Goal: Task Accomplishment & Management: Manage account settings

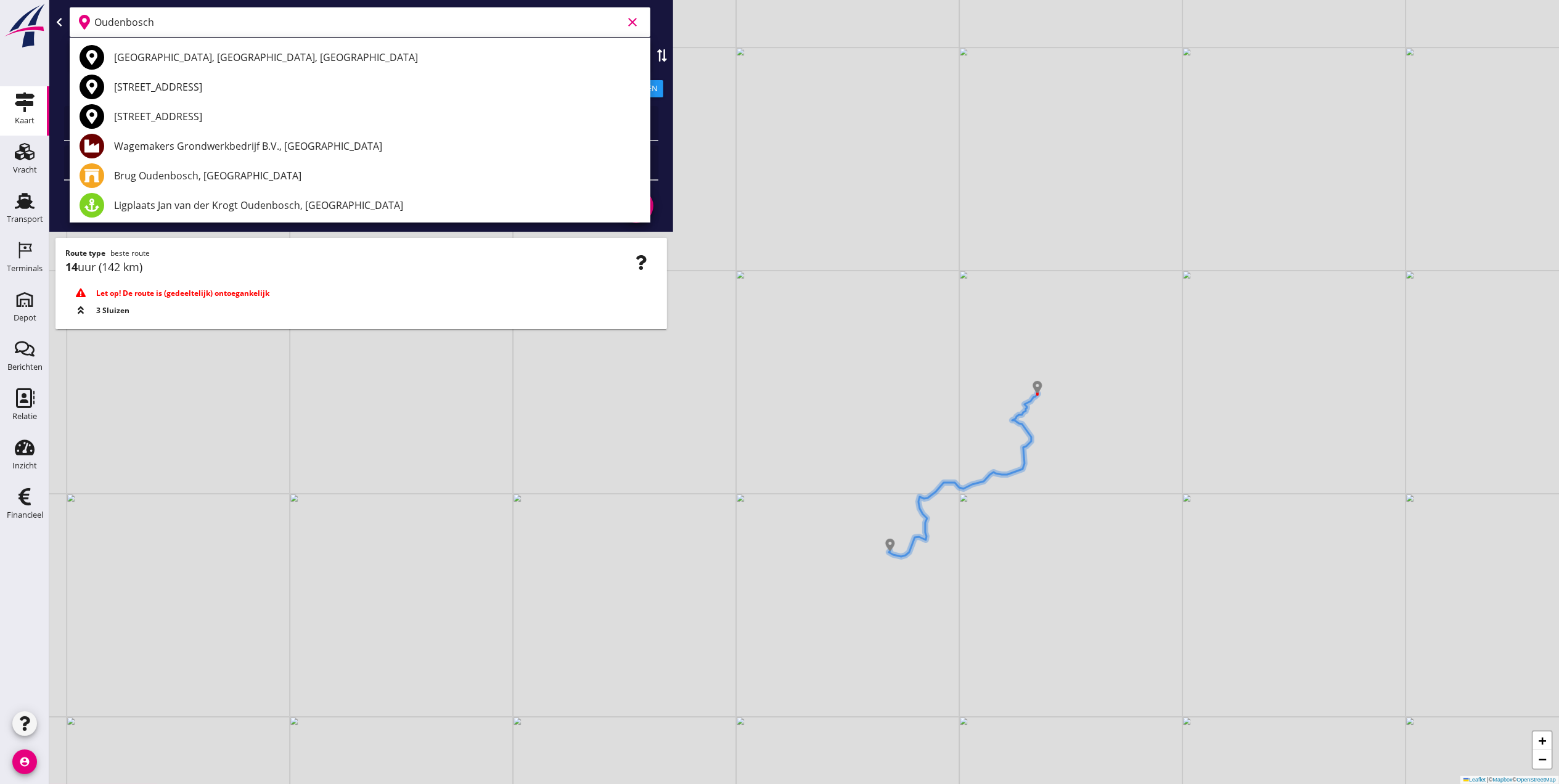
click at [635, 23] on icon "clear" at bounding box center [633, 22] width 15 height 15
click at [23, 214] on div "Transport" at bounding box center [24, 219] width 36 height 18
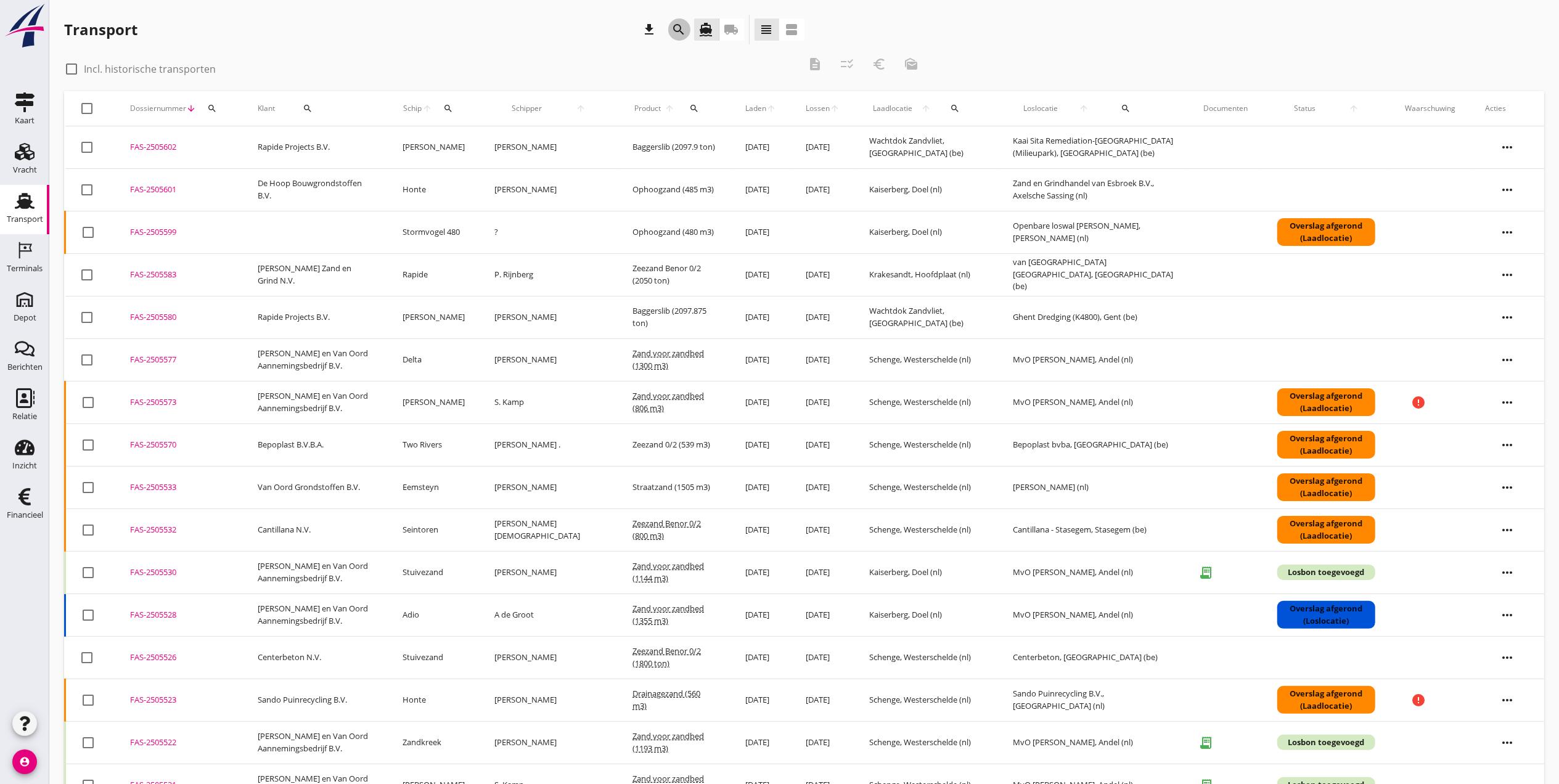
click at [684, 31] on icon "search" at bounding box center [679, 30] width 15 height 15
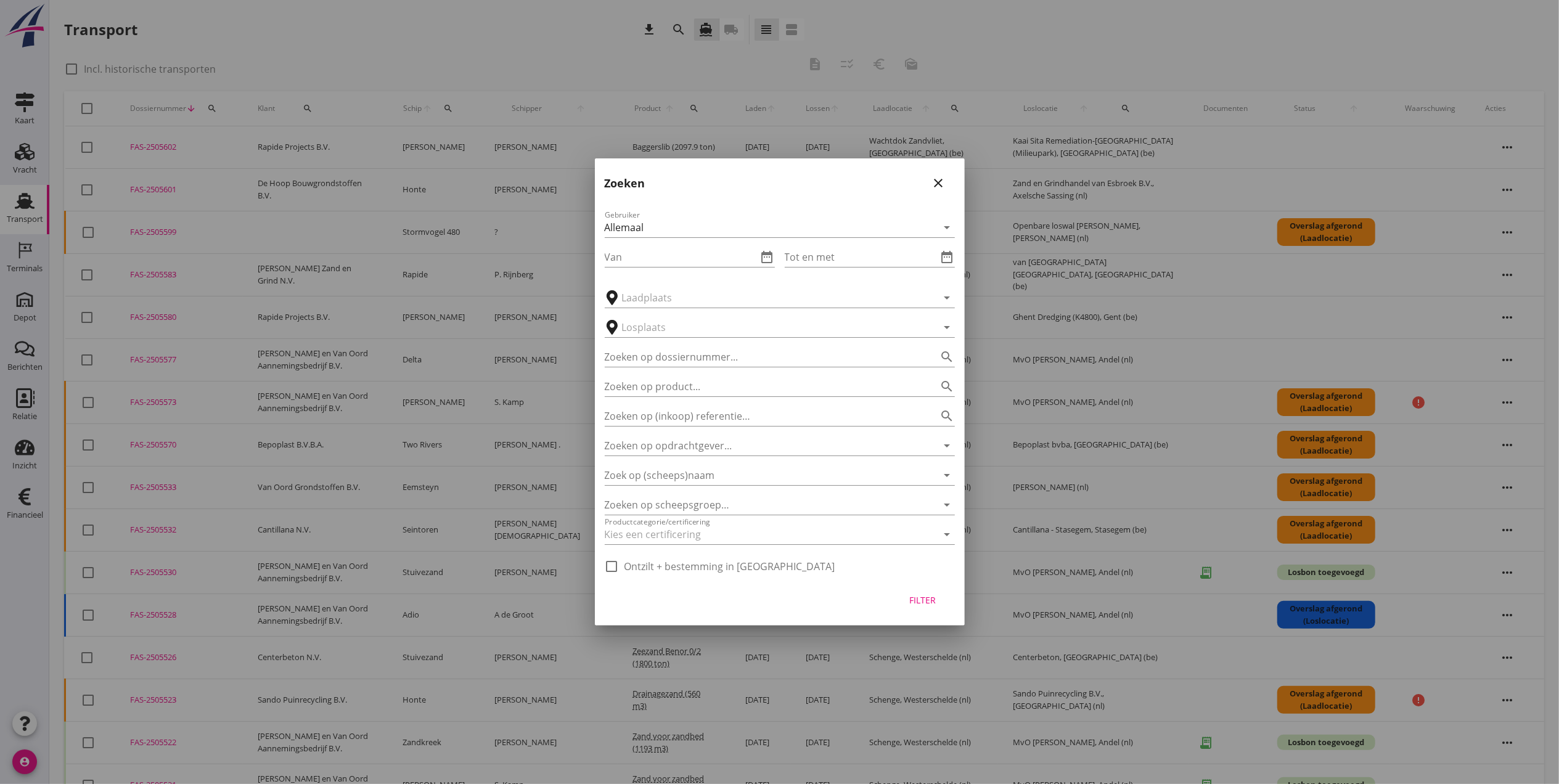
click at [33, 166] on div at bounding box center [780, 392] width 1559 height 784
click at [31, 161] on div at bounding box center [780, 392] width 1559 height 784
click at [30, 161] on div at bounding box center [780, 392] width 1559 height 784
click at [945, 175] on icon "close" at bounding box center [939, 183] width 15 height 15
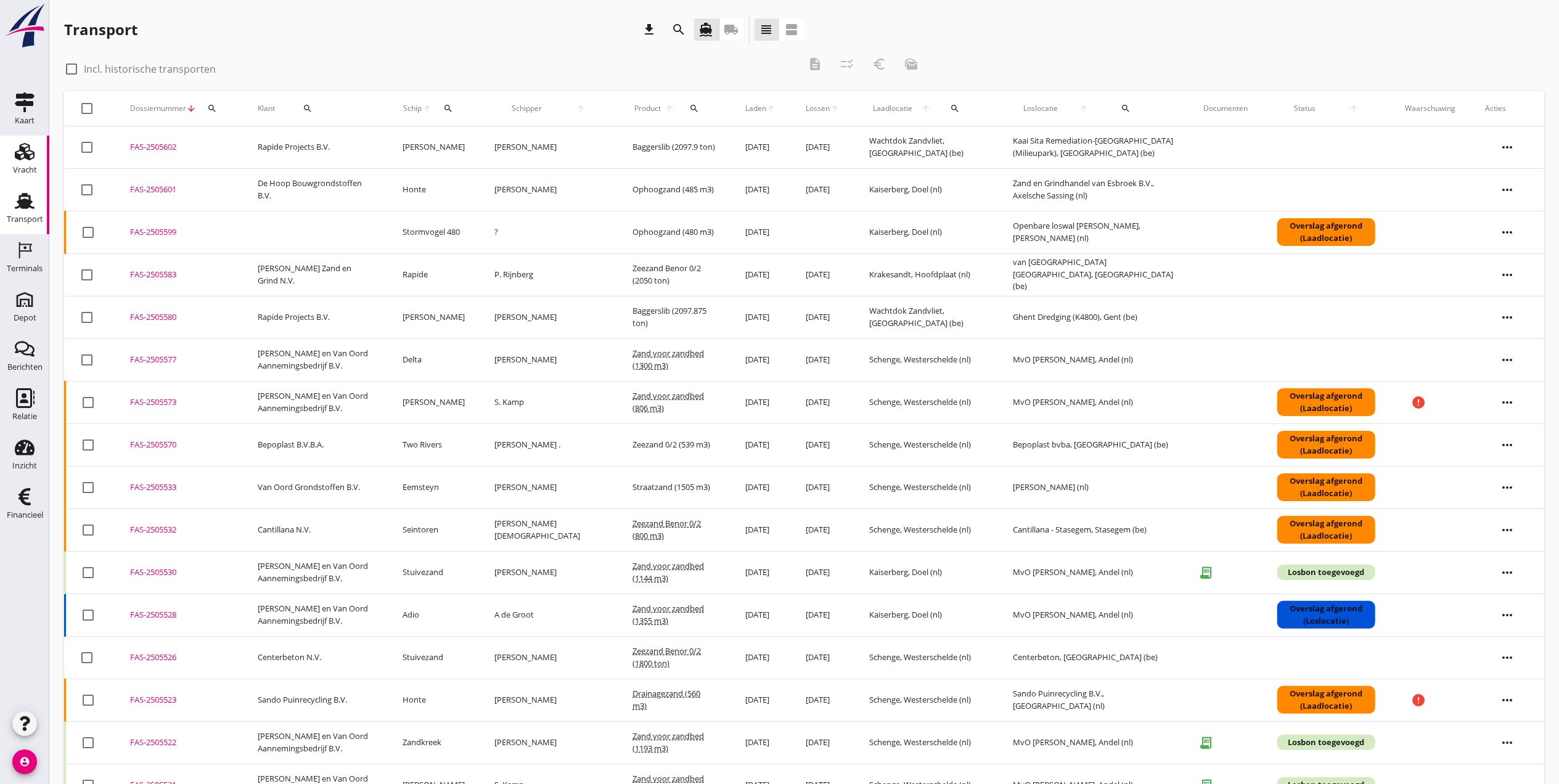
click at [32, 148] on icon "Vracht" at bounding box center [24, 151] width 19 height 19
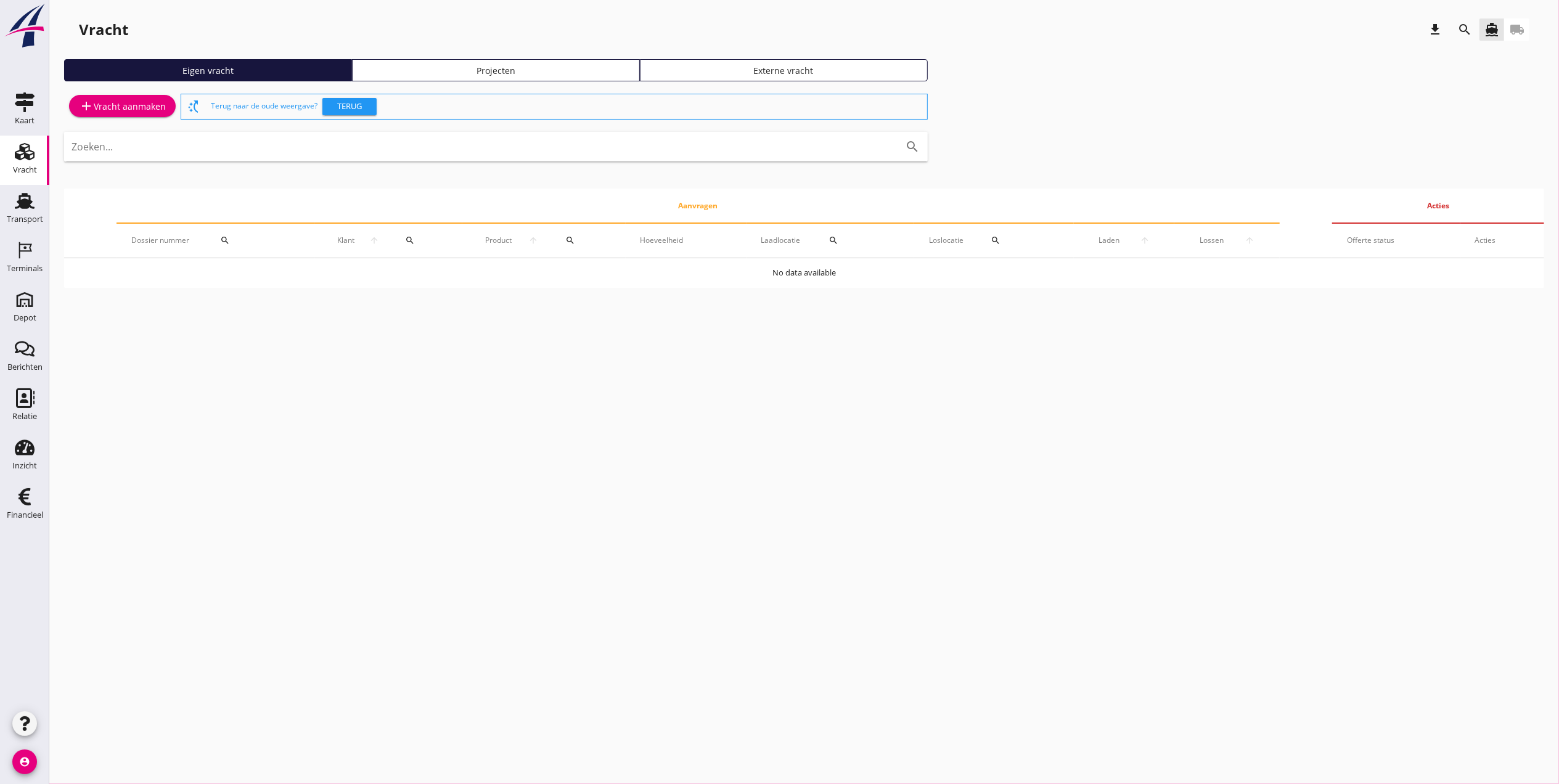
click at [1475, 31] on div "search" at bounding box center [1465, 30] width 22 height 15
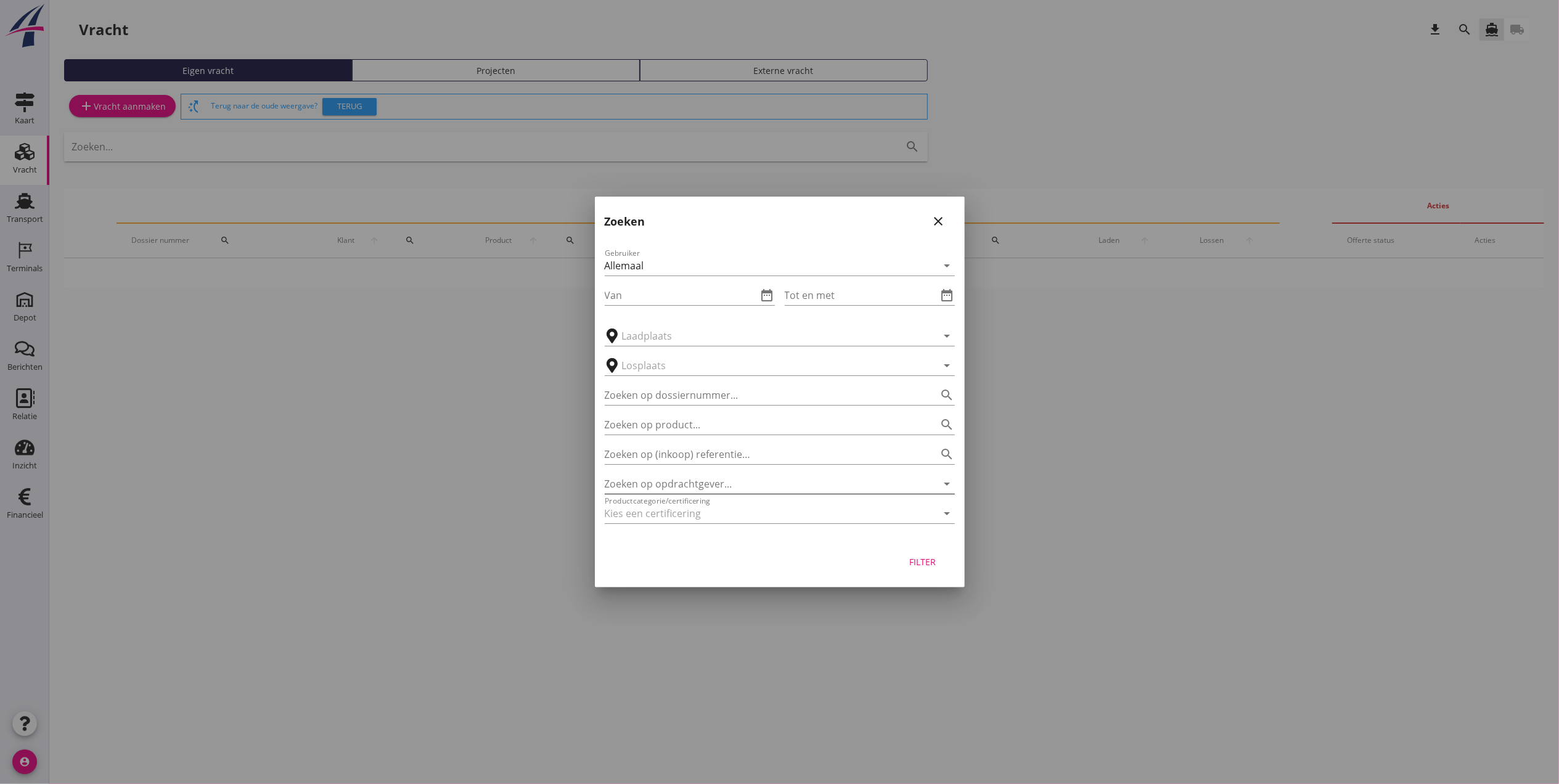
click at [701, 481] on input "Zoeken op opdrachtgever..." at bounding box center [763, 483] width 316 height 19
click at [666, 509] on div "Zeker Zand B.V." at bounding box center [780, 514] width 330 height 15
type input "Zeker Zand B.V."
click at [931, 565] on div "Filter" at bounding box center [922, 562] width 34 height 13
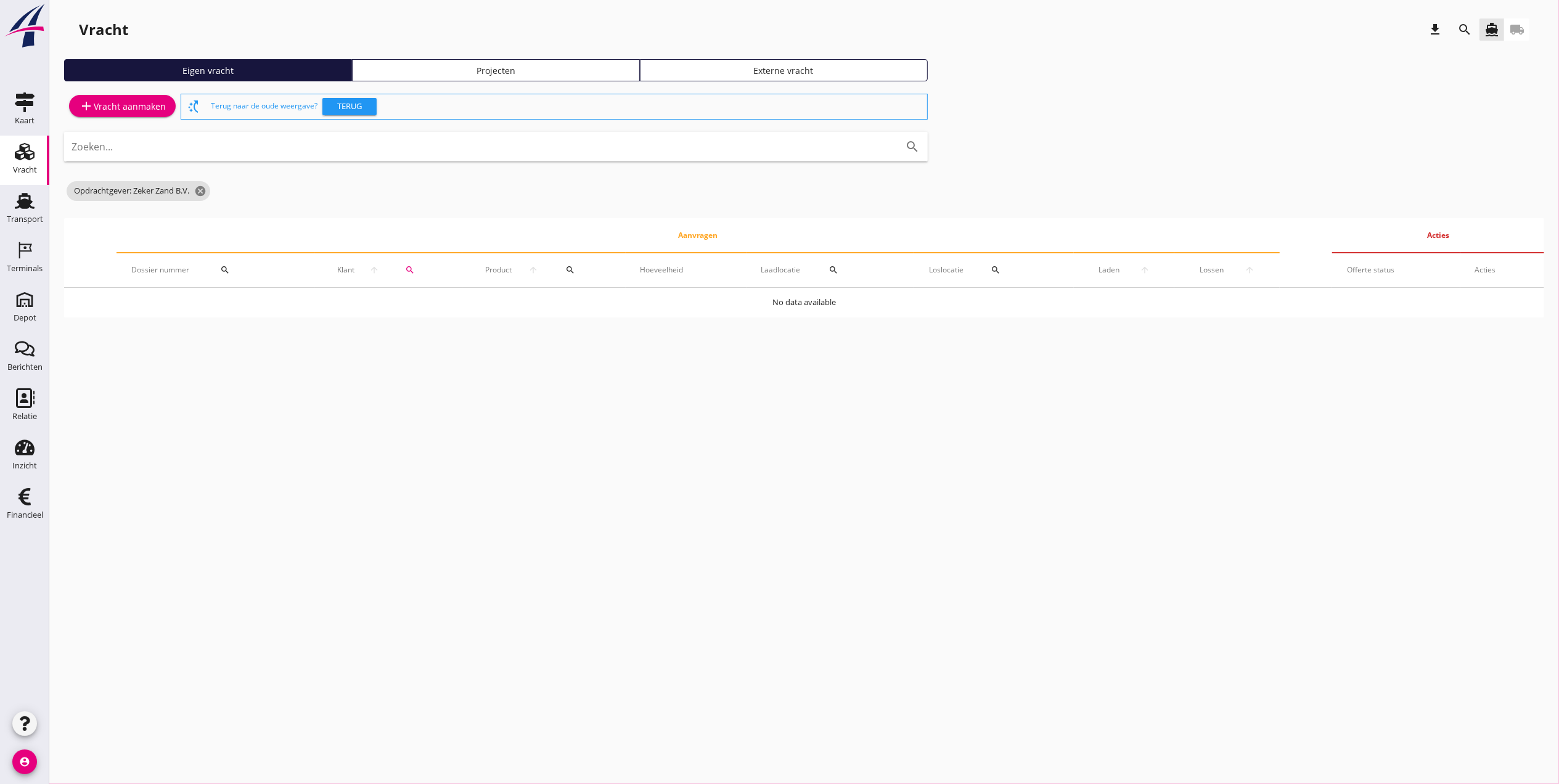
click at [509, 69] on div "Projecten" at bounding box center [496, 71] width 277 height 13
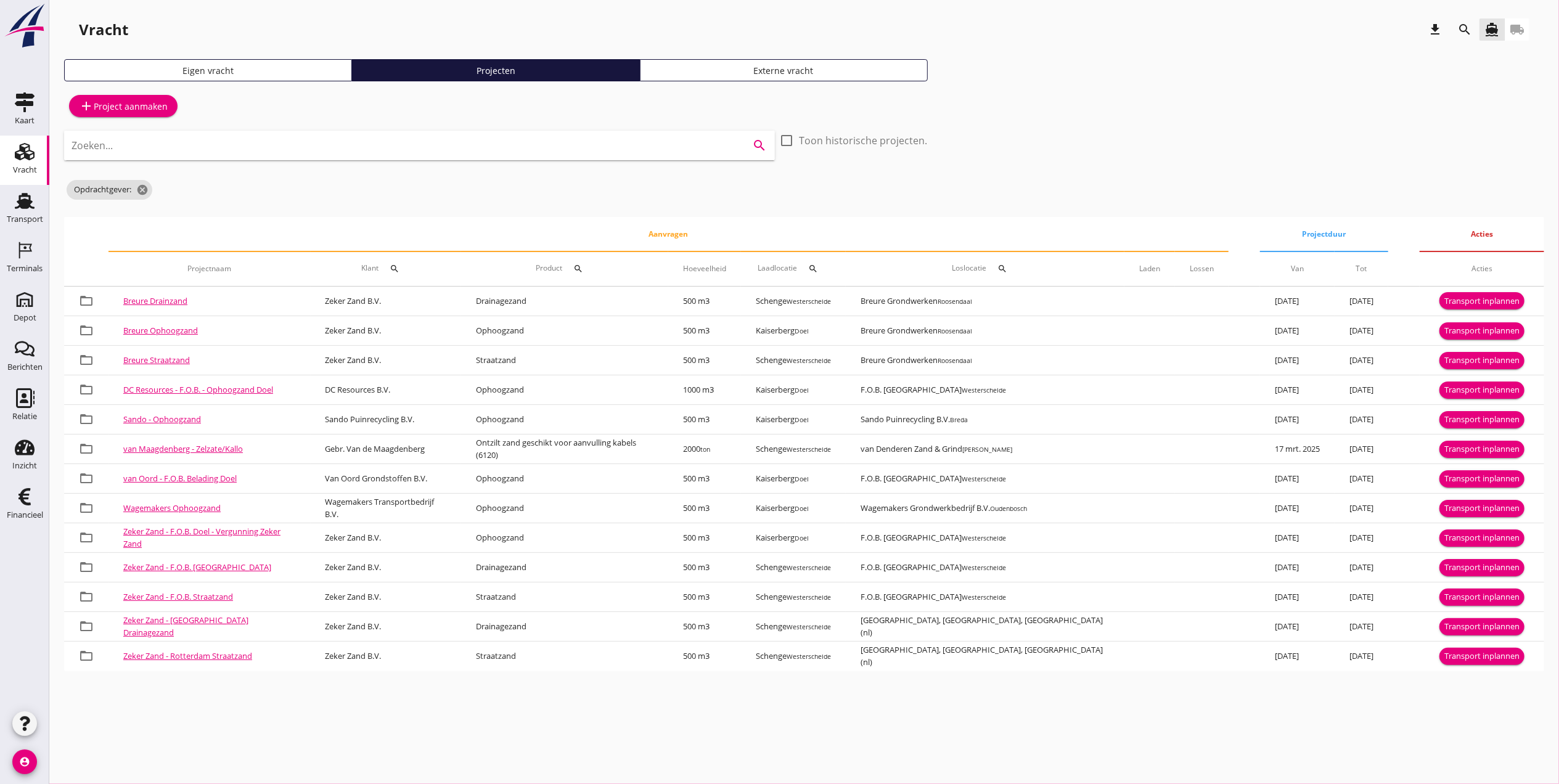
click at [254, 140] on input "Zoeken..." at bounding box center [402, 145] width 662 height 19
click at [1475, 27] on div "search" at bounding box center [1465, 30] width 22 height 15
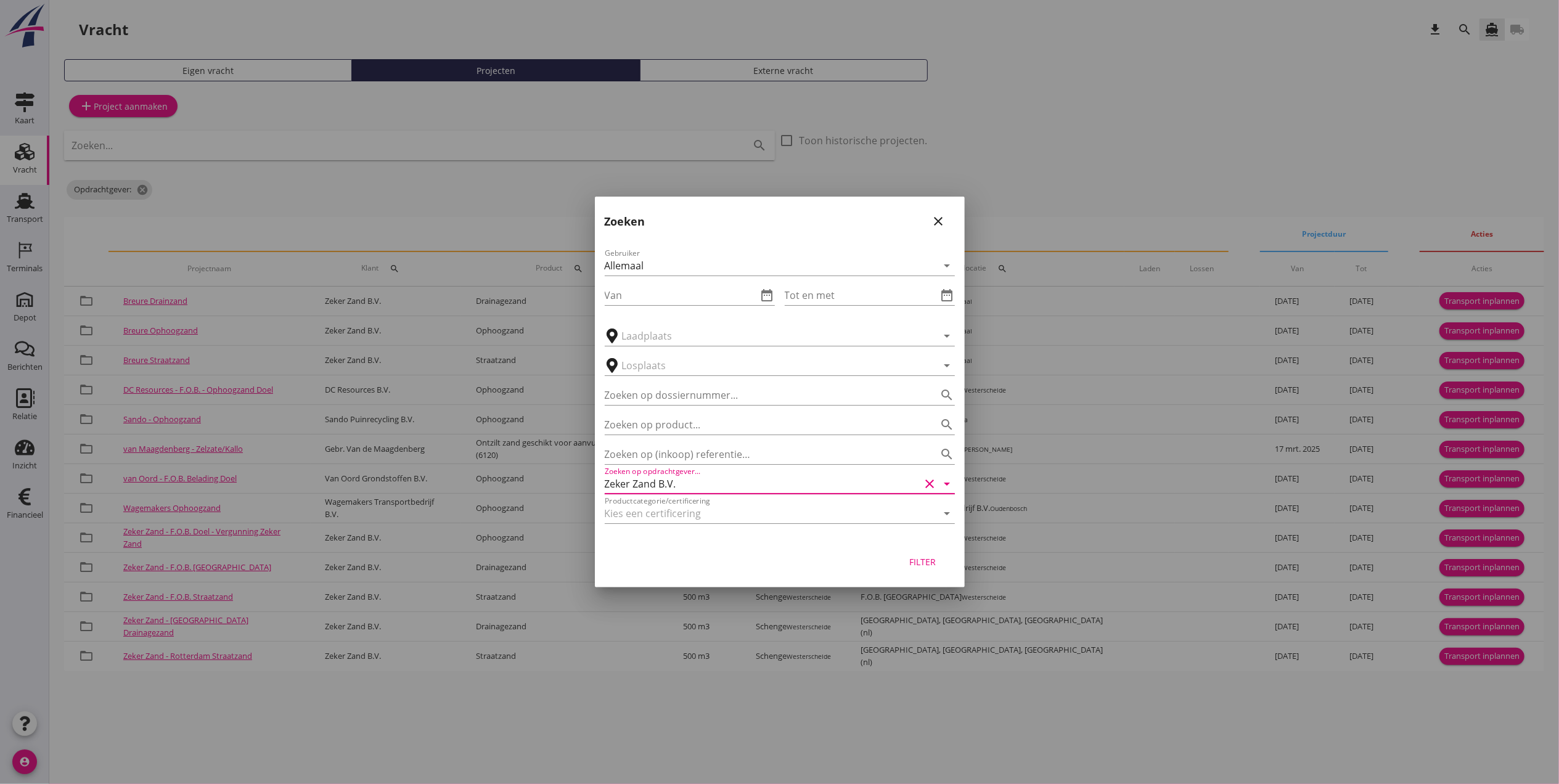
click at [705, 490] on input "Zeker Zand B.V." at bounding box center [763, 483] width 316 height 19
click at [781, 513] on div "Zeker Zand B.V." at bounding box center [780, 514] width 330 height 15
type input "Zeker Zand B.V."
click at [922, 560] on div "Filter" at bounding box center [922, 562] width 34 height 13
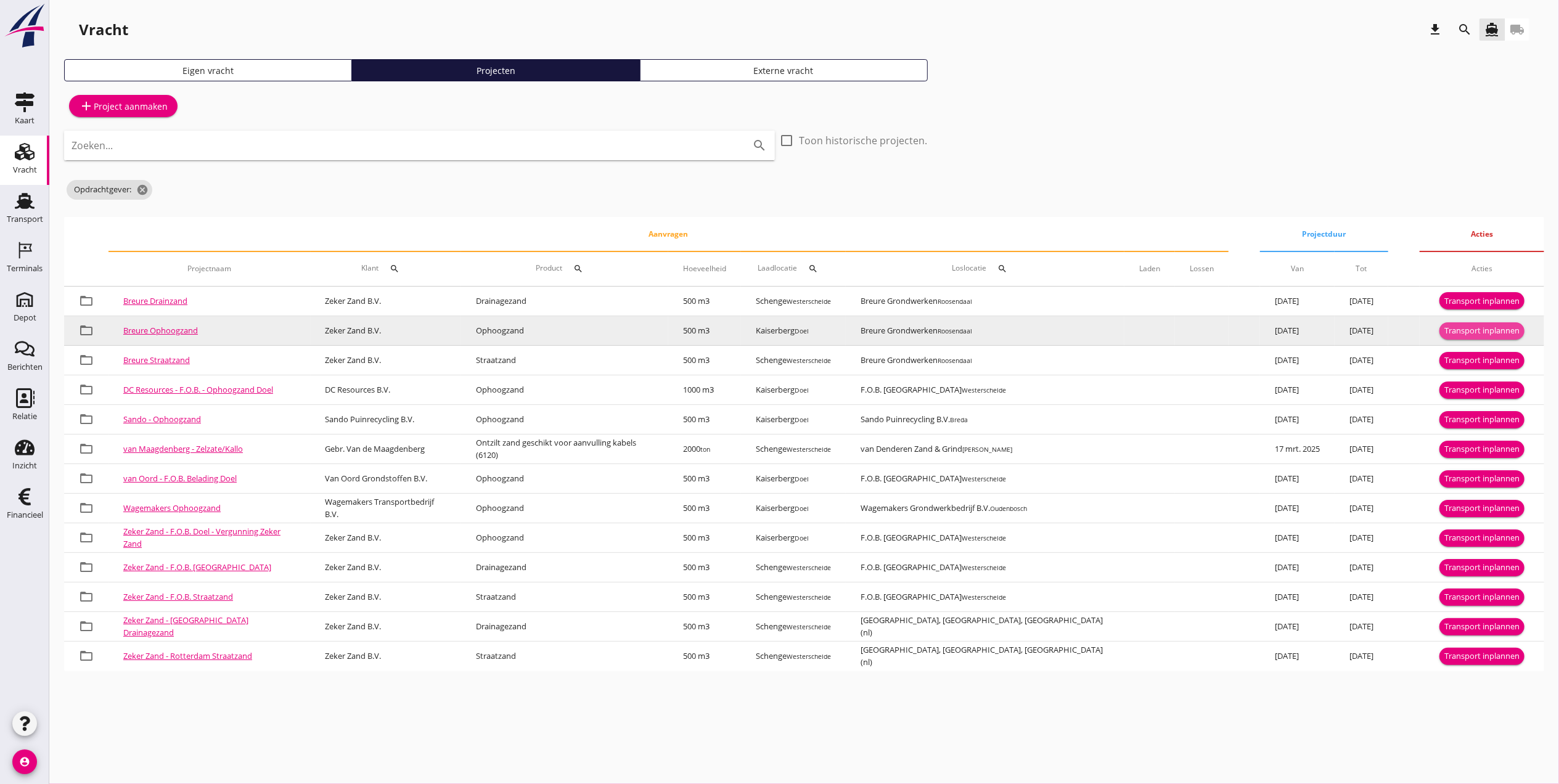
click at [1470, 330] on div "Transport inplannen" at bounding box center [1482, 330] width 75 height 12
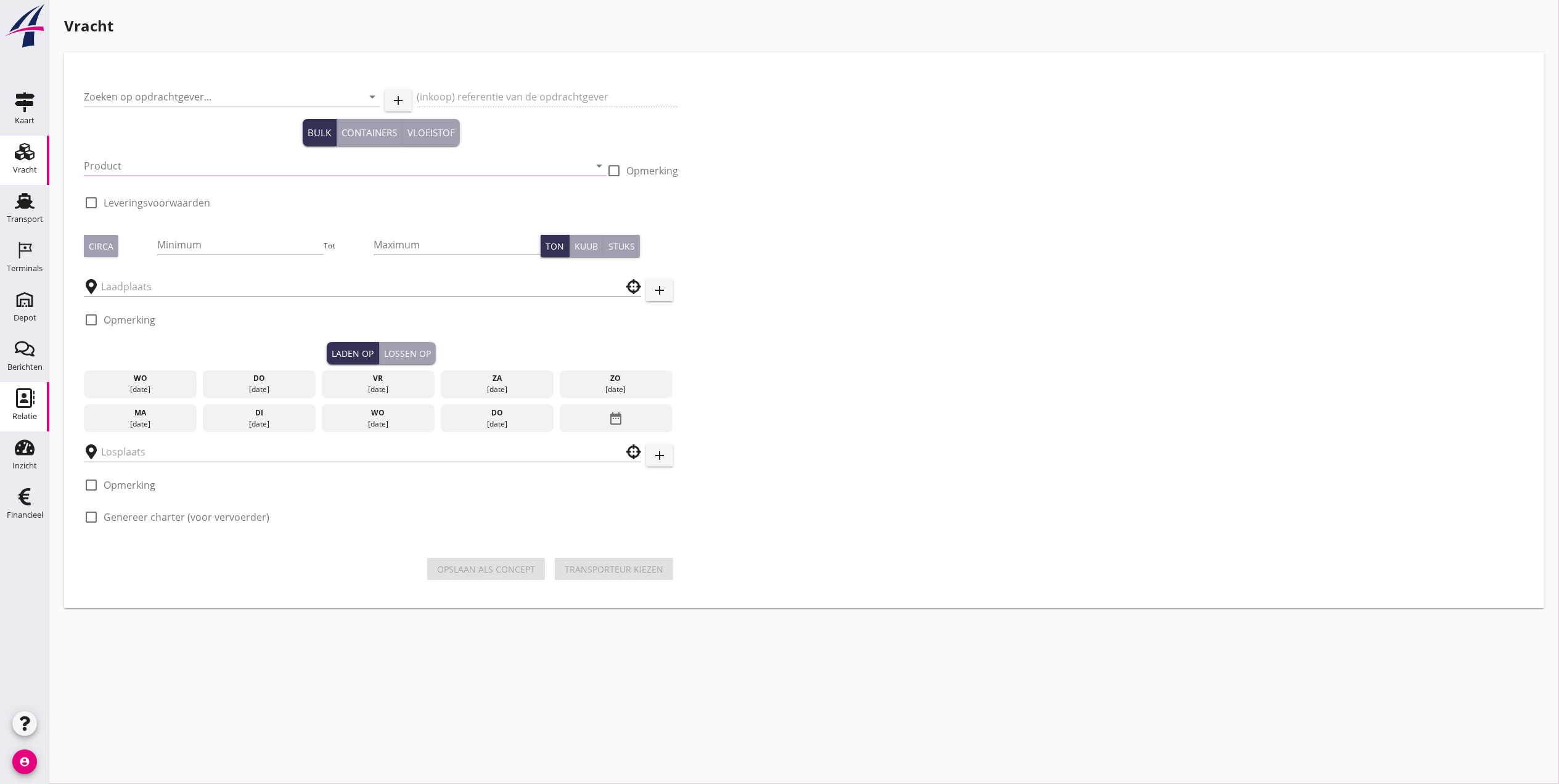
type input "Zeker Zand B.V."
type input "Breure Levering Ophoogzand"
type input "Ophoogzand (6120)"
checkbox input "true"
type input "500"
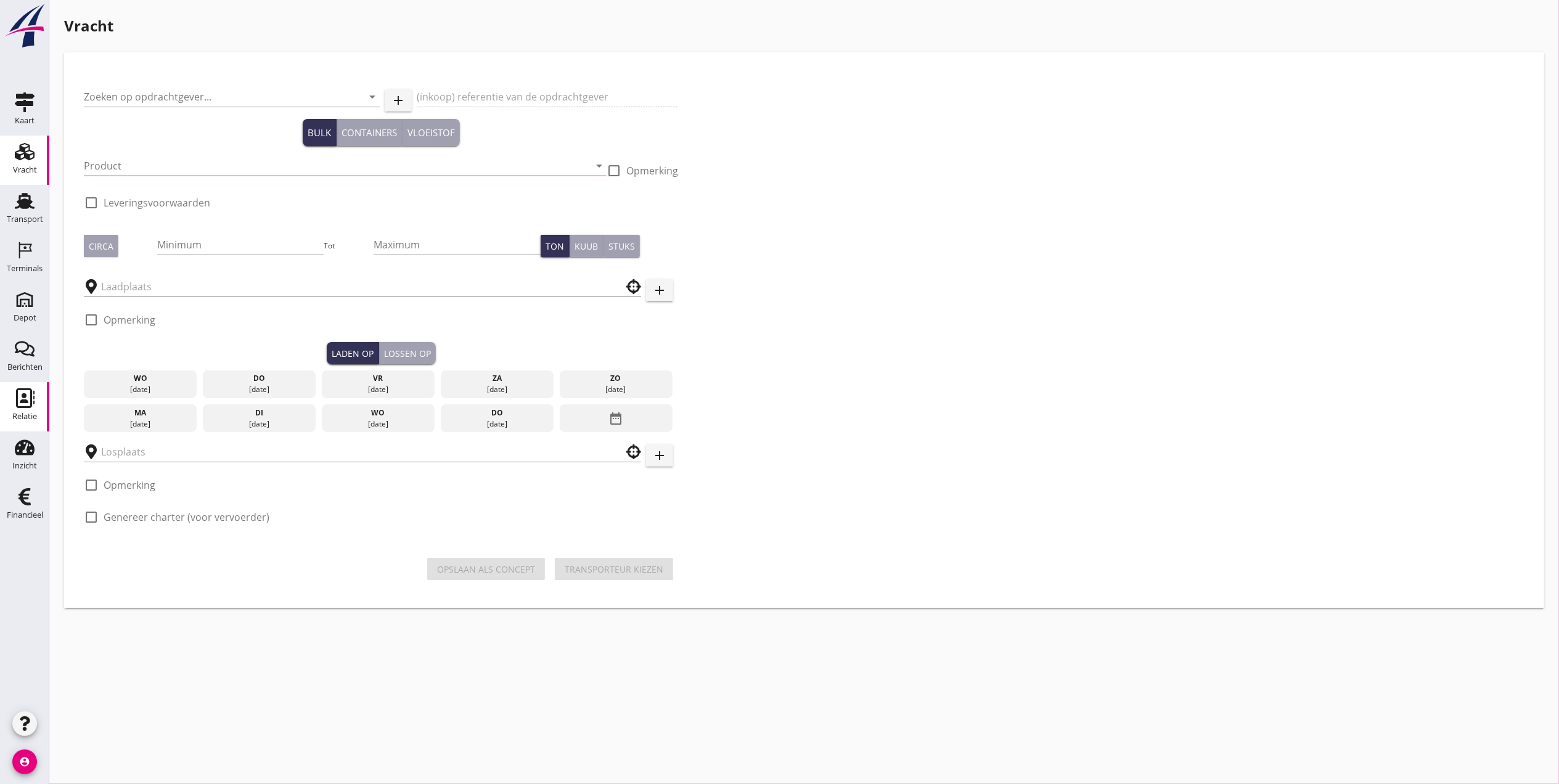
checkbox input "true"
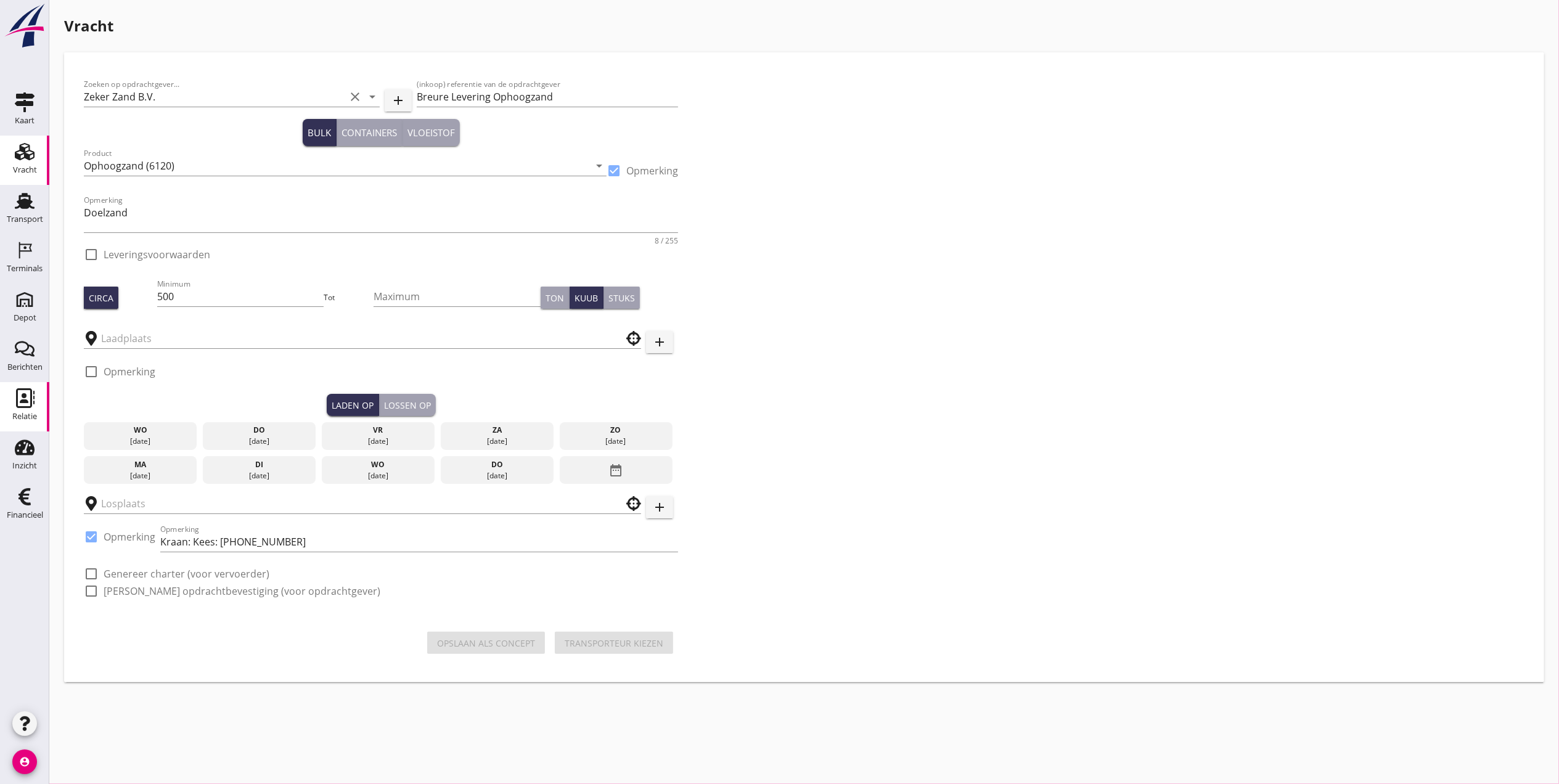
checkbox input "true"
type input "Kaiserberg"
type input "Breure Grondwerken"
checkbox input "true"
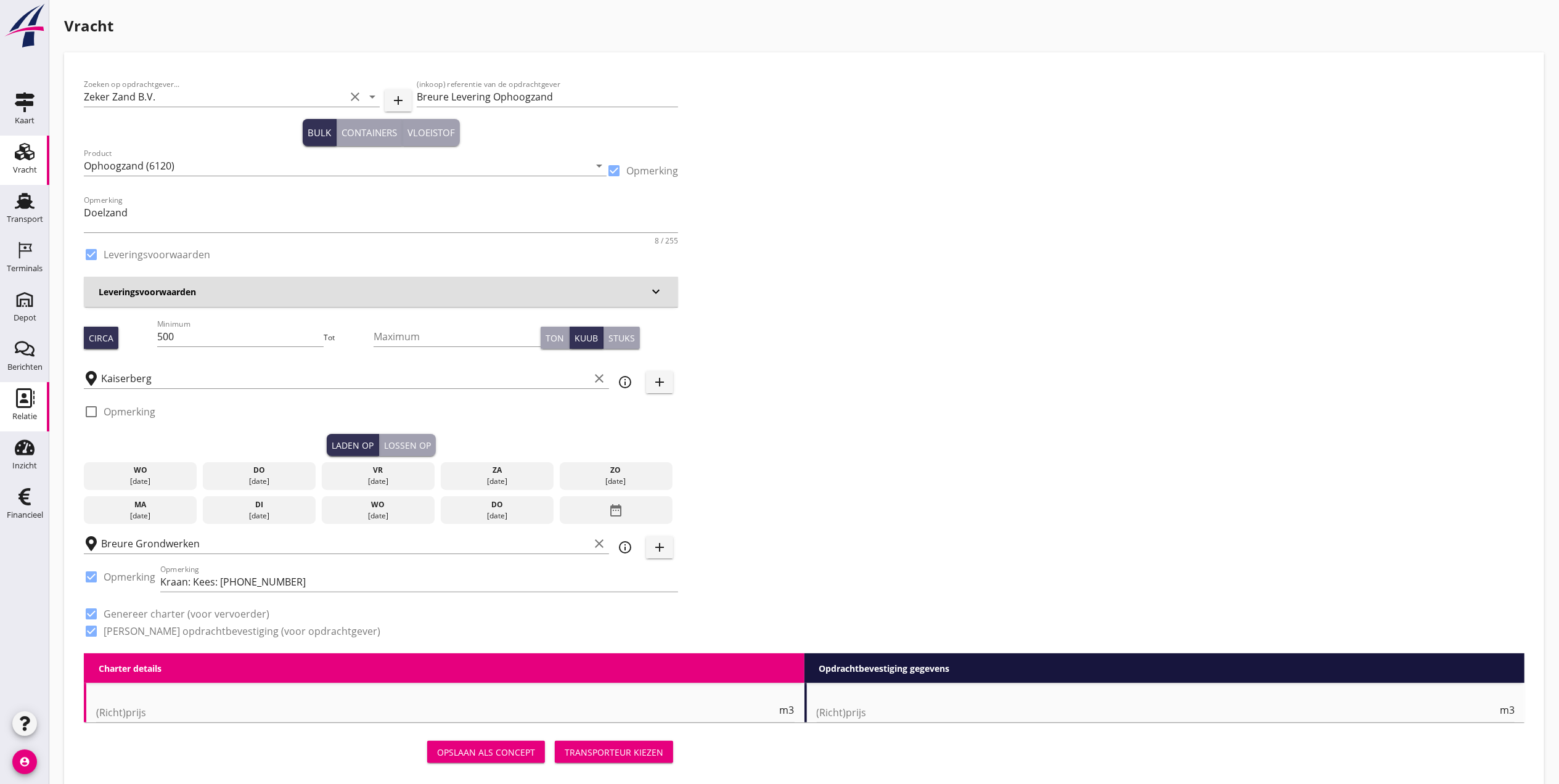
type input "4.21"
checkbox input "false"
radio input "false"
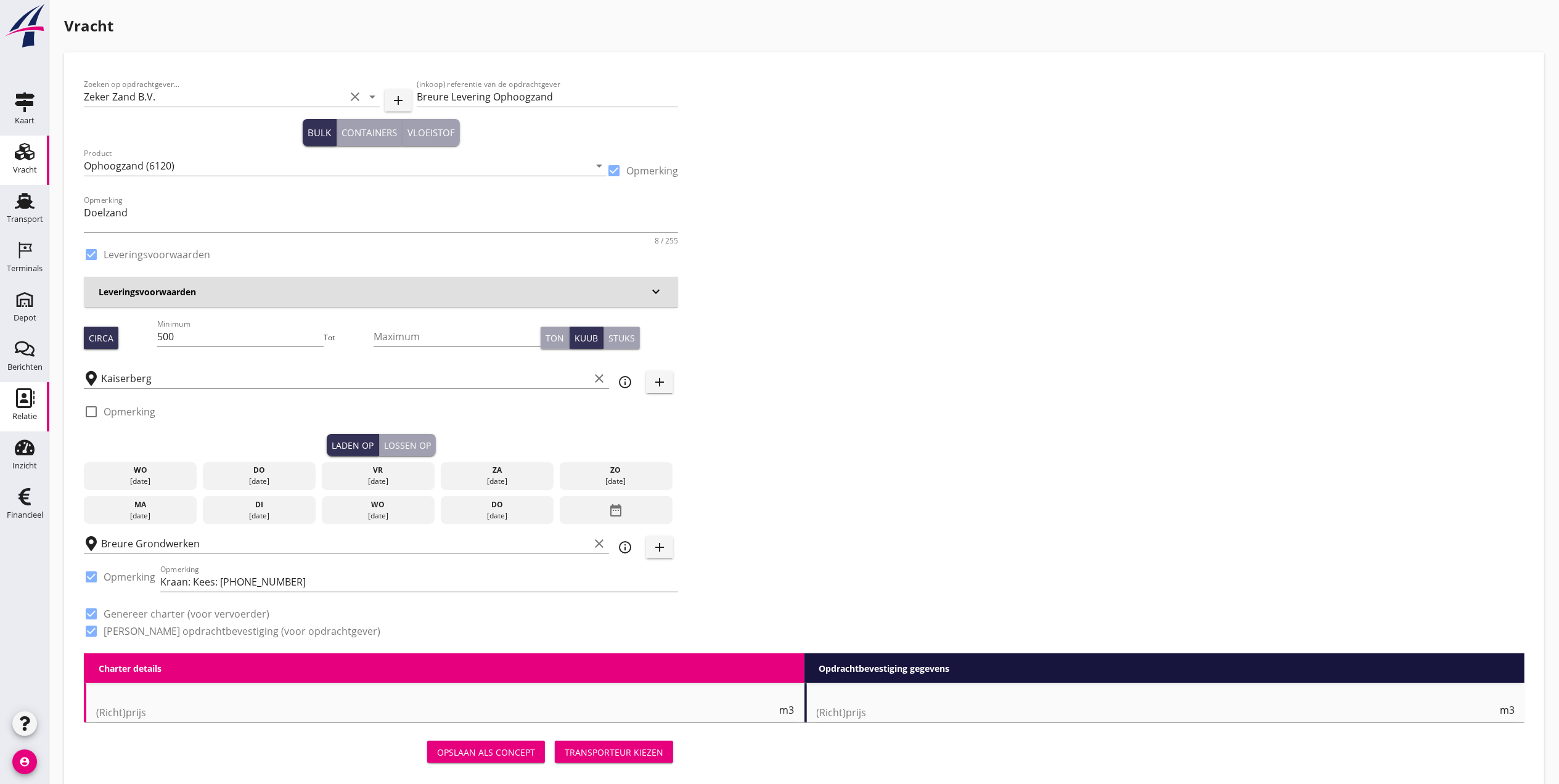
checkbox input "true"
type input "1"
type input "8.95"
checkbox input "false"
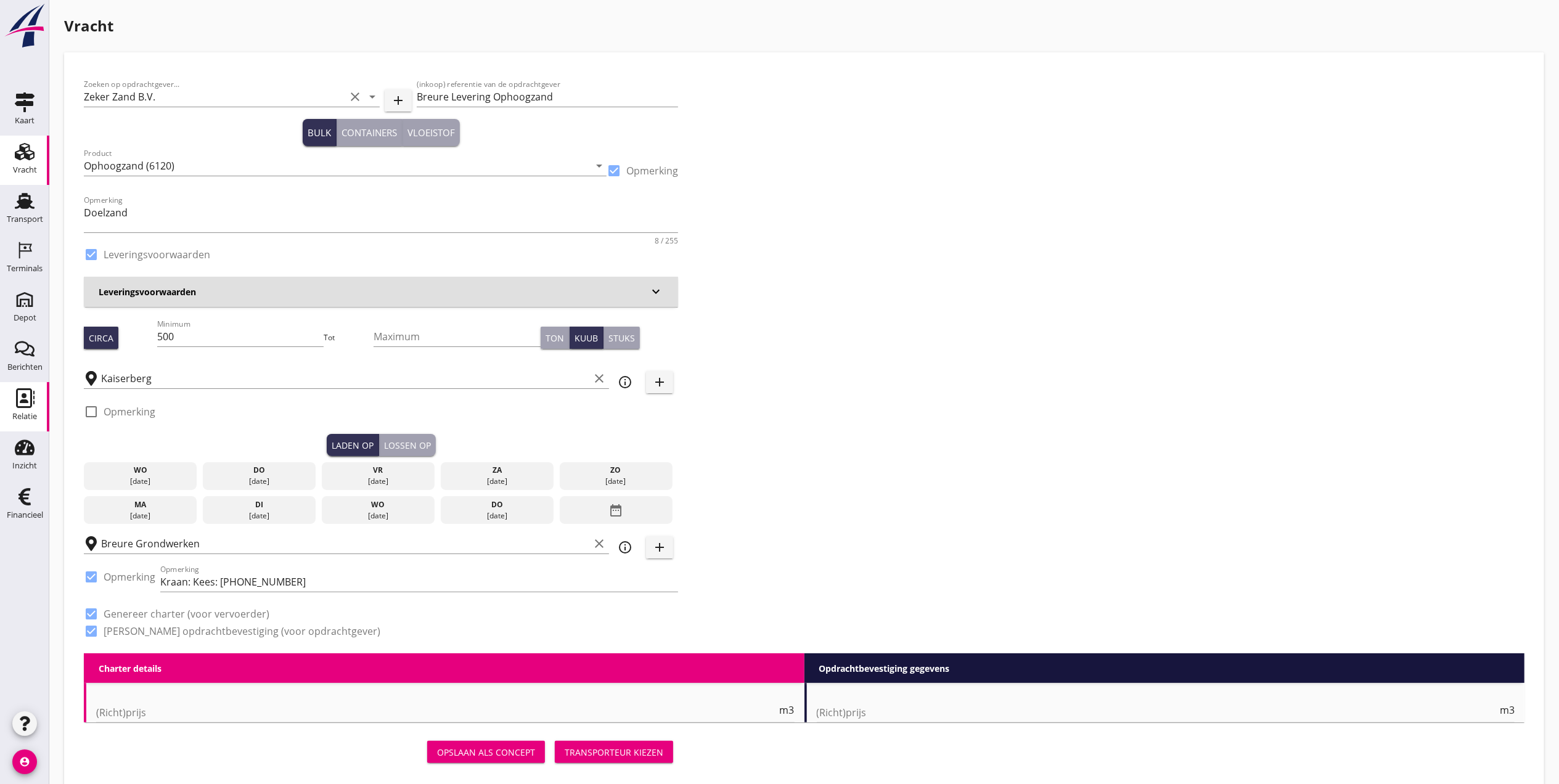
radio input "false"
checkbox input "true"
type input "1"
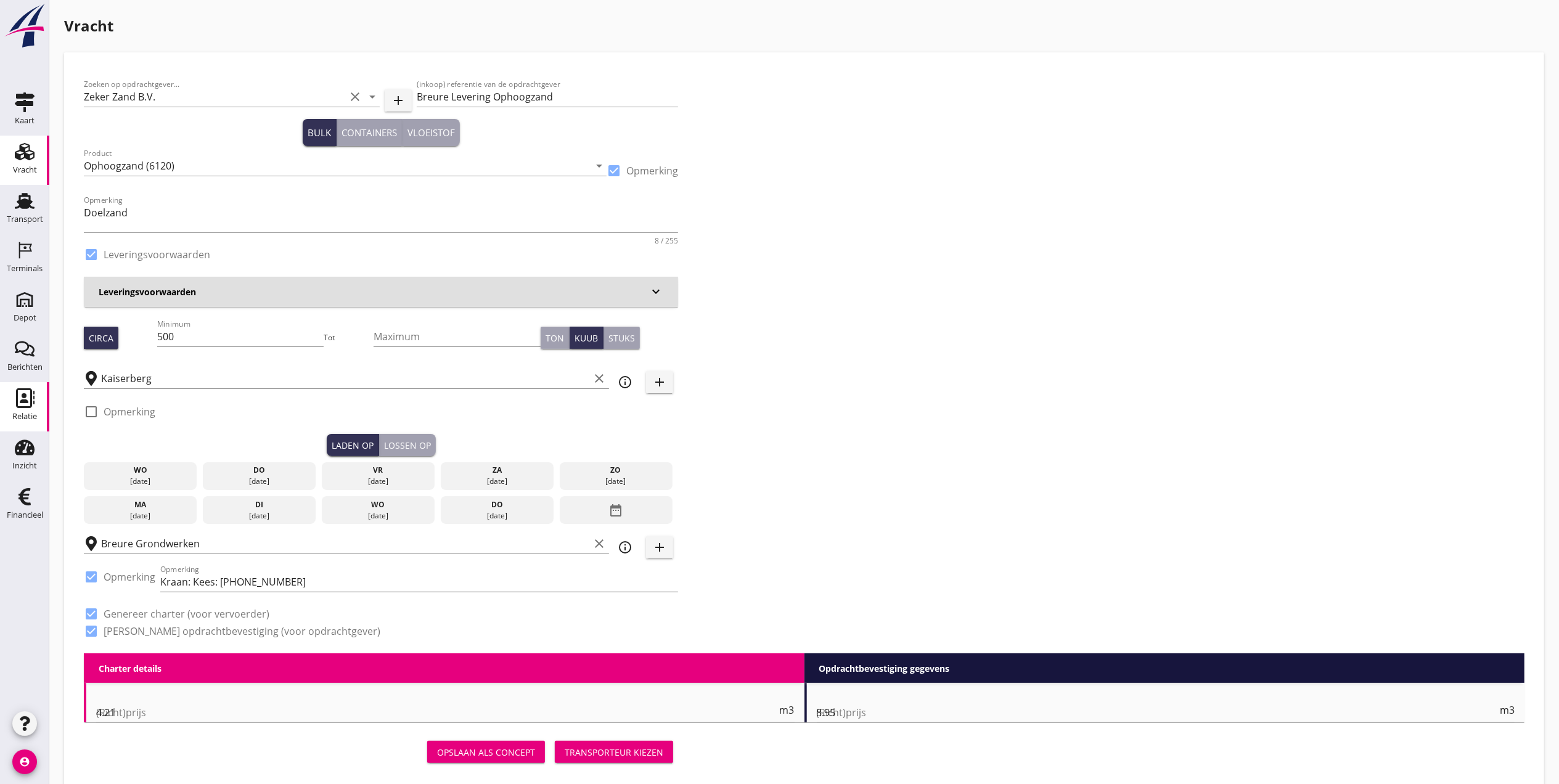
type input "1"
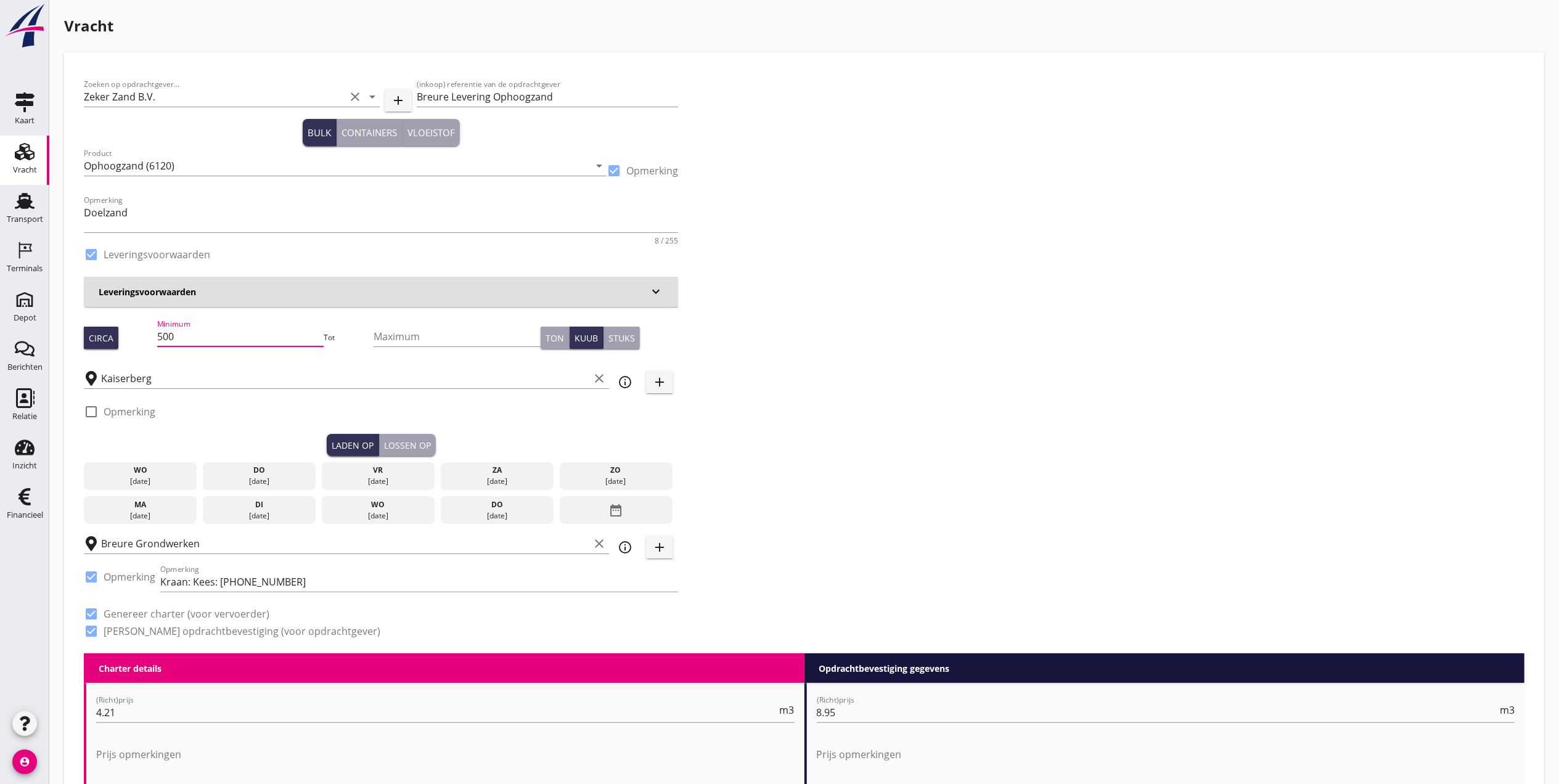
drag, startPoint x: 206, startPoint y: 343, endPoint x: 74, endPoint y: 334, distance: 132.3
type input "485"
click at [394, 366] on div "Kaiserberg clear" at bounding box center [346, 374] width 525 height 27
click at [386, 379] on input "Kaiserberg" at bounding box center [345, 378] width 488 height 19
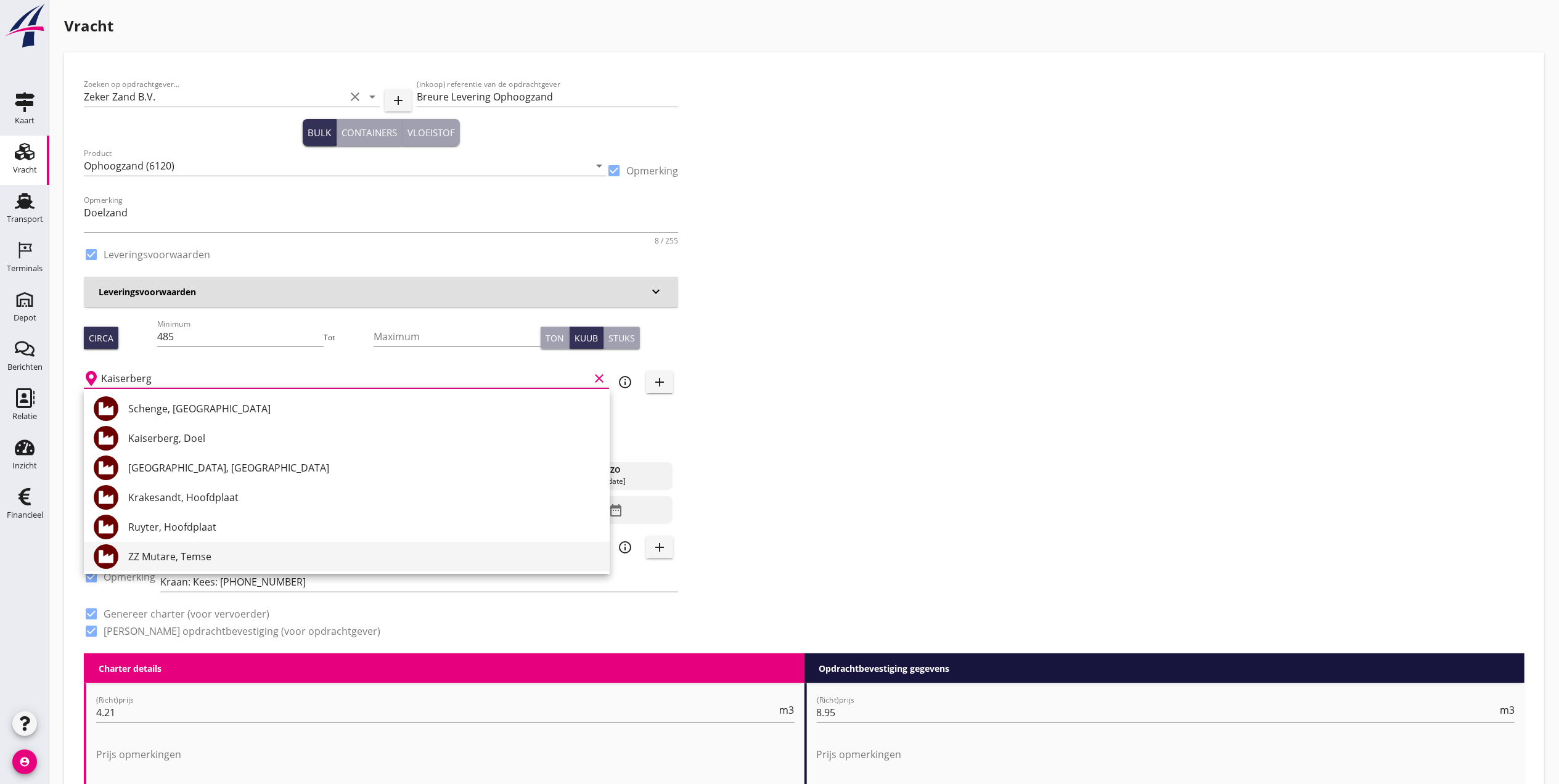
click at [255, 545] on div "ZZ Mutare, Temse" at bounding box center [364, 557] width 471 height 30
type input "ZZ Mutare, Temse"
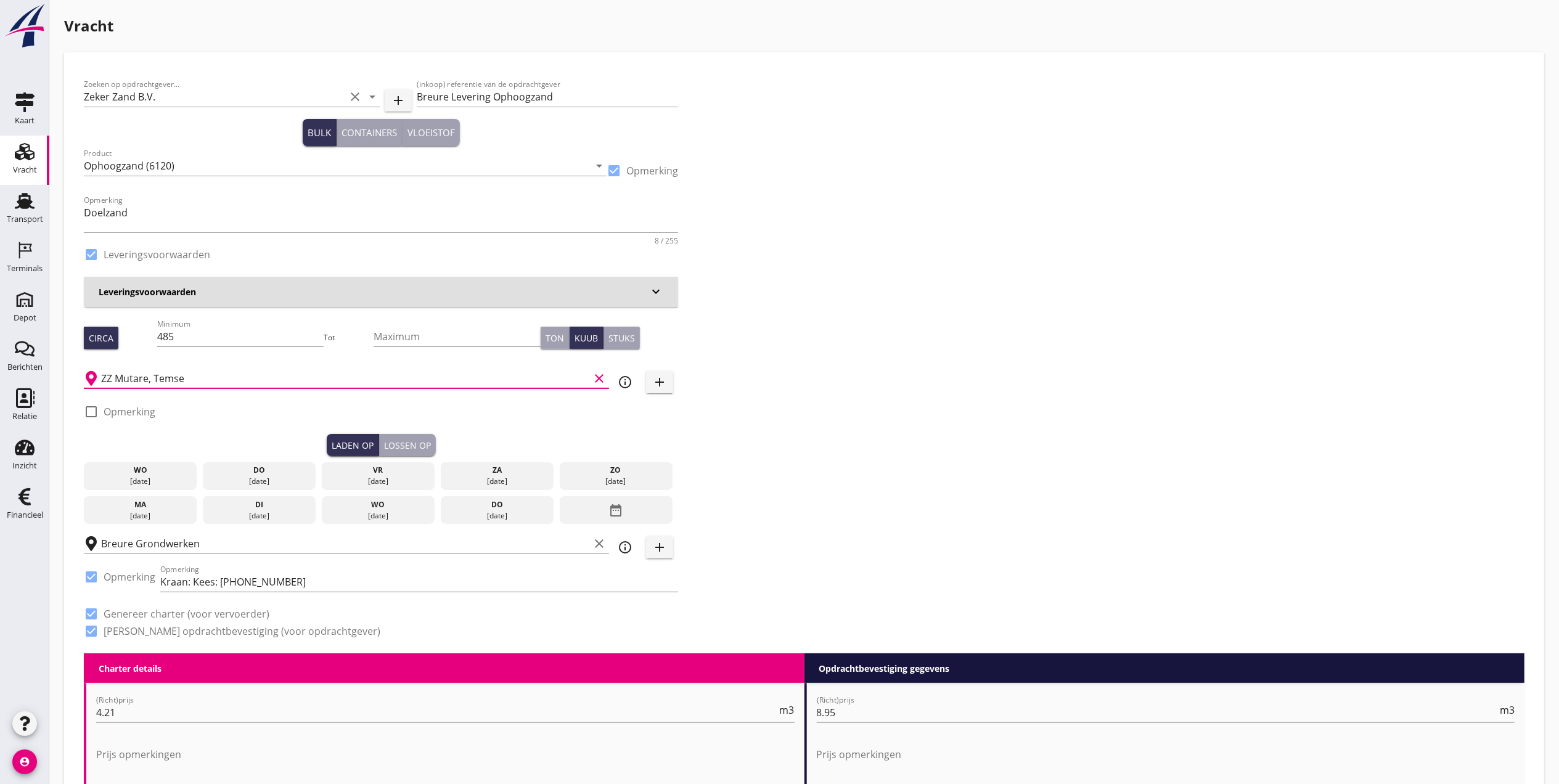
click at [254, 473] on div "do" at bounding box center [260, 470] width 108 height 11
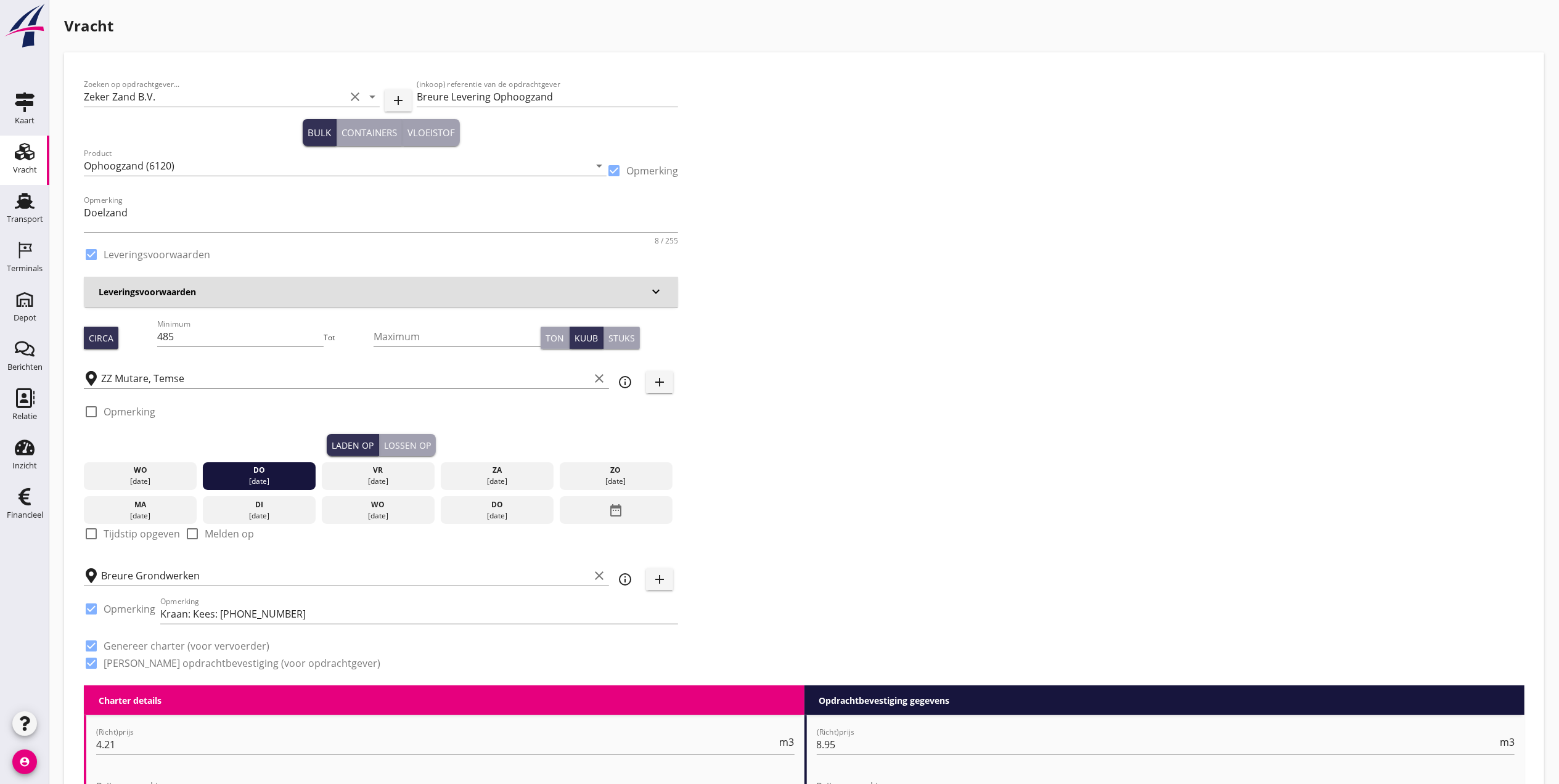
click at [409, 444] on div "Lossen op" at bounding box center [407, 445] width 46 height 13
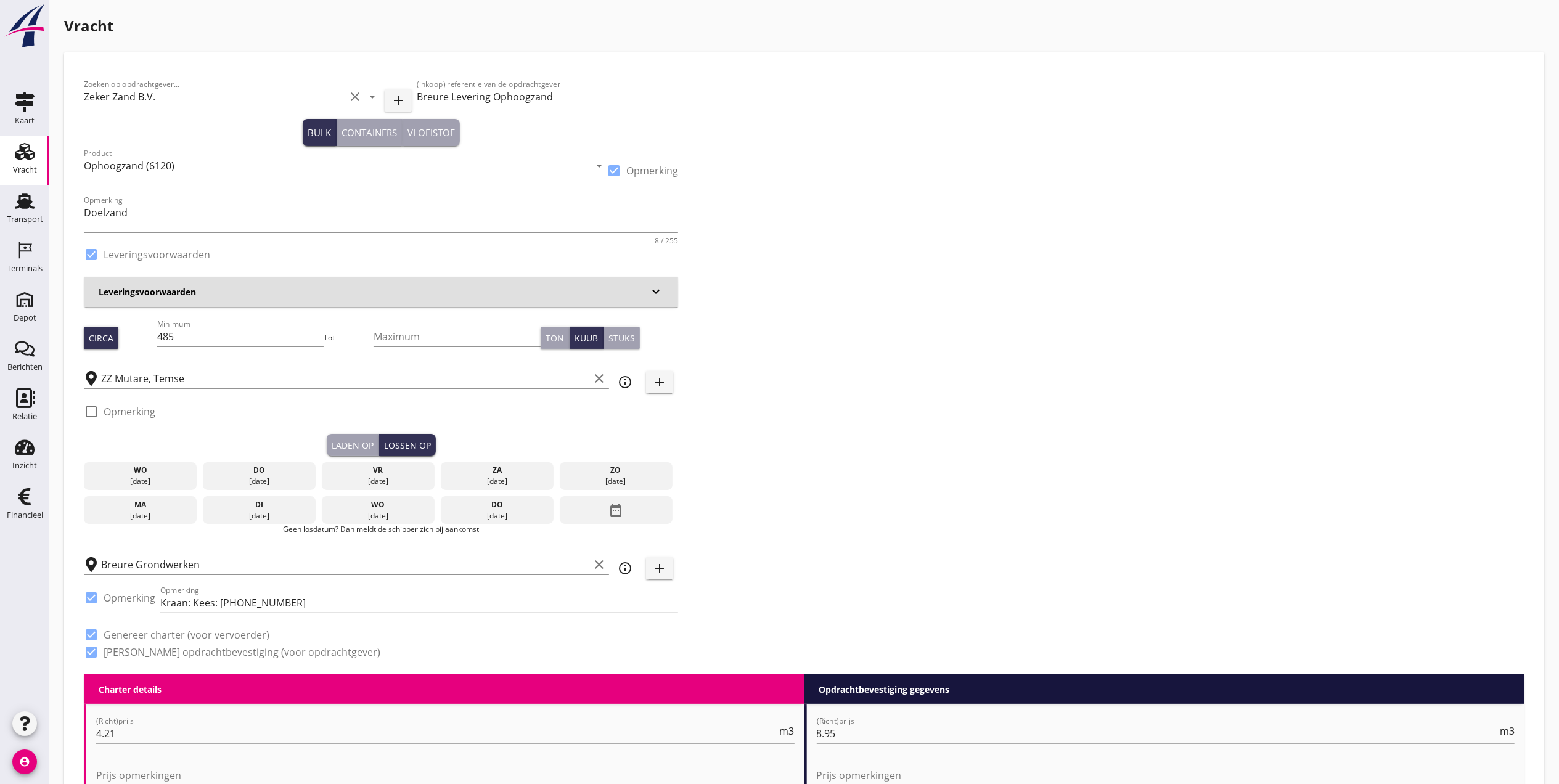
click at [382, 471] on div "vr" at bounding box center [379, 470] width 108 height 11
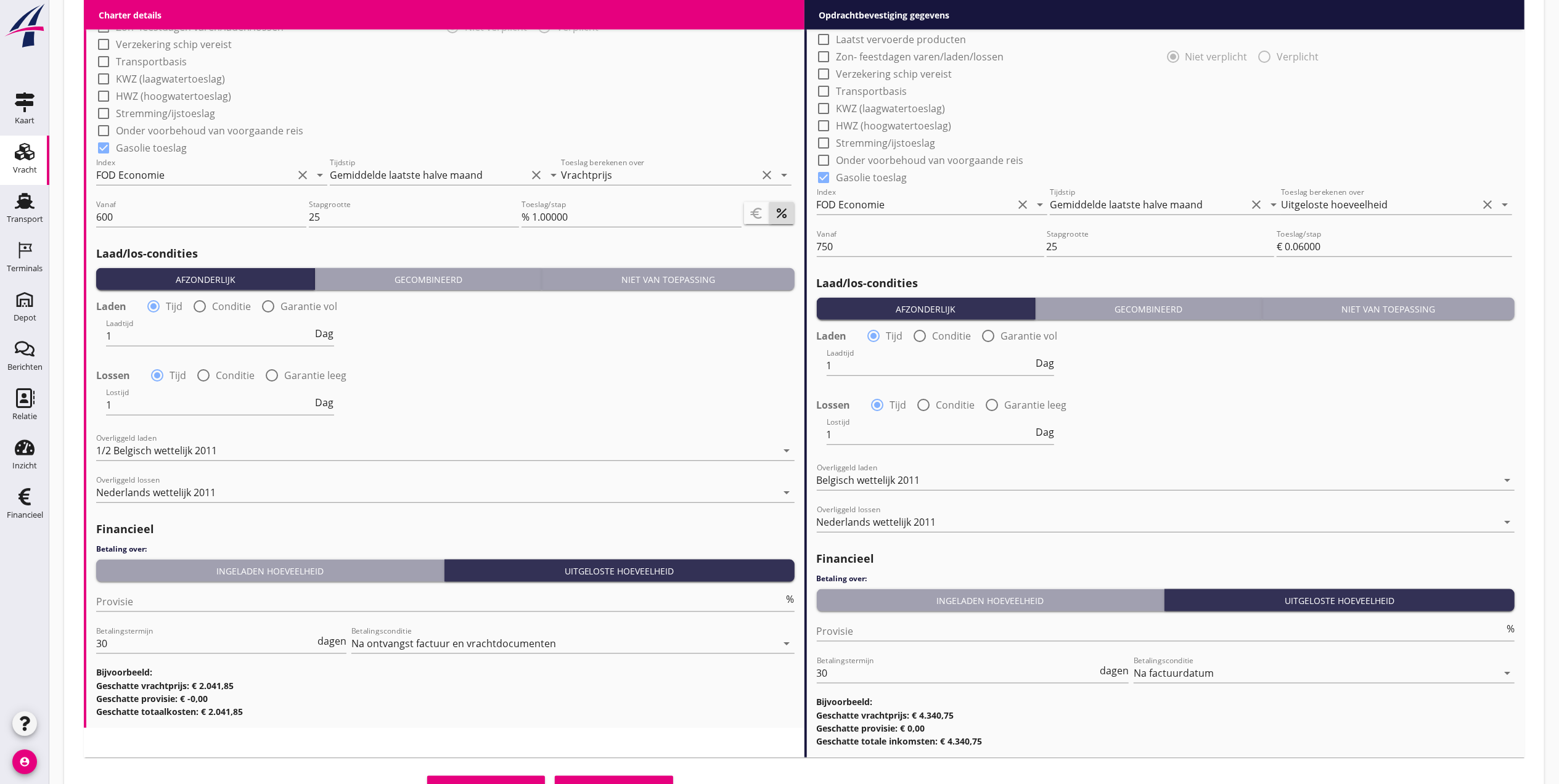
scroll to position [1264, 0]
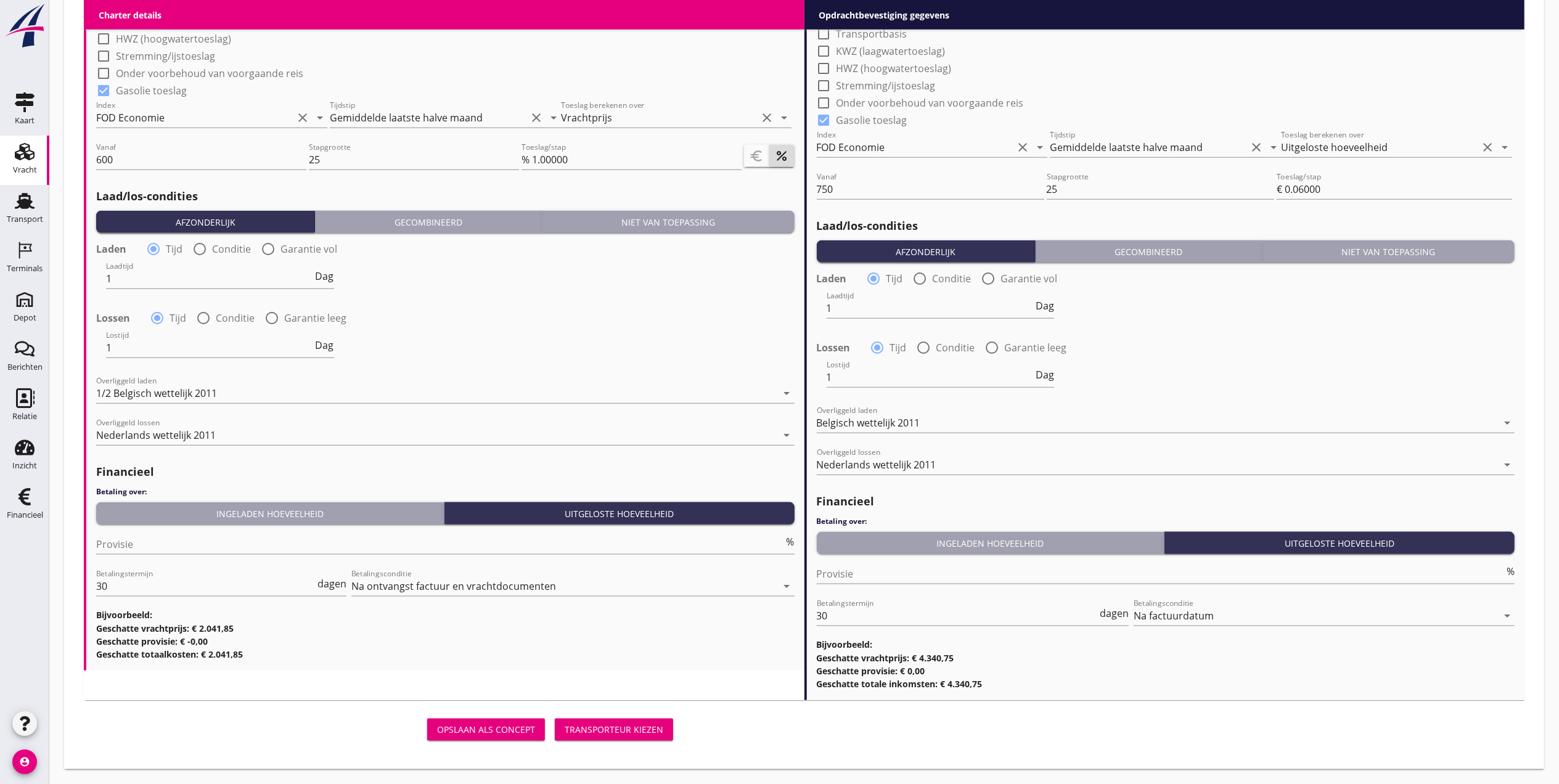
click at [605, 726] on div "Transporteur kiezen" at bounding box center [614, 729] width 98 height 13
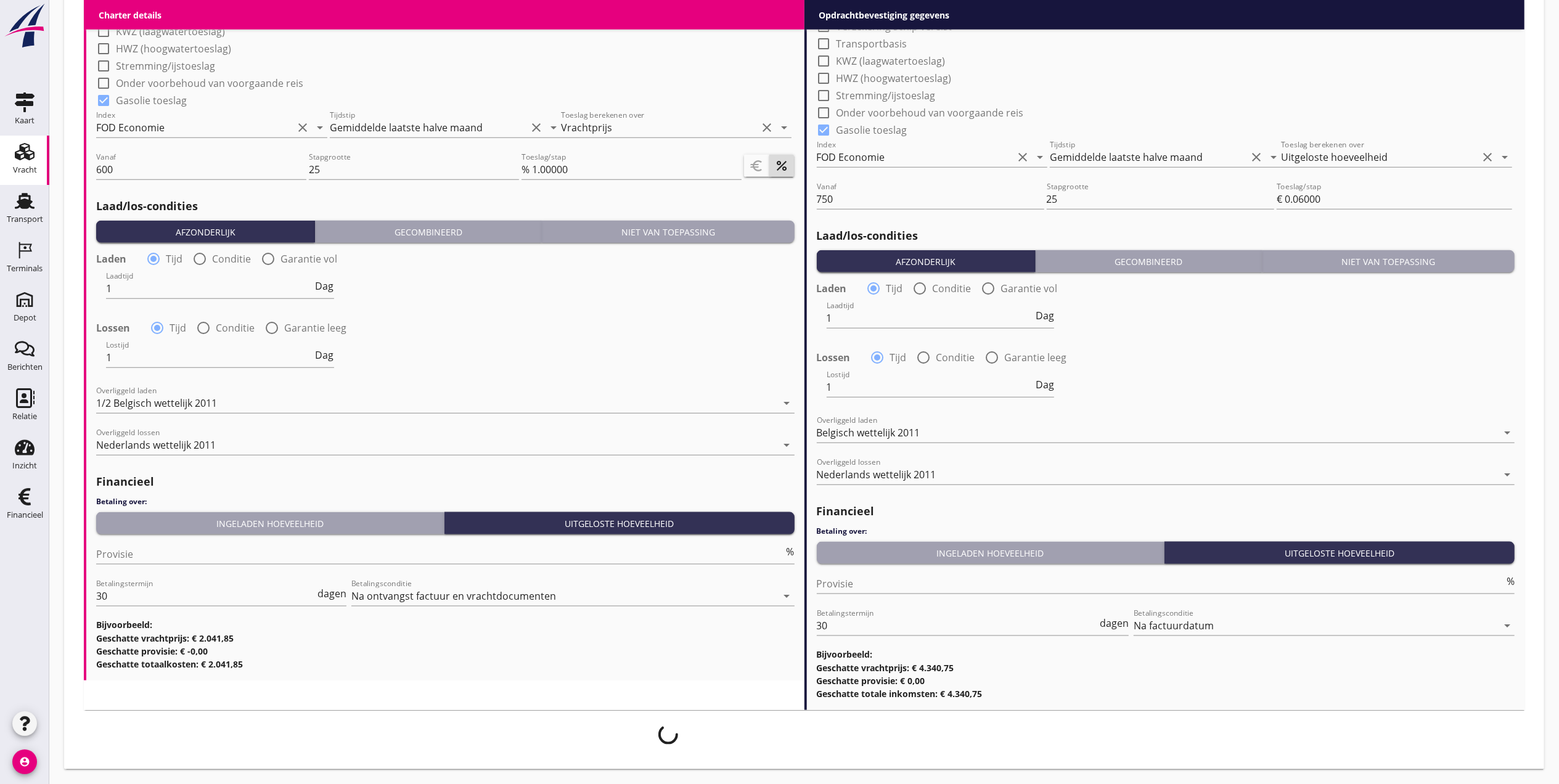
scroll to position [1253, 0]
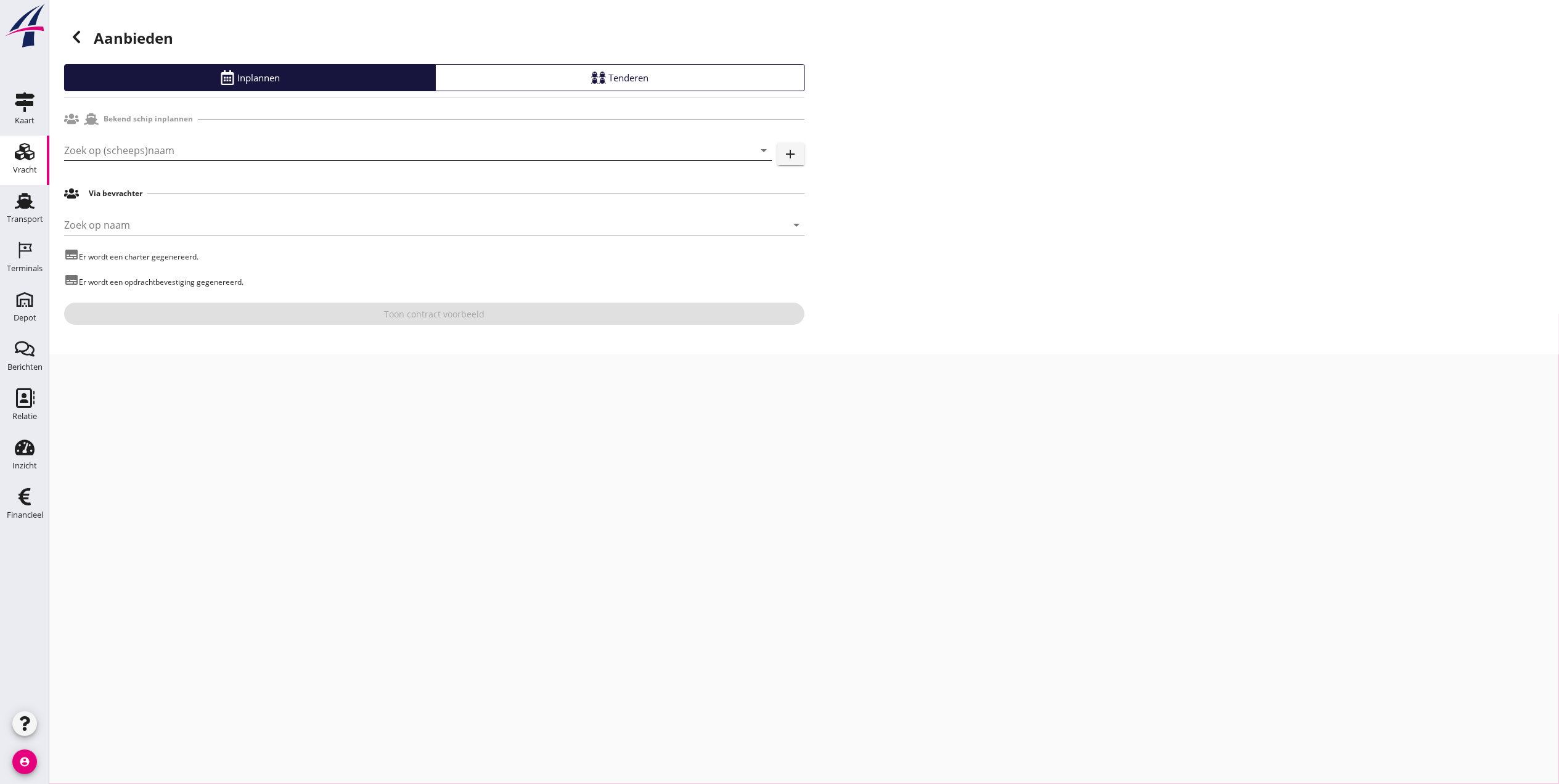
click at [230, 151] on input "Zoek op (scheeps)naam" at bounding box center [401, 149] width 674 height 19
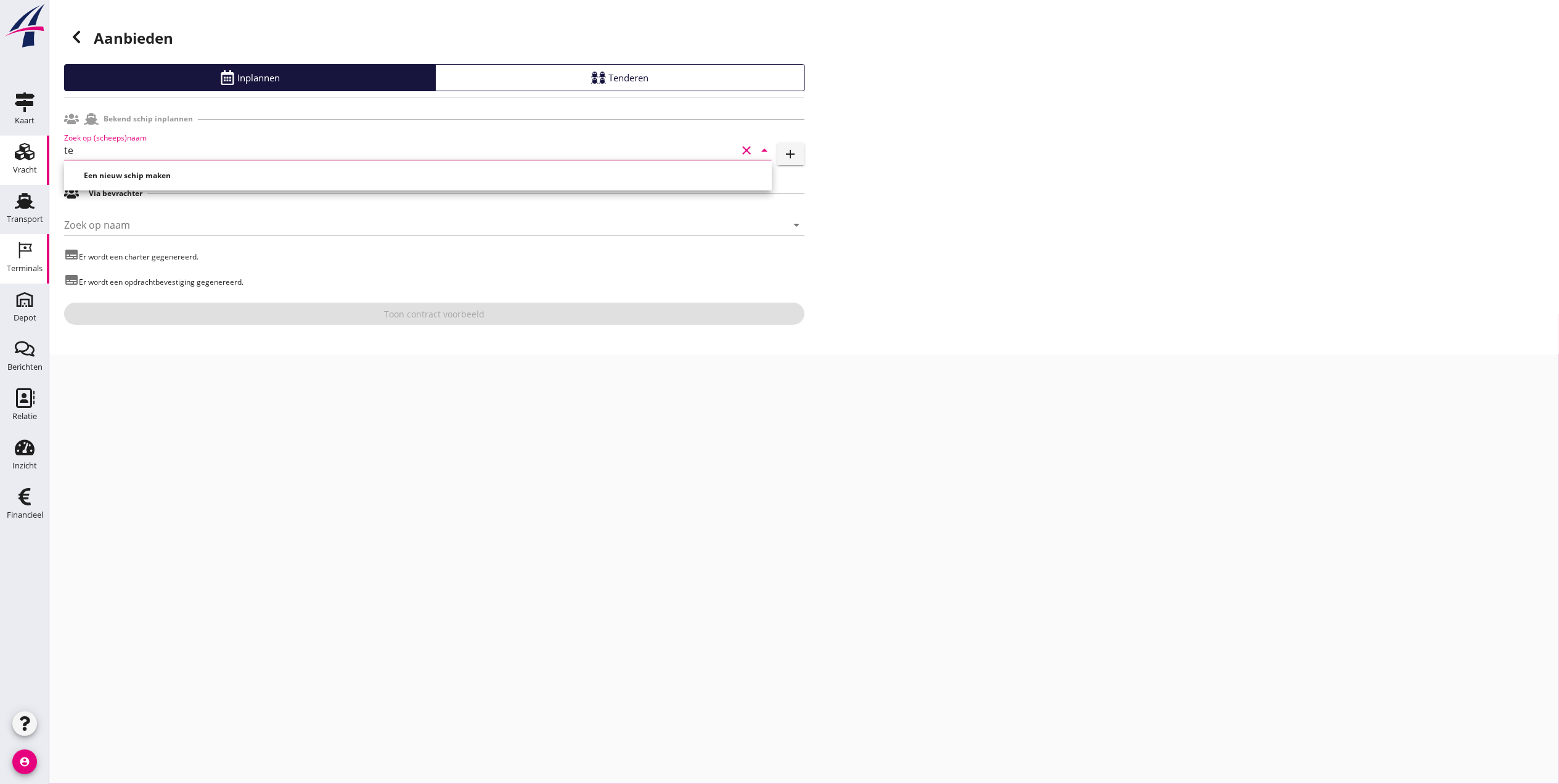
type input "t"
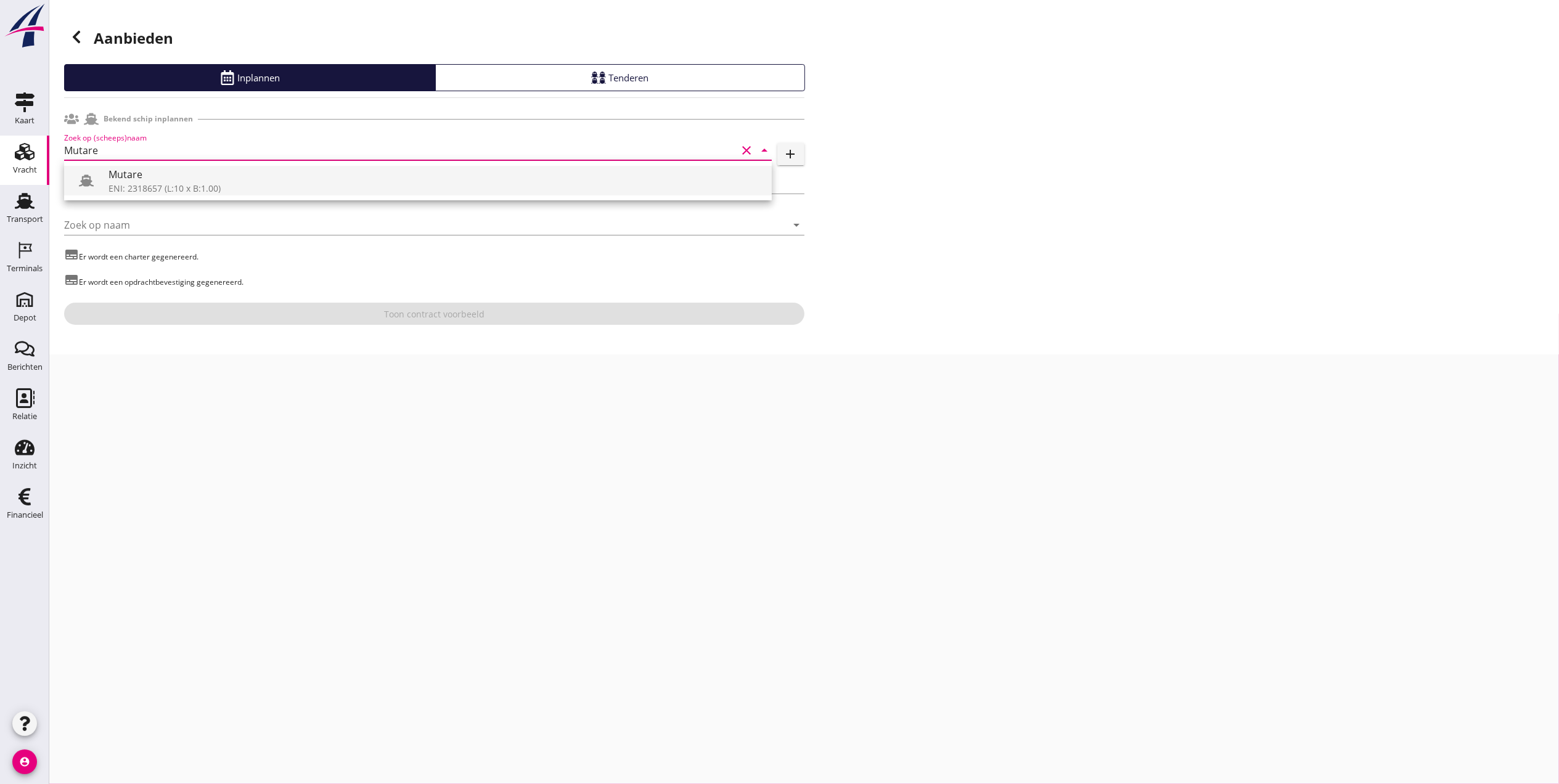
click at [234, 193] on div "ENI: 2318657 (L:10 x B:1.00)" at bounding box center [435, 188] width 653 height 13
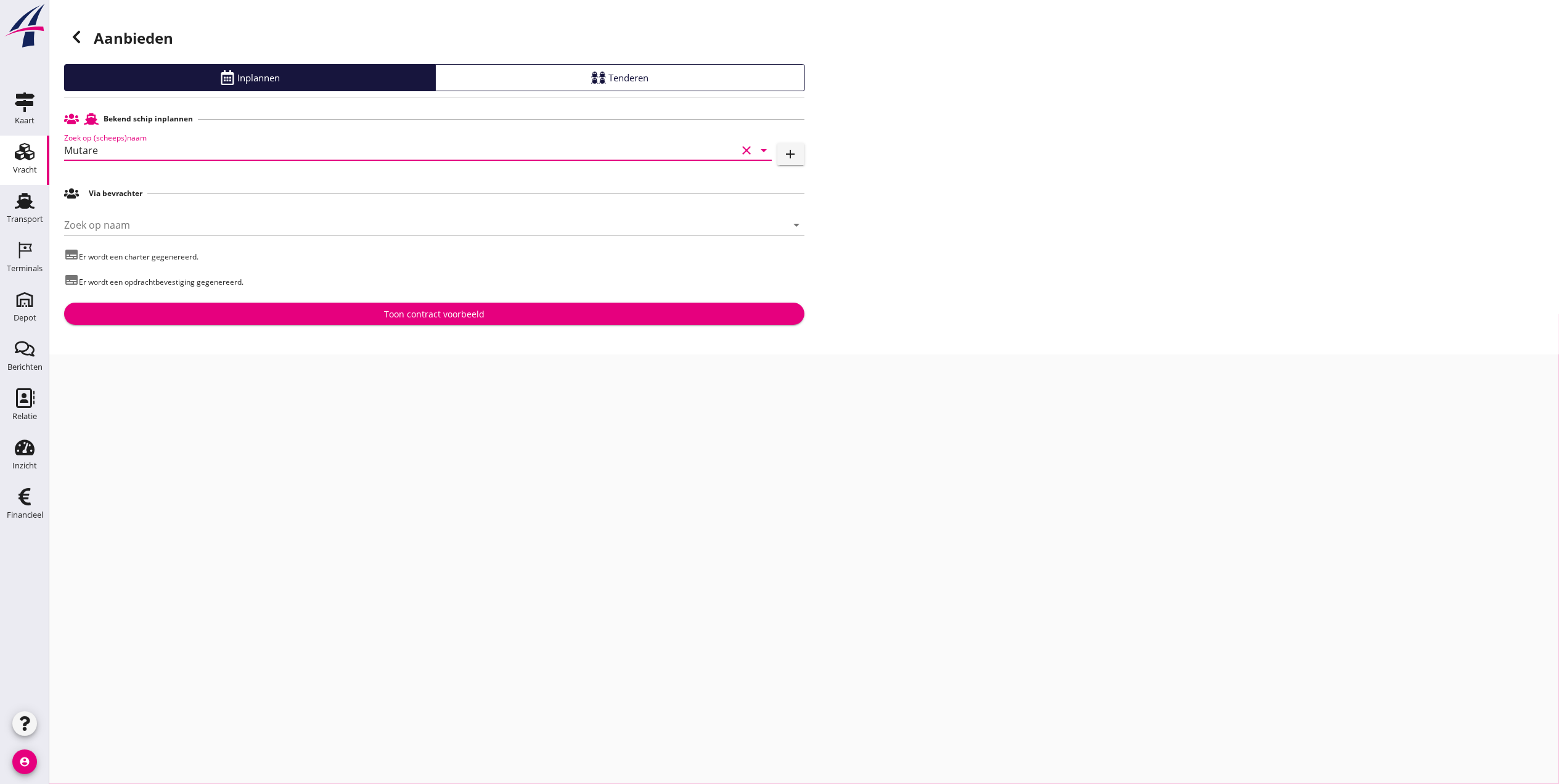
type input "Mutare"
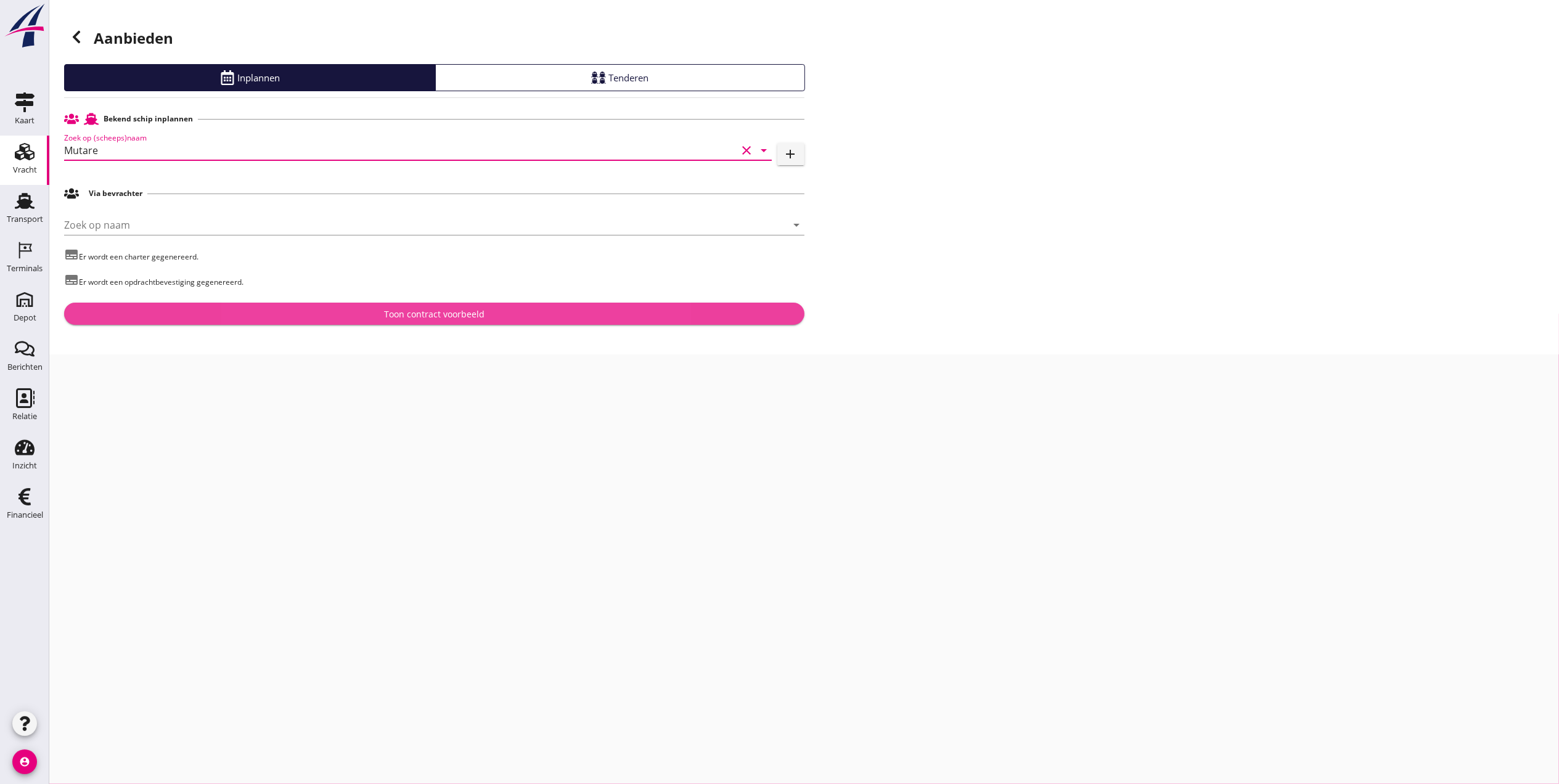
click at [304, 315] on div "Toon contract voorbeeld" at bounding box center [434, 315] width 721 height 13
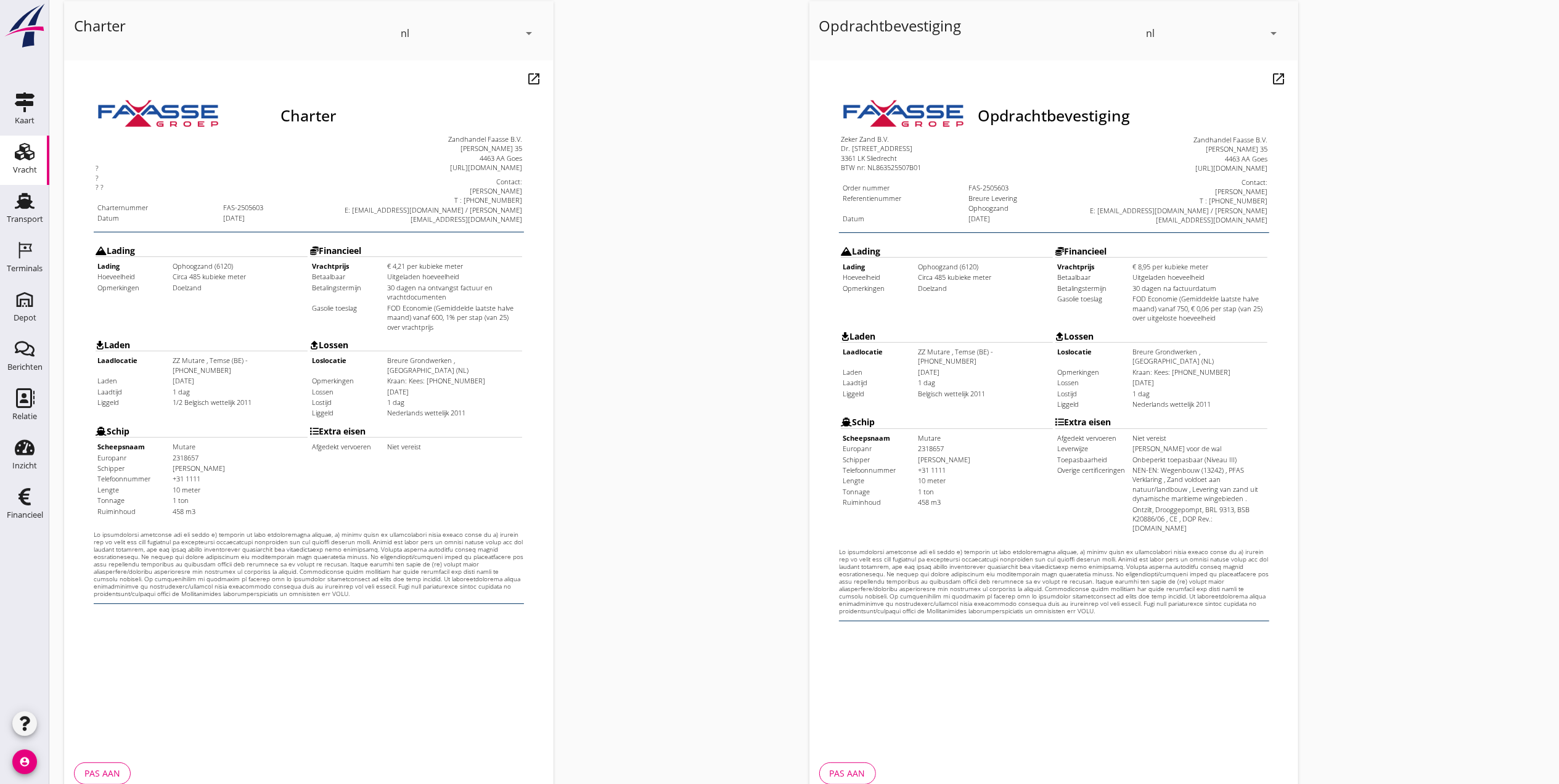
scroll to position [128, 0]
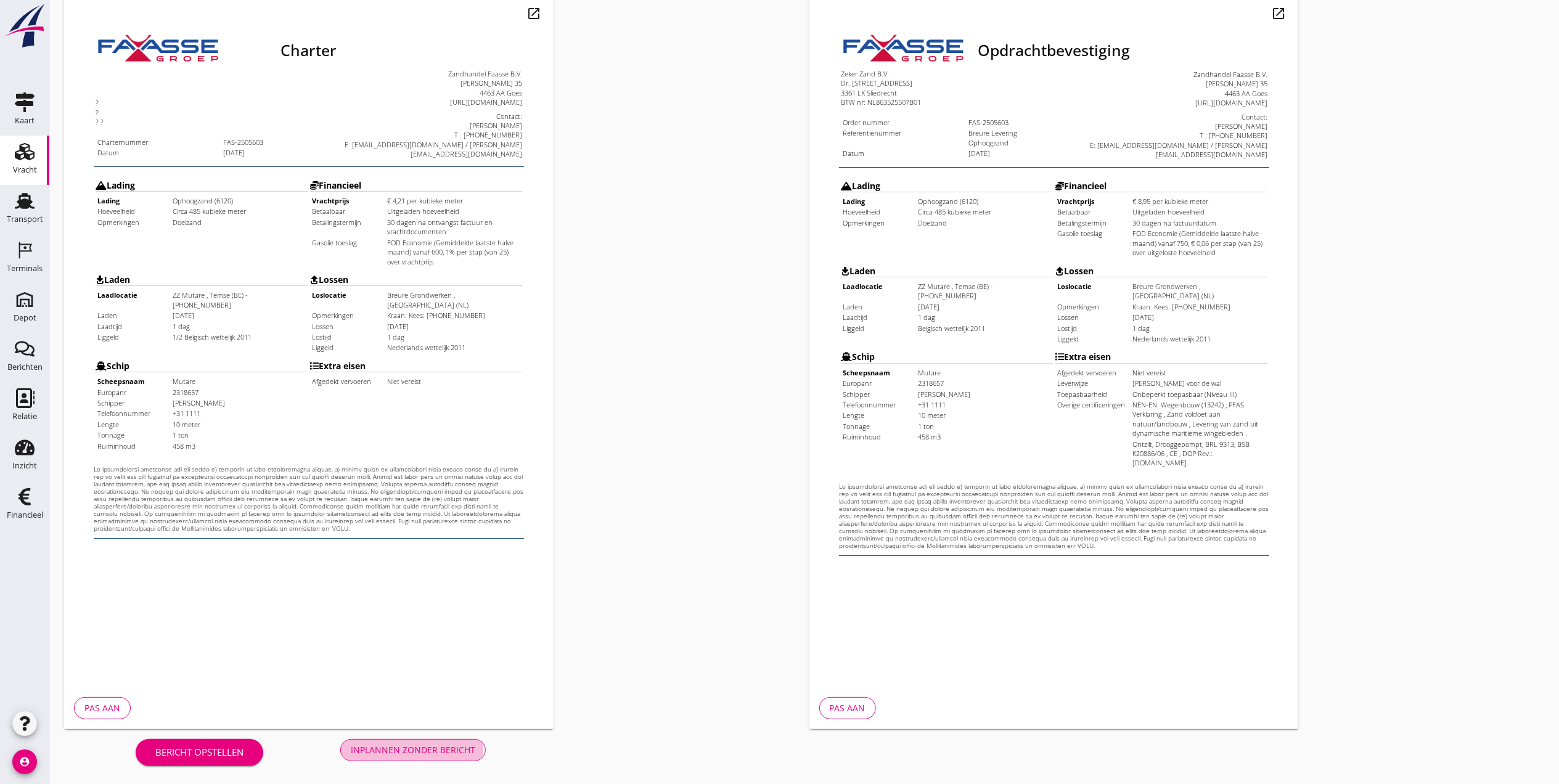
click at [442, 751] on div "Inplannen zonder bericht" at bounding box center [413, 750] width 124 height 13
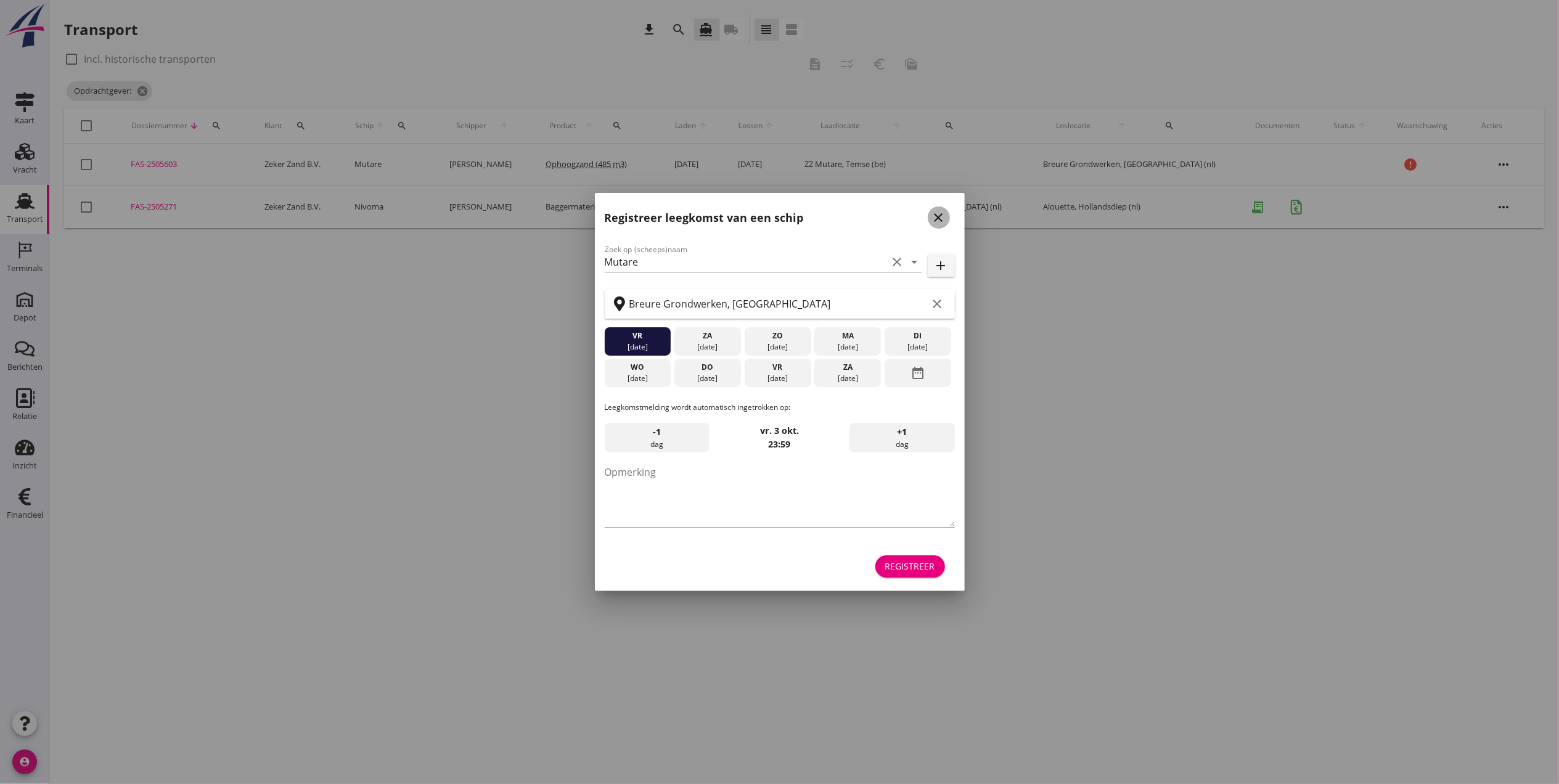
click at [936, 213] on icon "close" at bounding box center [939, 218] width 15 height 15
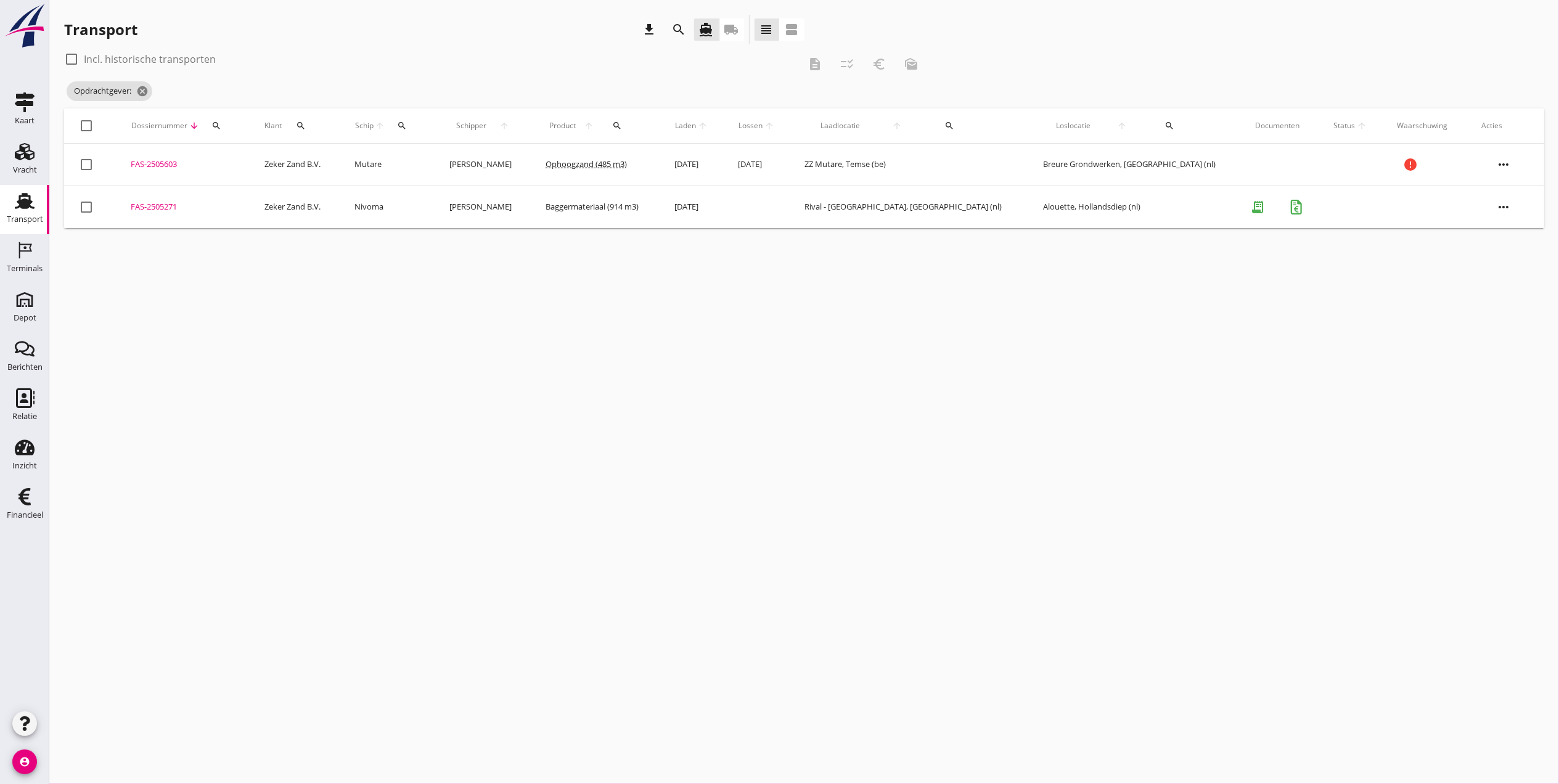
click at [168, 159] on div "FAS-2505603" at bounding box center [183, 164] width 104 height 12
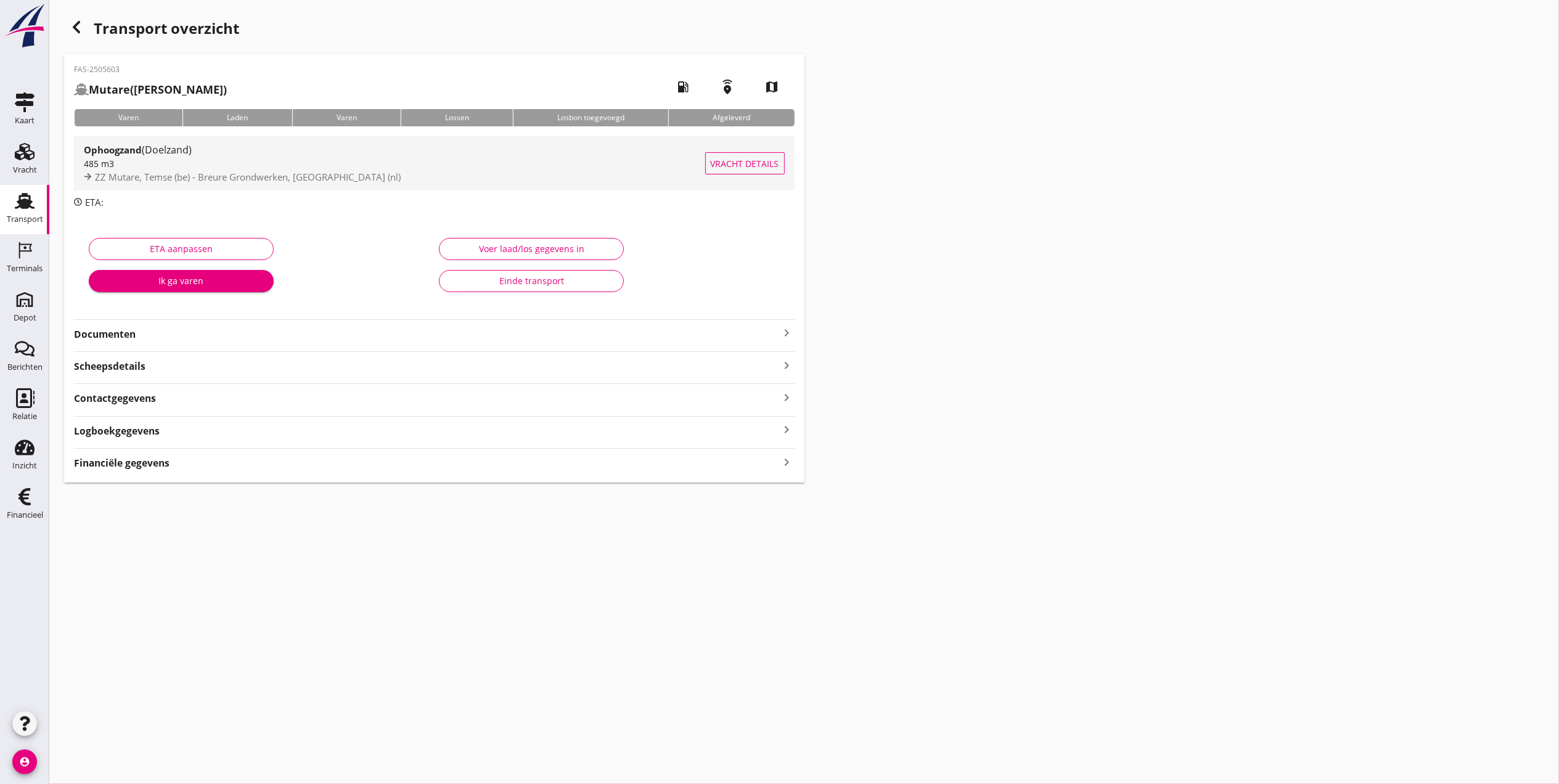
click at [155, 151] on span "(Doelzand)" at bounding box center [167, 149] width 50 height 14
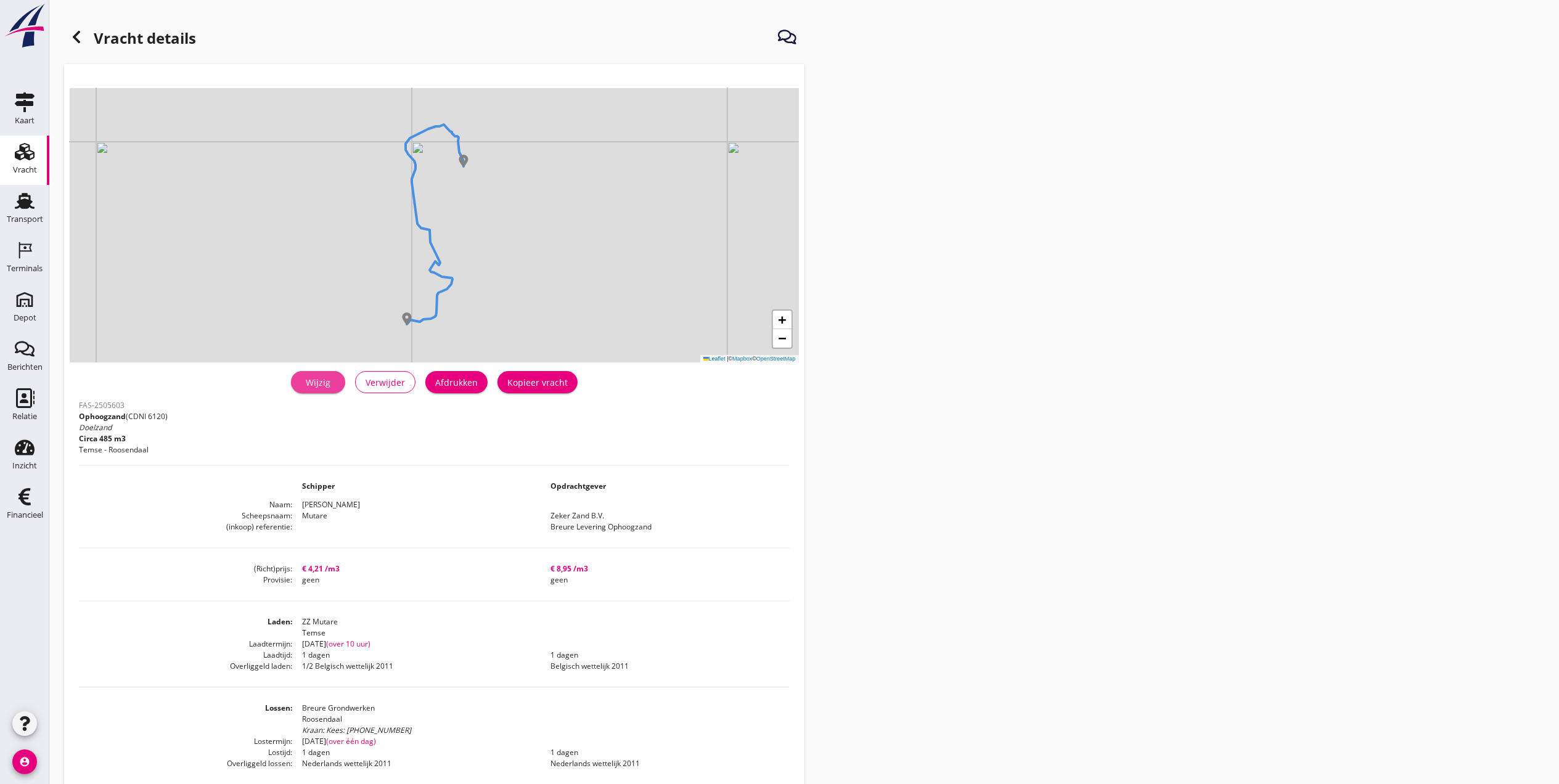
click at [328, 383] on div "Wijzig" at bounding box center [317, 382] width 34 height 13
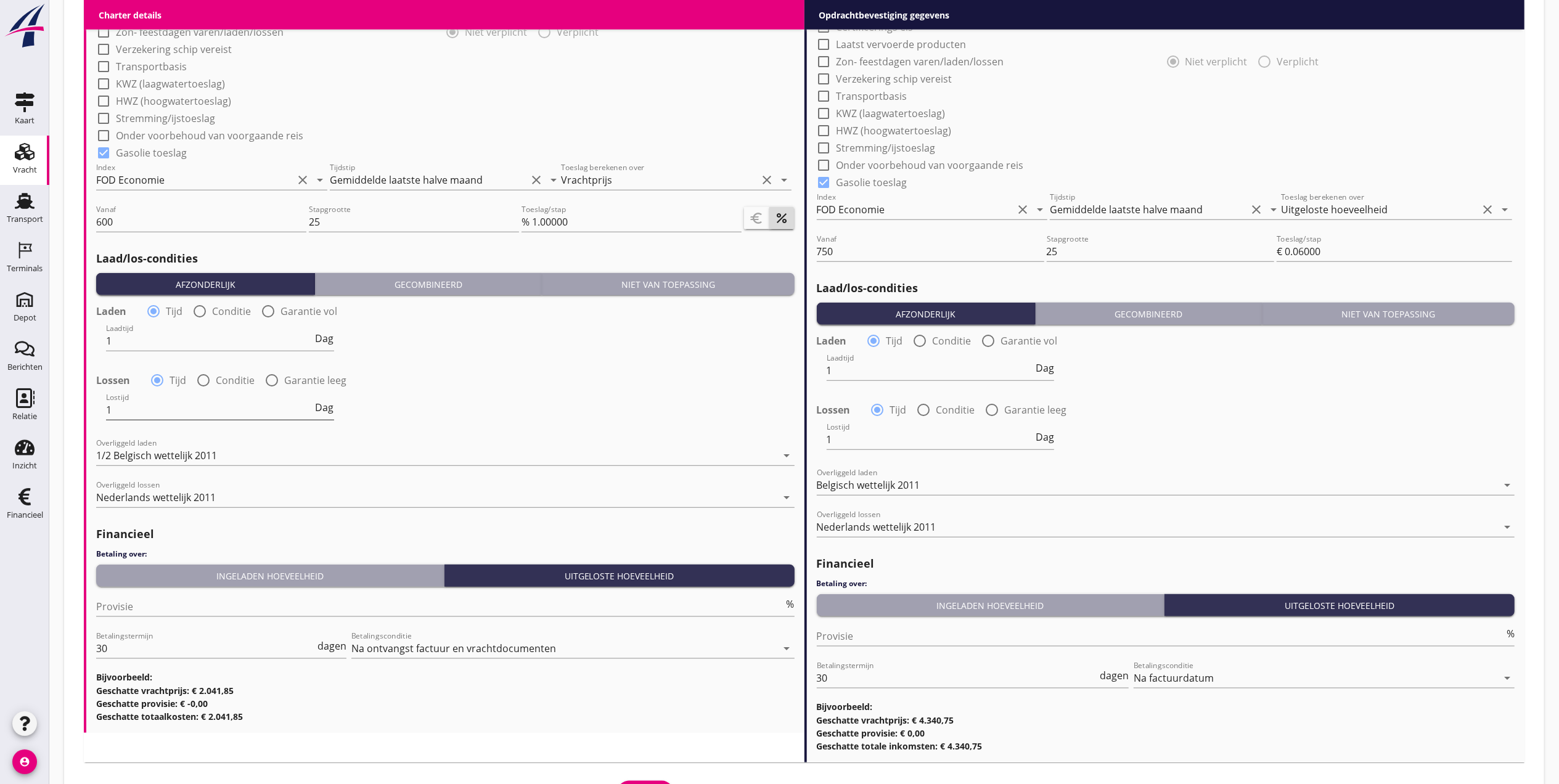
scroll to position [1206, 0]
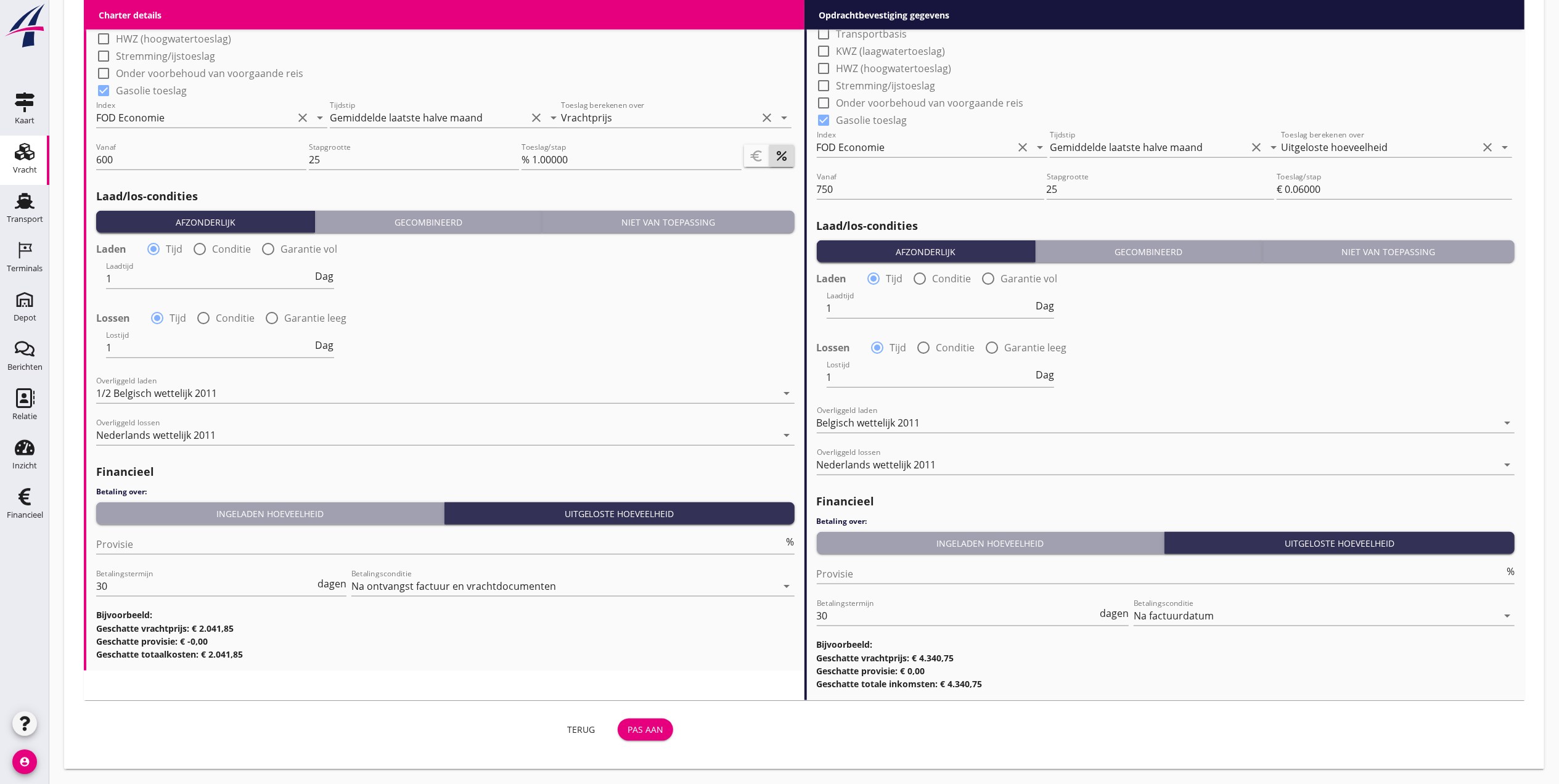
click at [652, 741] on div "Terug Pas aan" at bounding box center [380, 730] width 594 height 30
click at [652, 733] on div "Pas aan" at bounding box center [645, 729] width 36 height 13
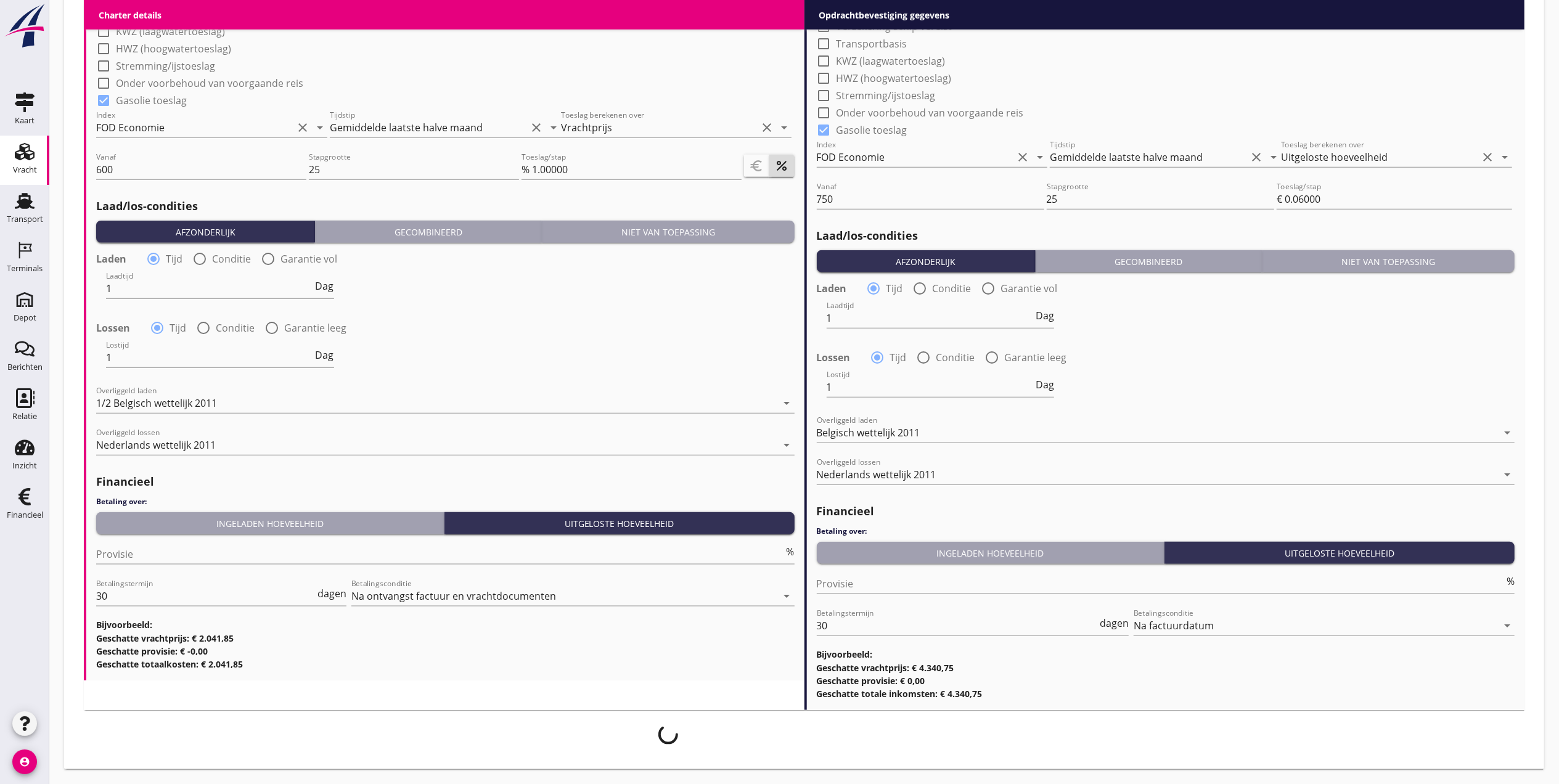
scroll to position [1196, 0]
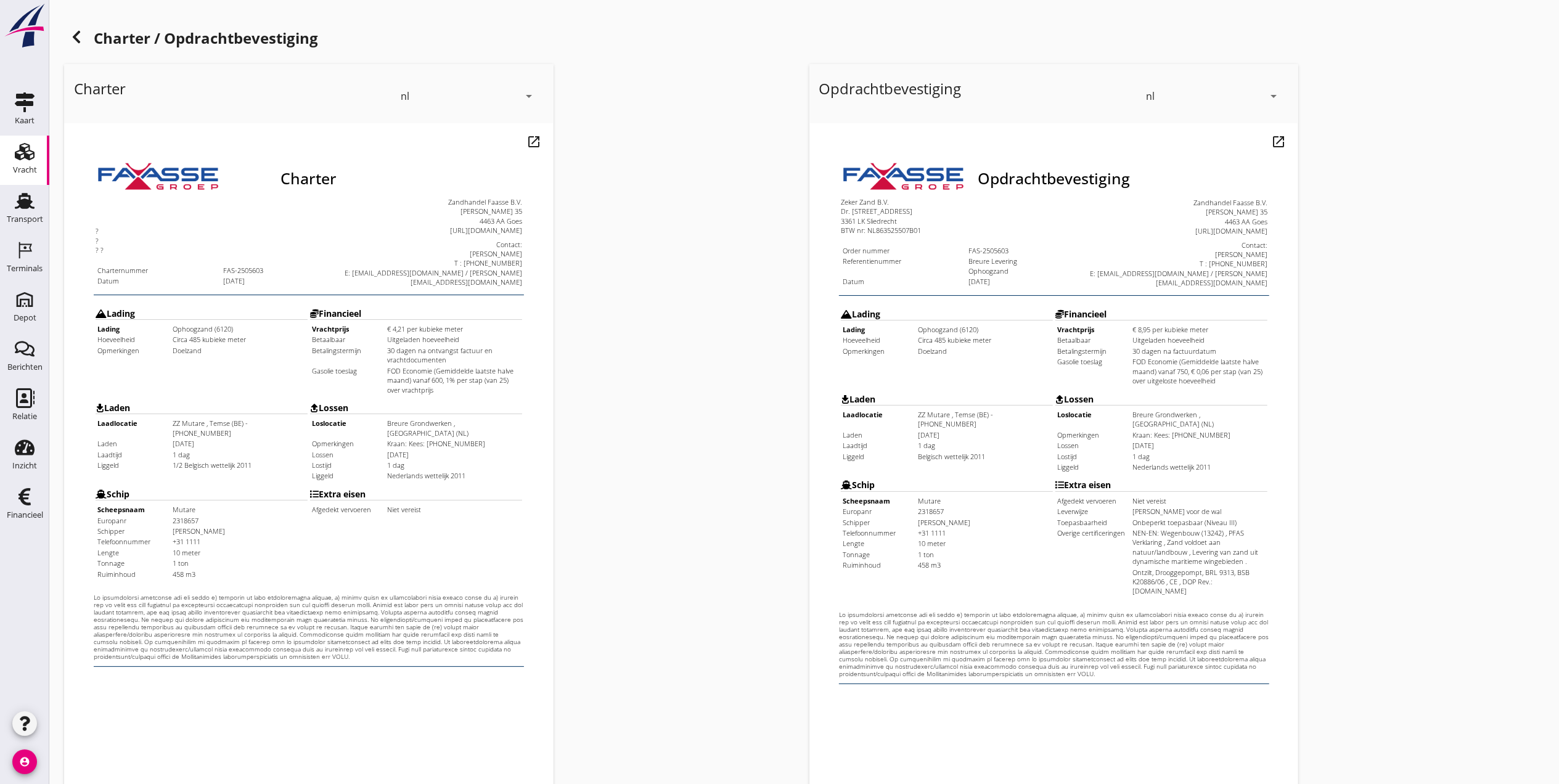
click at [1268, 95] on icon "arrow_drop_down" at bounding box center [1274, 96] width 15 height 15
click at [1379, 101] on div "Opdrachtbevestiging nl arrow_drop_down open_in_new Pas aan" at bounding box center [1177, 461] width 745 height 803
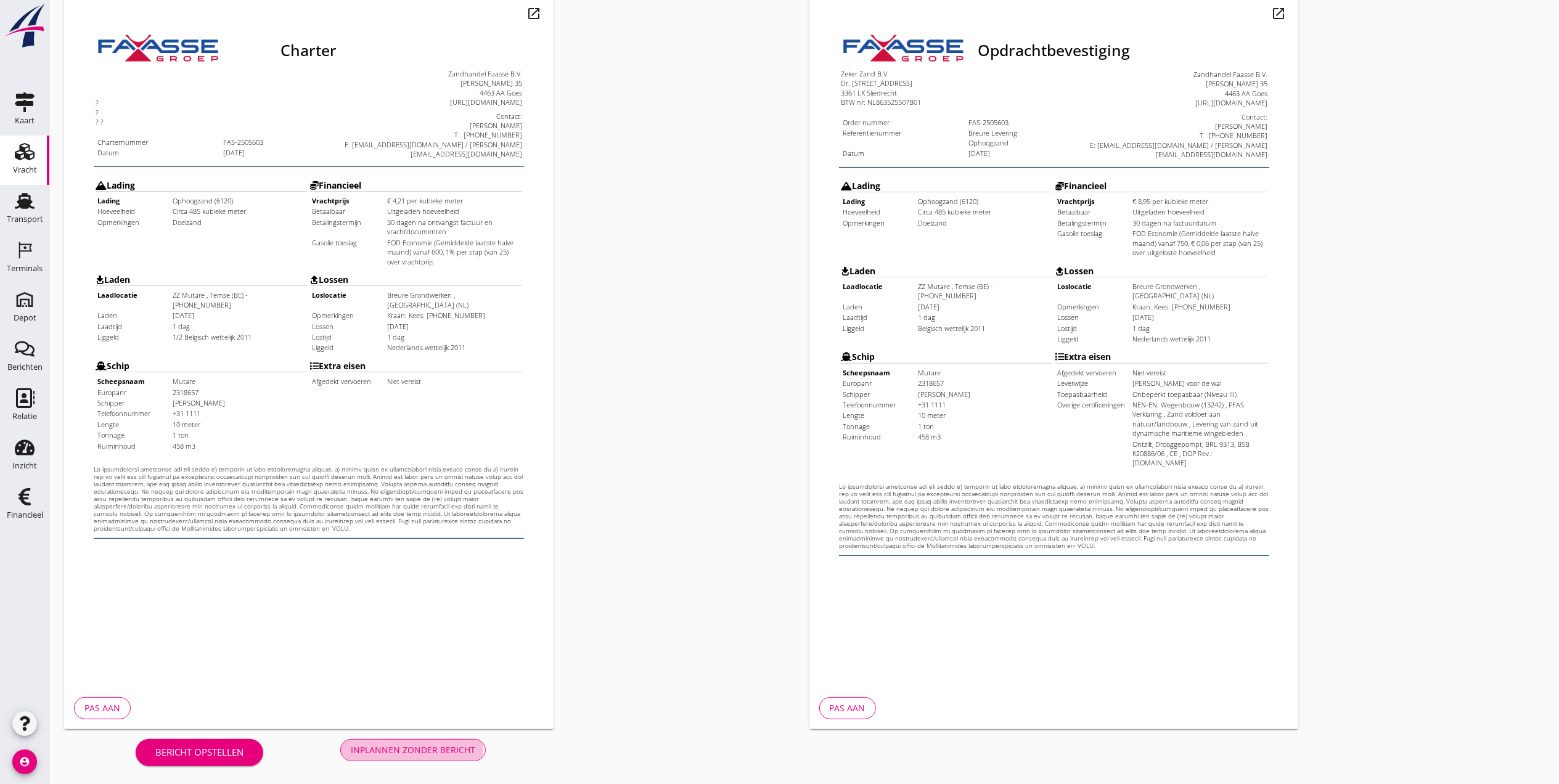
click at [410, 749] on div "Inplannen zonder bericht" at bounding box center [413, 750] width 124 height 13
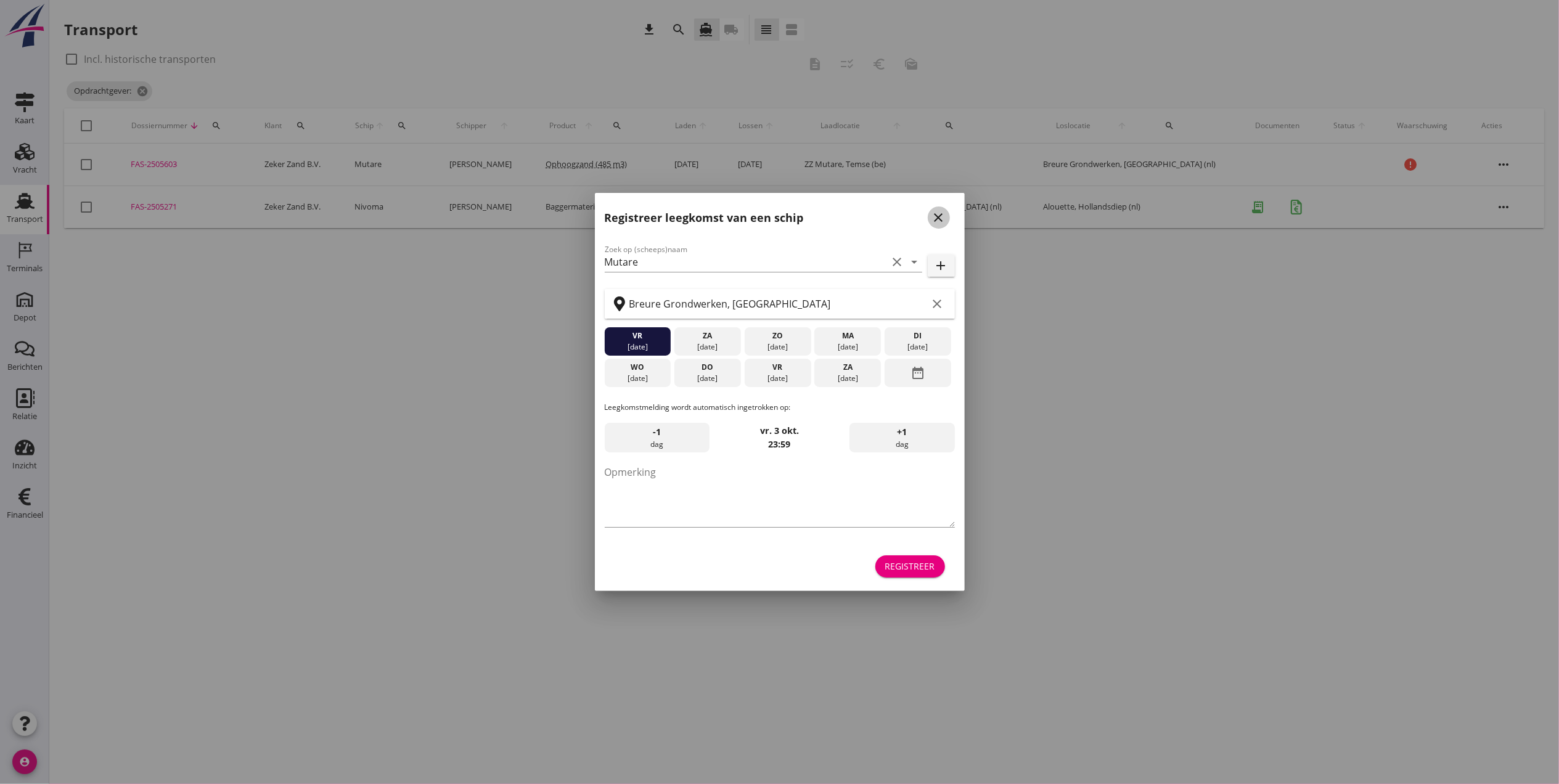
click at [938, 216] on icon "close" at bounding box center [939, 218] width 15 height 15
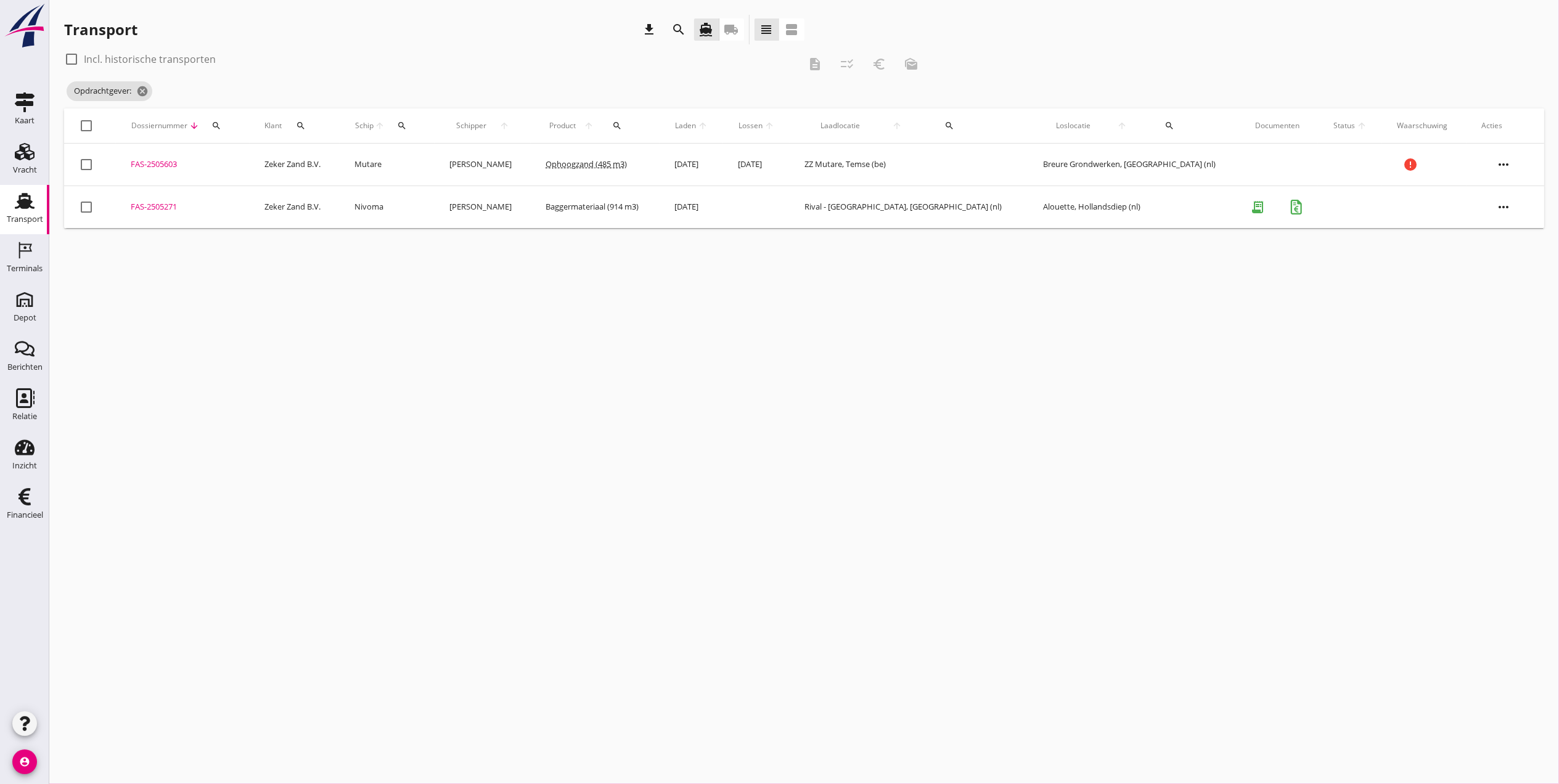
click at [1492, 154] on icon "more_horiz" at bounding box center [1503, 164] width 34 height 34
click at [1505, 287] on div "Schip wijzigen" at bounding box center [1500, 290] width 88 height 15
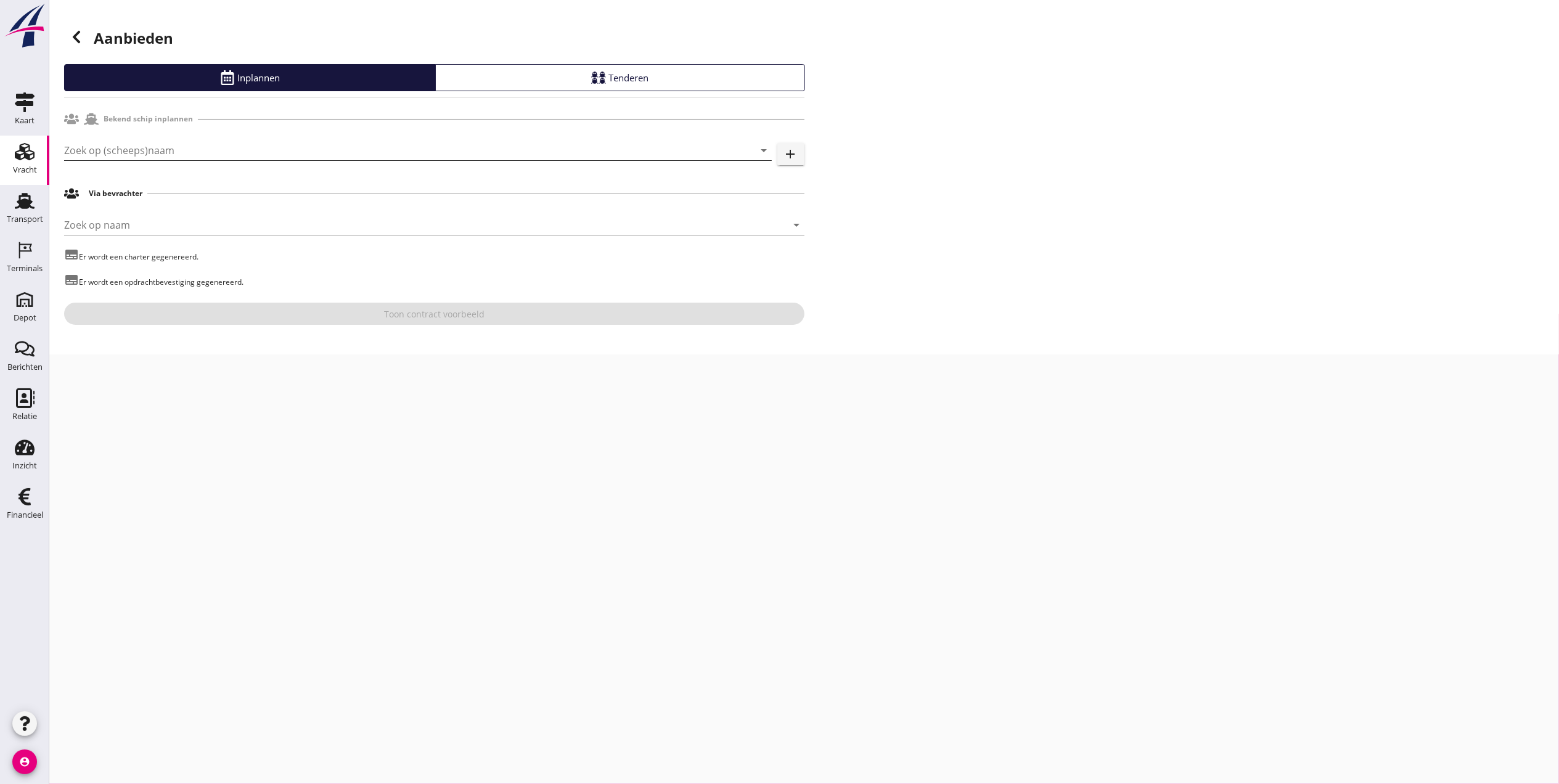
click at [179, 151] on input "Zoek op (scheeps)naam" at bounding box center [401, 149] width 674 height 19
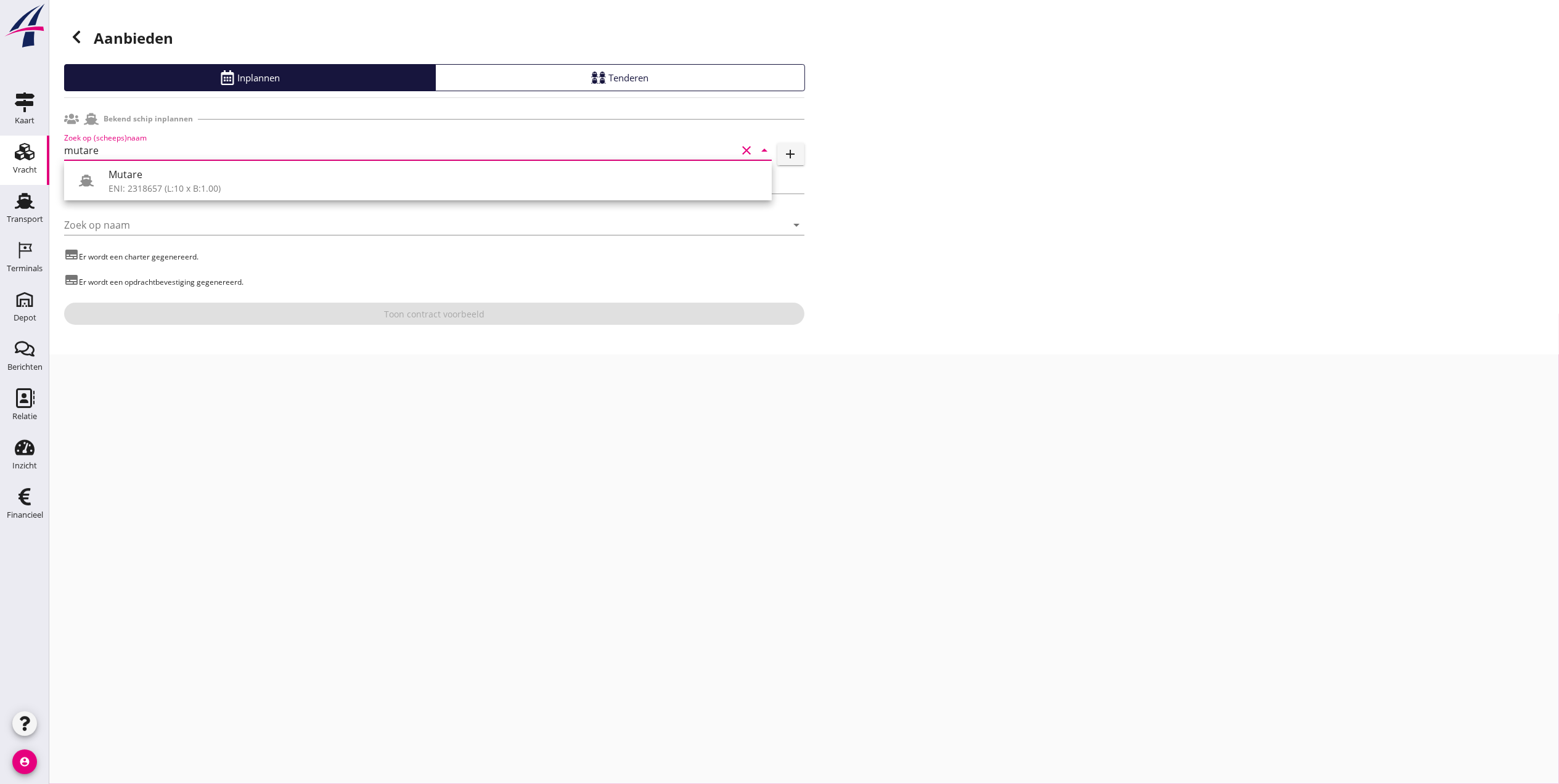
type input "mutare"
click at [32, 398] on use at bounding box center [25, 398] width 19 height 19
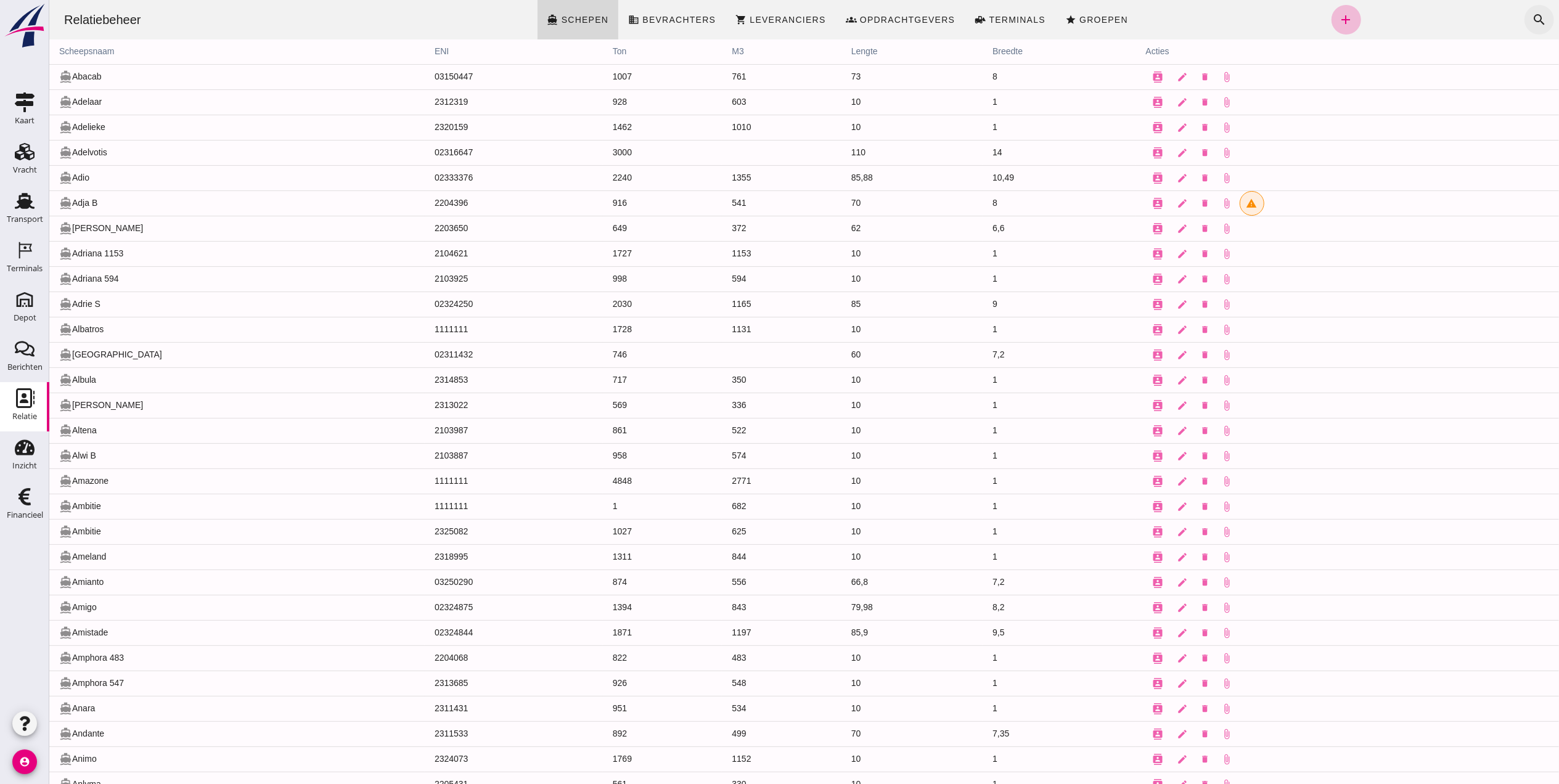
click at [1531, 18] on icon "search" at bounding box center [1539, 19] width 15 height 15
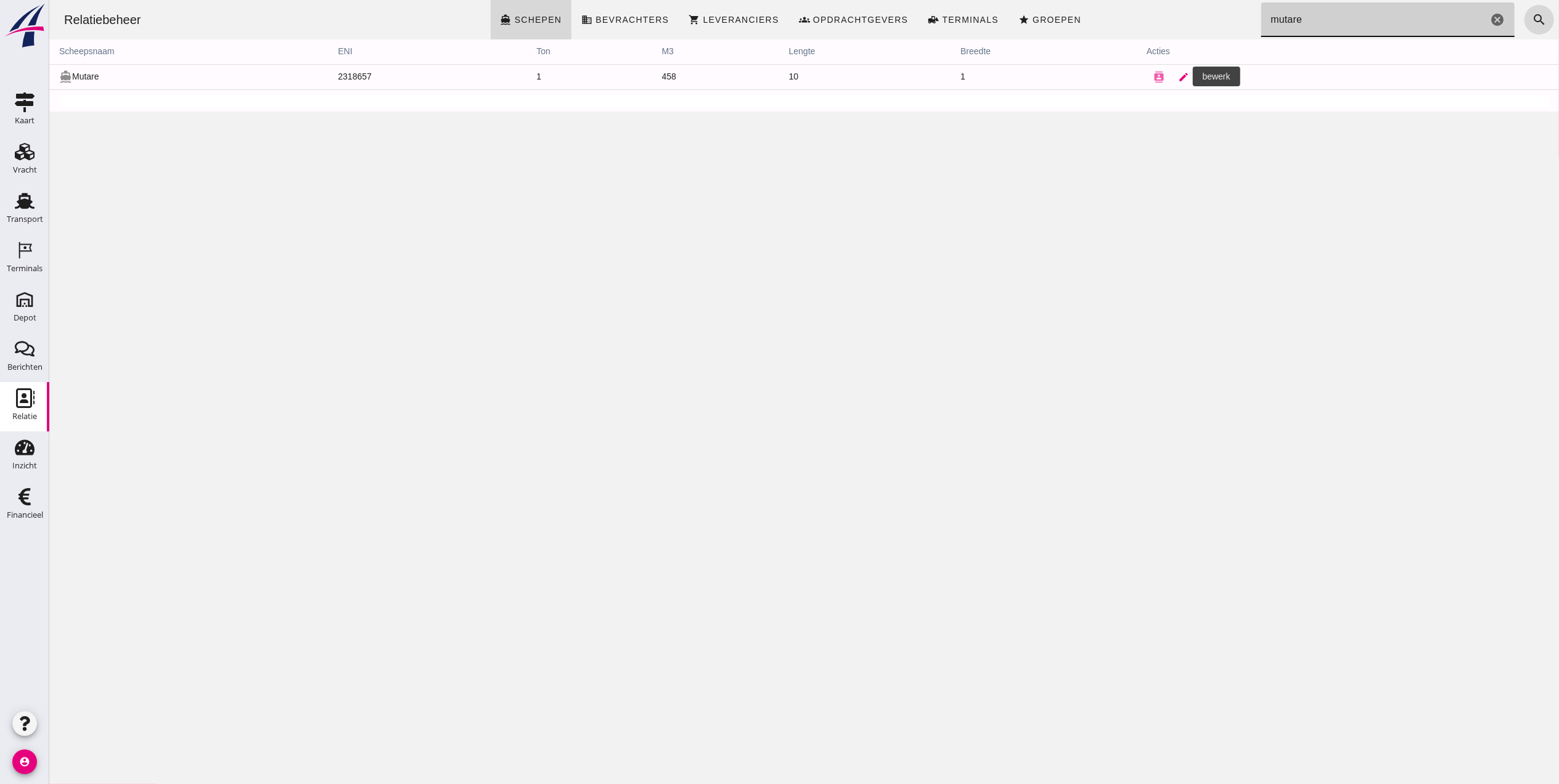
type input "mutare"
click at [1178, 80] on icon "edit" at bounding box center [1183, 77] width 11 height 11
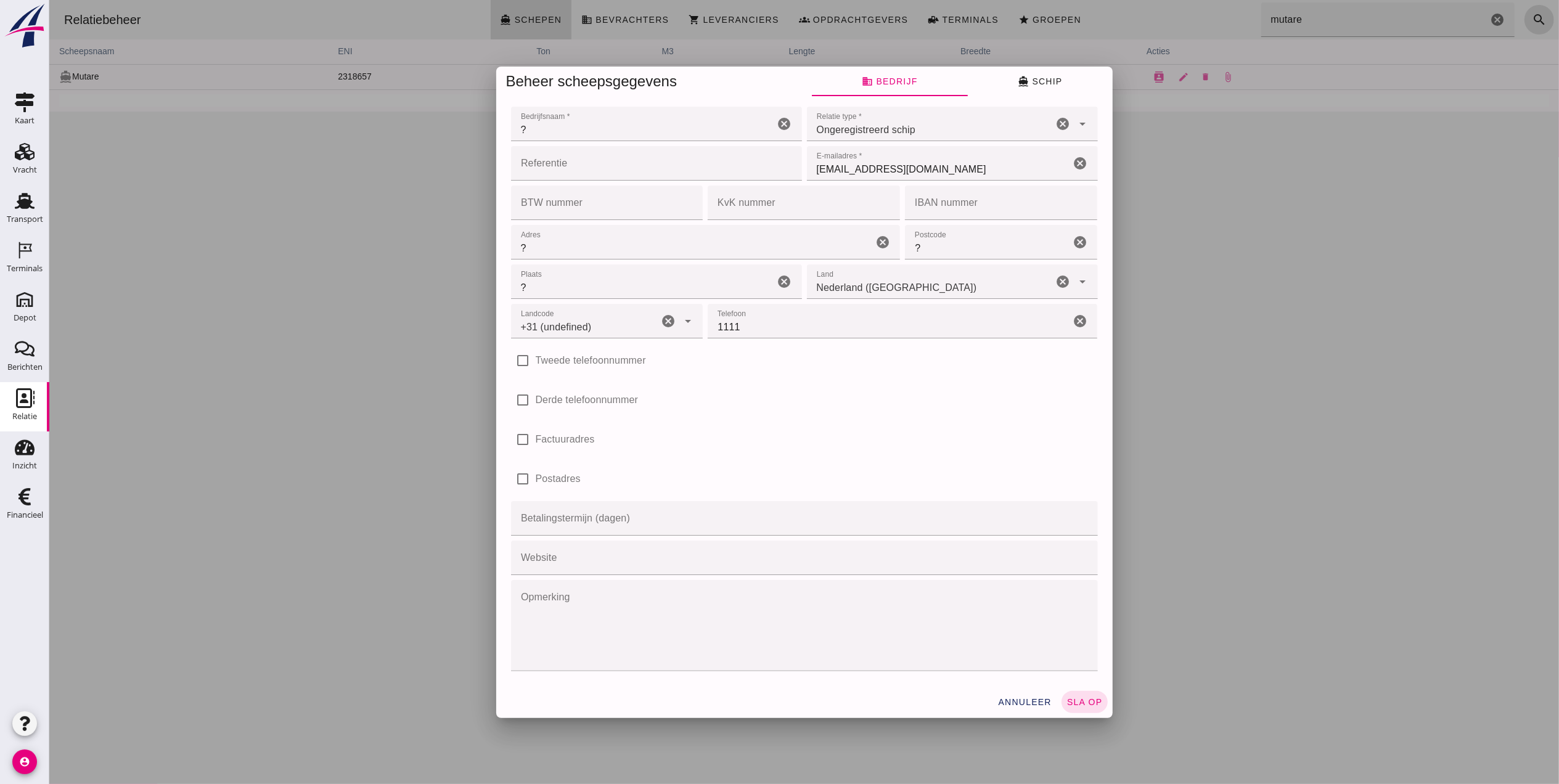
click at [599, 122] on input "?" at bounding box center [642, 123] width 264 height 34
click at [558, 132] on input "?" at bounding box center [642, 123] width 264 height 34
type input "+31 (NL)"
click at [917, 132] on div "Ongeregistreerd schip unregistered_vessel" at bounding box center [930, 123] width 247 height 34
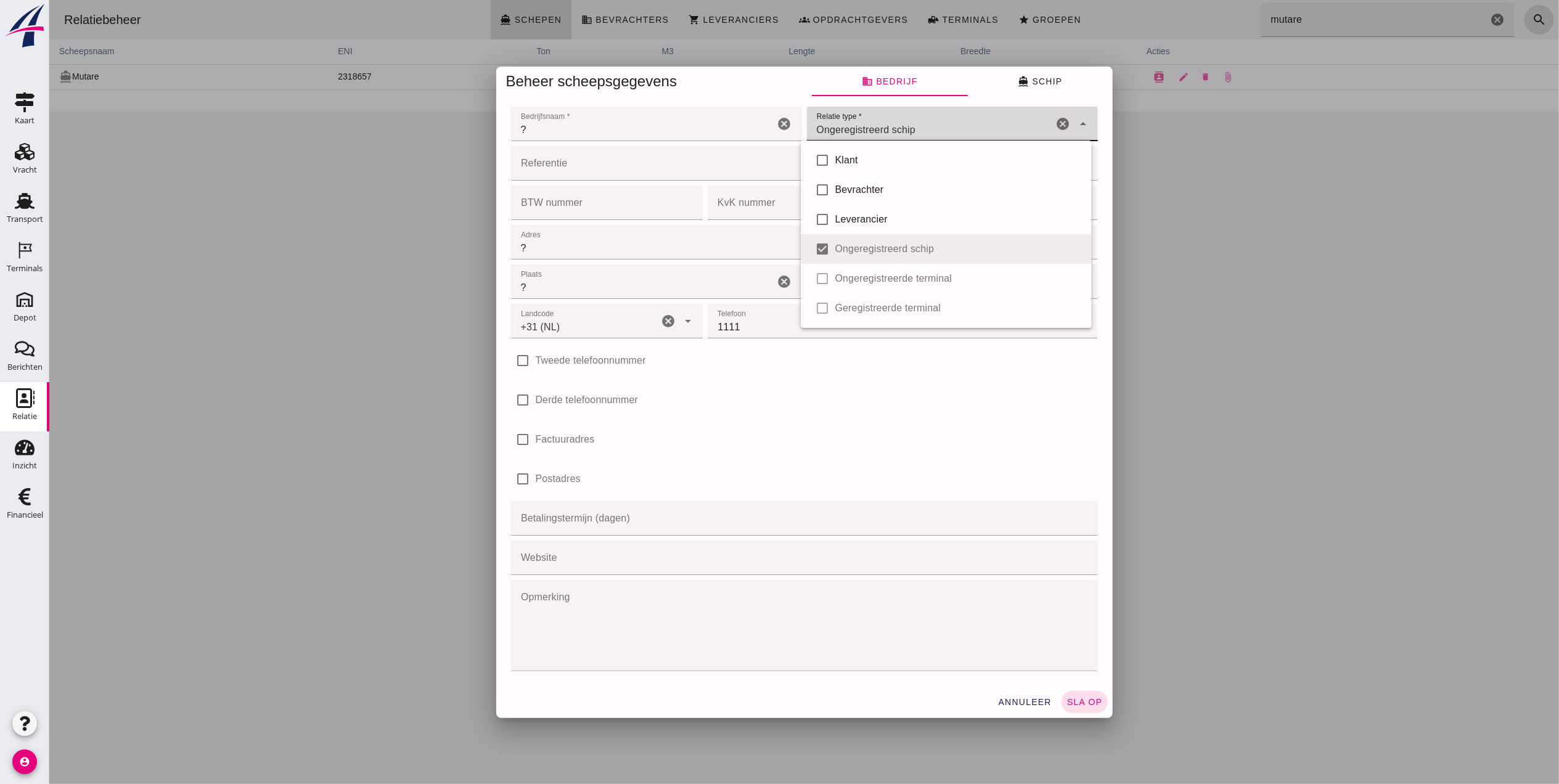
click at [917, 132] on div "Ongeregistreerd schip unregistered_vessel" at bounding box center [930, 123] width 247 height 34
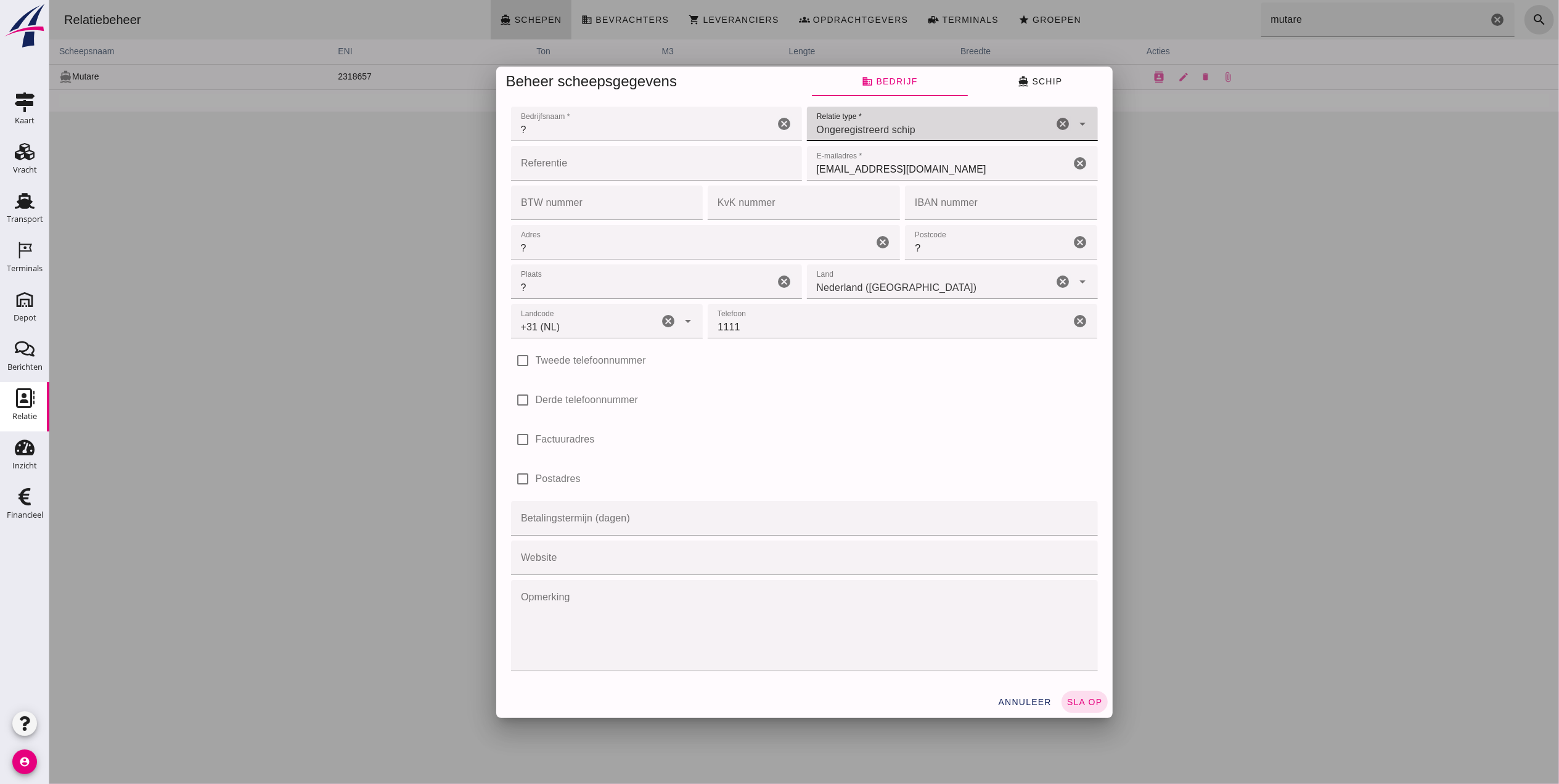
click at [777, 331] on input "1111" at bounding box center [888, 321] width 363 height 34
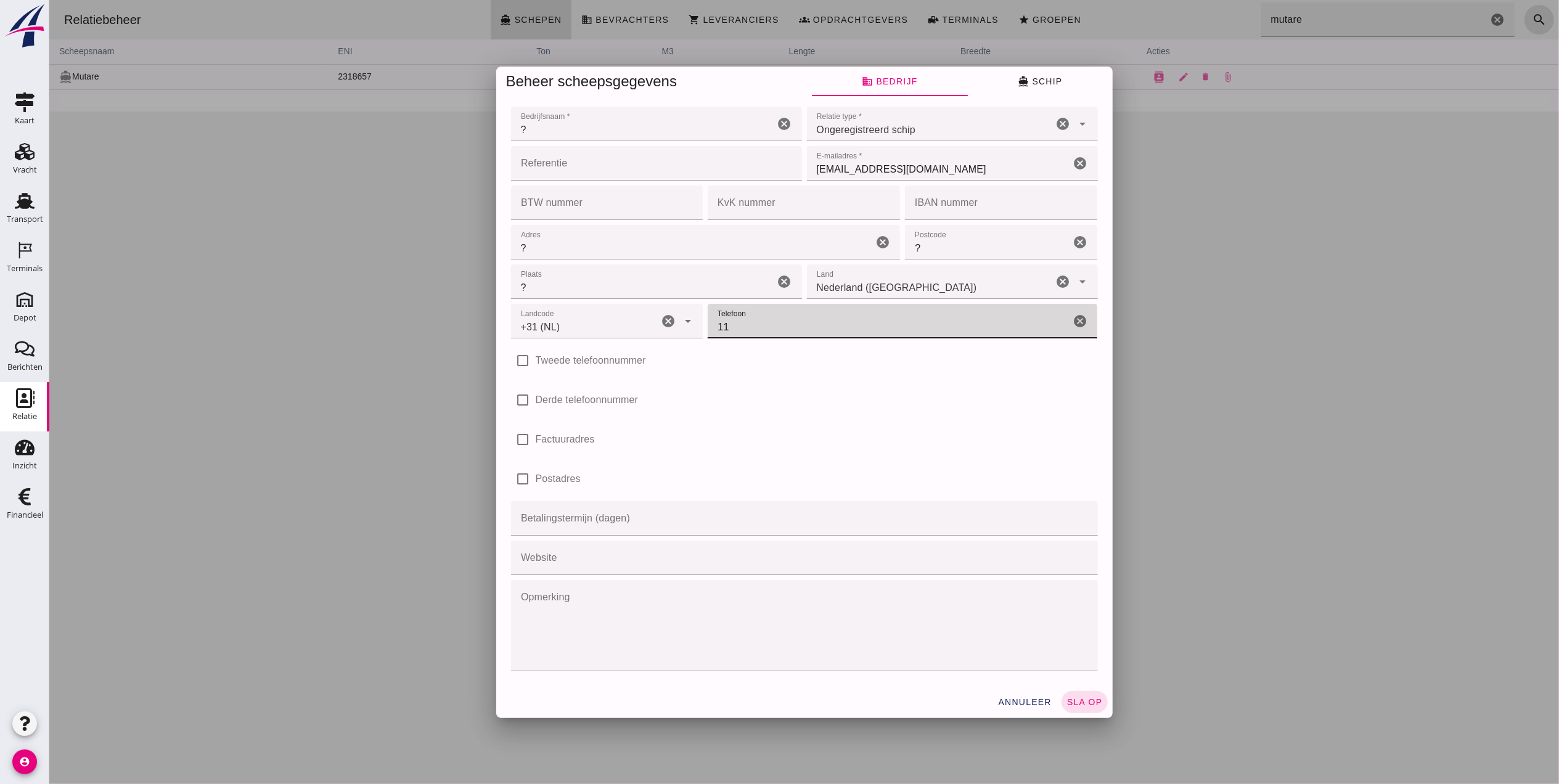
type input "1"
type input "6 53 14 55 84"
click at [955, 249] on input "?" at bounding box center [987, 242] width 165 height 34
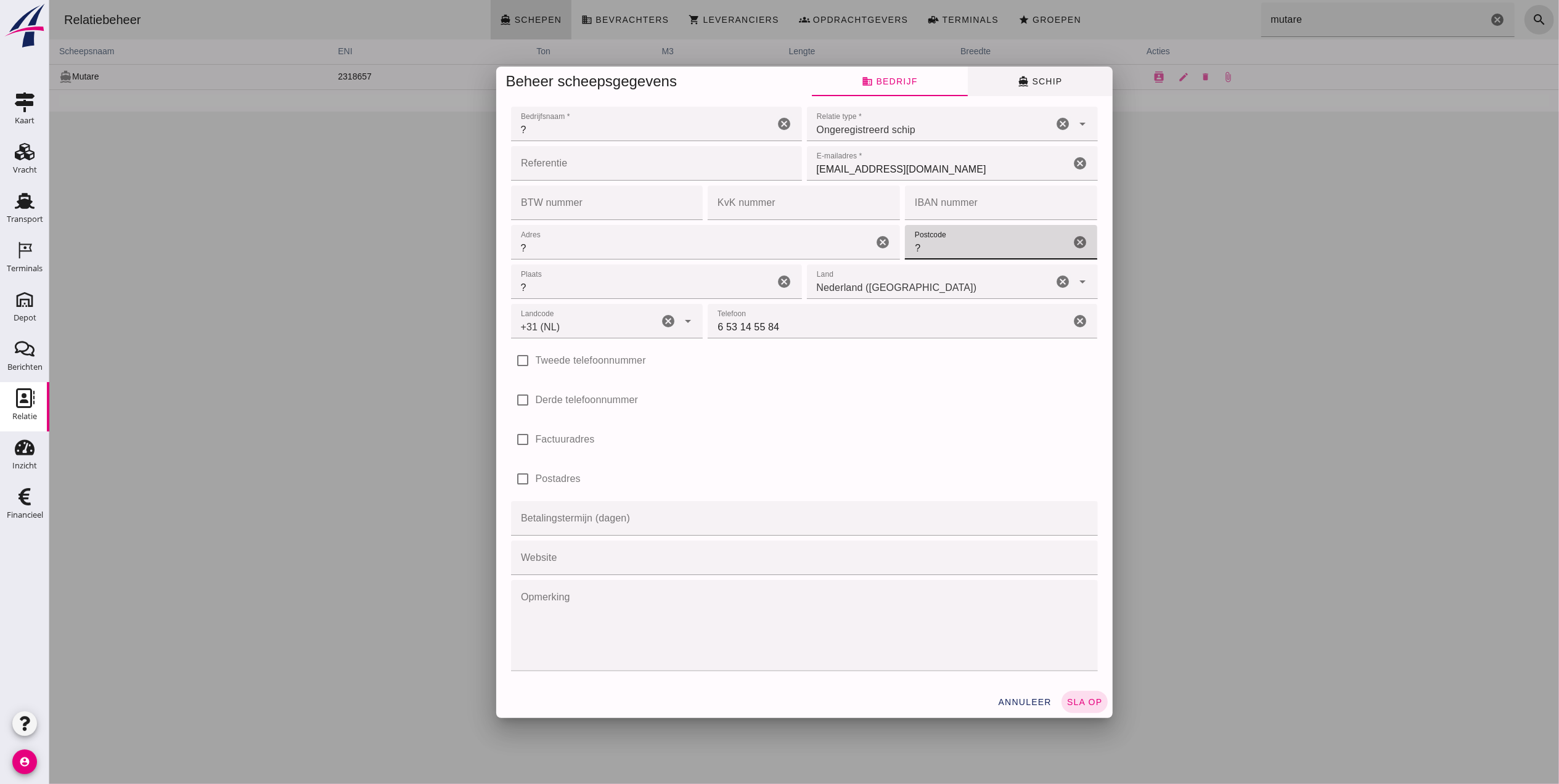
click at [1041, 80] on span "directions_boat Schip" at bounding box center [1039, 82] width 45 height 11
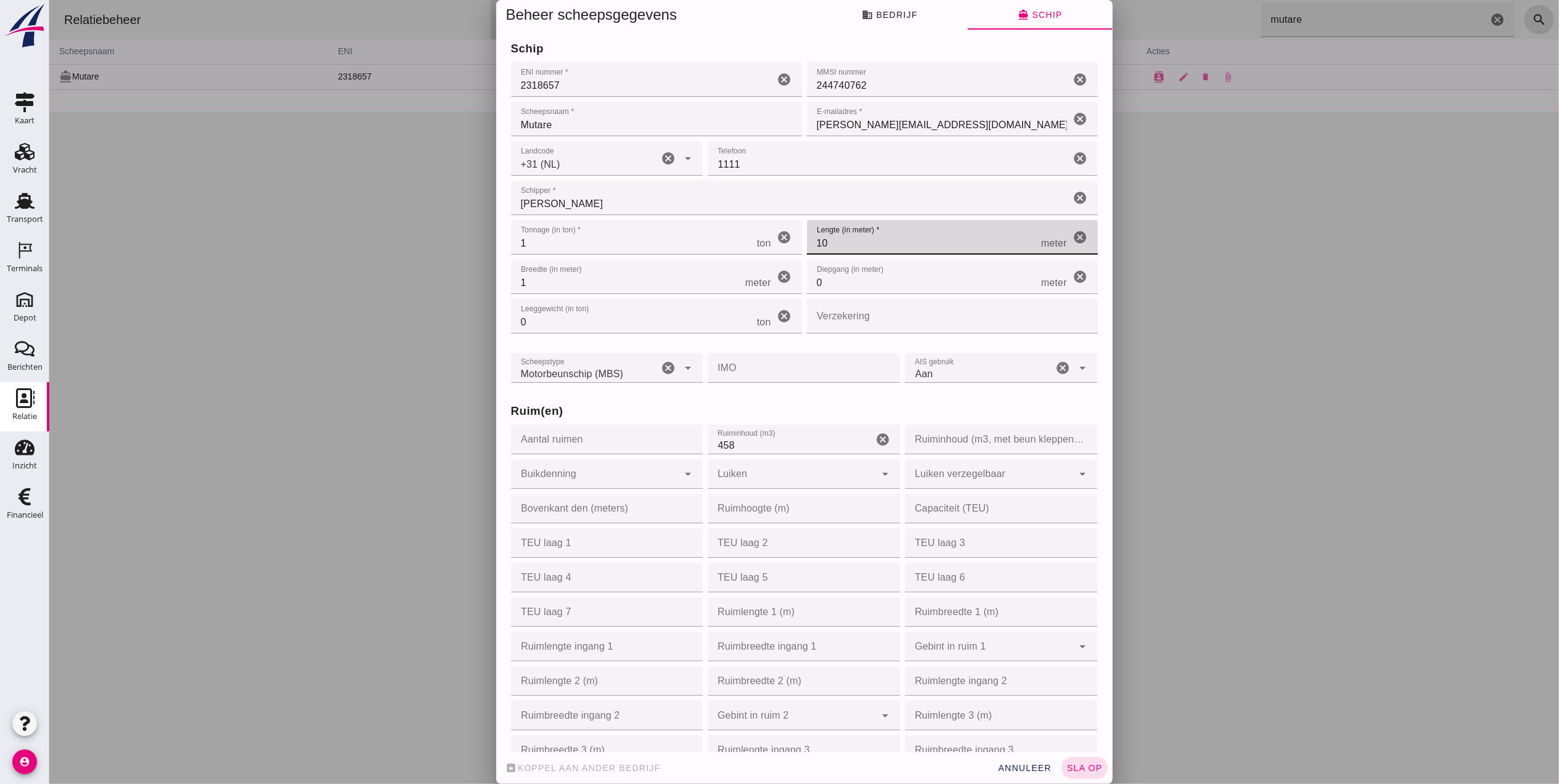
drag, startPoint x: 835, startPoint y: 244, endPoint x: 780, endPoint y: 252, distance: 55.6
click at [780, 252] on div "Tonnage (in ton) * Tonnage (in ton) * 1 ton cancel Lengte (in meter) * Lengte (…" at bounding box center [804, 277] width 592 height 119
type input "63"
click at [680, 275] on input "1" at bounding box center [627, 276] width 234 height 34
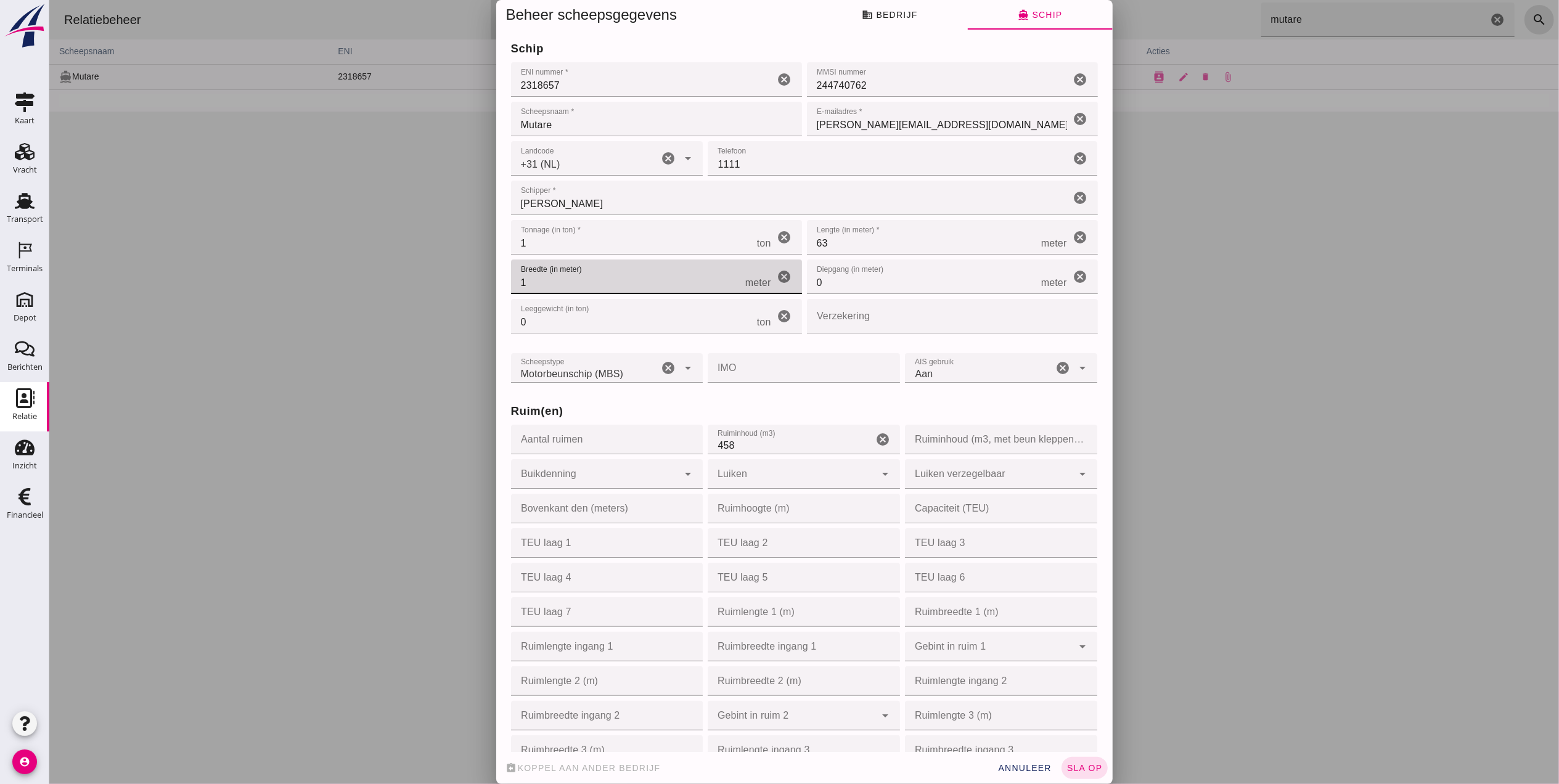
drag, startPoint x: 680, startPoint y: 275, endPoint x: 463, endPoint y: 291, distance: 217.6
click at [463, 291] on div "Beheer scheepsgegevens business Bedrijf directions_boat Schip Bedrijfsnaam * Be…" at bounding box center [803, 392] width 1510 height 784
type input "7"
type input "7.25"
click at [864, 282] on input "0" at bounding box center [923, 276] width 234 height 34
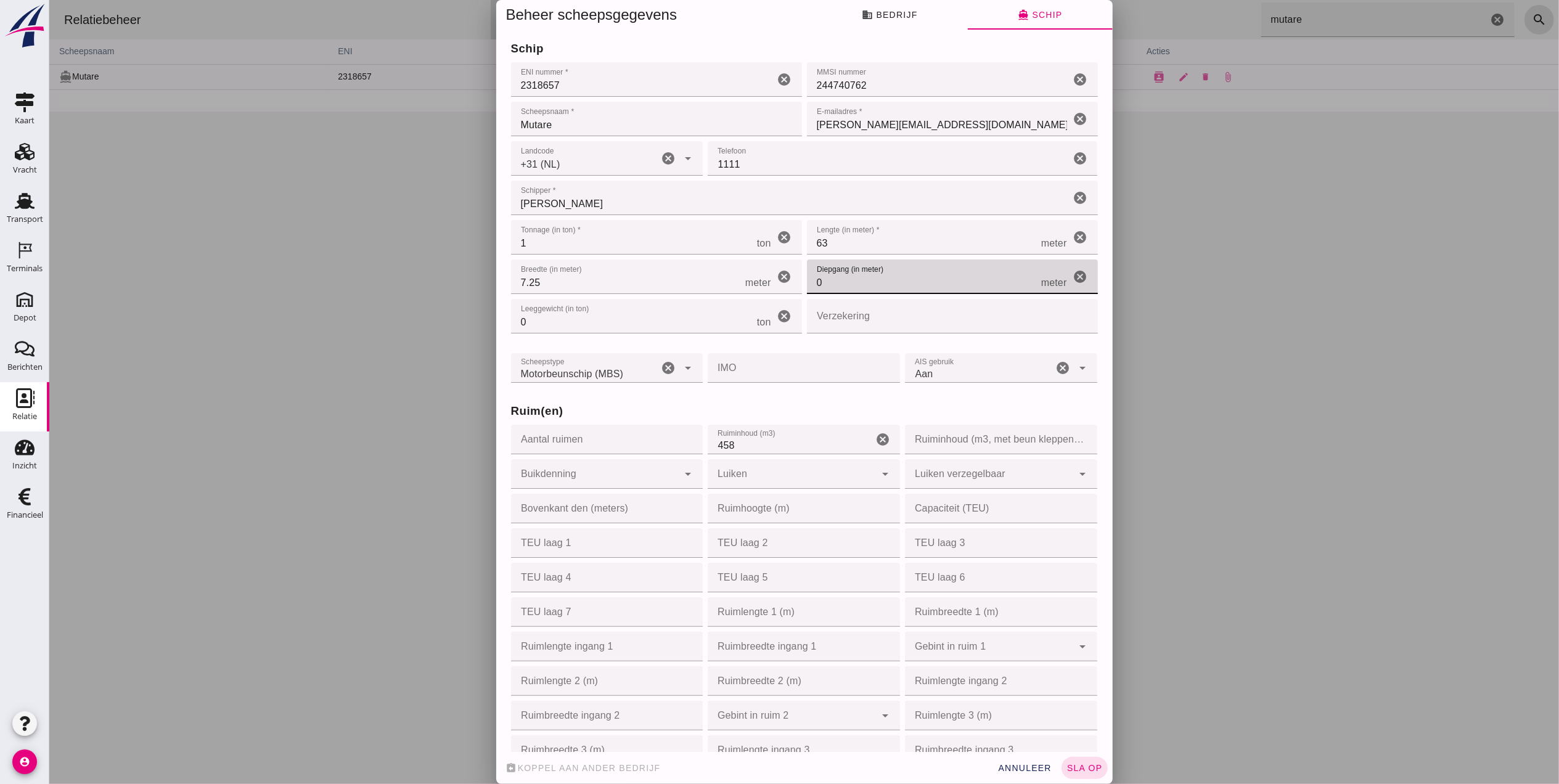
drag, startPoint x: 818, startPoint y: 277, endPoint x: 757, endPoint y: 276, distance: 61.0
click at [757, 276] on div "Tonnage (in ton) * Tonnage (in ton) * 1 ton cancel Lengte (in meter) * Lengte (…" at bounding box center [804, 277] width 592 height 119
type input "2"
type input "2.8"
click at [631, 232] on input "1" at bounding box center [633, 237] width 246 height 34
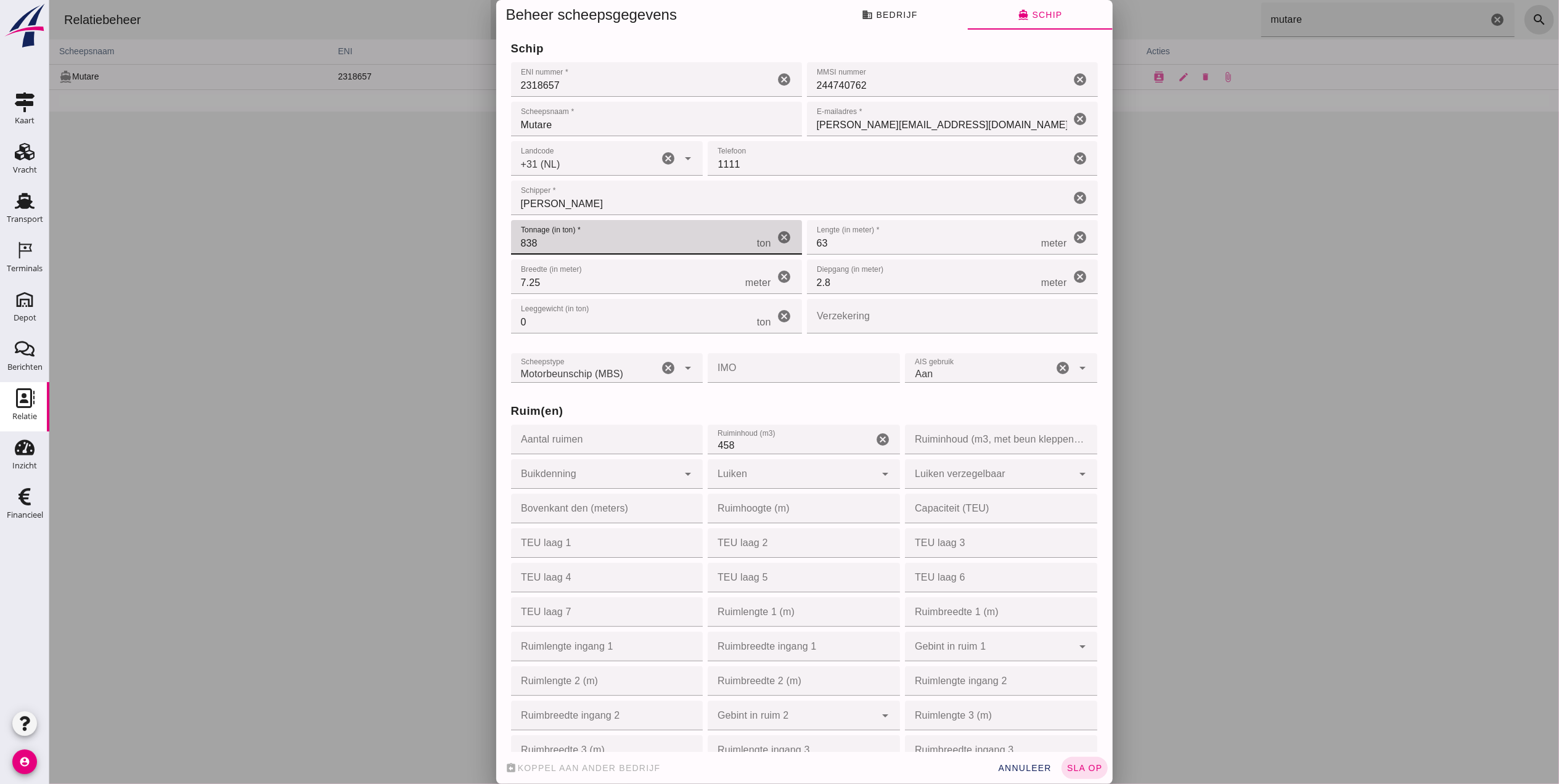
type input "838"
click at [823, 153] on input "1111" at bounding box center [888, 158] width 363 height 34
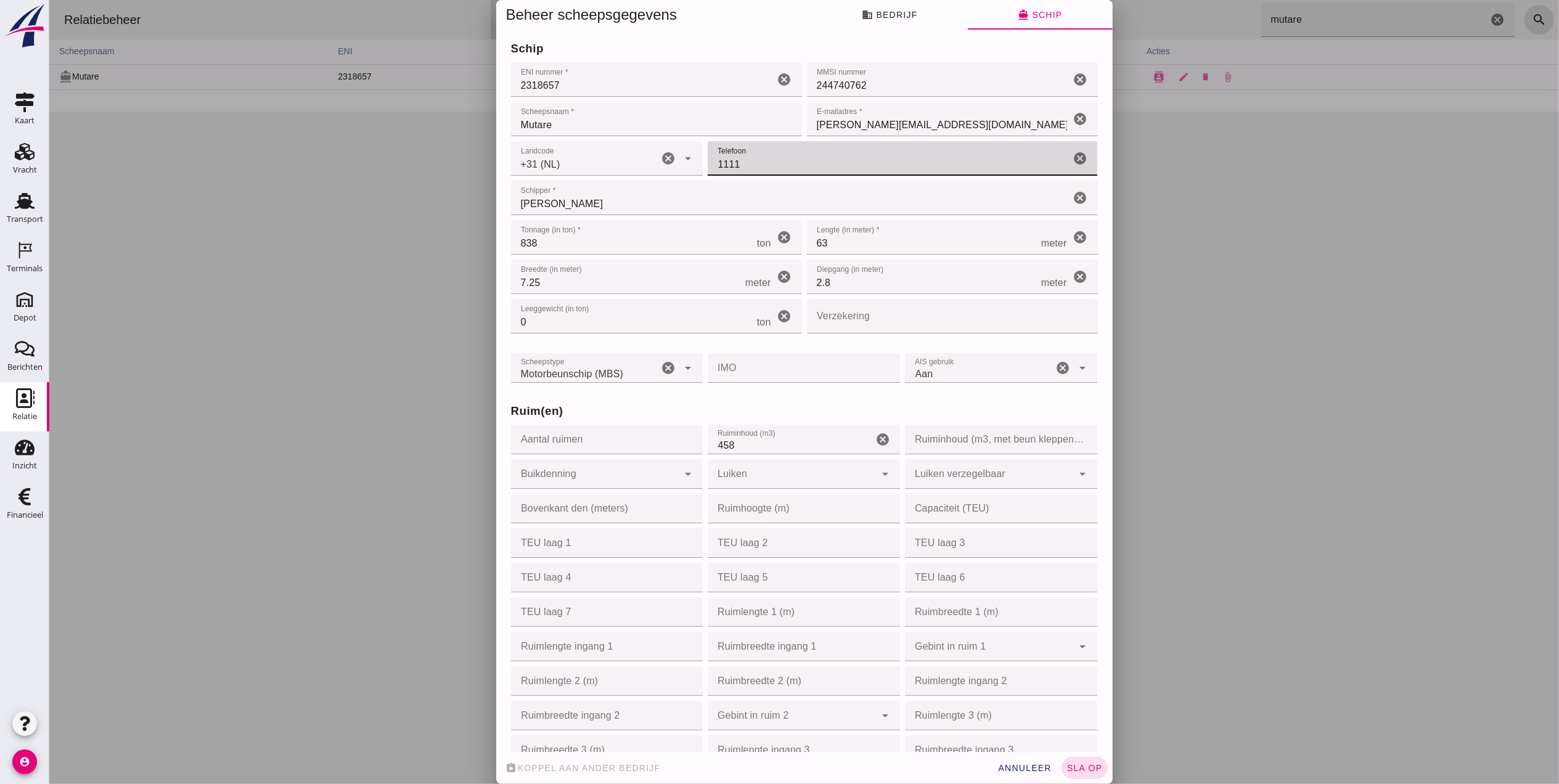
drag, startPoint x: 813, startPoint y: 159, endPoint x: 710, endPoint y: 170, distance: 103.6
click at [710, 170] on input "1111" at bounding box center [888, 158] width 363 height 34
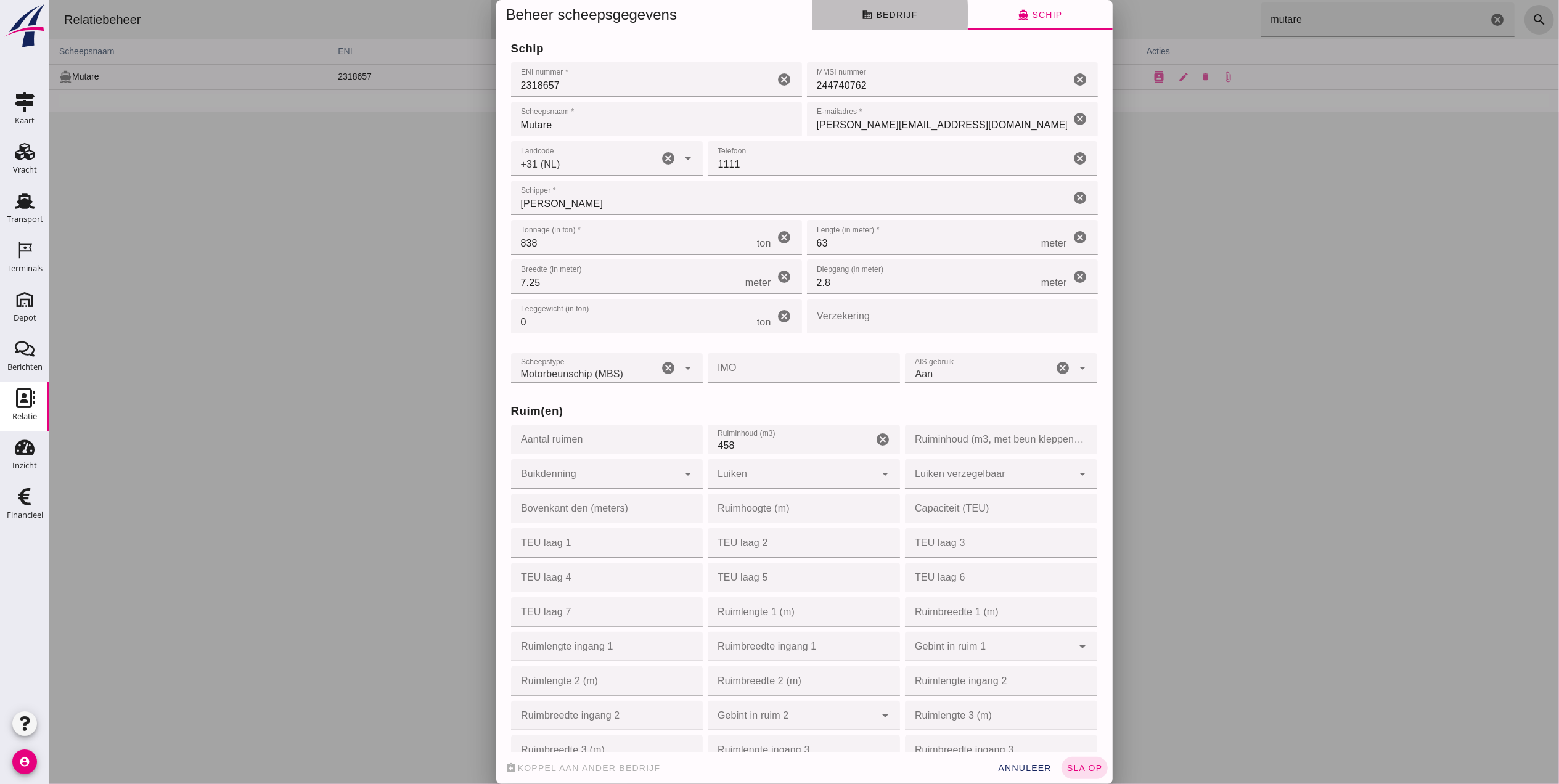
click at [918, 10] on button "business Bedrijf" at bounding box center [889, 15] width 156 height 30
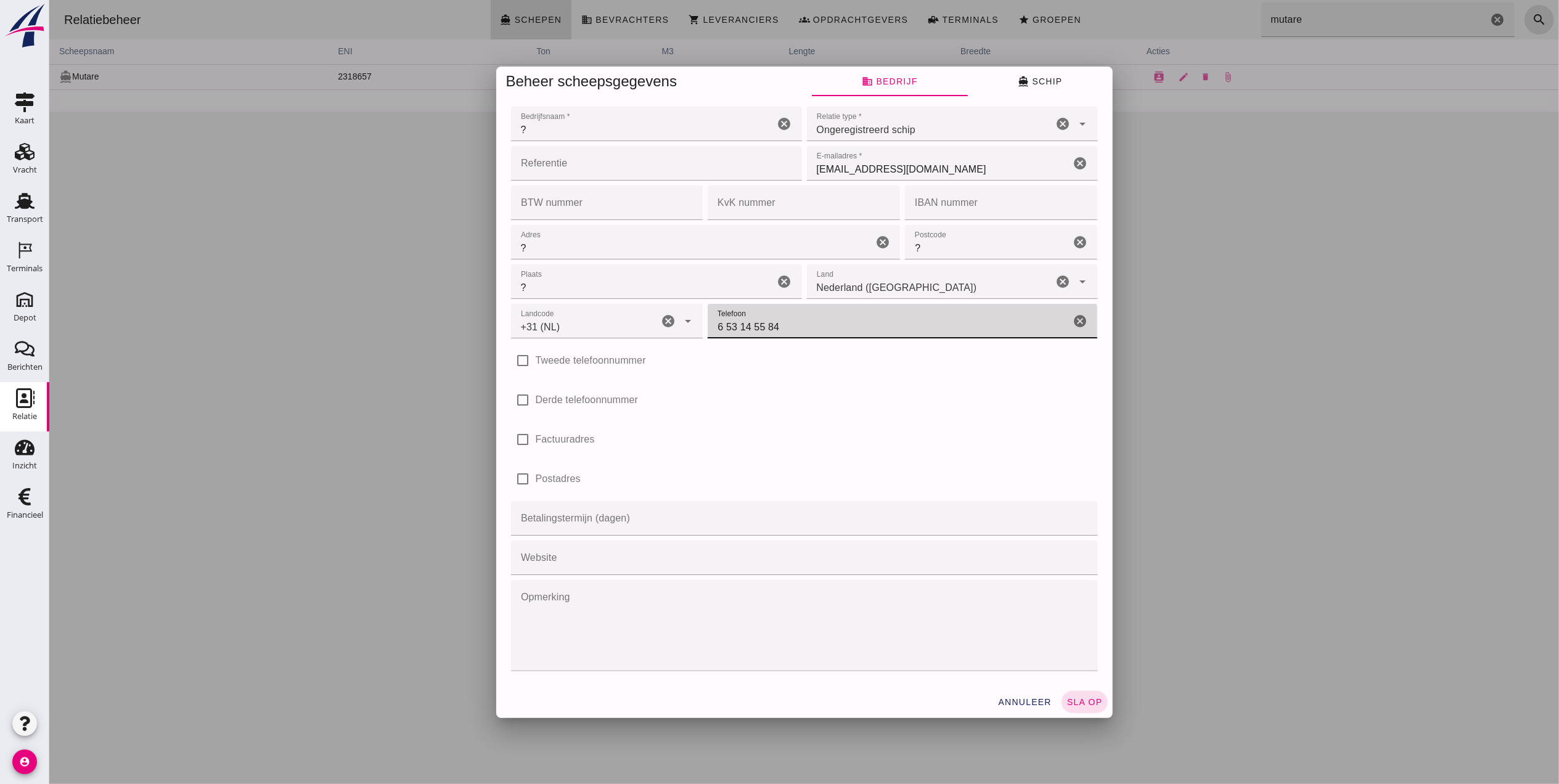
drag, startPoint x: 879, startPoint y: 331, endPoint x: 678, endPoint y: 338, distance: 201.1
click at [678, 338] on div "Landcode Landcode +31 ([GEOGRAPHIC_DATA]) +31 ([GEOGRAPHIC_DATA]) cancel arrow_…" at bounding box center [804, 321] width 592 height 40
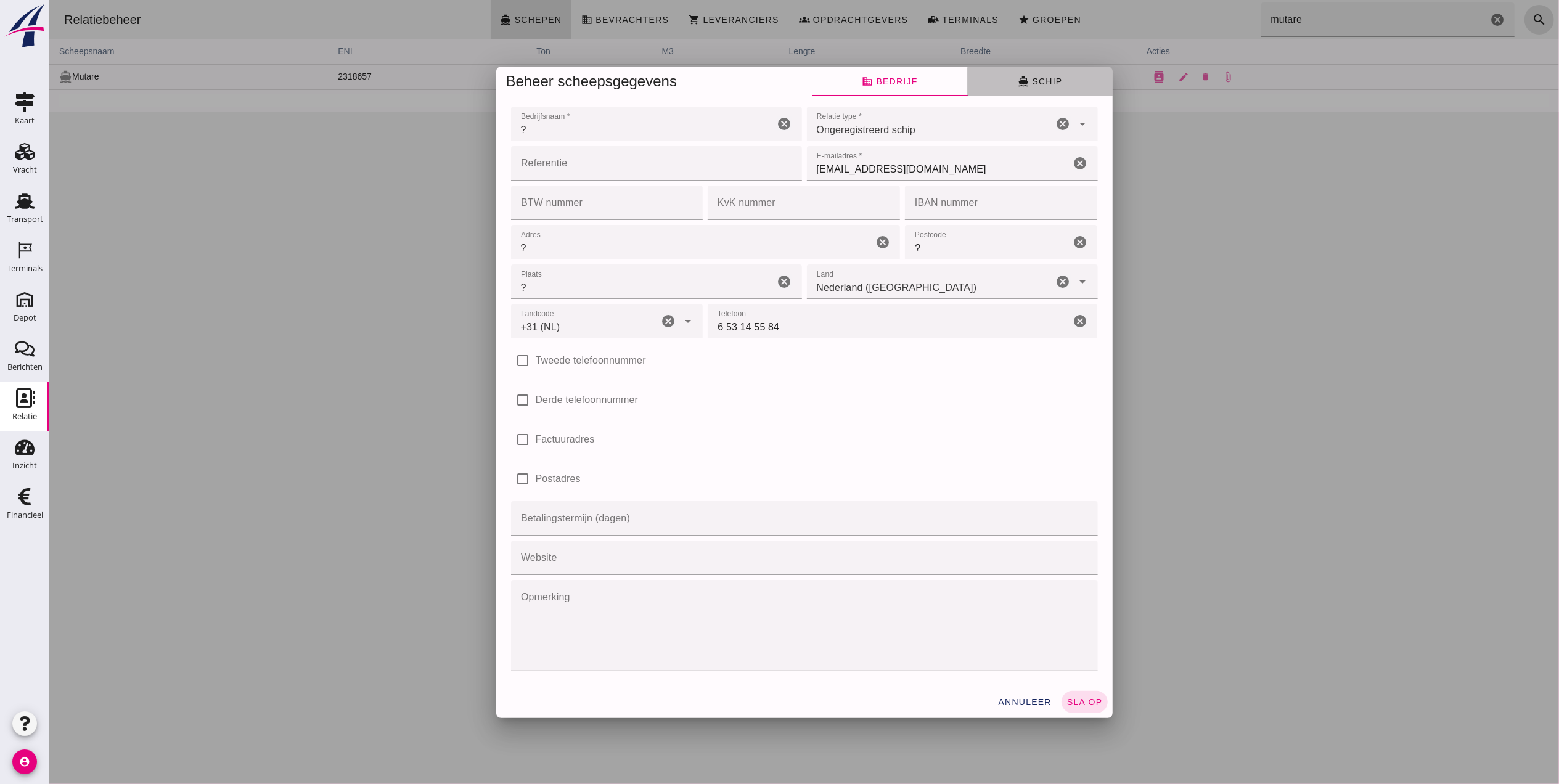
click at [1041, 72] on button "directions_boat Schip" at bounding box center [1039, 82] width 145 height 30
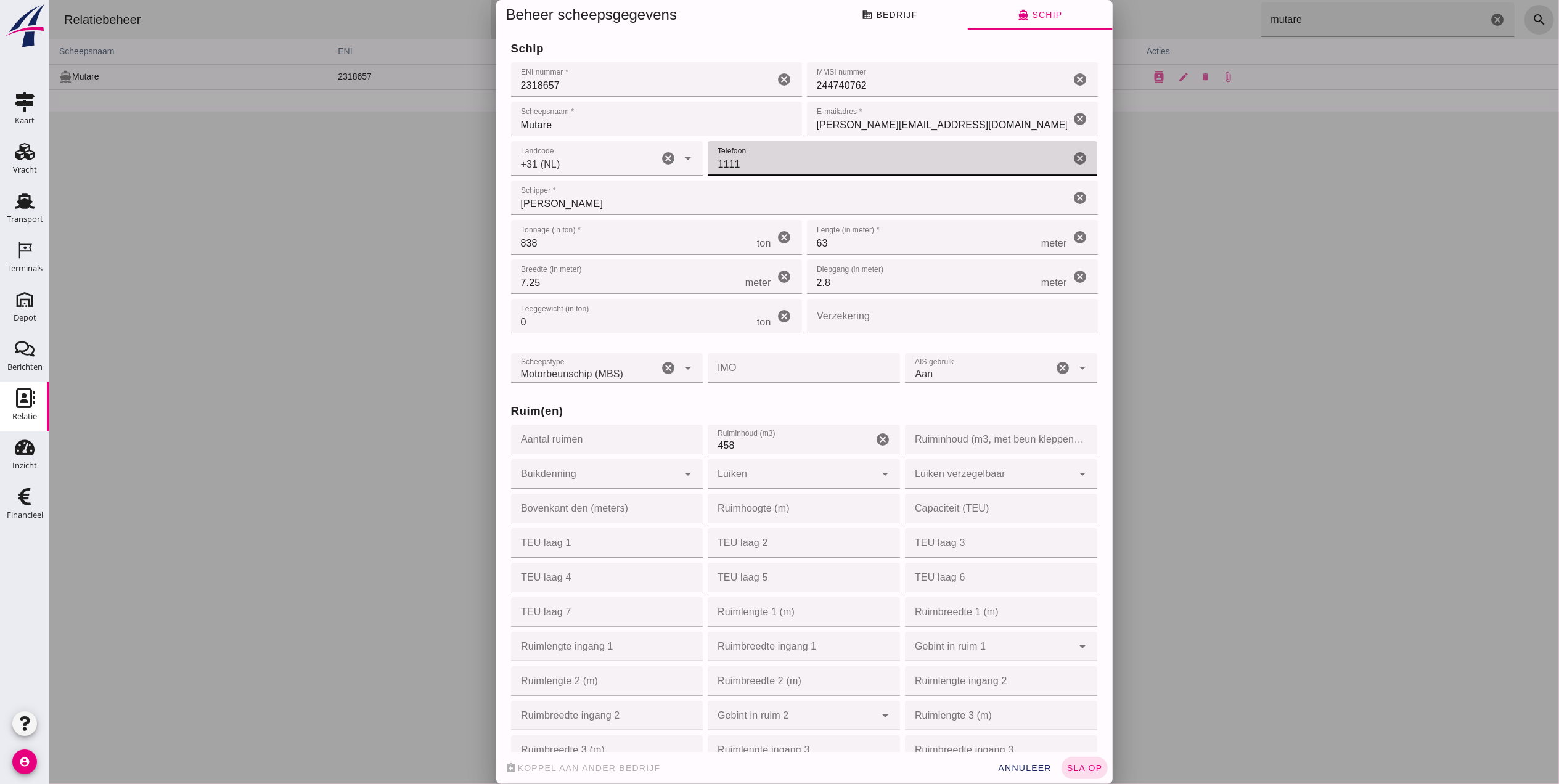
drag, startPoint x: 749, startPoint y: 163, endPoint x: 688, endPoint y: 161, distance: 61.0
click at [688, 161] on div "Landcode Landcode +31 (NL) +31 ([GEOGRAPHIC_DATA]) cancel arrow_drop_down Telef…" at bounding box center [804, 158] width 592 height 40
paste input "6 53 14 55 84"
type input "6 53 14 55 84"
click at [582, 440] on input "Aantal ruimen" at bounding box center [602, 440] width 185 height 30
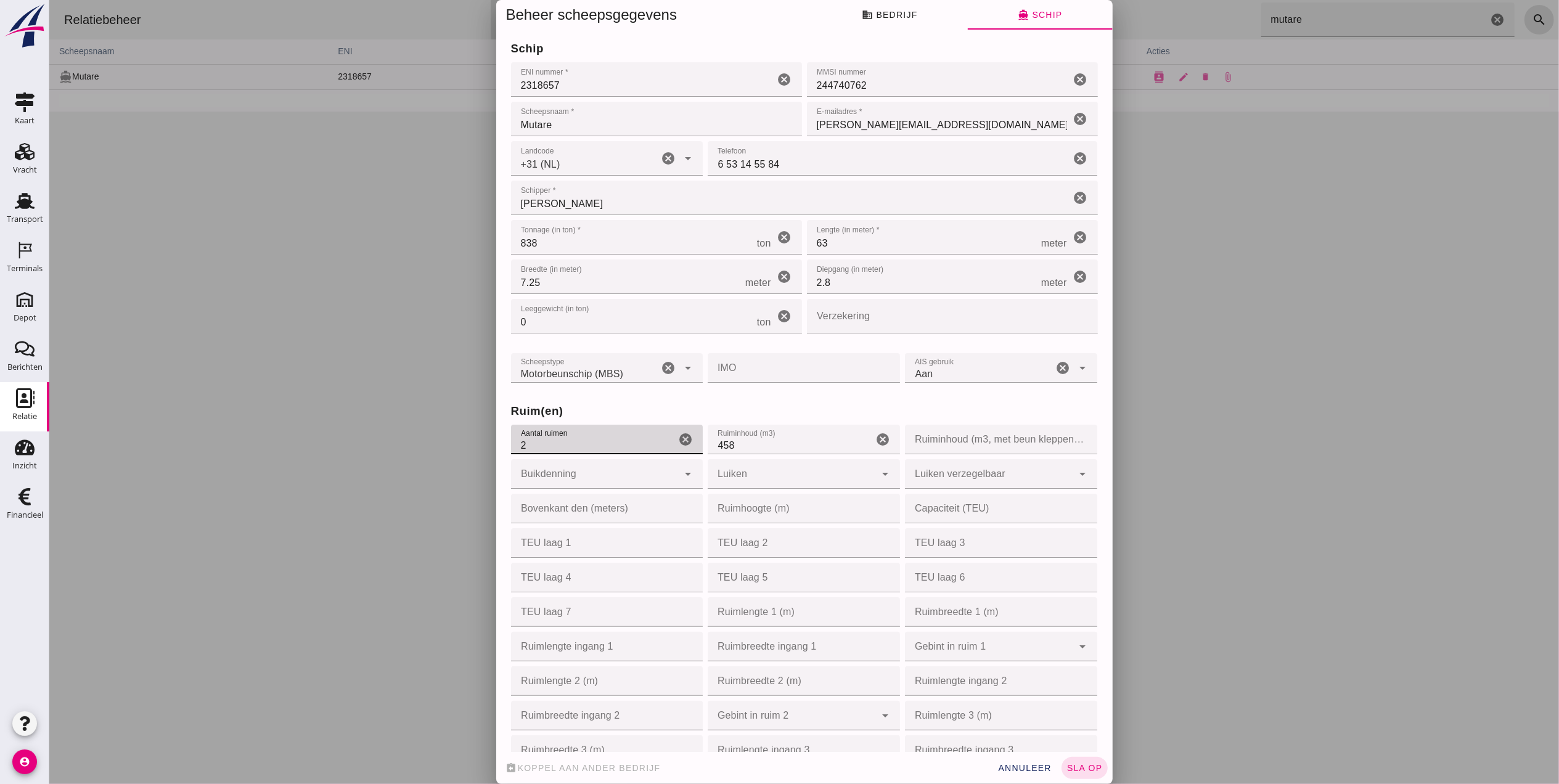
type input "2"
click at [937, 427] on input "Ruiminhoud (m3, met beun kleppen open)" at bounding box center [997, 440] width 185 height 30
click at [820, 397] on div "Ruim(en) Aantal ruimen Aantal ruimen 2 cancel Ruiminhoud (m3) Ruiminhoud (m3) 4…" at bounding box center [804, 628] width 592 height 486
click at [1079, 765] on span "sla op" at bounding box center [1084, 768] width 36 height 10
type input "02318657"
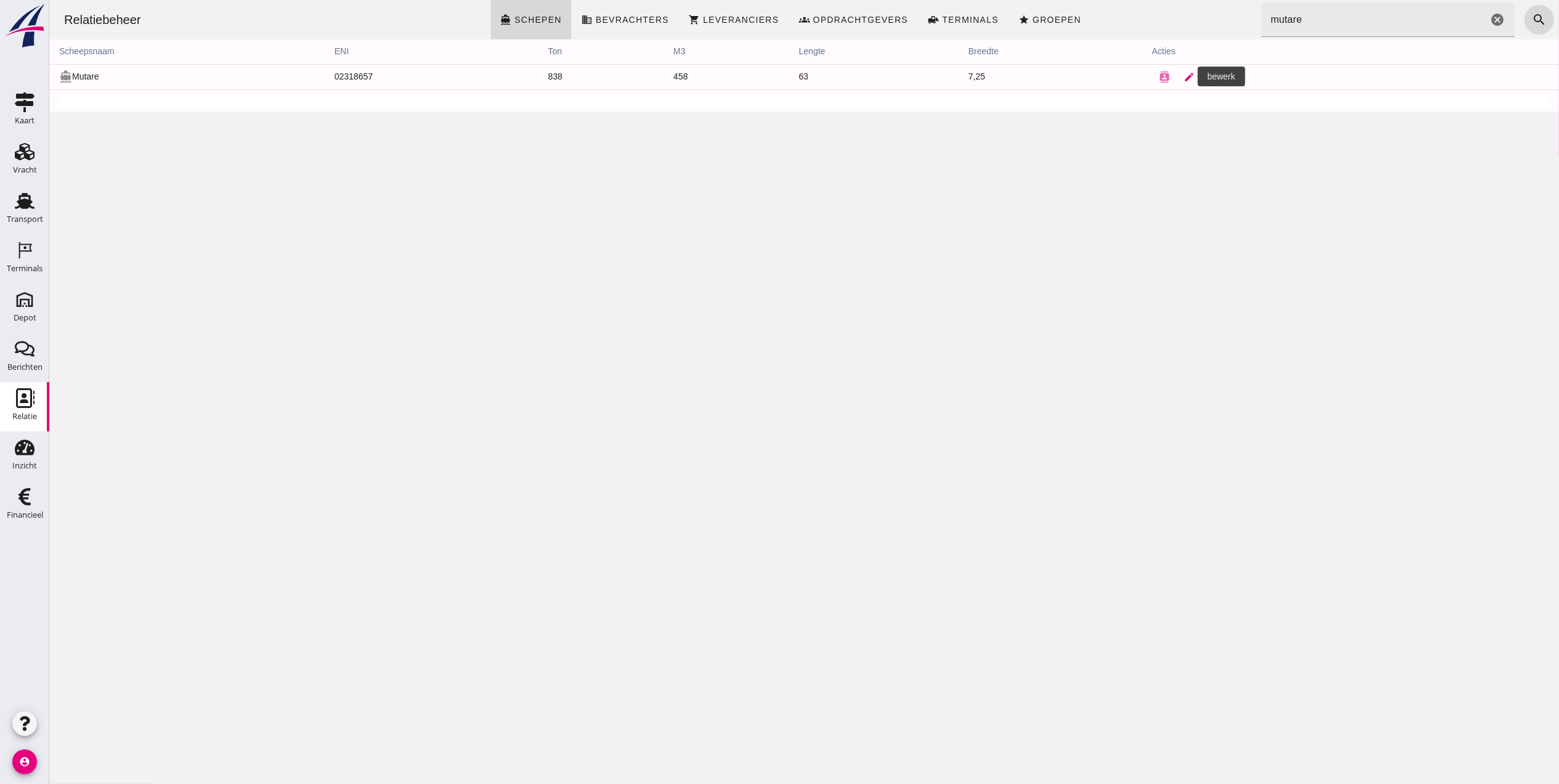
click at [1183, 77] on icon "edit" at bounding box center [1189, 77] width 11 height 11
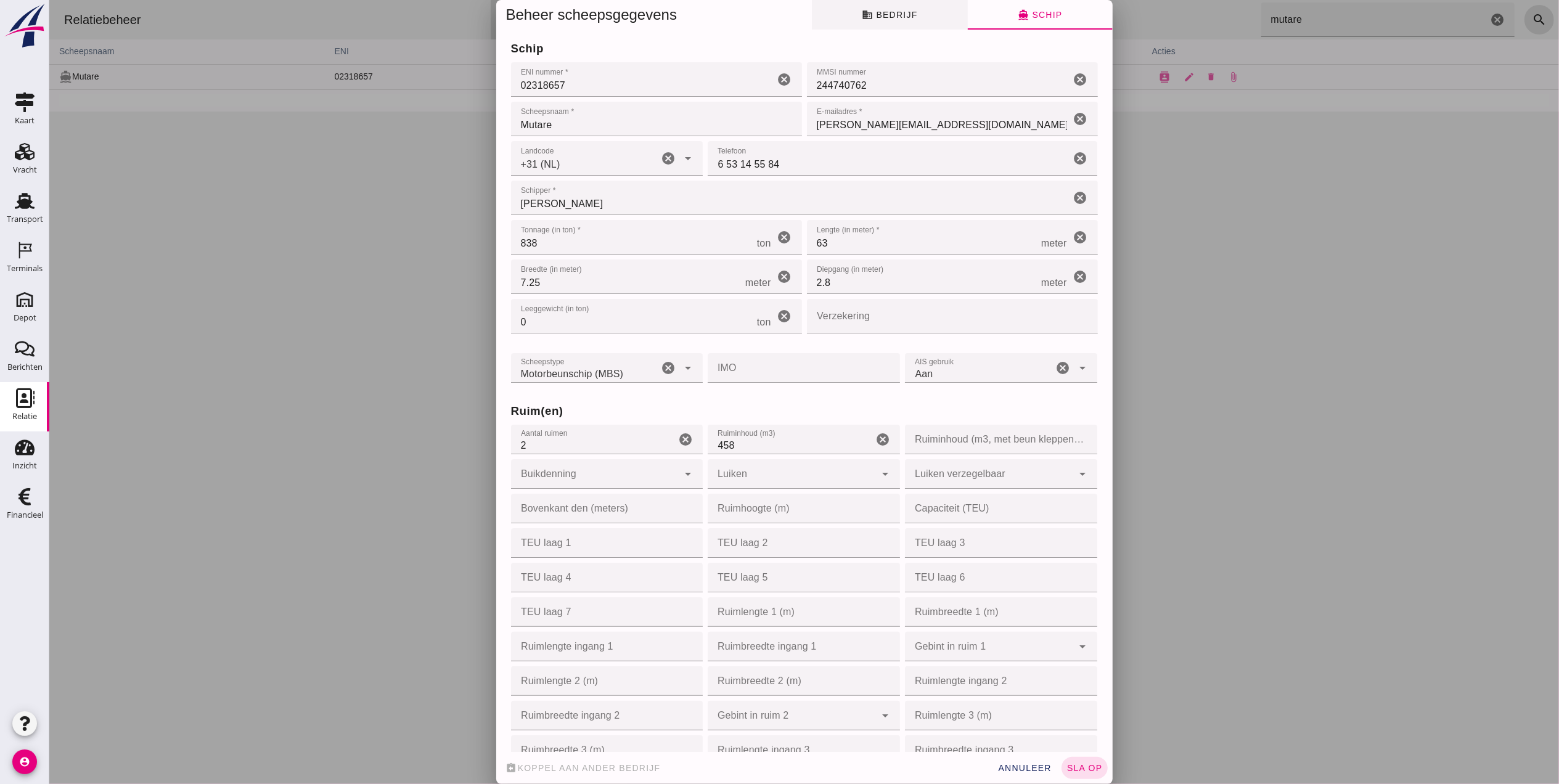
click at [897, 5] on button "business Bedrijf" at bounding box center [889, 15] width 156 height 30
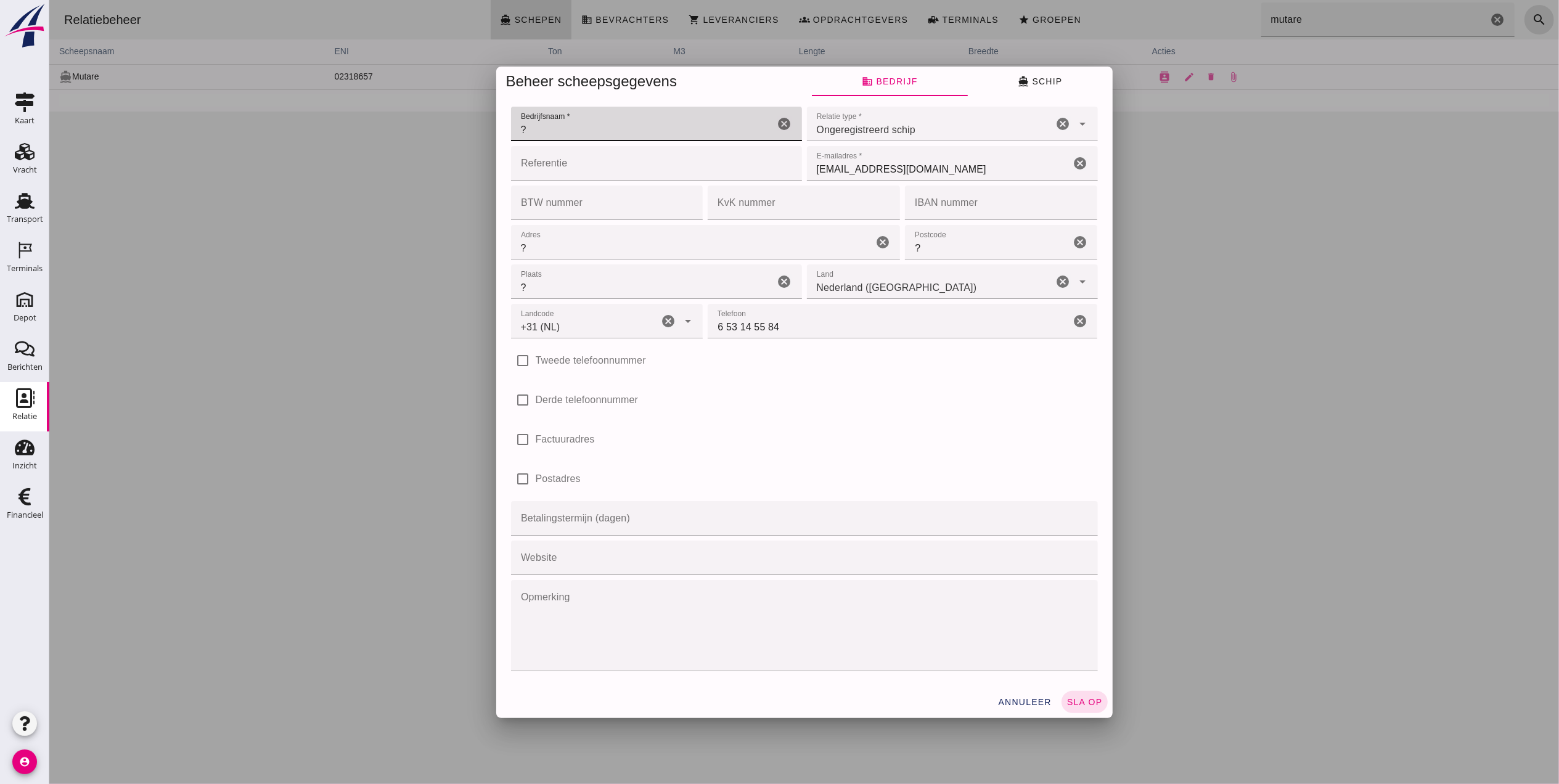
drag, startPoint x: 622, startPoint y: 128, endPoint x: 385, endPoint y: 112, distance: 237.5
click at [385, 112] on div "Beheer scheepsgegevens business Bedrijf directions_boat Schip Bedrijfsnaam * Be…" at bounding box center [803, 392] width 1510 height 784
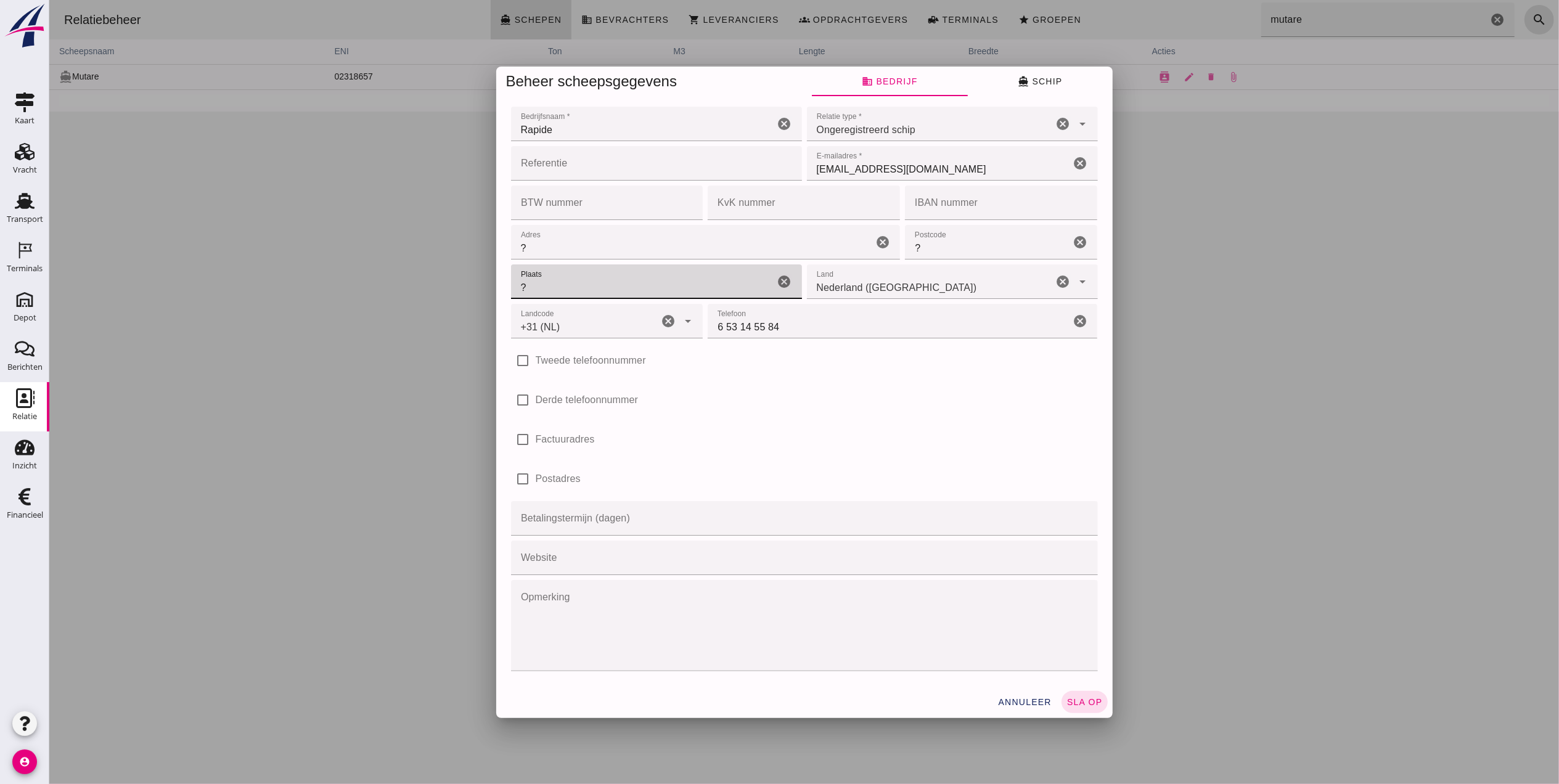
drag, startPoint x: 587, startPoint y: 288, endPoint x: 500, endPoint y: 287, distance: 87.0
click at [500, 287] on div "Bedrijfsnaam * Bedrijfsnaam * Rapide cancel Relatie type * Relatie type * Onger…" at bounding box center [804, 391] width 616 height 589
click at [603, 126] on input "Rapide" at bounding box center [642, 123] width 264 height 34
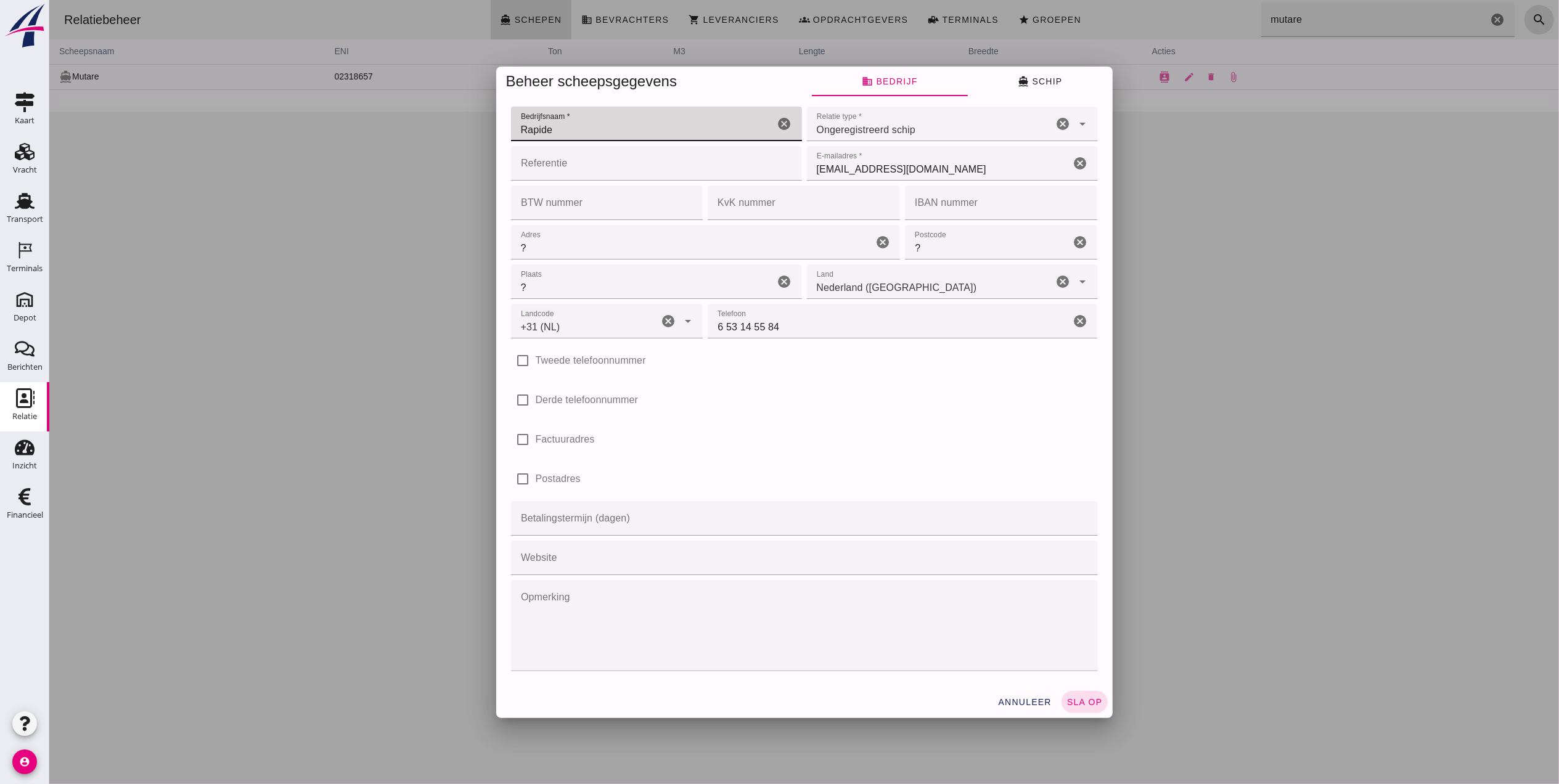
drag, startPoint x: 592, startPoint y: 129, endPoint x: 484, endPoint y: 135, distance: 108.2
click at [484, 135] on div "Beheer scheepsgegevens business Bedrijf directions_boat Schip Bedrijfsnaam * Be…" at bounding box center [803, 392] width 1510 height 784
click at [572, 135] on input "Rapide" at bounding box center [642, 123] width 264 height 34
type input "Rapide Zandhandel B.V."
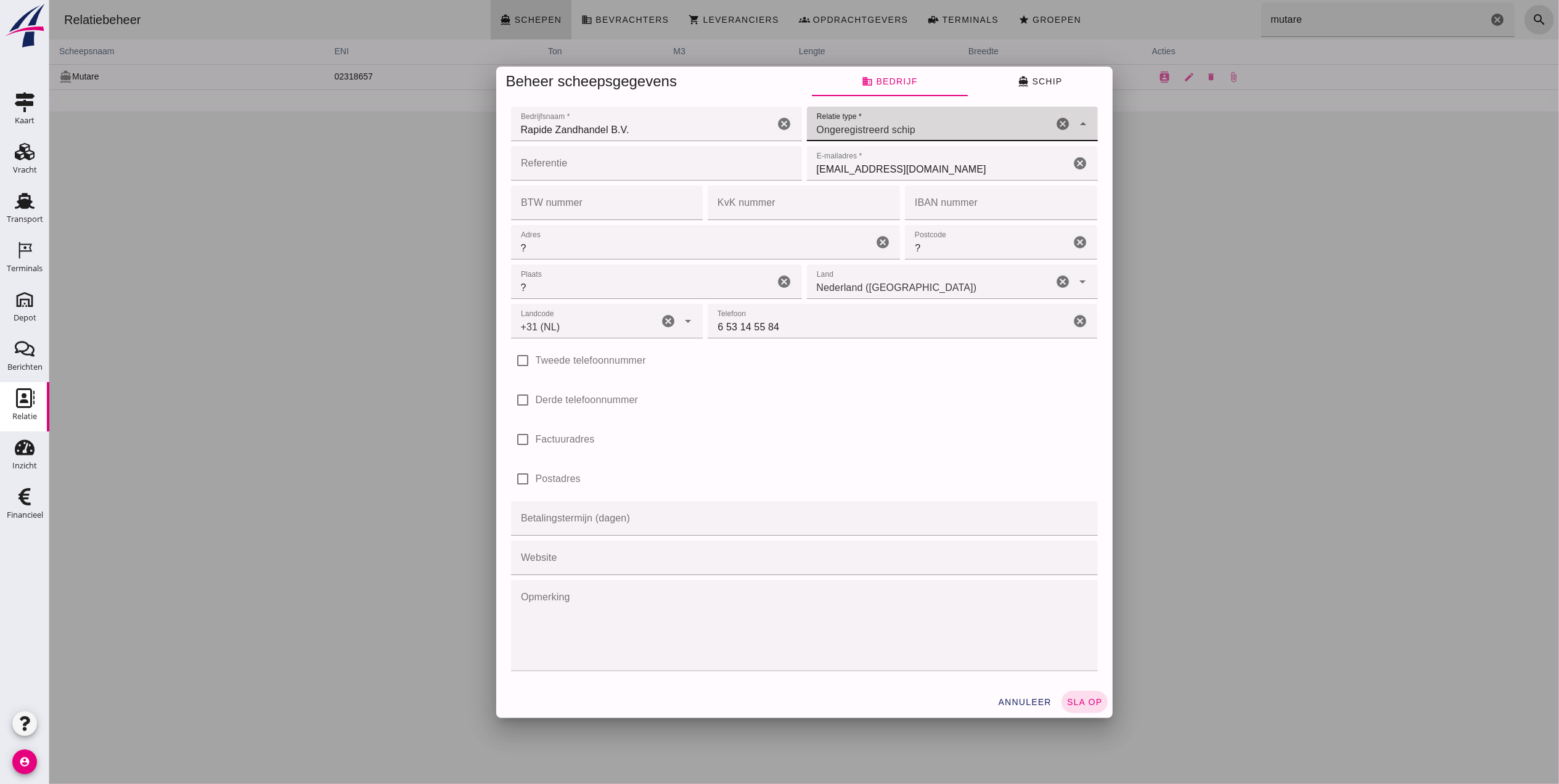
click at [936, 132] on div "Ongeregistreerd schip unregistered_vessel" at bounding box center [930, 123] width 247 height 34
click at [1082, 706] on span "sla op" at bounding box center [1084, 701] width 36 height 10
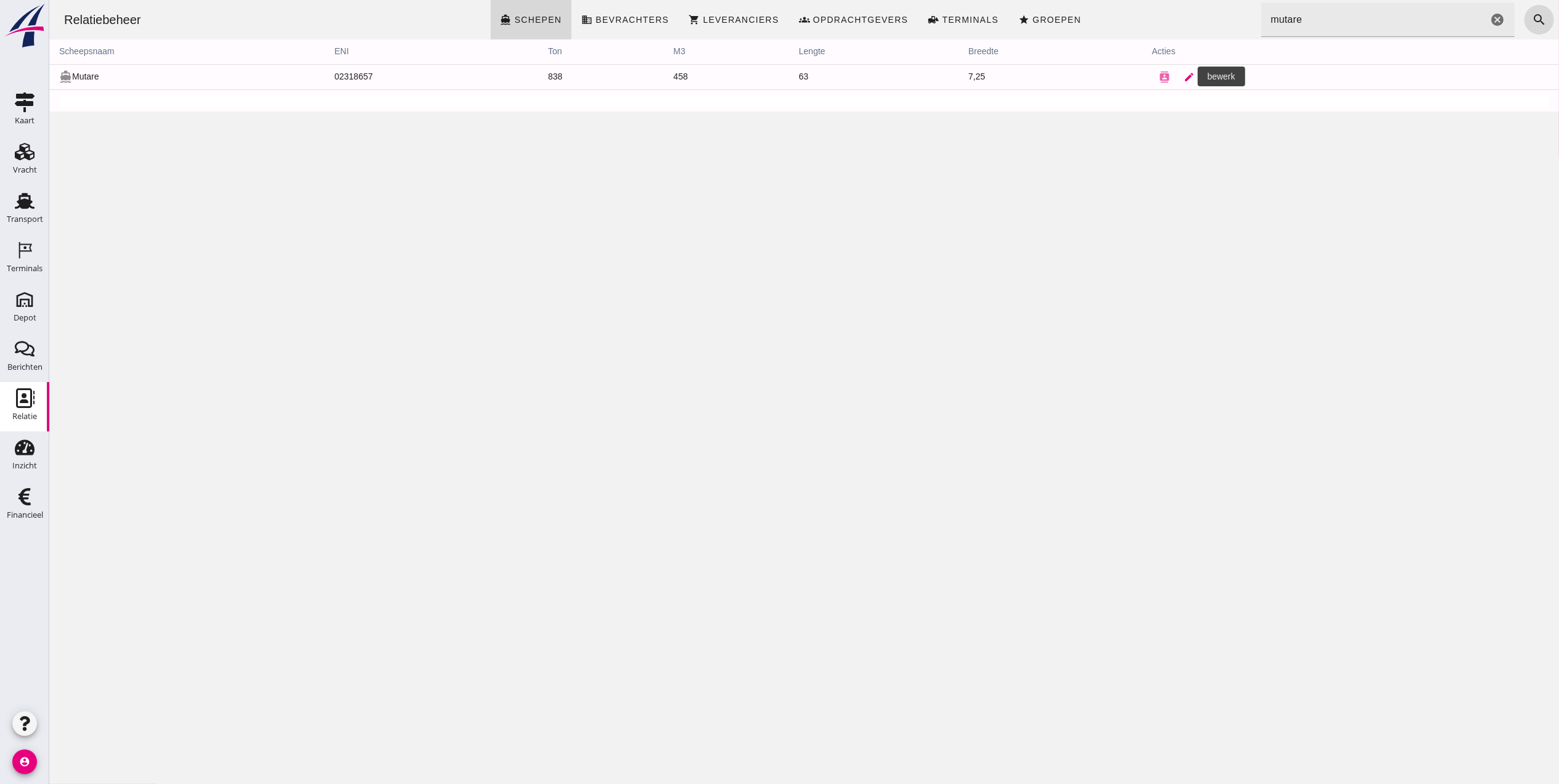
click at [1183, 75] on icon "edit" at bounding box center [1189, 77] width 11 height 11
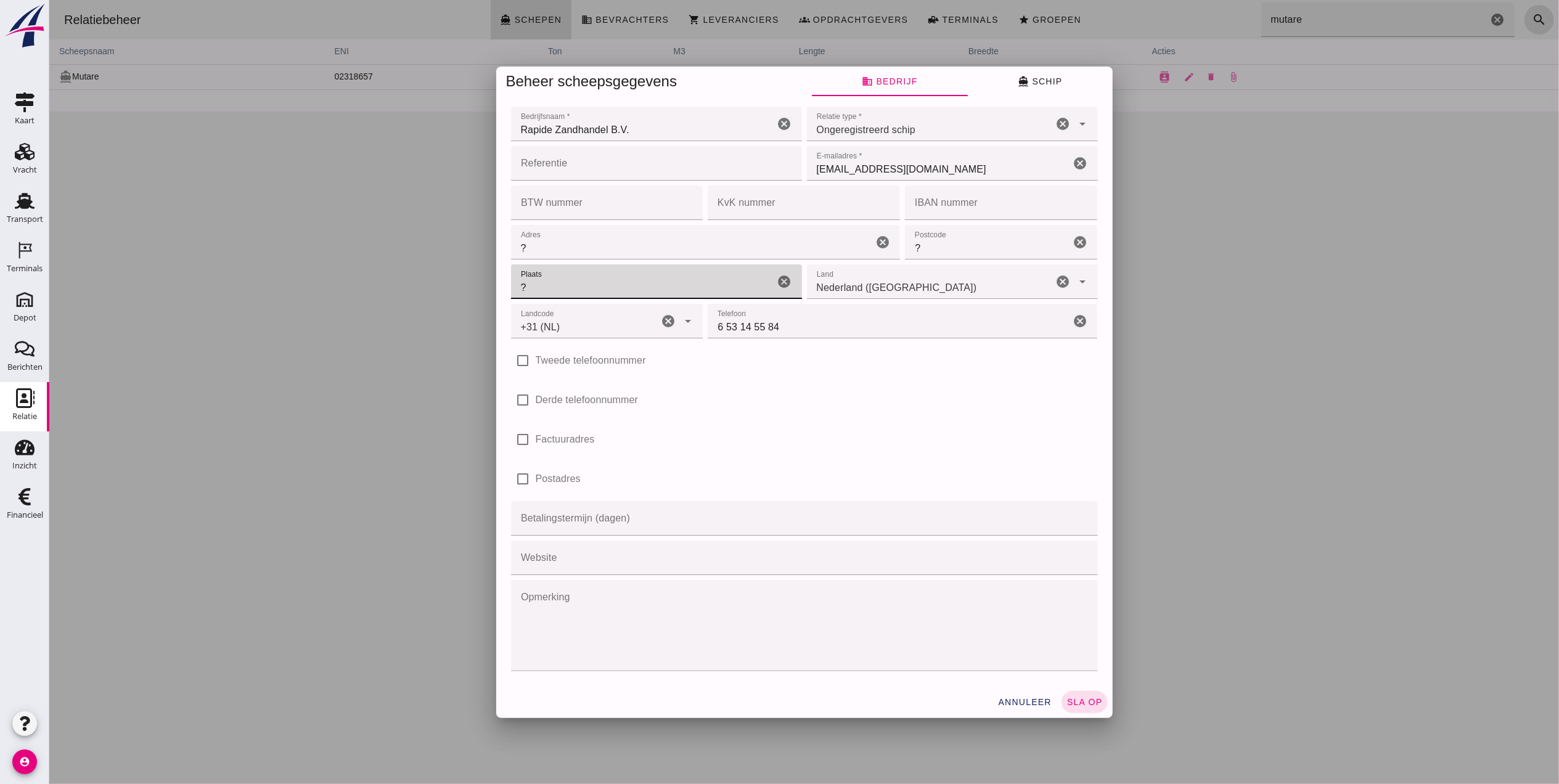
drag, startPoint x: 577, startPoint y: 288, endPoint x: 451, endPoint y: 285, distance: 126.0
click at [451, 285] on div "Beheer scheepsgegevens business Bedrijf directions_boat Schip Bedrijfsnaam * Be…" at bounding box center [803, 392] width 1510 height 784
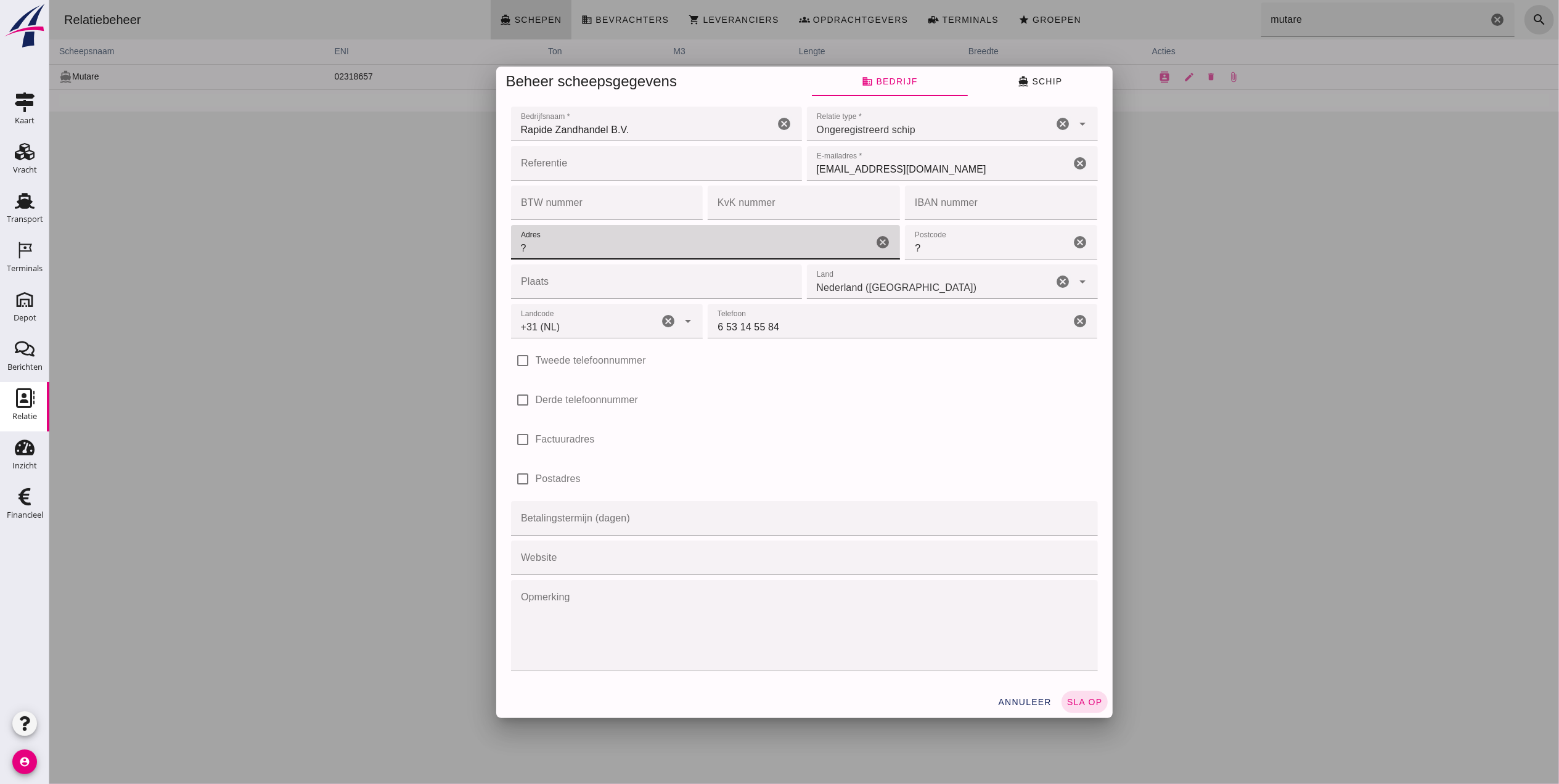
drag, startPoint x: 563, startPoint y: 239, endPoint x: 437, endPoint y: 240, distance: 126.0
click at [437, 240] on div "Beheer scheepsgegevens business Bedrijf directions_boat Schip Bedrijfsnaam * Be…" at bounding box center [803, 392] width 1510 height 784
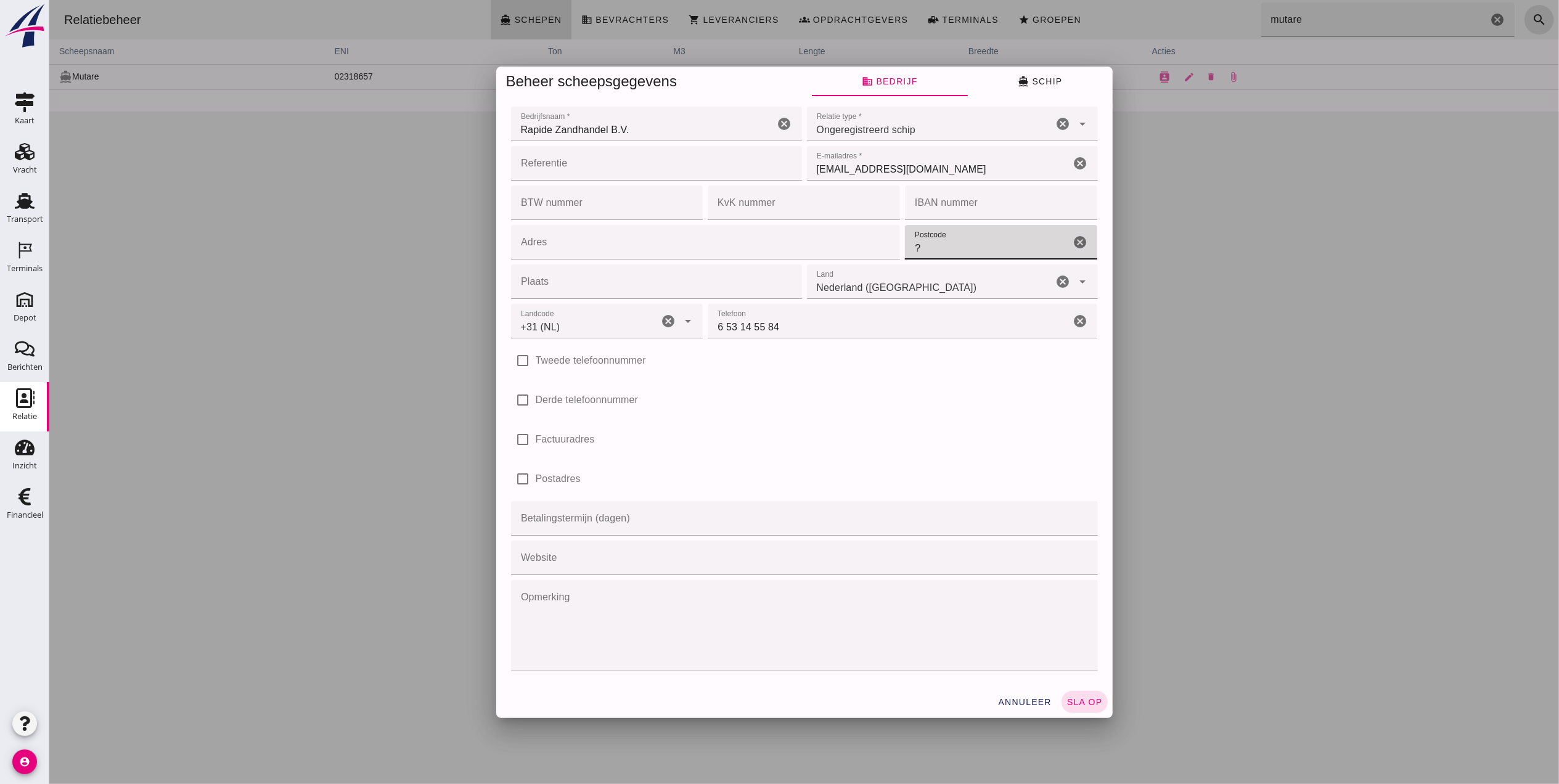
drag, startPoint x: 984, startPoint y: 245, endPoint x: 844, endPoint y: 243, distance: 140.0
click at [846, 241] on div "Adres Adres cancel Postcode Postcode ? cancel Plaats Plaats cancel Land Land [G…" at bounding box center [804, 262] width 592 height 79
click at [1022, 76] on icon "directions_boat" at bounding box center [1023, 82] width 11 height 11
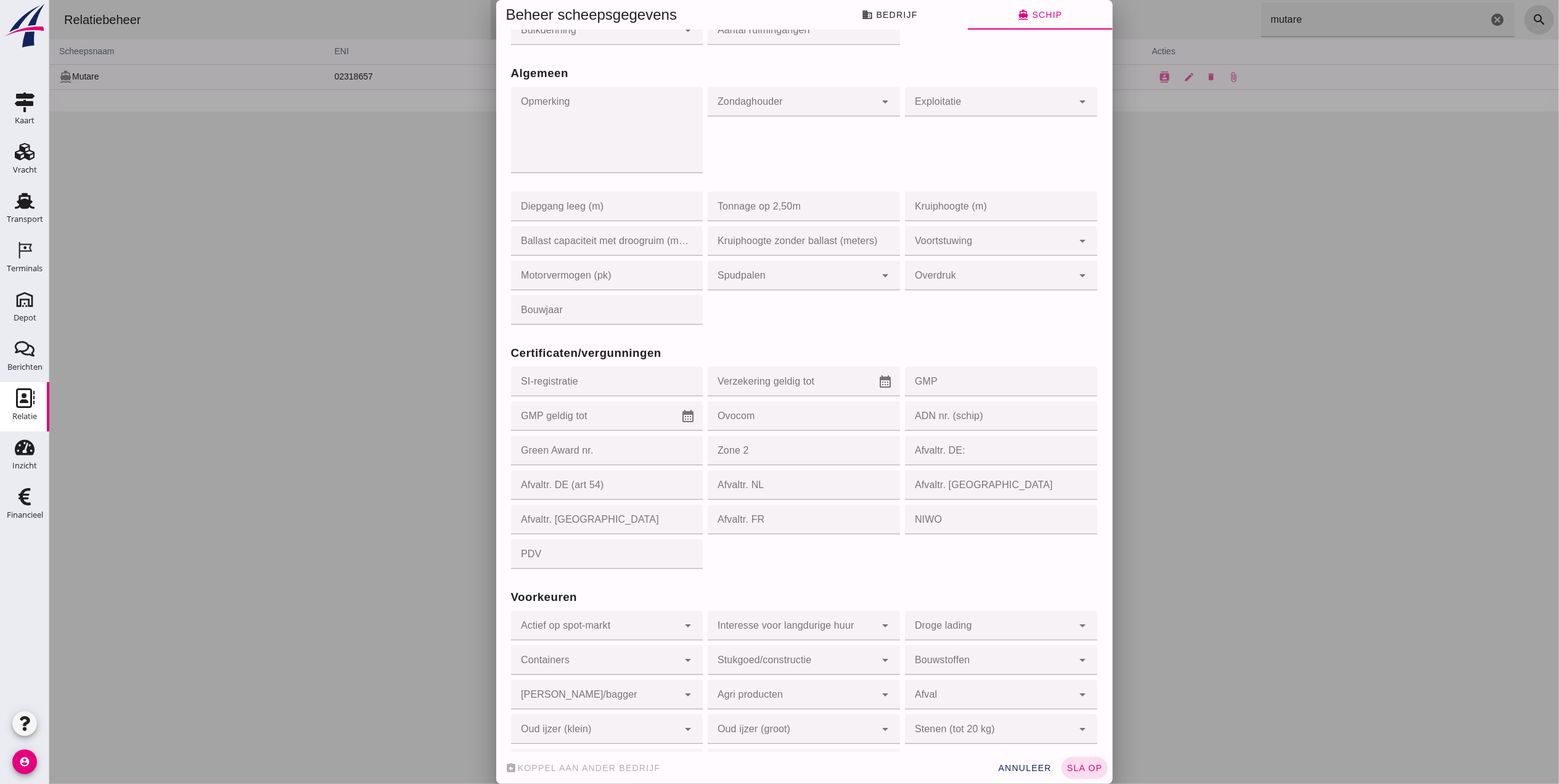
scroll to position [865, 0]
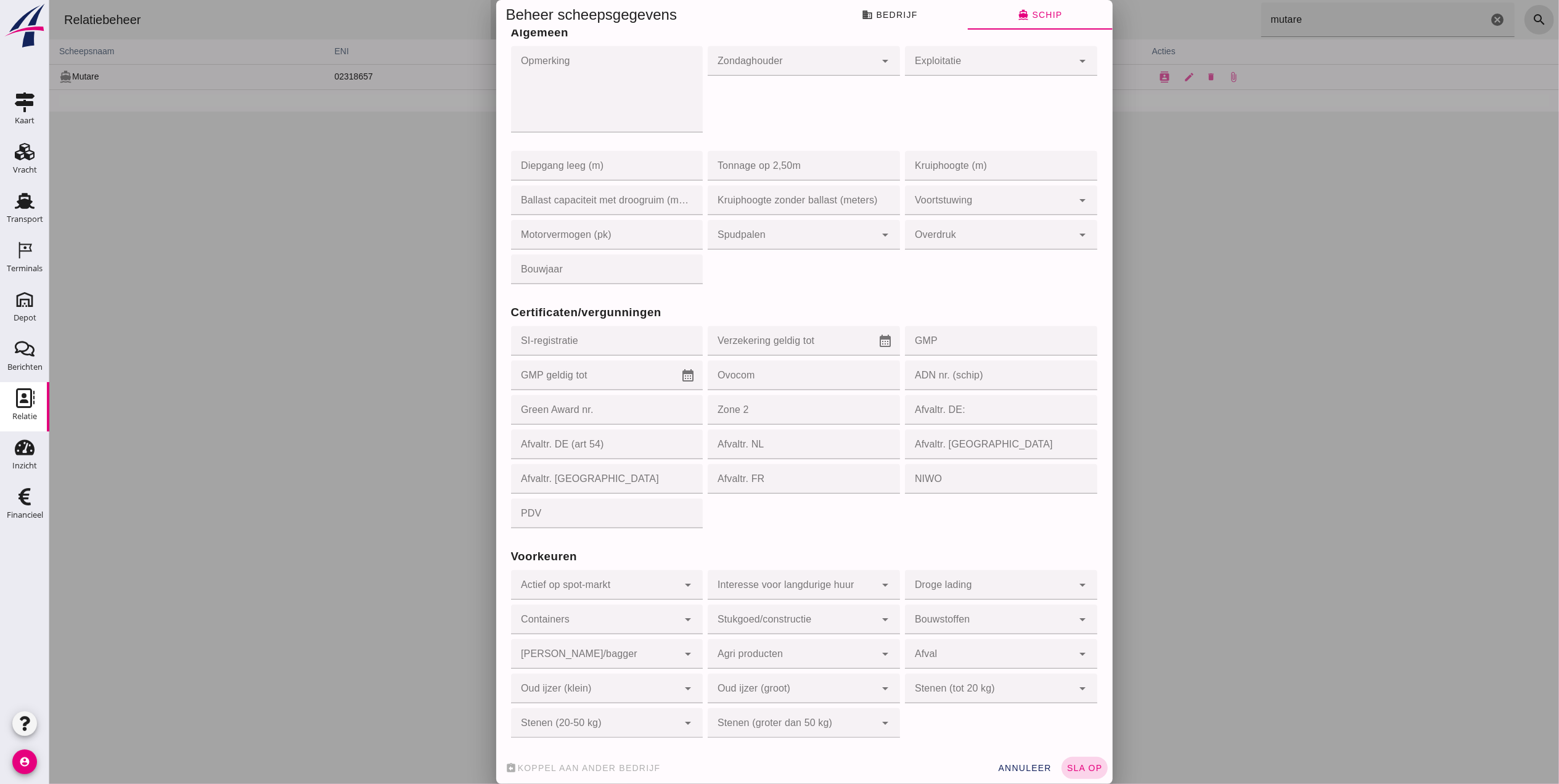
click at [1070, 769] on span "sla op" at bounding box center [1084, 768] width 36 height 10
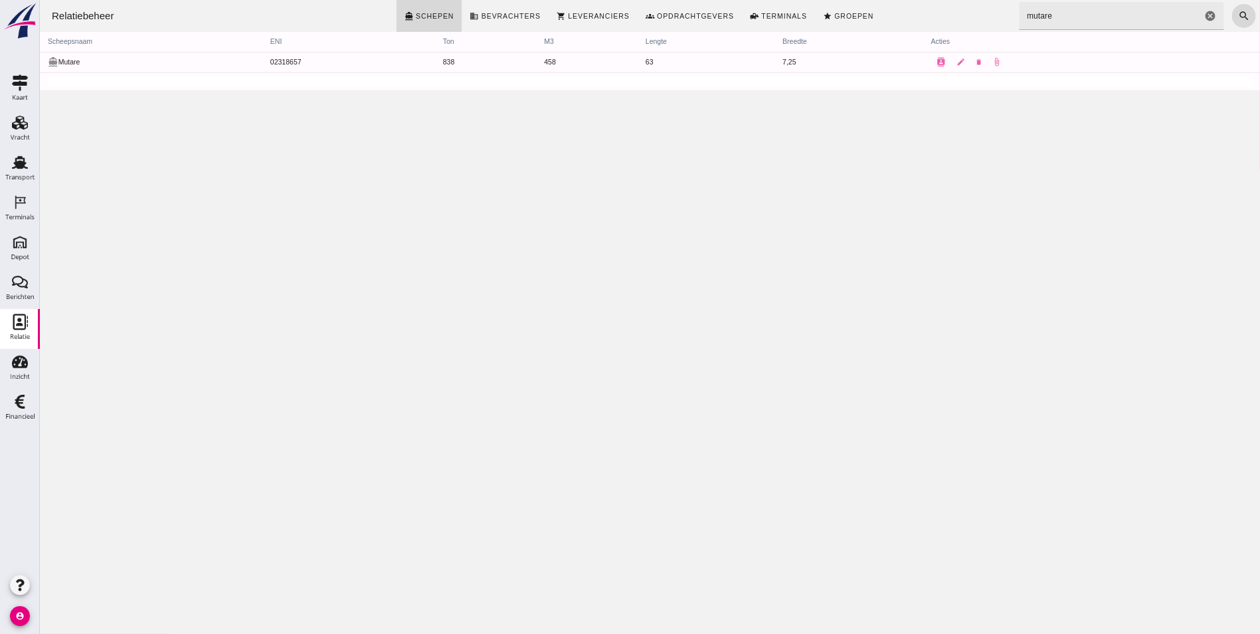
scroll to position [0, 0]
click at [23, 190] on div "Vracht" at bounding box center [27, 183] width 26 height 19
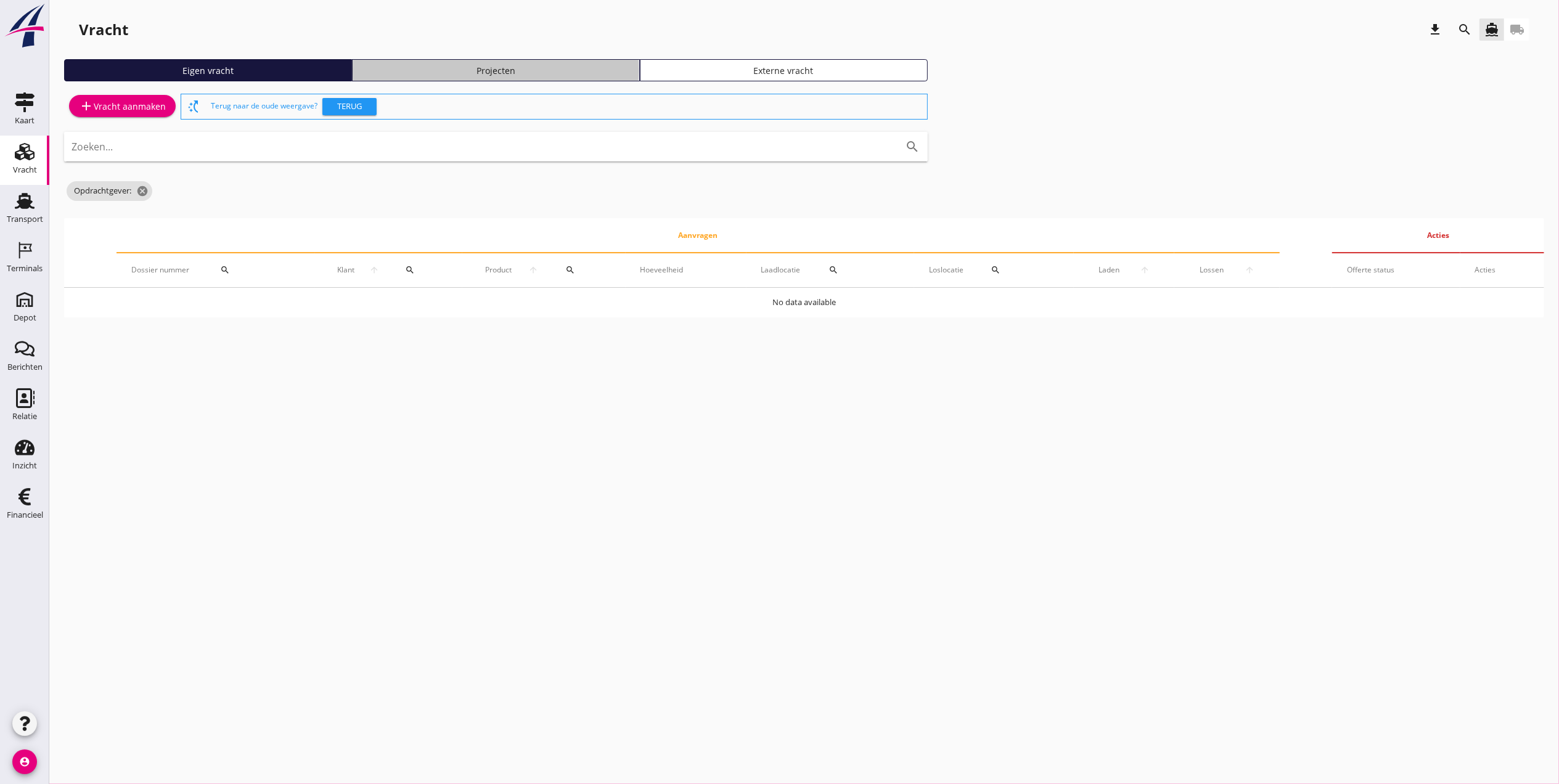
click at [479, 71] on div "Projecten" at bounding box center [496, 71] width 277 height 13
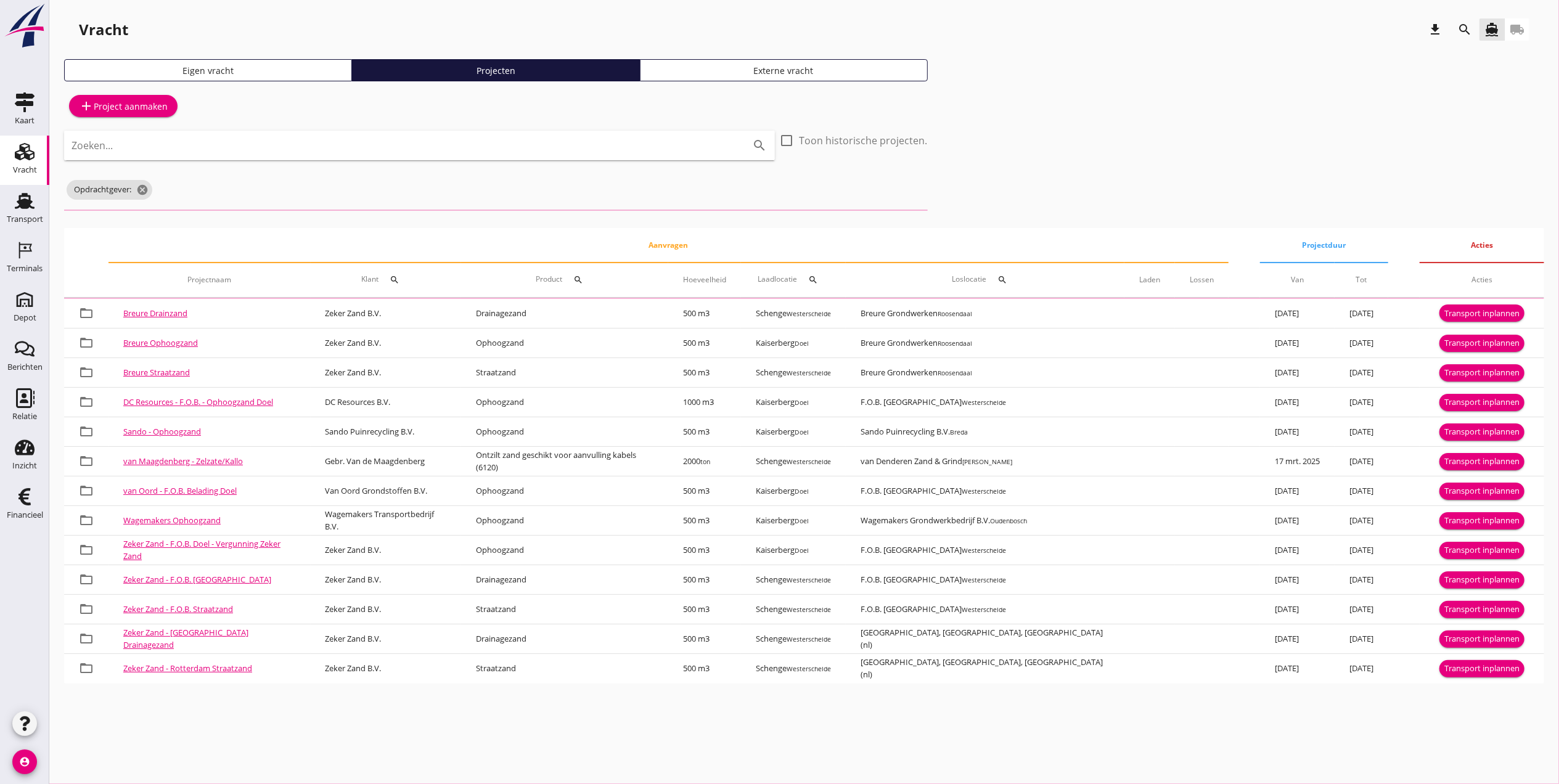
click at [479, 146] on input "Zoeken..." at bounding box center [402, 145] width 662 height 19
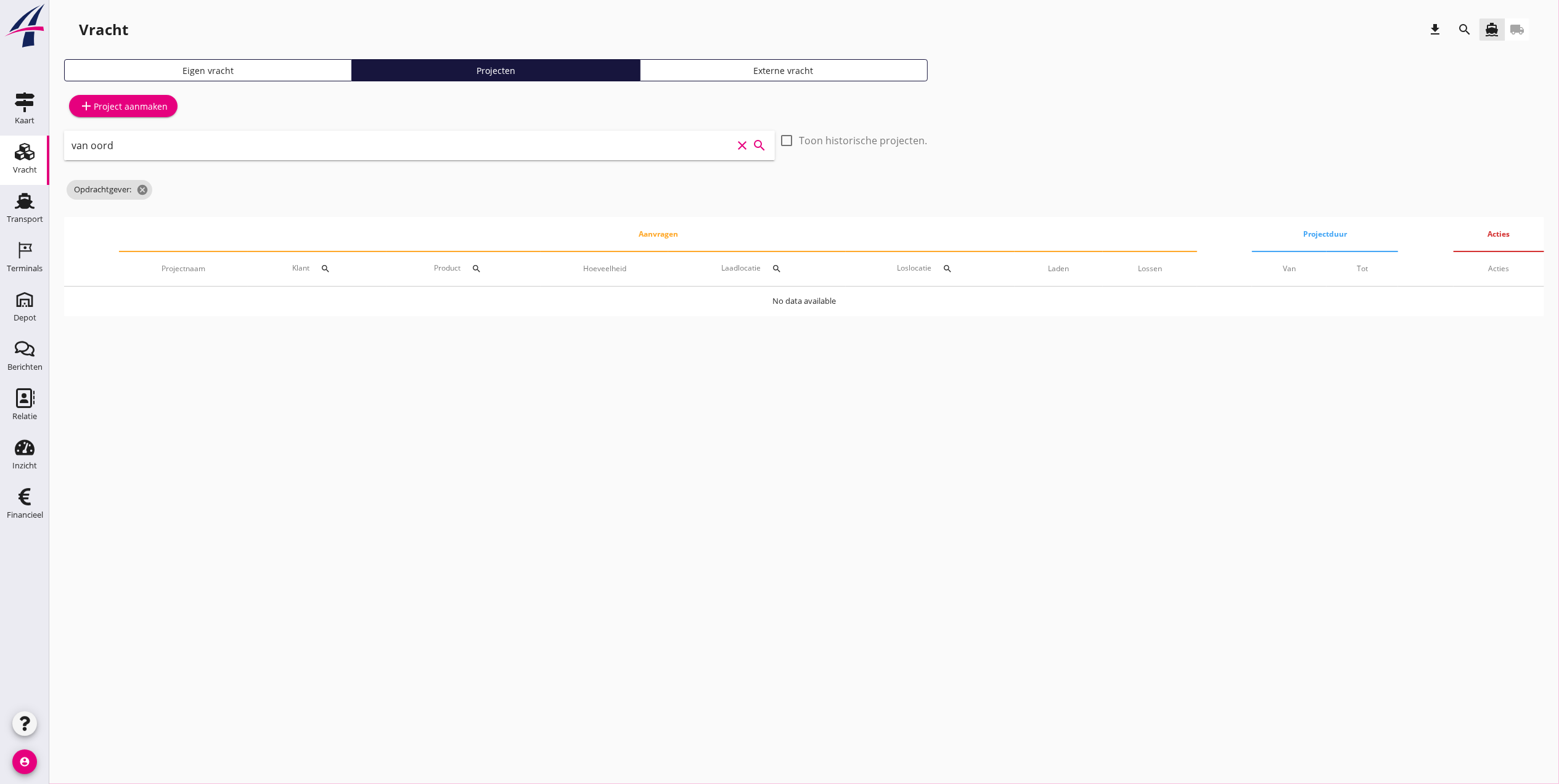
type input "van oord"
click at [144, 188] on icon "cancel" at bounding box center [142, 189] width 12 height 12
click at [1458, 26] on icon "search" at bounding box center [1465, 30] width 15 height 15
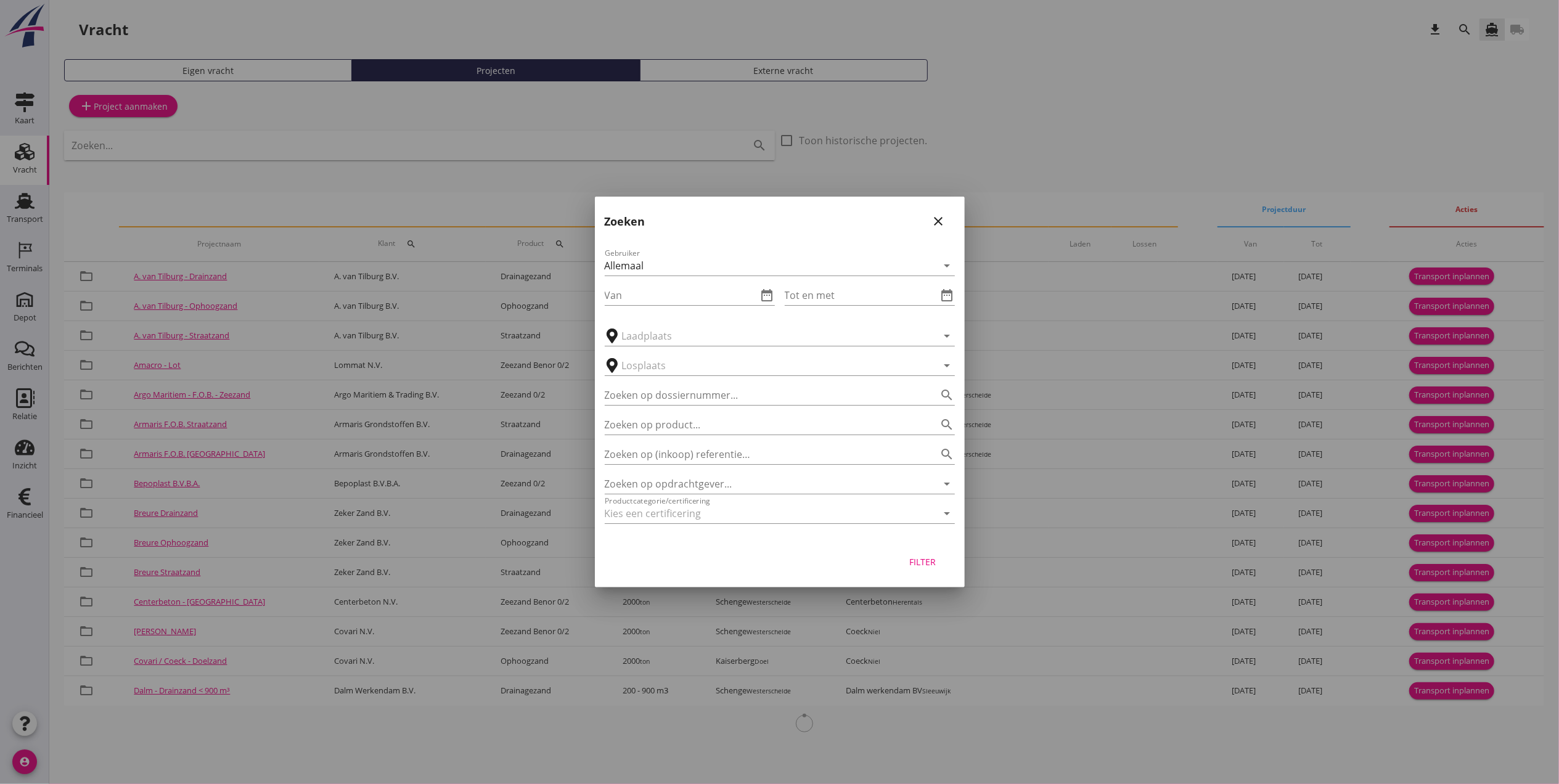
click at [683, 465] on div "Gebruiker Allemaal arrow_drop_down Van date_range Tot en met date_range arrow_d…" at bounding box center [780, 388] width 370 height 304
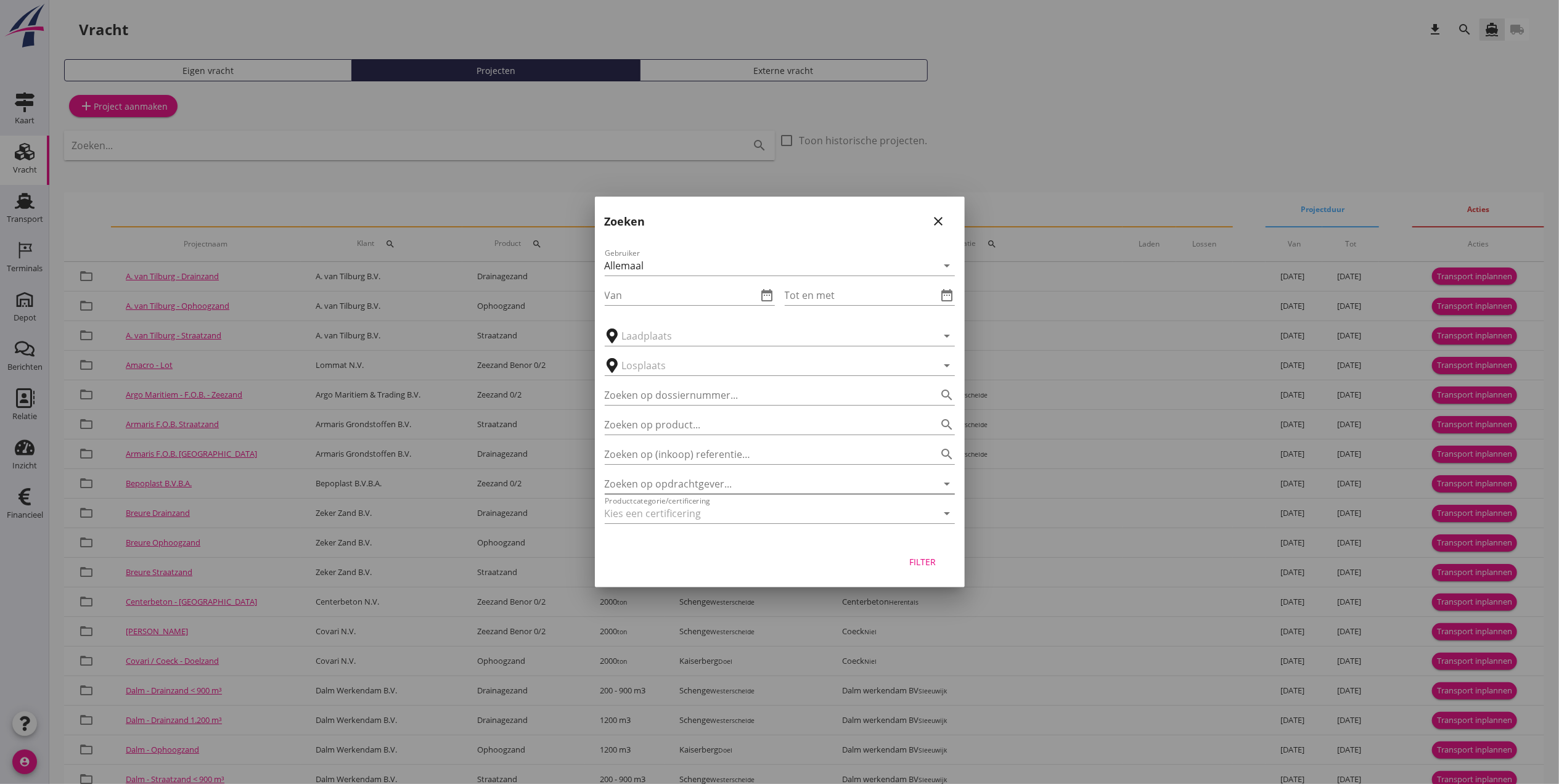
click at [674, 484] on input "Zoeken op opdrachtgever..." at bounding box center [763, 483] width 316 height 19
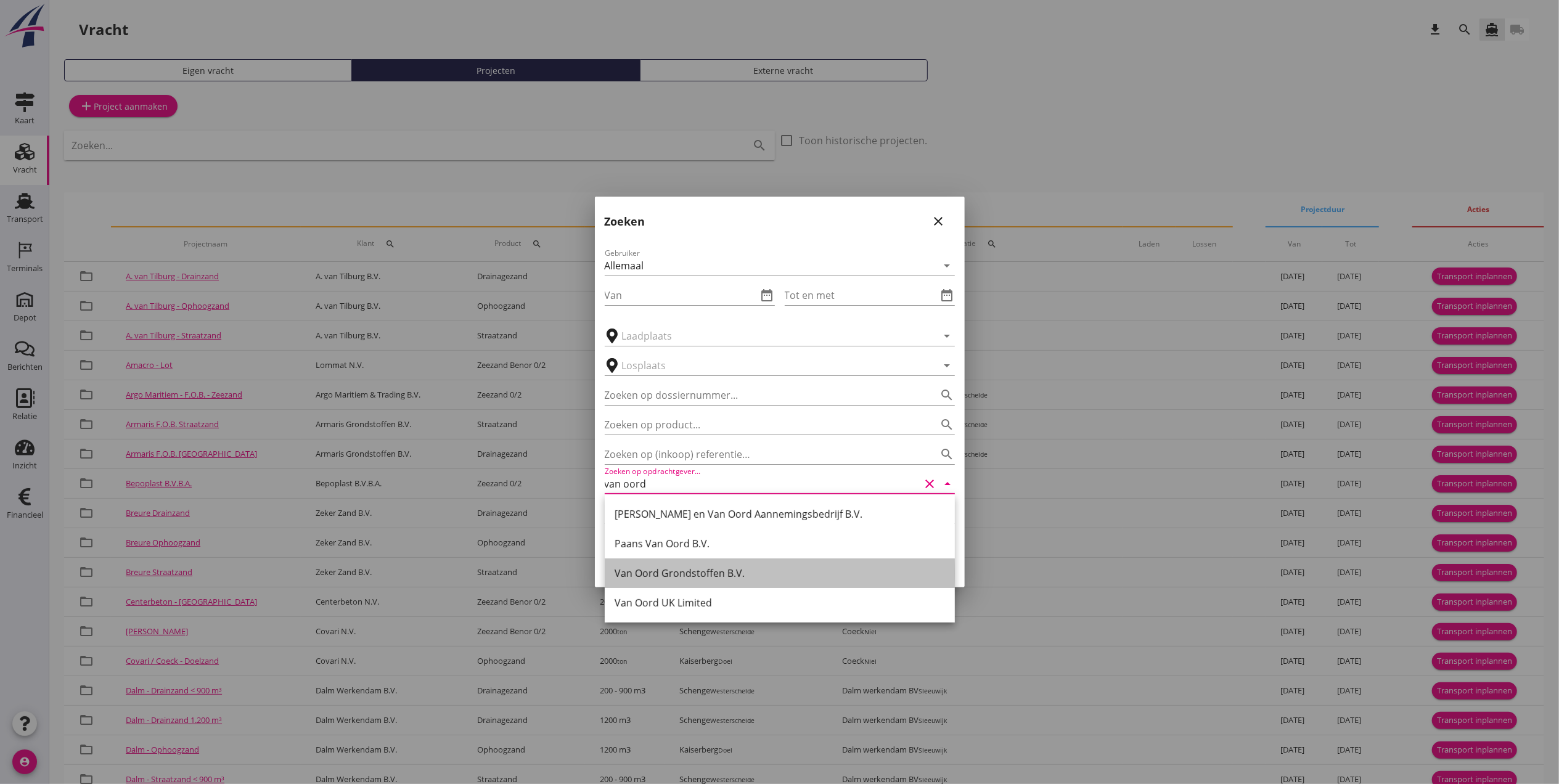
click at [701, 569] on div "Van Oord Grondstoffen B.V." at bounding box center [780, 573] width 330 height 15
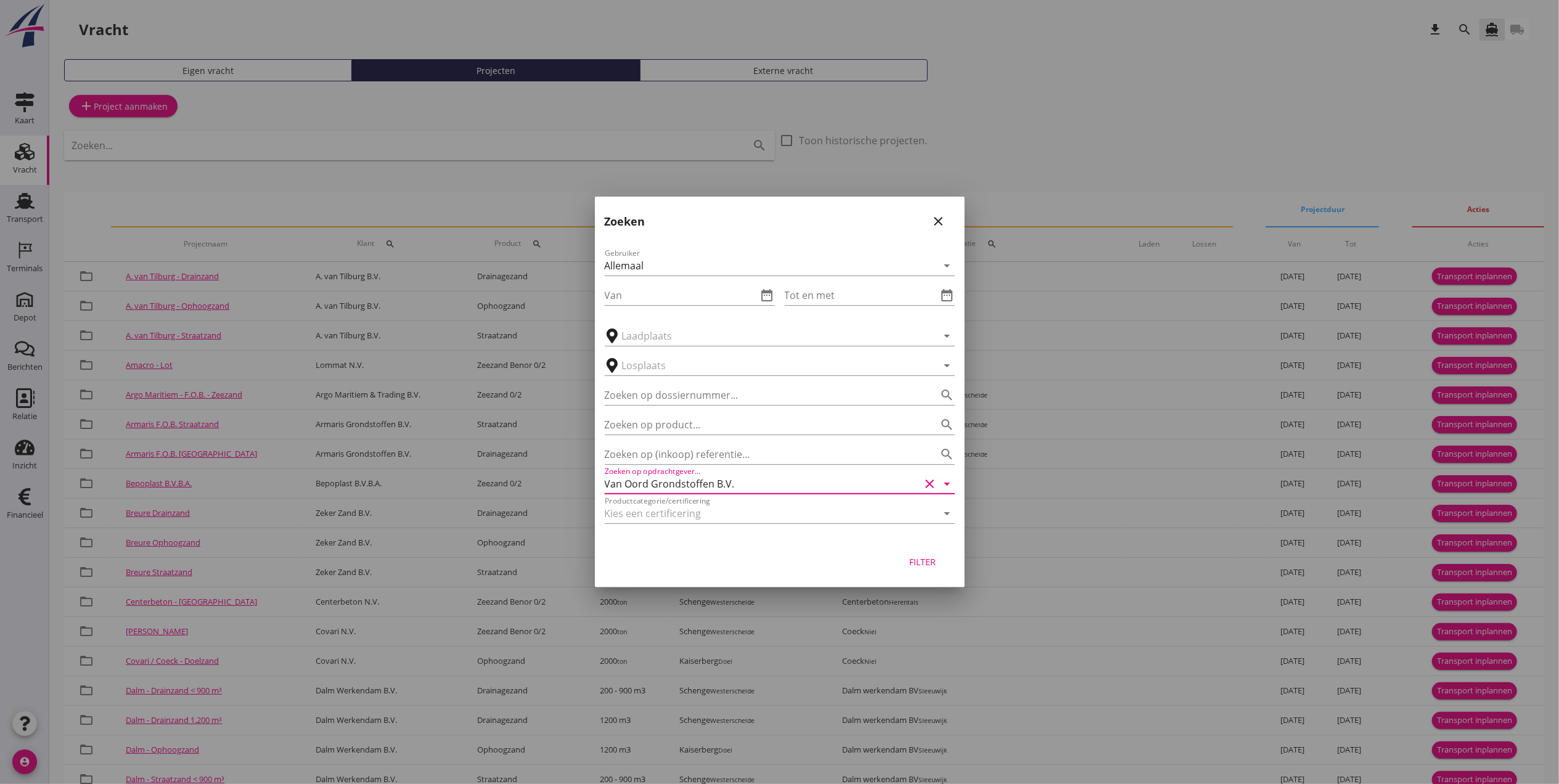
type input "Van Oord Grondstoffen B.V."
click at [941, 563] on button "Filter" at bounding box center [922, 561] width 54 height 22
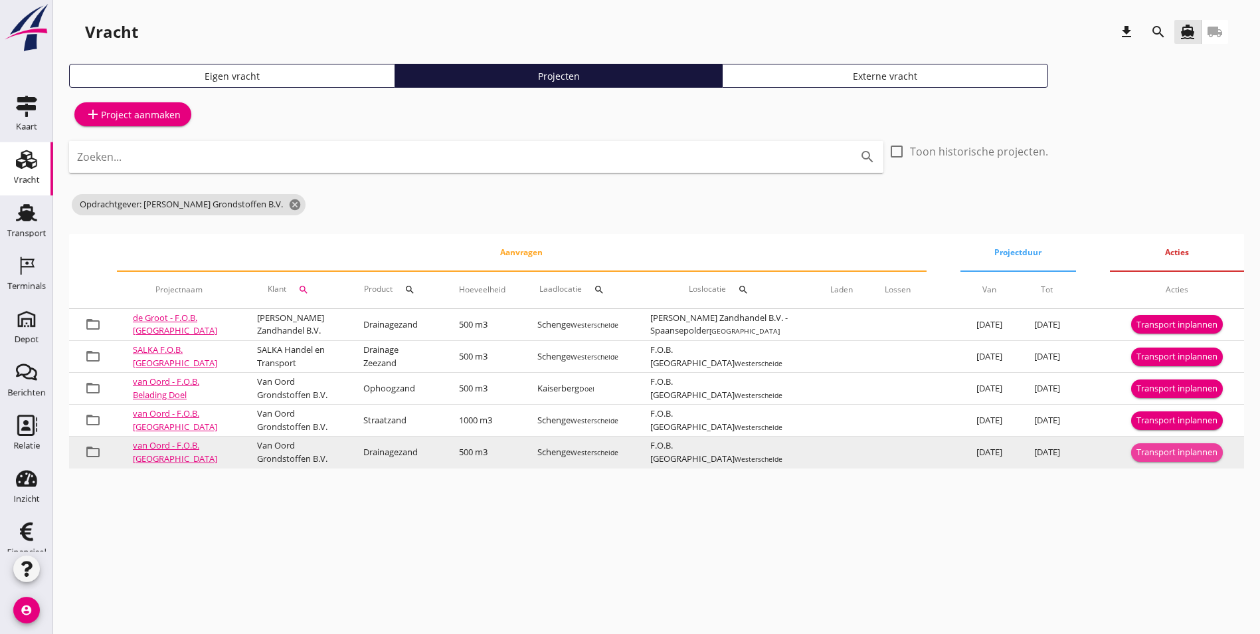
click at [1164, 459] on div "Transport inplannen" at bounding box center [1177, 452] width 81 height 13
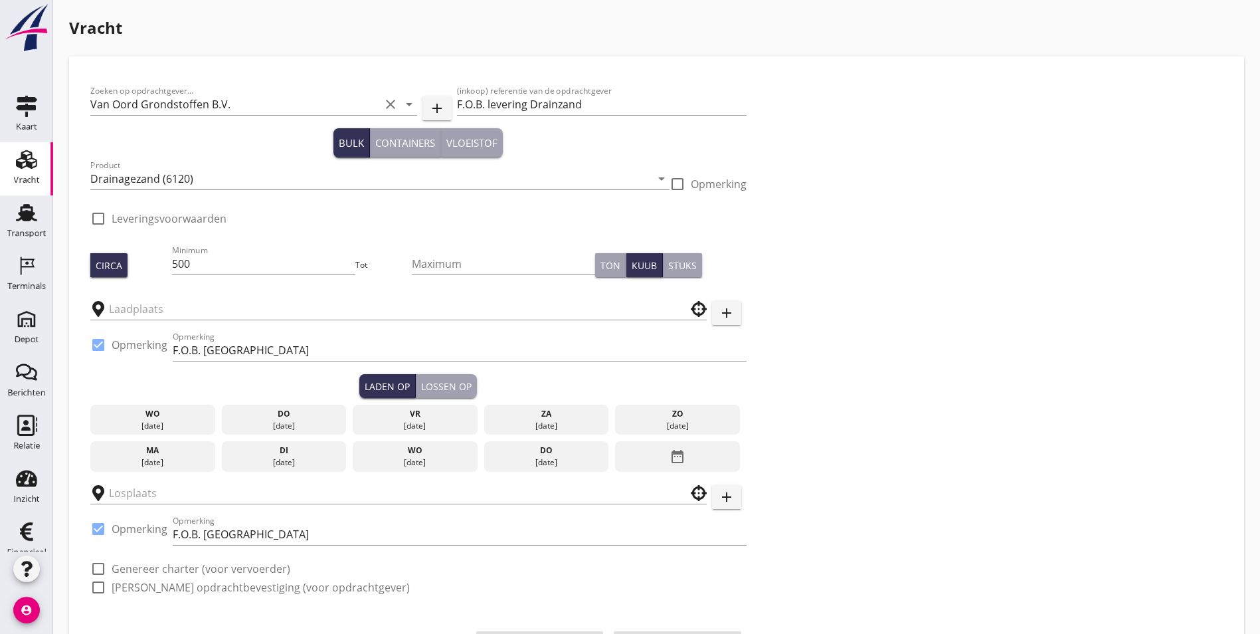
checkbox input "true"
type input "Schenge"
type input "F.O.B. [GEOGRAPHIC_DATA]"
checkbox input "true"
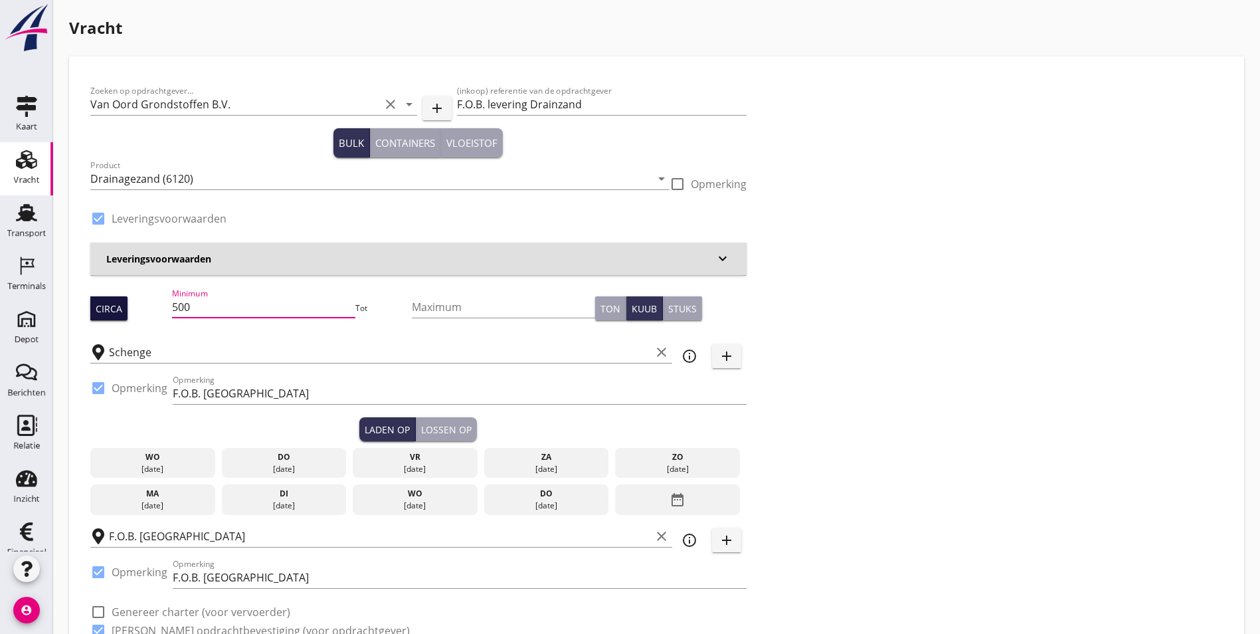
drag, startPoint x: 205, startPoint y: 308, endPoint x: 104, endPoint y: 308, distance: 101.7
click at [104, 308] on div "Circa Minimum 500 Tot Maximum Ton Kuub Stuks" at bounding box center [418, 308] width 656 height 45
type input "791"
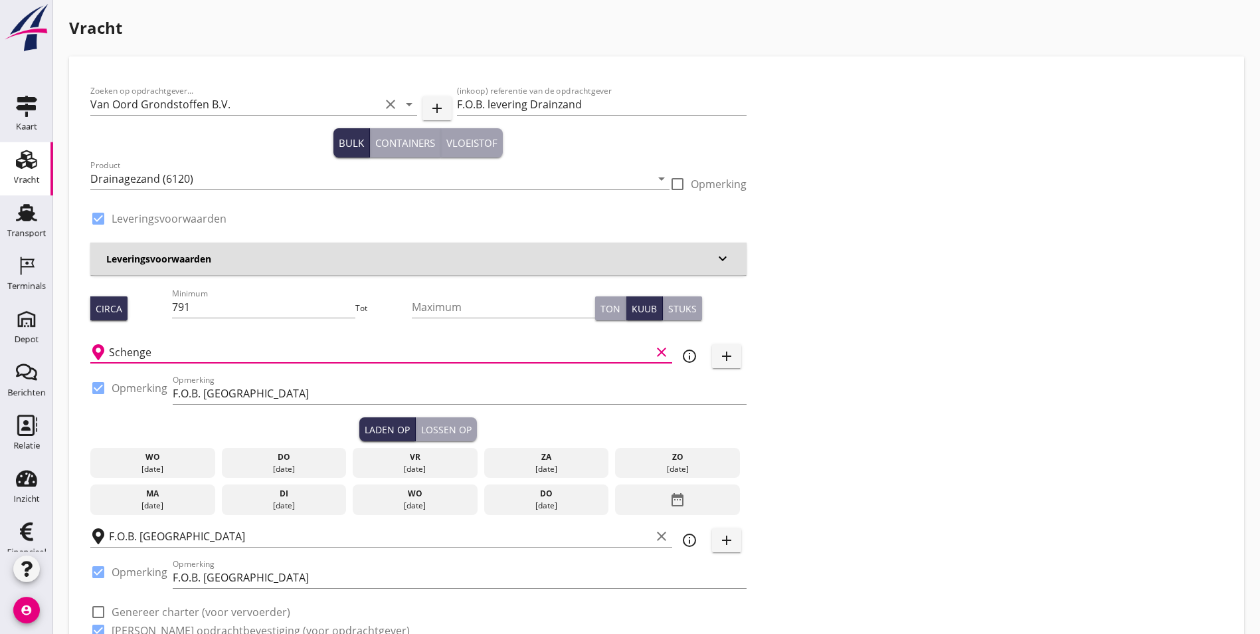
click at [294, 346] on input "Schenge" at bounding box center [380, 352] width 542 height 21
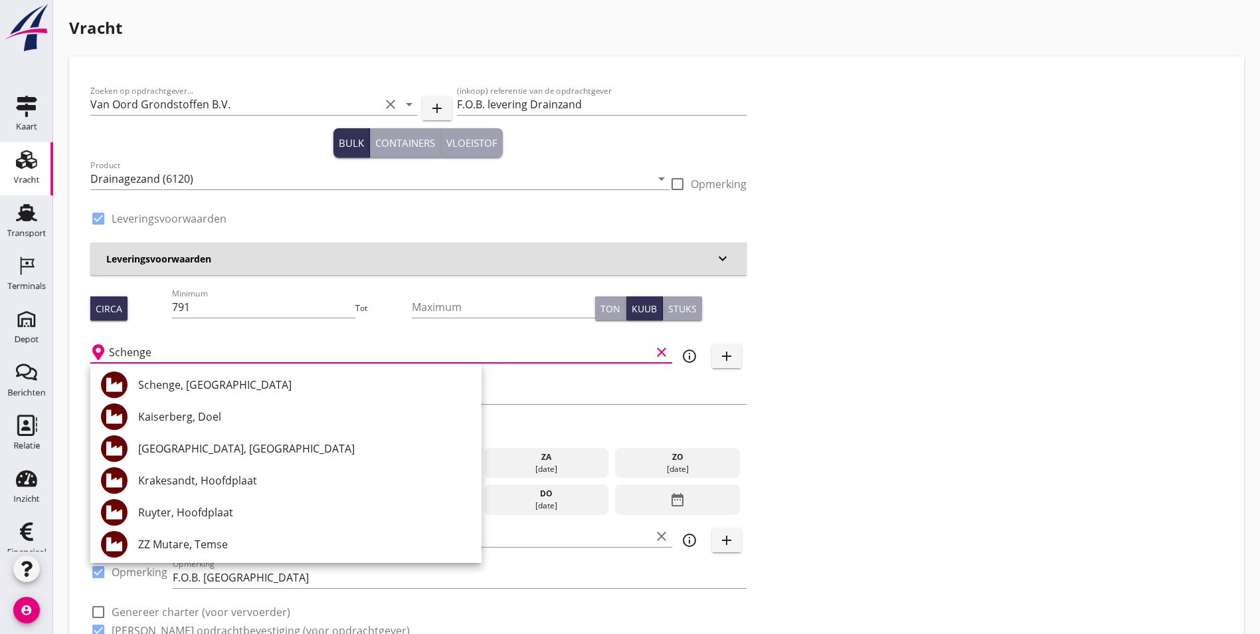
click at [298, 344] on input "Schenge" at bounding box center [380, 352] width 542 height 21
click at [731, 359] on div "Zoeken op opdrachtgever... Van Oord Grondstoffen B.V. clear arrow_drop_down add…" at bounding box center [656, 366] width 1143 height 577
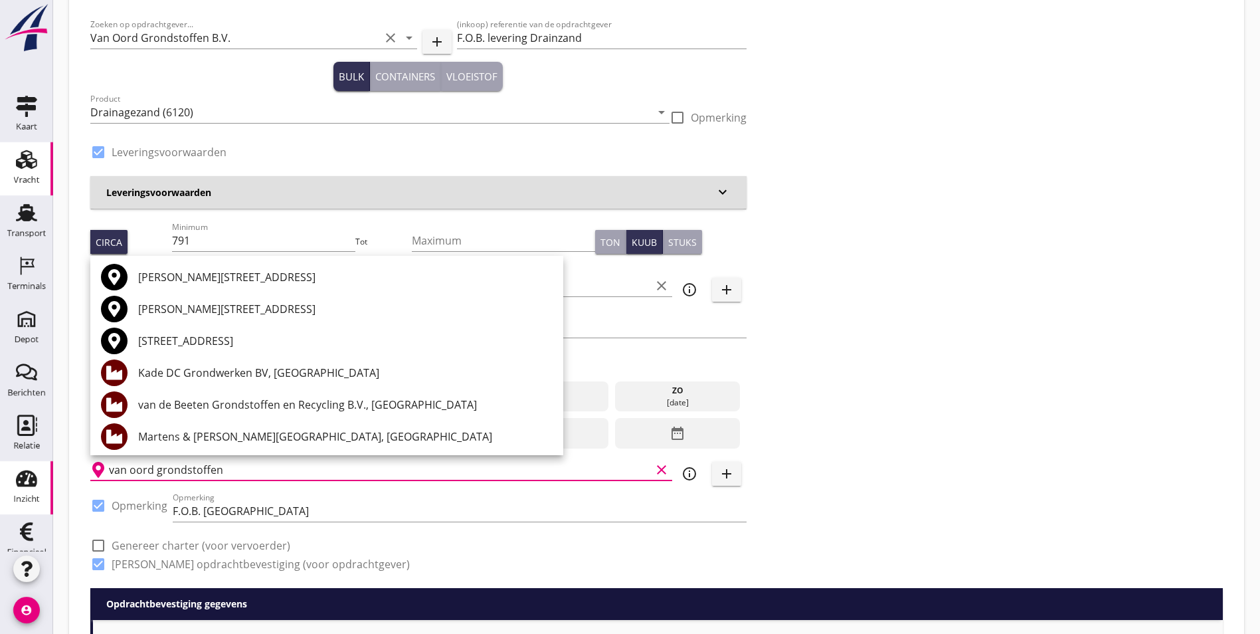
scroll to position [1, 0]
drag, startPoint x: 224, startPoint y: 472, endPoint x: 0, endPoint y: 489, distance: 224.6
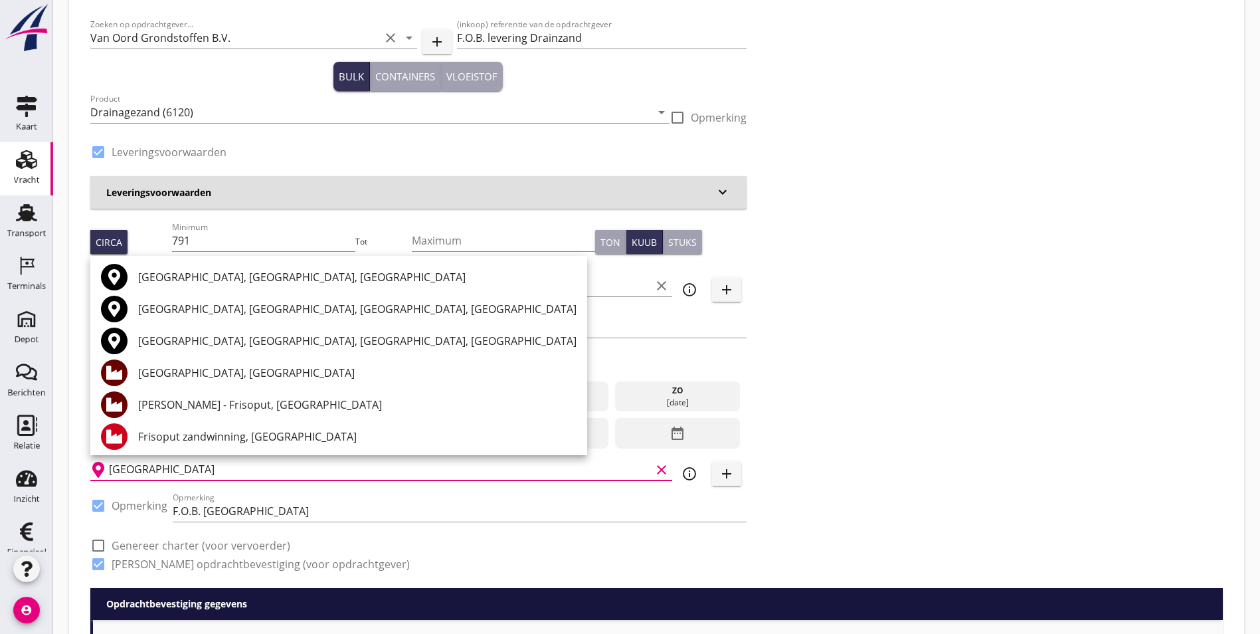
click at [112, 468] on input "[GEOGRAPHIC_DATA]" at bounding box center [380, 469] width 542 height 21
type input "[GEOGRAPHIC_DATA]"
click at [716, 465] on div "Zoeken op opdrachtgever... Van Oord Grondstoffen B.V. clear arrow_drop_down add…" at bounding box center [656, 299] width 1143 height 577
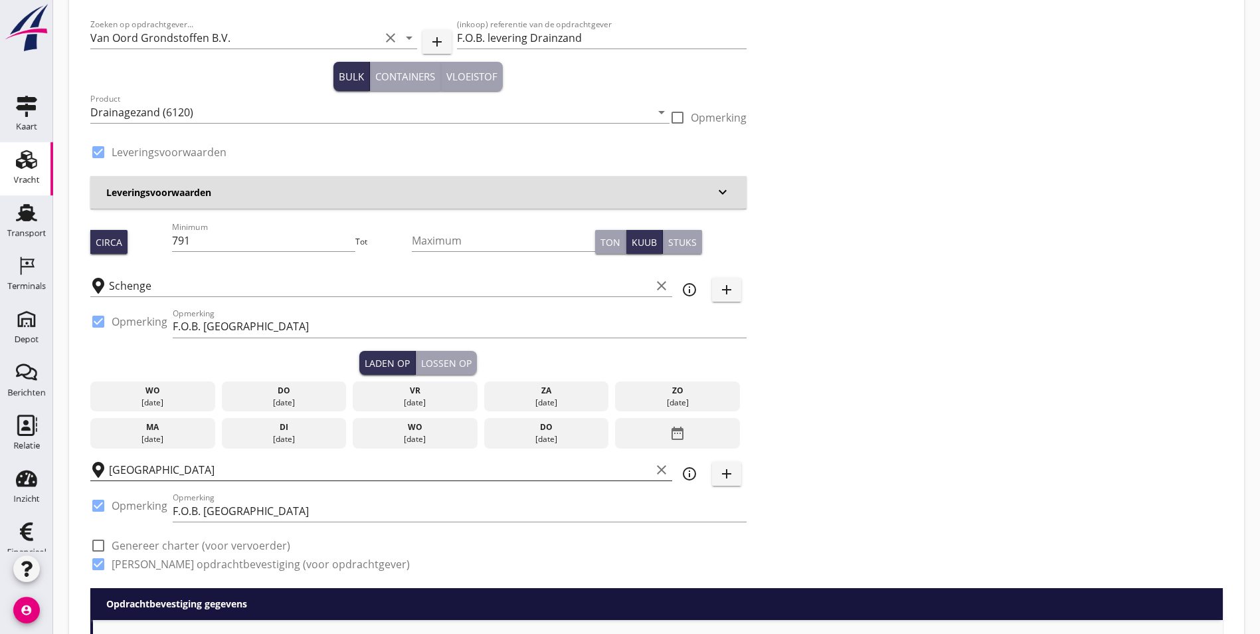
click at [185, 467] on input "[GEOGRAPHIC_DATA]" at bounding box center [380, 469] width 542 height 21
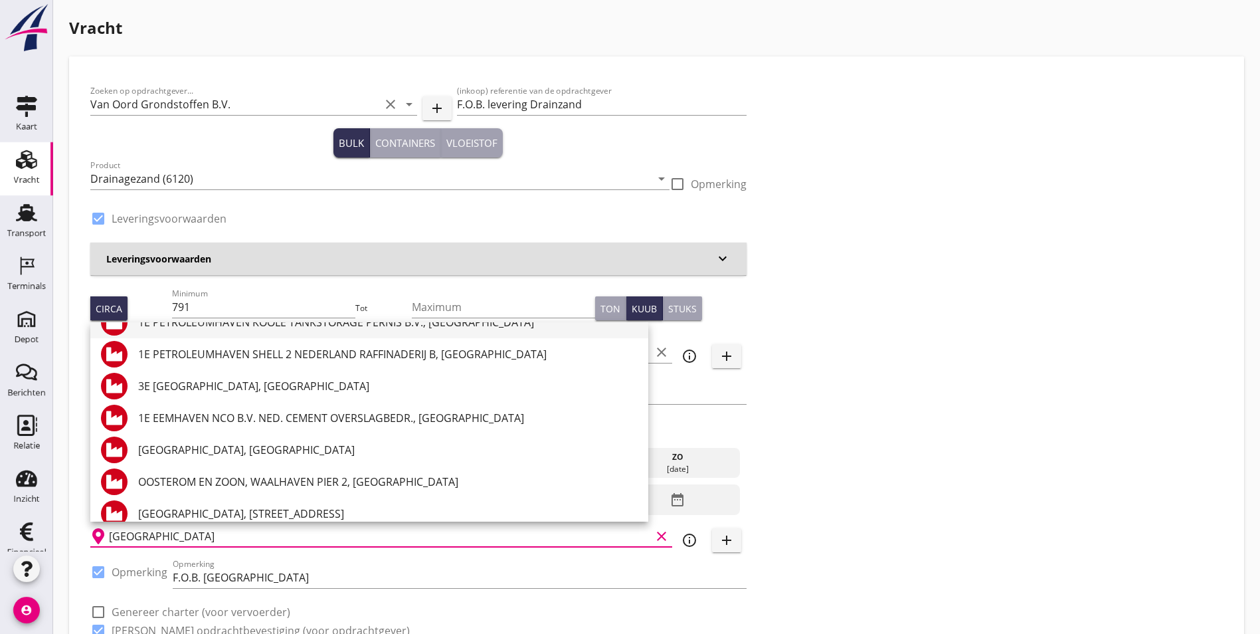
scroll to position [582, 0]
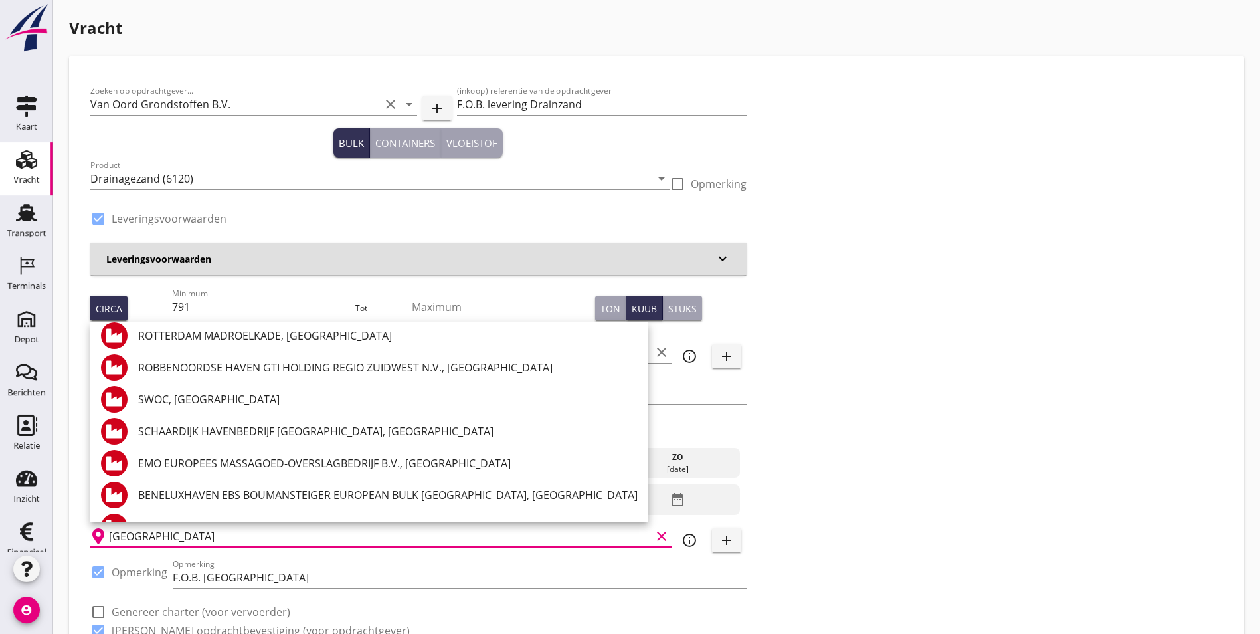
click at [685, 470] on div "Zoeken op opdrachtgever... Van Oord Grondstoffen B.V. clear arrow_drop_down add…" at bounding box center [656, 366] width 1143 height 577
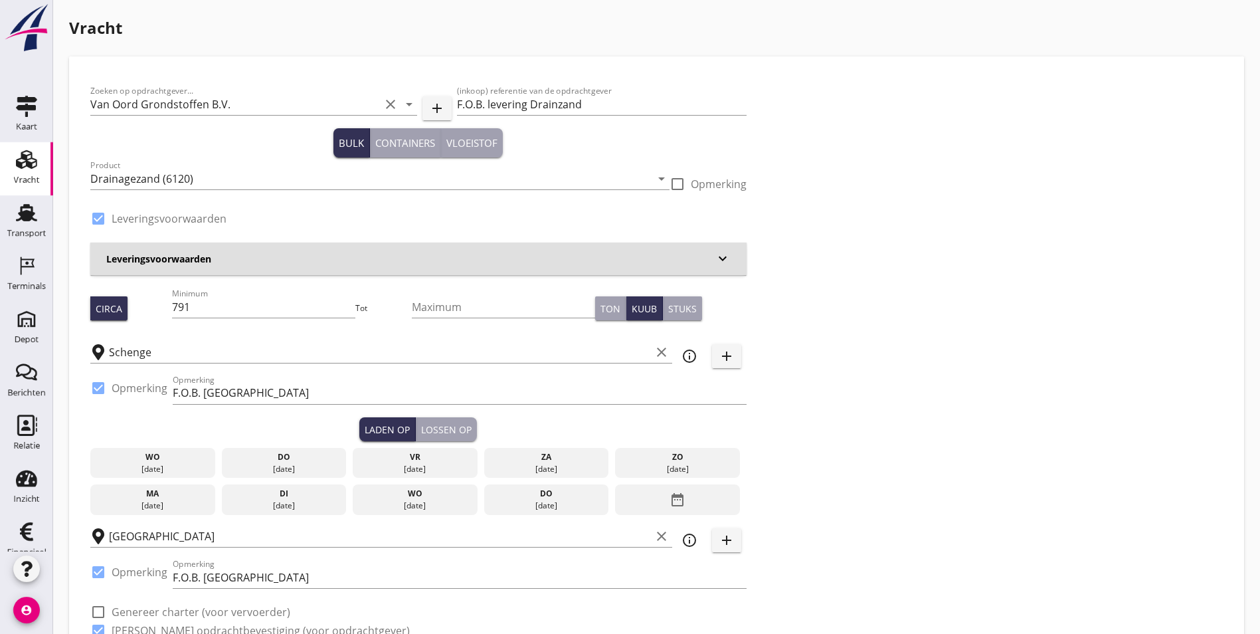
drag, startPoint x: 141, startPoint y: 460, endPoint x: 158, endPoint y: 458, distance: 17.3
click at [140, 460] on div "wo" at bounding box center [153, 457] width 118 height 12
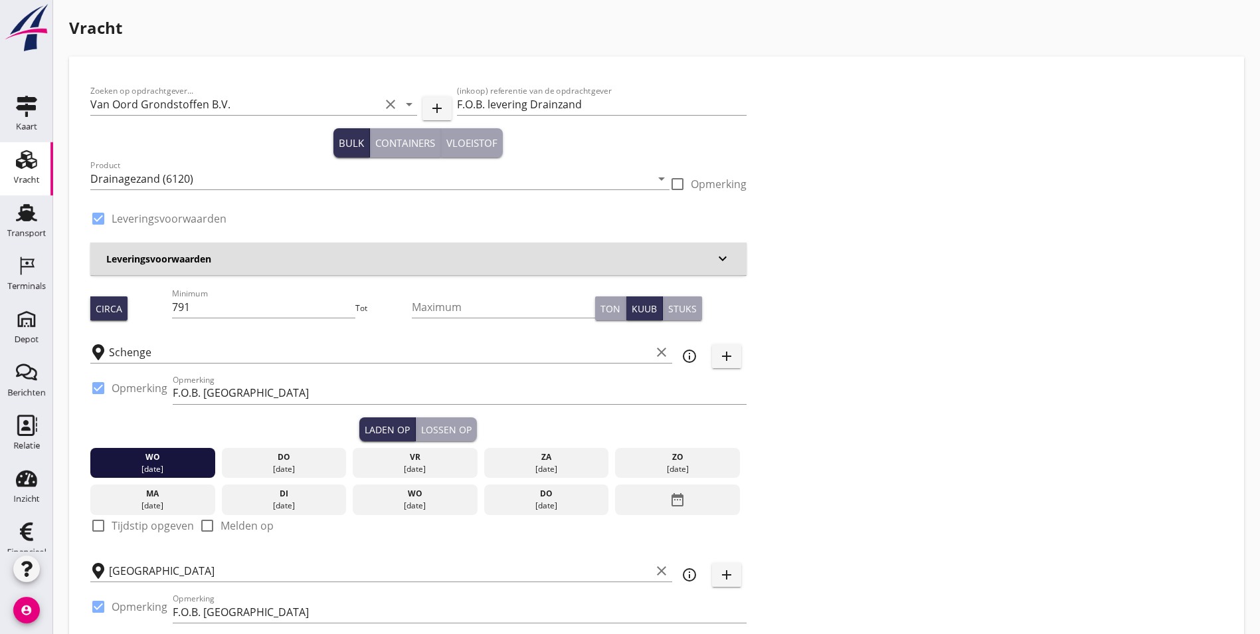
click at [421, 428] on div "Lossen op" at bounding box center [446, 430] width 50 height 14
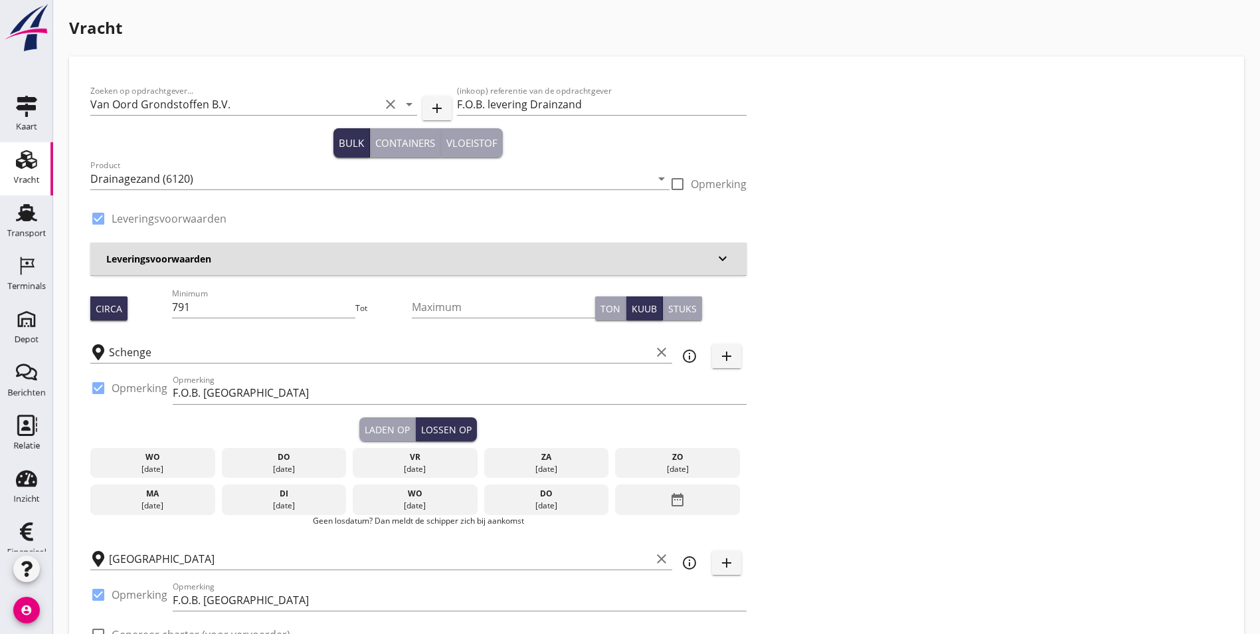
click at [225, 458] on div "do" at bounding box center [284, 457] width 118 height 12
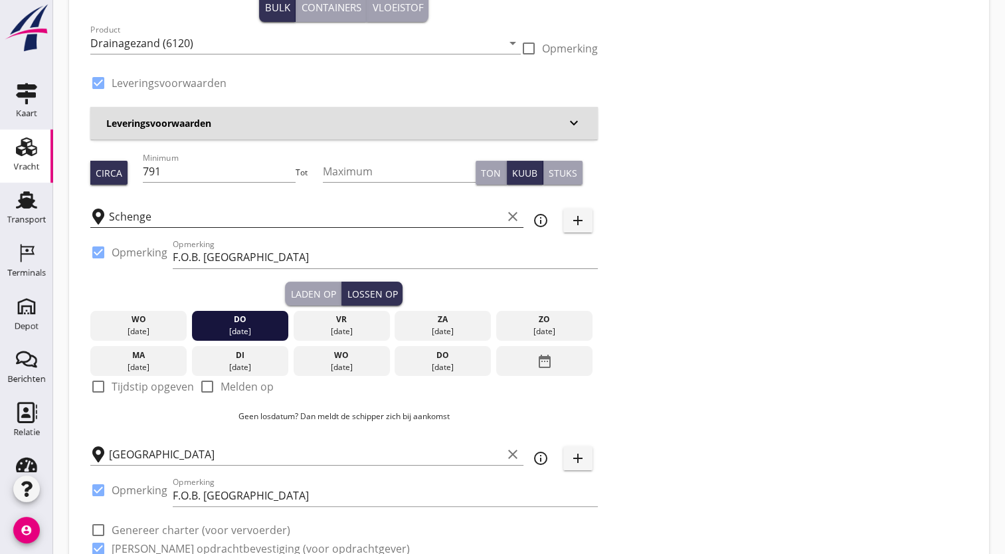
scroll to position [136, 0]
click at [516, 452] on icon "clear" at bounding box center [513, 454] width 16 height 16
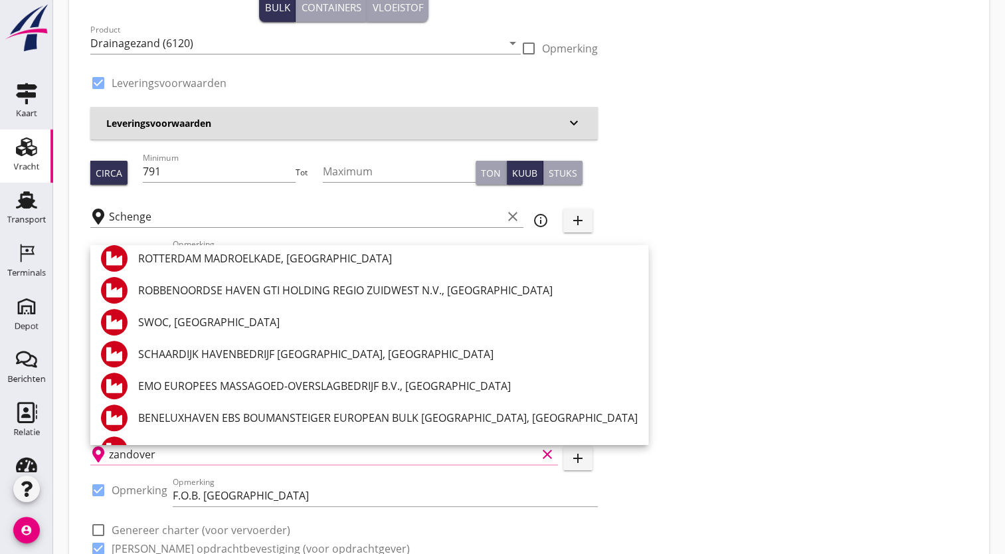
scroll to position [0, 0]
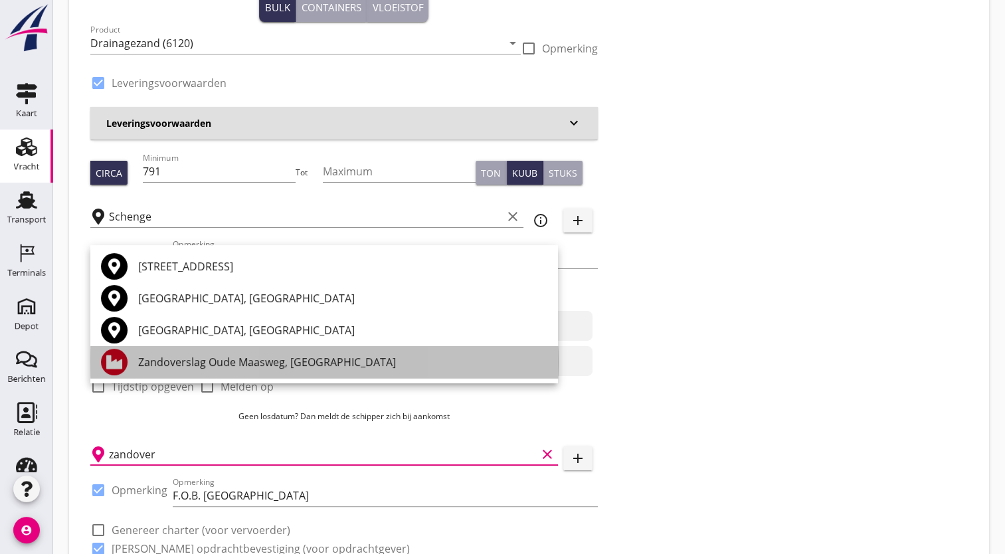
click at [258, 360] on div "Zandoverslag Oude Maasweg, [GEOGRAPHIC_DATA]" at bounding box center [342, 362] width 409 height 16
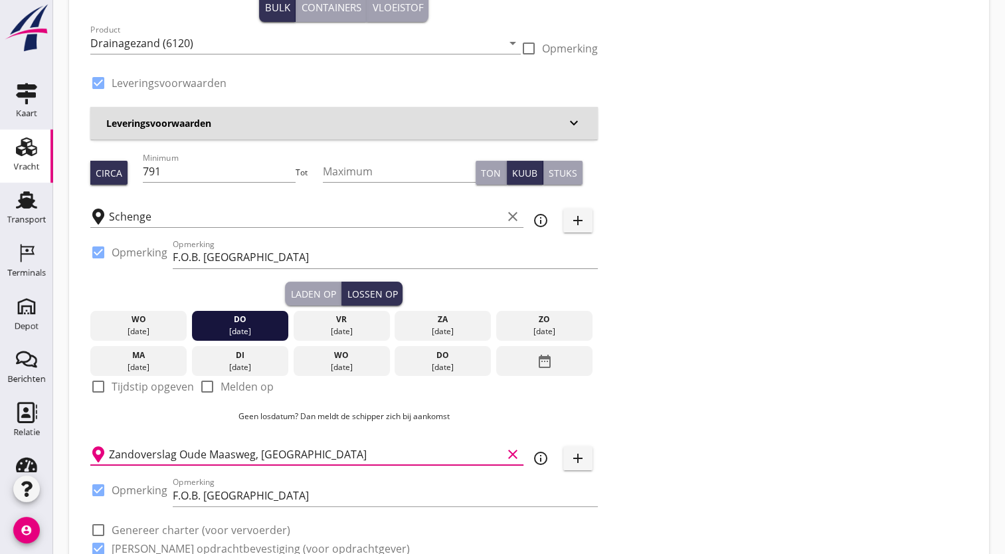
type input "Zandoverslag Oude Maasweg, [GEOGRAPHIC_DATA]"
click at [103, 488] on div at bounding box center [98, 490] width 23 height 23
checkbox input "false"
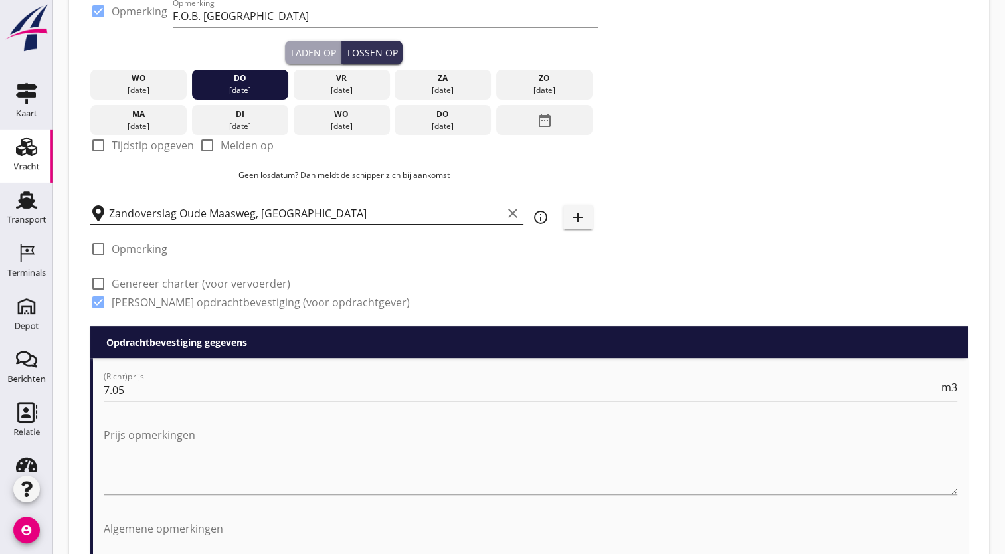
scroll to position [375, 0]
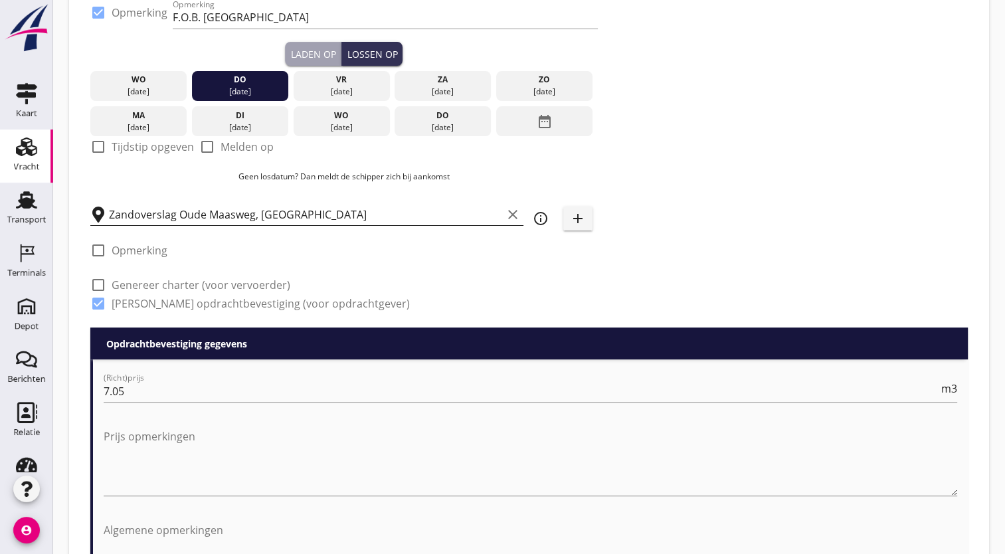
click at [323, 52] on div "Laden op" at bounding box center [312, 54] width 45 height 14
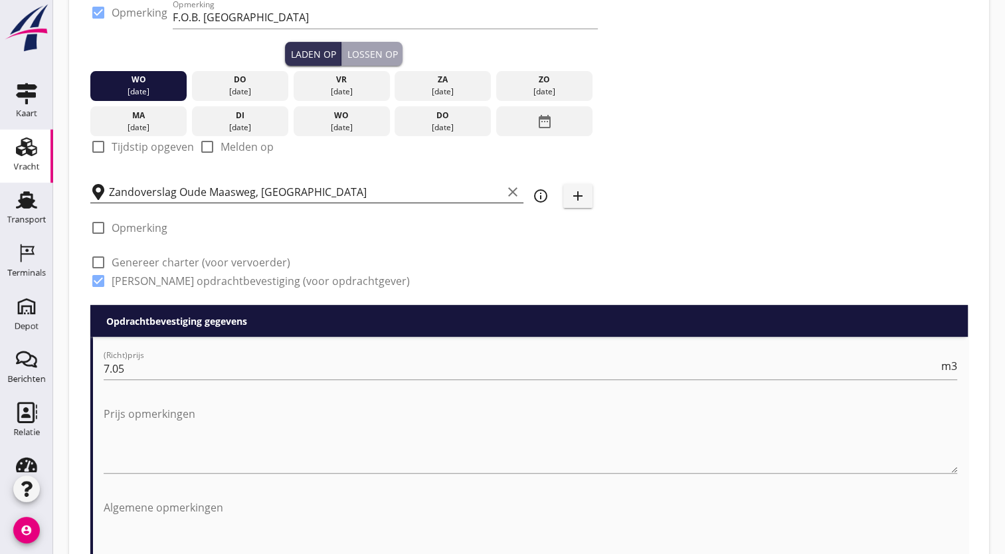
click at [263, 80] on div "do" at bounding box center [240, 80] width 90 height 12
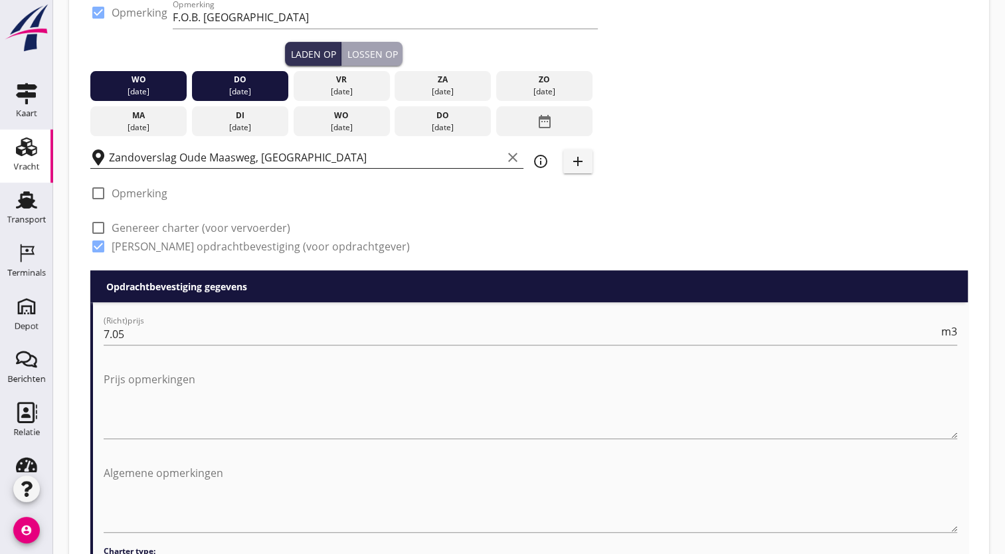
click at [163, 74] on div "wo" at bounding box center [139, 80] width 90 height 12
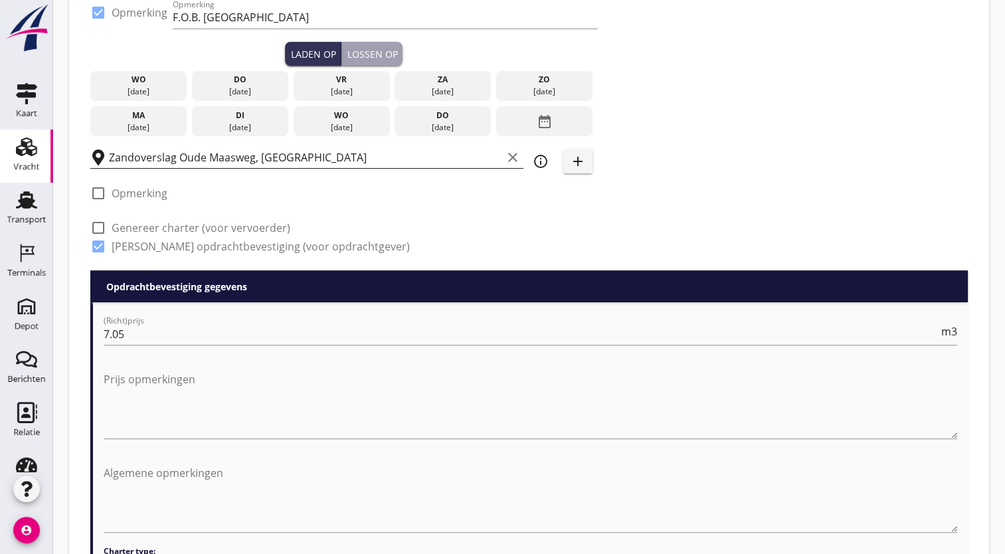
click at [232, 88] on div "[DATE]" at bounding box center [240, 92] width 90 height 12
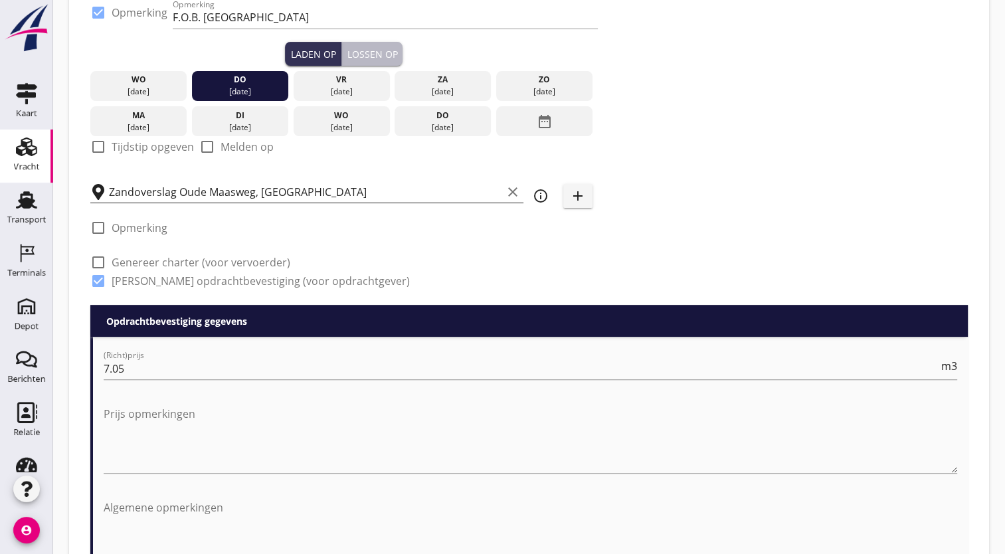
click at [352, 50] on div "Lossen op" at bounding box center [372, 54] width 50 height 14
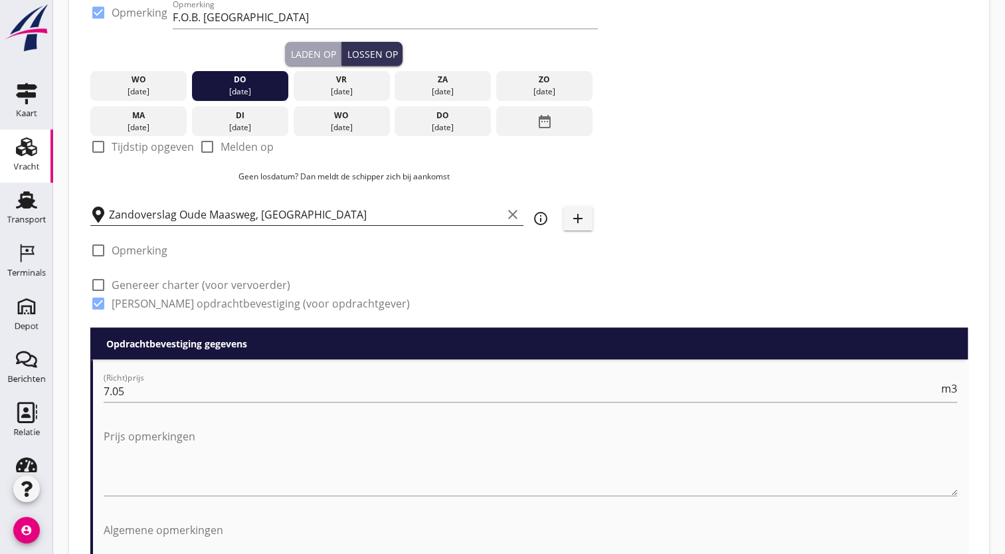
click at [330, 86] on div "[DATE]" at bounding box center [341, 92] width 90 height 12
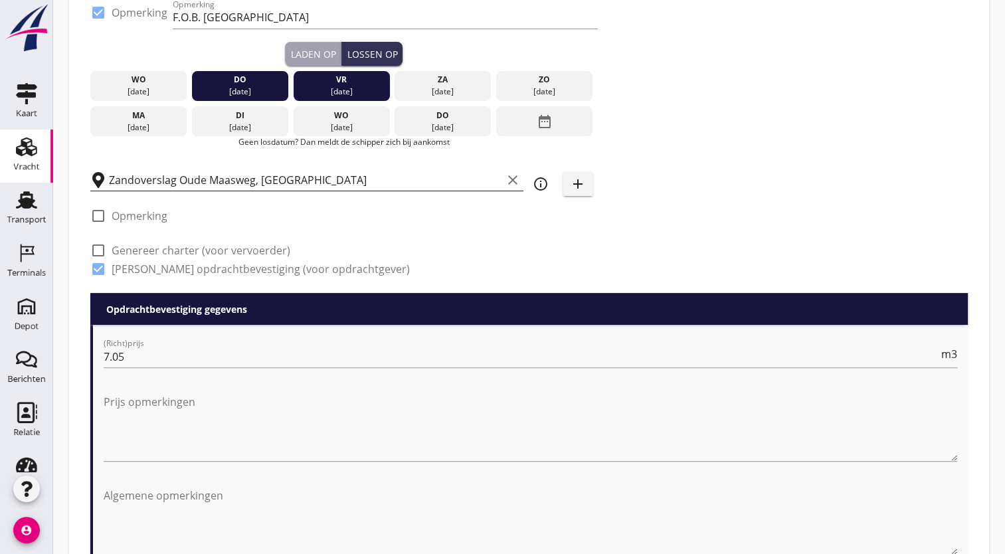
click at [274, 88] on div "[DATE]" at bounding box center [240, 92] width 90 height 12
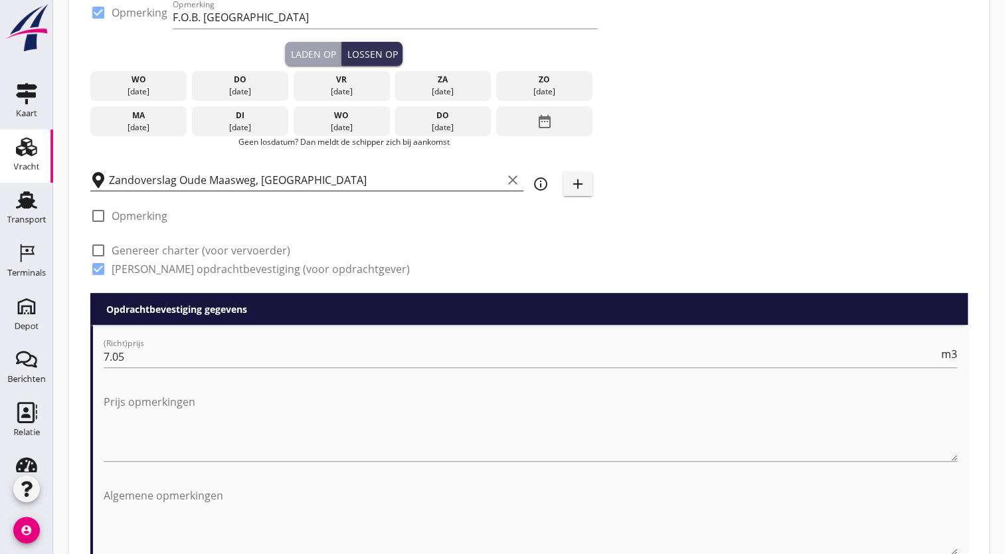
click at [344, 92] on div "[DATE]" at bounding box center [341, 92] width 90 height 12
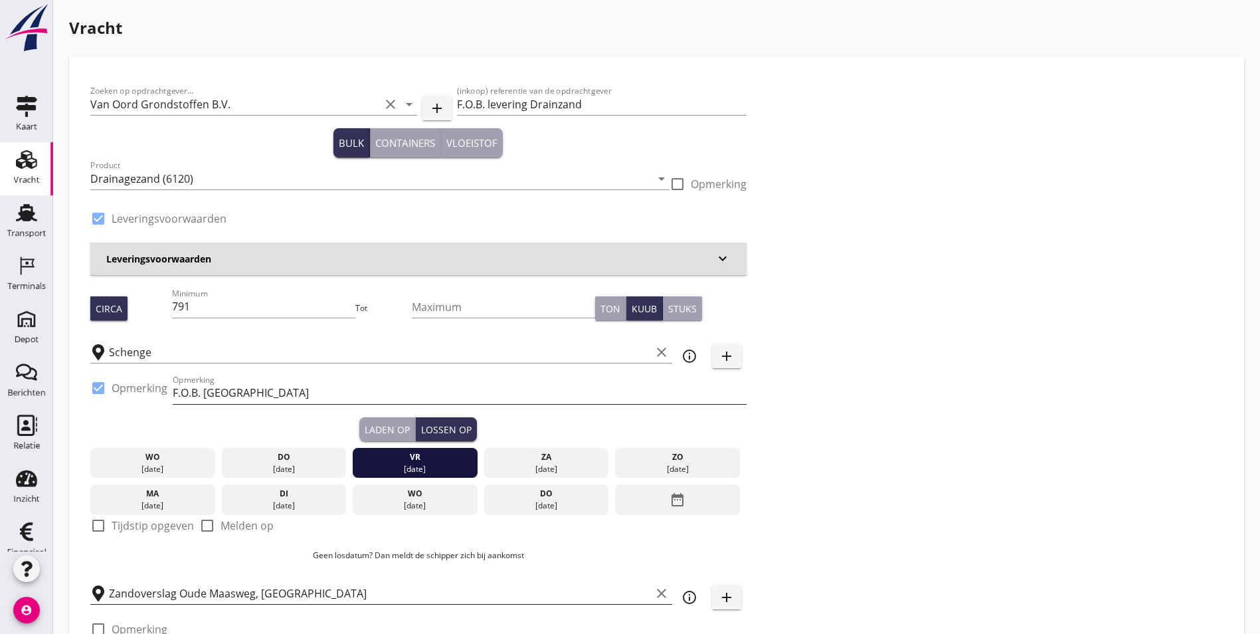
scroll to position [1, 0]
click at [842, 390] on div "Zoeken op opdrachtgever... Van Oord Grondstoffen B.V. clear arrow_drop_down add…" at bounding box center [656, 392] width 1143 height 629
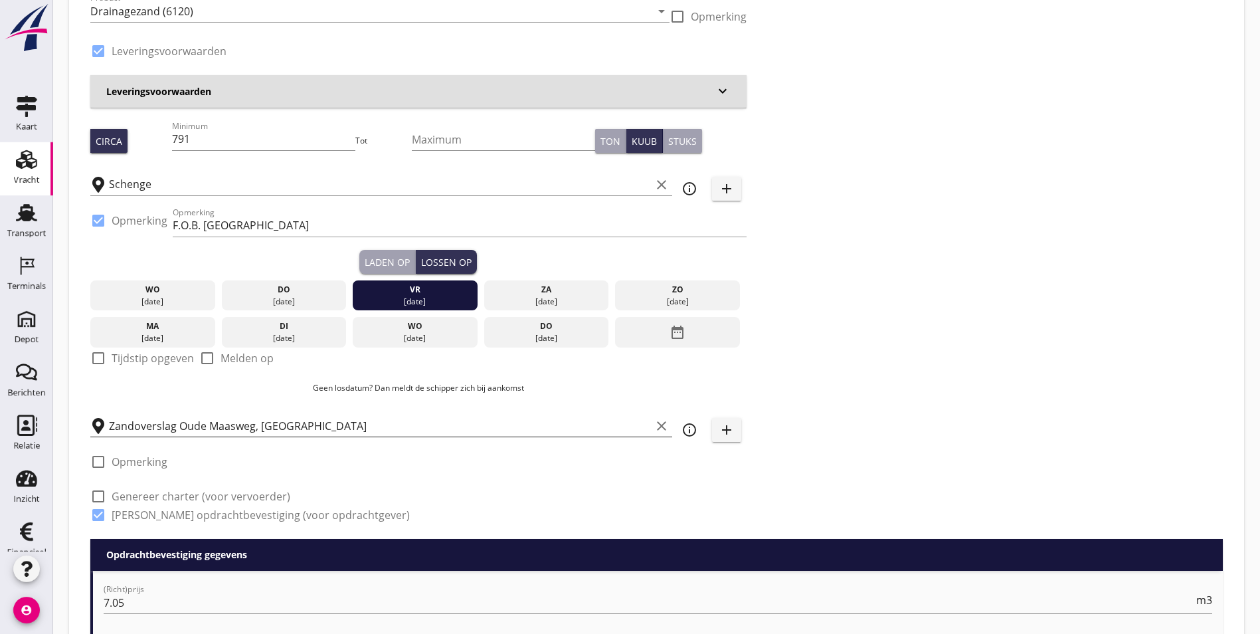
scroll to position [199, 0]
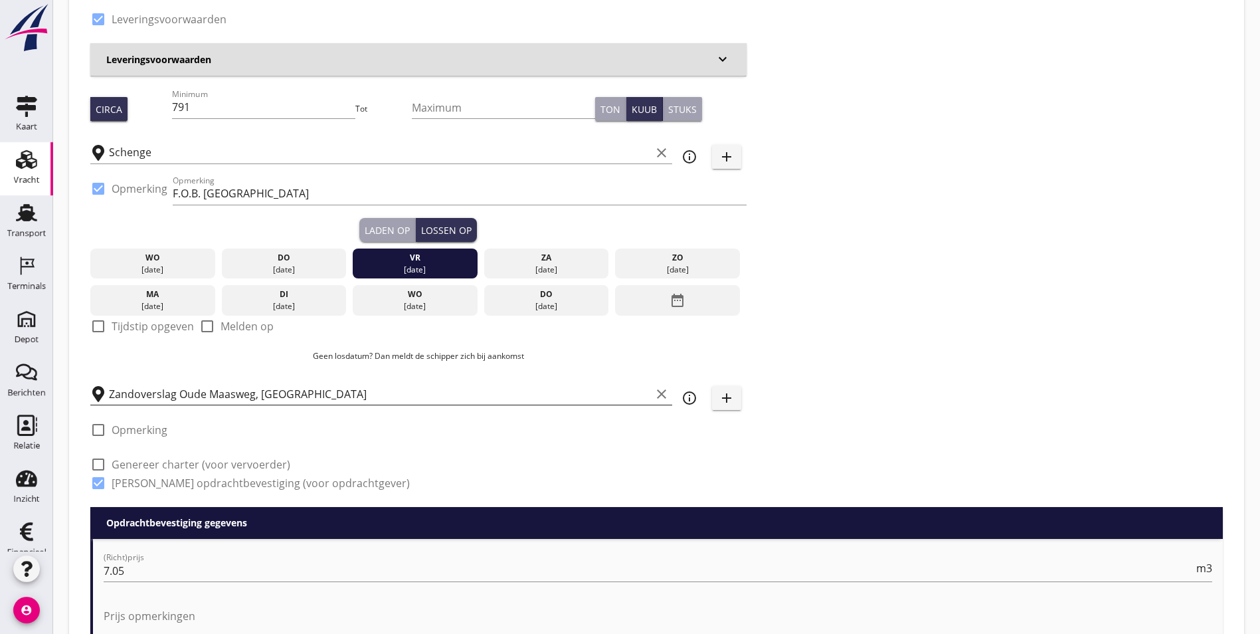
click at [225, 264] on div "[DATE]" at bounding box center [284, 270] width 118 height 12
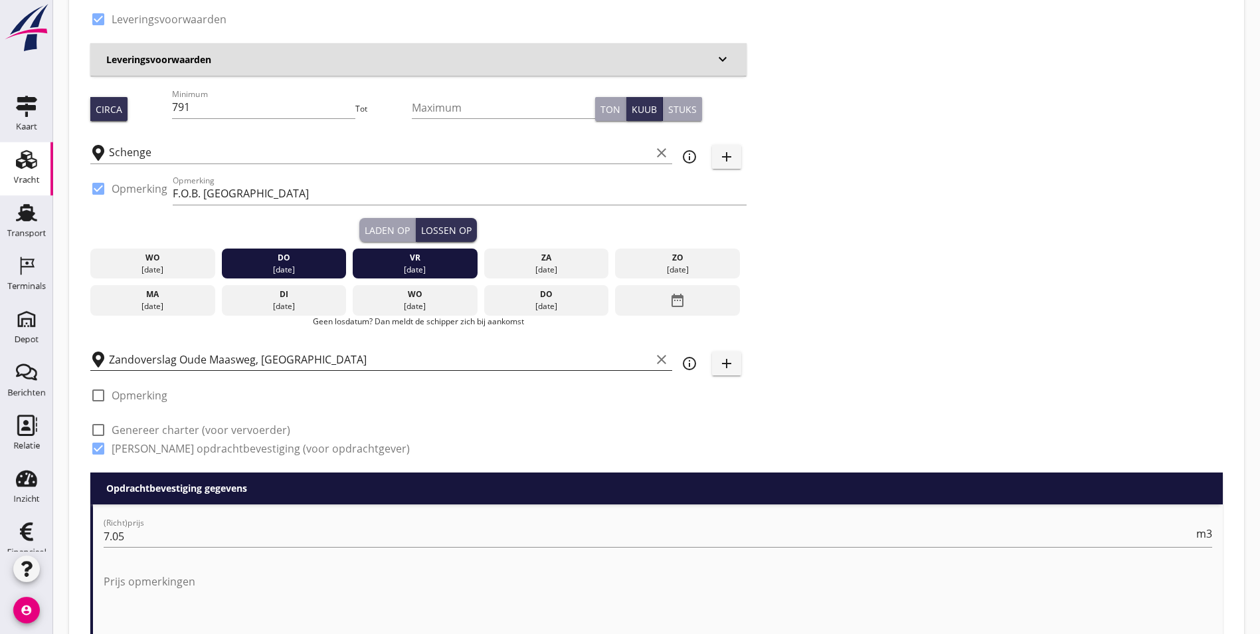
click at [356, 254] on div "vr" at bounding box center [415, 258] width 118 height 12
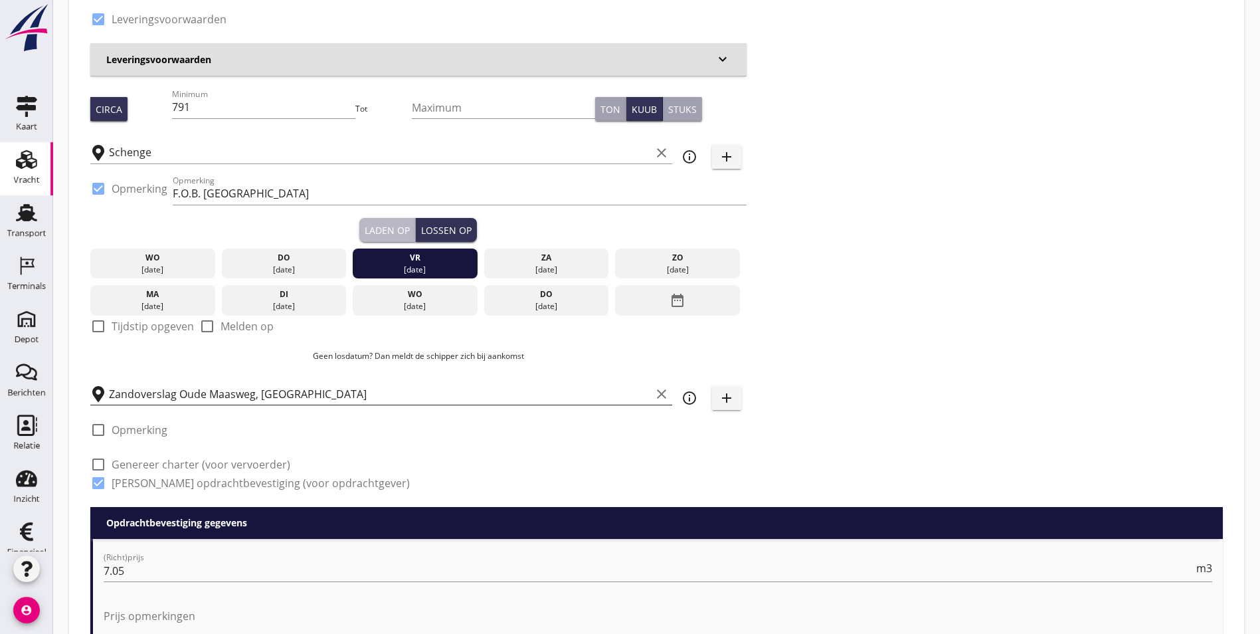
click at [365, 236] on div "Laden op" at bounding box center [387, 230] width 45 height 14
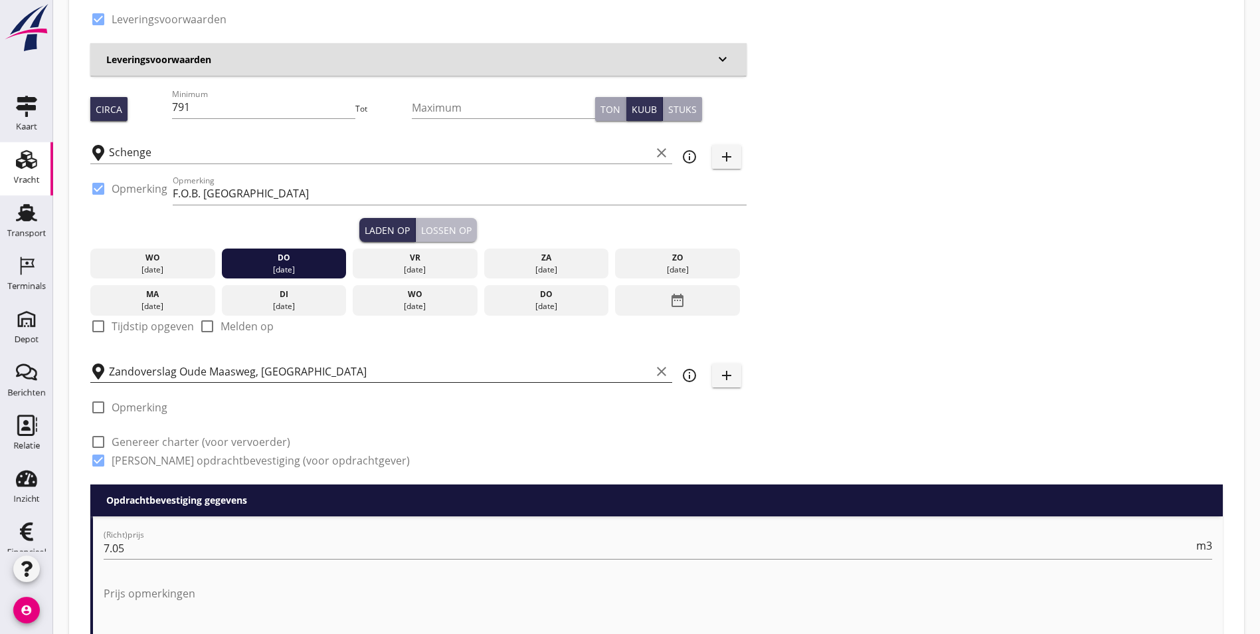
click at [421, 226] on div "Lossen op" at bounding box center [446, 230] width 50 height 14
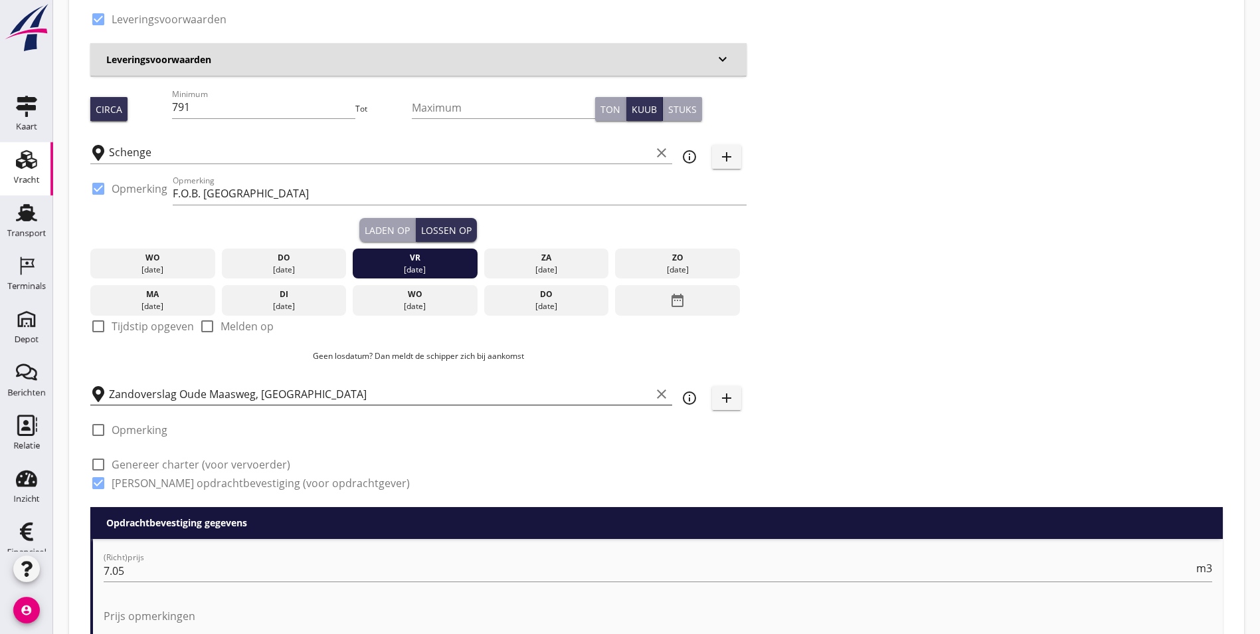
click at [365, 230] on div "Laden op" at bounding box center [387, 230] width 45 height 14
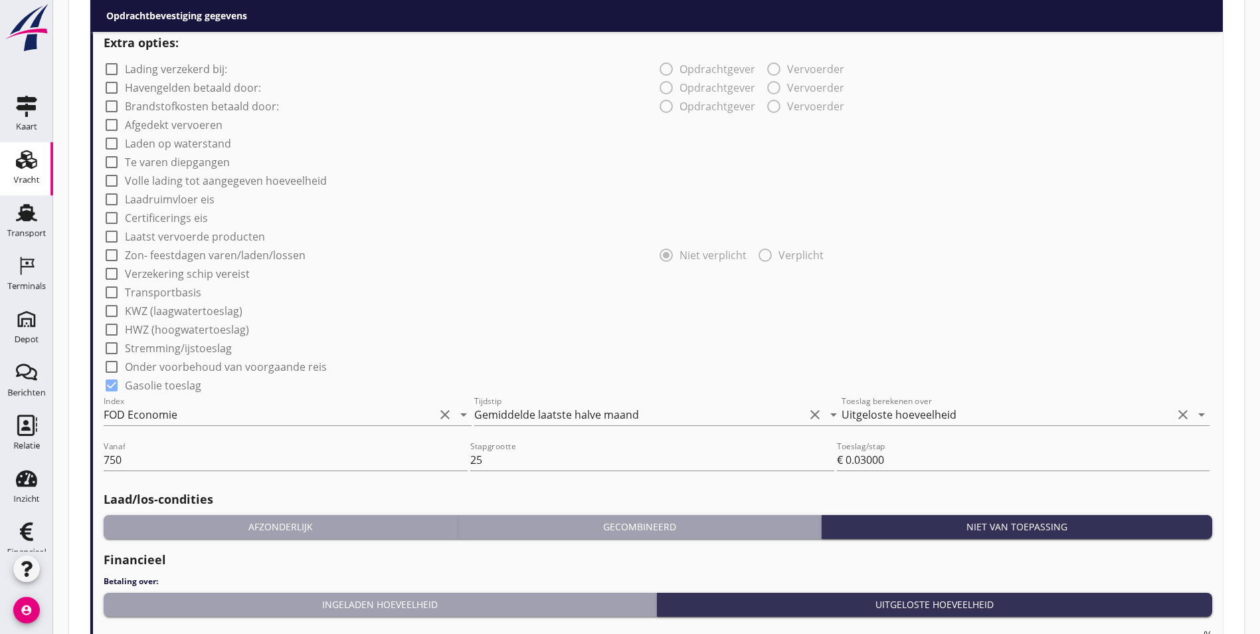
scroll to position [1223, 0]
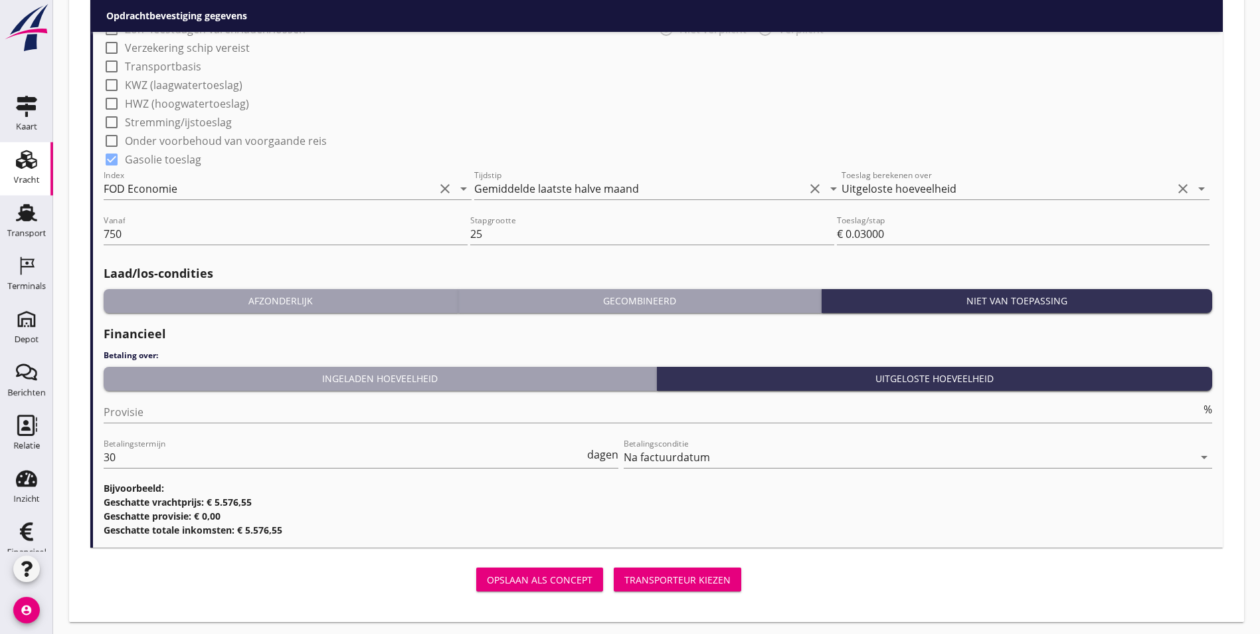
click at [625, 575] on div "Transporteur kiezen" at bounding box center [678, 580] width 106 height 14
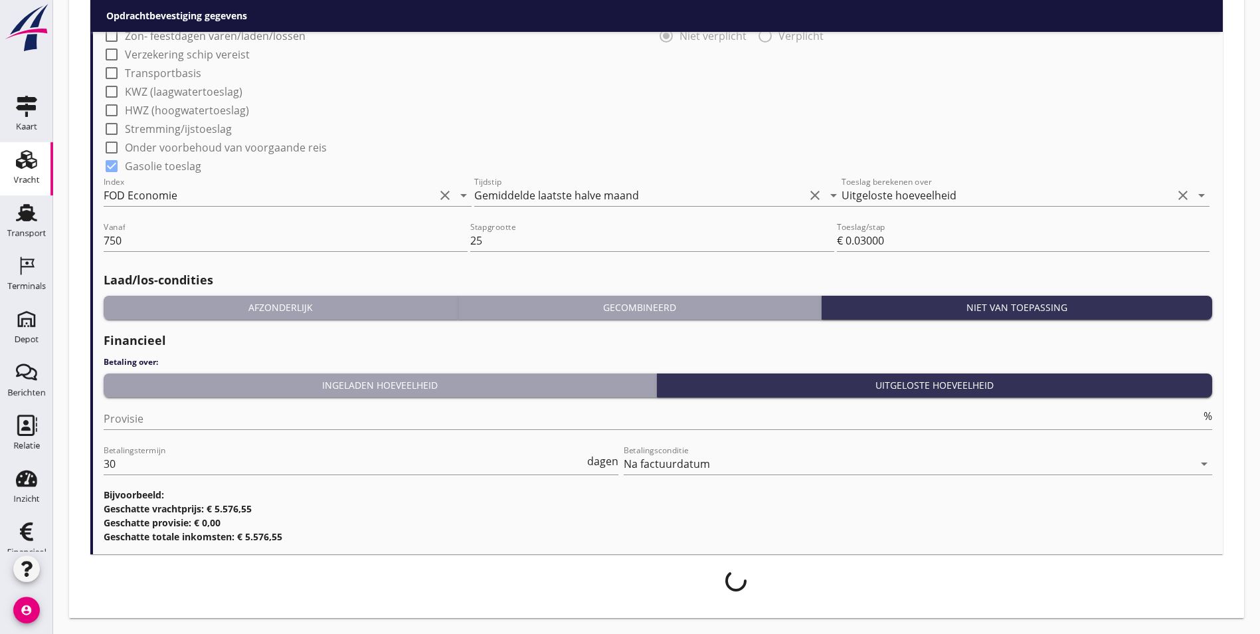
scroll to position [1212, 0]
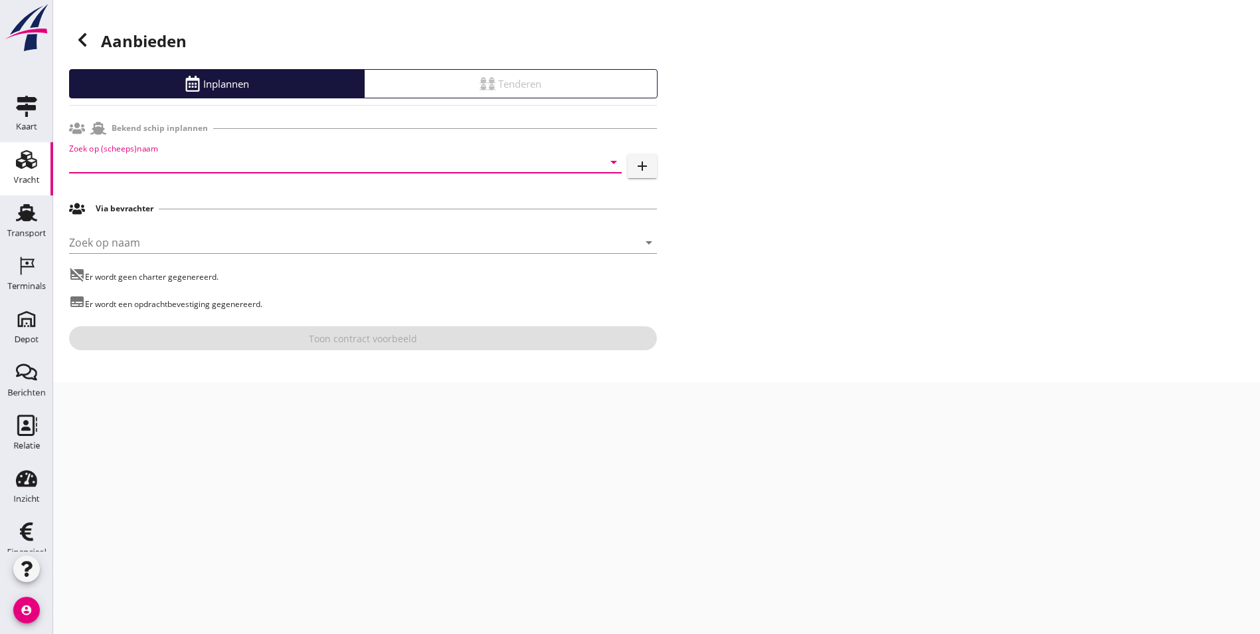
click at [270, 163] on input "Zoek op (scheeps)naam" at bounding box center [327, 161] width 516 height 21
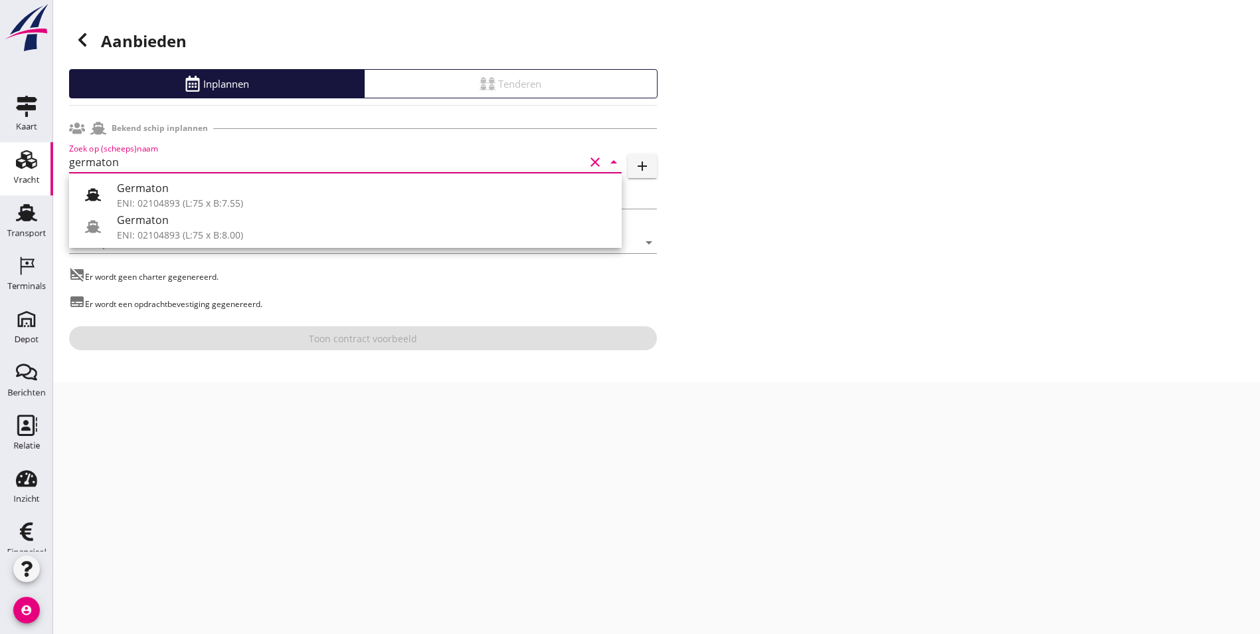
click at [435, 184] on div "Germaton" at bounding box center [364, 188] width 494 height 16
type input "Germaton"
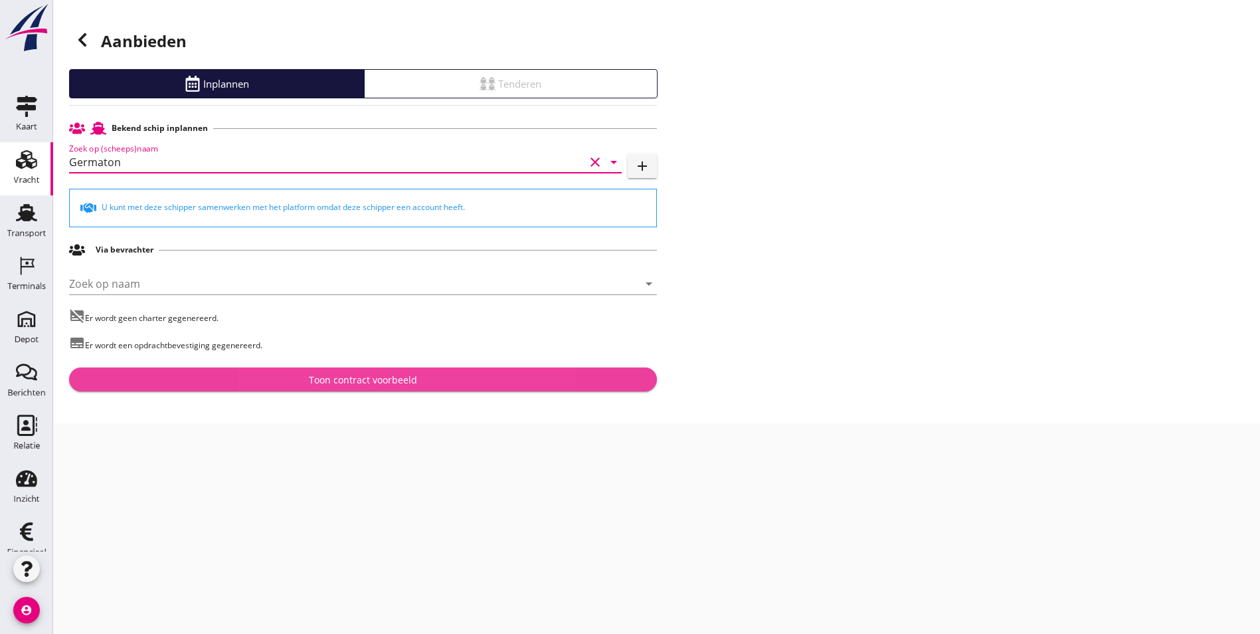
click at [435, 383] on div "Toon contract voorbeeld" at bounding box center [363, 380] width 567 height 14
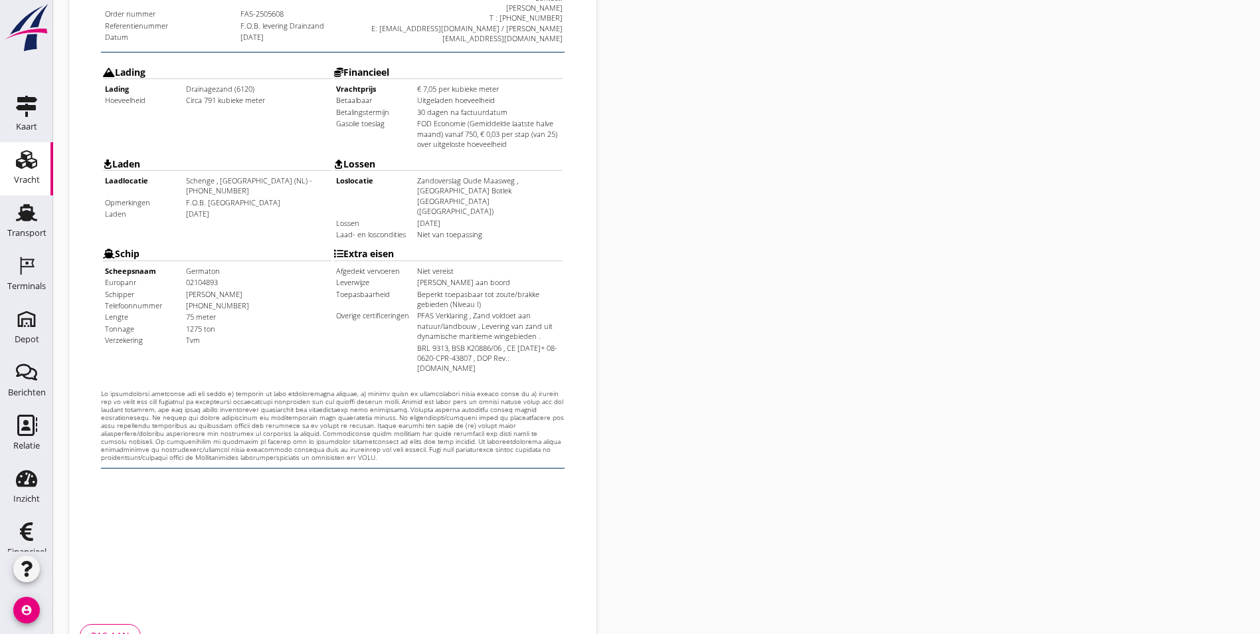
scroll to position [350, 0]
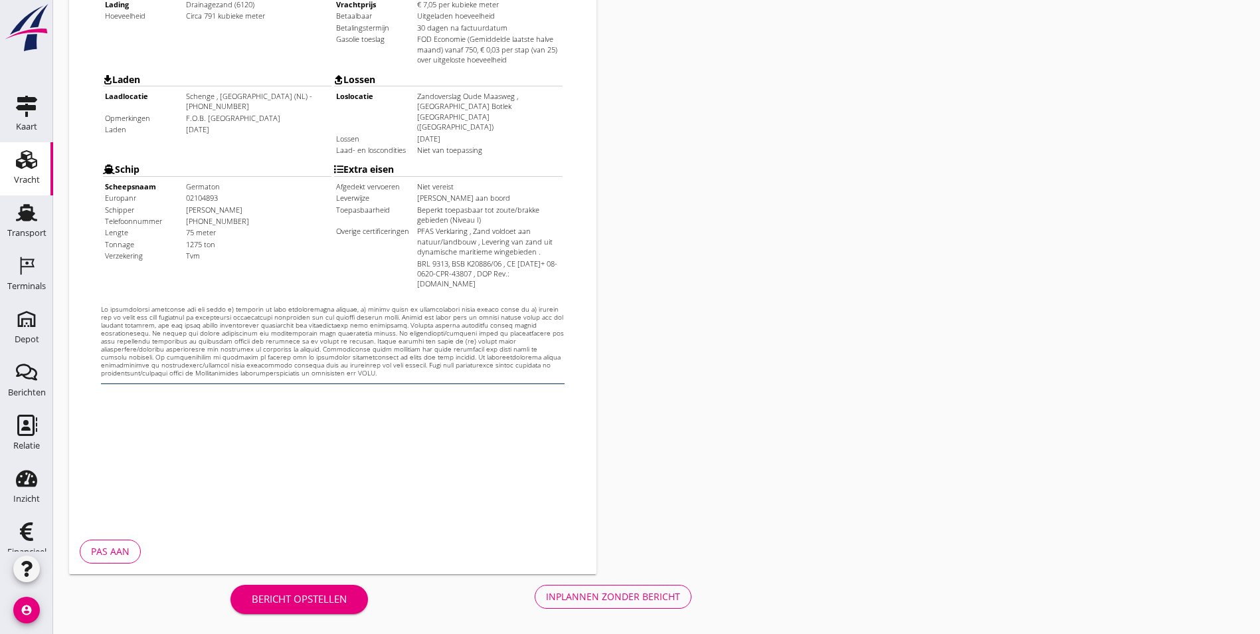
click at [546, 599] on div "Inplannen zonder bericht" at bounding box center [613, 596] width 134 height 14
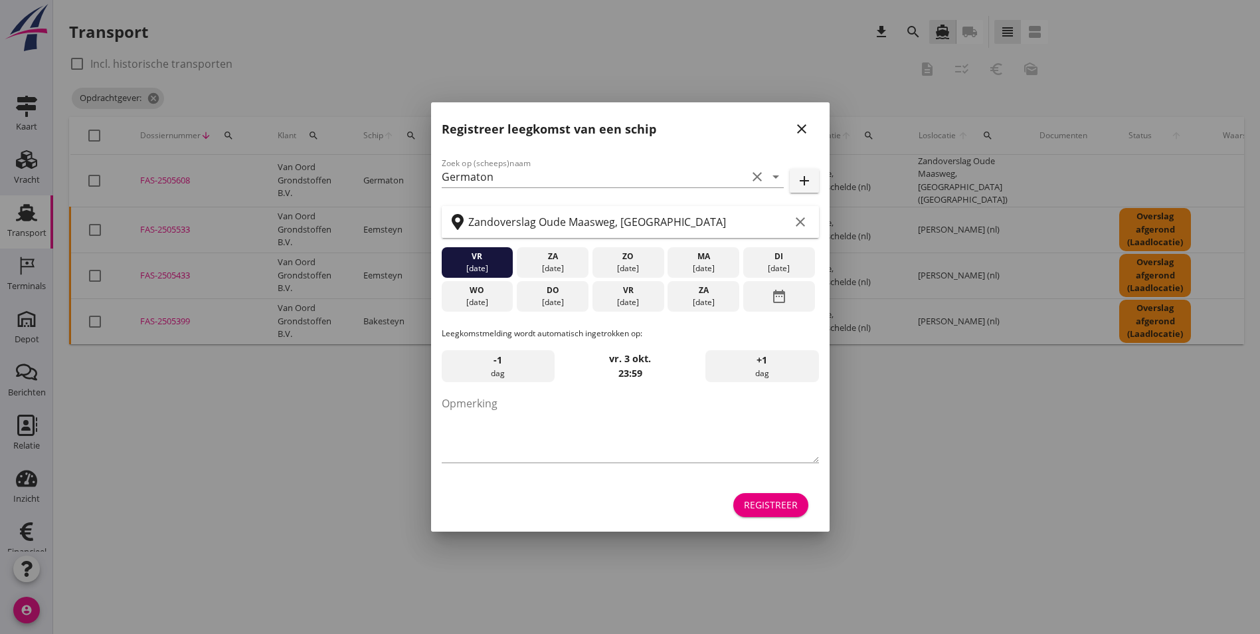
click at [922, 404] on div at bounding box center [630, 317] width 1260 height 634
click at [801, 125] on icon "close" at bounding box center [802, 129] width 16 height 16
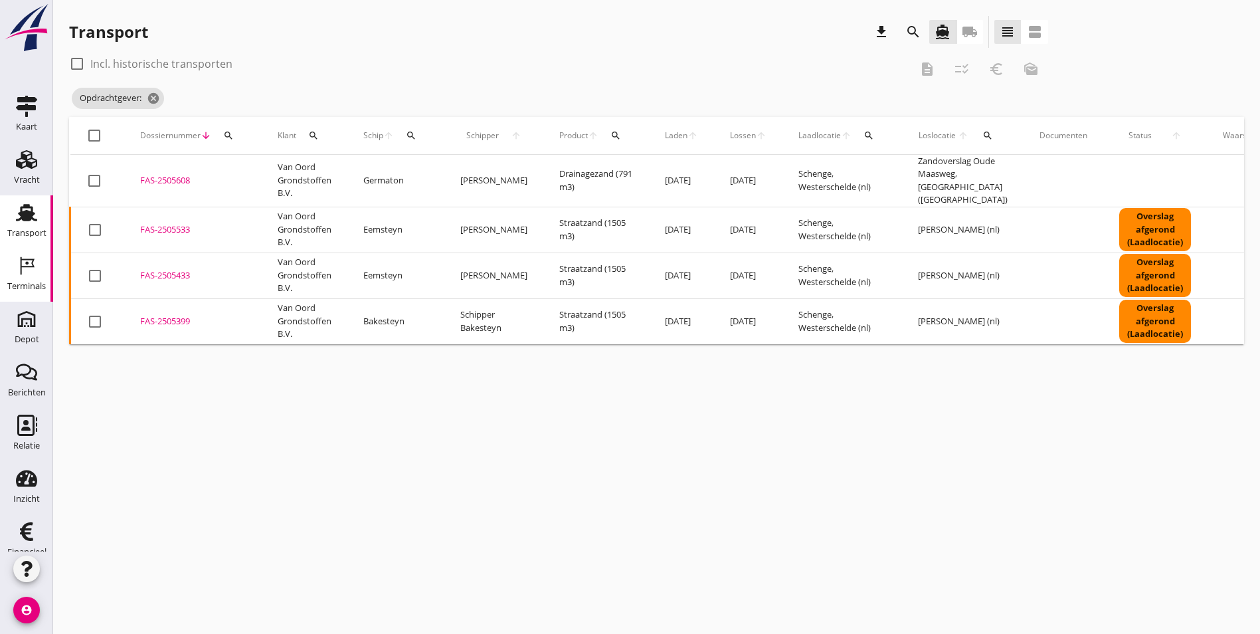
click at [7, 282] on div "Terminals" at bounding box center [26, 286] width 39 height 9
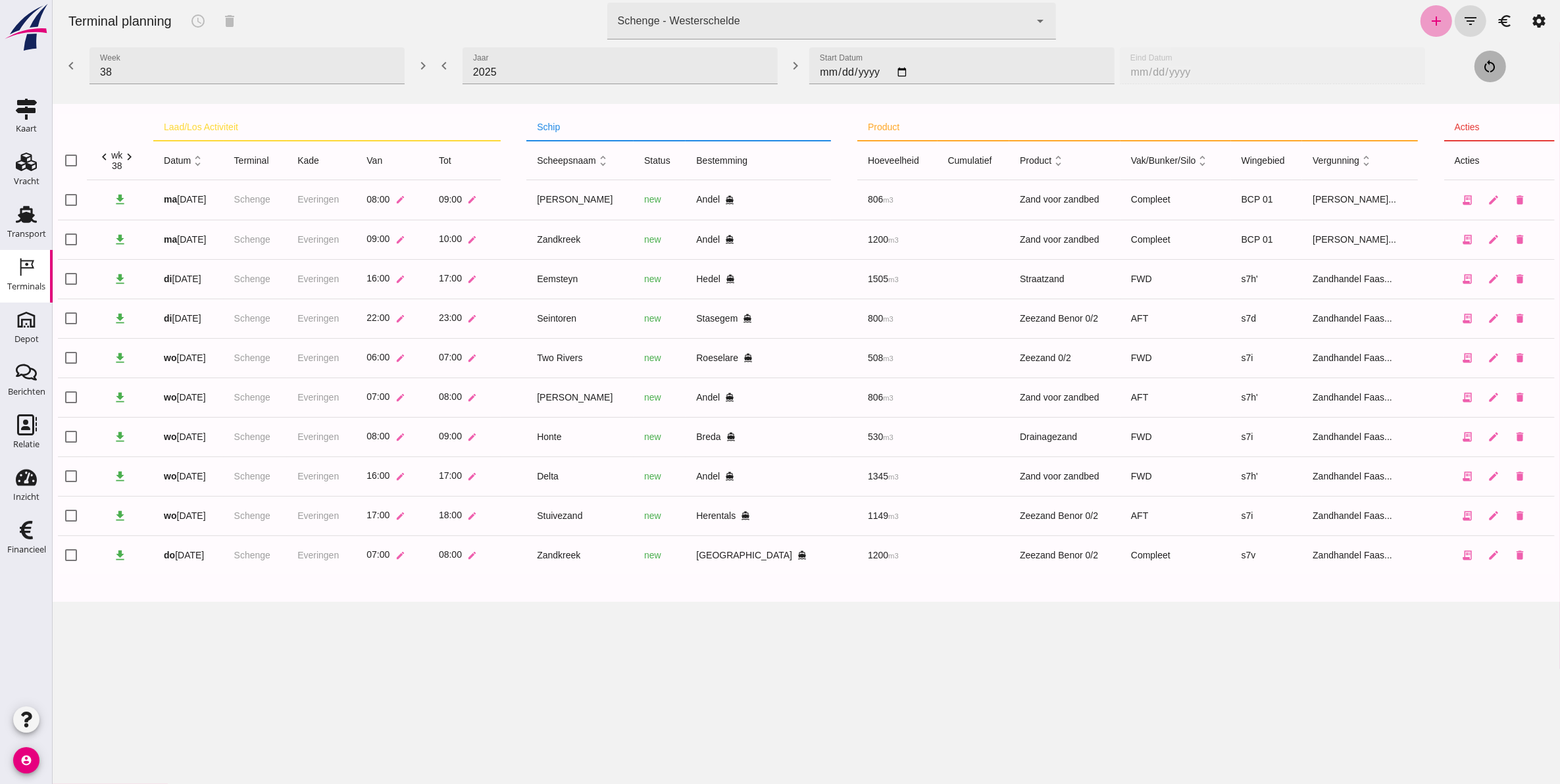
click at [1429, 27] on icon "add" at bounding box center [1436, 21] width 16 height 16
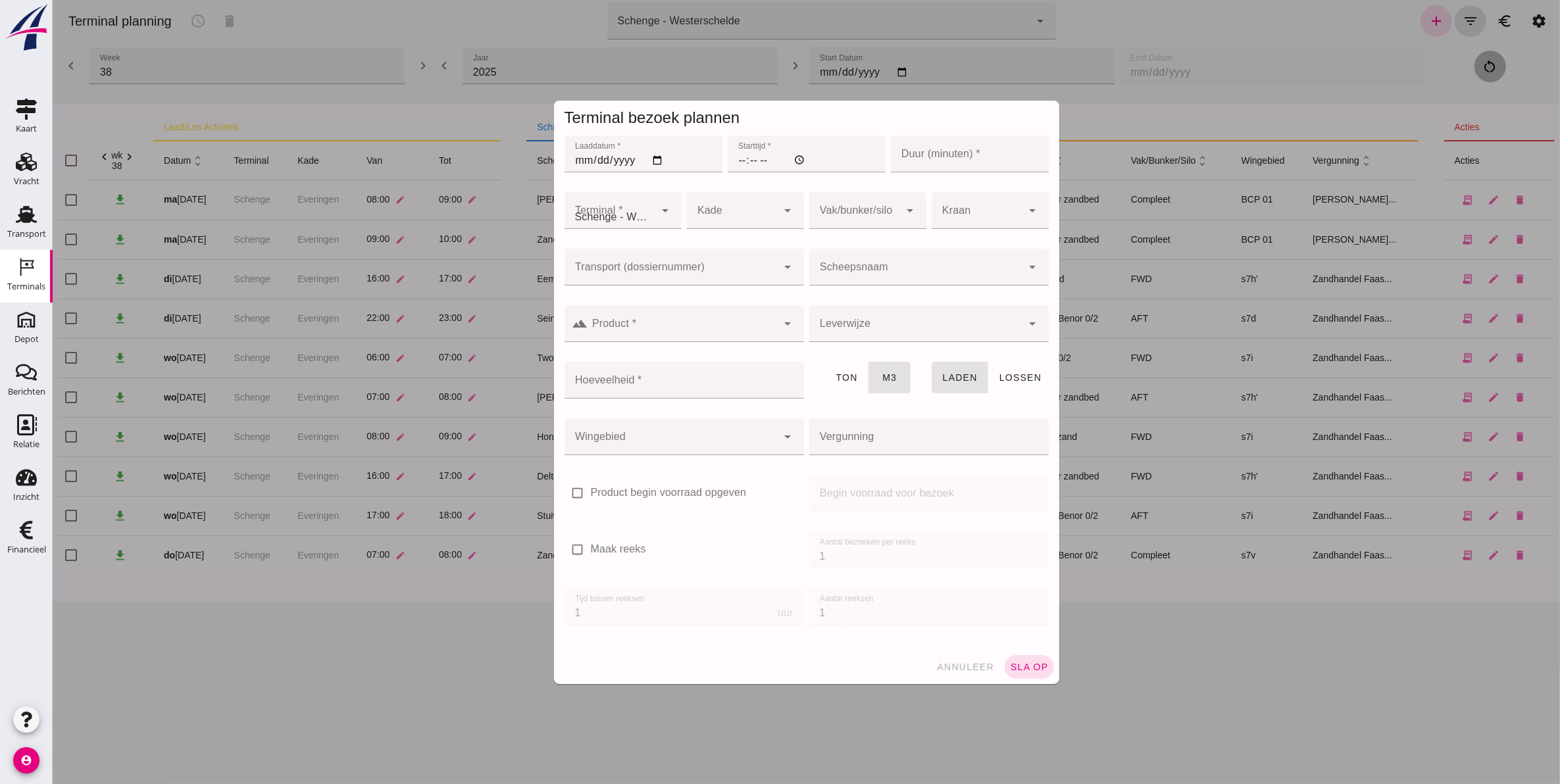
type input "Zandhandel Faasse B.V."
click at [578, 164] on input "Laaddatum *" at bounding box center [642, 153] width 157 height 37
click at [575, 162] on input "Laaddatum *" at bounding box center [642, 153] width 157 height 37
type input "0001-09-18"
type input "[PHONE_NUMBER]"
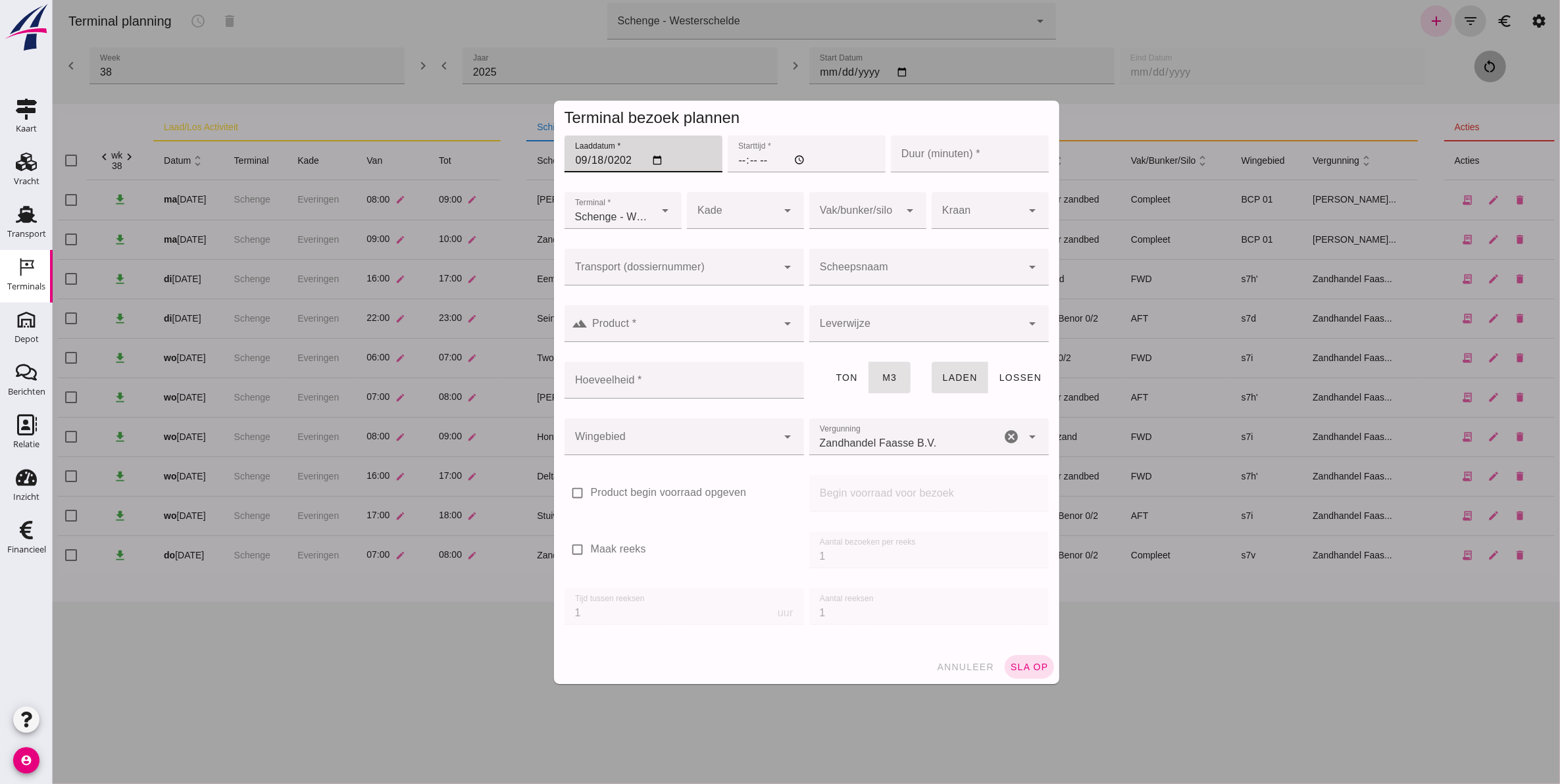
type input "[DATE]"
click at [740, 151] on input "Starttijd *" at bounding box center [805, 153] width 157 height 37
type input "08:00"
type input "60"
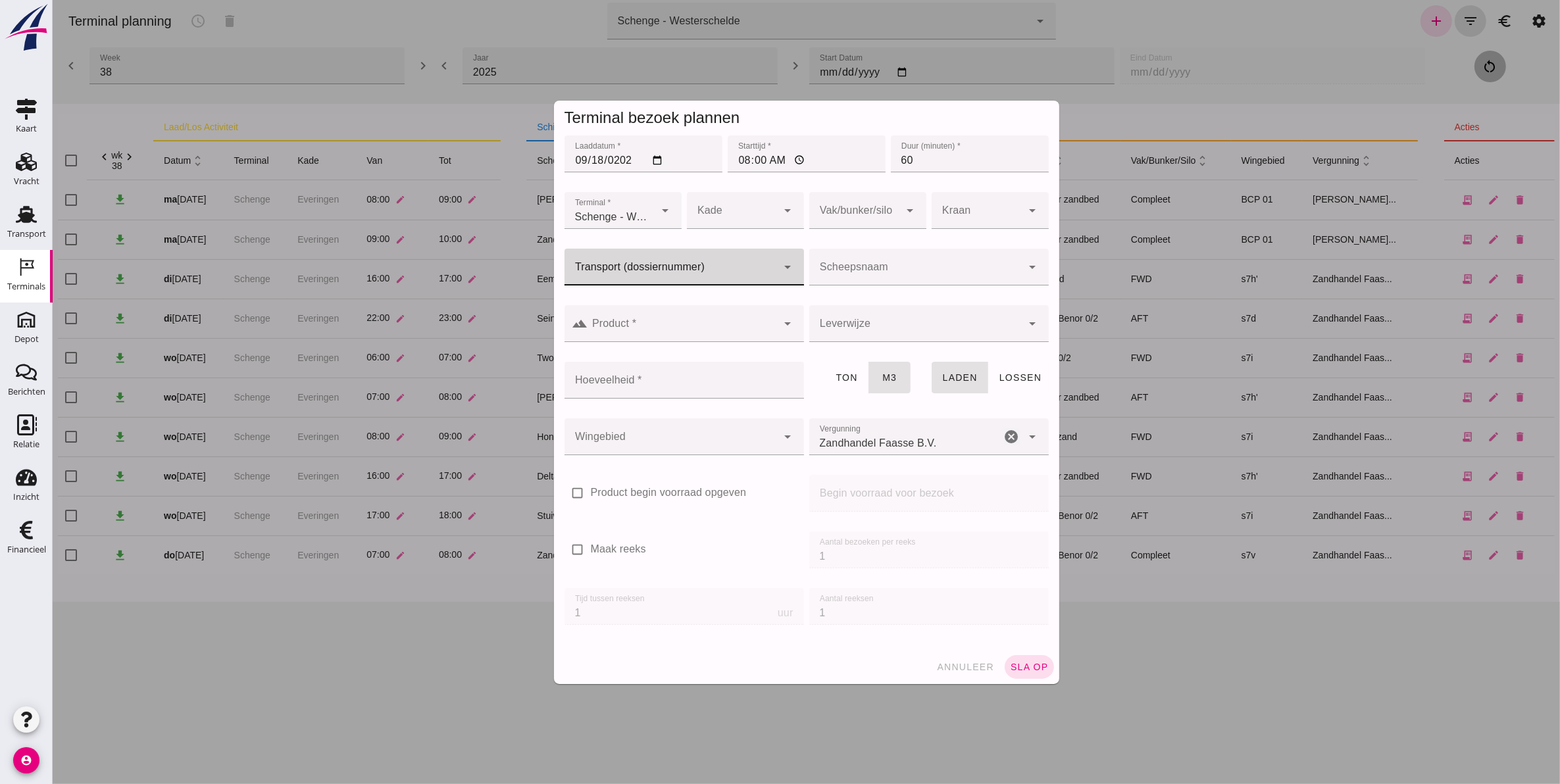
click at [682, 269] on input "Transport (dossiernummer)" at bounding box center [670, 273] width 213 height 16
click at [635, 301] on div "FAS-250 5608" at bounding box center [677, 307] width 219 height 16
type input "FAS-2505608"
type input "franco_on_board"
type input "FAS-2505608"
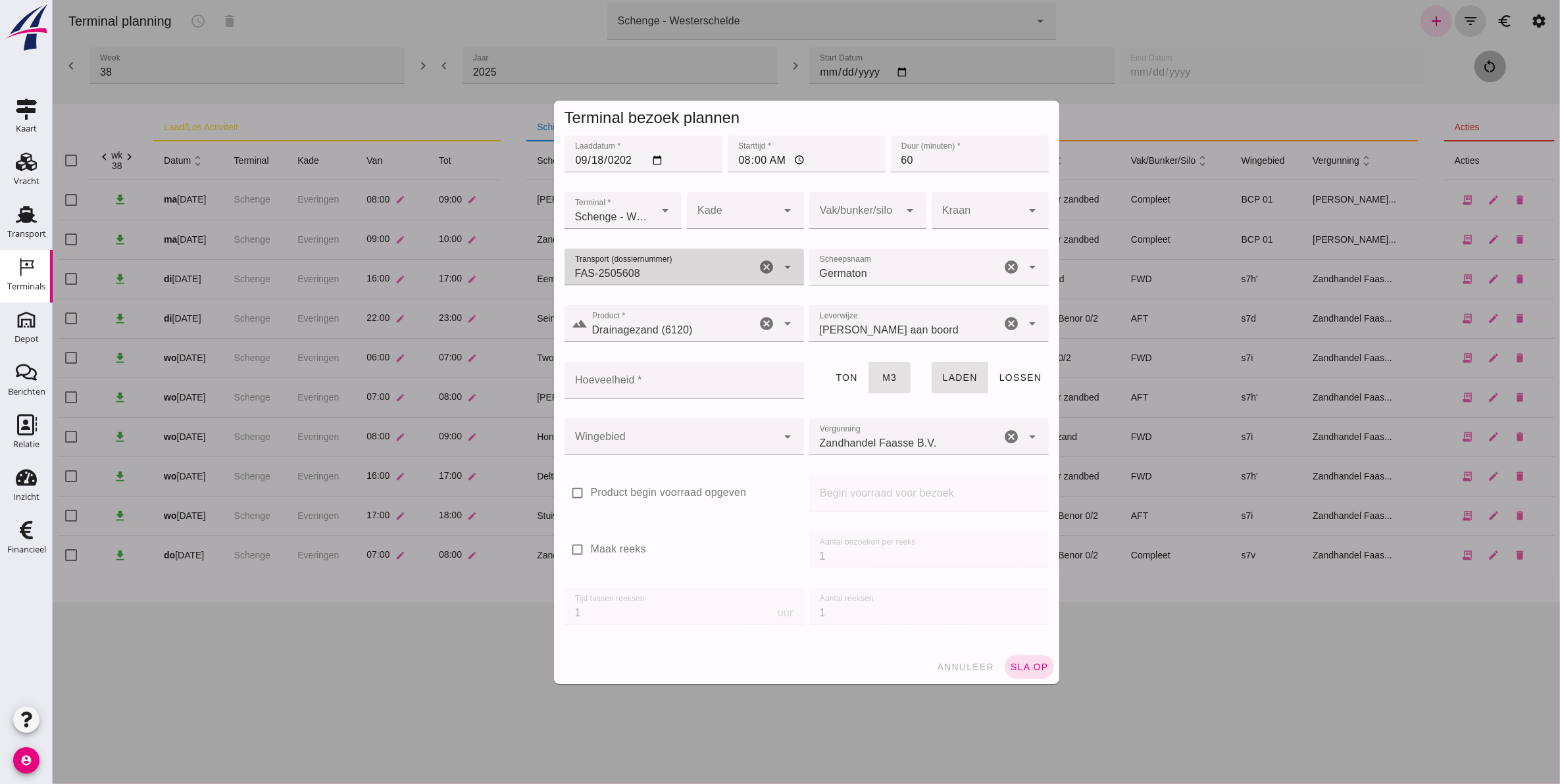
click at [727, 214] on div at bounding box center [732, 210] width 91 height 37
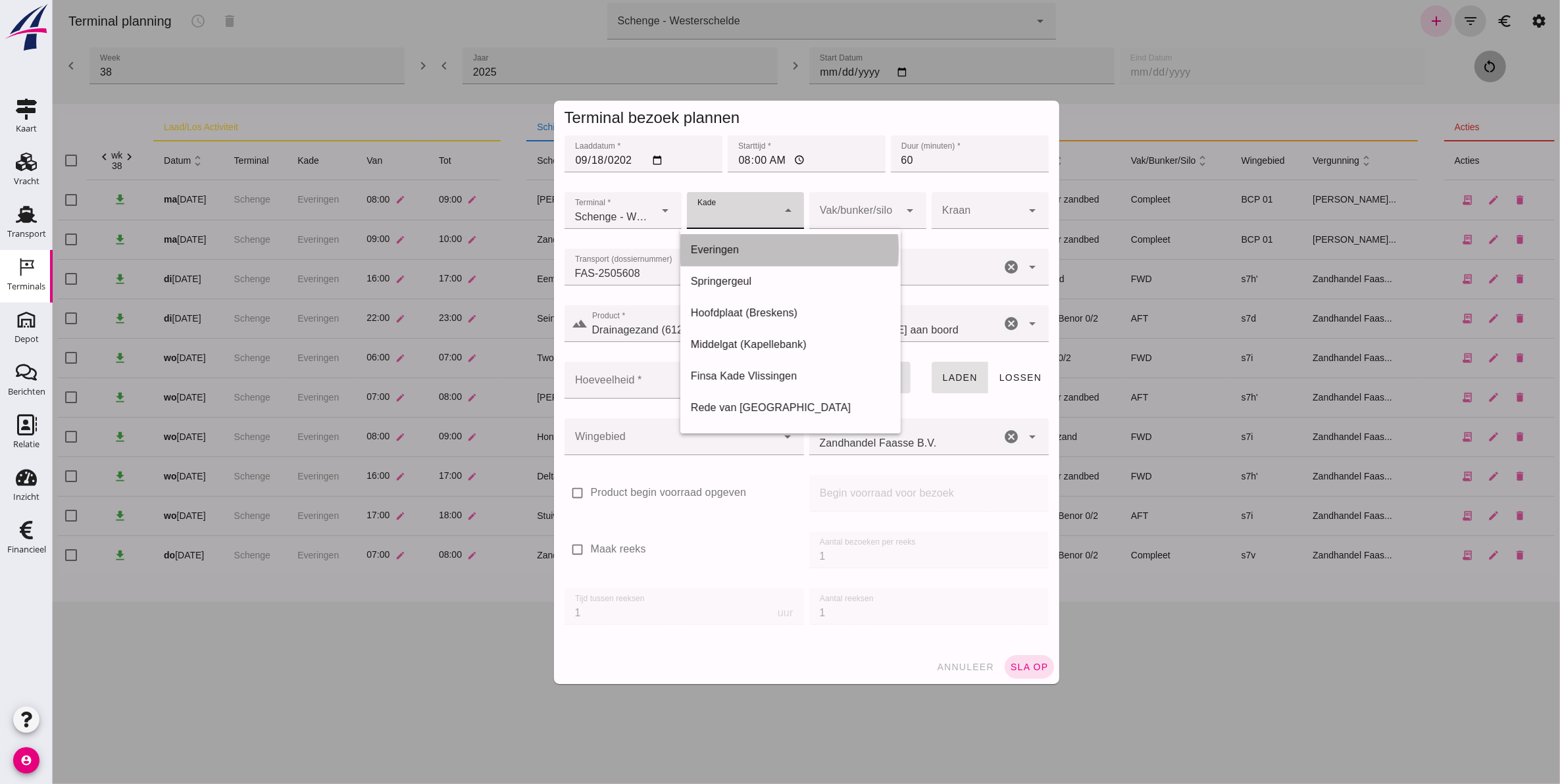
click at [773, 251] on div "Everingen" at bounding box center [790, 250] width 200 height 16
type input "7"
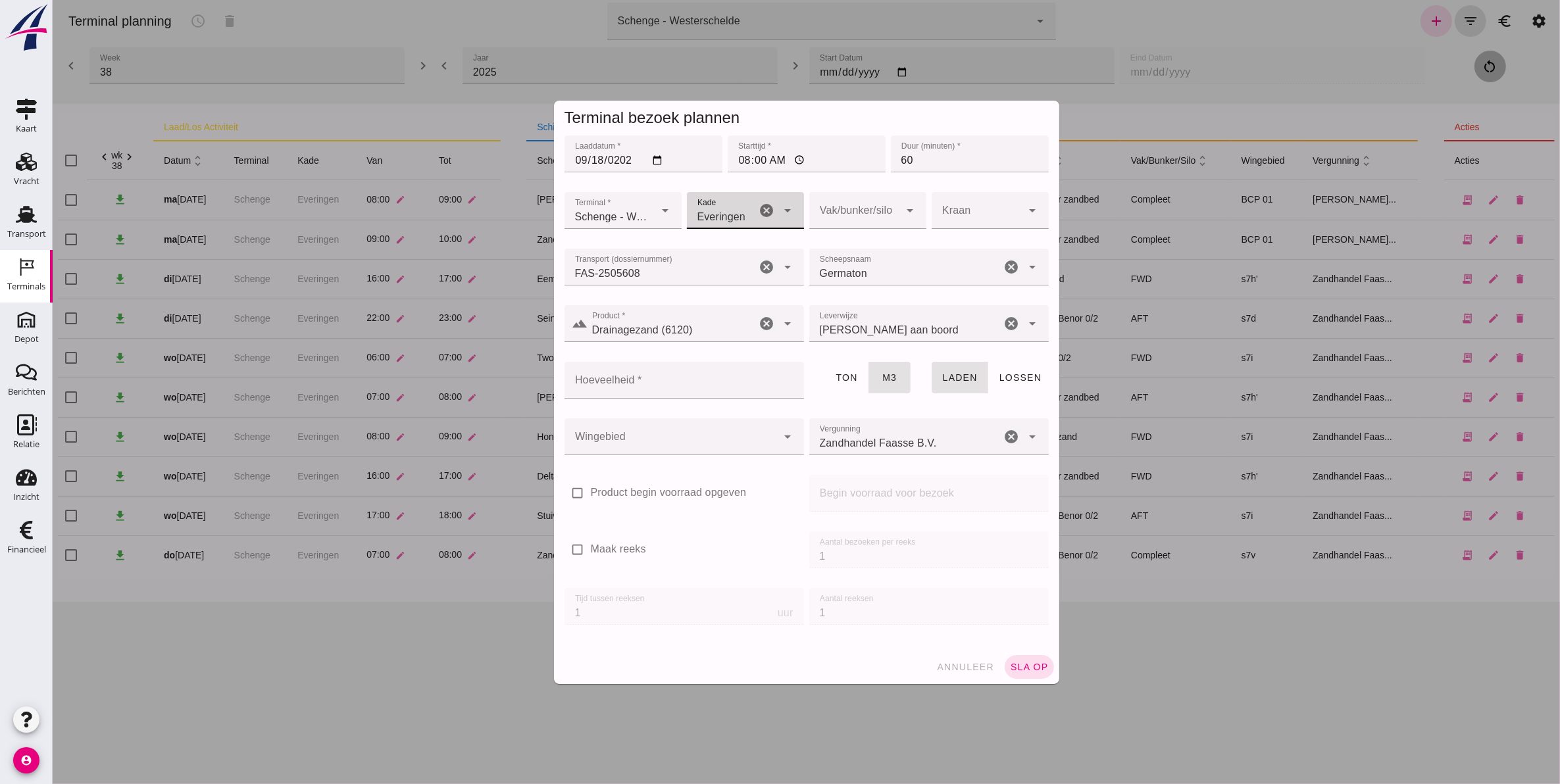
click at [876, 215] on div at bounding box center [855, 210] width 91 height 37
click at [853, 308] on div "Compleet" at bounding box center [861, 313] width 96 height 16
type input "291"
click at [689, 386] on input "Hoeveelheid *" at bounding box center [679, 379] width 232 height 37
type input "791"
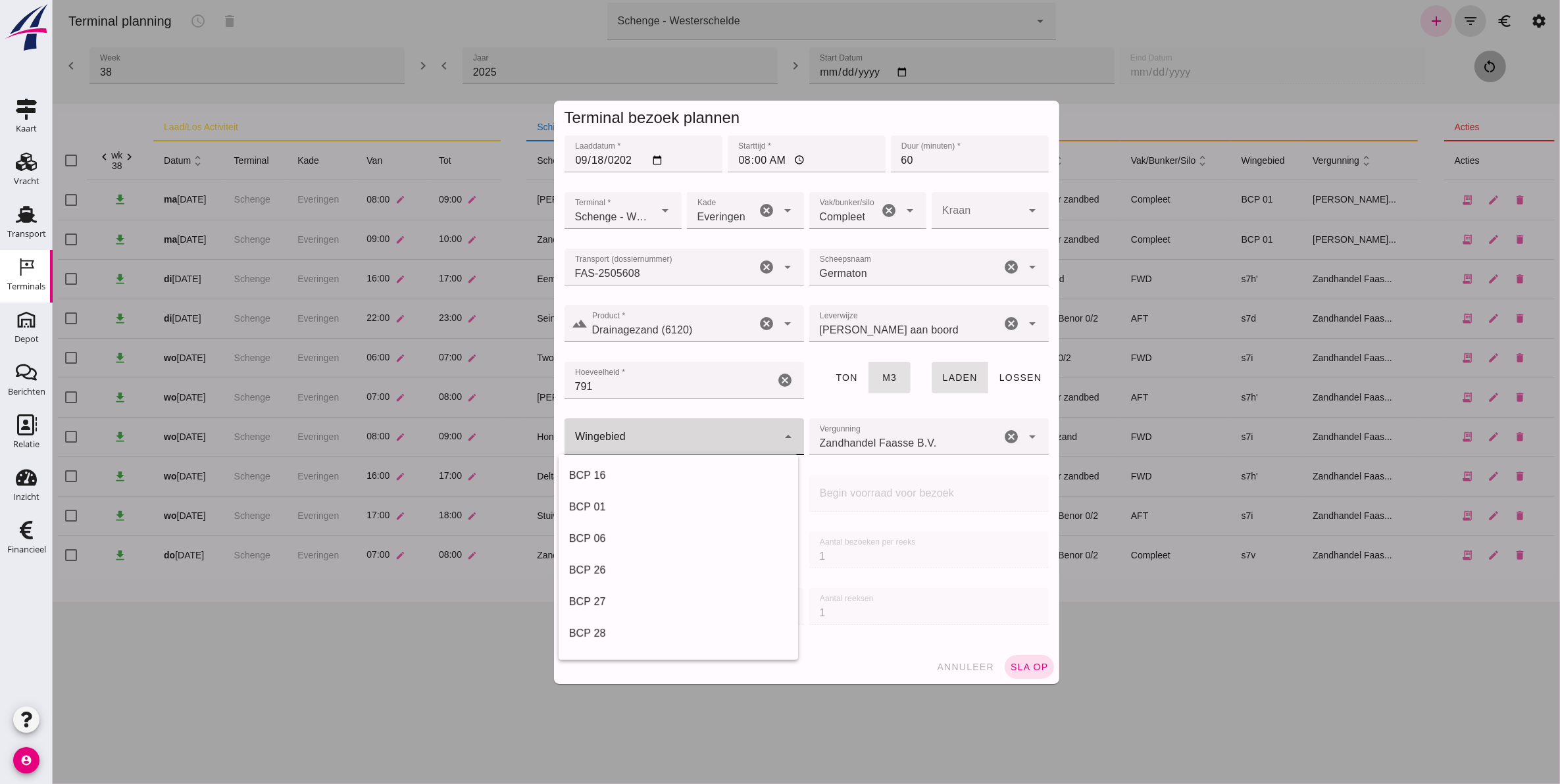
click at [687, 431] on div at bounding box center [670, 437] width 213 height 37
click at [635, 586] on div "s7v" at bounding box center [677, 588] width 219 height 16
type input "236"
click at [955, 205] on div at bounding box center [977, 210] width 91 height 37
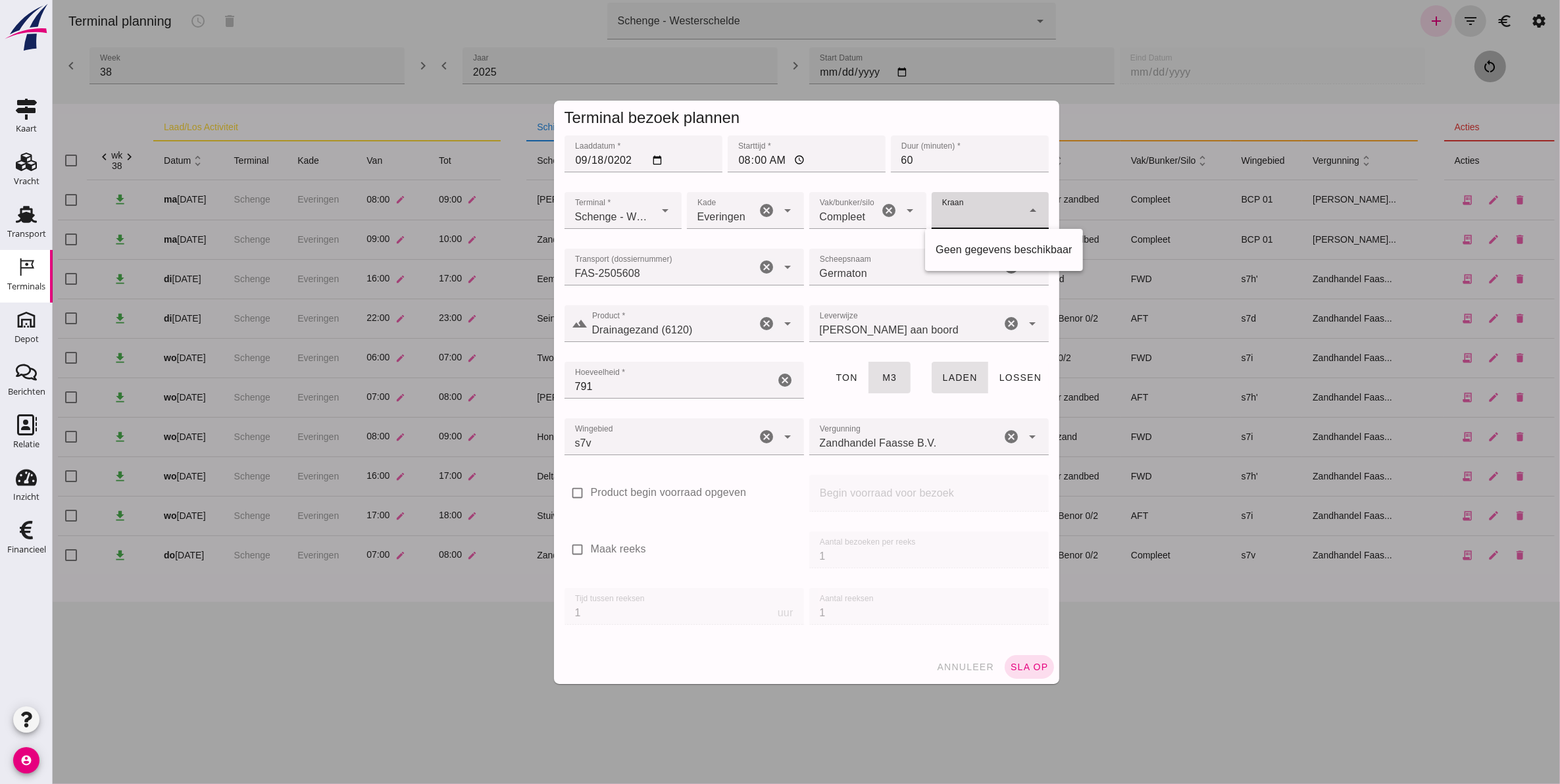
click at [955, 205] on div at bounding box center [977, 210] width 91 height 37
click at [1023, 667] on span "sla op" at bounding box center [1028, 666] width 39 height 11
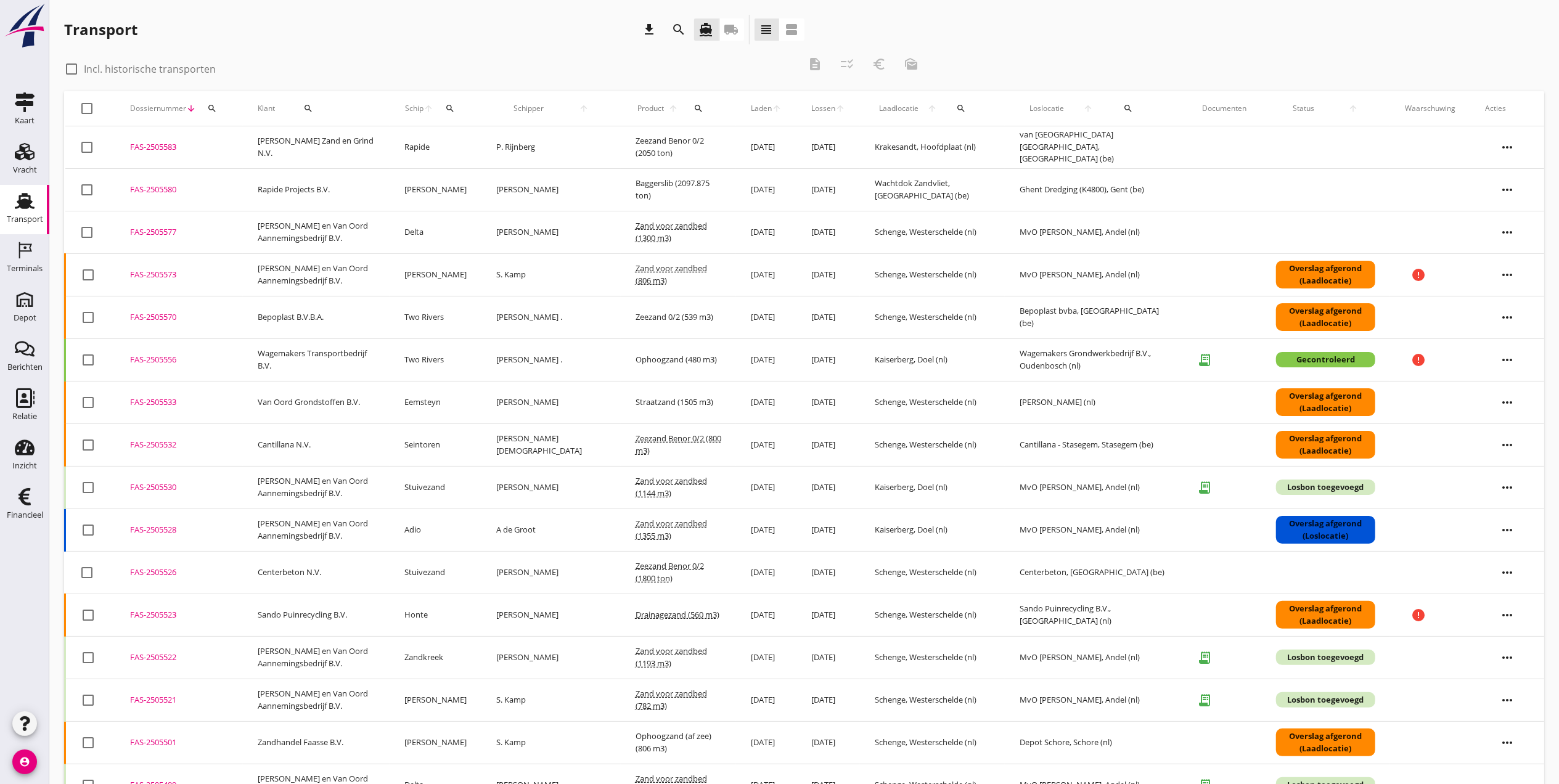
click at [8, 200] on link "Transport Transport" at bounding box center [24, 209] width 49 height 49
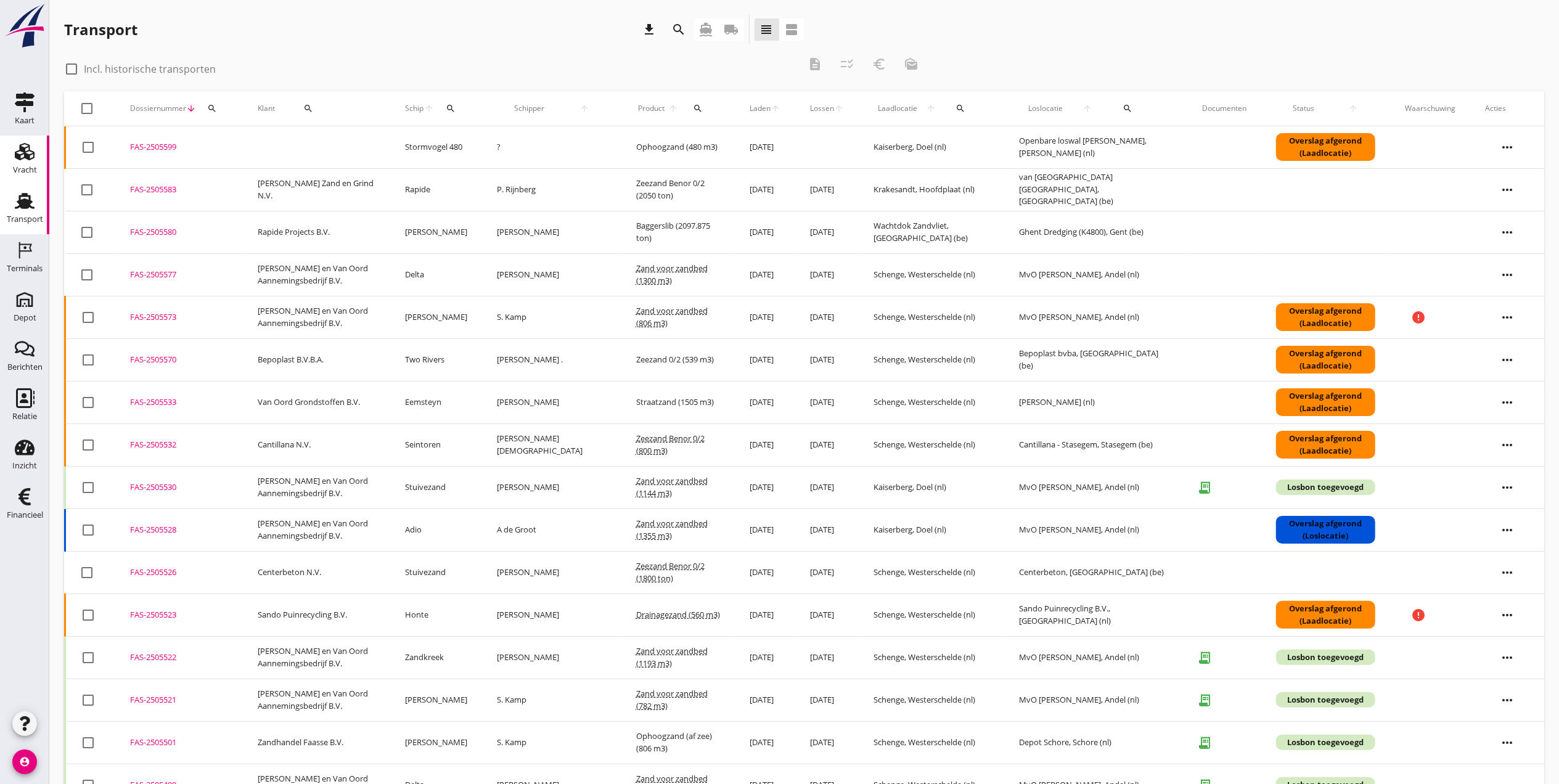
click at [25, 161] on div "Vracht" at bounding box center [25, 170] width 24 height 18
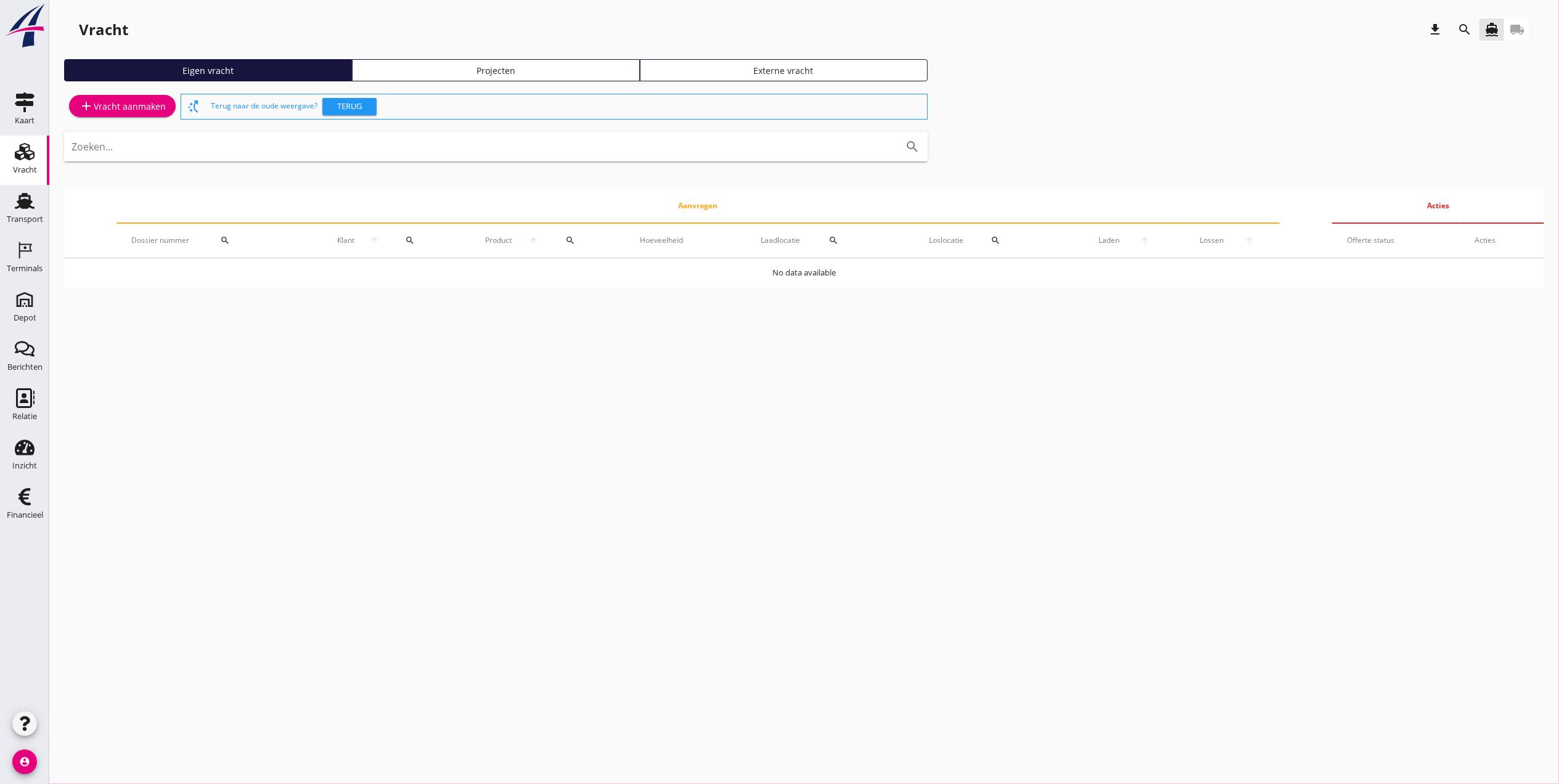
click at [526, 60] on link "Projecten" at bounding box center [496, 71] width 288 height 22
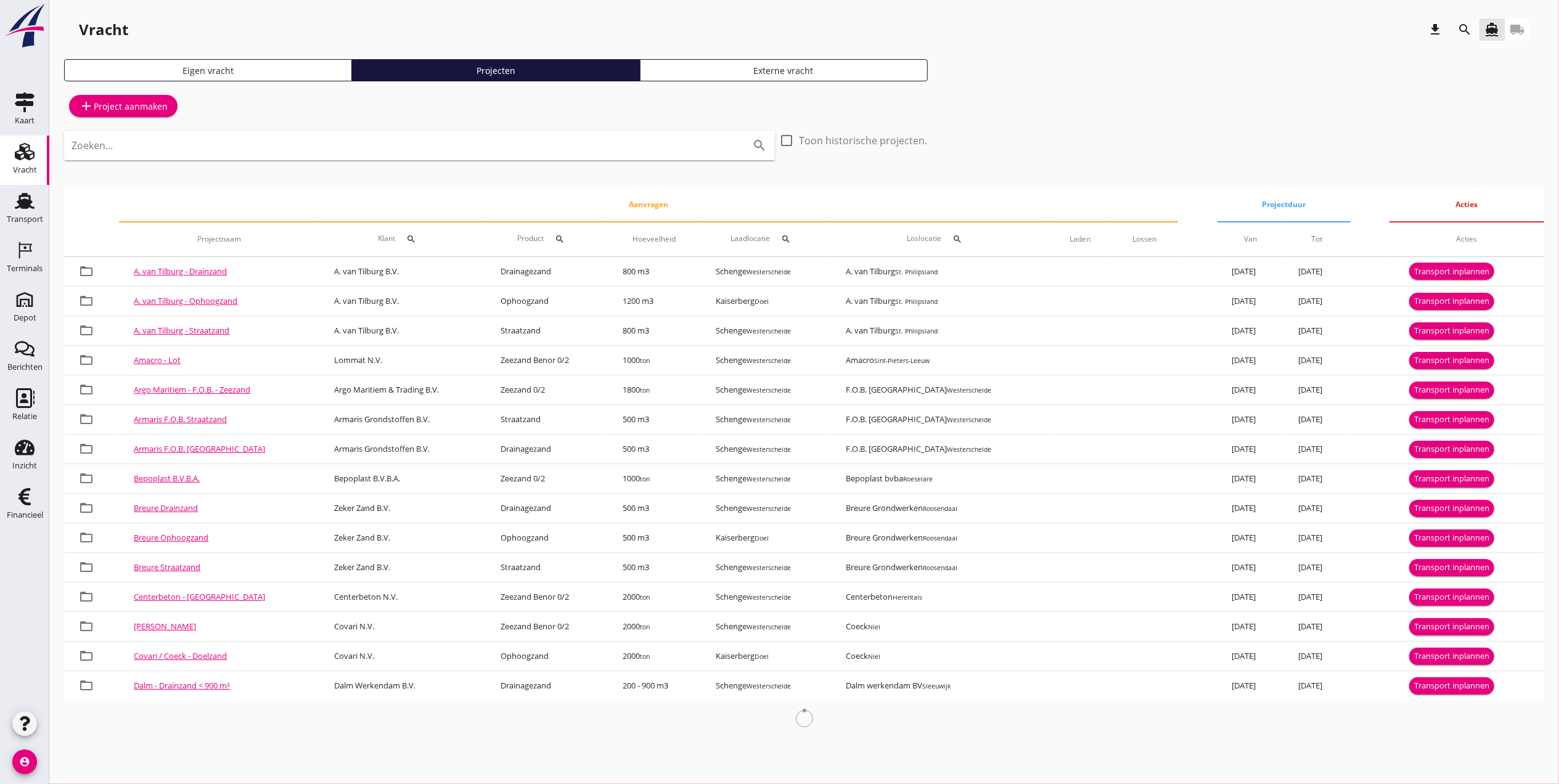
click at [1466, 27] on icon "search" at bounding box center [1465, 30] width 15 height 15
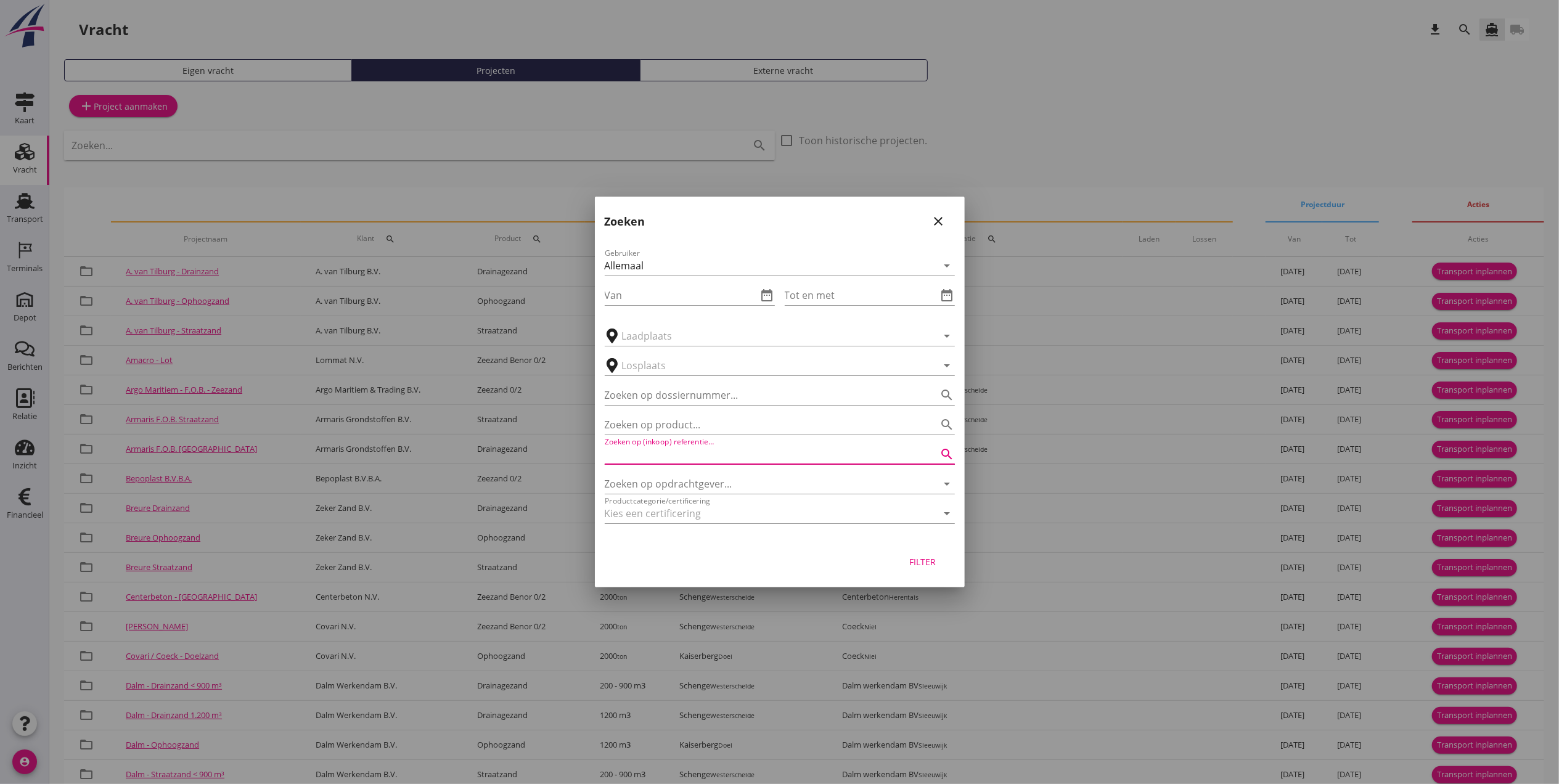
click at [668, 462] on input "Zoeken op (inkoop) referentie…" at bounding box center [763, 454] width 316 height 19
click at [674, 491] on input "Zoeken op opdrachtgever..." at bounding box center [763, 483] width 316 height 19
type input "v"
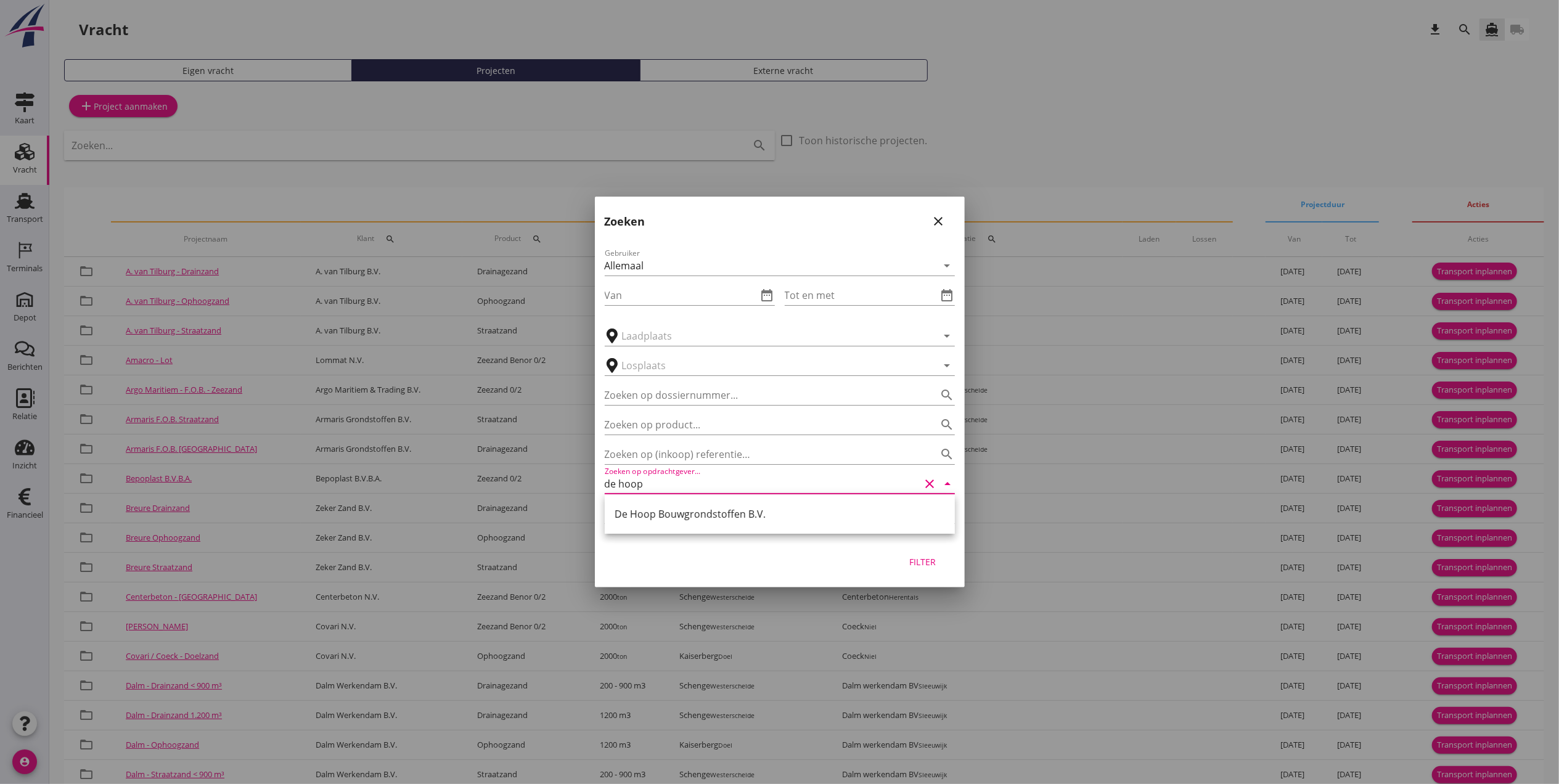
click at [693, 513] on div "De Hoop Bouwgrondstoffen B.V." at bounding box center [780, 514] width 330 height 15
type input "De Hoop Bouwgrondstoffen B.V."
click at [925, 559] on div "Filter" at bounding box center [922, 562] width 34 height 13
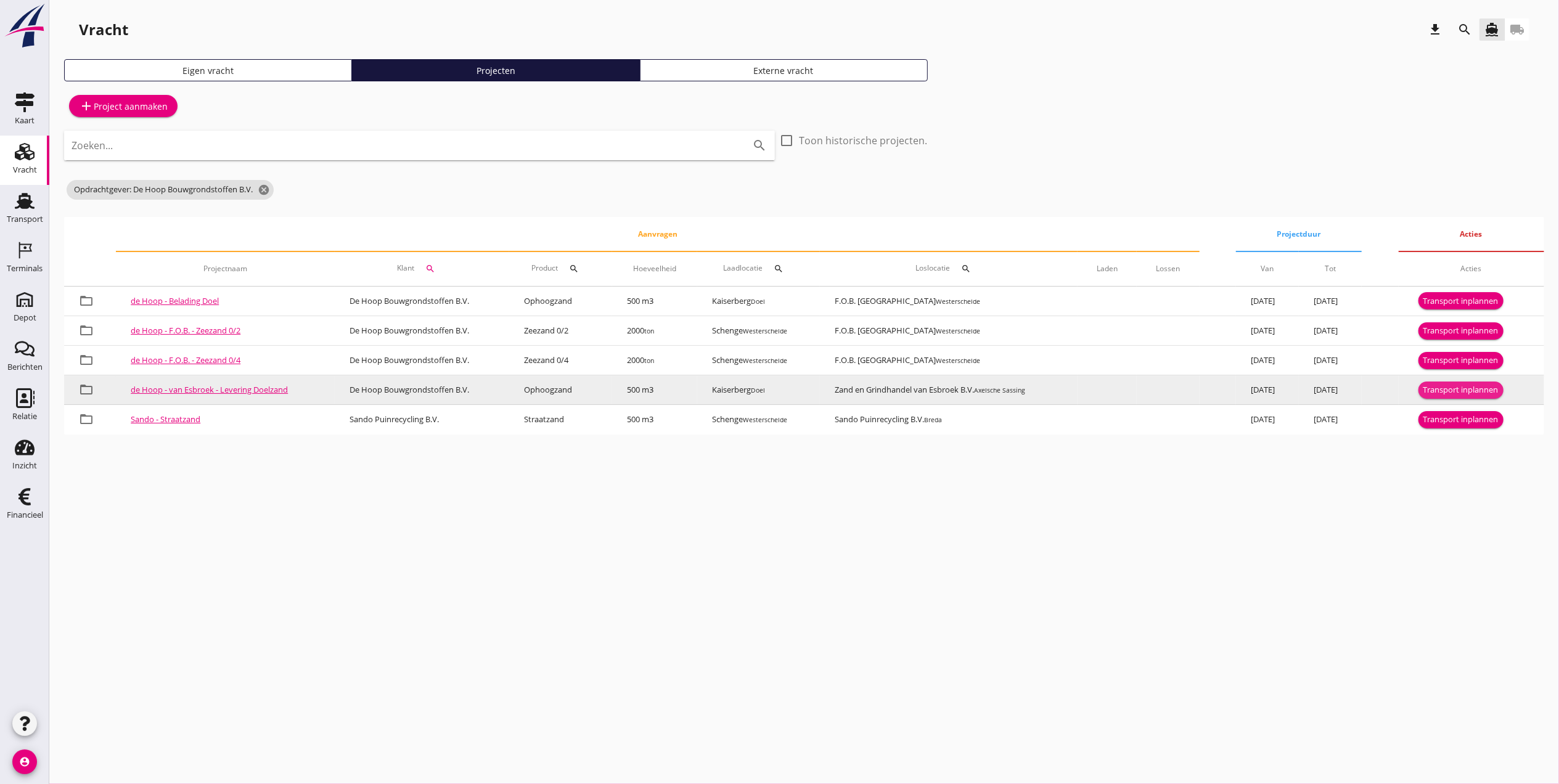
click at [1447, 391] on div "Transport inplannen" at bounding box center [1461, 390] width 75 height 12
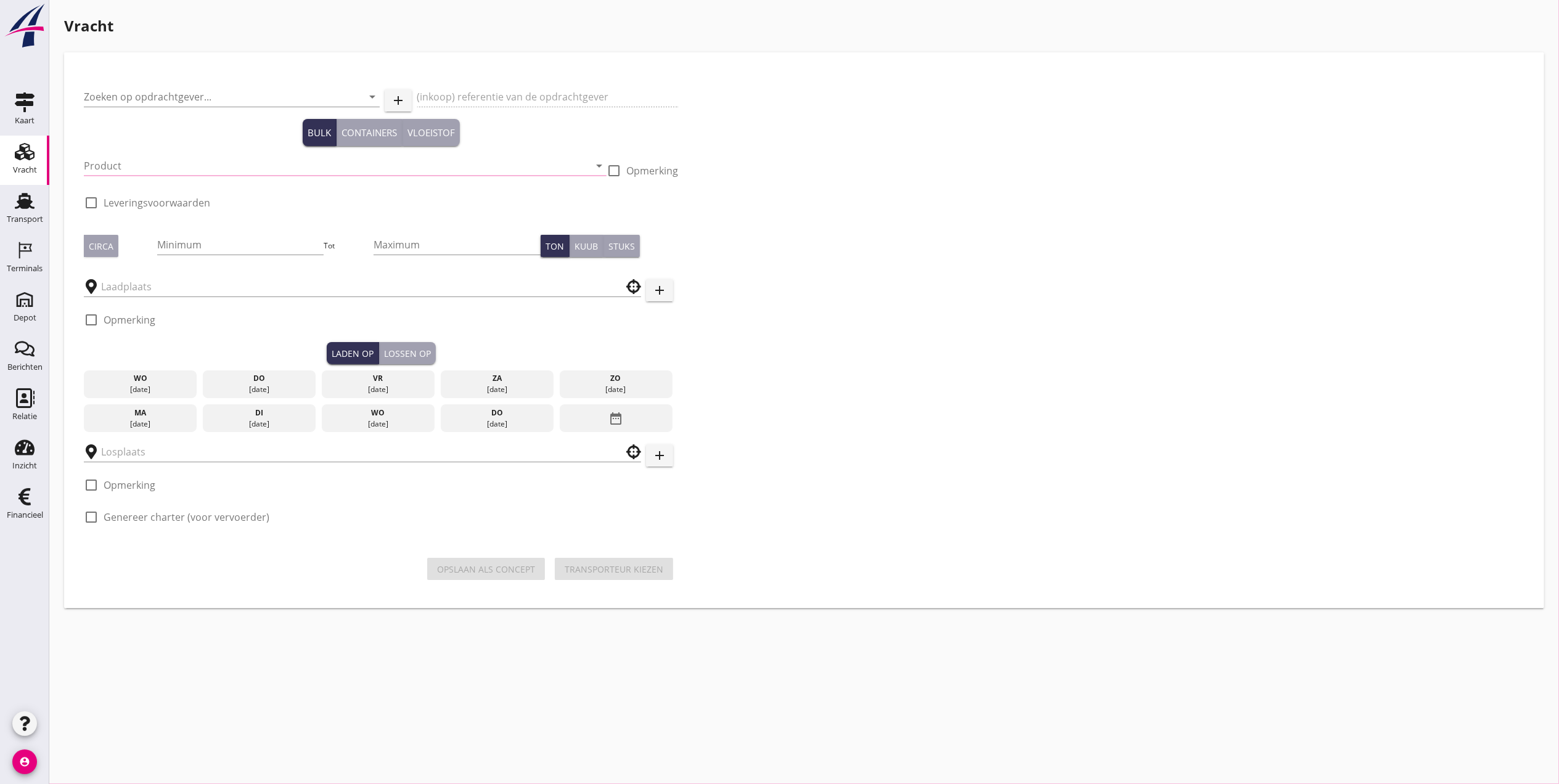
type input "De Hoop Bouwgrondstoffen B.V."
type input "Vracht Ophoogzand - van Esbroek"
type input "Ophoogzand (6120)"
type input "500"
checkbox input "true"
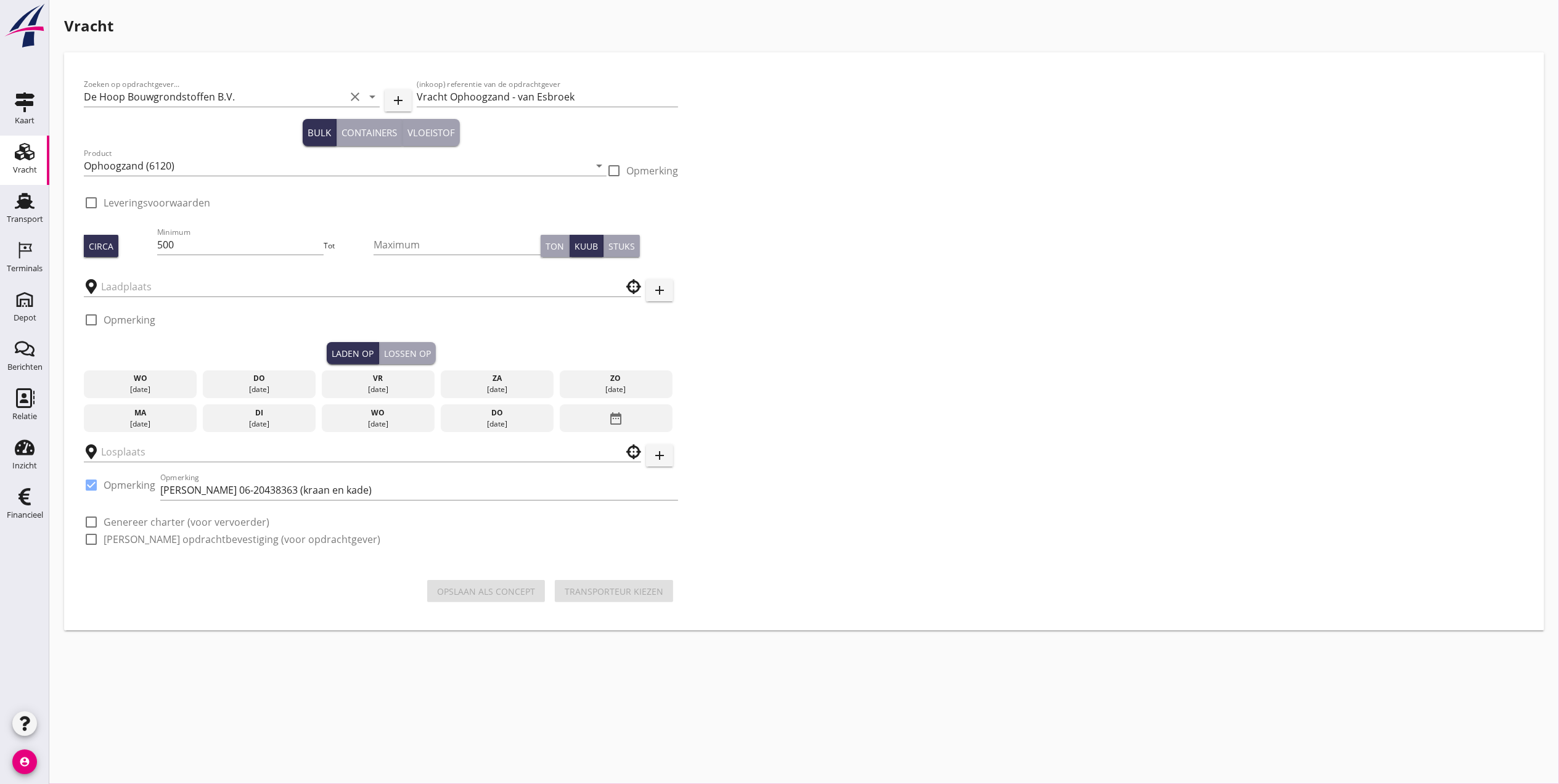
type input "Kaiserberg"
type input "Zand en Grindhandel van Esbroek B.V."
checkbox input "true"
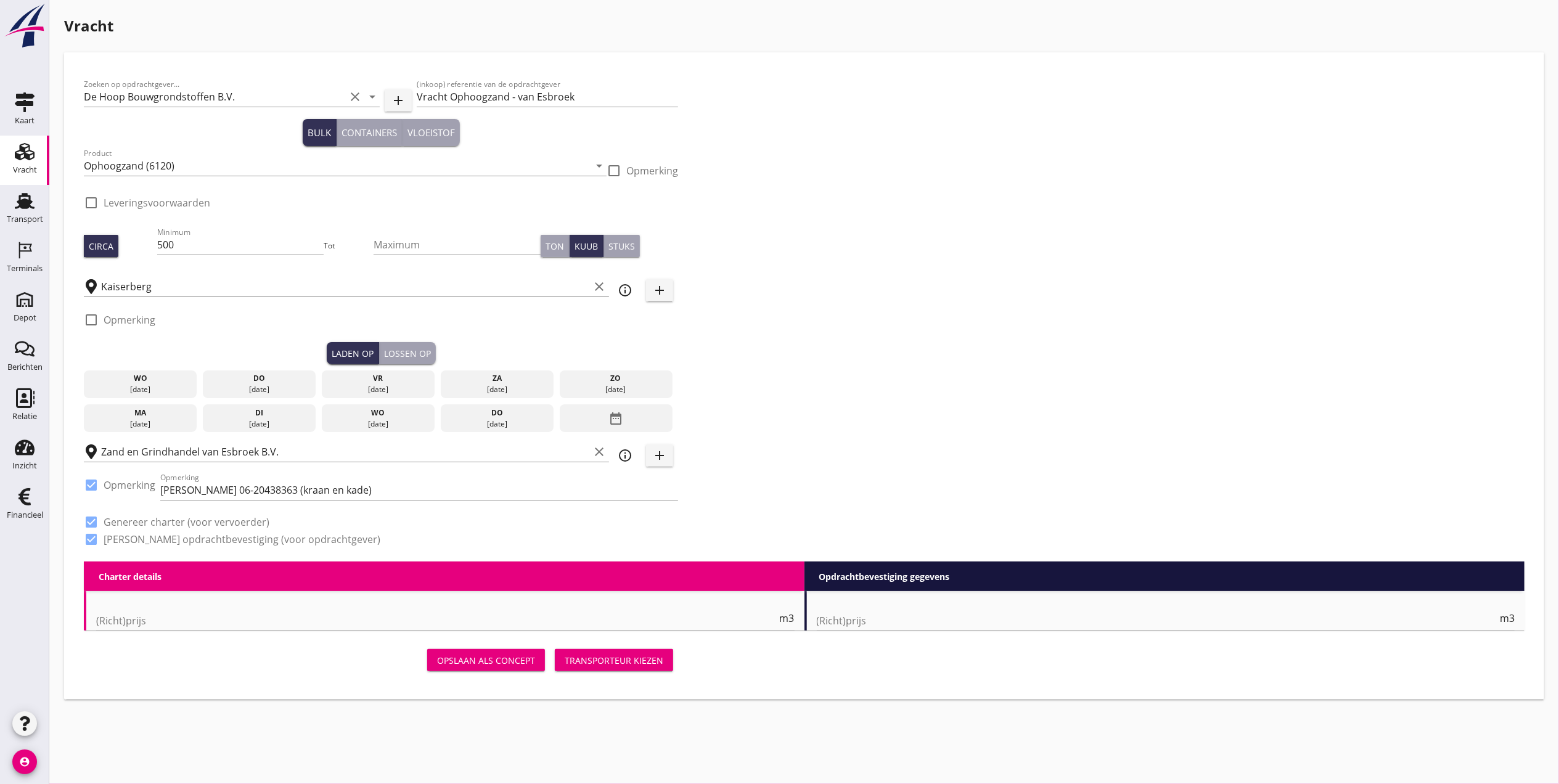
type input "2.94"
checkbox input "false"
radio input "false"
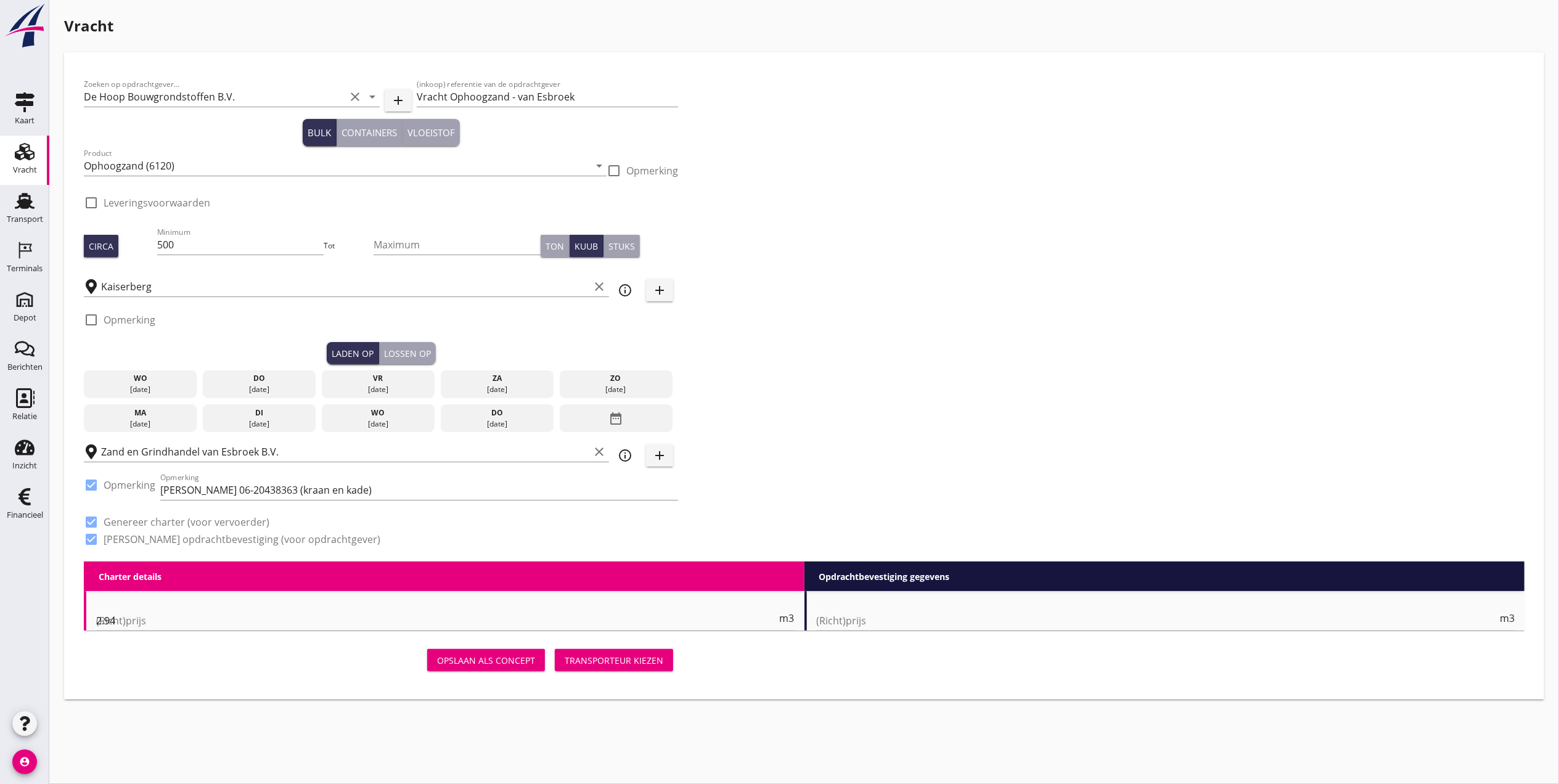
checkbox input "true"
type input "1"
type input "3.3"
checkbox input "false"
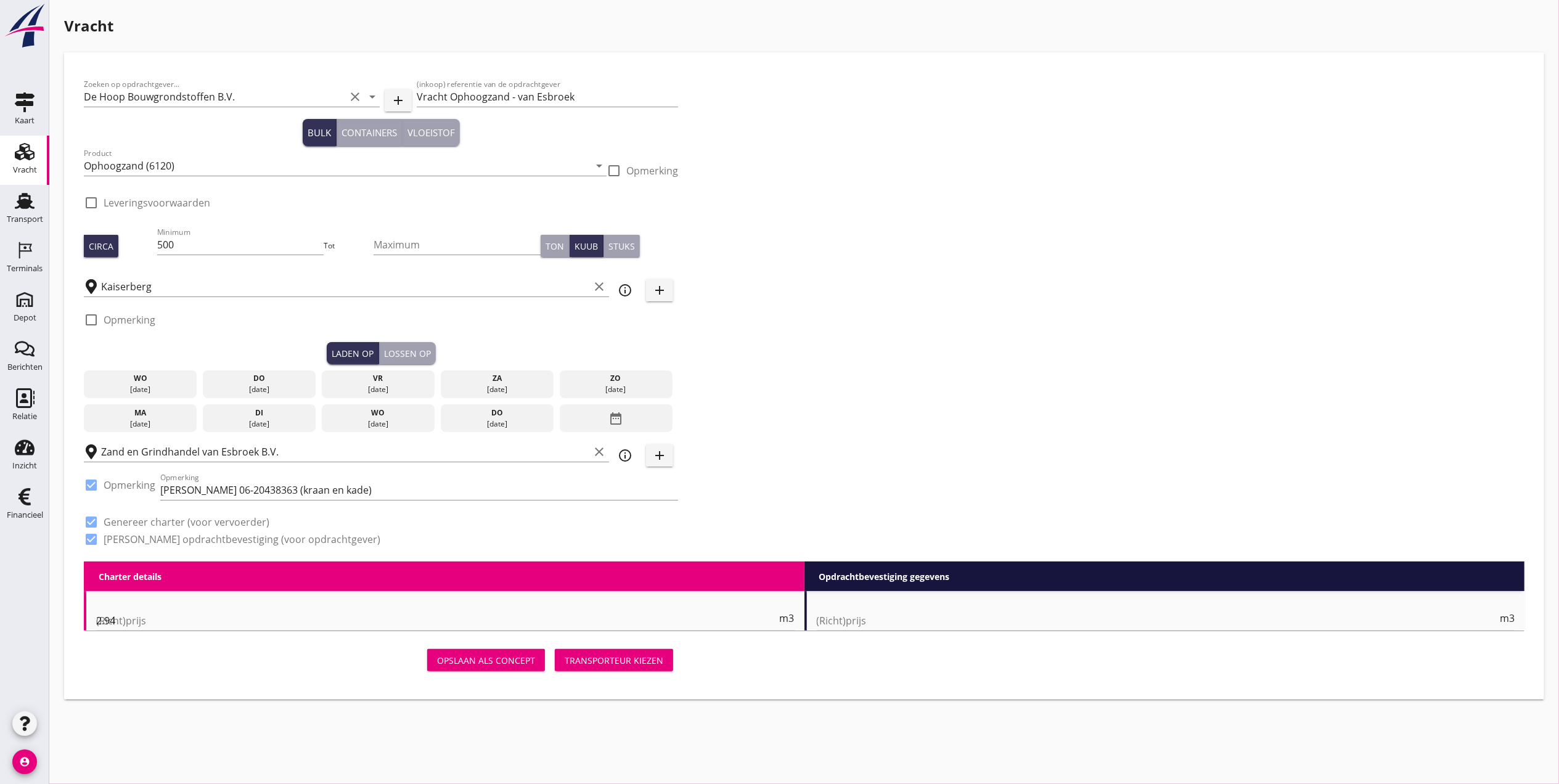
radio input "false"
type input "1"
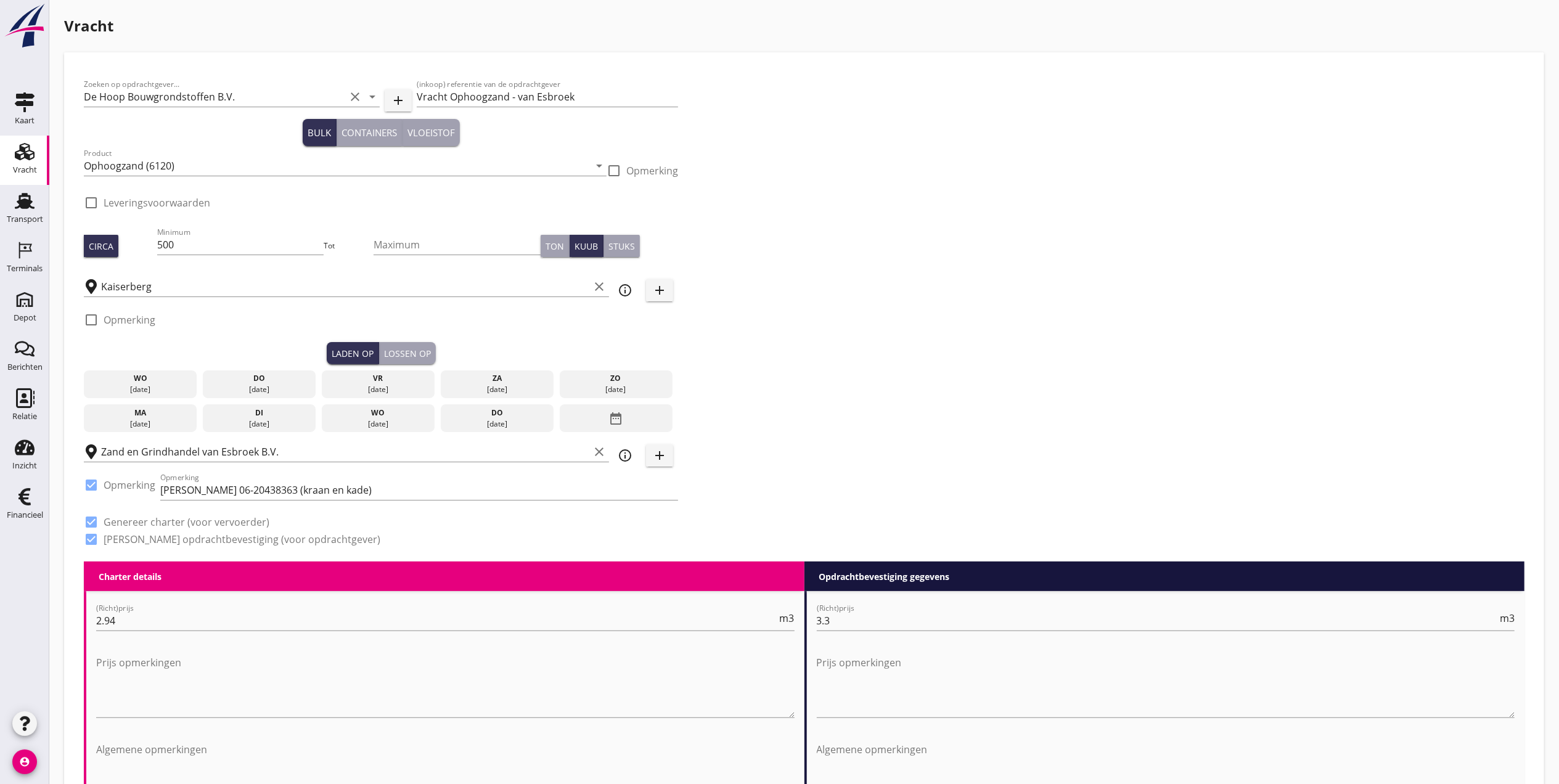
click at [262, 380] on div "do" at bounding box center [260, 379] width 108 height 11
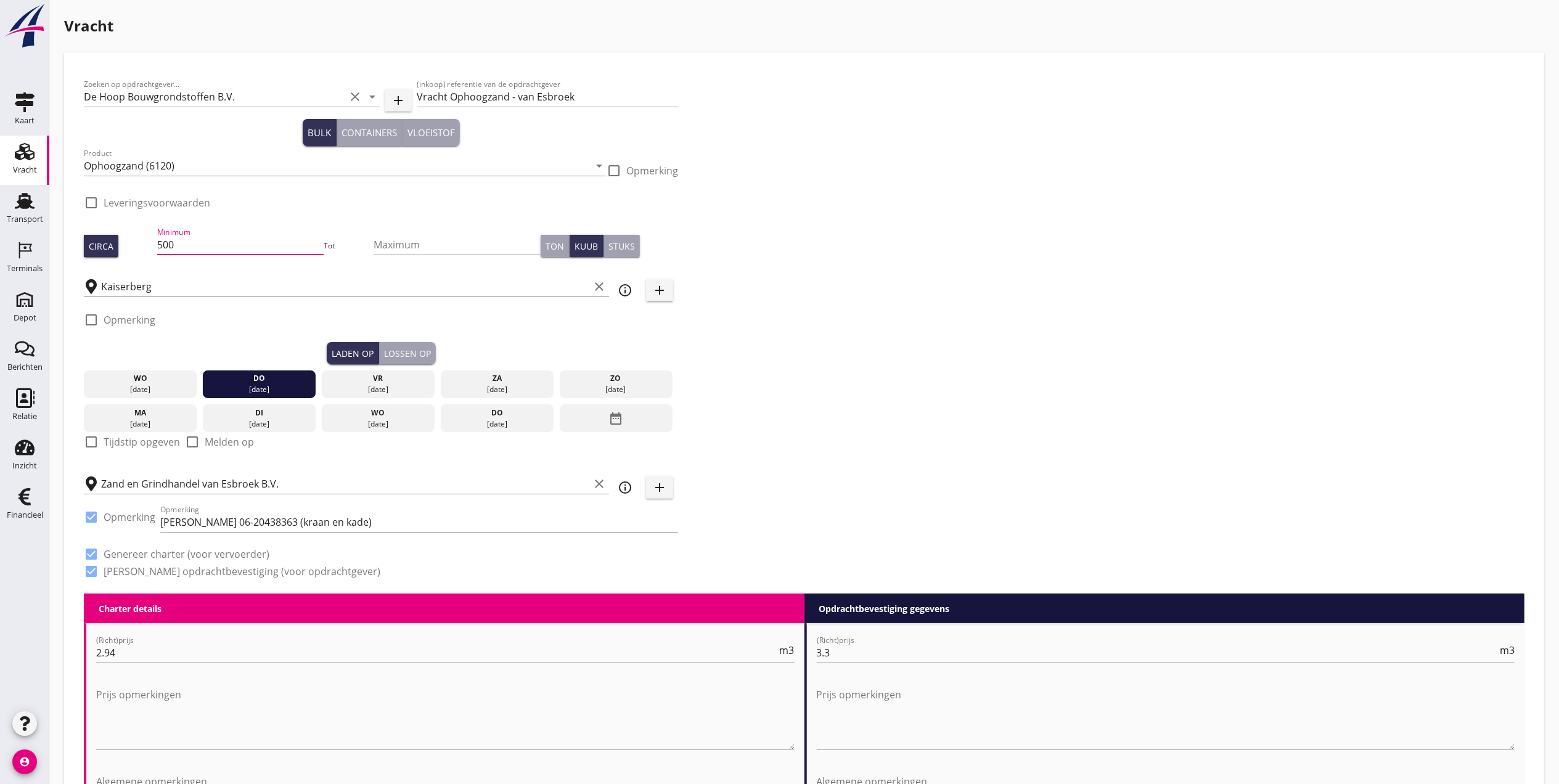
drag, startPoint x: 218, startPoint y: 238, endPoint x: -16, endPoint y: 221, distance: 234.6
type input "485"
click at [423, 349] on div "Lossen op" at bounding box center [407, 353] width 46 height 13
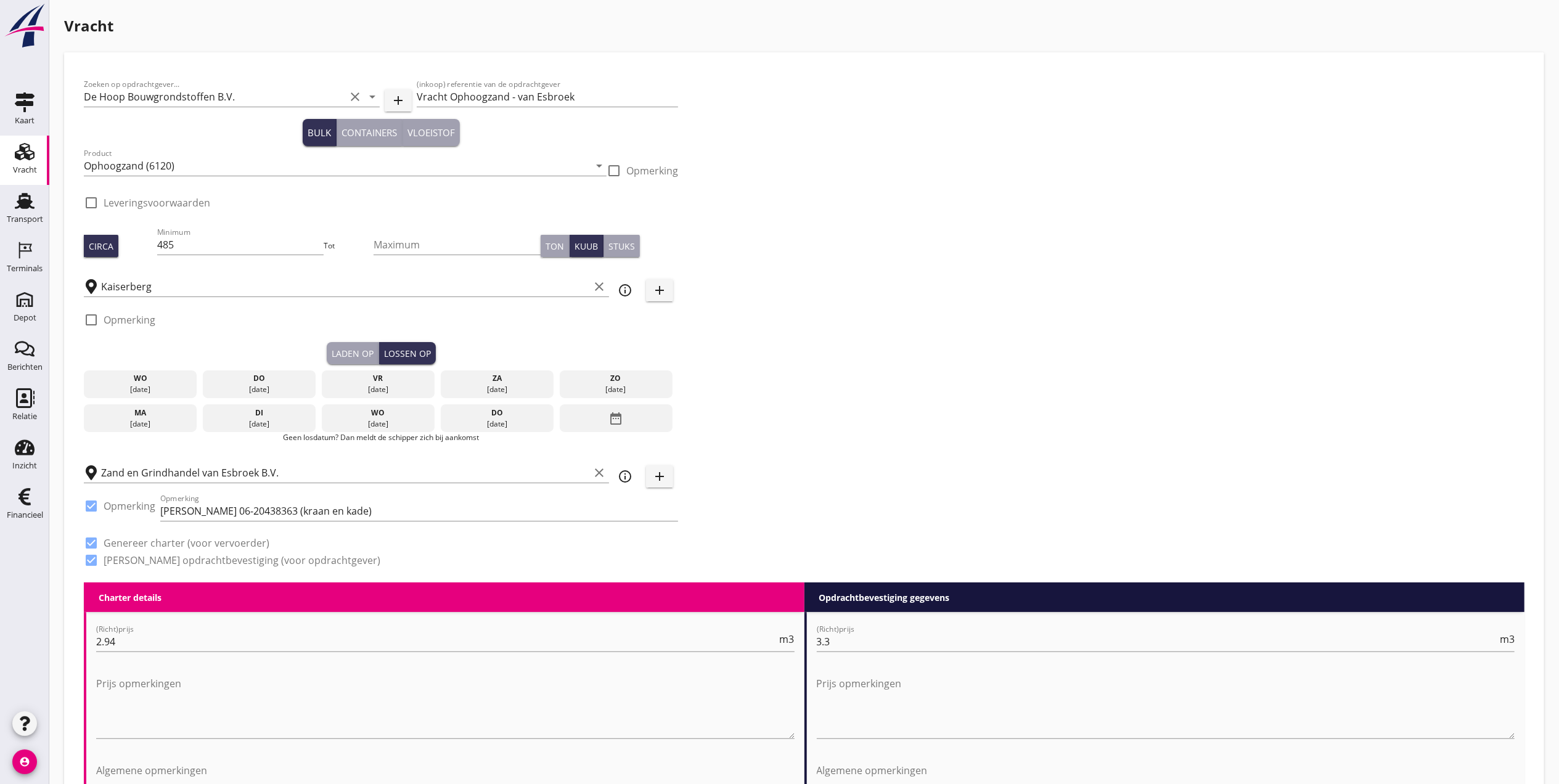
click at [402, 379] on div "vr" at bounding box center [379, 379] width 108 height 11
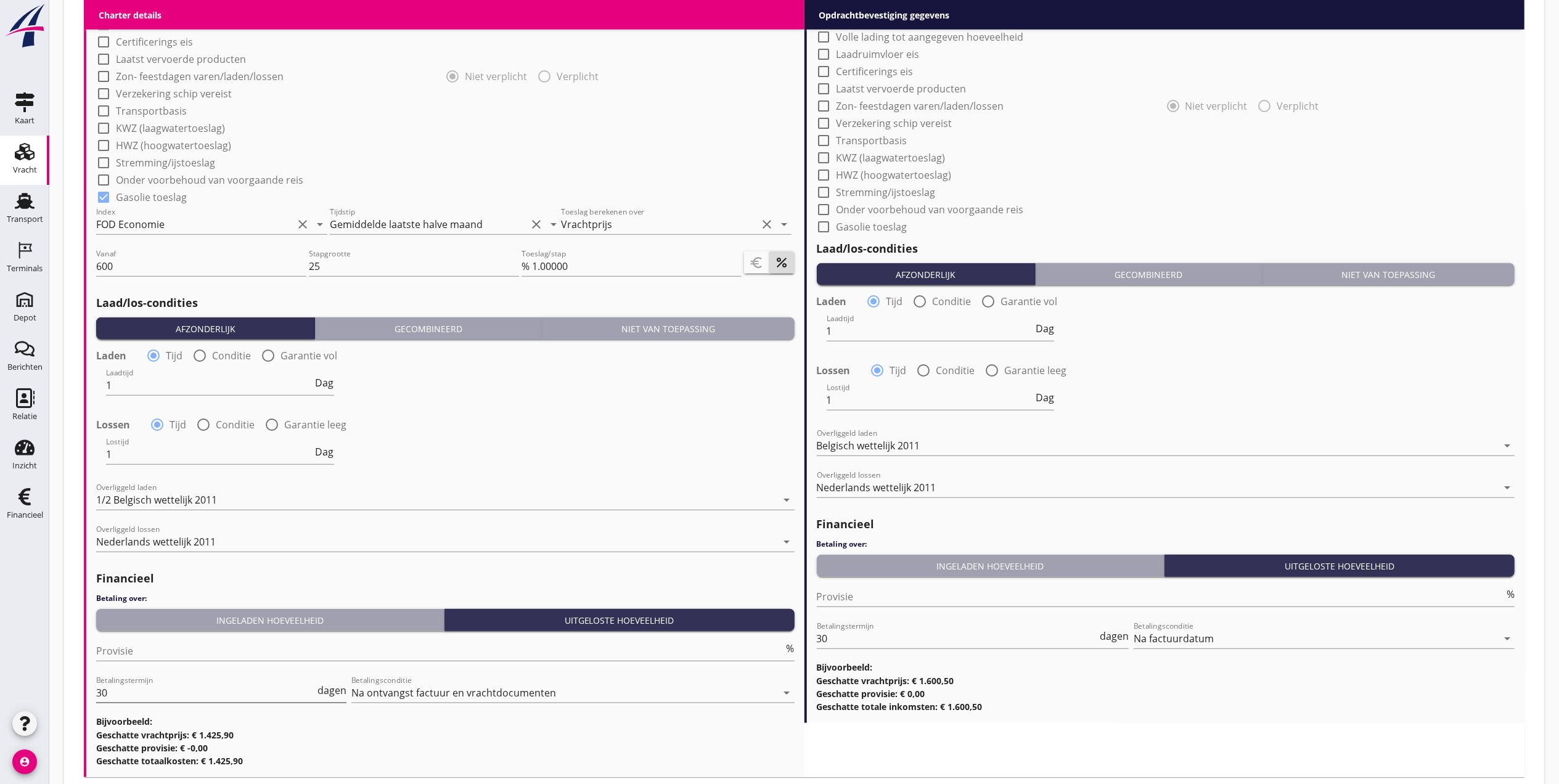
scroll to position [1143, 0]
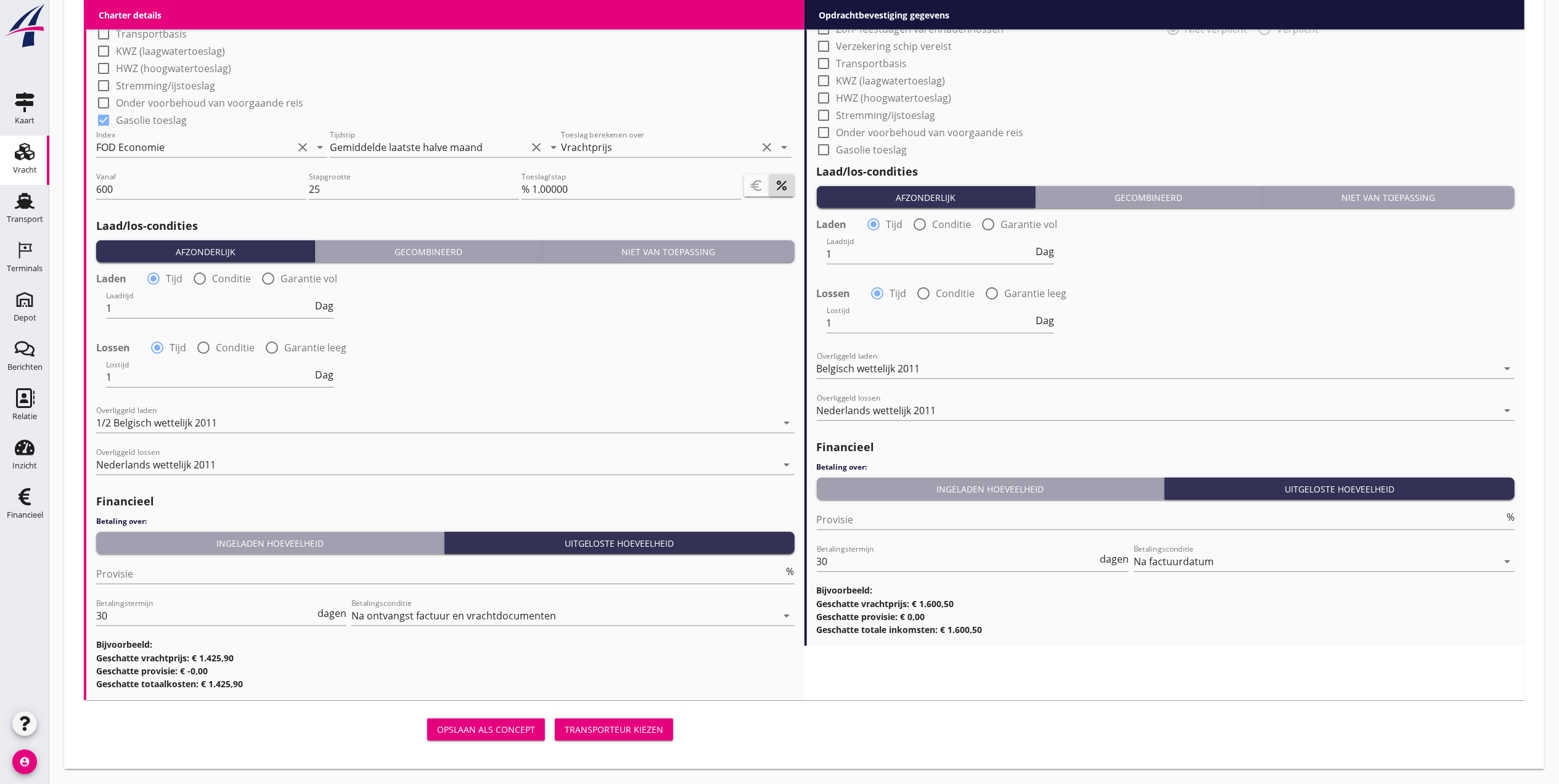
click at [624, 728] on div "Transporteur kiezen" at bounding box center [614, 729] width 98 height 13
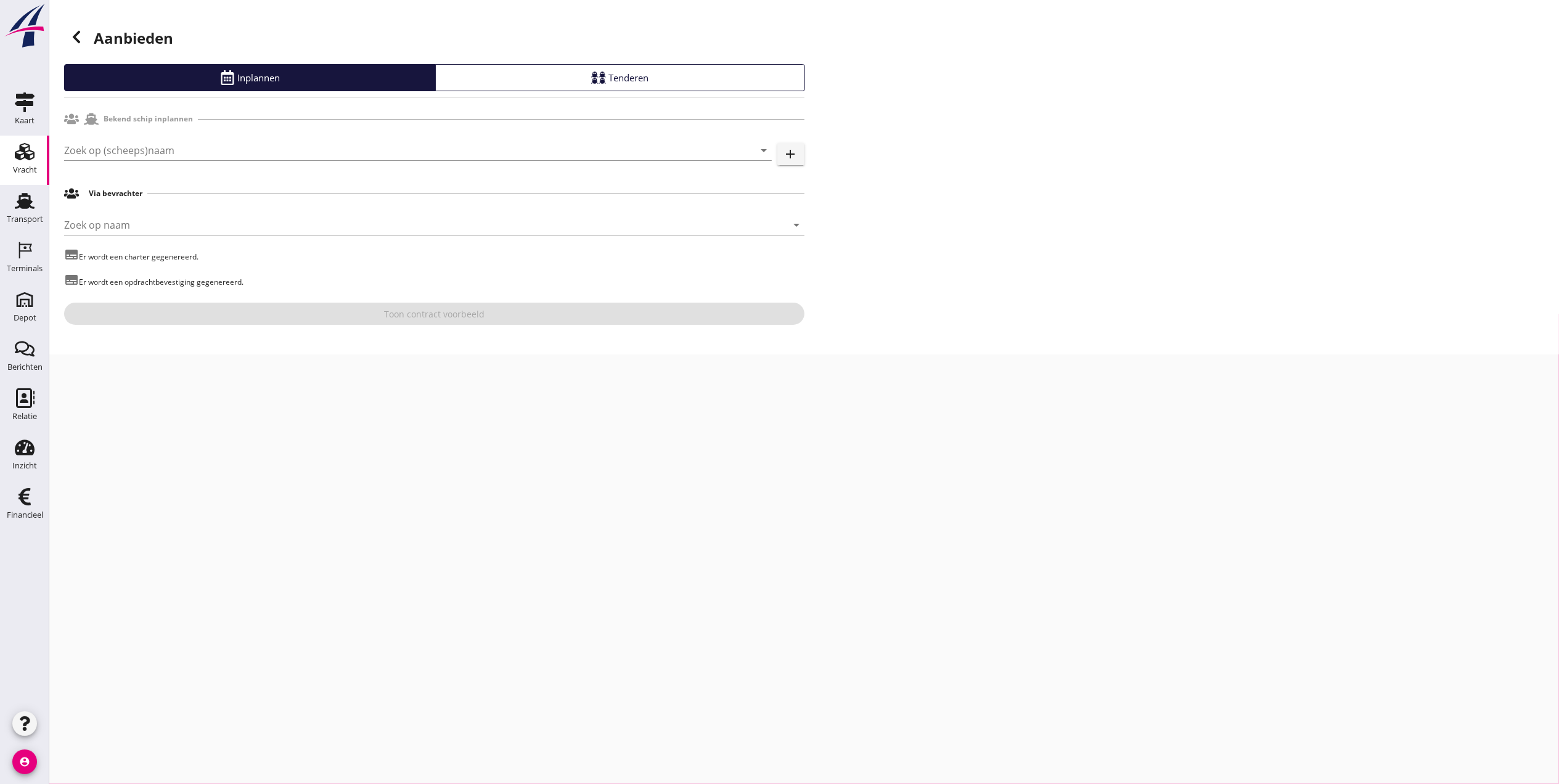
click at [195, 131] on div "Zoek op (scheeps)naam arrow_drop_down add" at bounding box center [434, 151] width 741 height 42
click at [190, 159] on input "Zoek op (scheeps)naam" at bounding box center [401, 149] width 674 height 19
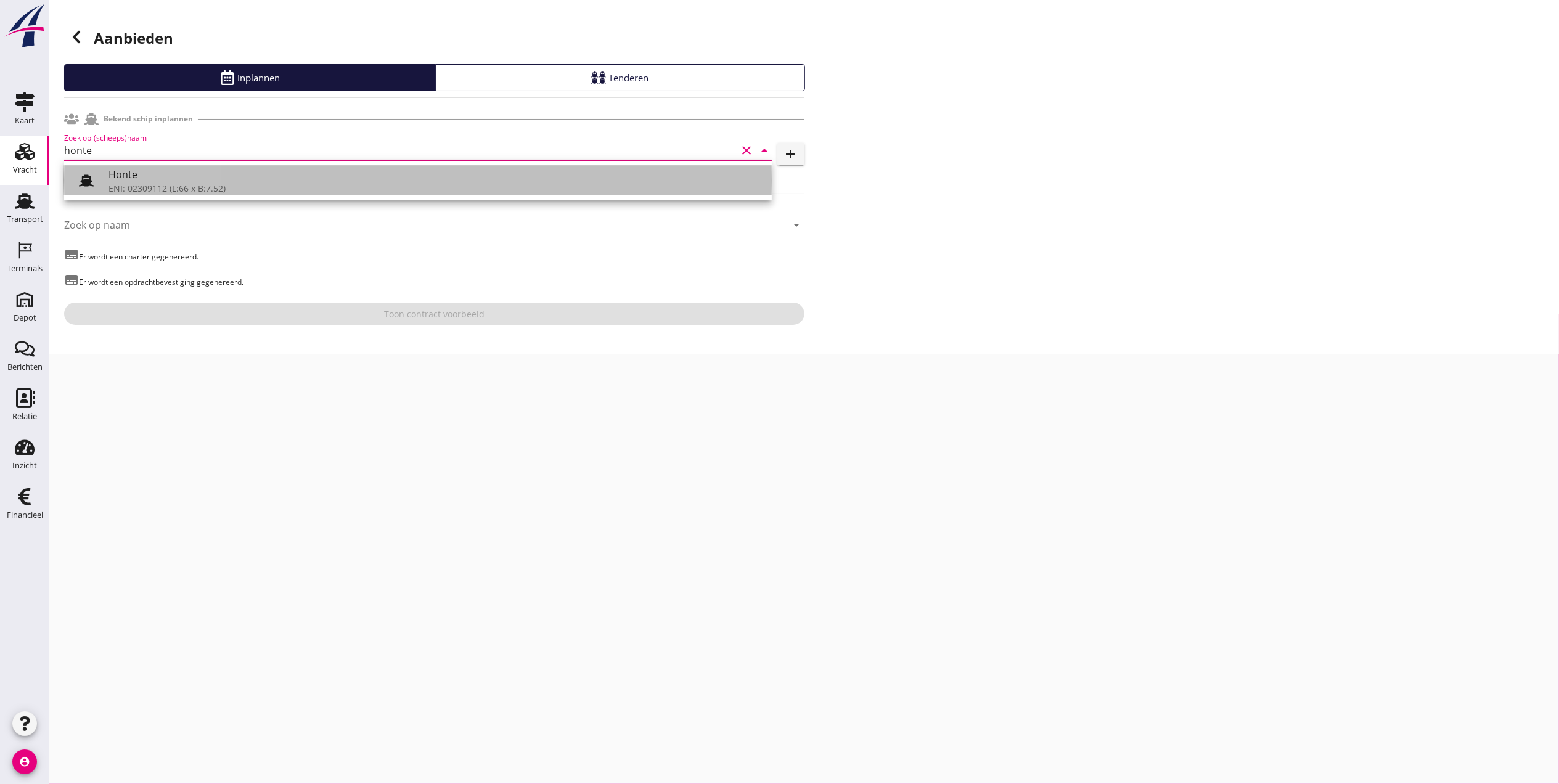
click at [127, 183] on div "ENI: 02309112 (L:66 x B:7.52)" at bounding box center [435, 188] width 653 height 13
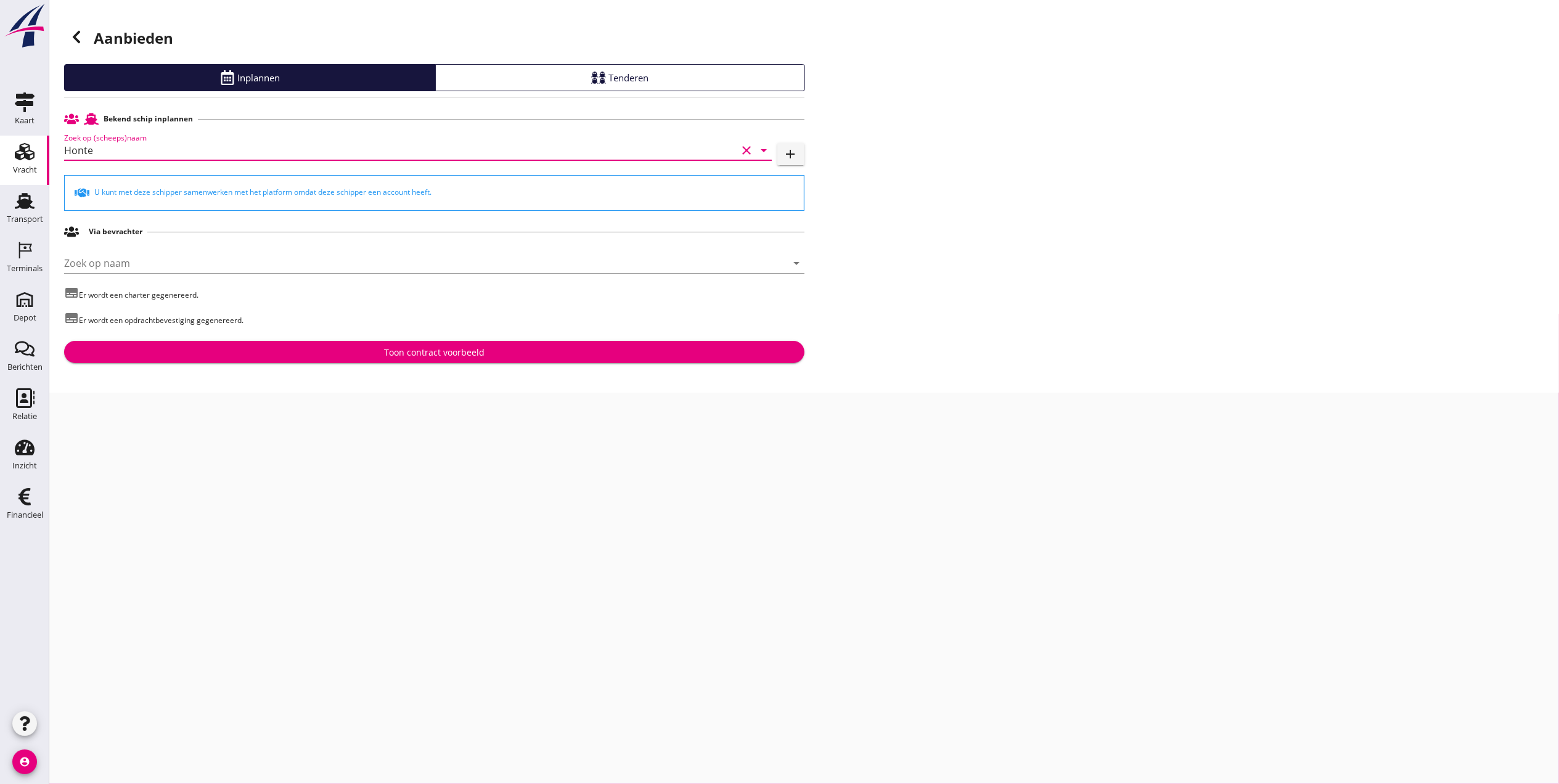
type input "Honte"
click at [263, 350] on div "Toon contract voorbeeld" at bounding box center [434, 353] width 721 height 13
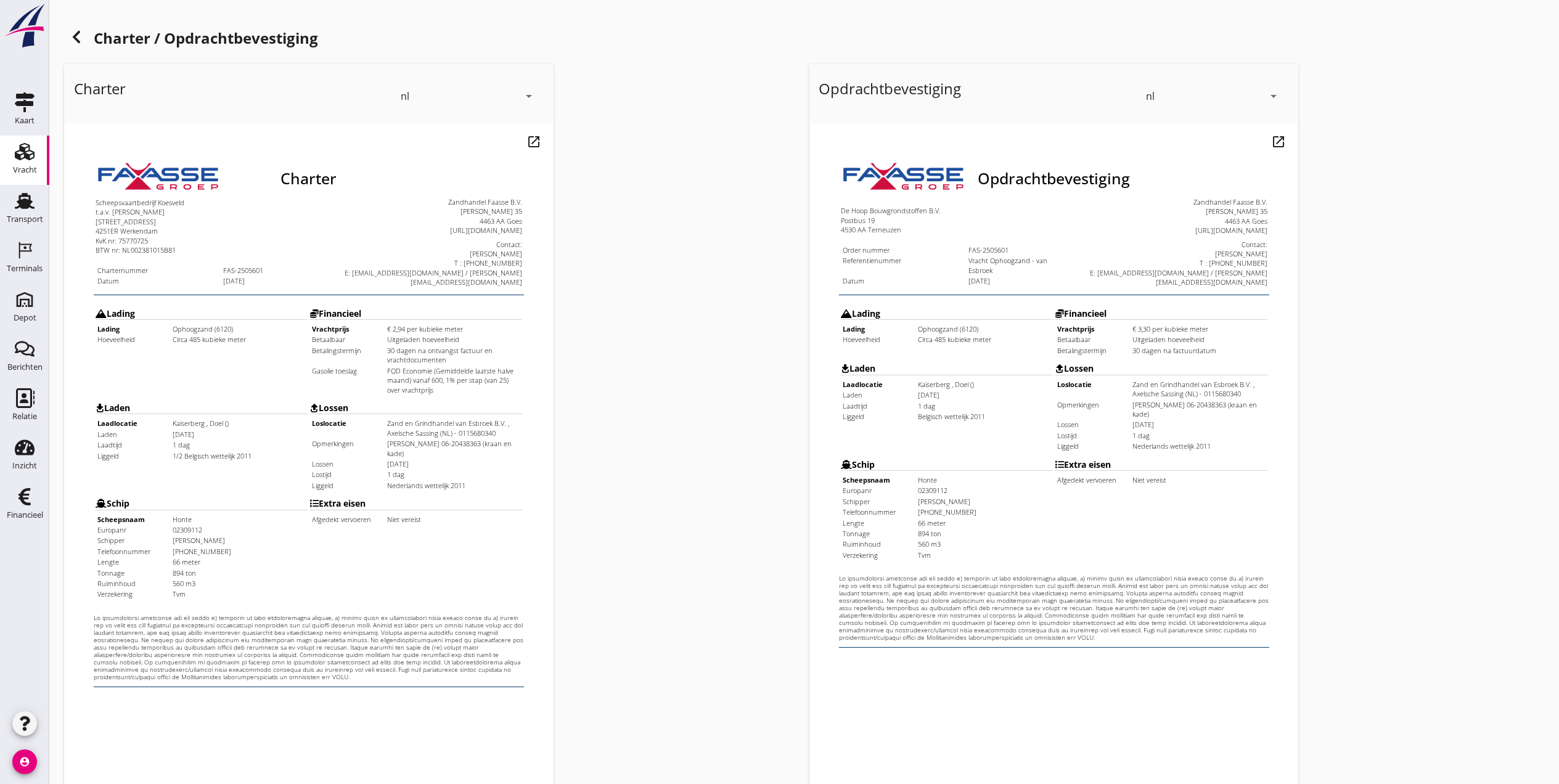
scroll to position [128, 0]
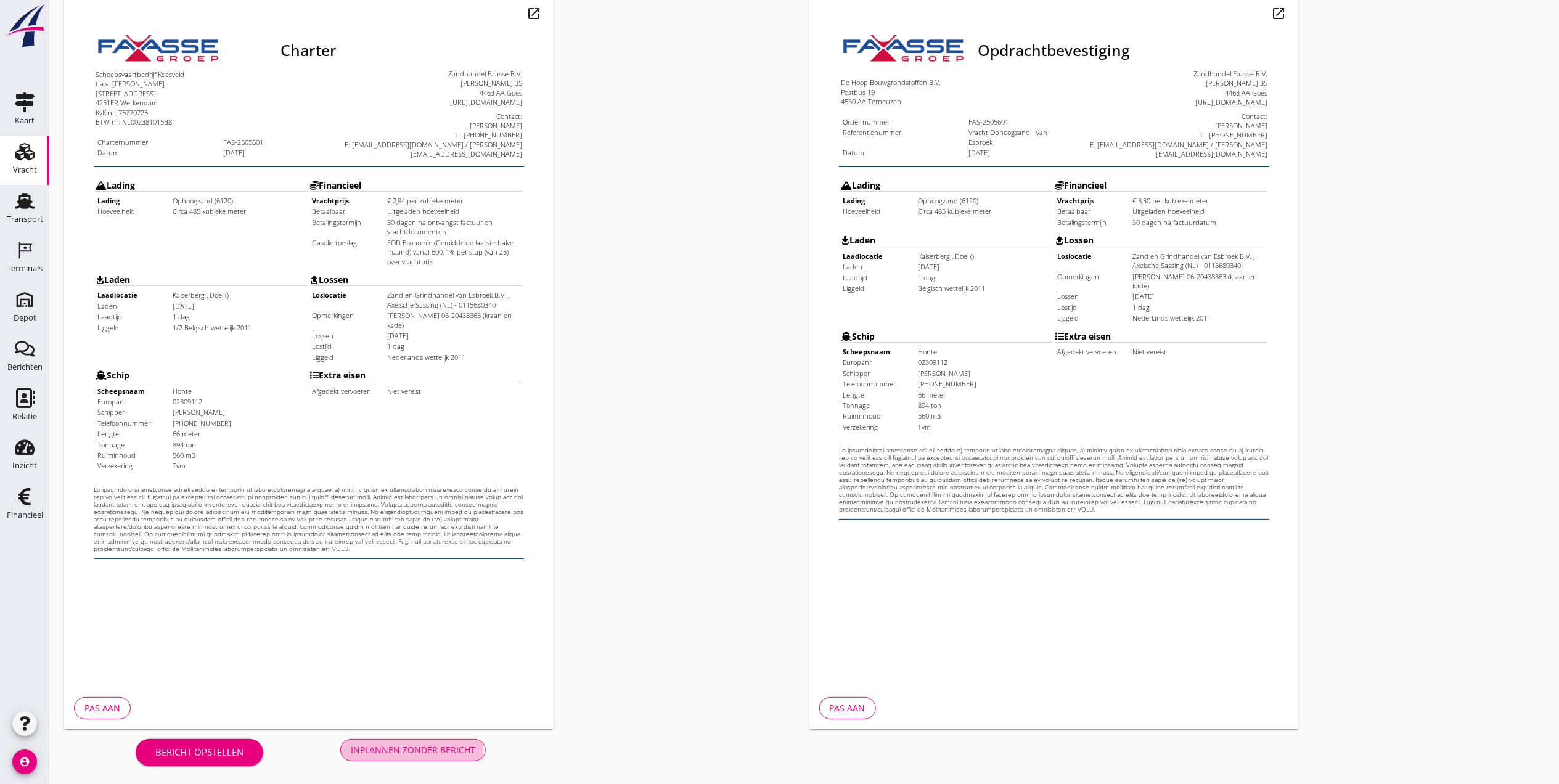
click at [431, 752] on div "Inplannen zonder bericht" at bounding box center [413, 750] width 124 height 13
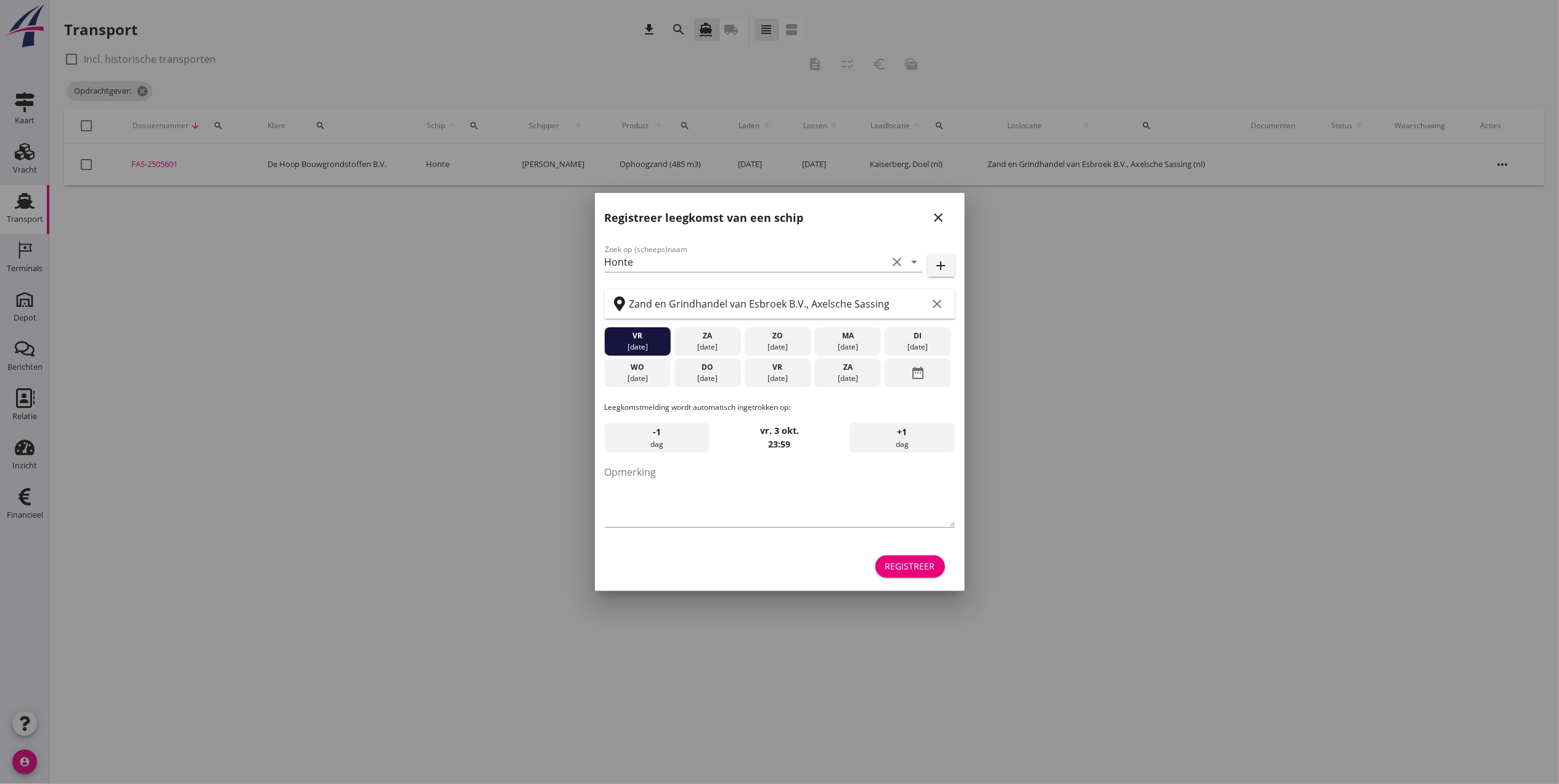
click at [945, 205] on div "Registreer leegkomst van een schip close" at bounding box center [780, 212] width 370 height 40
click at [940, 209] on button "close" at bounding box center [939, 218] width 22 height 22
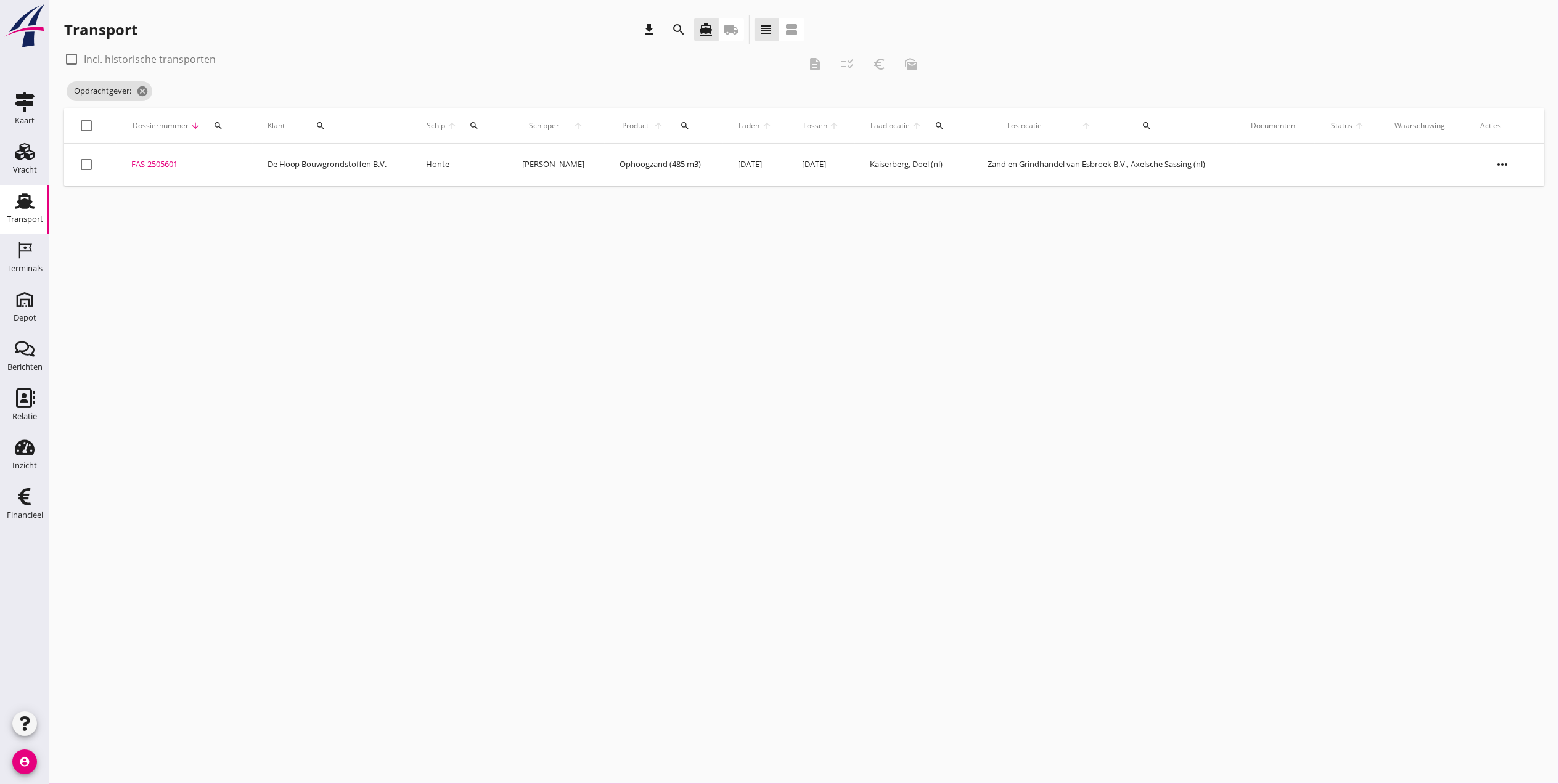
click at [26, 208] on use at bounding box center [24, 200] width 19 height 16
click at [148, 163] on div "FAS-2505601" at bounding box center [185, 164] width 106 height 12
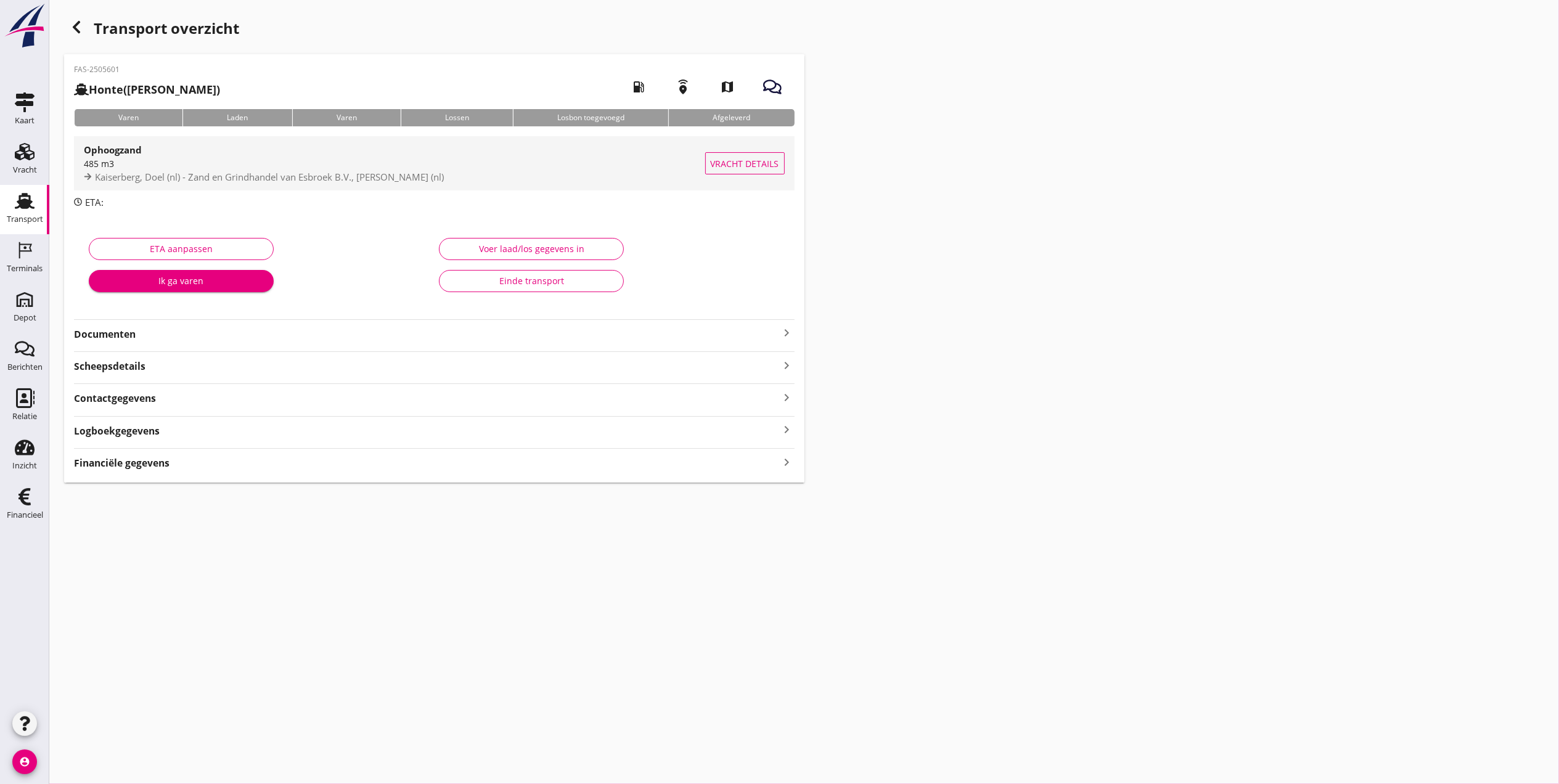
click at [213, 171] on span "Kaiserberg, Doel (nl) - Zand en Grindhandel van Esbroek B.V., Axelsche Sassing …" at bounding box center [269, 176] width 349 height 12
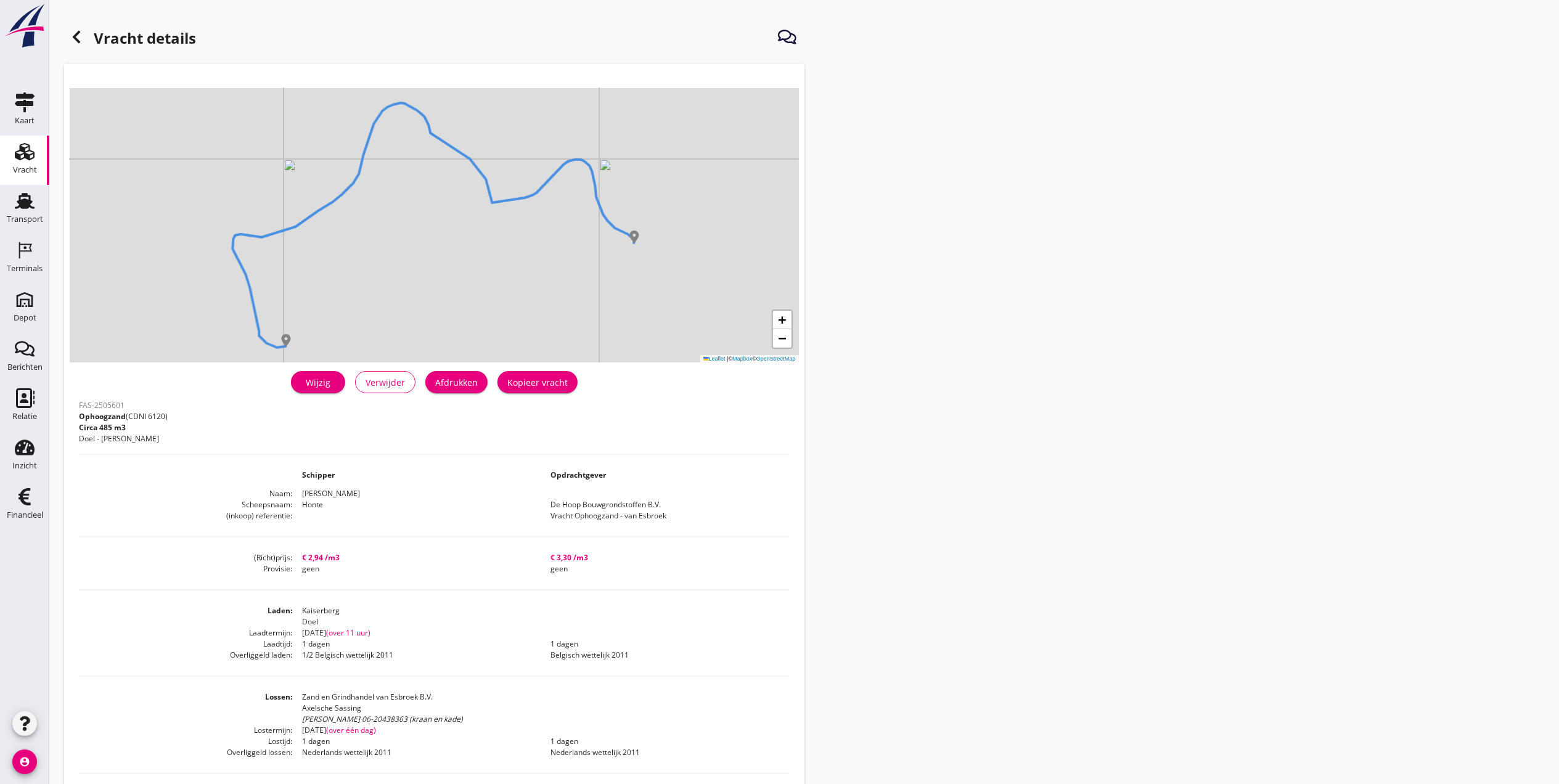
click at [326, 382] on div "Wijzig" at bounding box center [317, 382] width 34 height 13
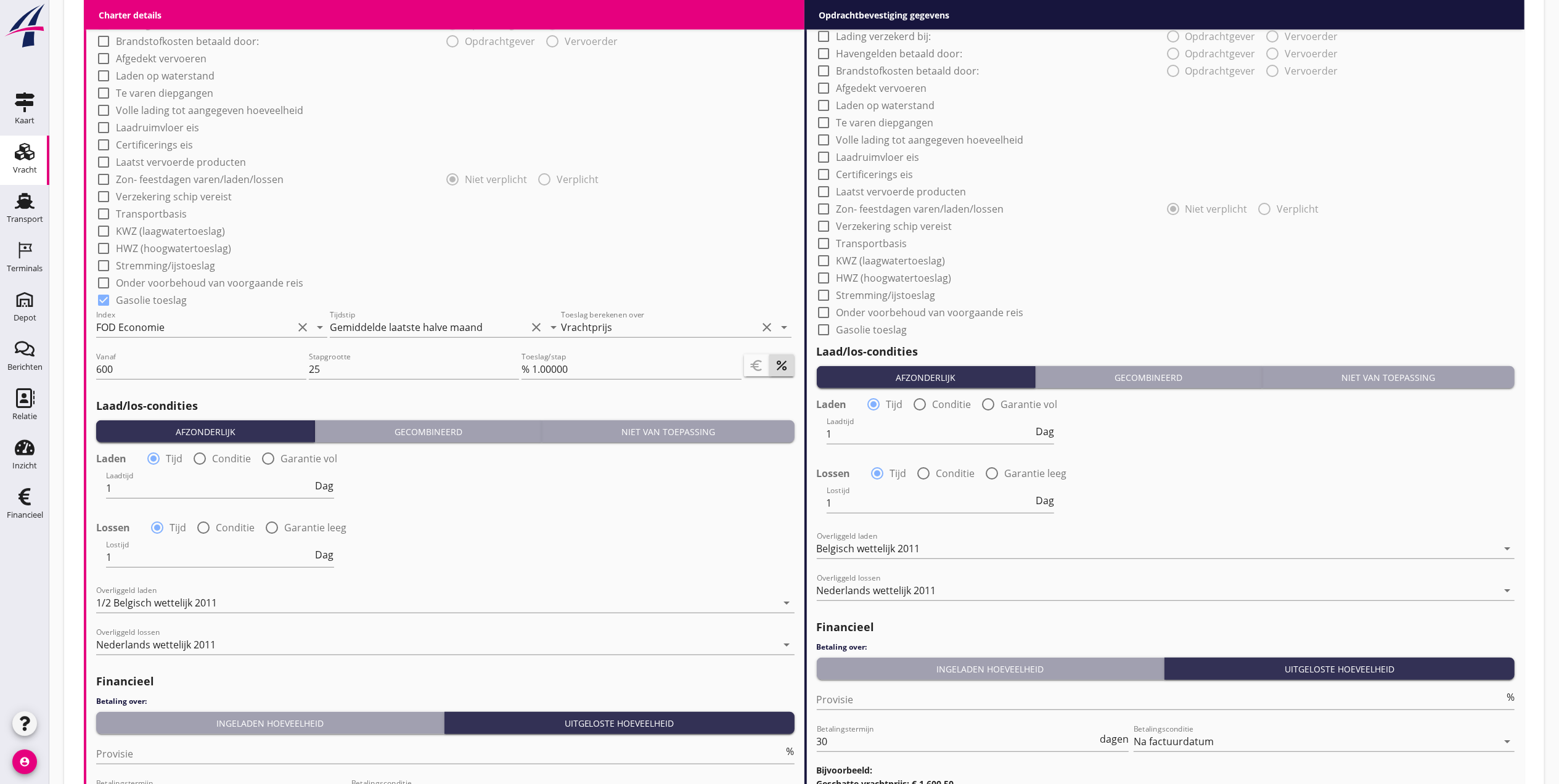
scroll to position [1084, 0]
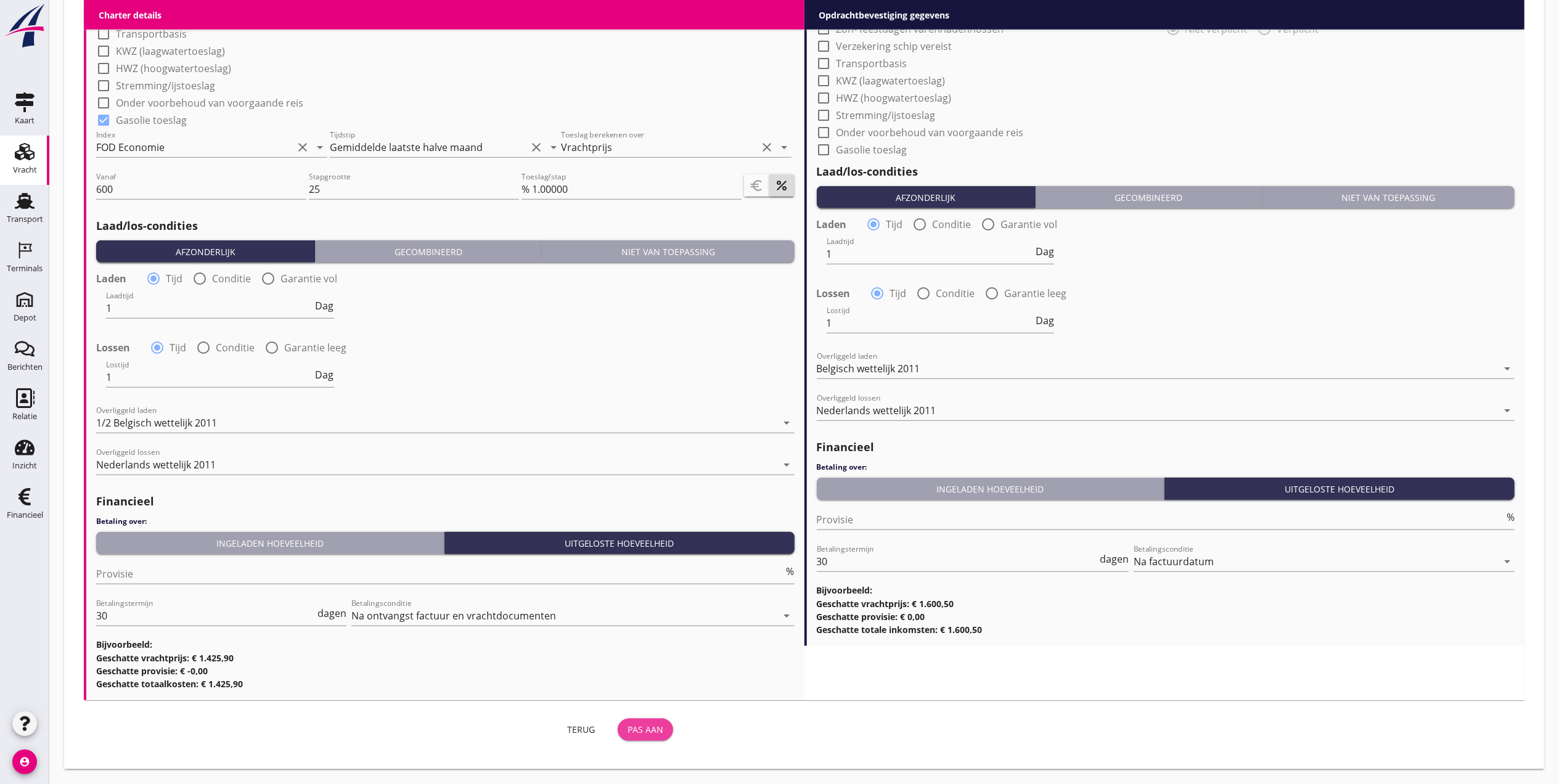
click at [651, 724] on div "Pas aan" at bounding box center [645, 729] width 36 height 13
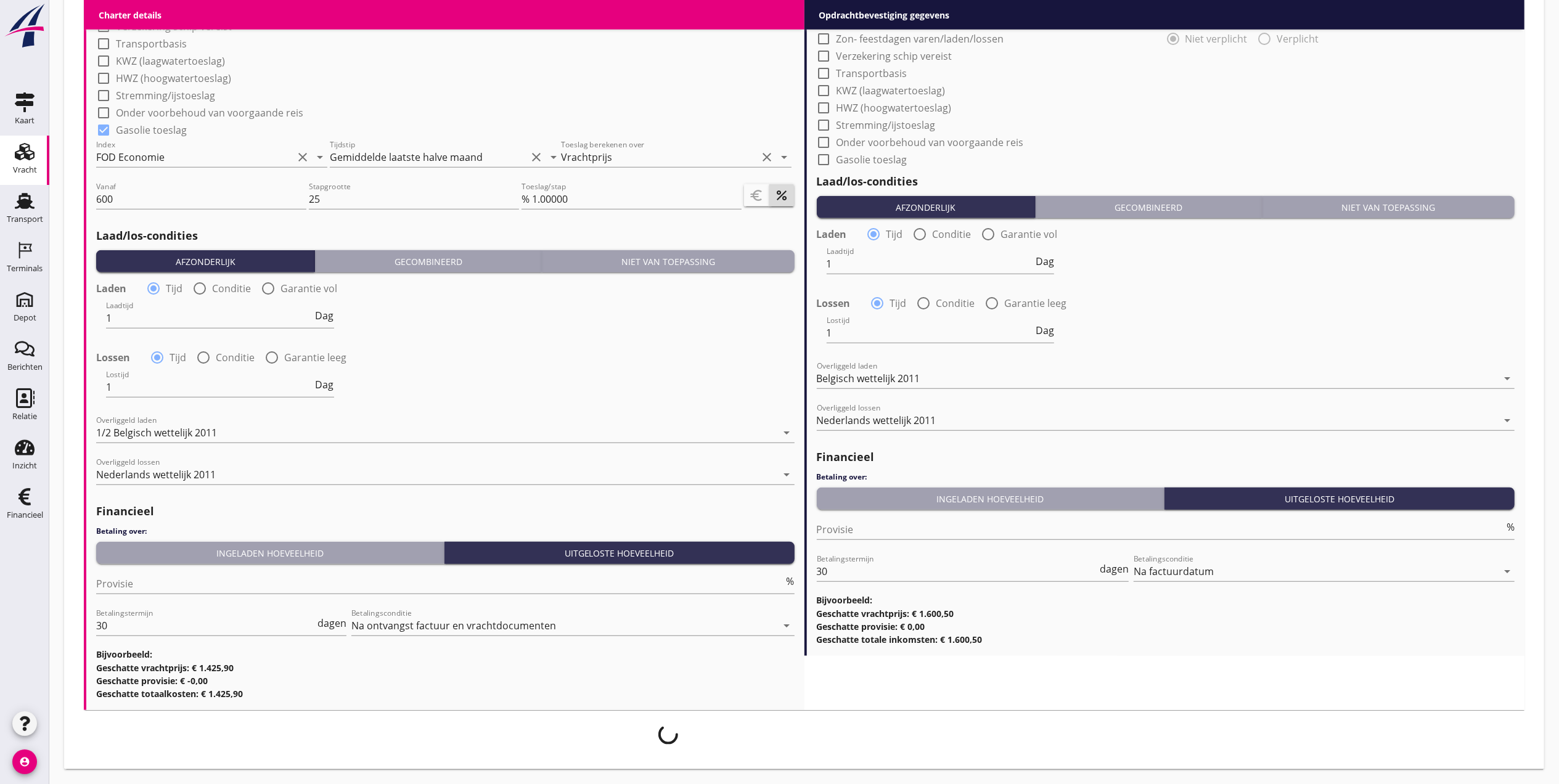
scroll to position [1073, 0]
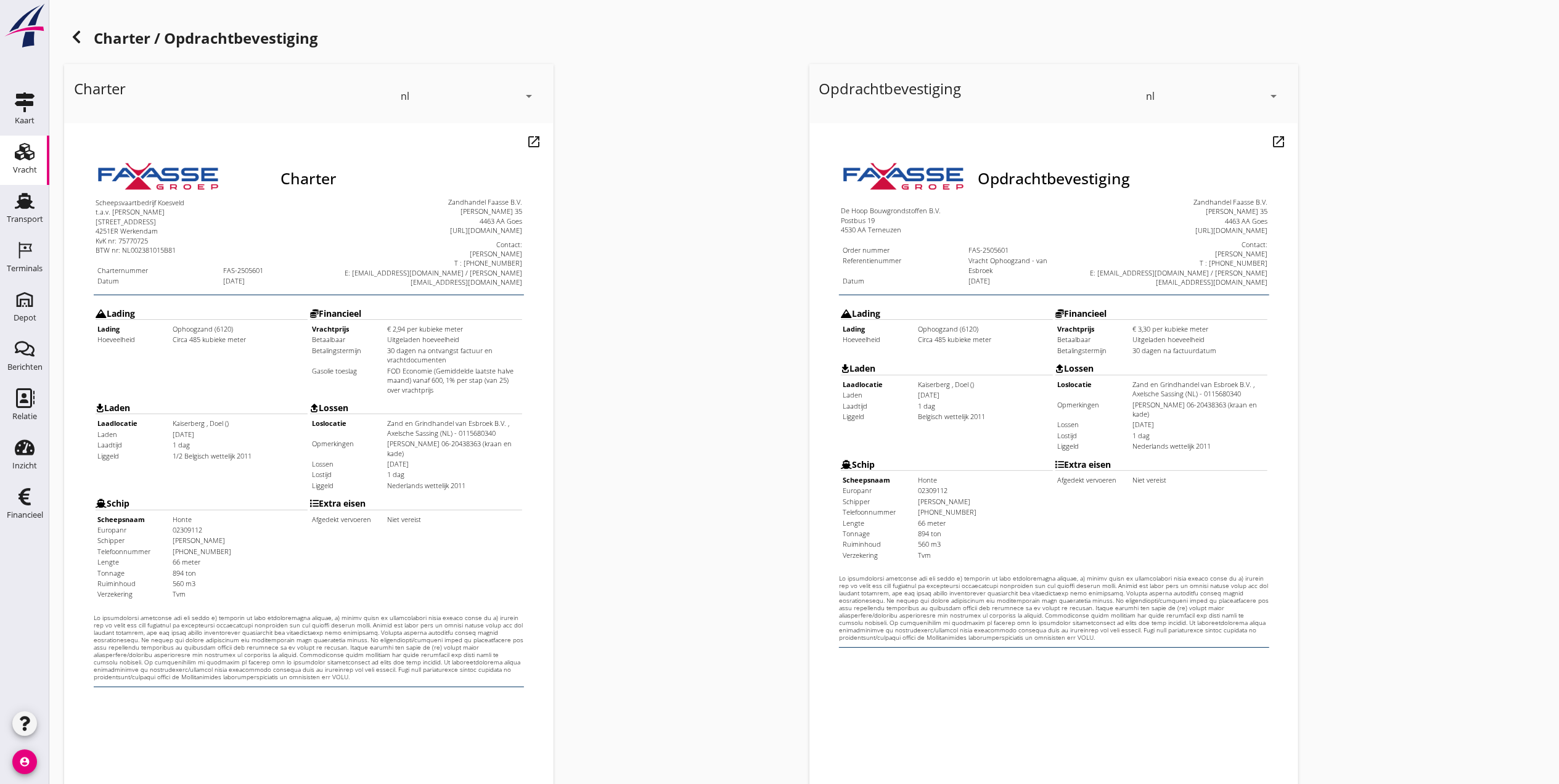
scroll to position [128, 0]
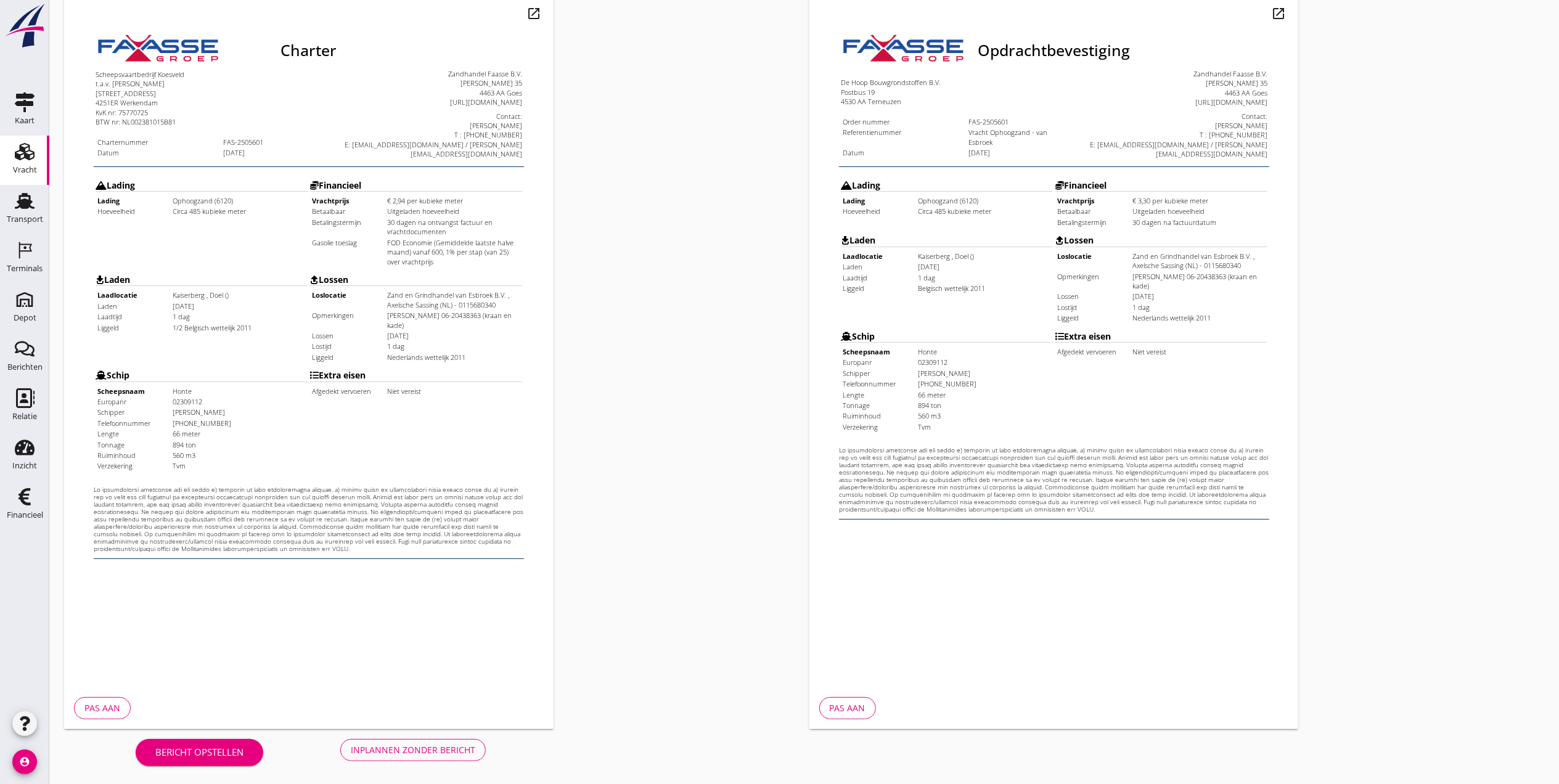
click at [410, 751] on div "Inplannen zonder bericht" at bounding box center [413, 750] width 124 height 13
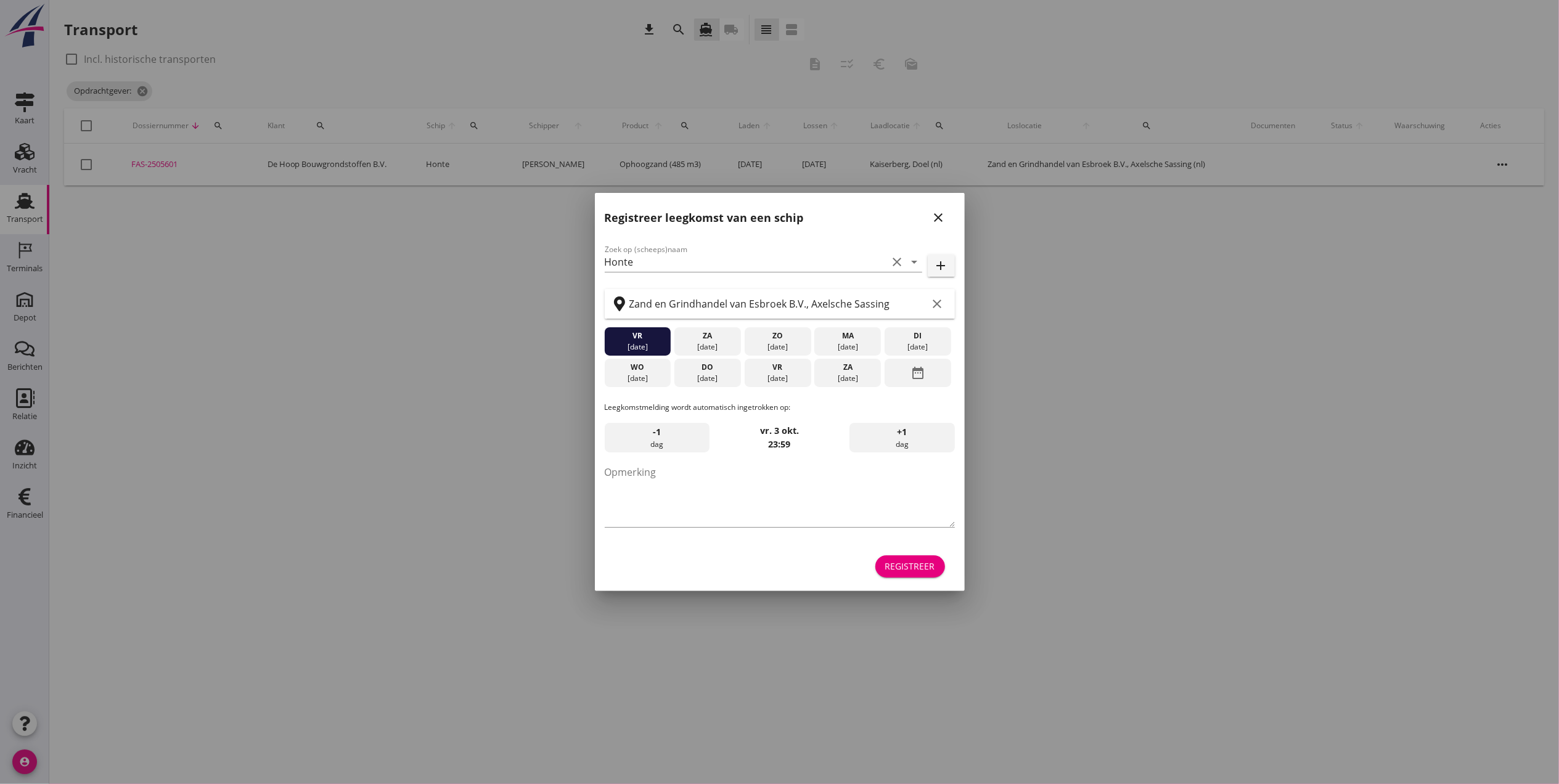
click at [943, 221] on icon "close" at bounding box center [939, 218] width 15 height 15
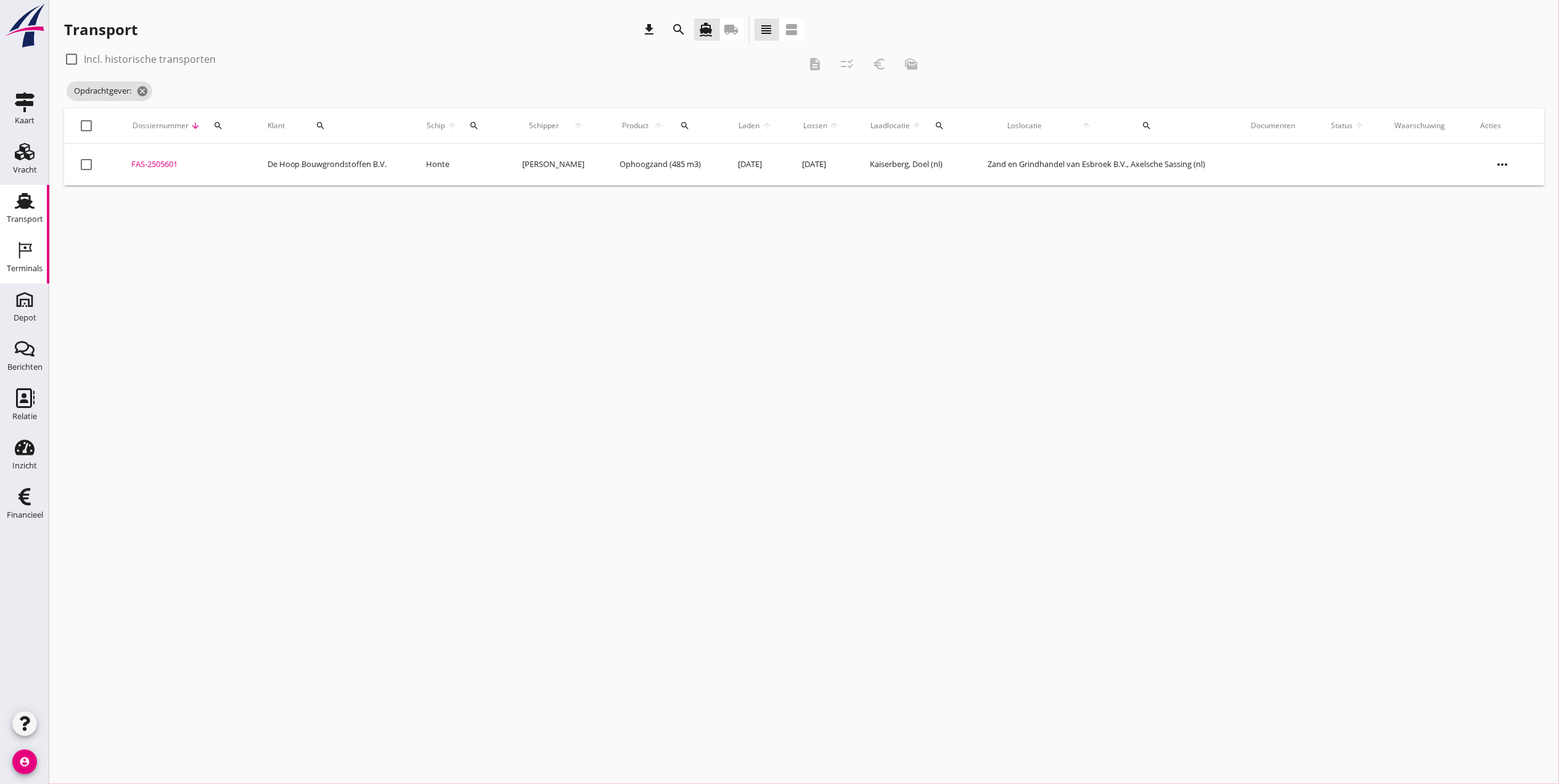
click at [26, 276] on div "Terminals" at bounding box center [24, 268] width 36 height 18
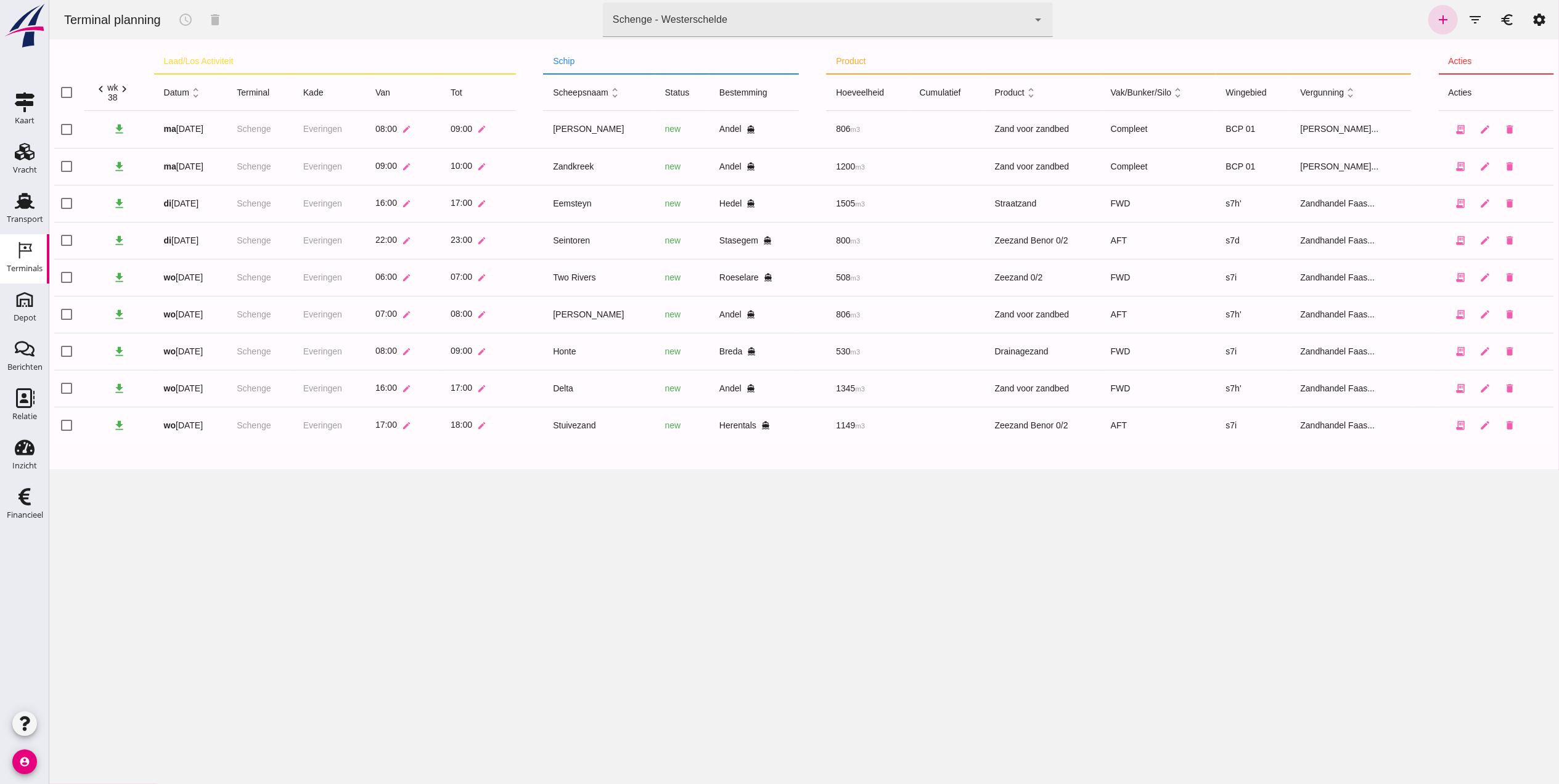
click at [693, 26] on div "Schenge - Westerschelde" at bounding box center [670, 19] width 115 height 15
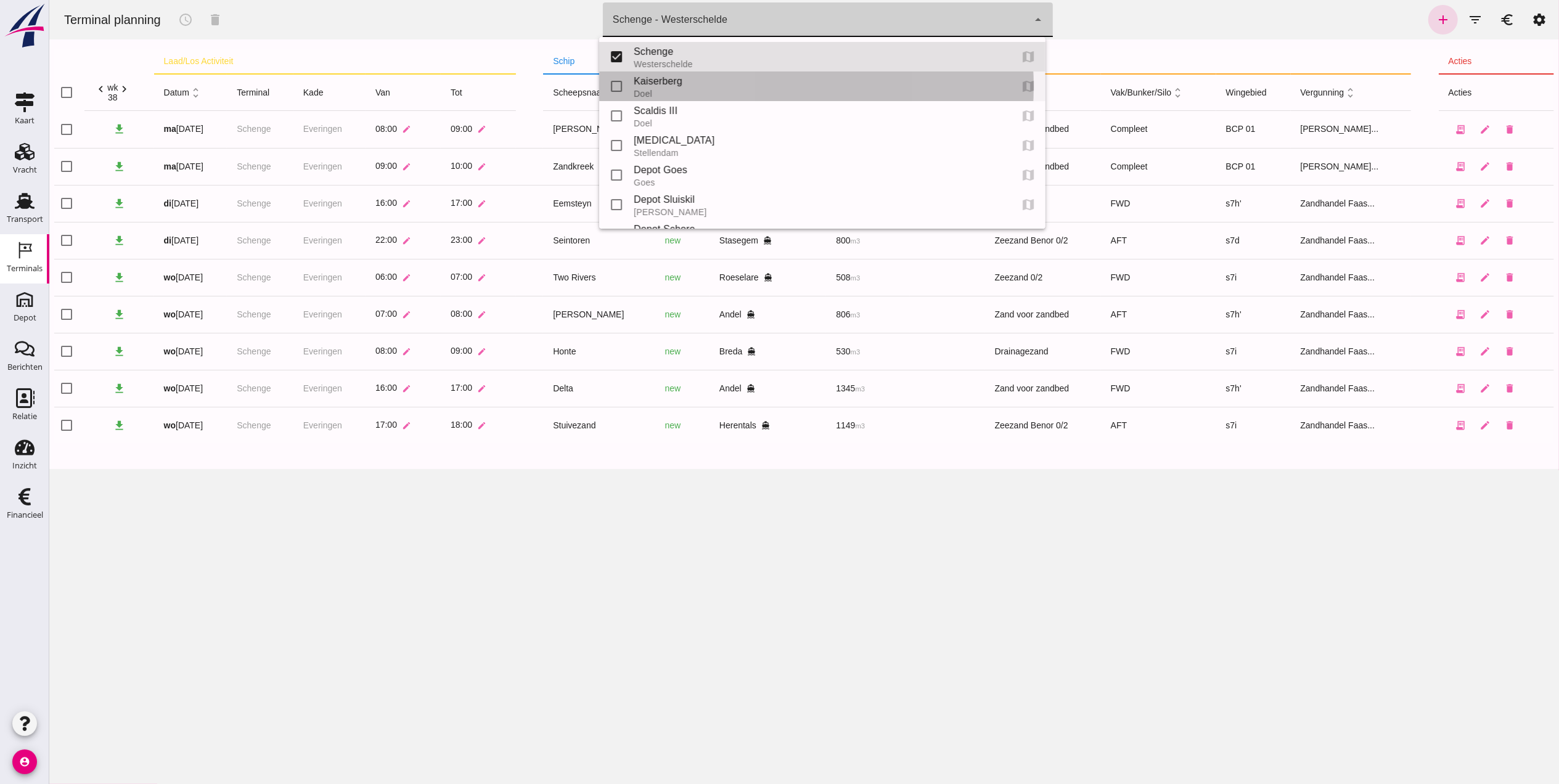
click at [695, 82] on div "Kaiserberg" at bounding box center [817, 82] width 367 height 15
type input "7f603609-51ae-4e75-986b-c9057e559465"
checkbox input "false"
checkbox input "true"
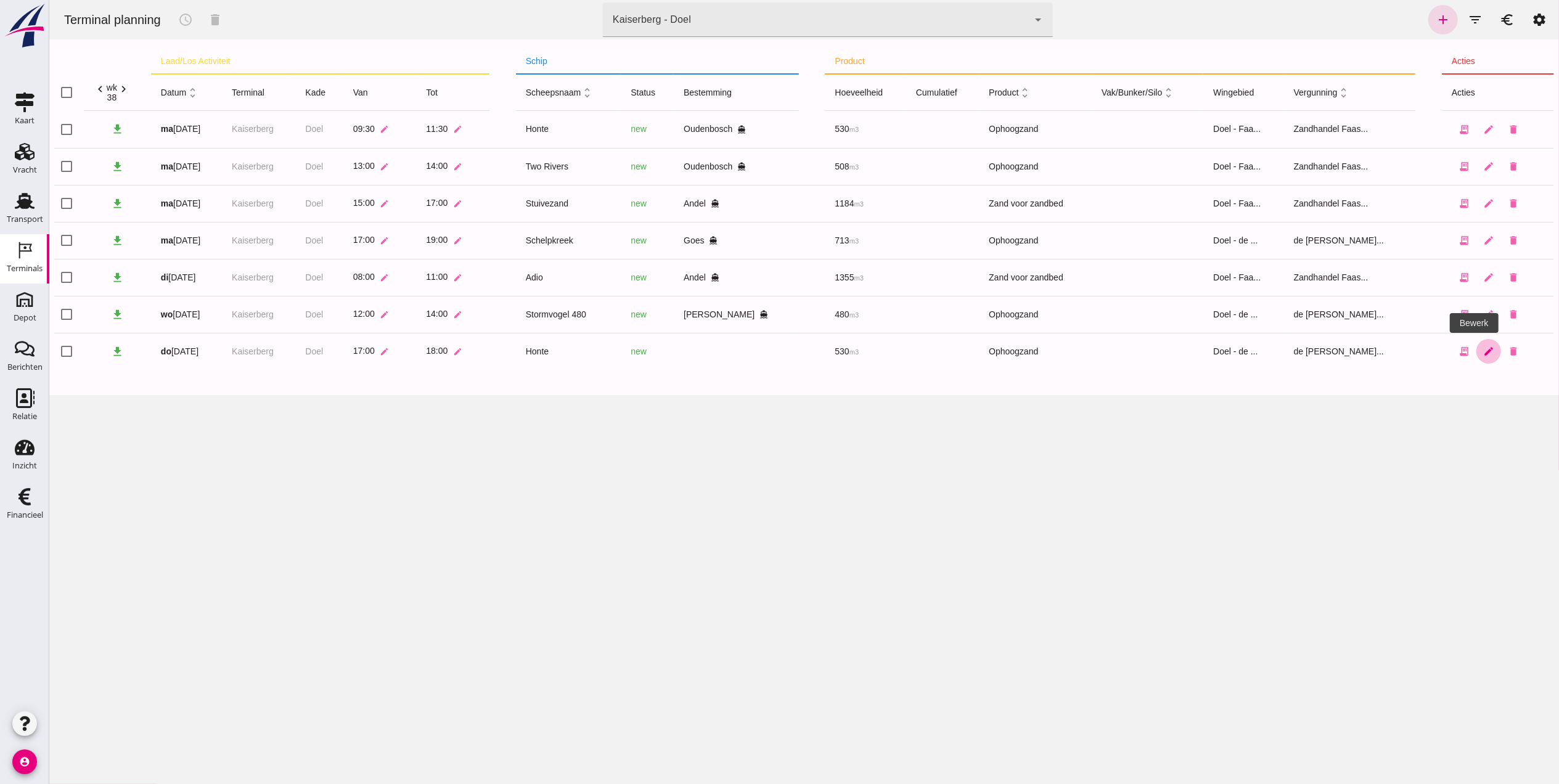
click at [1483, 350] on icon "edit" at bounding box center [1488, 352] width 11 height 11
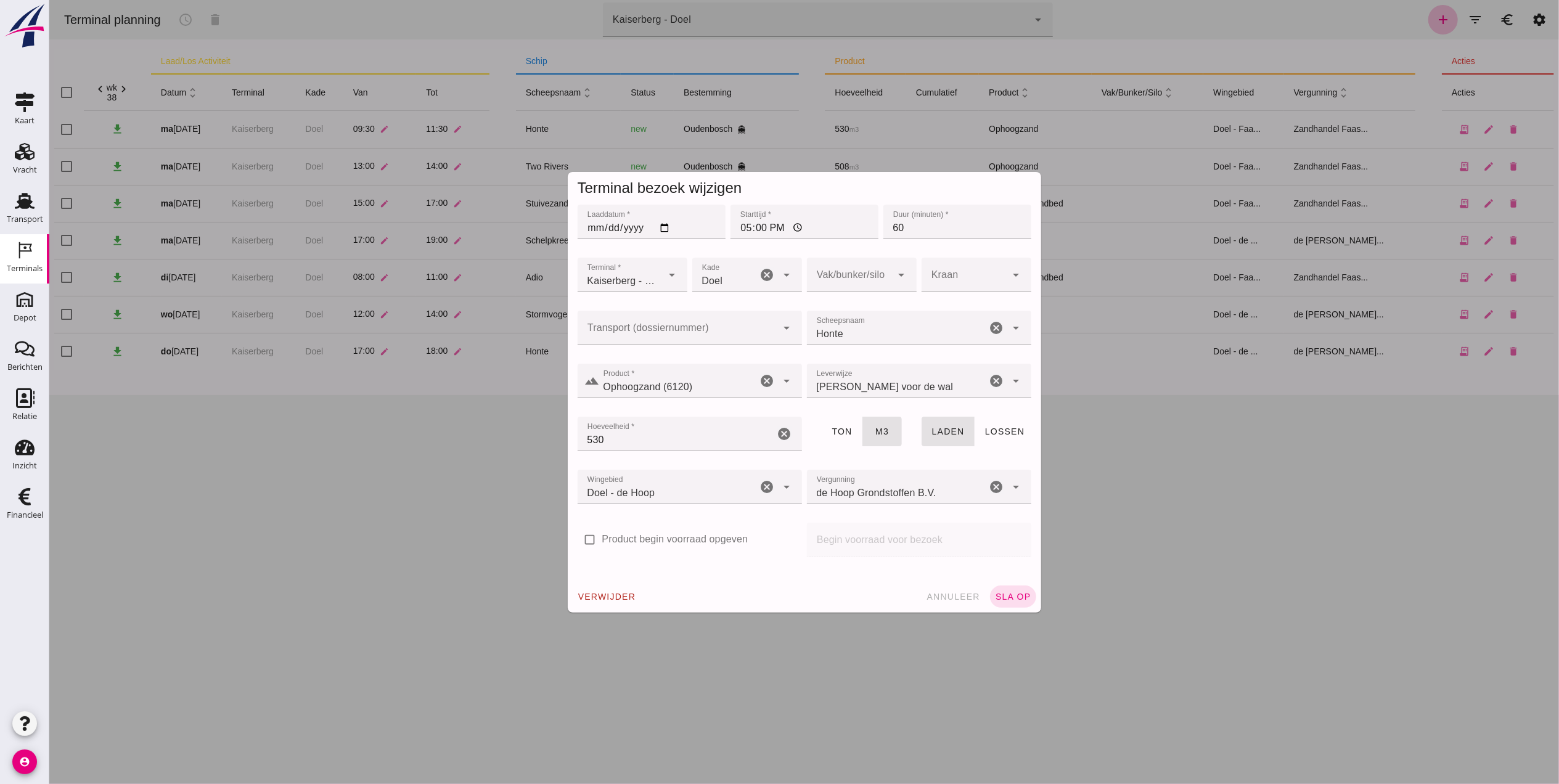
click at [689, 333] on input "Transport (dossiernummer)" at bounding box center [676, 334] width 200 height 15
click at [662, 363] on div "FAS-250 5601" at bounding box center [683, 365] width 205 height 15
type input "FAS-2505601"
click at [1021, 596] on span "sla op" at bounding box center [1012, 597] width 36 height 10
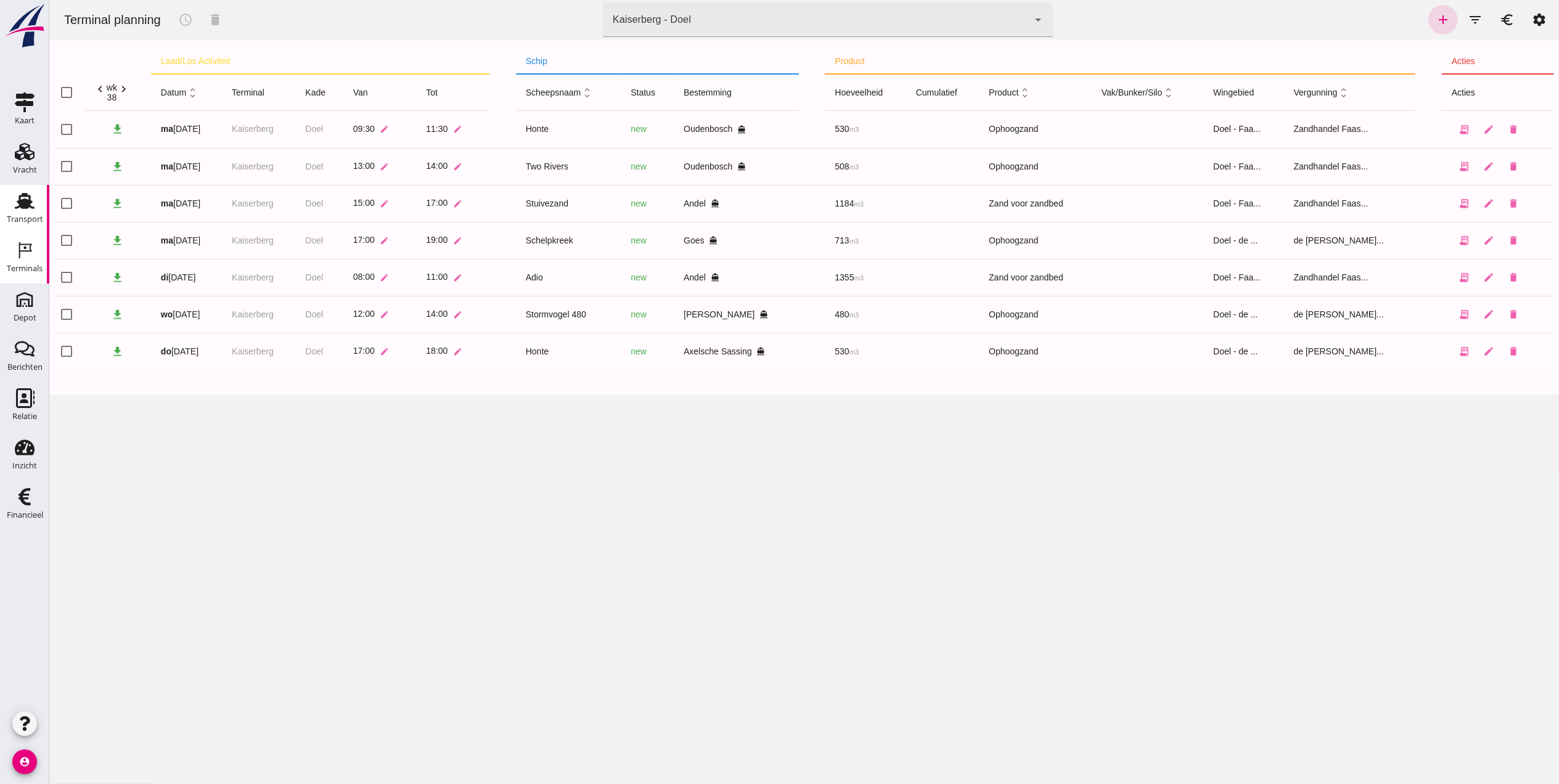
click at [28, 216] on div "Transport" at bounding box center [24, 219] width 36 height 8
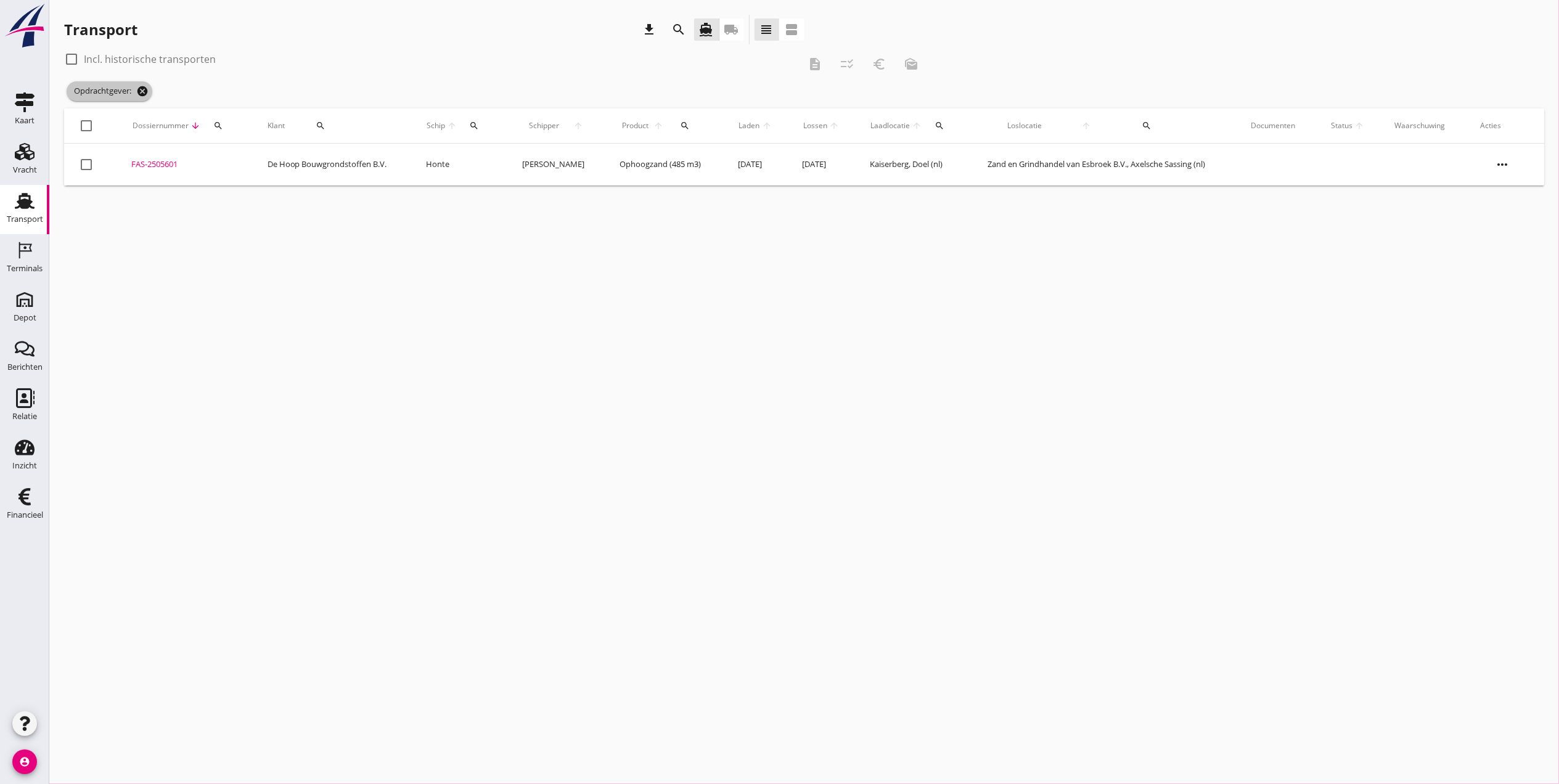
click at [147, 89] on icon "cancel" at bounding box center [142, 91] width 12 height 12
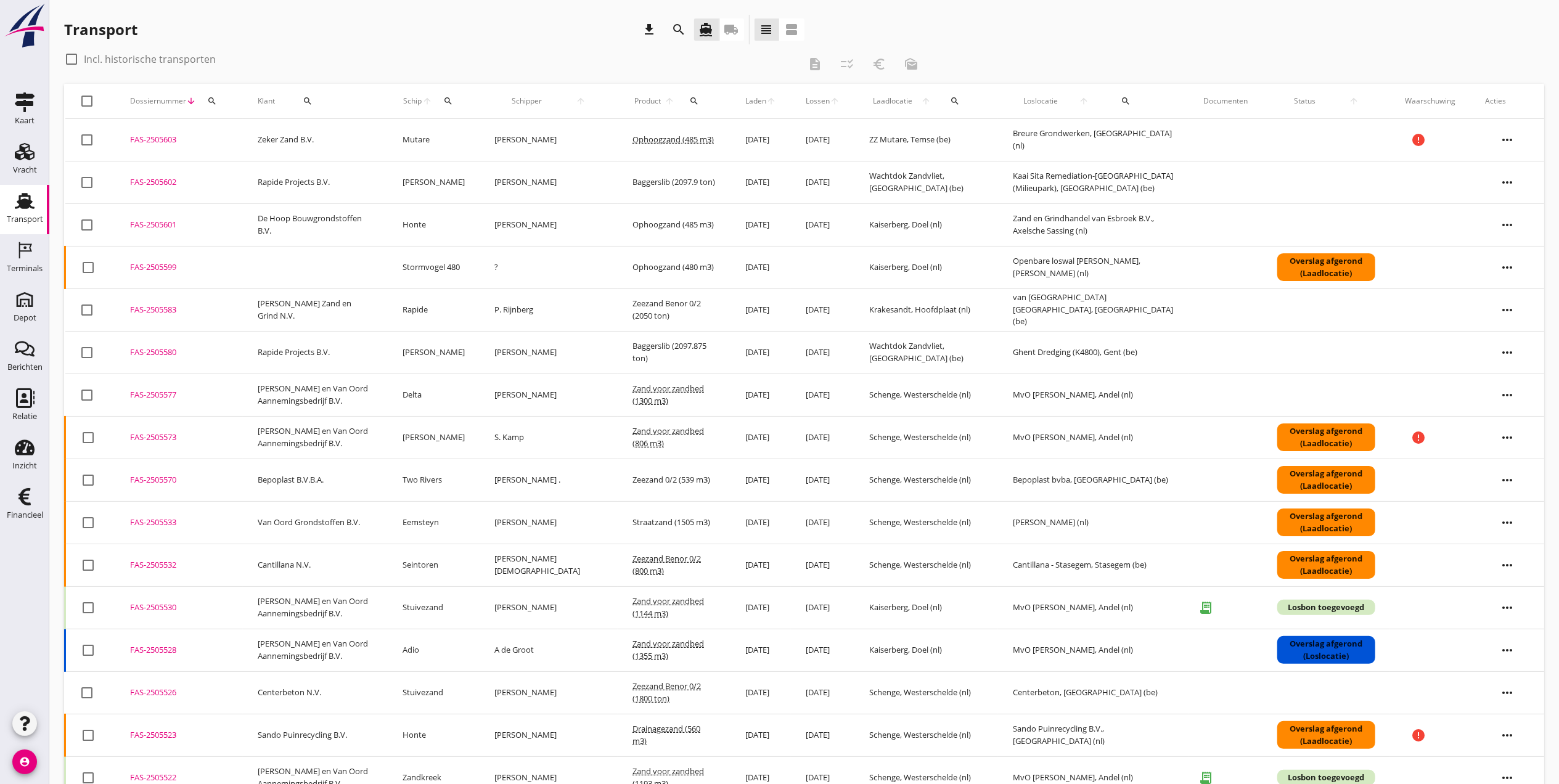
click at [164, 138] on div "FAS-2505603" at bounding box center [179, 139] width 98 height 12
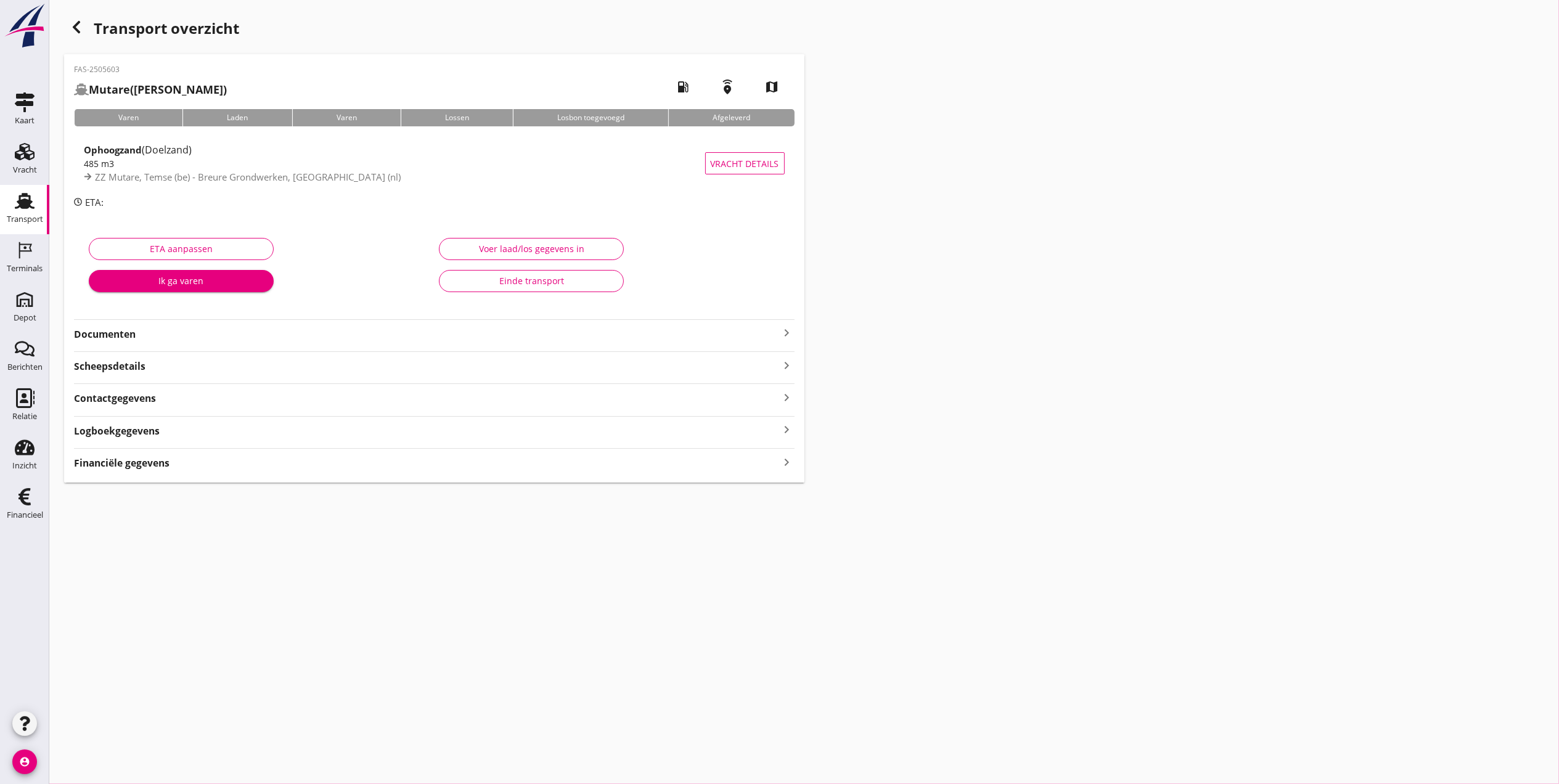
click at [190, 85] on h2 "Mutare (M. Heuvelman)" at bounding box center [150, 90] width 153 height 17
click at [76, 28] on icon "button" at bounding box center [76, 27] width 15 height 15
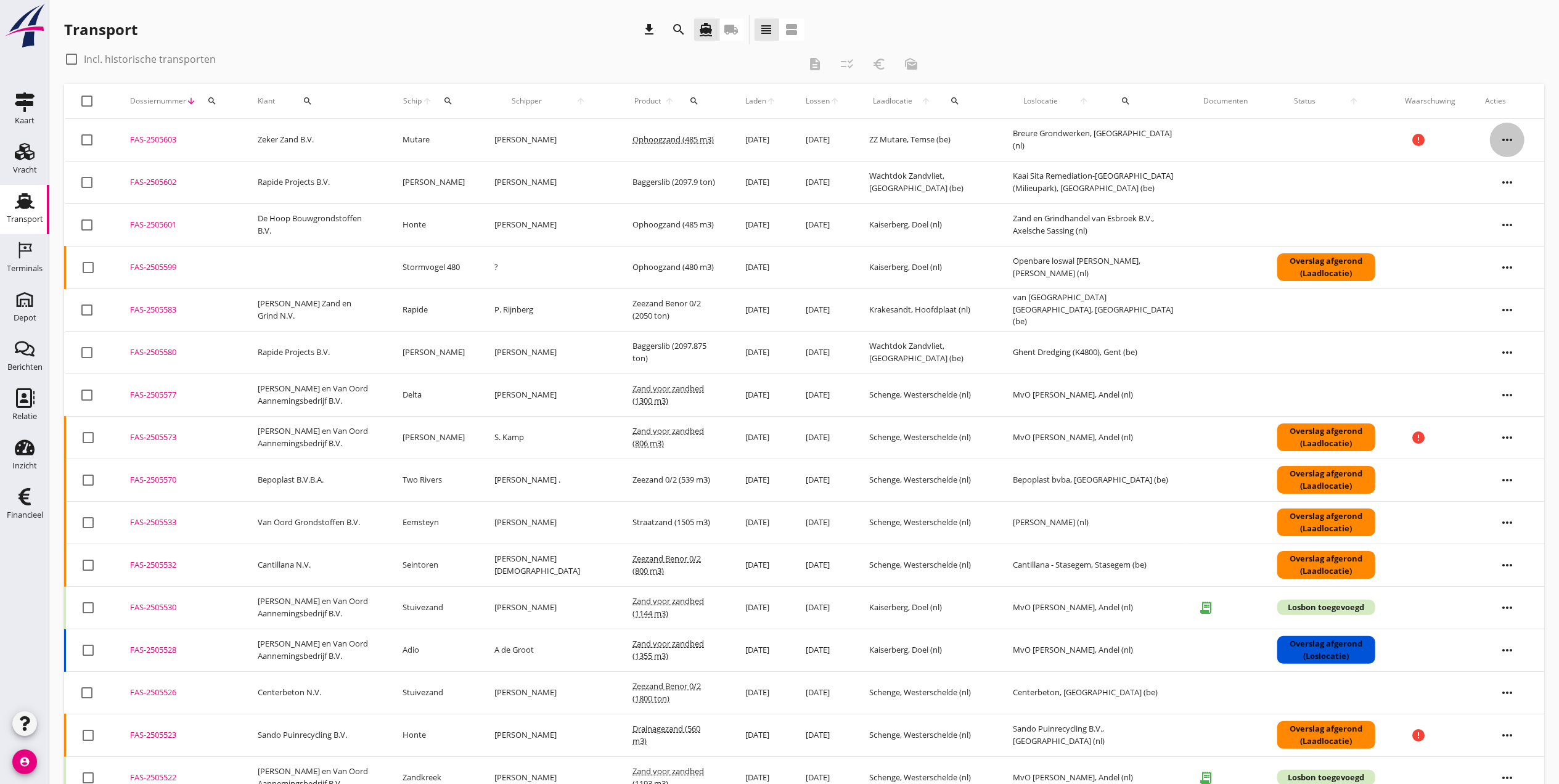
click at [1511, 142] on icon "more_horiz" at bounding box center [1507, 139] width 34 height 34
click at [1513, 269] on div "Schip wijzigen" at bounding box center [1500, 265] width 88 height 15
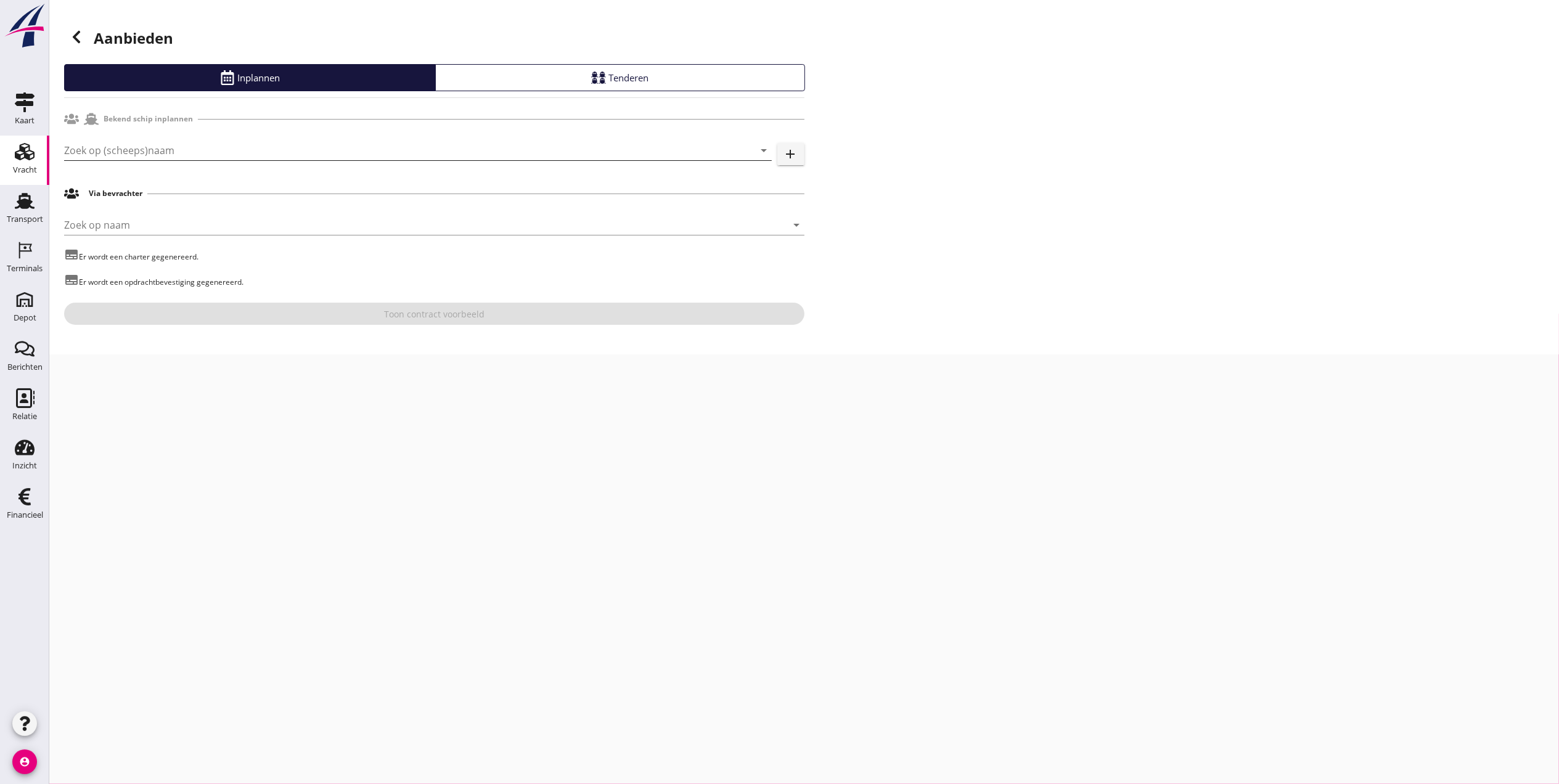
click at [175, 159] on input "Zoek op (scheeps)naam" at bounding box center [401, 149] width 674 height 19
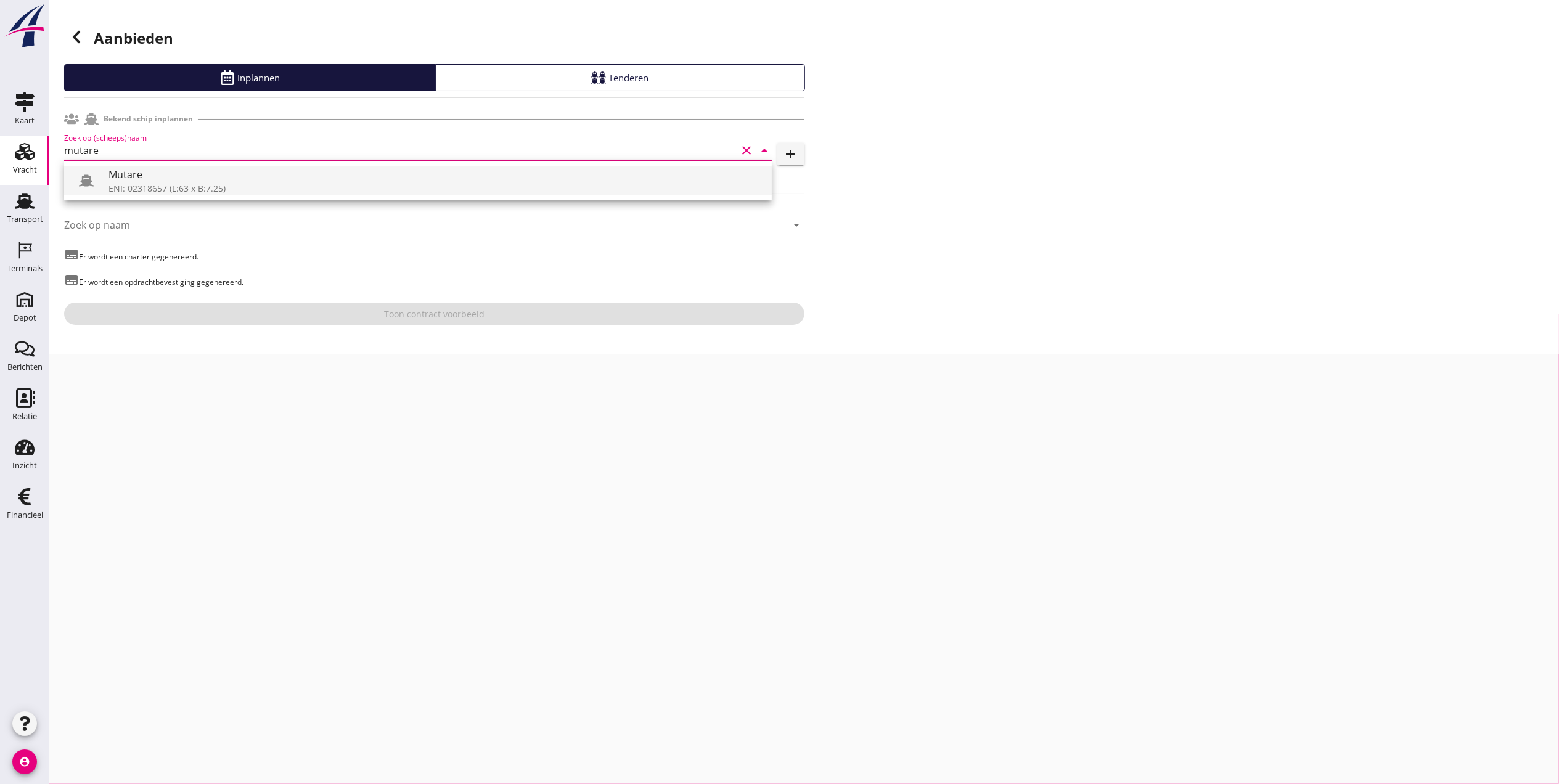
click at [250, 180] on div "Mutare" at bounding box center [435, 174] width 653 height 15
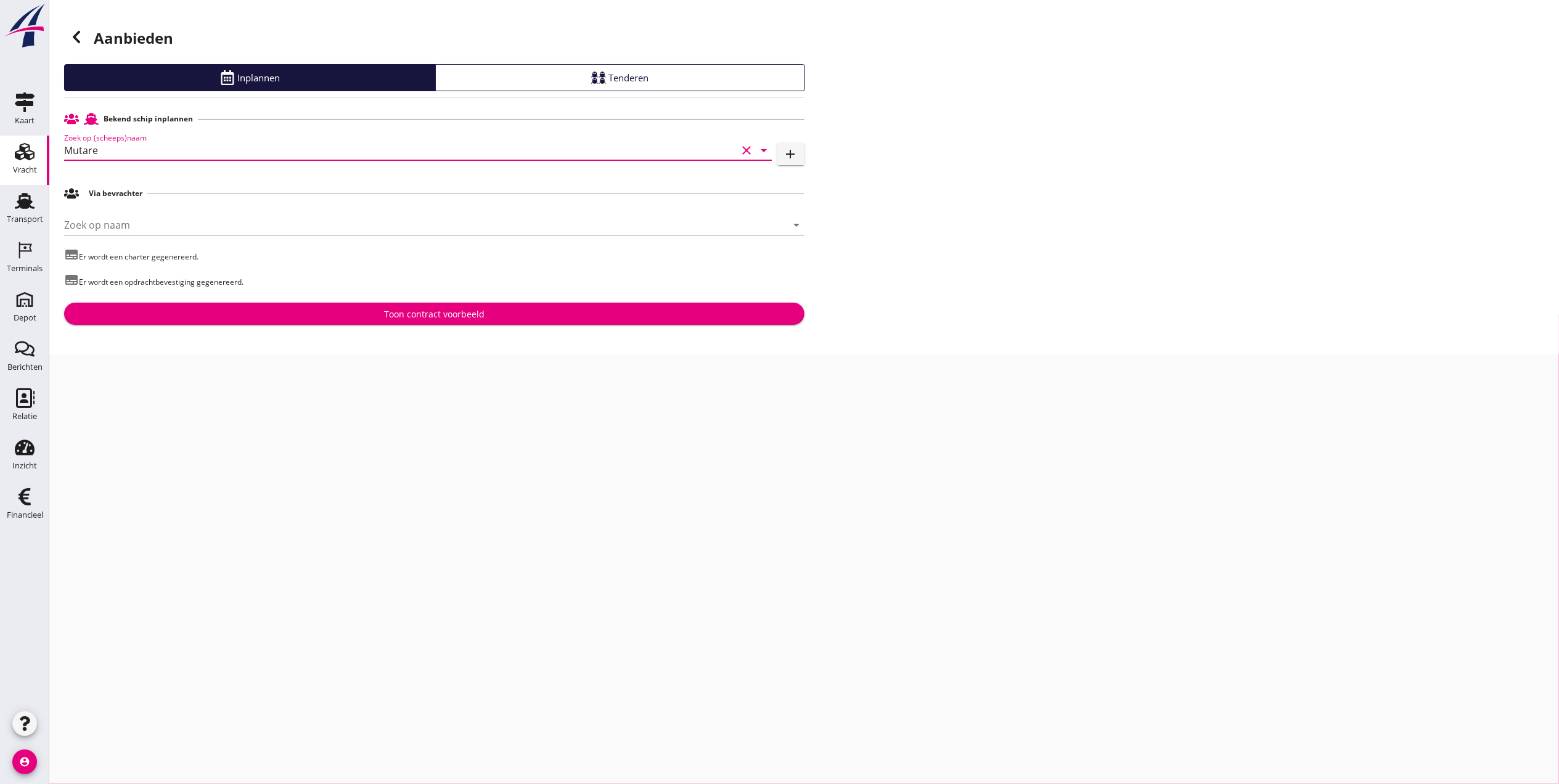
type input "Mutare"
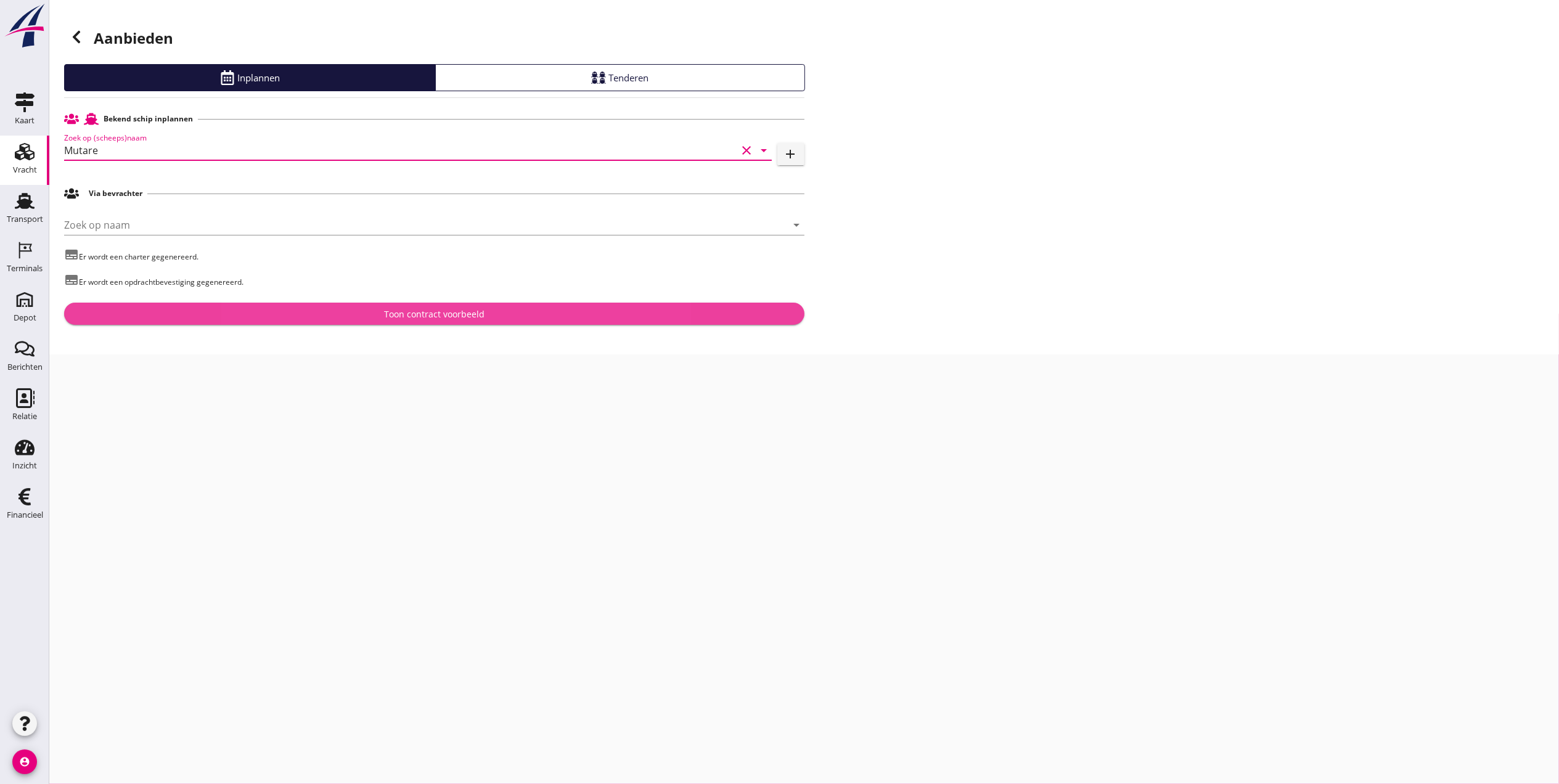
click at [324, 311] on div "Toon contract voorbeeld" at bounding box center [434, 315] width 721 height 13
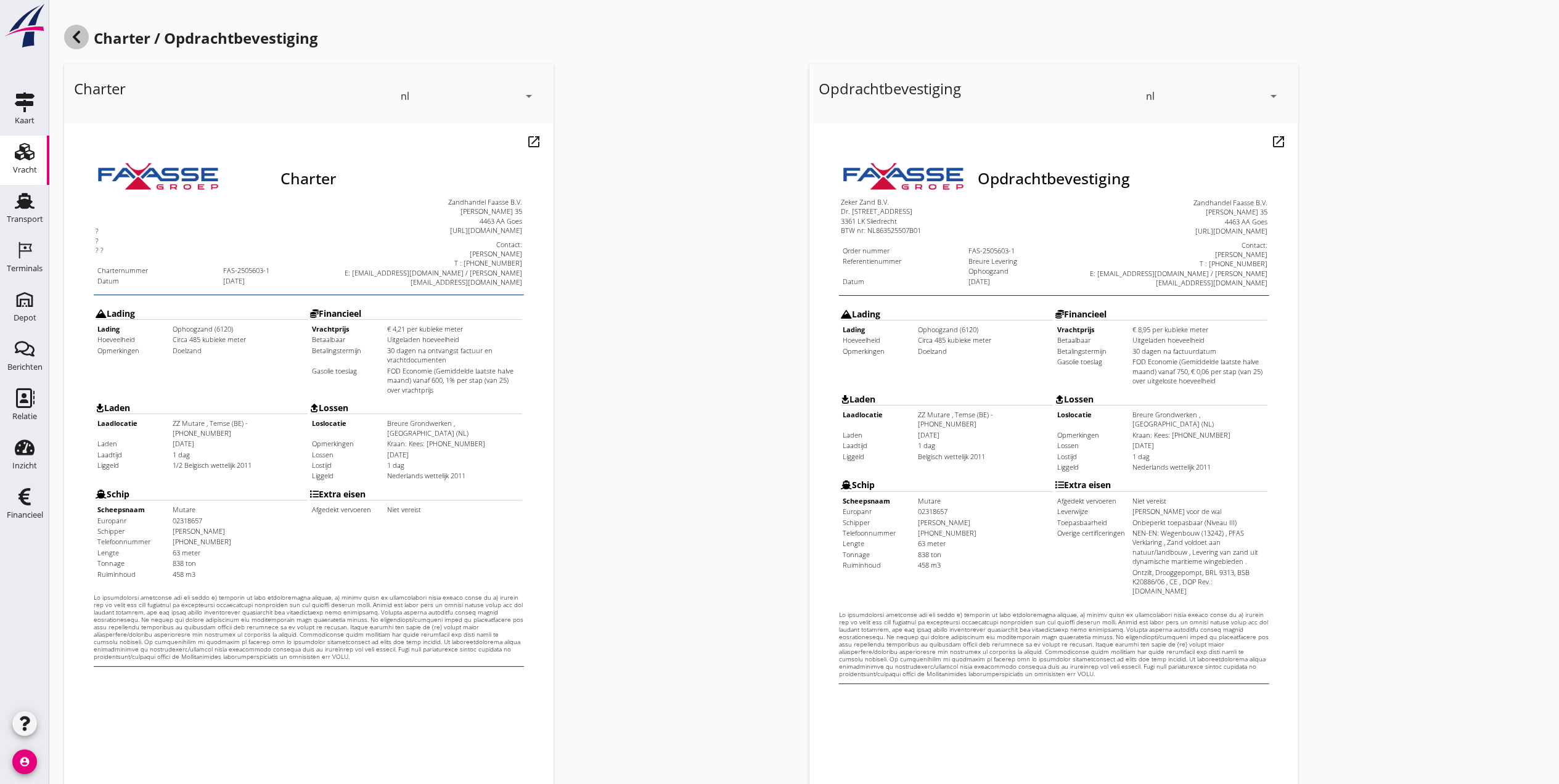
click at [80, 34] on icon at bounding box center [76, 37] width 15 height 15
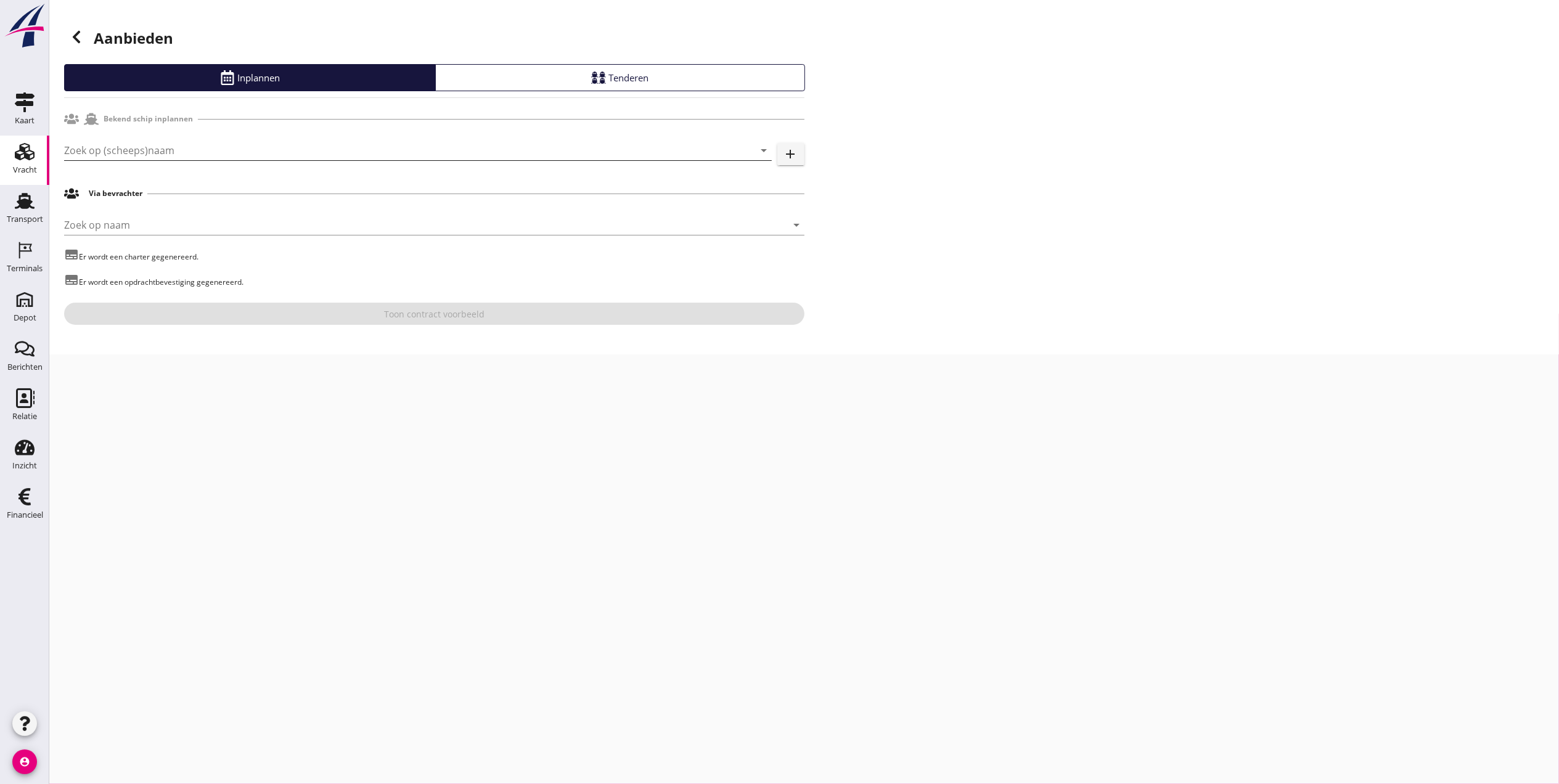
click at [221, 151] on input "Zoek op (scheeps)naam" at bounding box center [401, 149] width 674 height 19
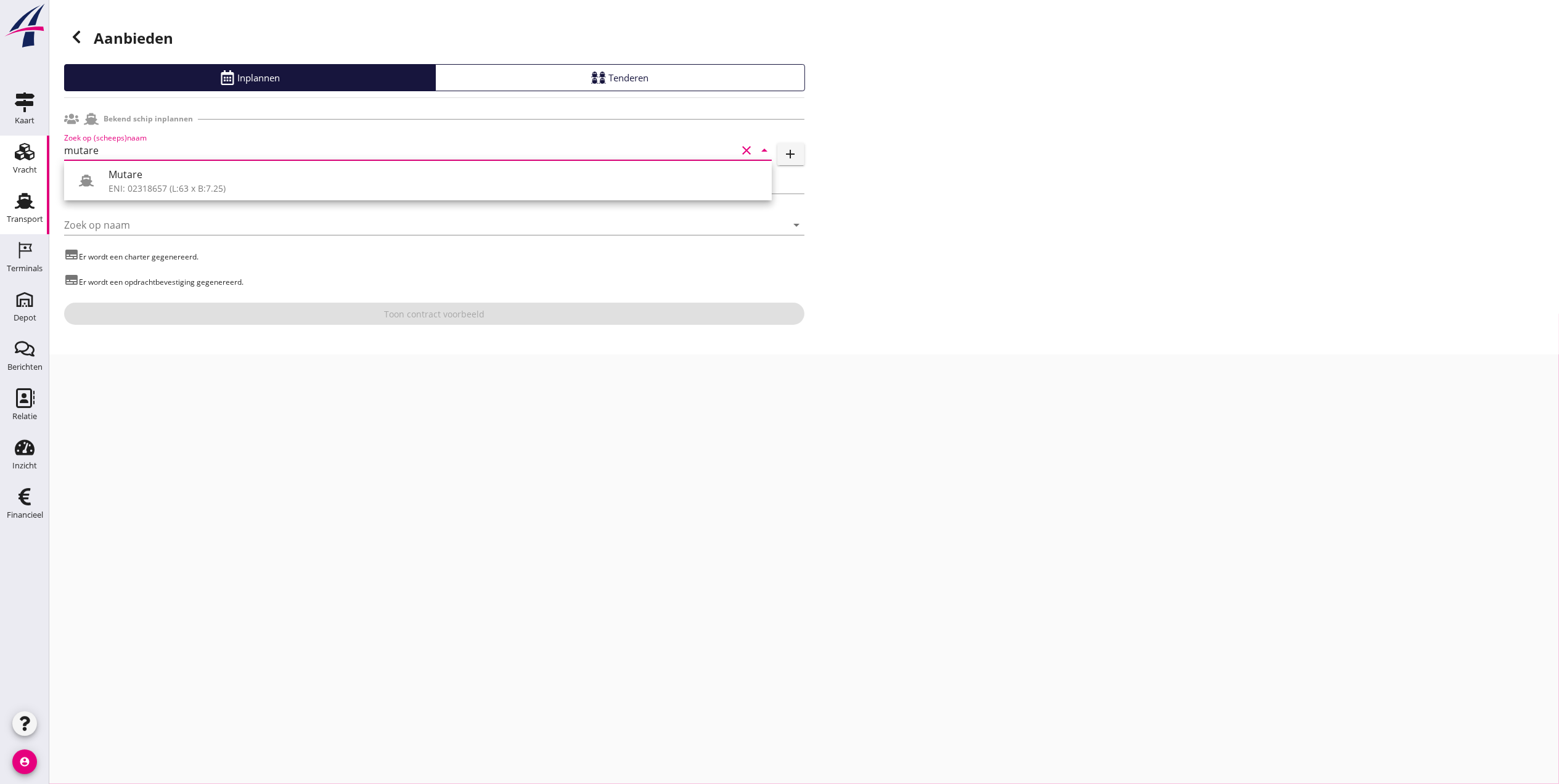
drag, startPoint x: 32, startPoint y: 166, endPoint x: 11, endPoint y: 205, distance: 44.3
drag, startPoint x: 11, startPoint y: 205, endPoint x: 622, endPoint y: 437, distance: 653.6
click at [719, 489] on div "cancel You are impersonating another user. Aanbieden Inplannen Tenderen Bekend …" at bounding box center [804, 392] width 1510 height 784
click at [198, 148] on input "mutare" at bounding box center [401, 149] width 674 height 19
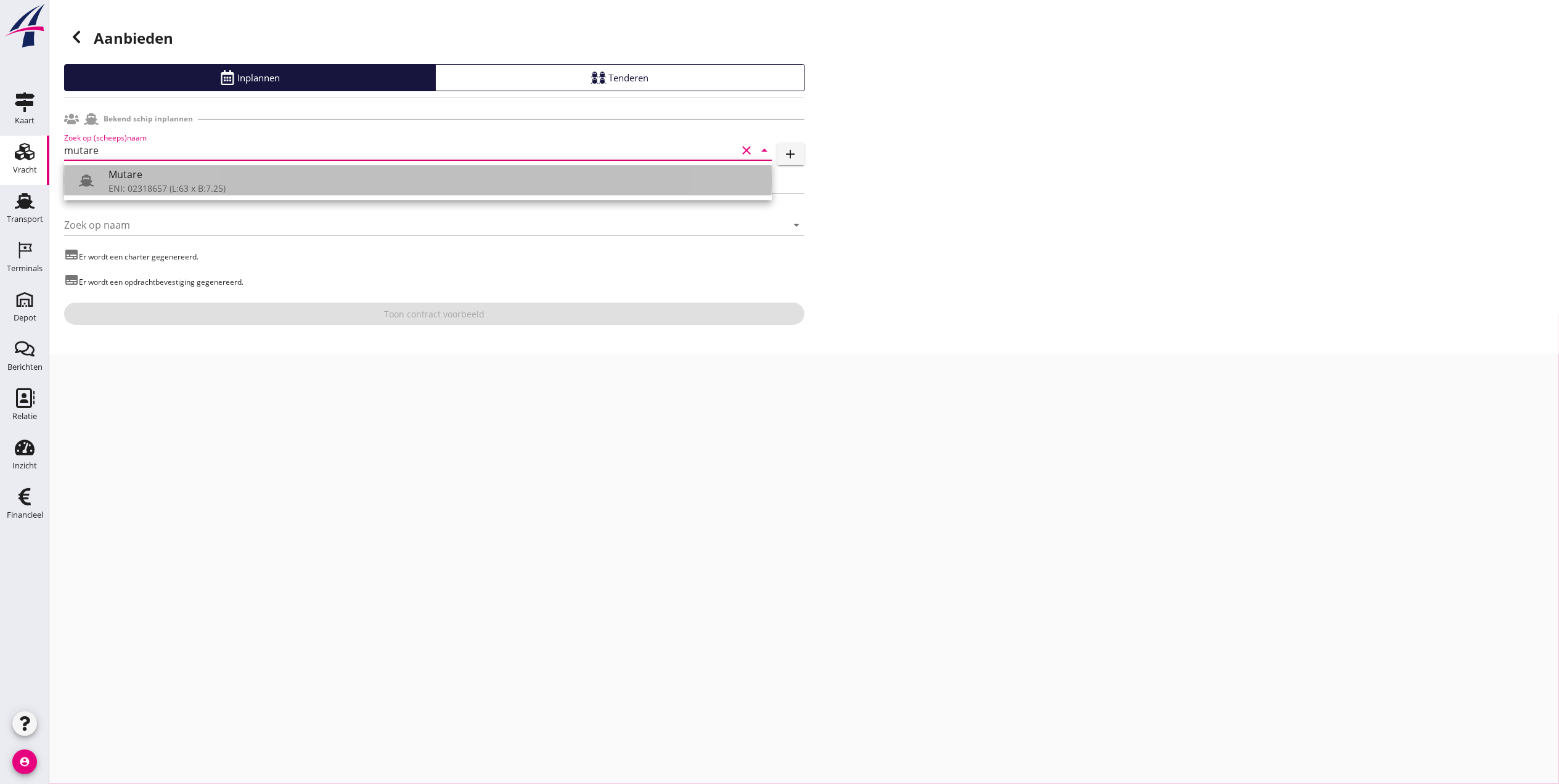
click at [196, 190] on div "ENI: 02318657 (L:63 x B:7.25)" at bounding box center [435, 188] width 653 height 13
type input "Mutare"
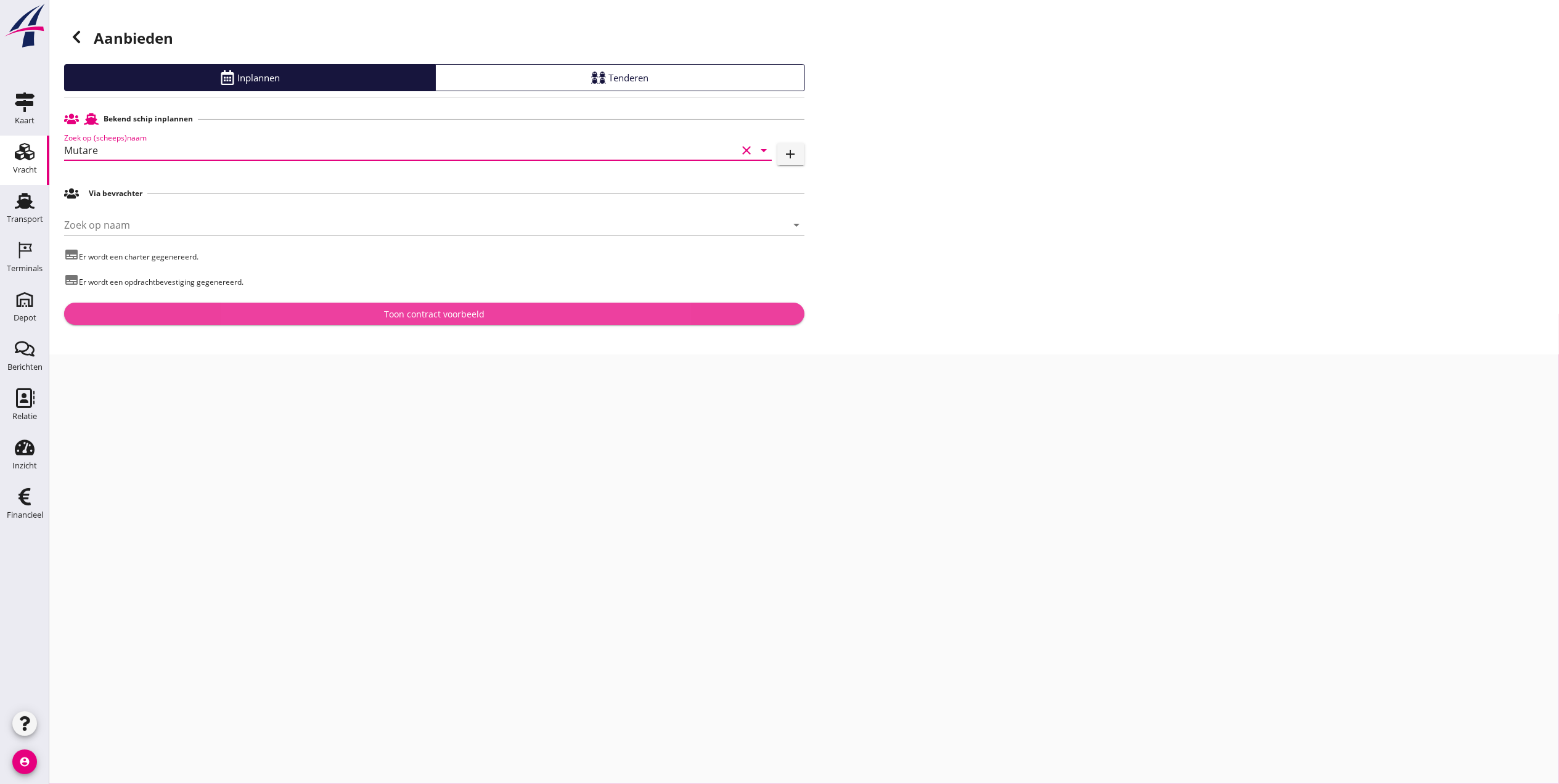
click at [301, 312] on div "Toon contract voorbeeld" at bounding box center [434, 315] width 721 height 13
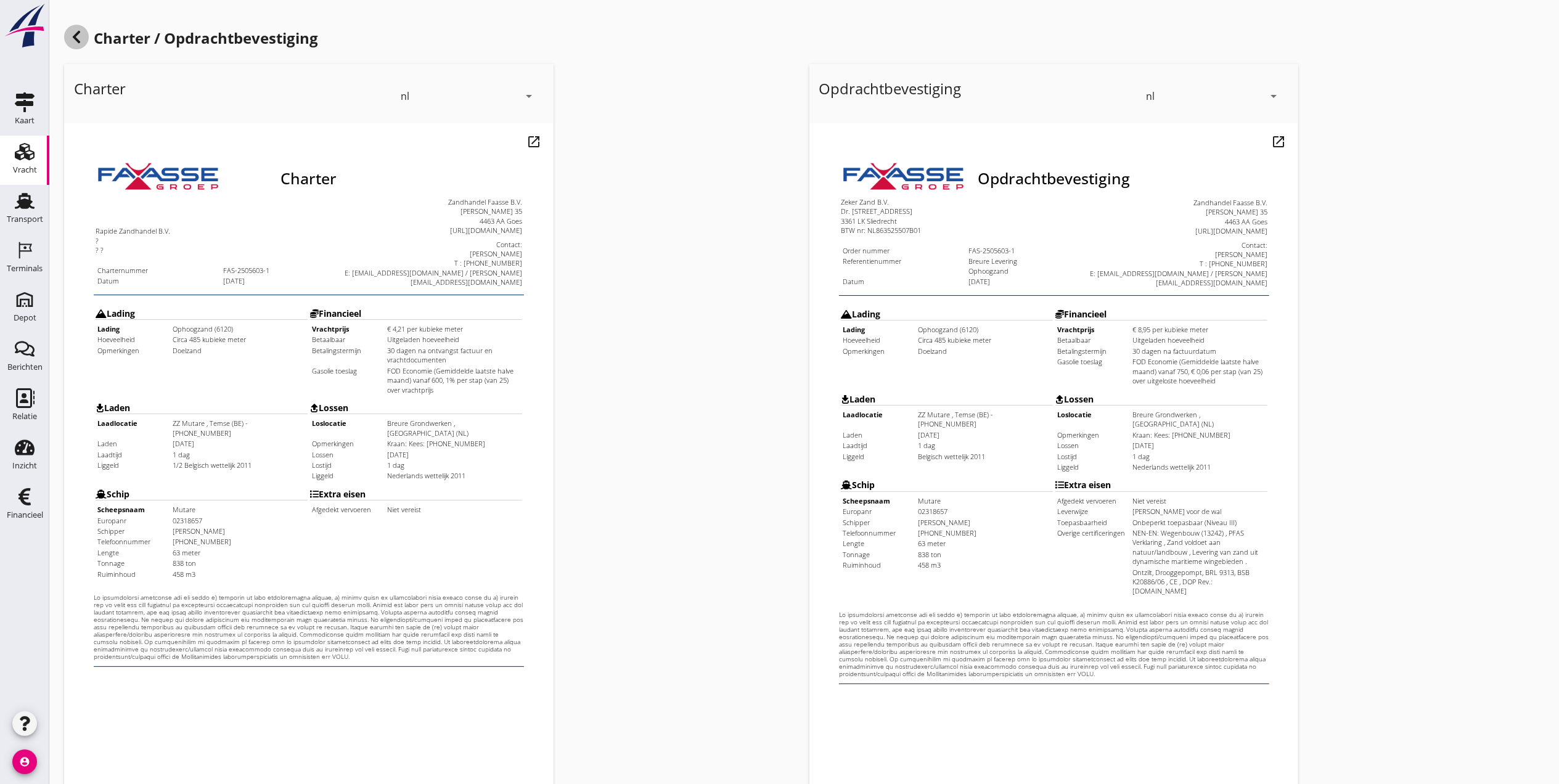
click at [74, 38] on use at bounding box center [76, 36] width 7 height 12
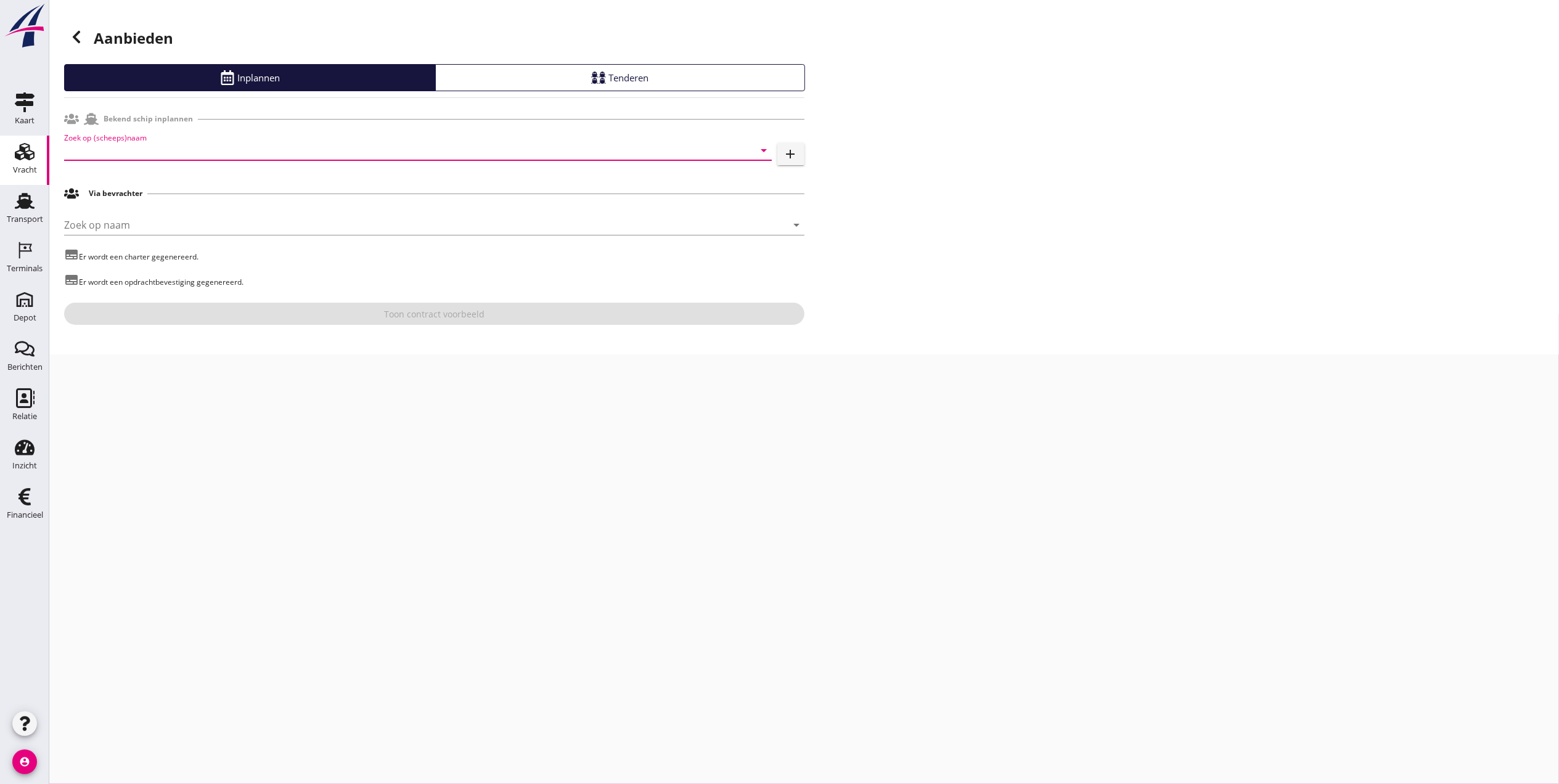
click at [274, 157] on input "Zoek op (scheeps)naam" at bounding box center [401, 149] width 674 height 19
click at [206, 184] on div "ENI: 02318657 (L:63 x B:7.25)" at bounding box center [435, 188] width 653 height 13
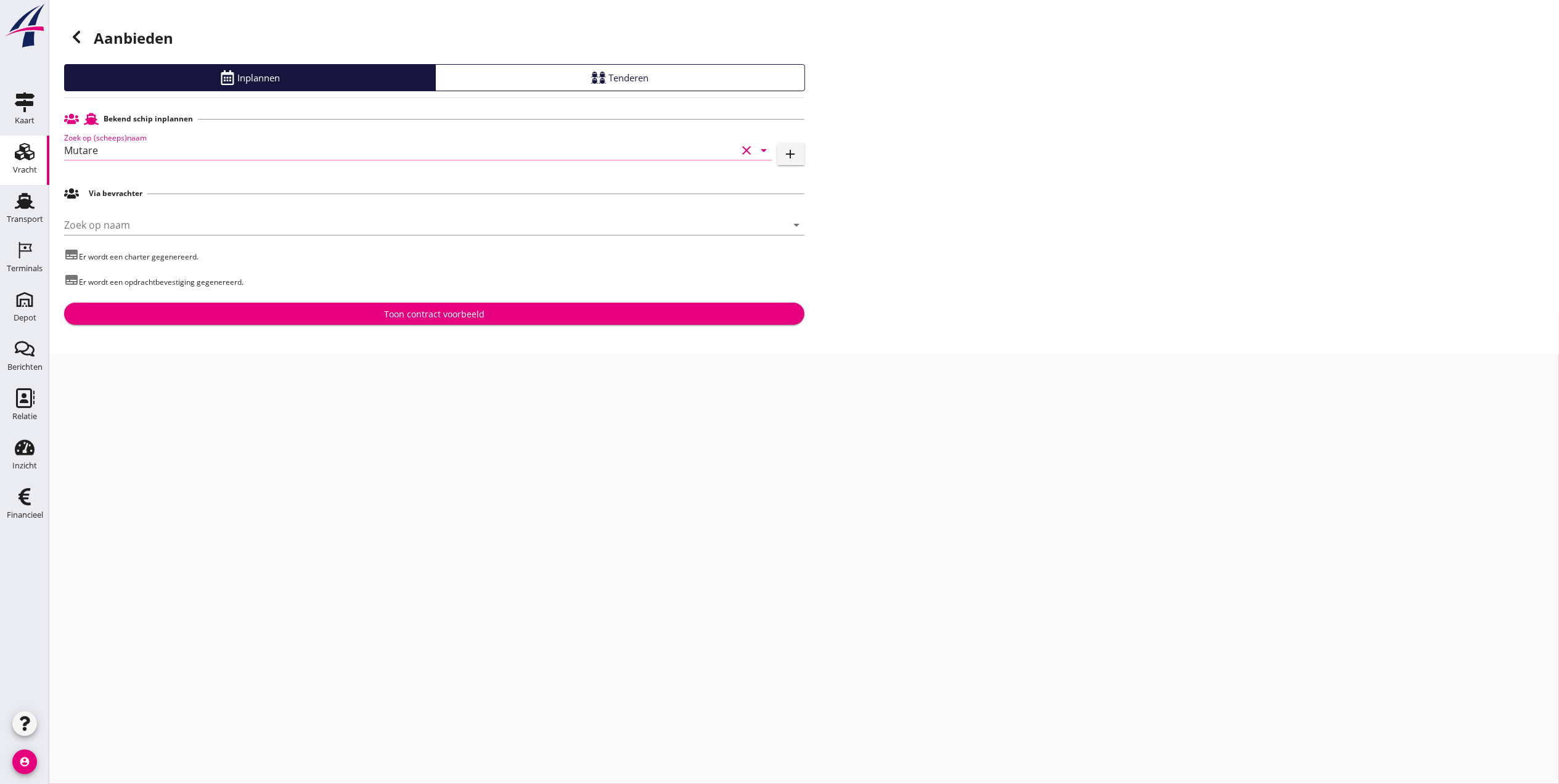
type input "Mutare"
click at [344, 318] on div "Toon contract voorbeeld" at bounding box center [434, 315] width 721 height 13
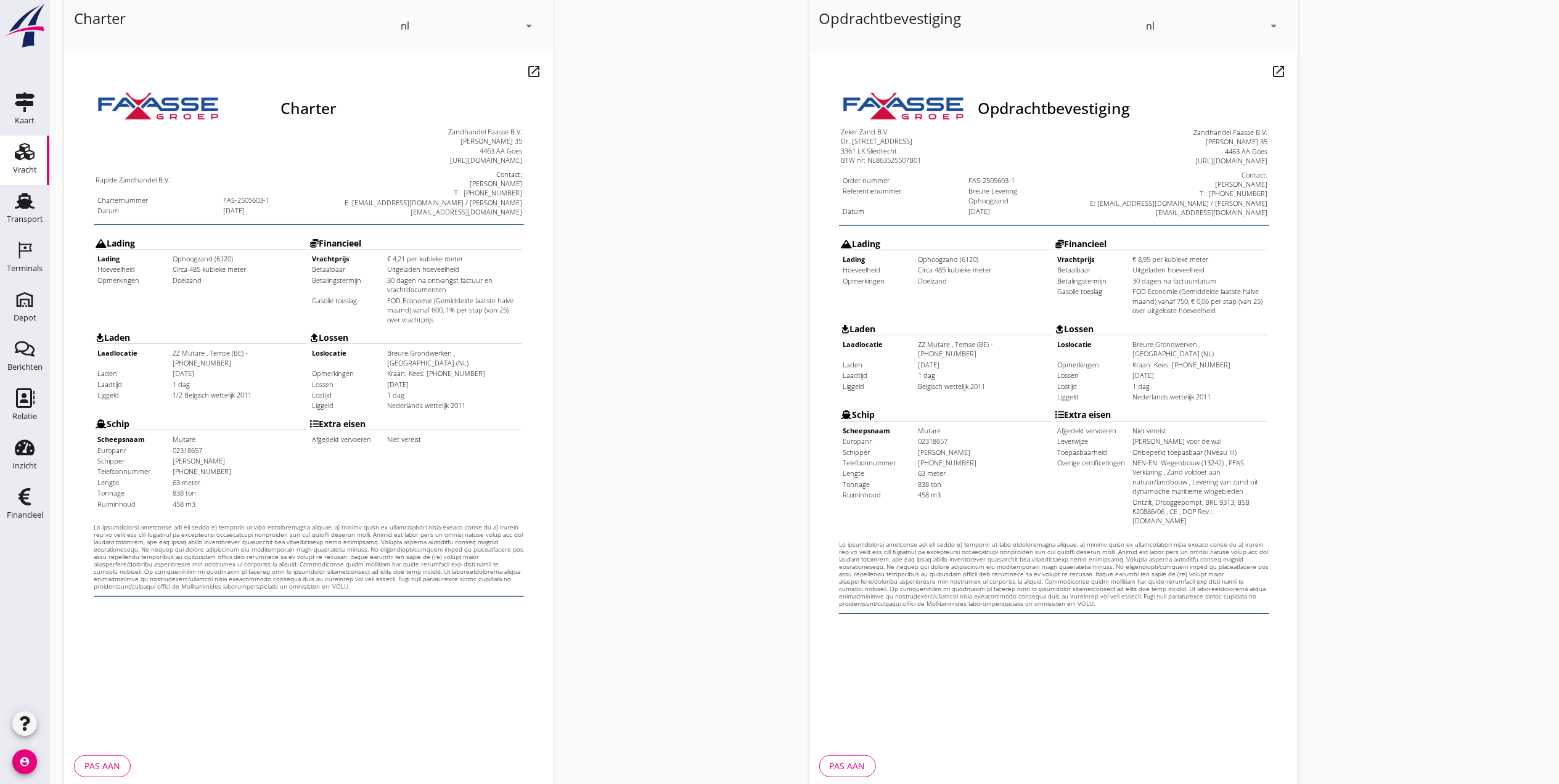
scroll to position [128, 0]
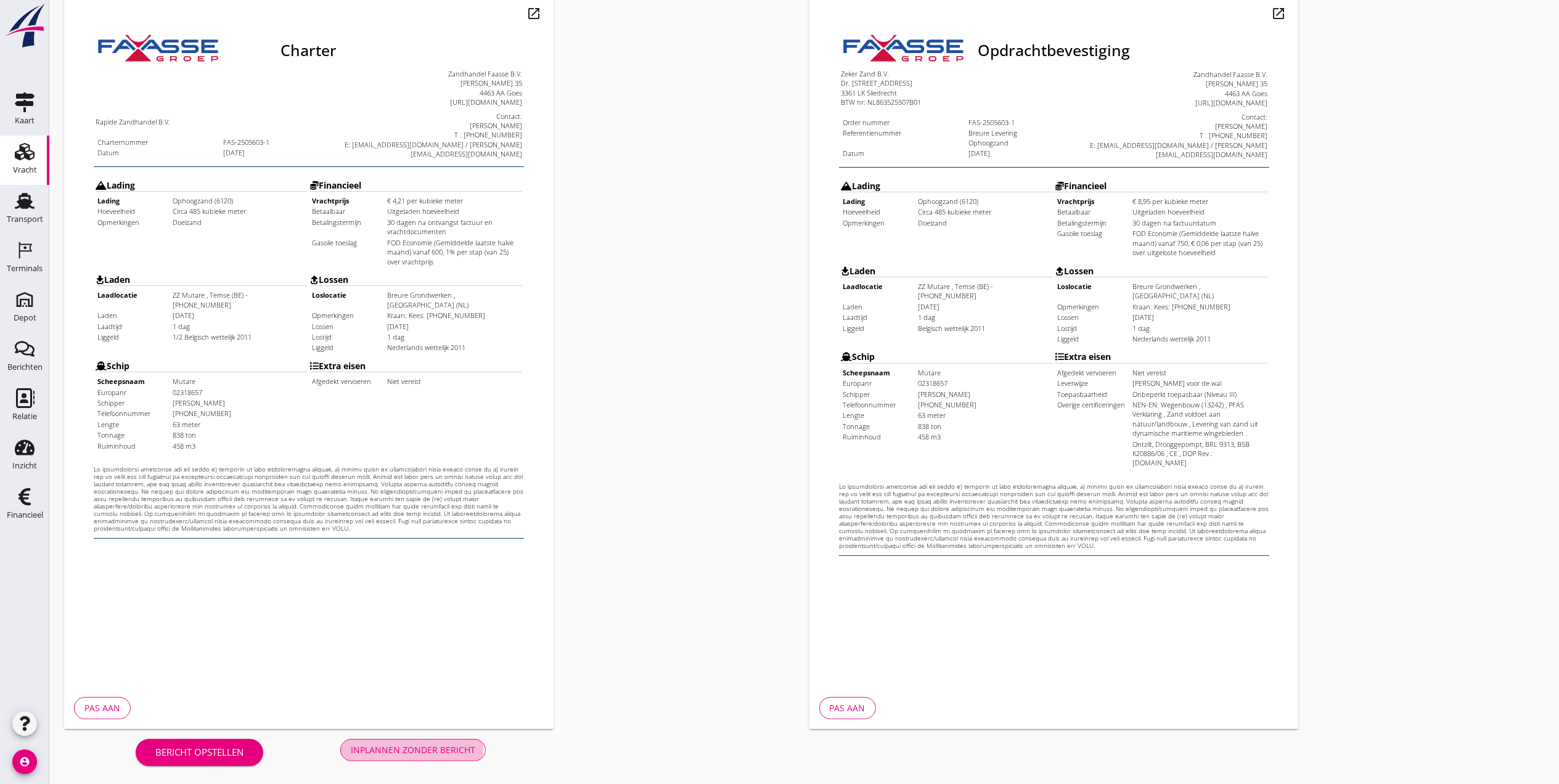
click at [454, 757] on button "Inplannen zonder bericht" at bounding box center [413, 751] width 146 height 22
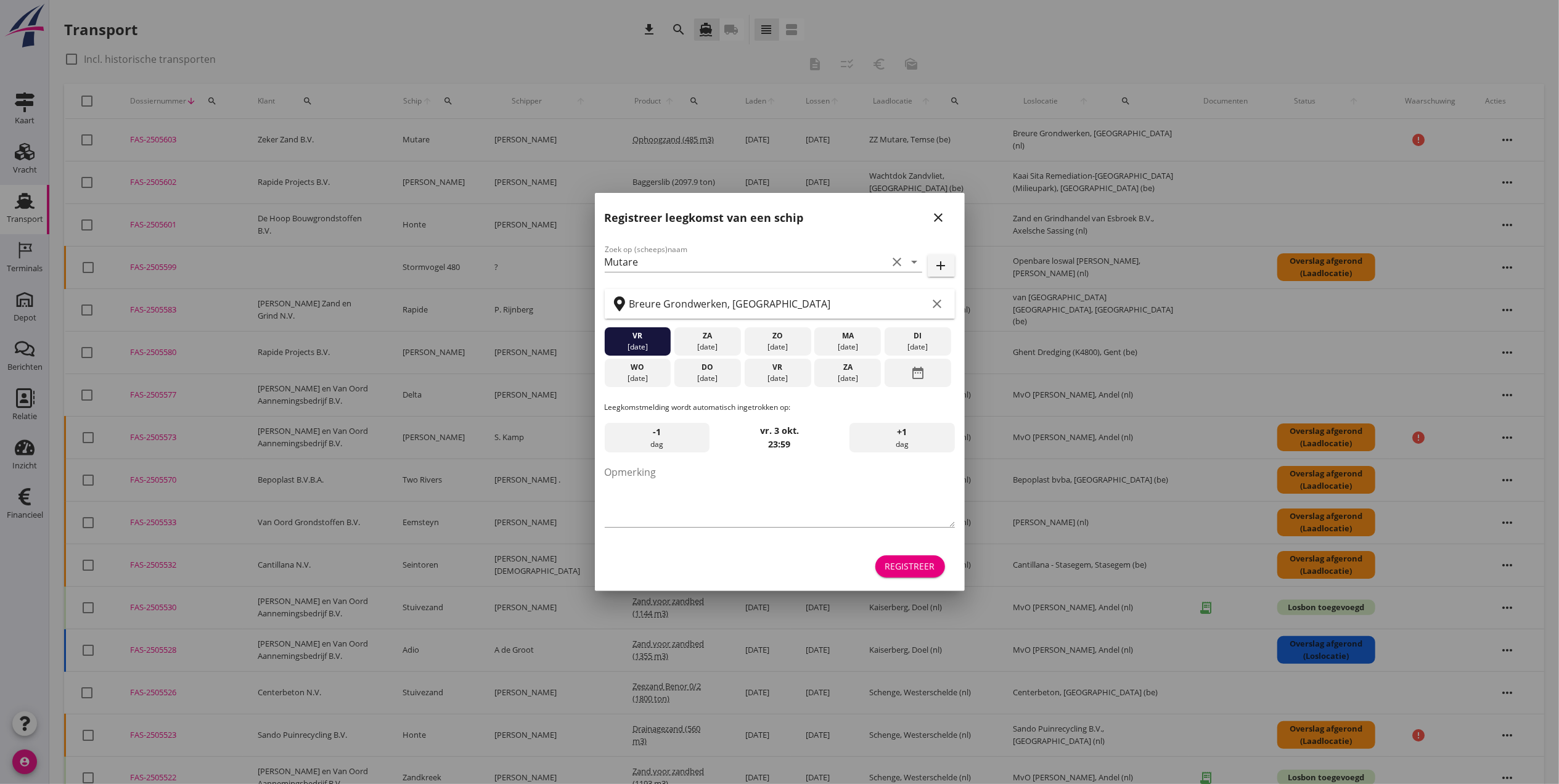
click at [921, 211] on div "Registreer leegkomst van een schip close" at bounding box center [780, 212] width 370 height 40
click at [938, 220] on icon "close" at bounding box center [939, 218] width 15 height 15
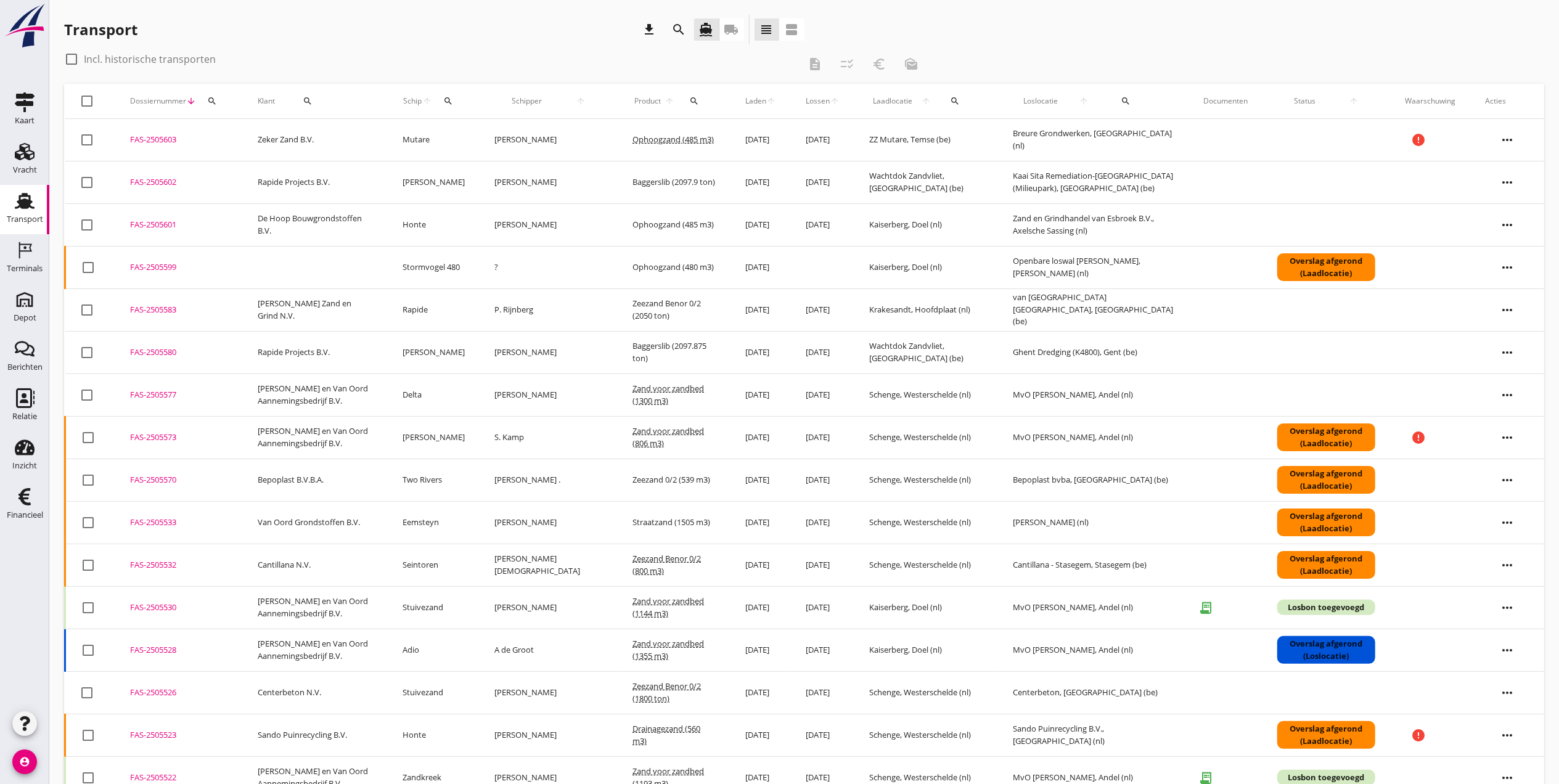
click at [161, 138] on div "FAS-2505603" at bounding box center [179, 139] width 98 height 12
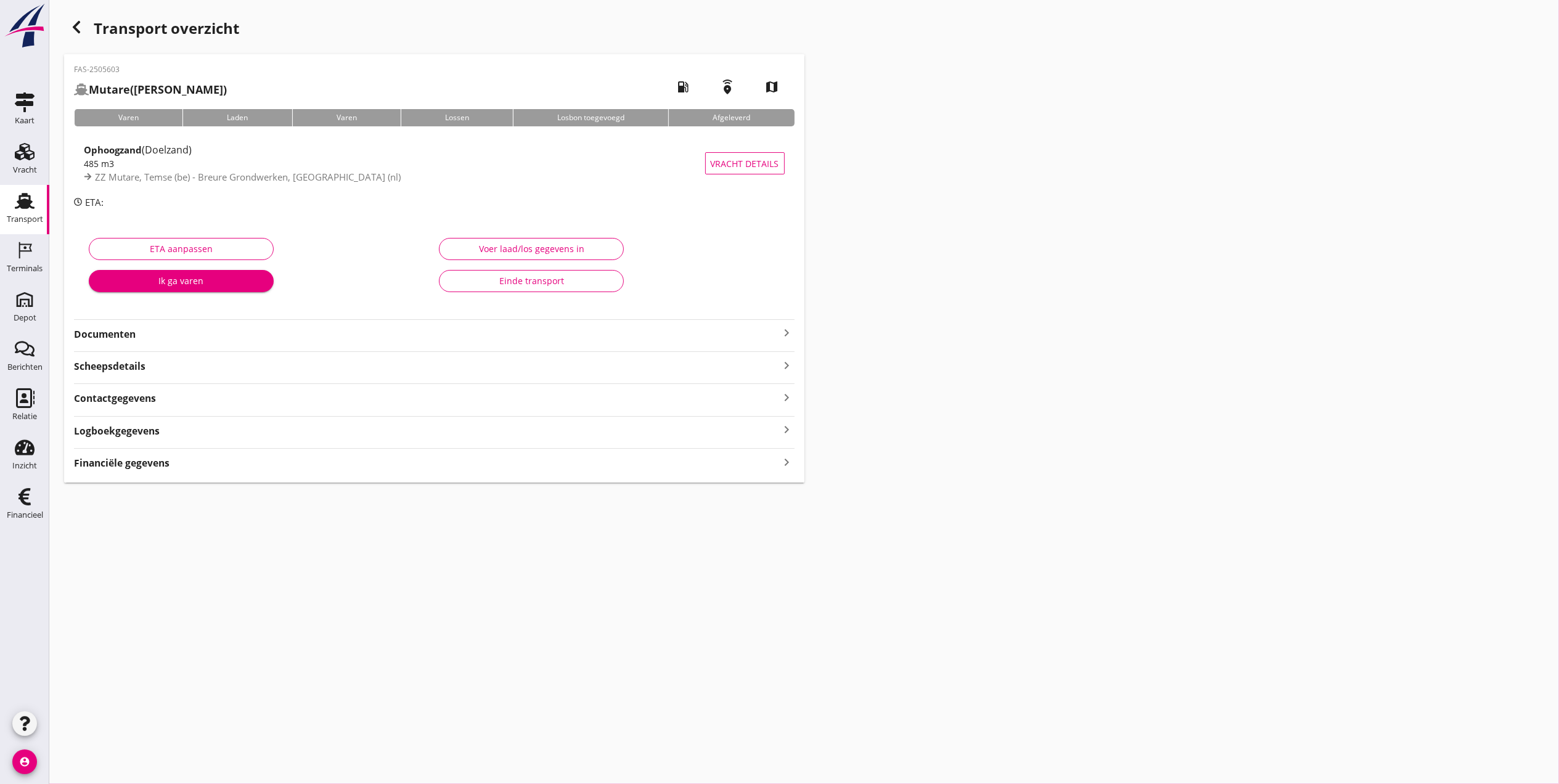
click at [147, 328] on strong "Documenten" at bounding box center [427, 334] width 706 height 14
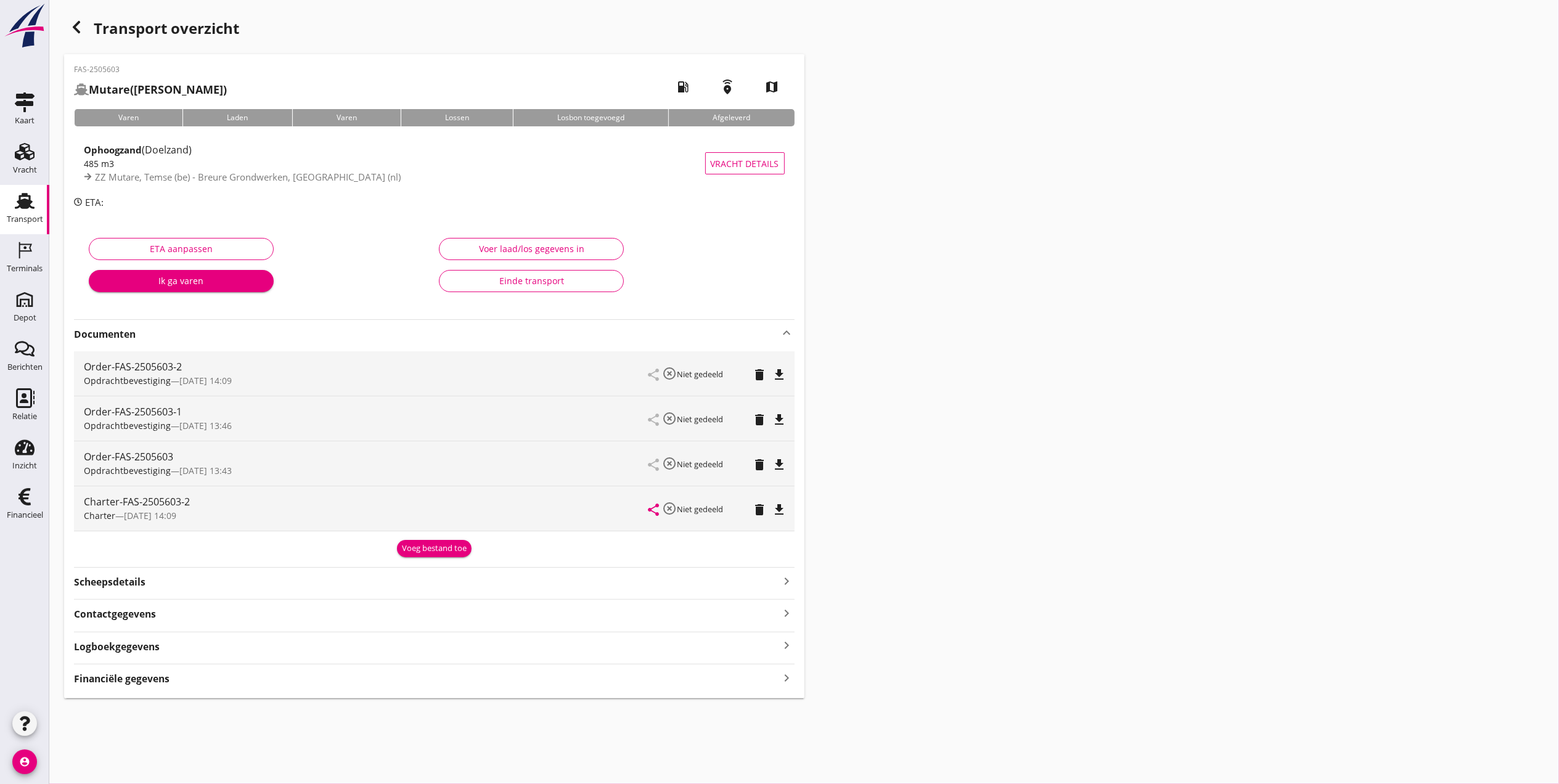
click at [421, 546] on div "Voeg bestand toe" at bounding box center [434, 548] width 65 height 12
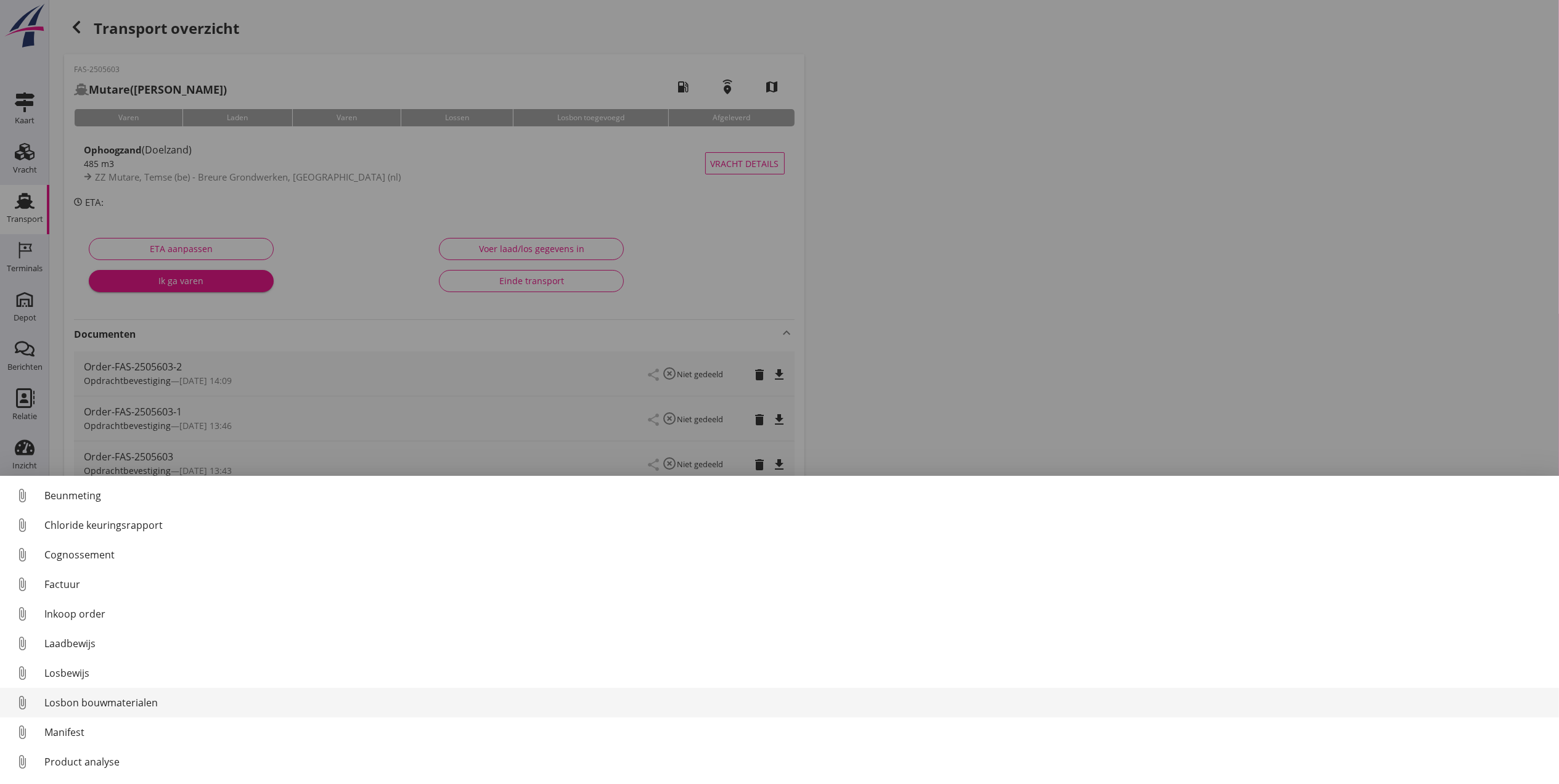
click at [158, 699] on div "Losbon bouwmaterialen" at bounding box center [797, 702] width 1505 height 15
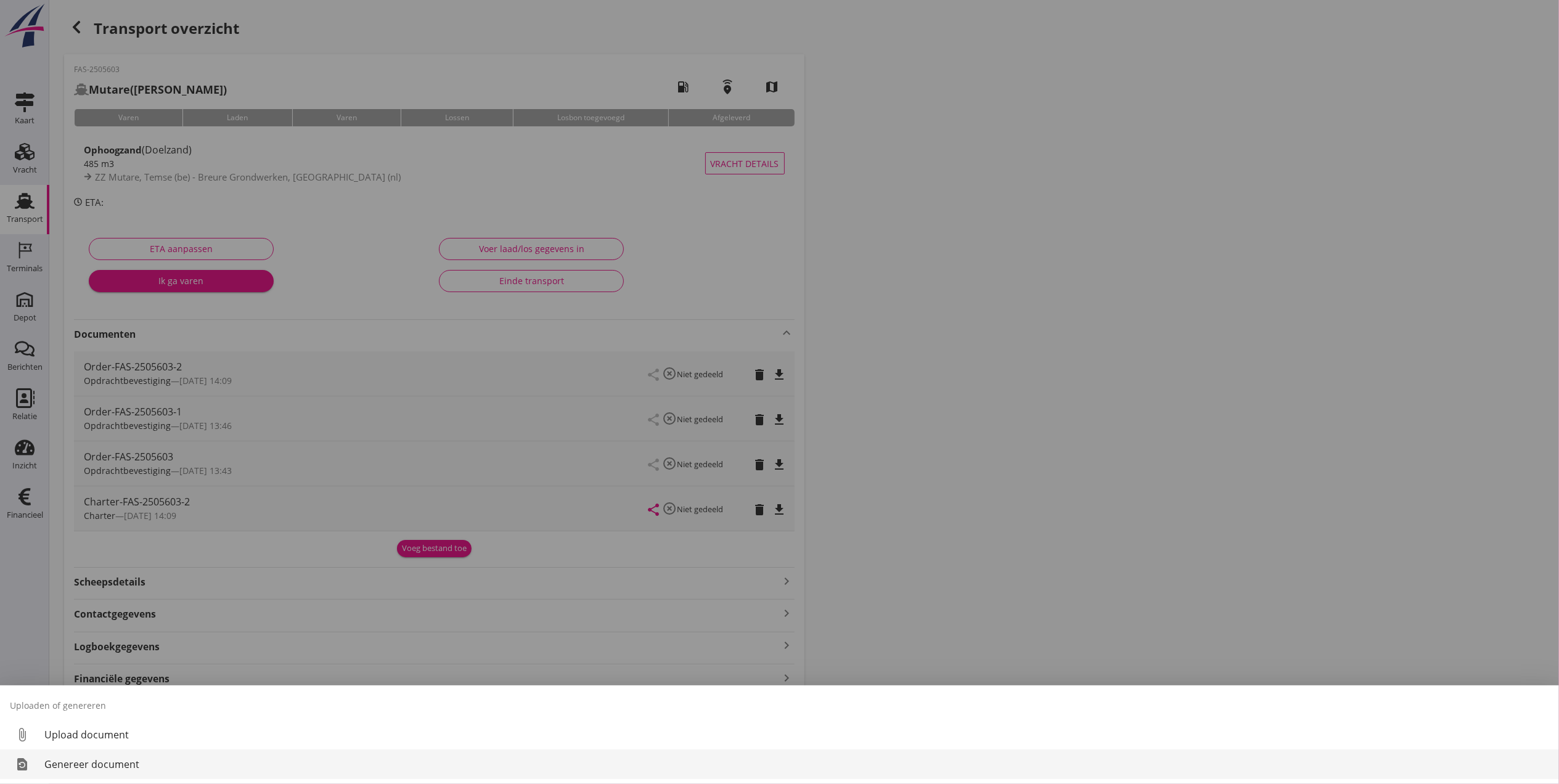
click at [94, 772] on link "restore_page Genereer document" at bounding box center [780, 765] width 1559 height 30
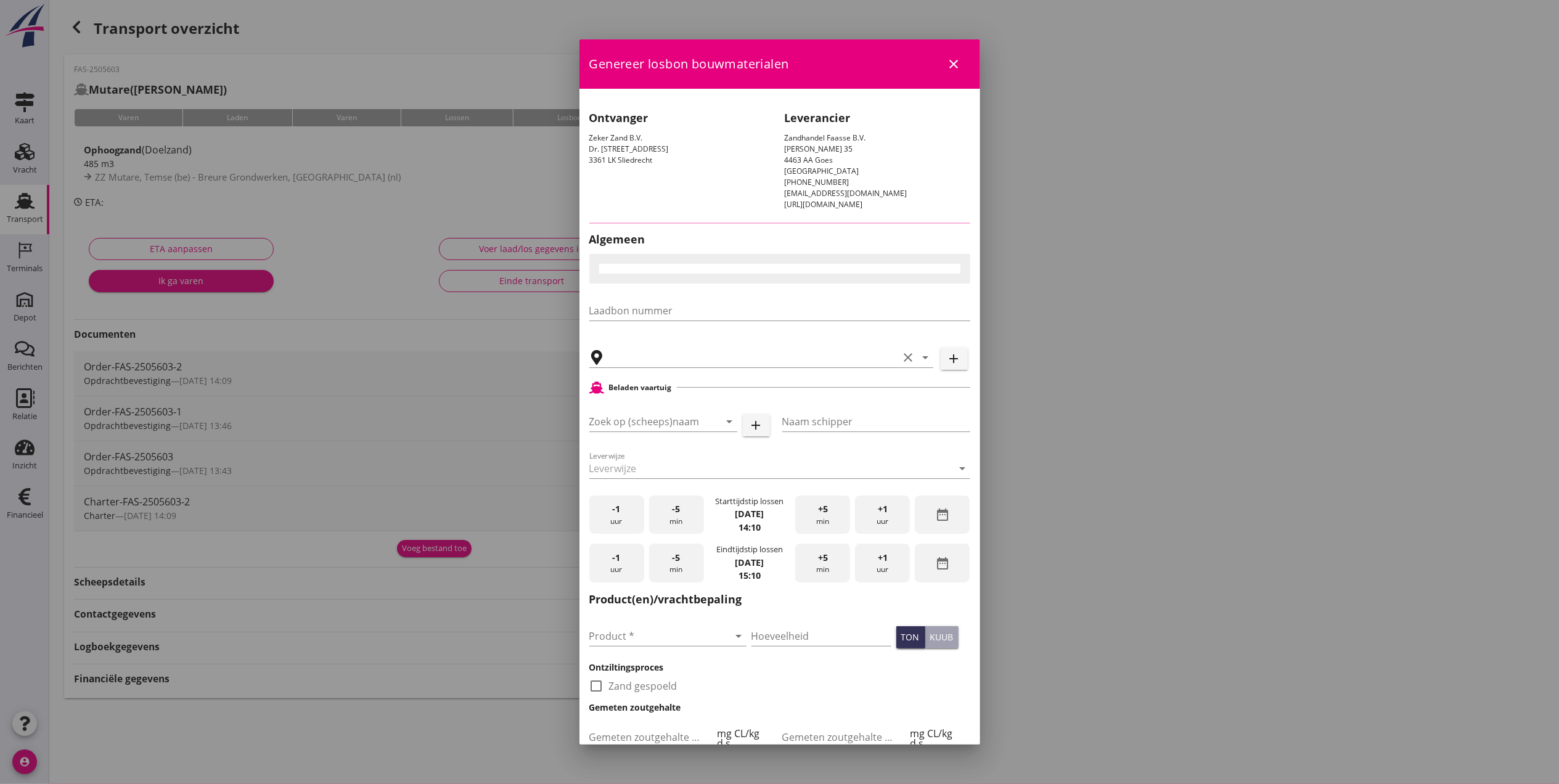
type input "Breure Grondwerken, [GEOGRAPHIC_DATA]"
checkbox input "true"
type input "Mutare"
type input "[PERSON_NAME]"
type input "Ophoogzand (6120)"
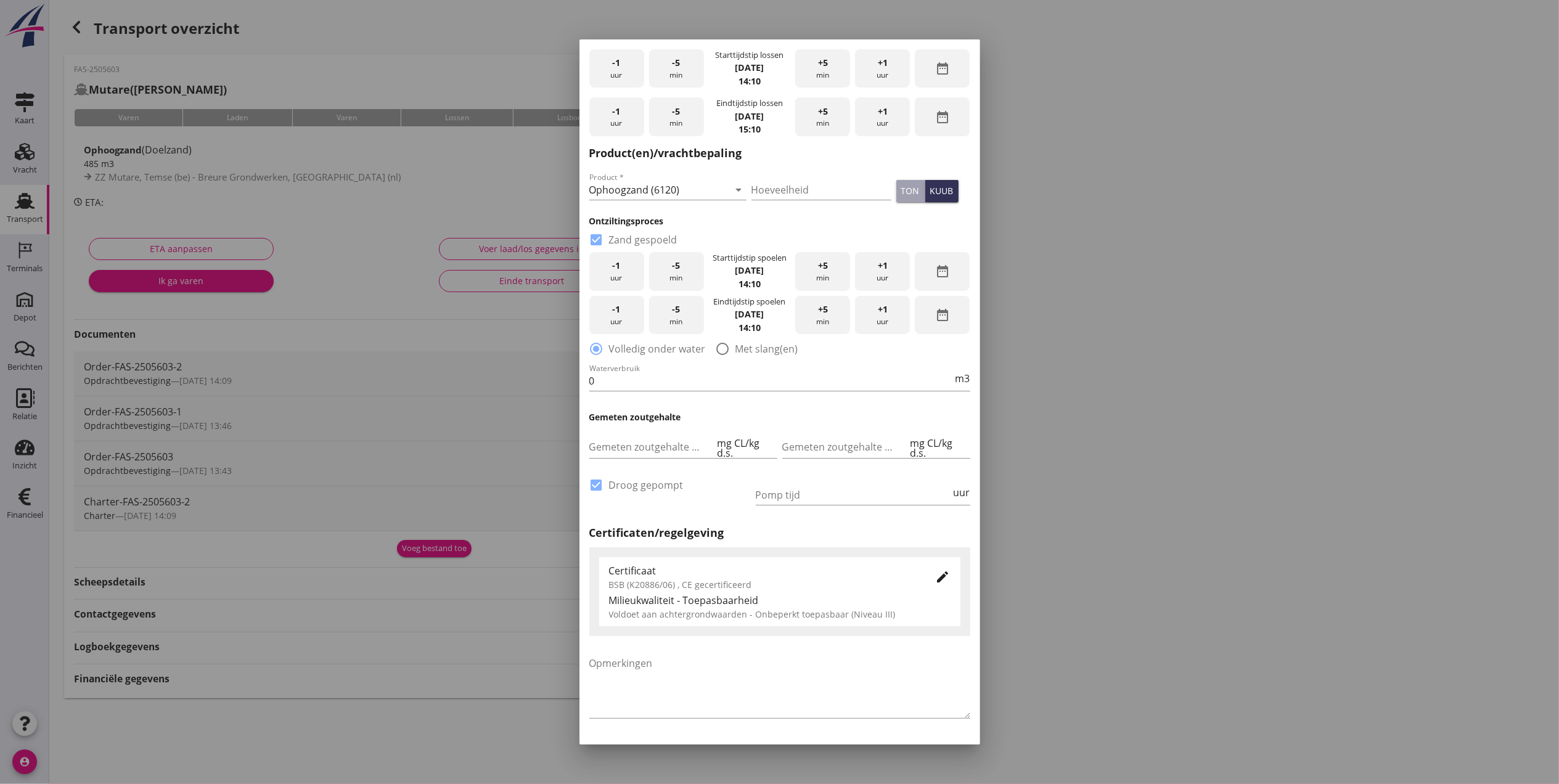
scroll to position [503, 0]
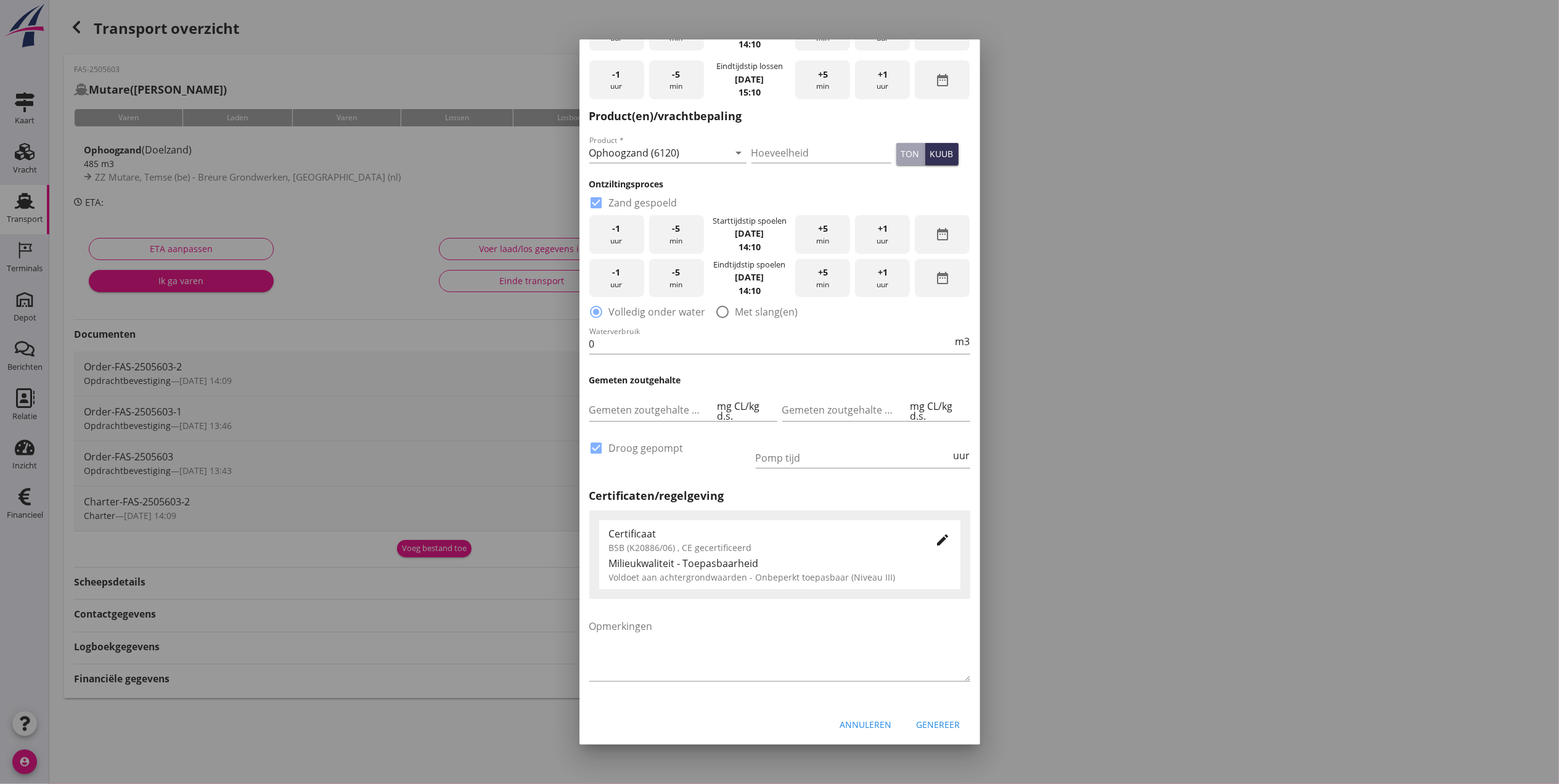
click at [930, 727] on div "Genereer" at bounding box center [938, 725] width 44 height 13
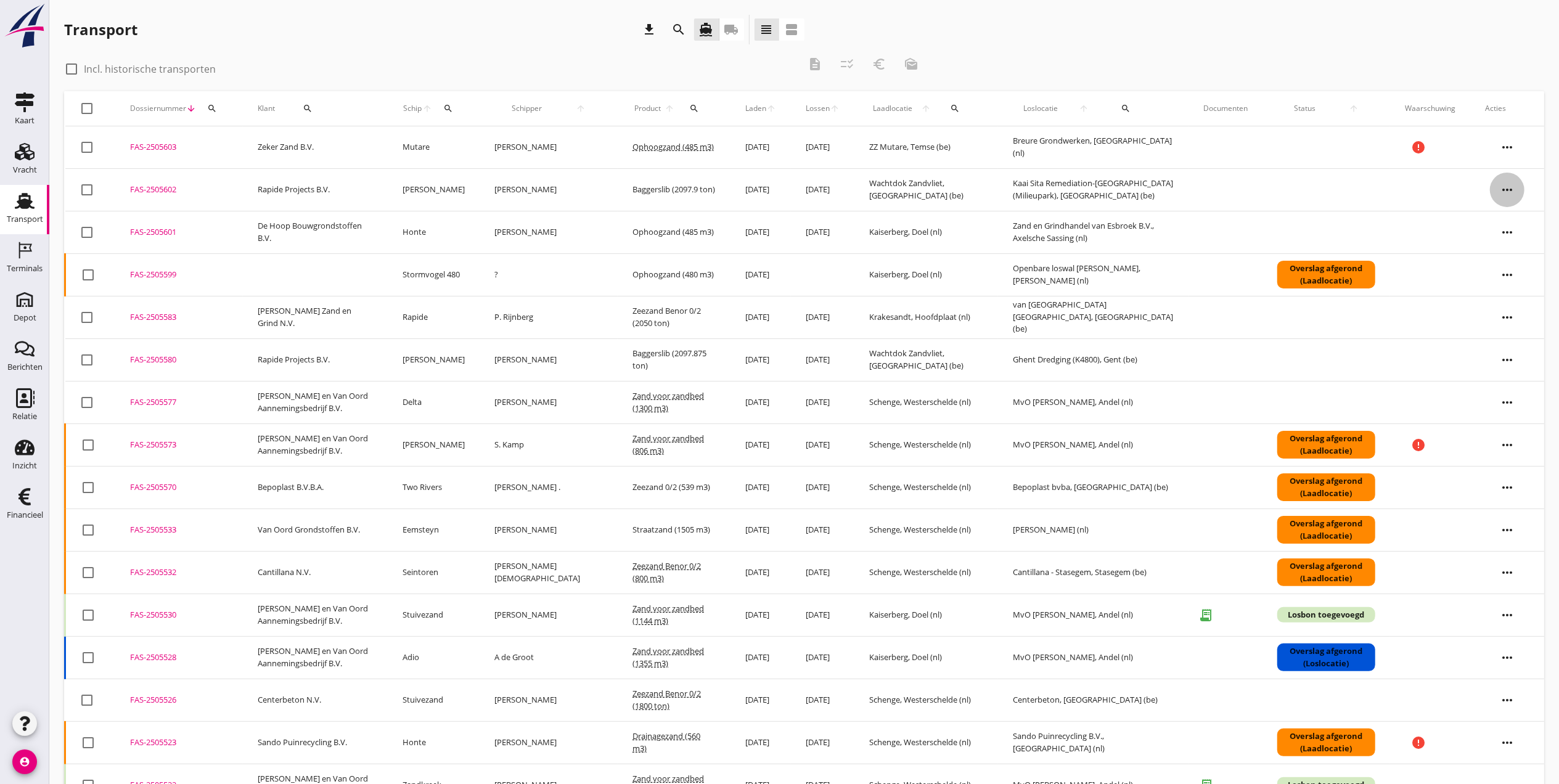
drag, startPoint x: 164, startPoint y: 190, endPoint x: 1523, endPoint y: 190, distance: 1359.0
click at [1523, 190] on icon "more_horiz" at bounding box center [1507, 189] width 34 height 34
click at [146, 190] on div "FAS-2505602" at bounding box center [179, 189] width 98 height 12
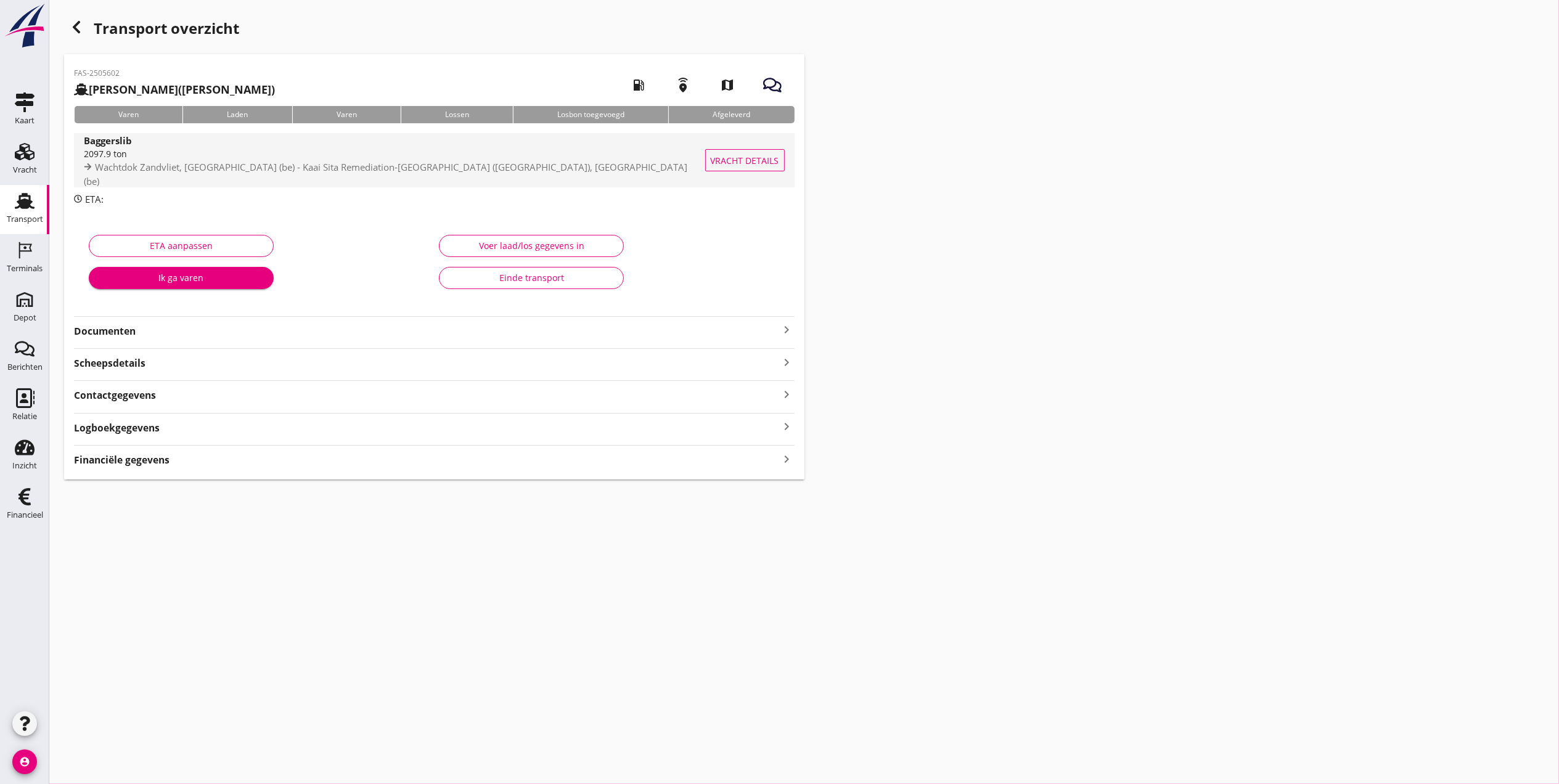
click at [175, 146] on div "Baggerslib" at bounding box center [394, 140] width 622 height 14
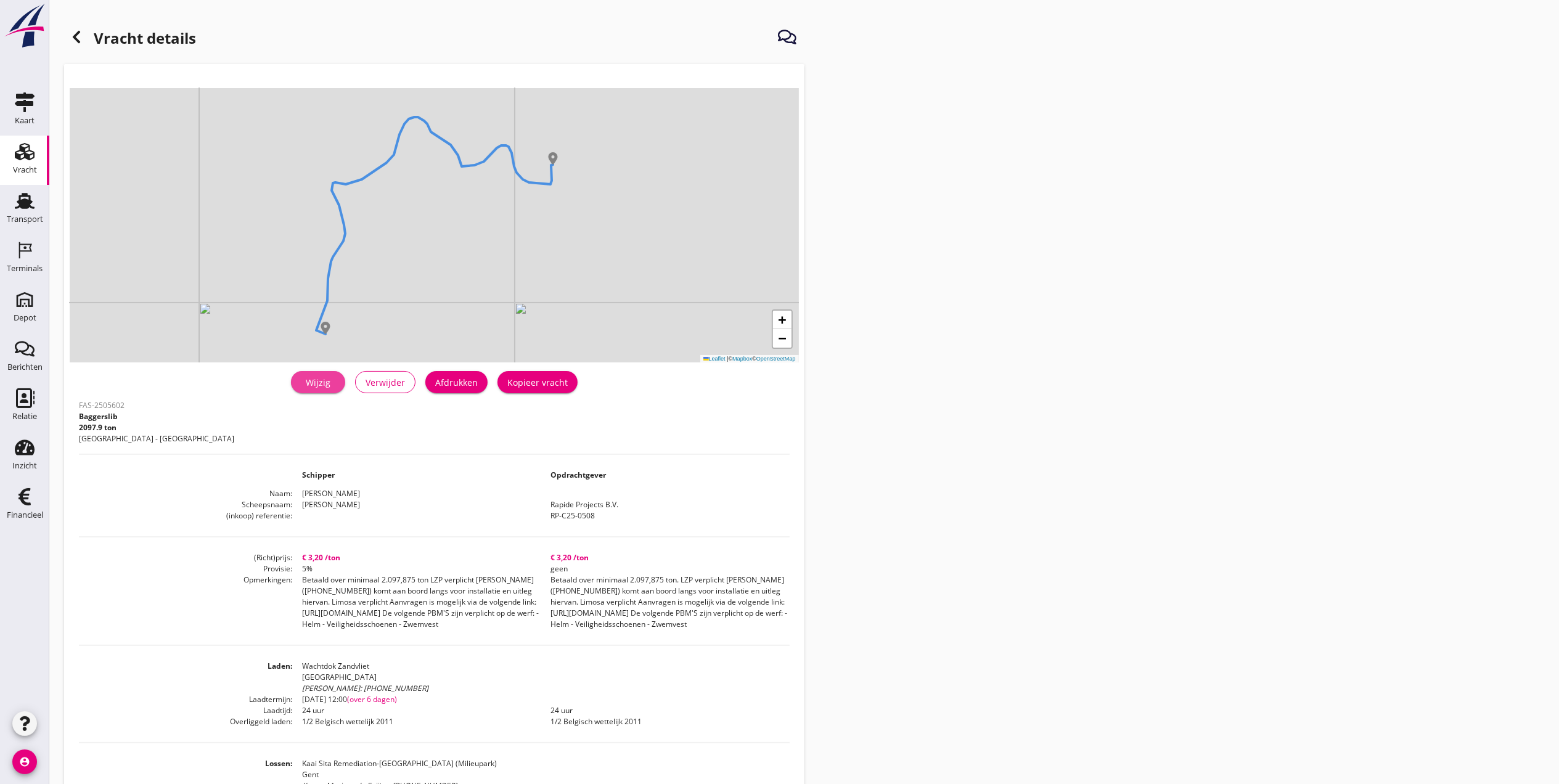
click at [327, 378] on div "Wijzig" at bounding box center [317, 382] width 34 height 13
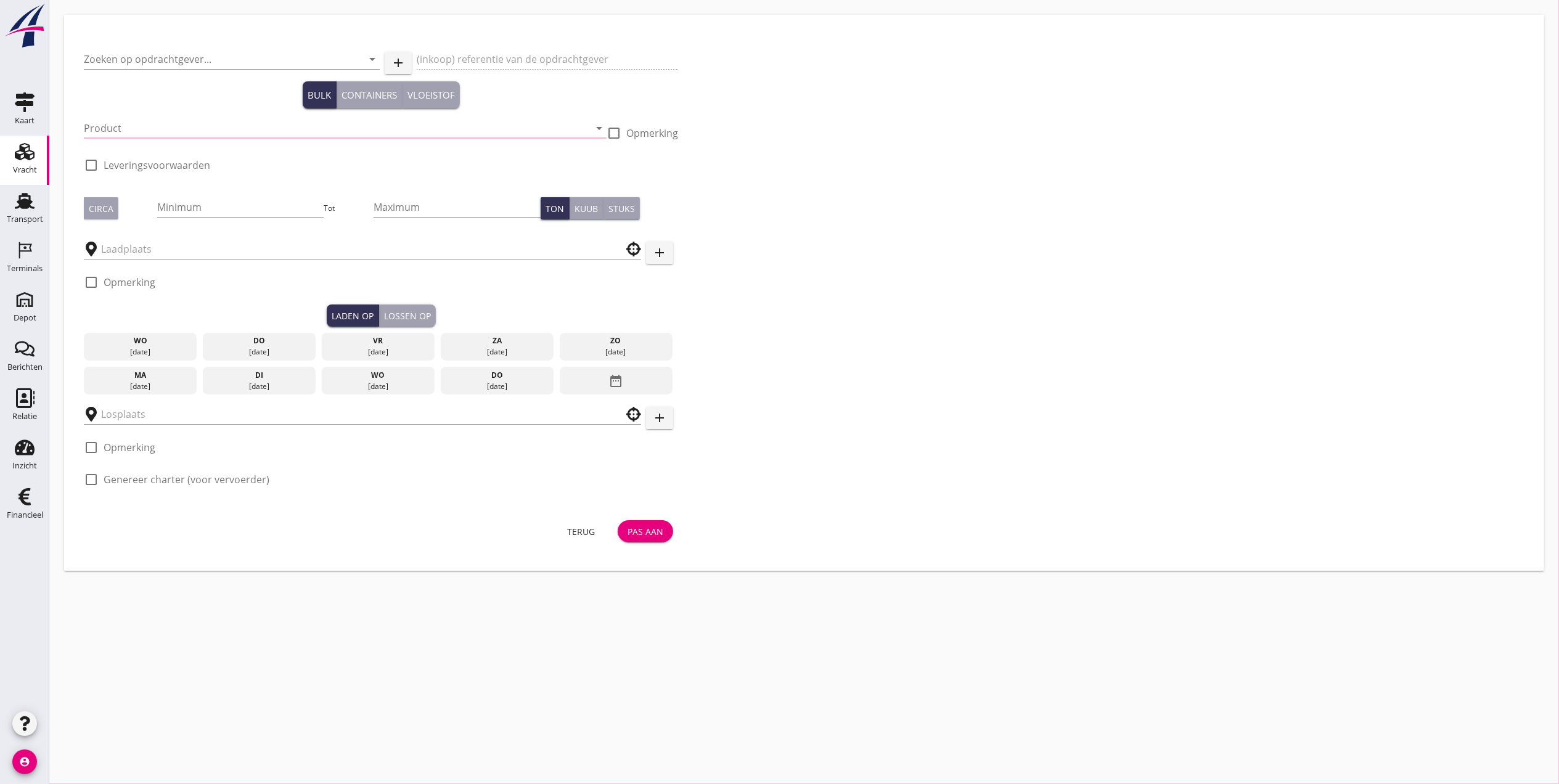
type input "Rapide Projects B.V."
type input "RP-C25-0508"
type input "Baggerslib"
type input "2097.9"
checkbox input "true"
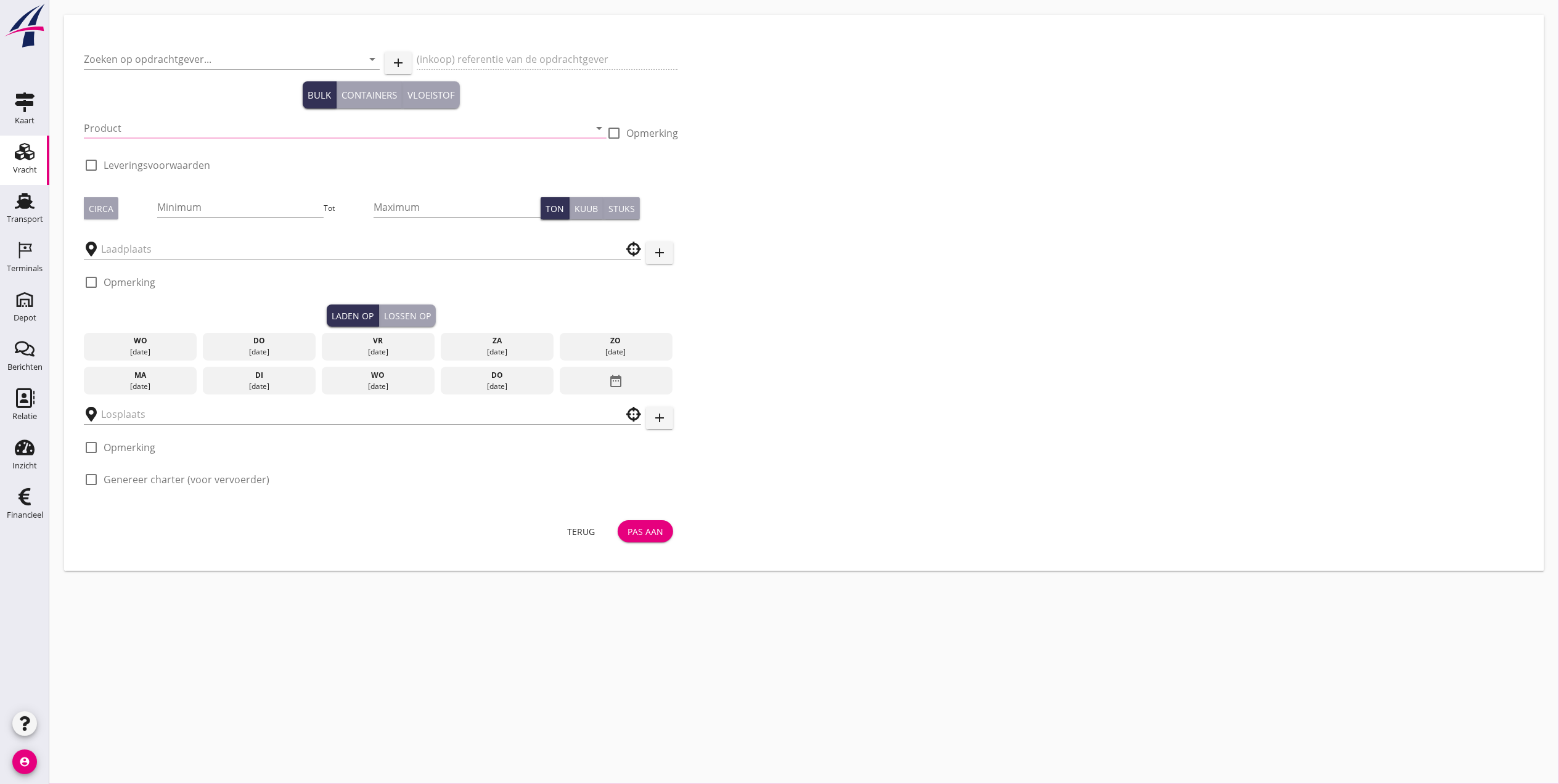
checkbox input "true"
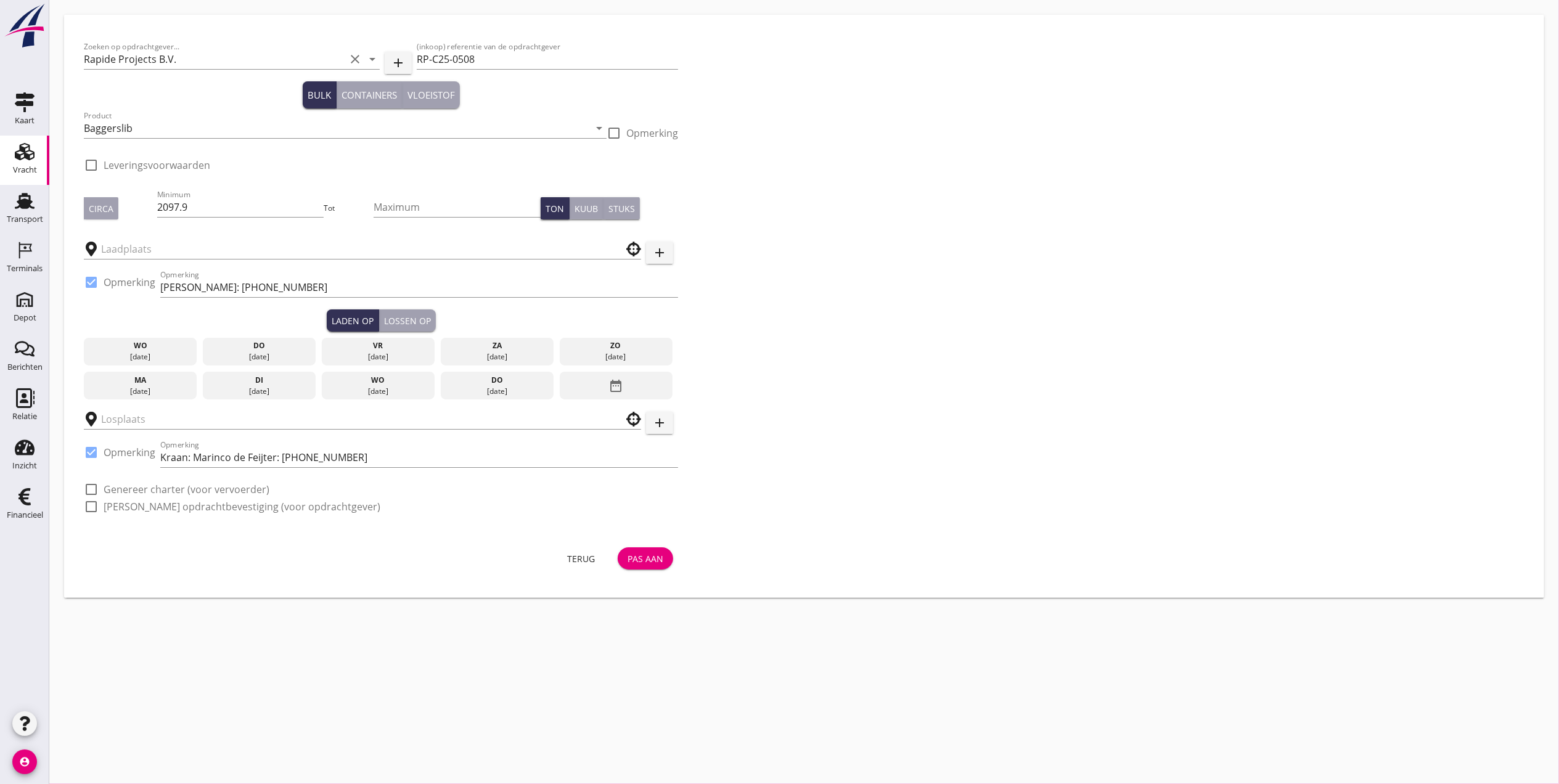
type input "Wachtdok Zandvliet"
type input "Kaai Sita Remediation-Gent (Milieupark)"
checkbox input "true"
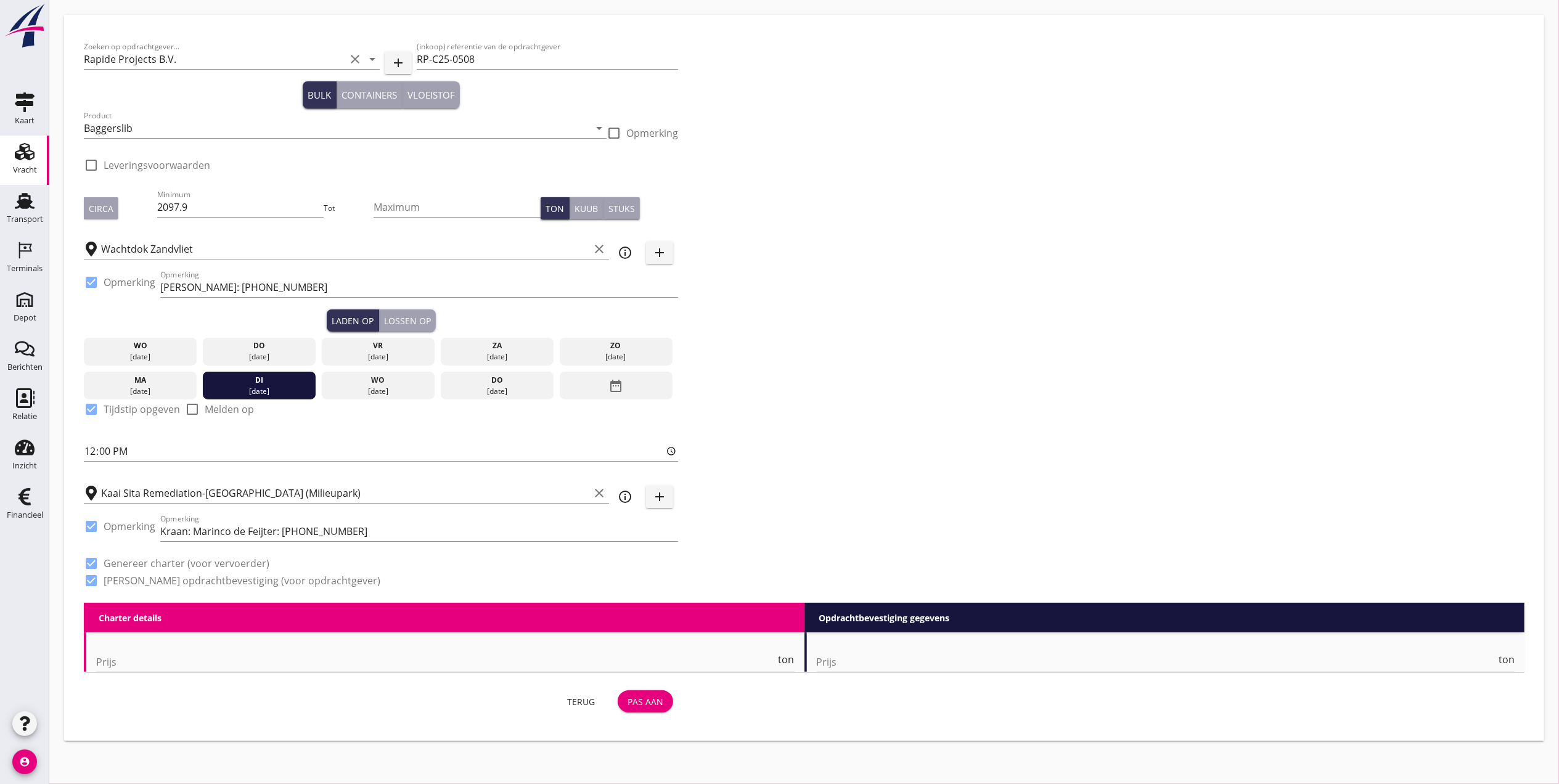
type input "3.2"
type textarea "Betaald over minimaal 2.097,875 ton LZP verplicht Kathleen (+32 498 925 902) ko…"
checkbox input "false"
radio input "false"
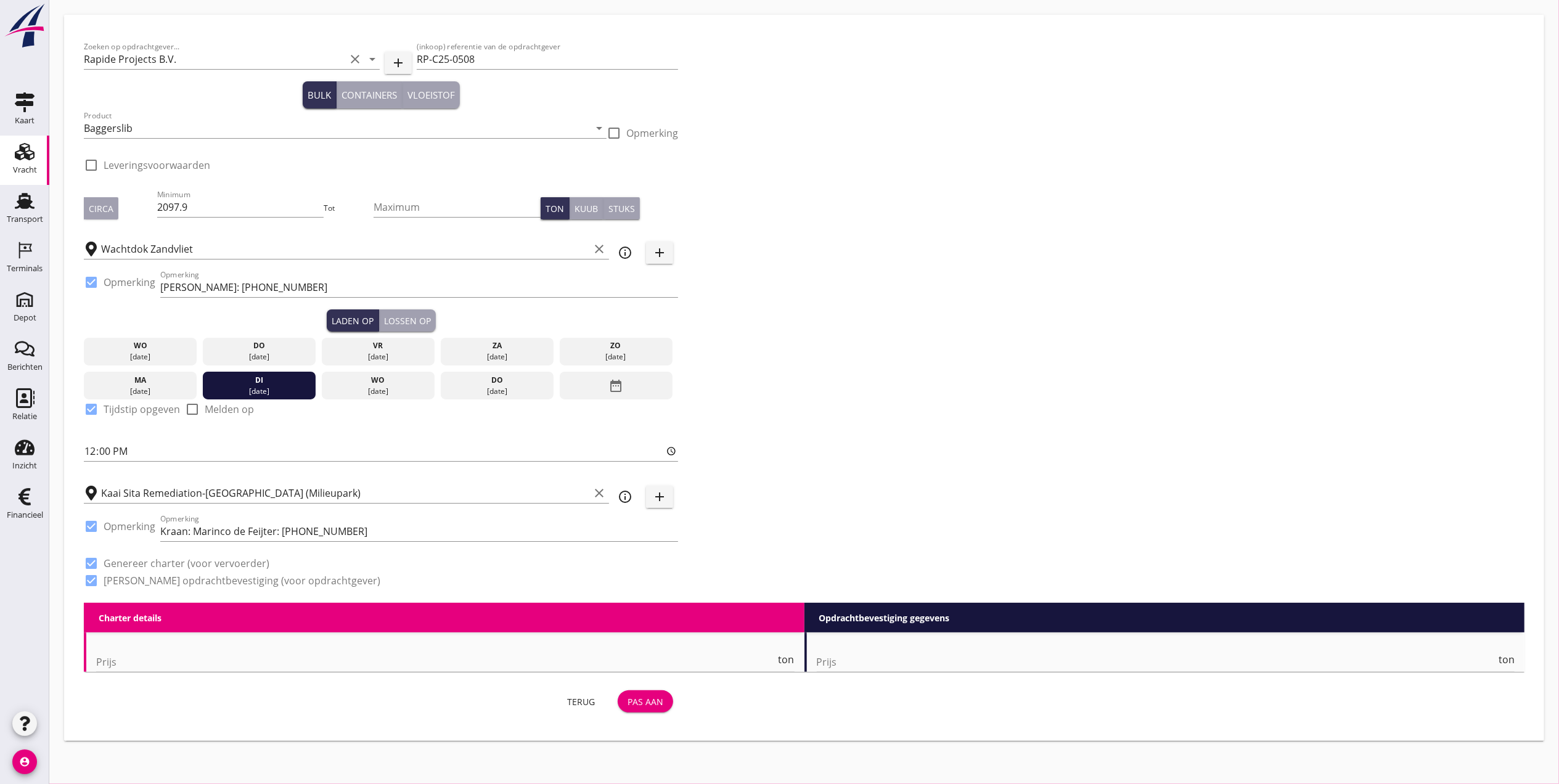
radio input "false"
type input "24"
type input "5"
type input "3.2"
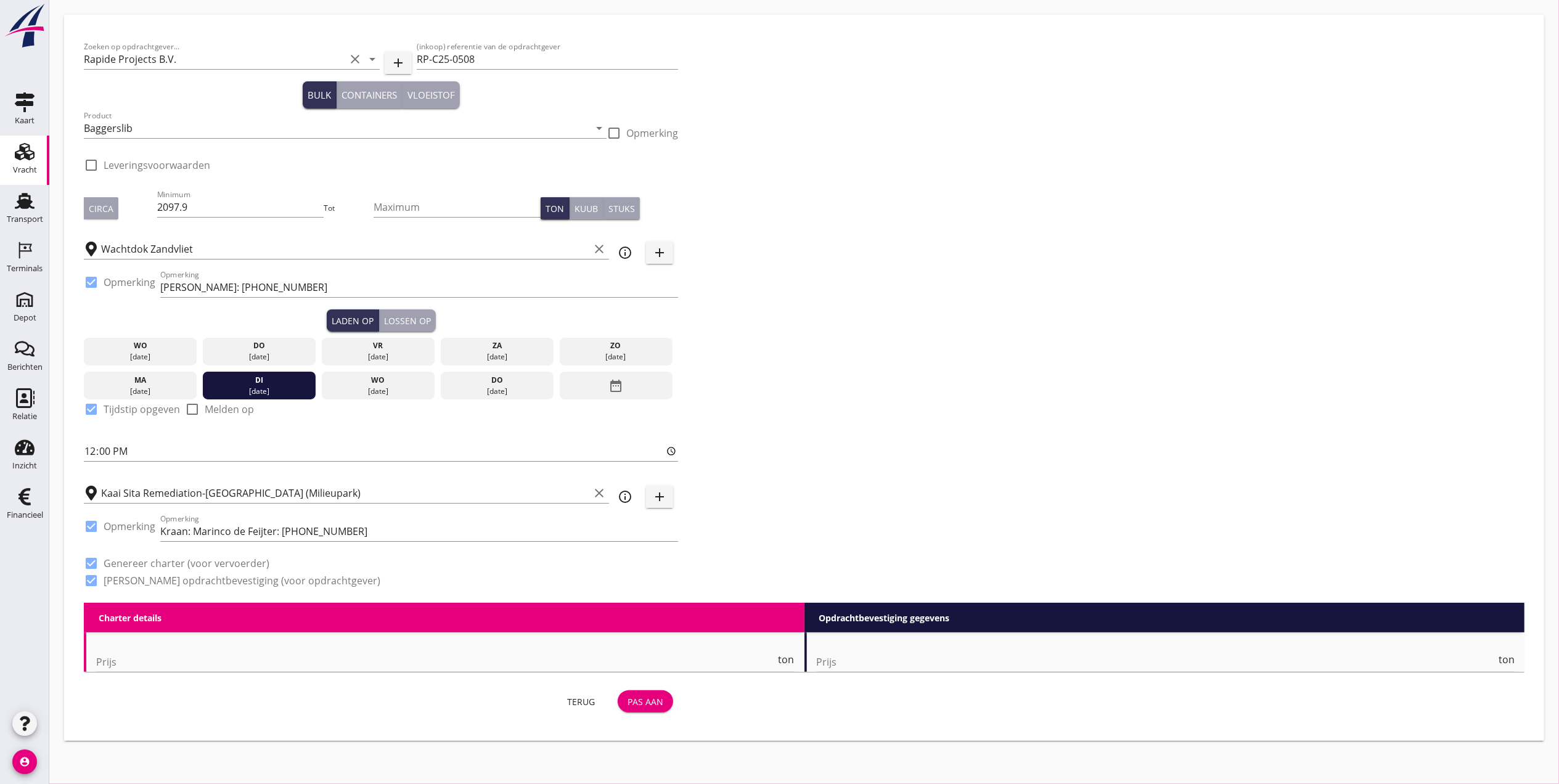
type textarea "Betaald over minimaal 2.097,875 ton. LZP verplicht Kathleen (+32 498 925 902) k…"
checkbox input "false"
radio input "false"
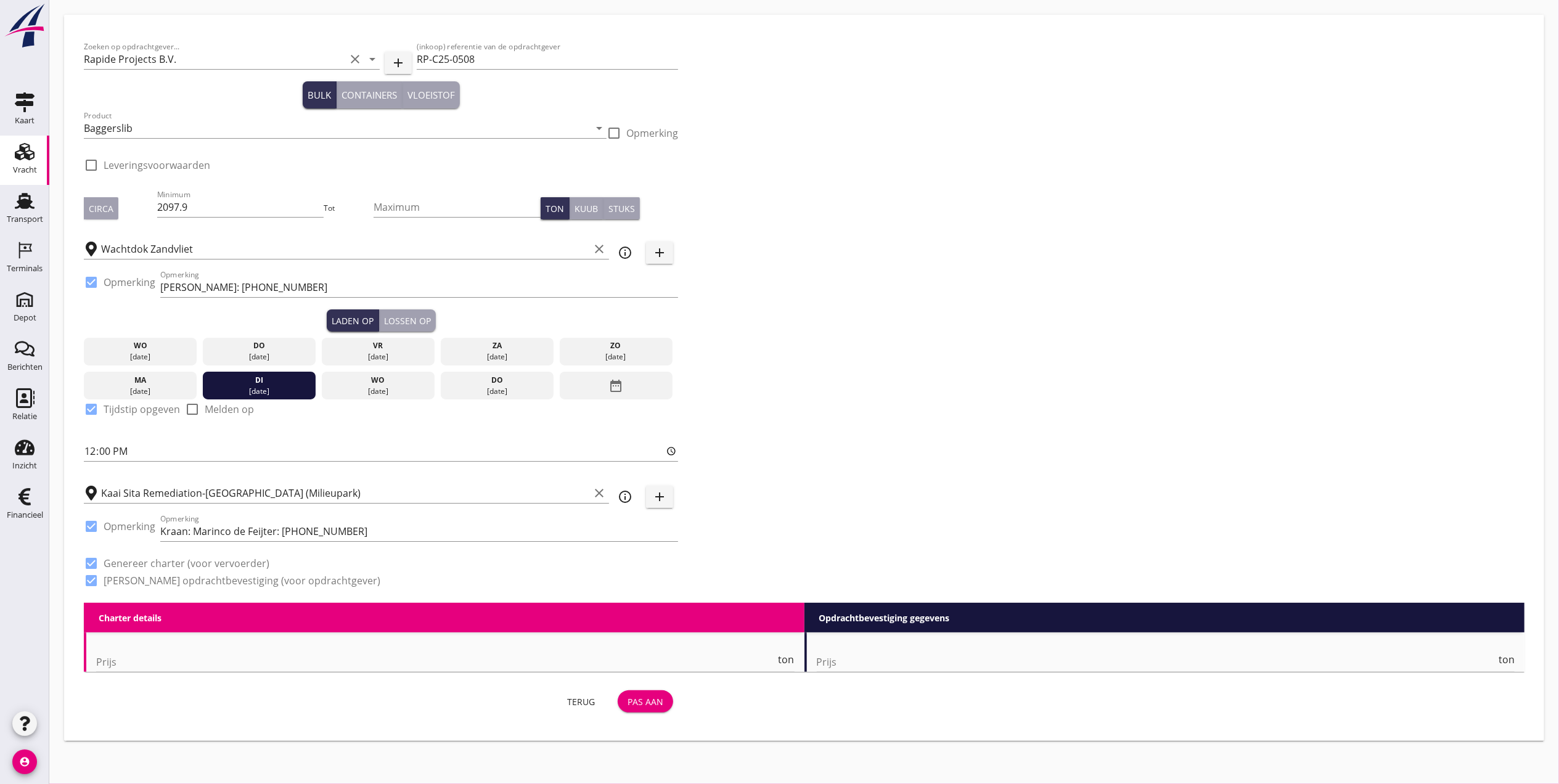
type input "24"
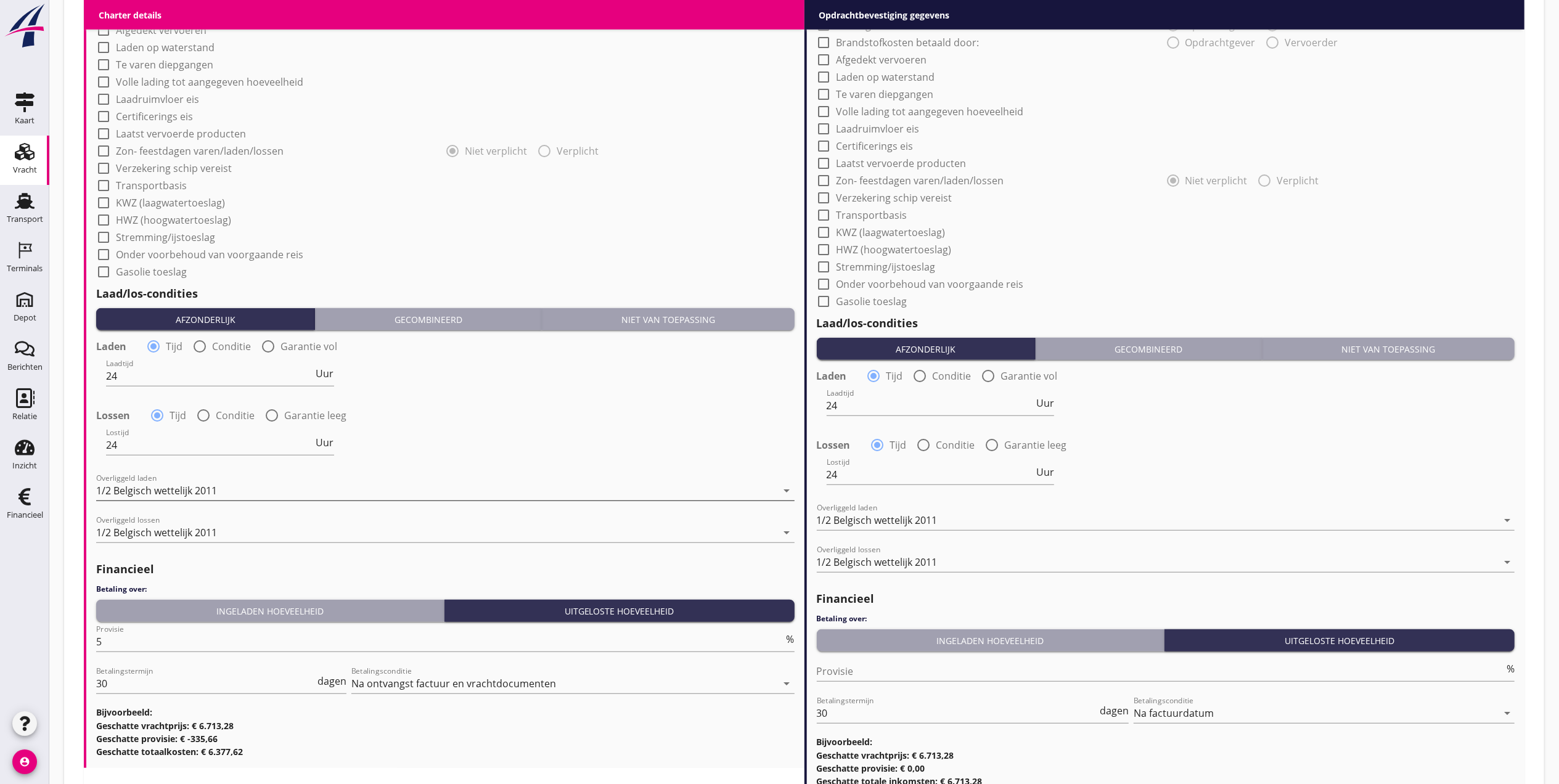
scroll to position [1076, 0]
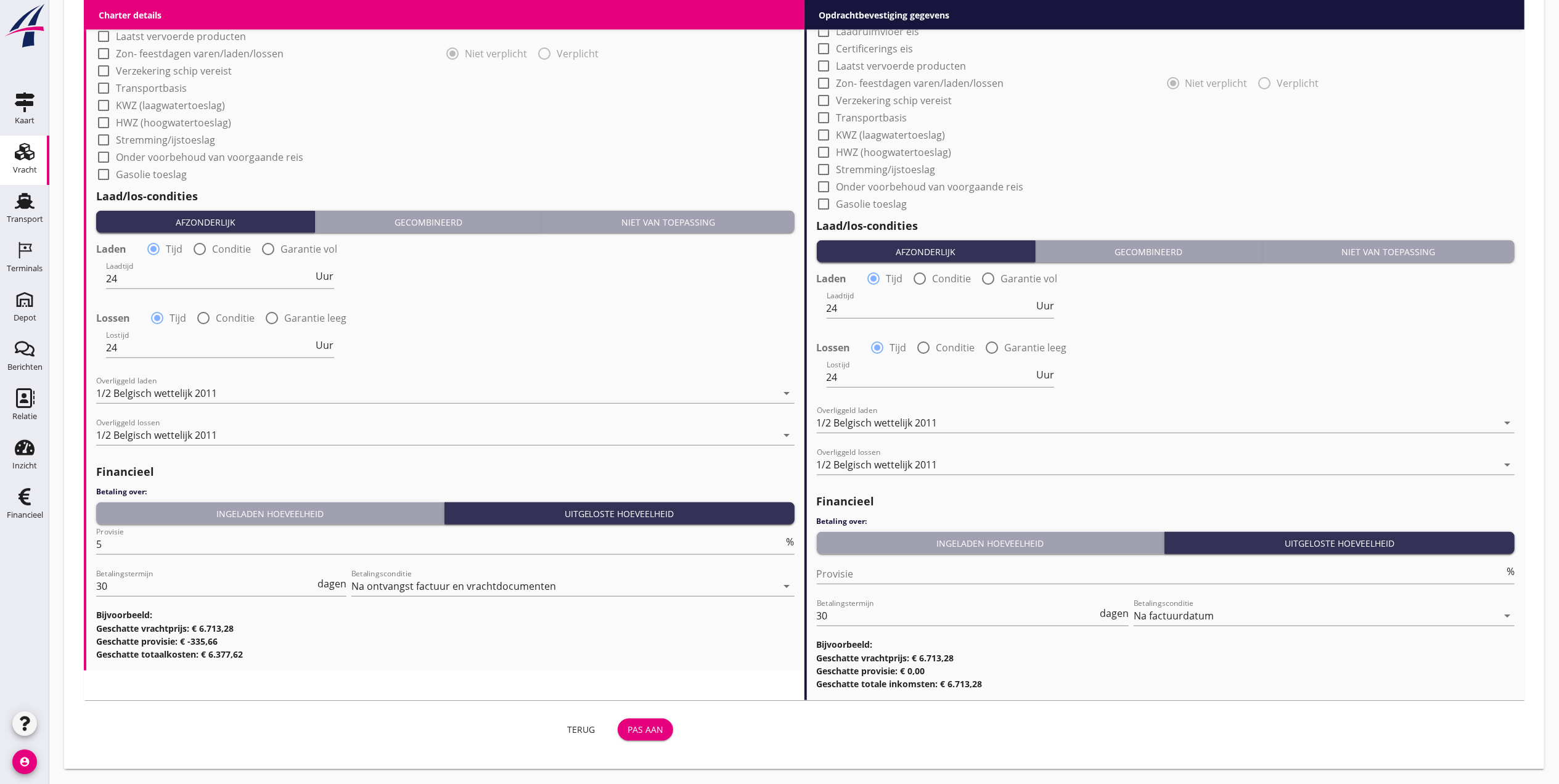
click at [650, 730] on div "Pas aan" at bounding box center [645, 729] width 36 height 13
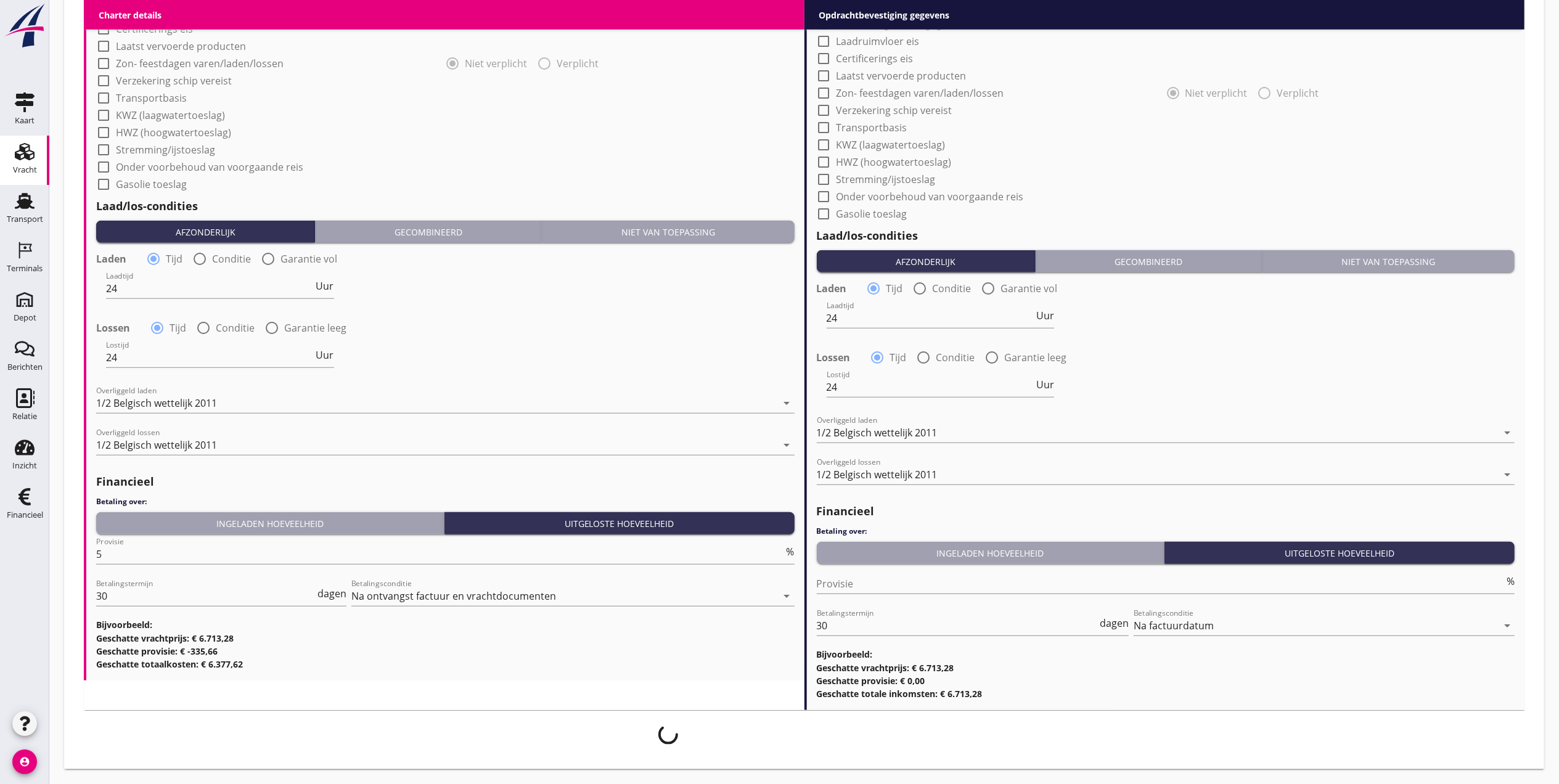
scroll to position [1066, 0]
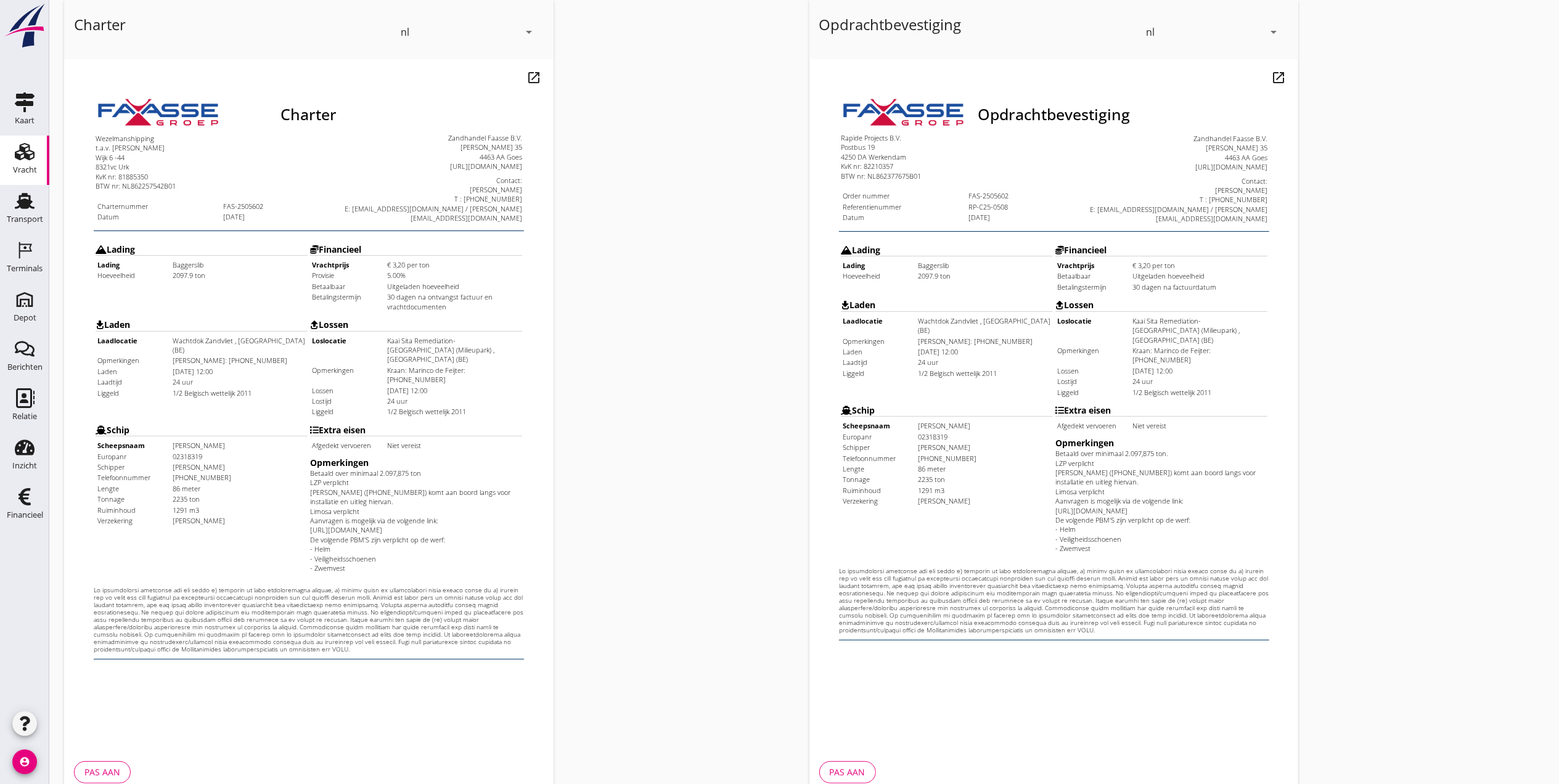
scroll to position [128, 0]
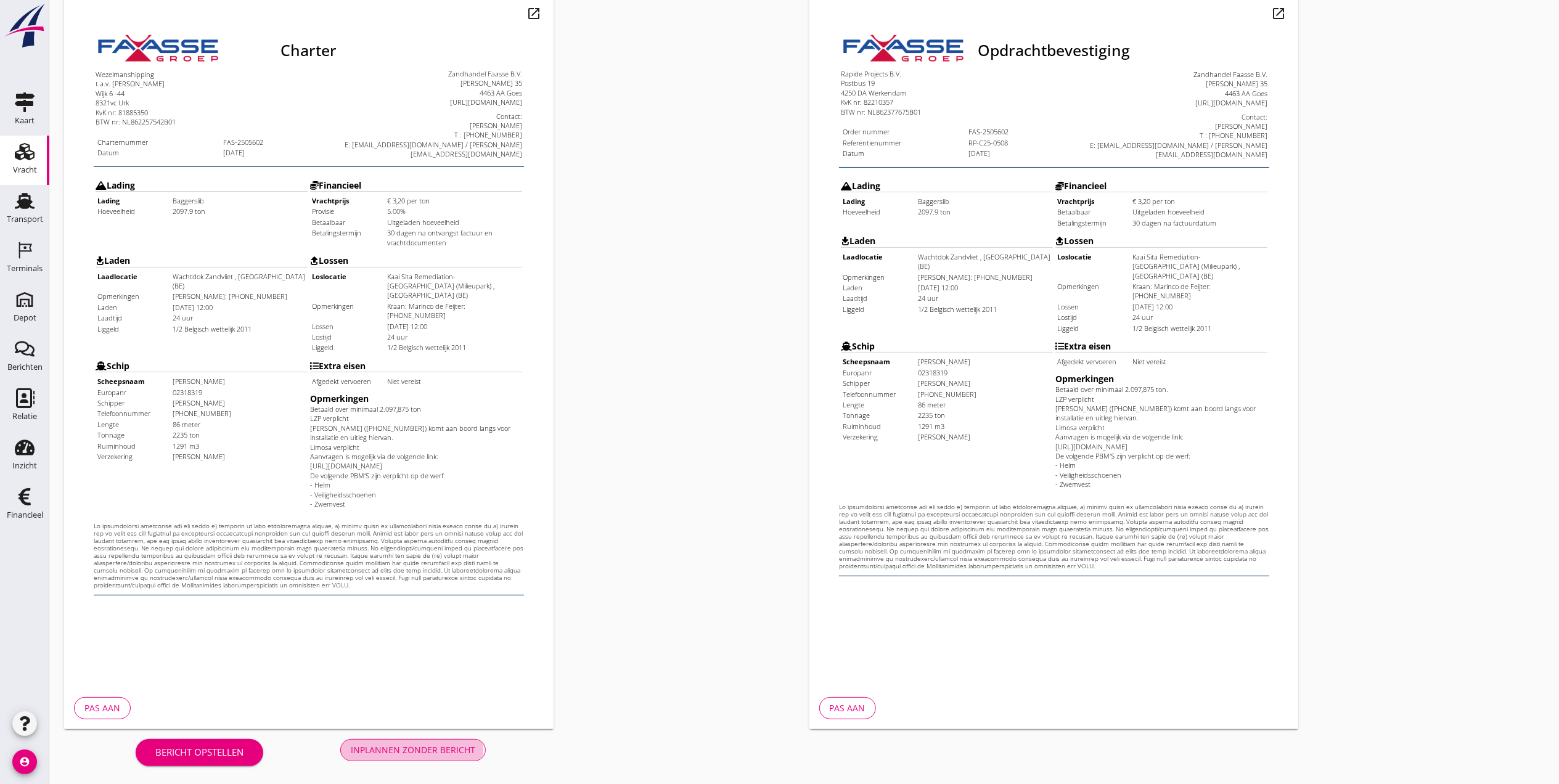
click at [447, 751] on div "Inplannen zonder bericht" at bounding box center [413, 750] width 124 height 13
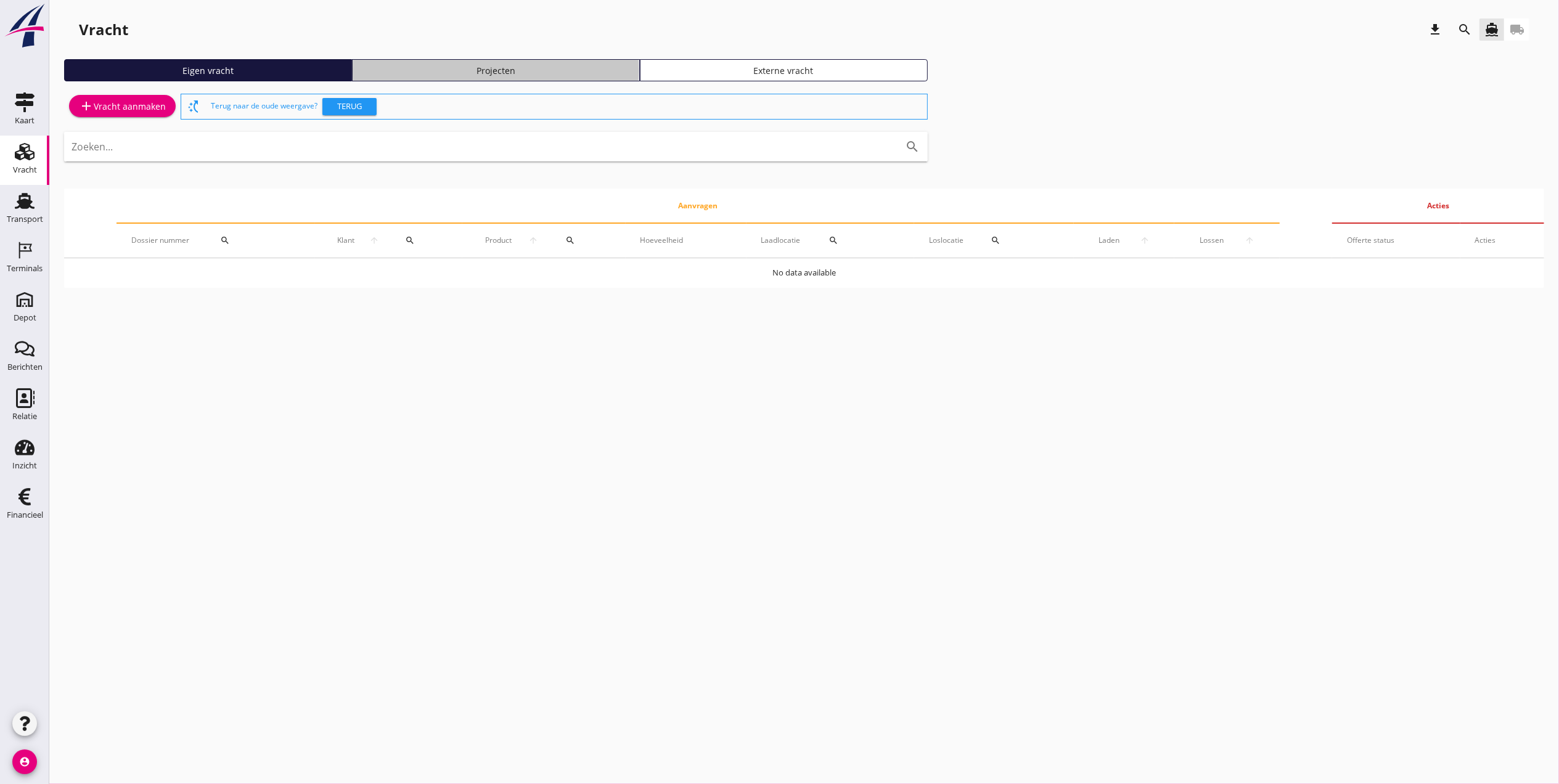
click at [569, 65] on div "Projecten" at bounding box center [496, 71] width 277 height 13
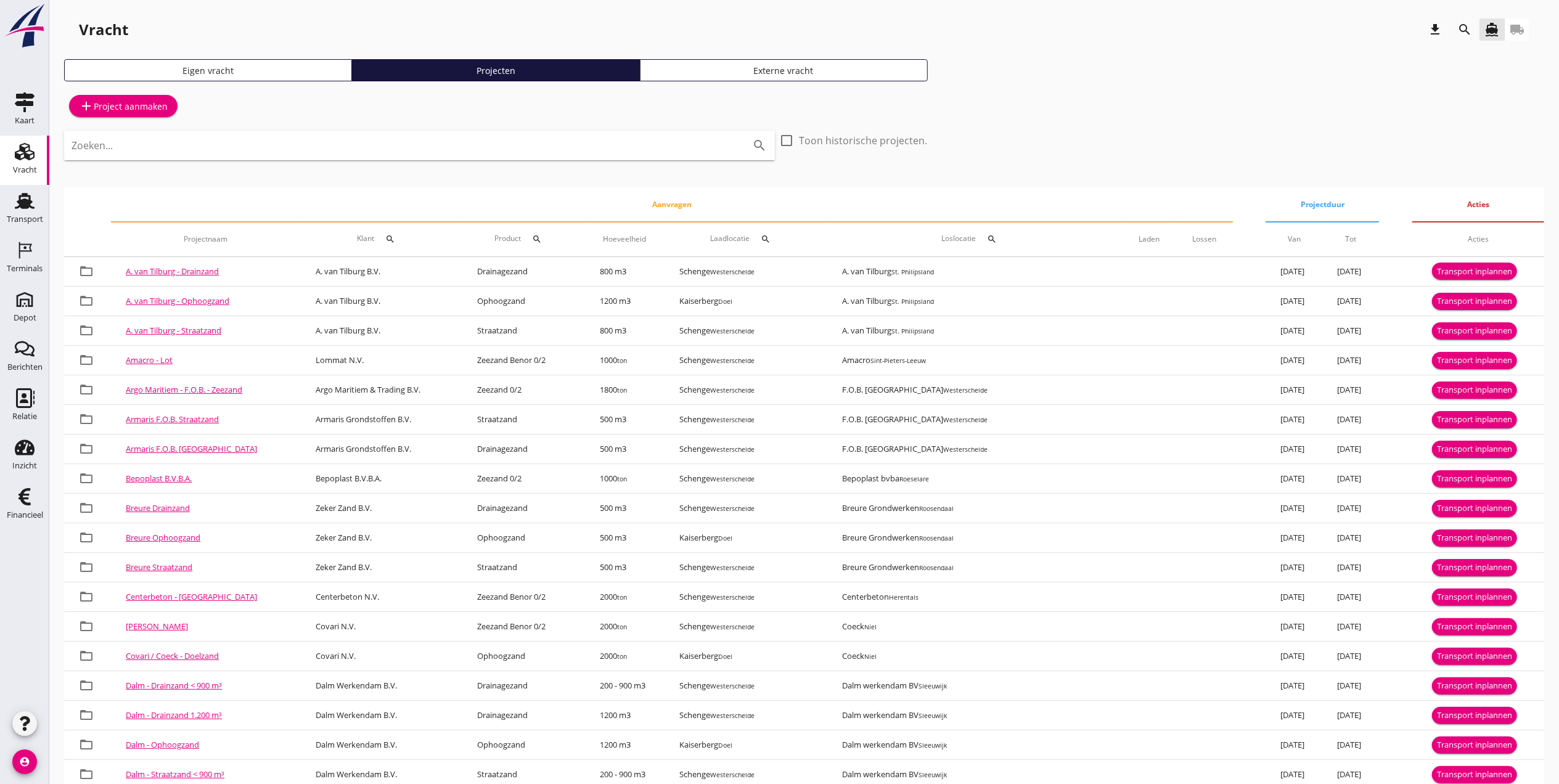
click at [1467, 26] on icon "search" at bounding box center [1465, 30] width 15 height 15
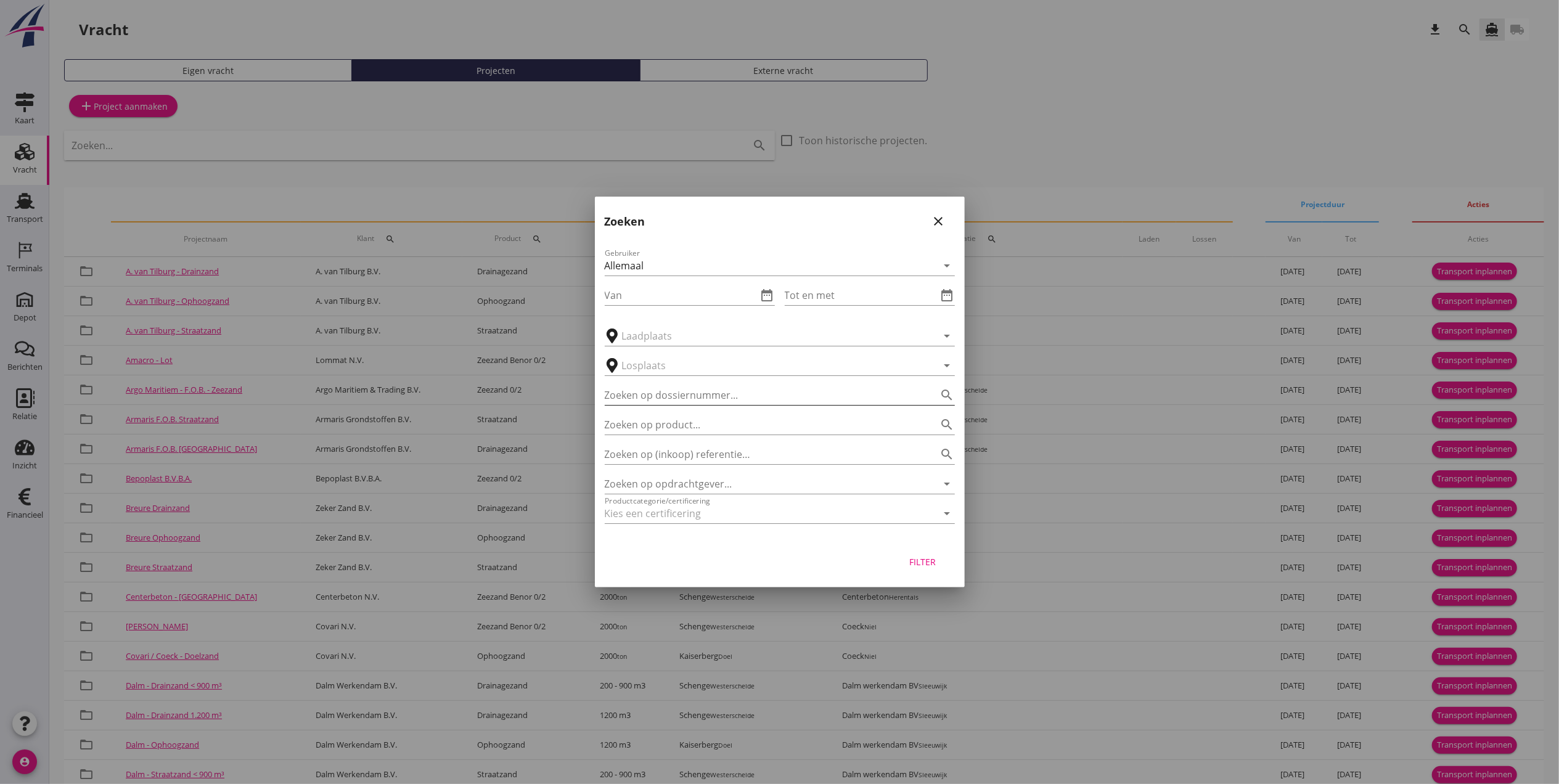
click at [731, 385] on input "Zoeken op dossiernummer..." at bounding box center [763, 394] width 316 height 19
click at [832, 437] on div "Zoeken op (inkoop) referentie… search" at bounding box center [780, 450] width 350 height 27
click at [819, 477] on input "Zoeken op opdrachtgever..." at bounding box center [763, 483] width 316 height 19
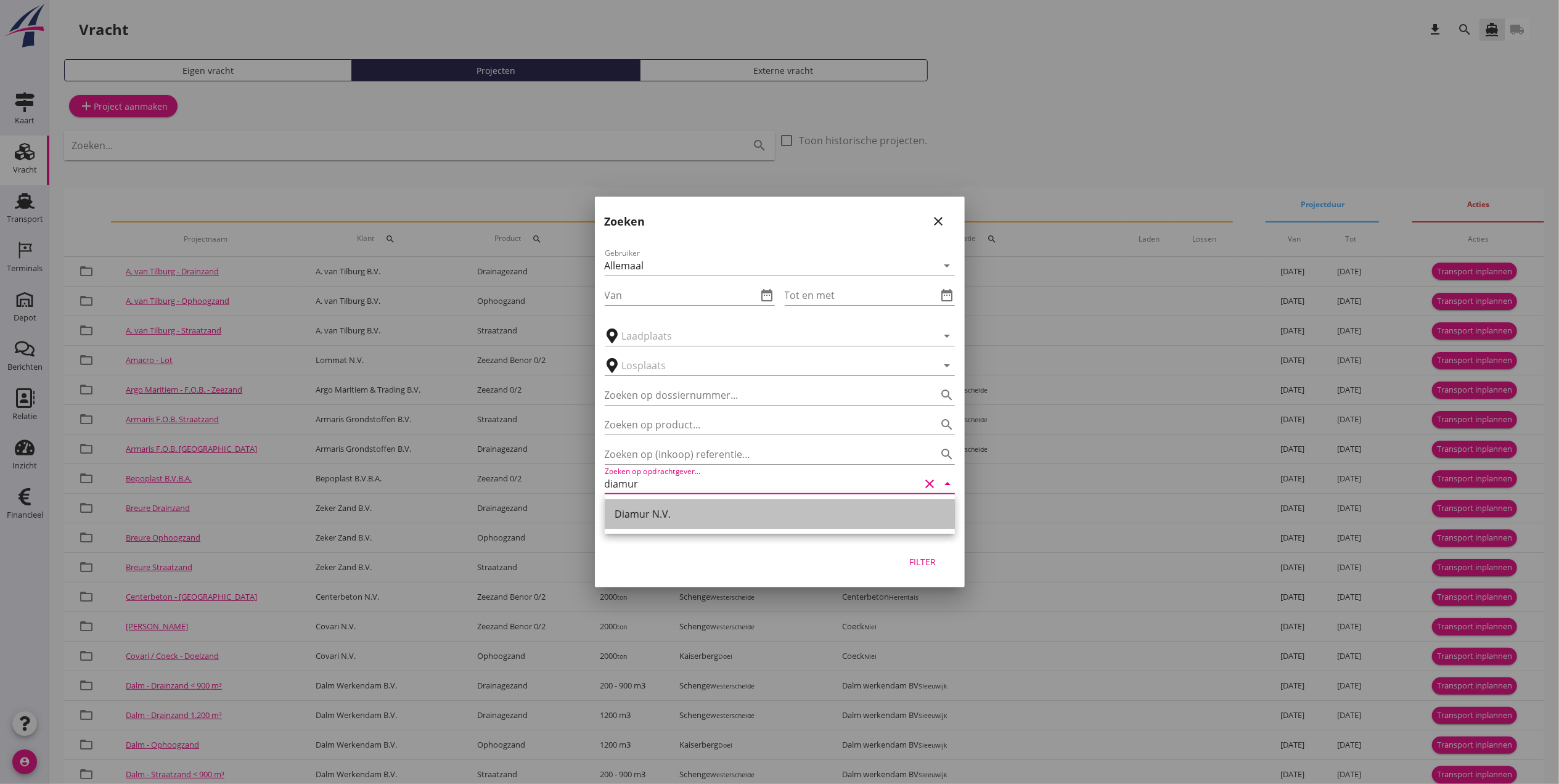
click at [708, 515] on div "Diamur N.V." at bounding box center [780, 514] width 330 height 15
type input "Diamur N.V."
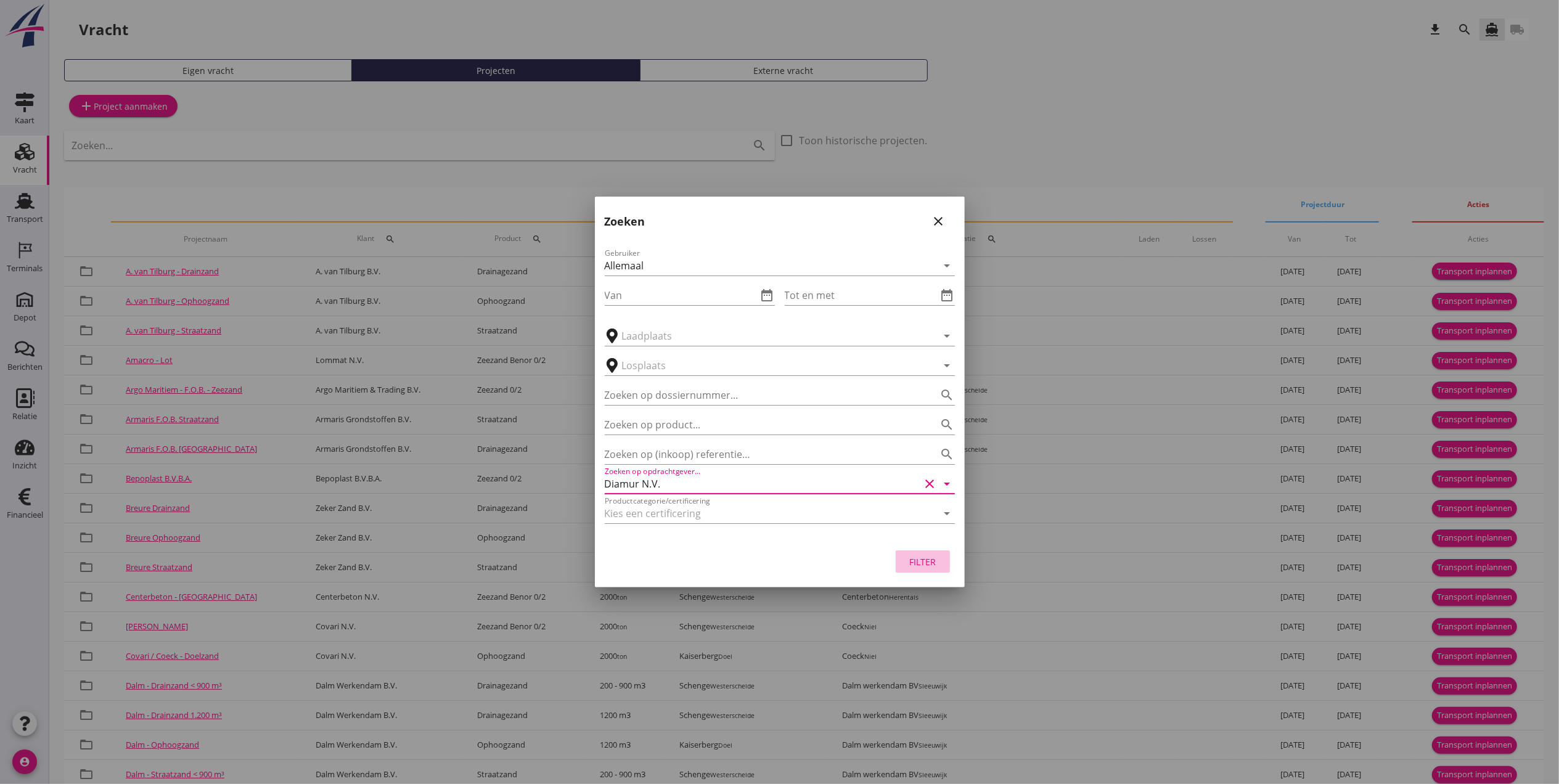
click at [934, 563] on div "Filter" at bounding box center [922, 562] width 34 height 13
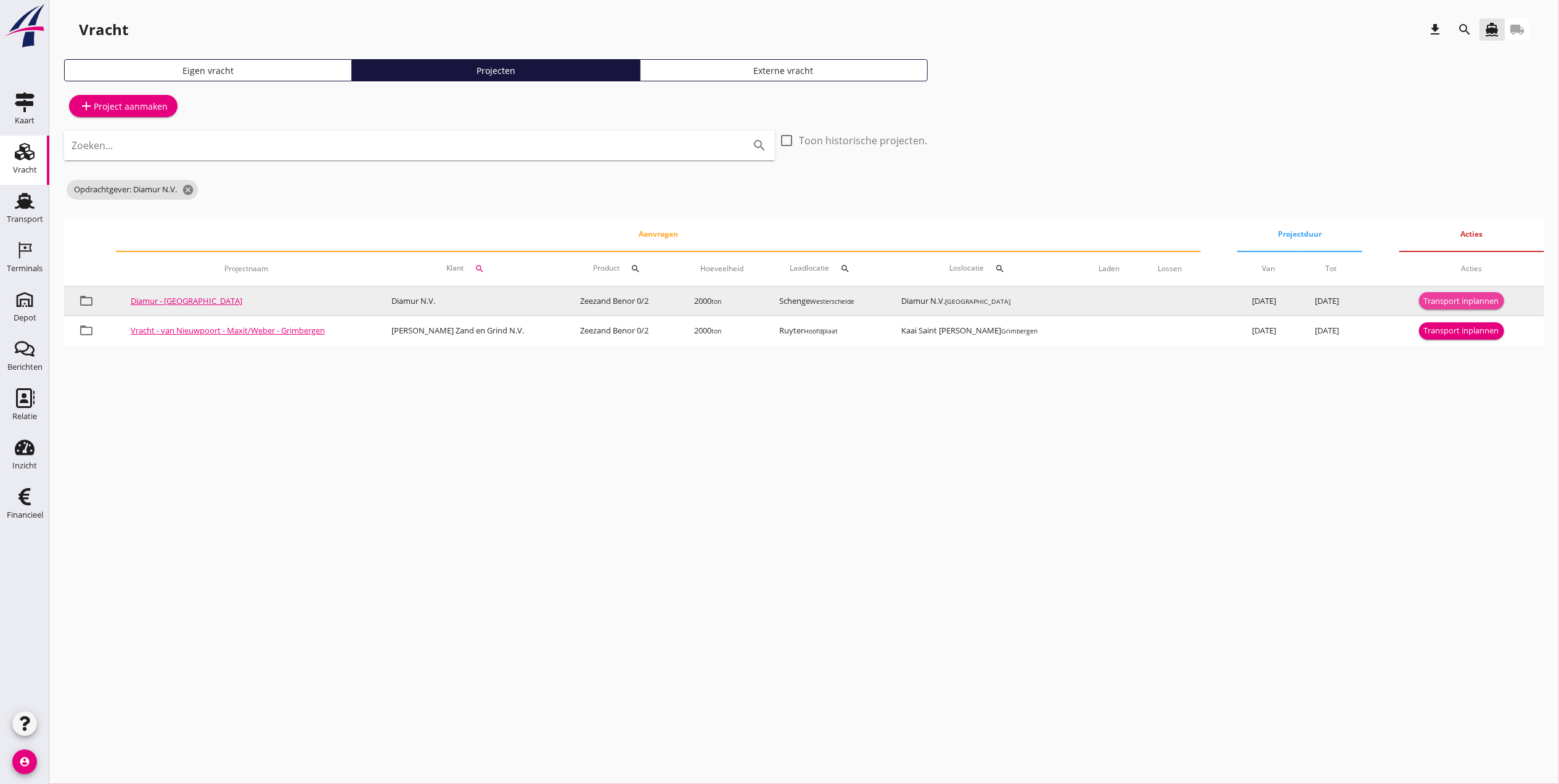
click at [1443, 299] on div "Transport inplannen" at bounding box center [1462, 301] width 75 height 12
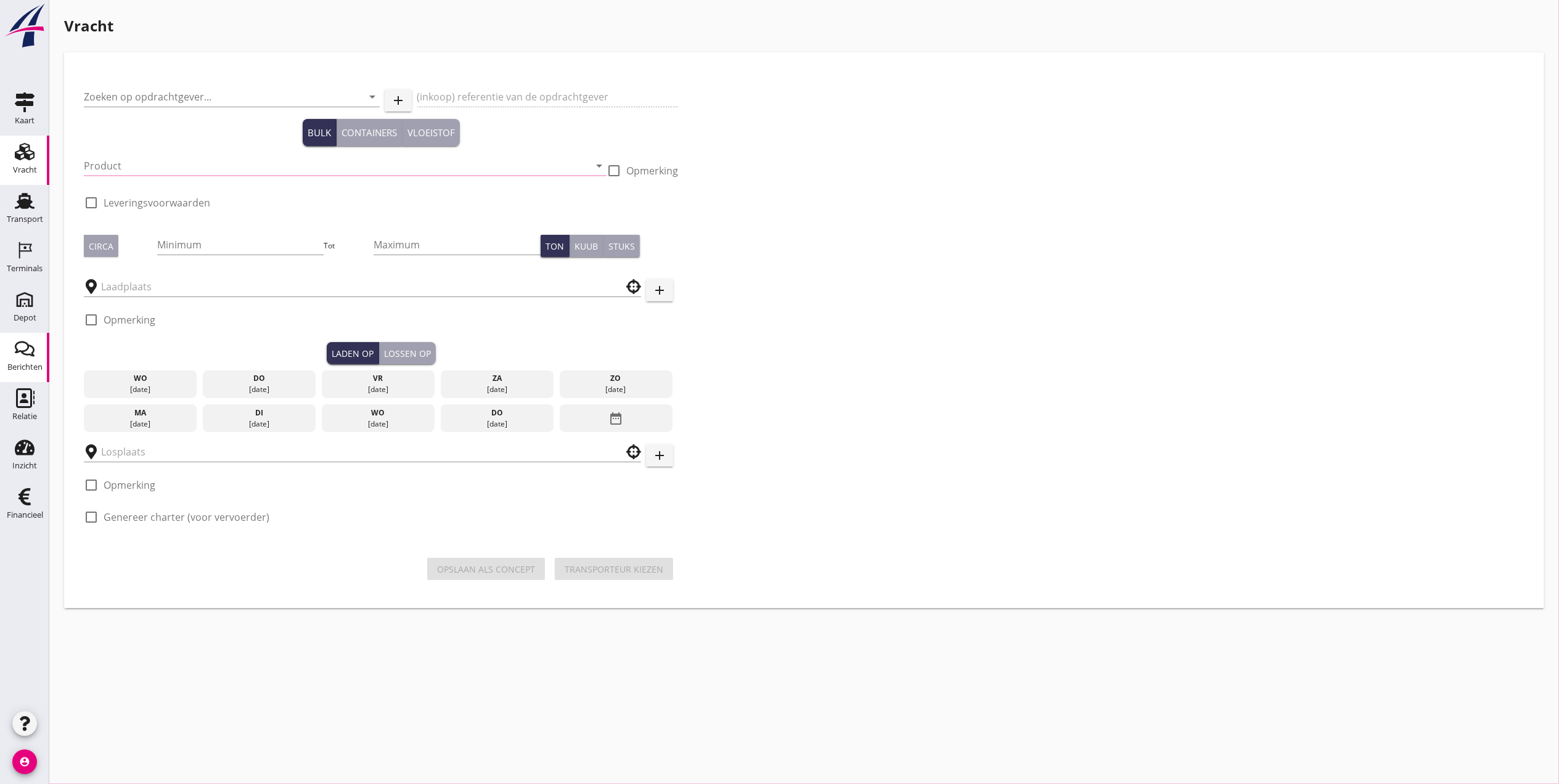
type input "Diamur N.V."
type input "Levering Zeezand"
type input "Zeezand Benor 0/2 (6120)"
checkbox input "true"
type input "2000"
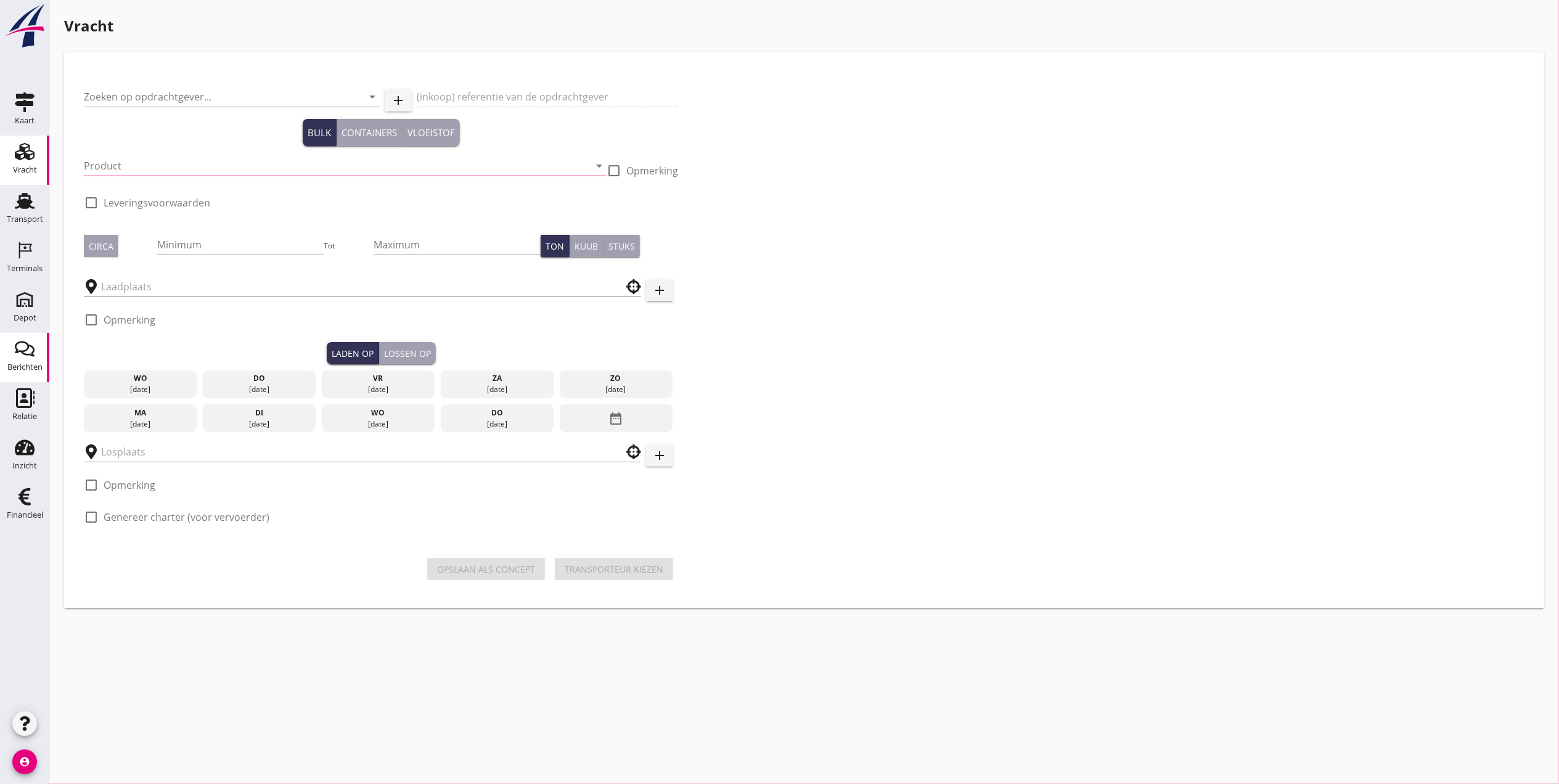
checkbox input "true"
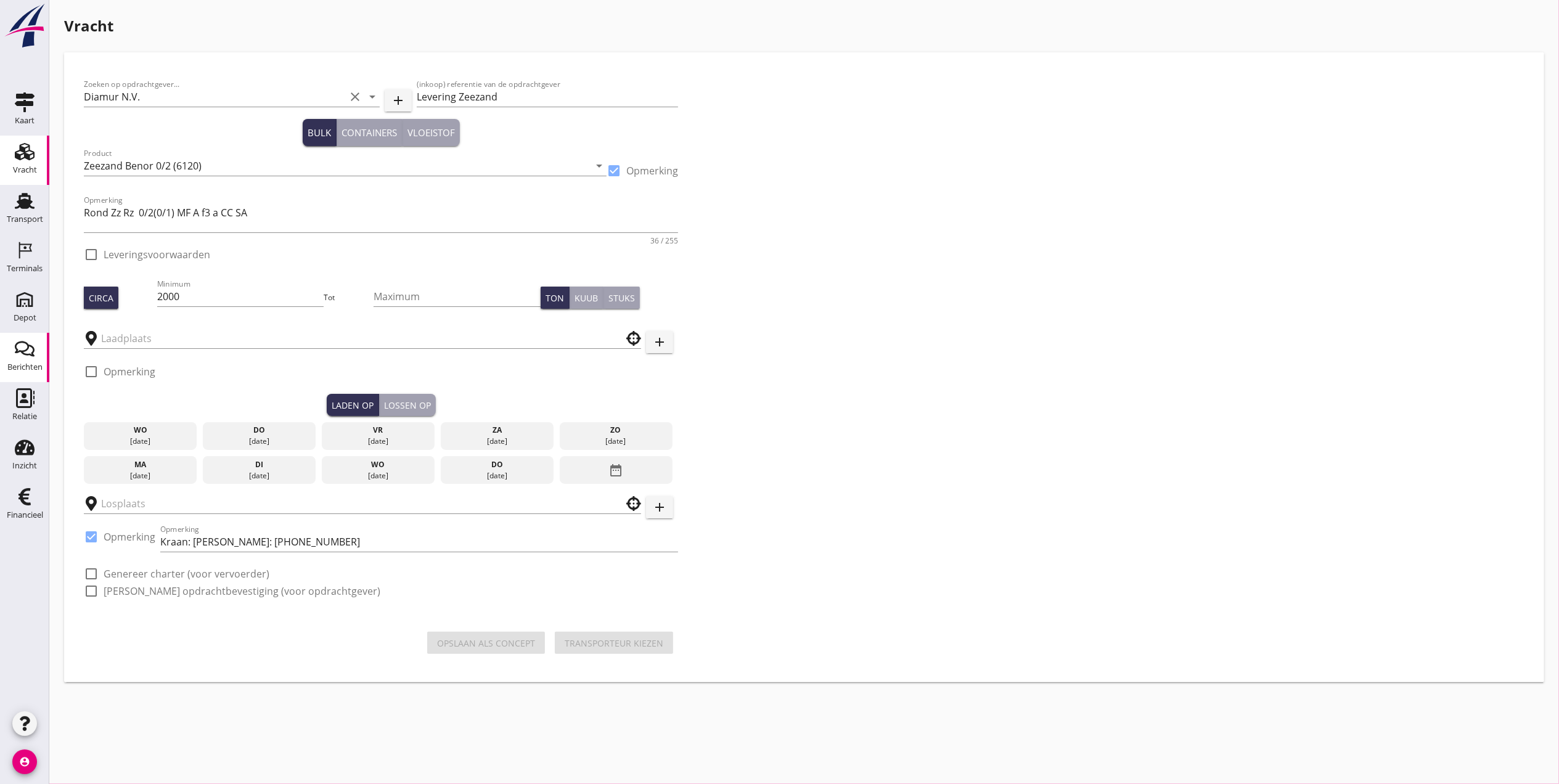
type input "Schenge"
checkbox input "true"
type input "Diamur N.V."
checkbox input "true"
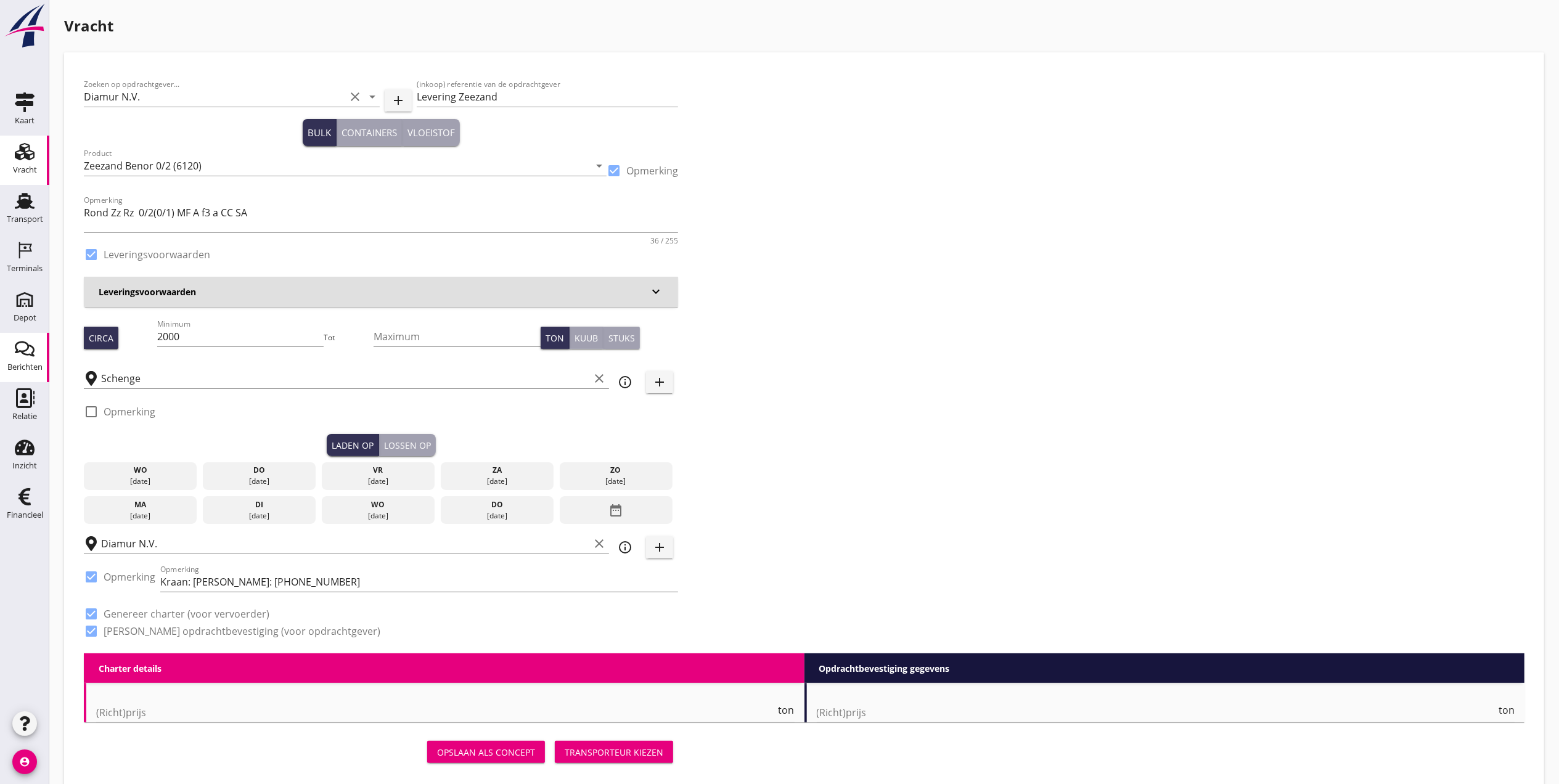
type input "2.03"
checkbox input "false"
radio input "false"
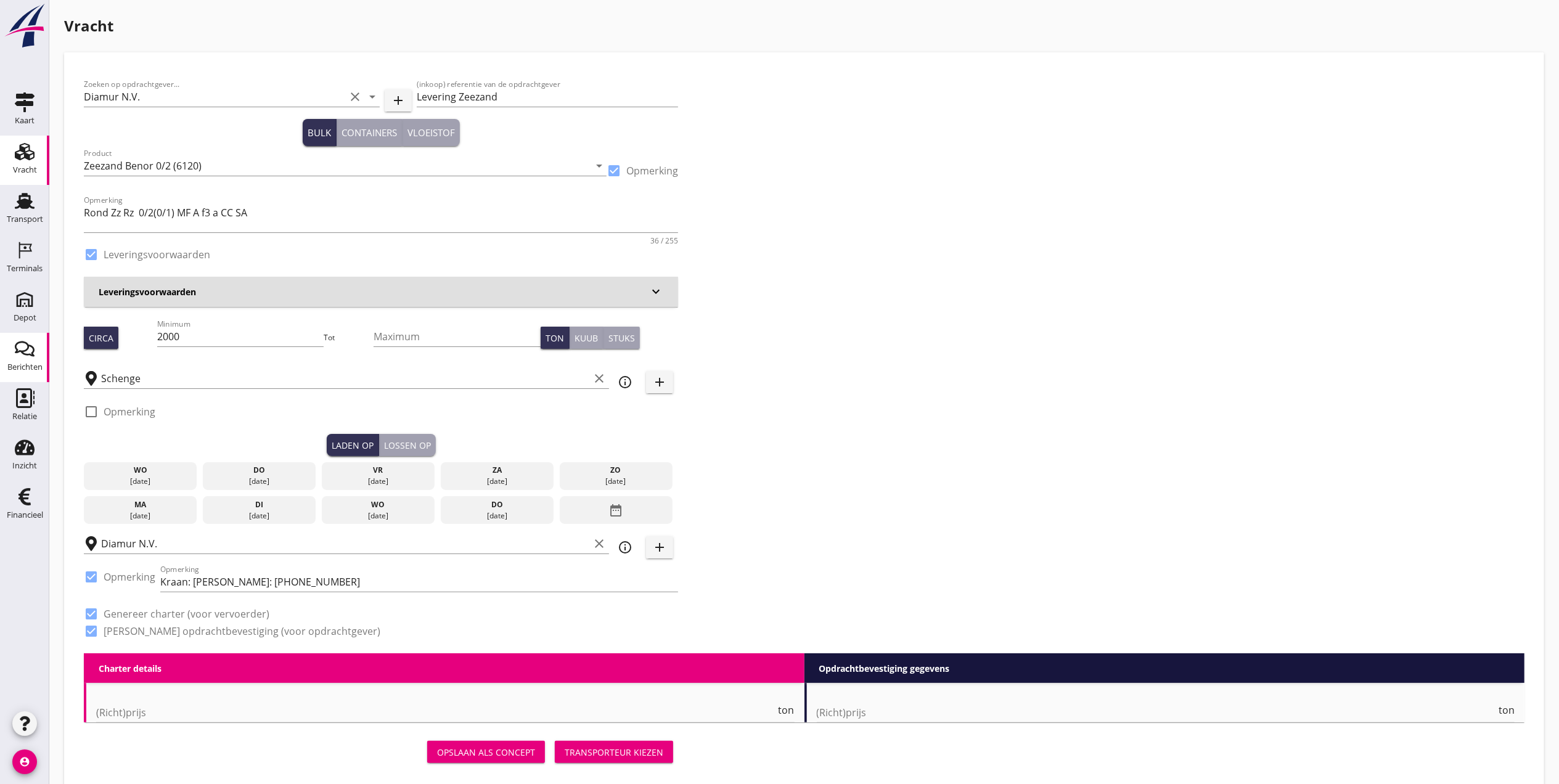
checkbox input "true"
type input "1"
type input "7.45"
checkbox input "false"
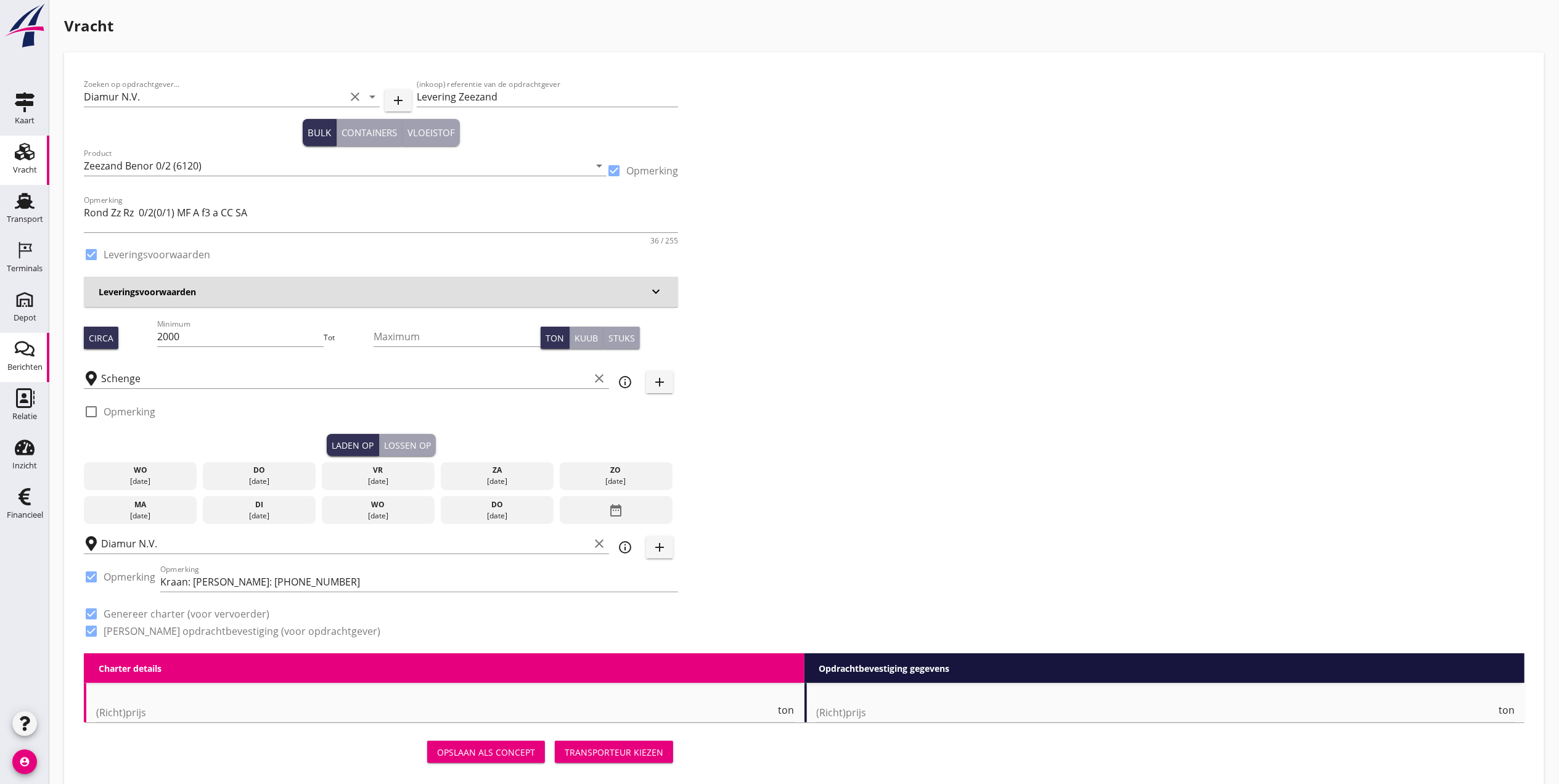
radio input "false"
checkbox input "true"
type input "1"
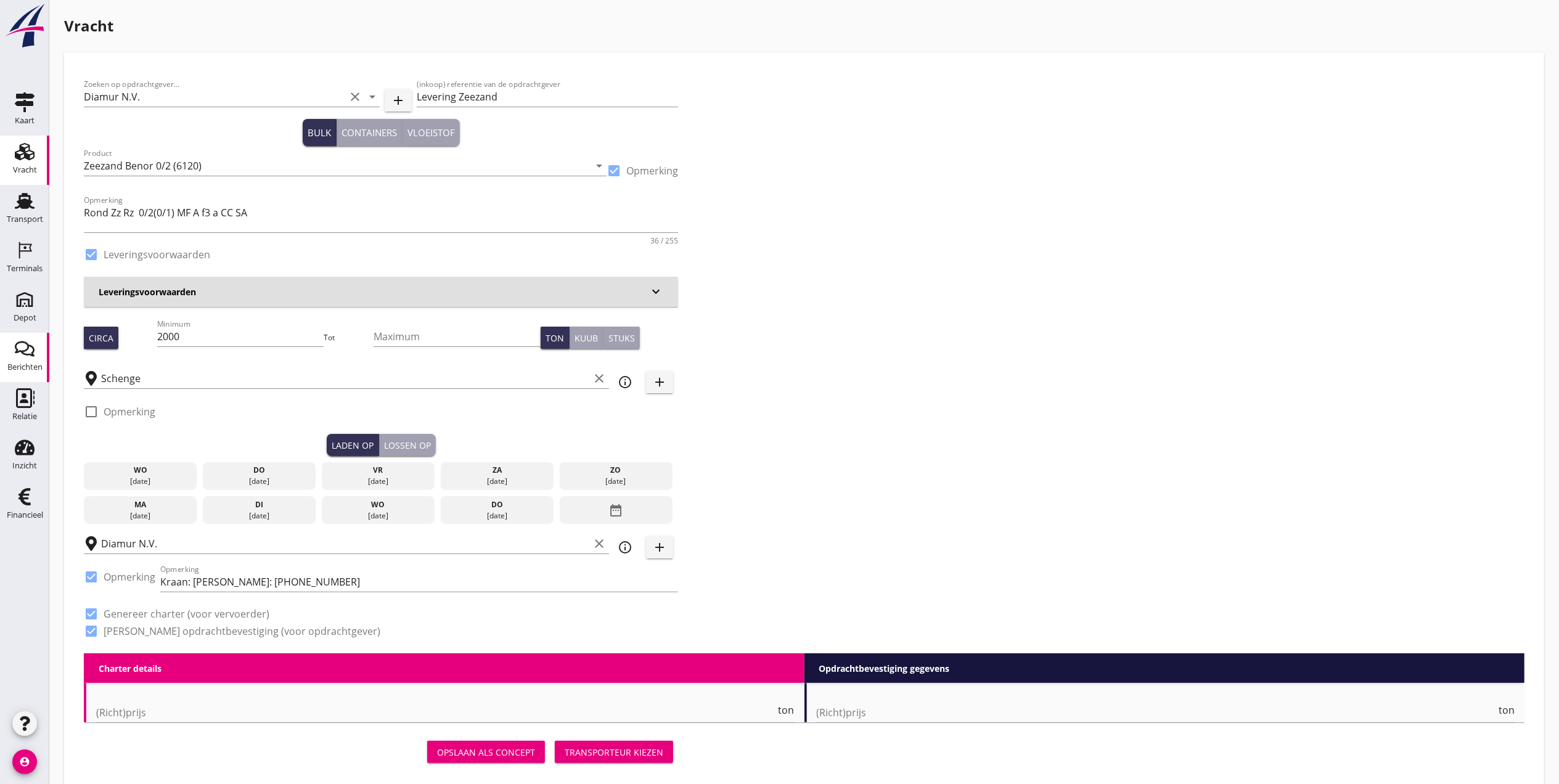
type input "1"
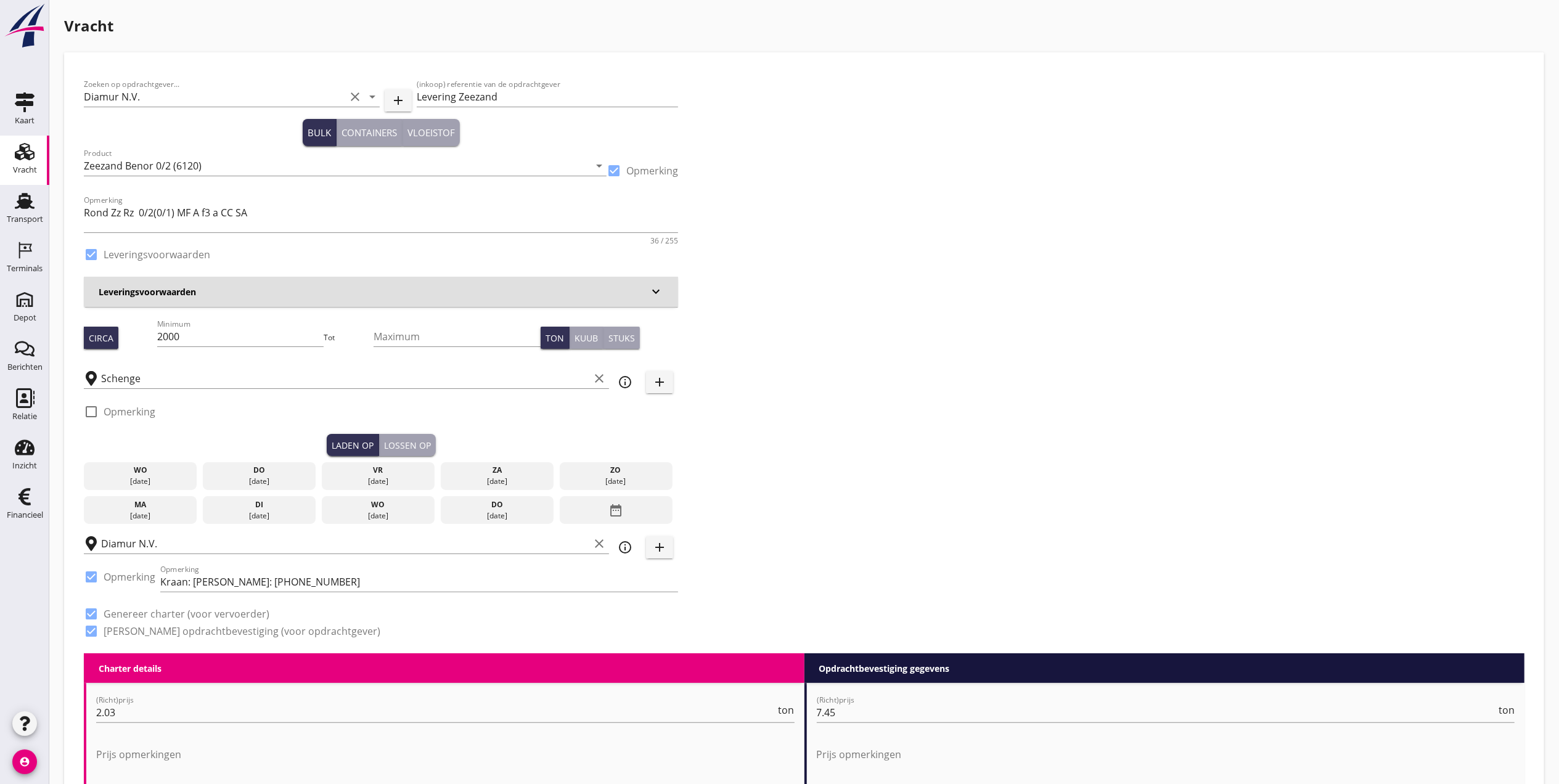
click at [1157, 324] on div "Zoeken op opdrachtgever... Diamur N.V. clear arrow_drop_down add (inkoop) refer…" at bounding box center [804, 363] width 1450 height 582
click at [407, 444] on div "Lossen op" at bounding box center [407, 445] width 46 height 13
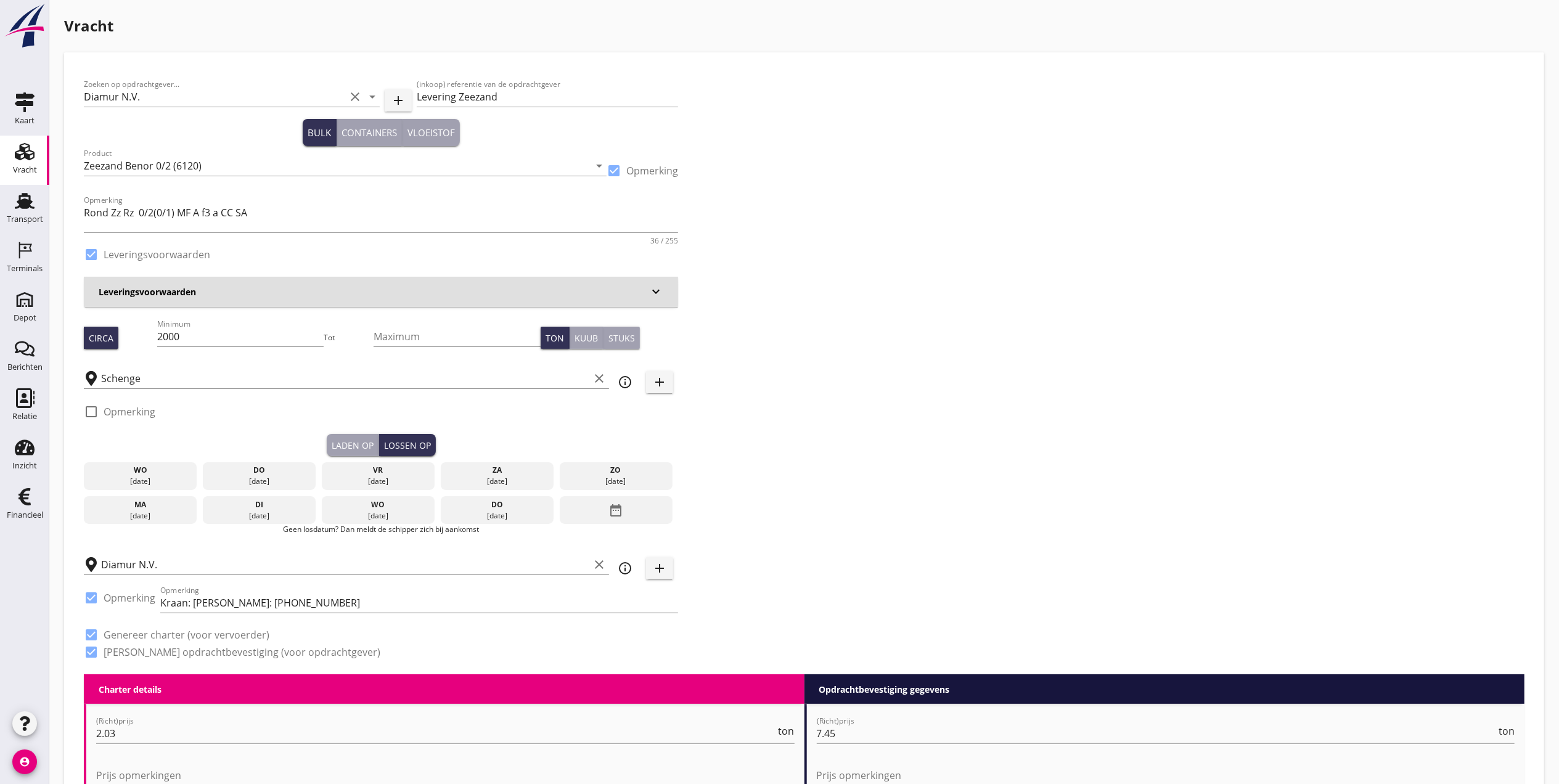
click at [395, 471] on div "vr" at bounding box center [379, 470] width 108 height 11
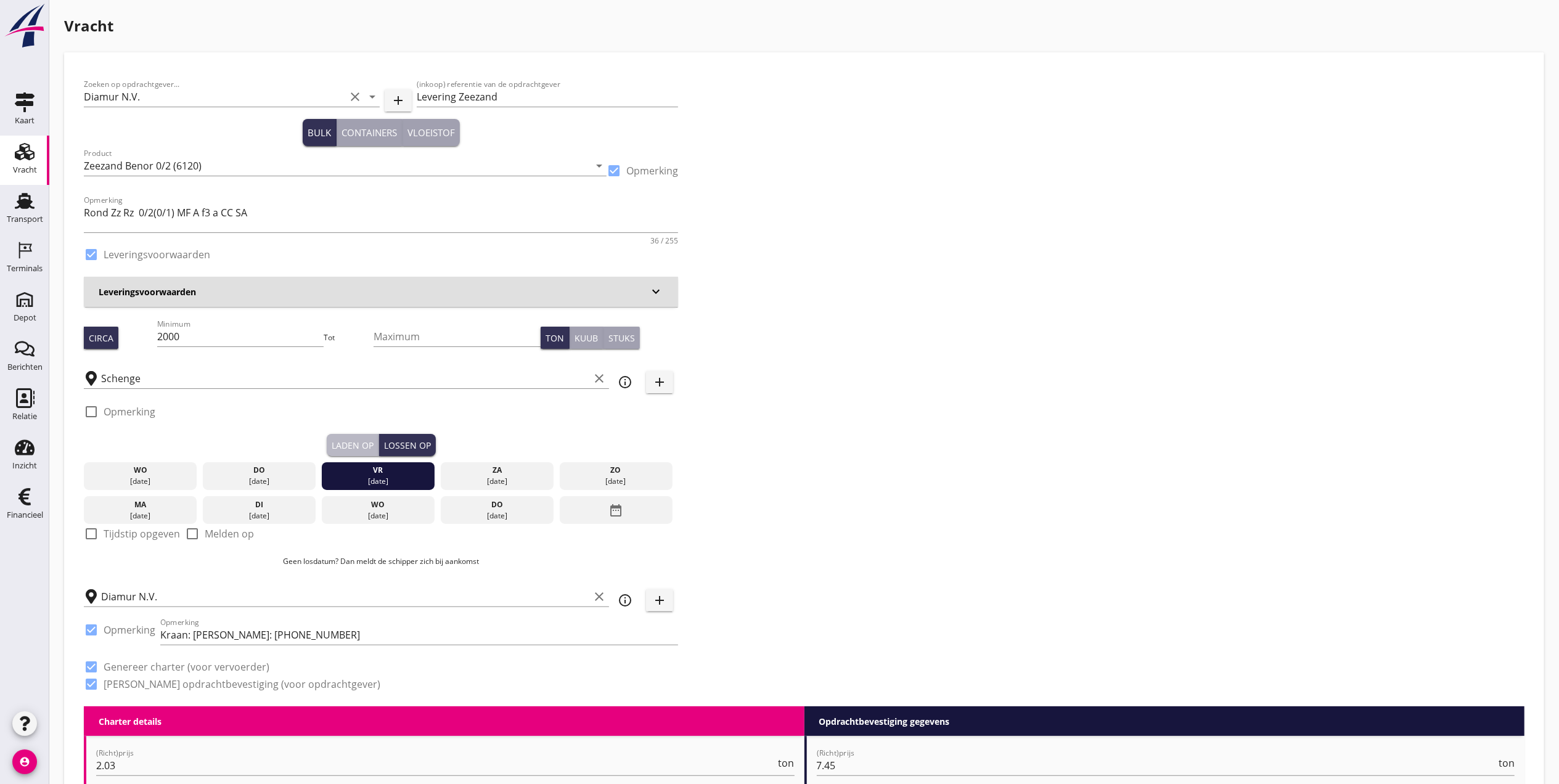
click at [356, 435] on button "Laden op" at bounding box center [353, 445] width 52 height 22
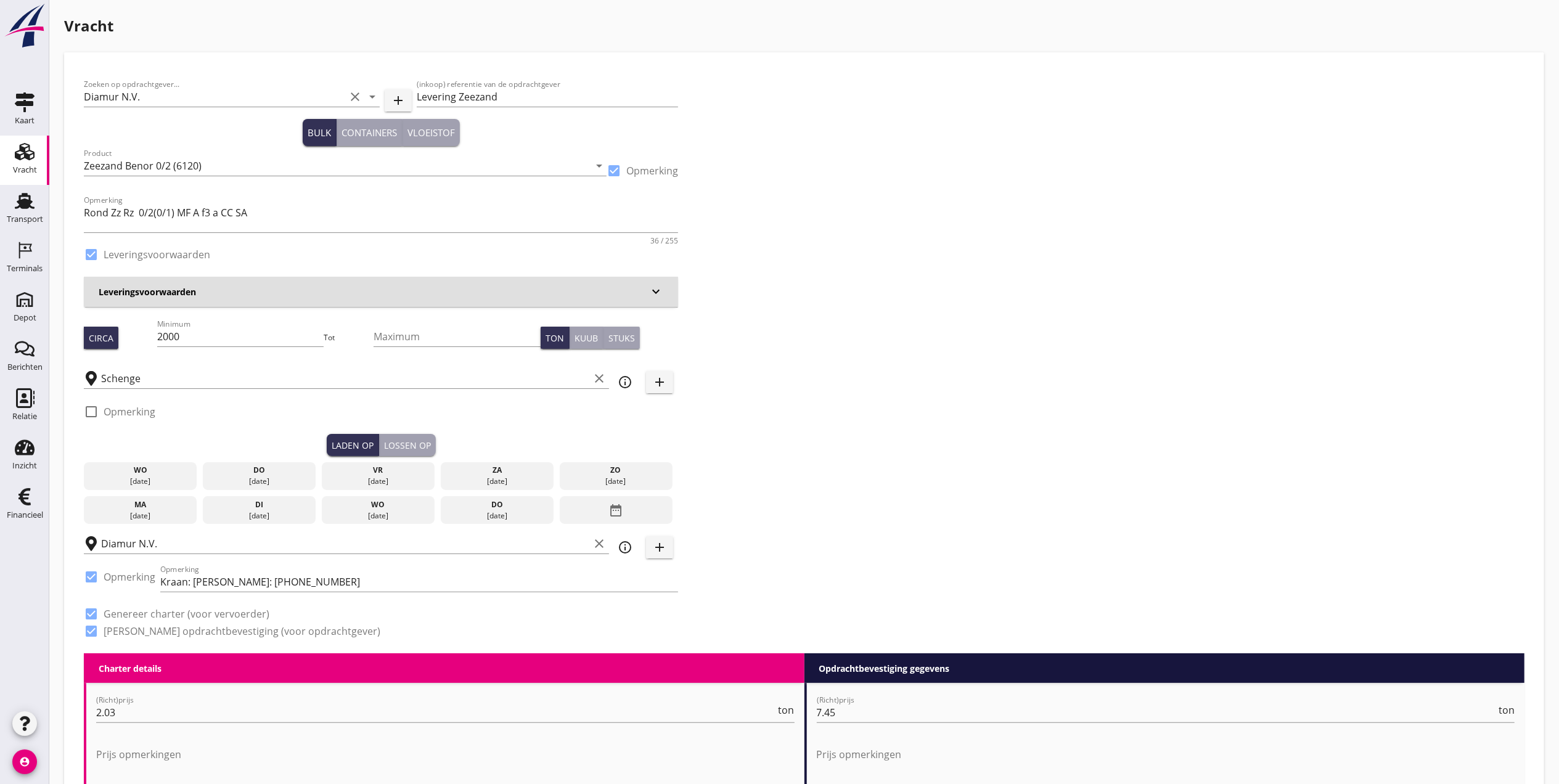
click at [243, 474] on div "do" at bounding box center [260, 470] width 108 height 11
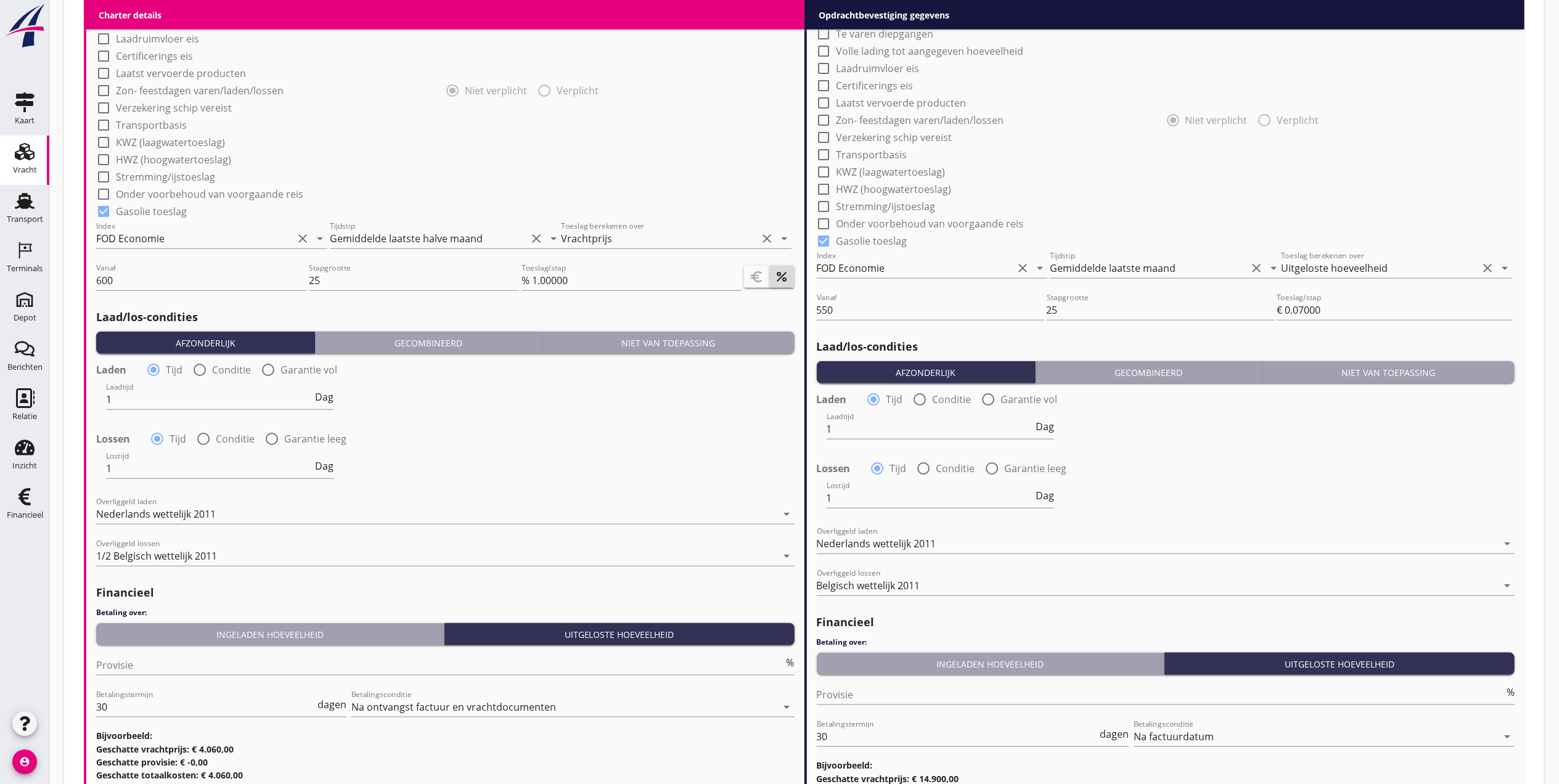
scroll to position [1243, 0]
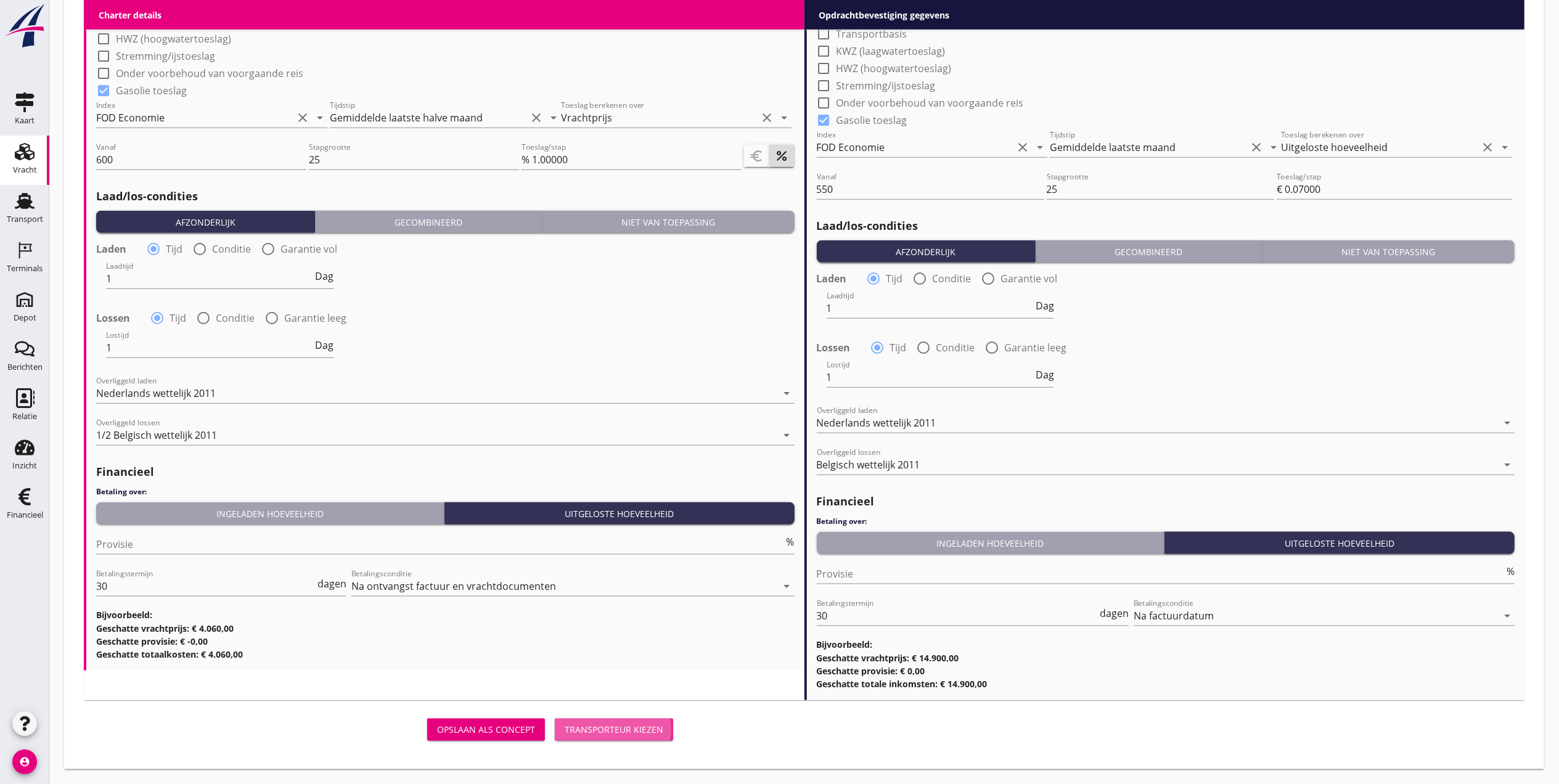
drag, startPoint x: 577, startPoint y: 723, endPoint x: 568, endPoint y: 713, distance: 13.5
click at [578, 723] on div "Transporteur kiezen" at bounding box center [614, 729] width 98 height 13
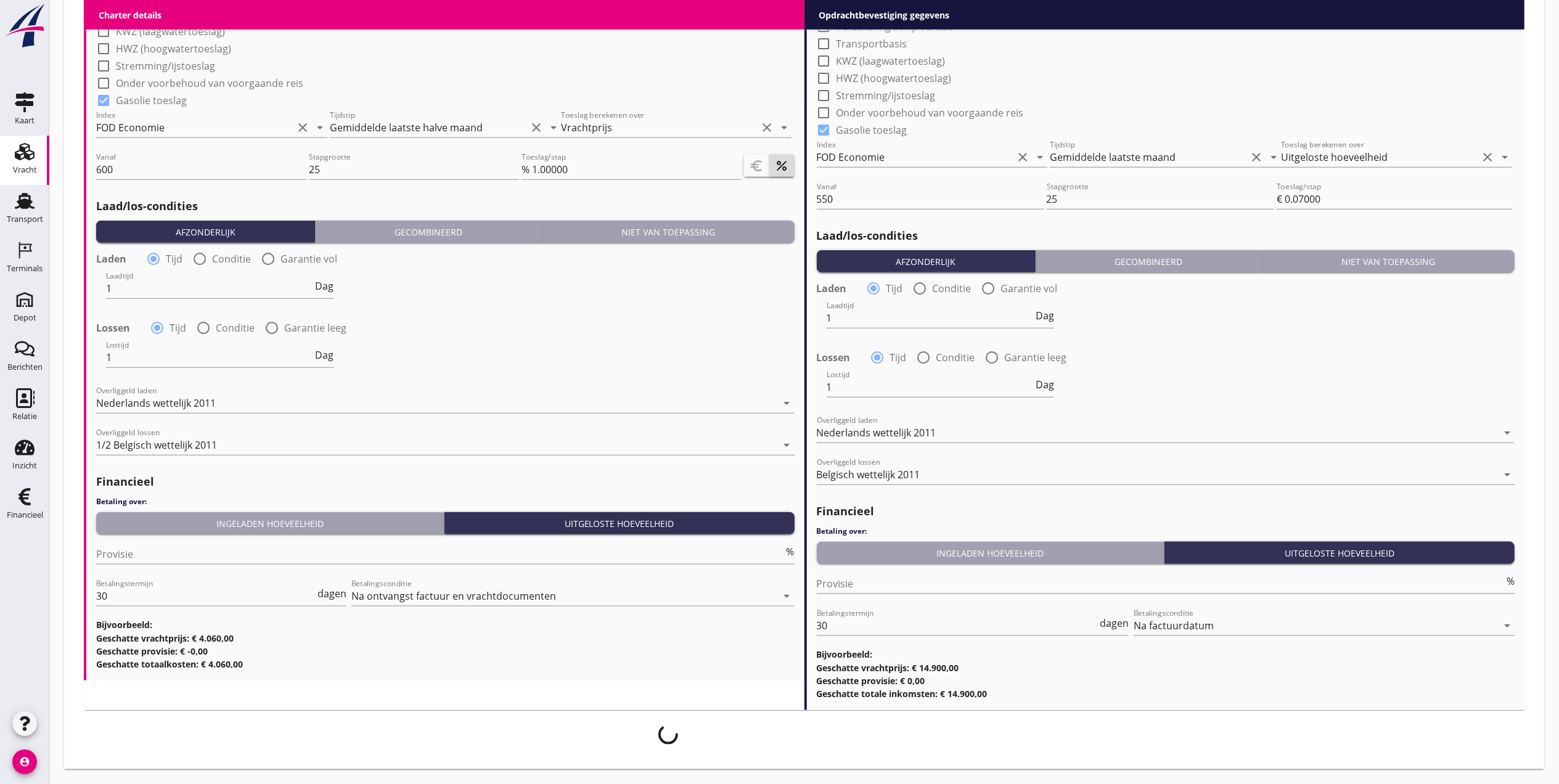
scroll to position [1233, 0]
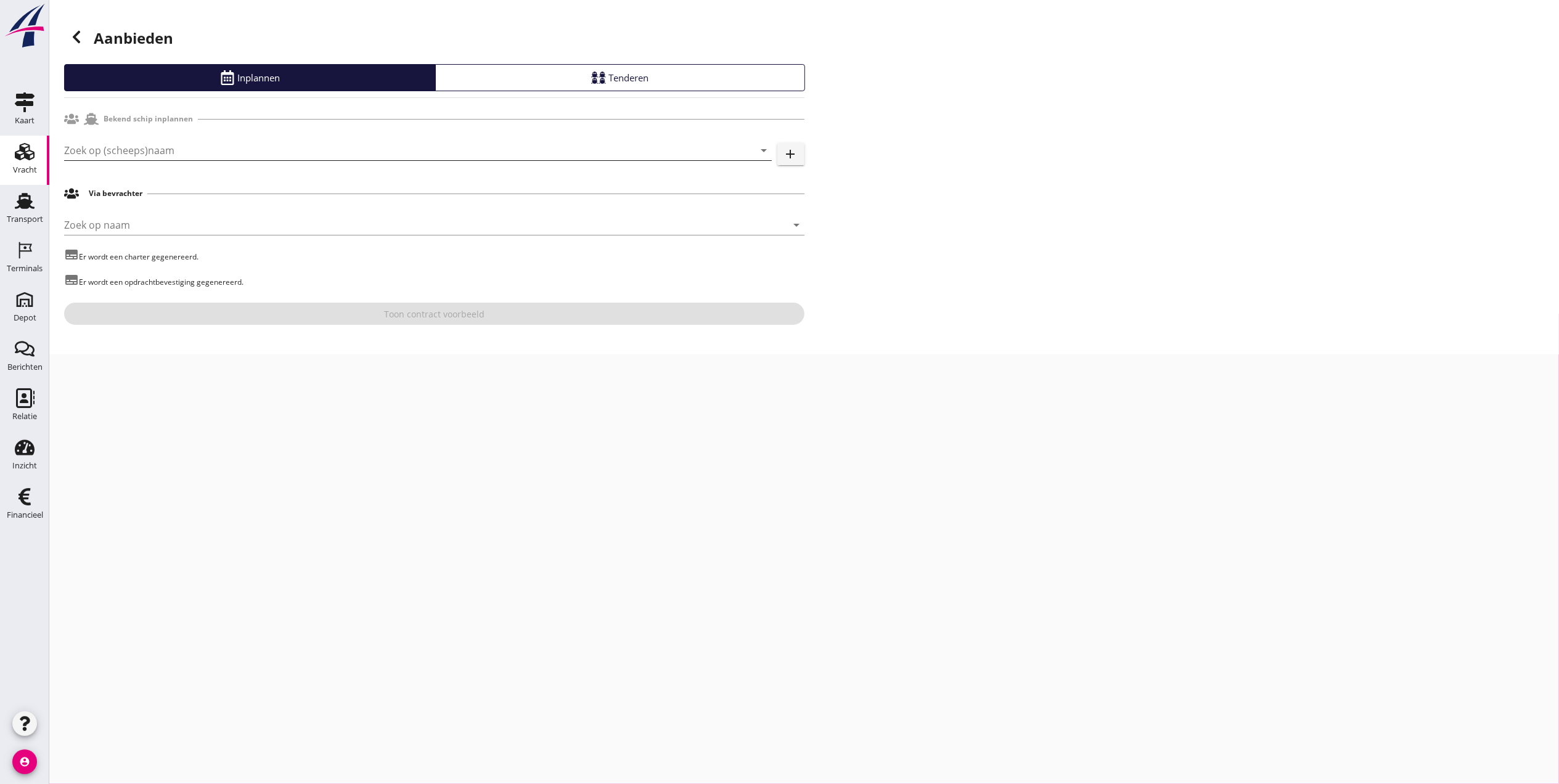
click at [183, 156] on input "Zoek op (scheeps)naam" at bounding box center [401, 149] width 674 height 19
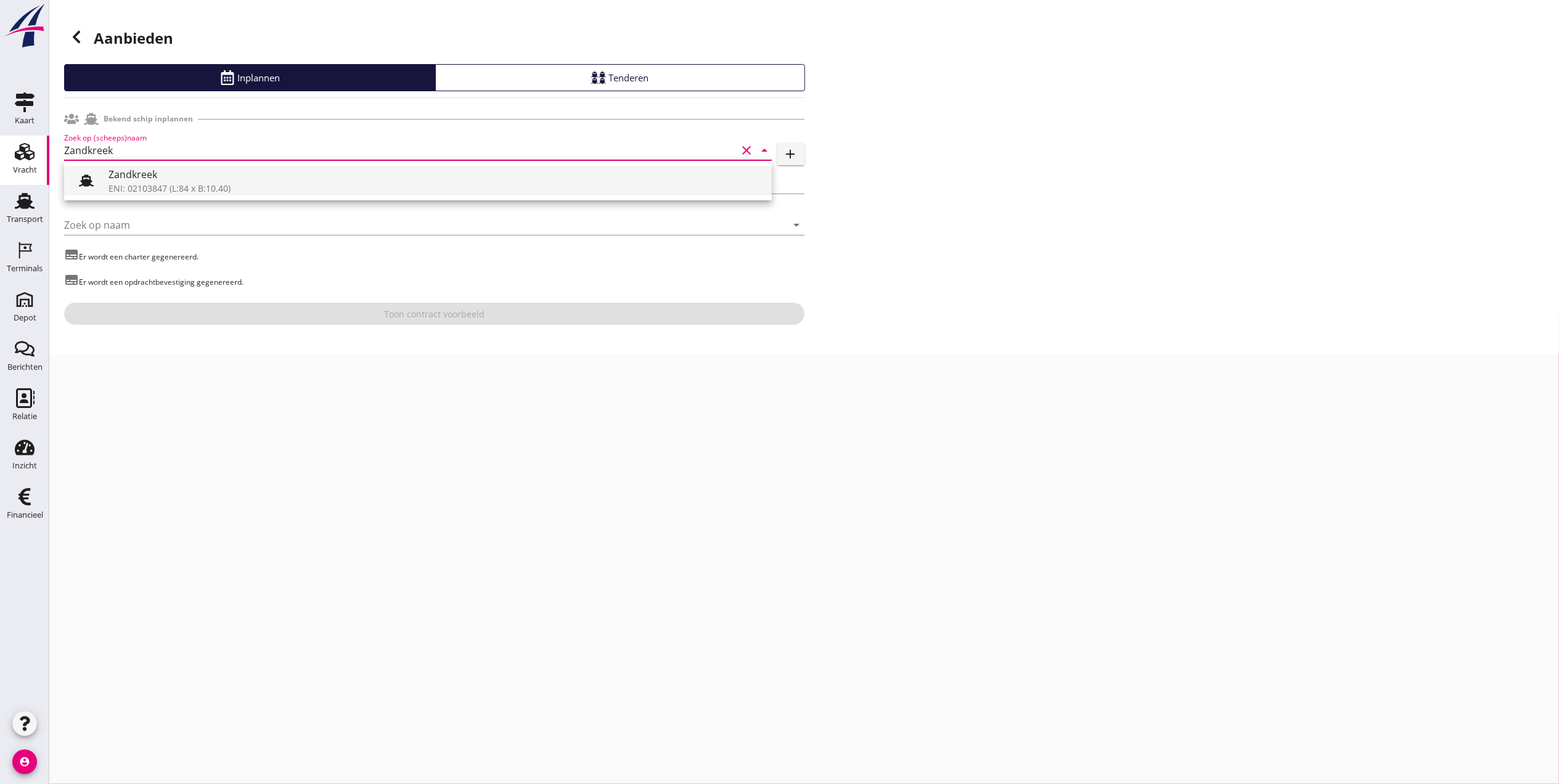
click at [175, 173] on div "Zandkreek" at bounding box center [435, 174] width 653 height 15
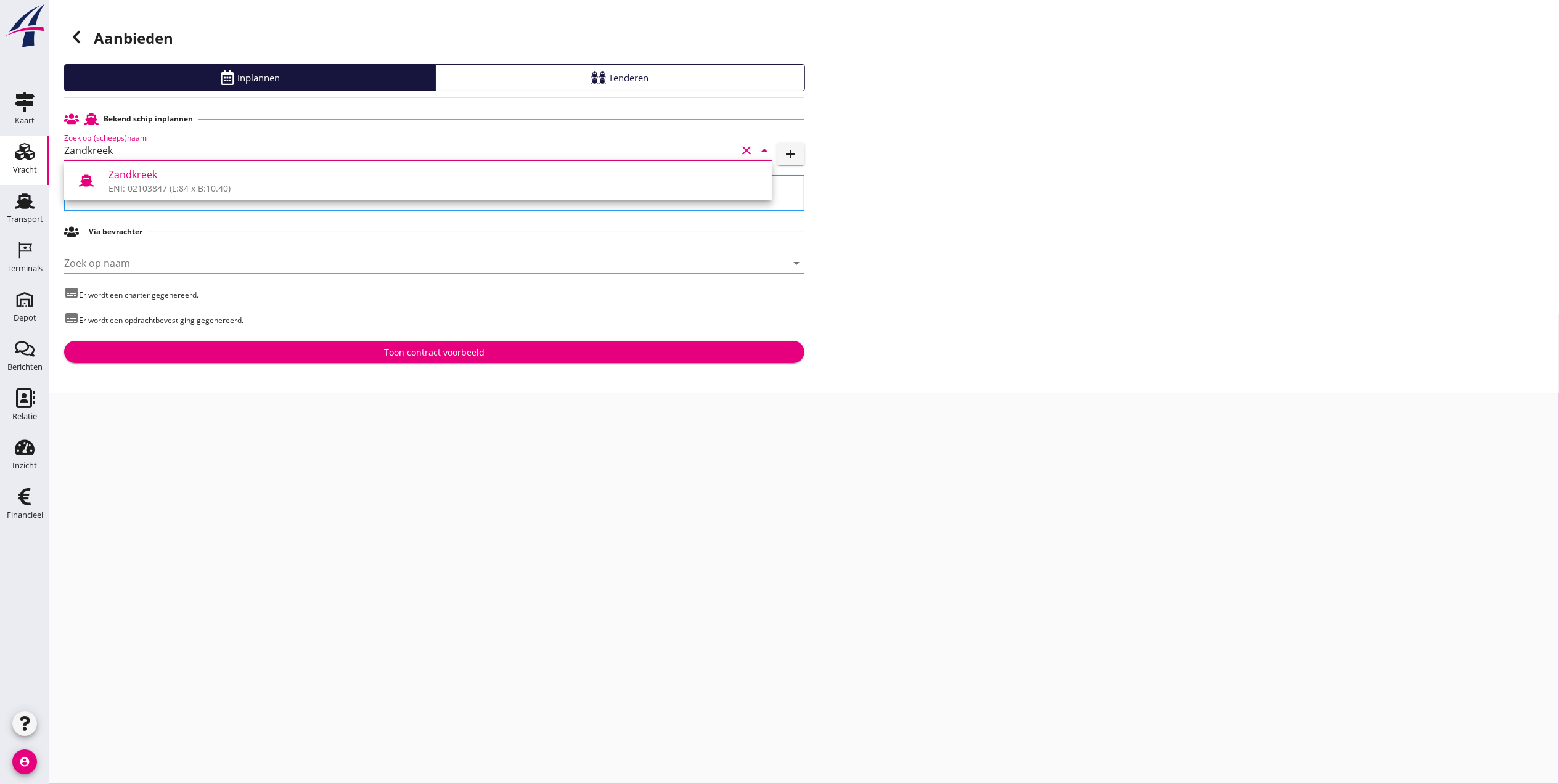
click at [127, 190] on div "ENI: 02103847 (L:84 x B:10.40)" at bounding box center [435, 188] width 653 height 13
type input "Zandkreek"
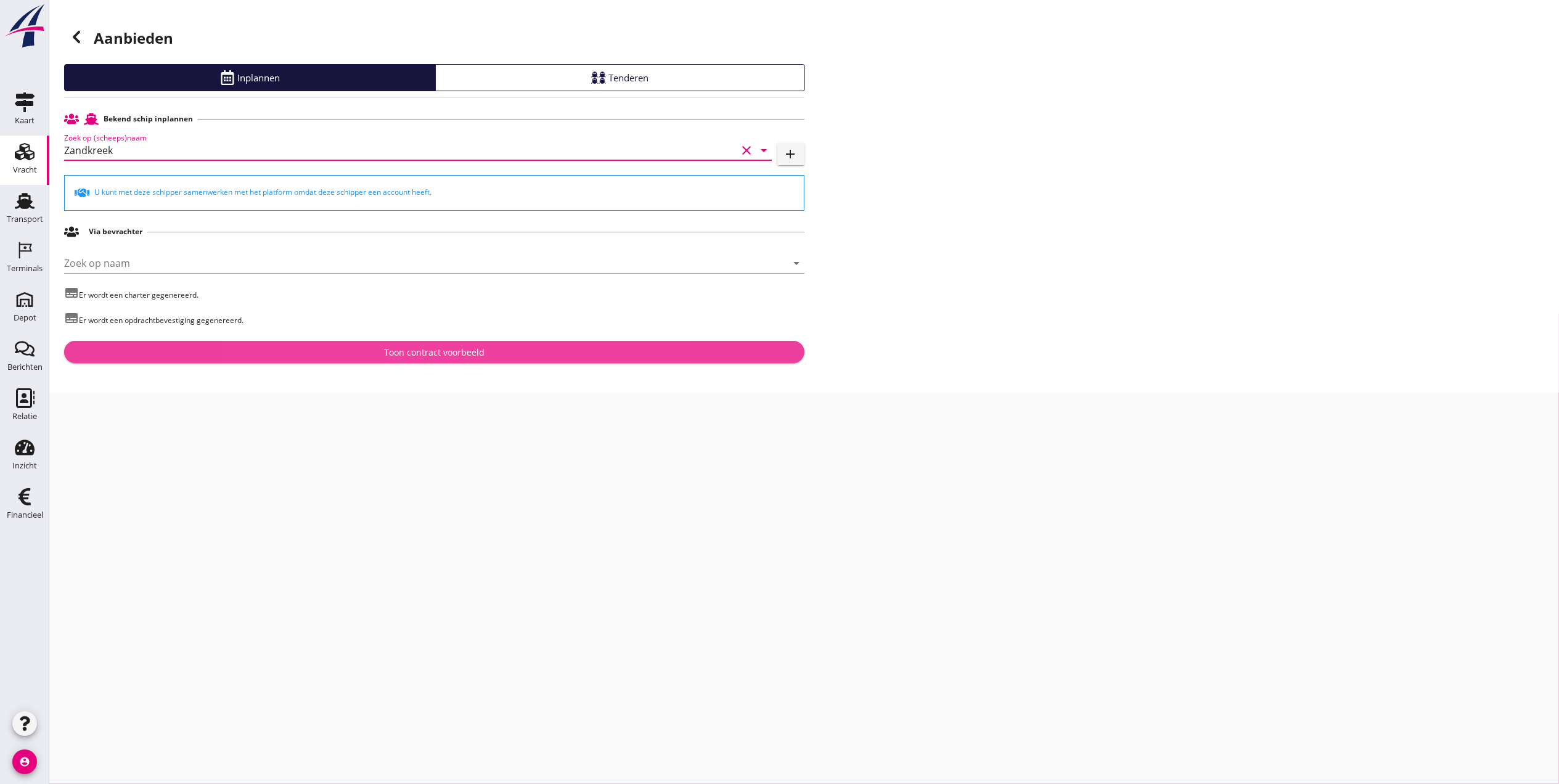
click at [260, 363] on button "Toon contract voorbeeld" at bounding box center [434, 352] width 741 height 22
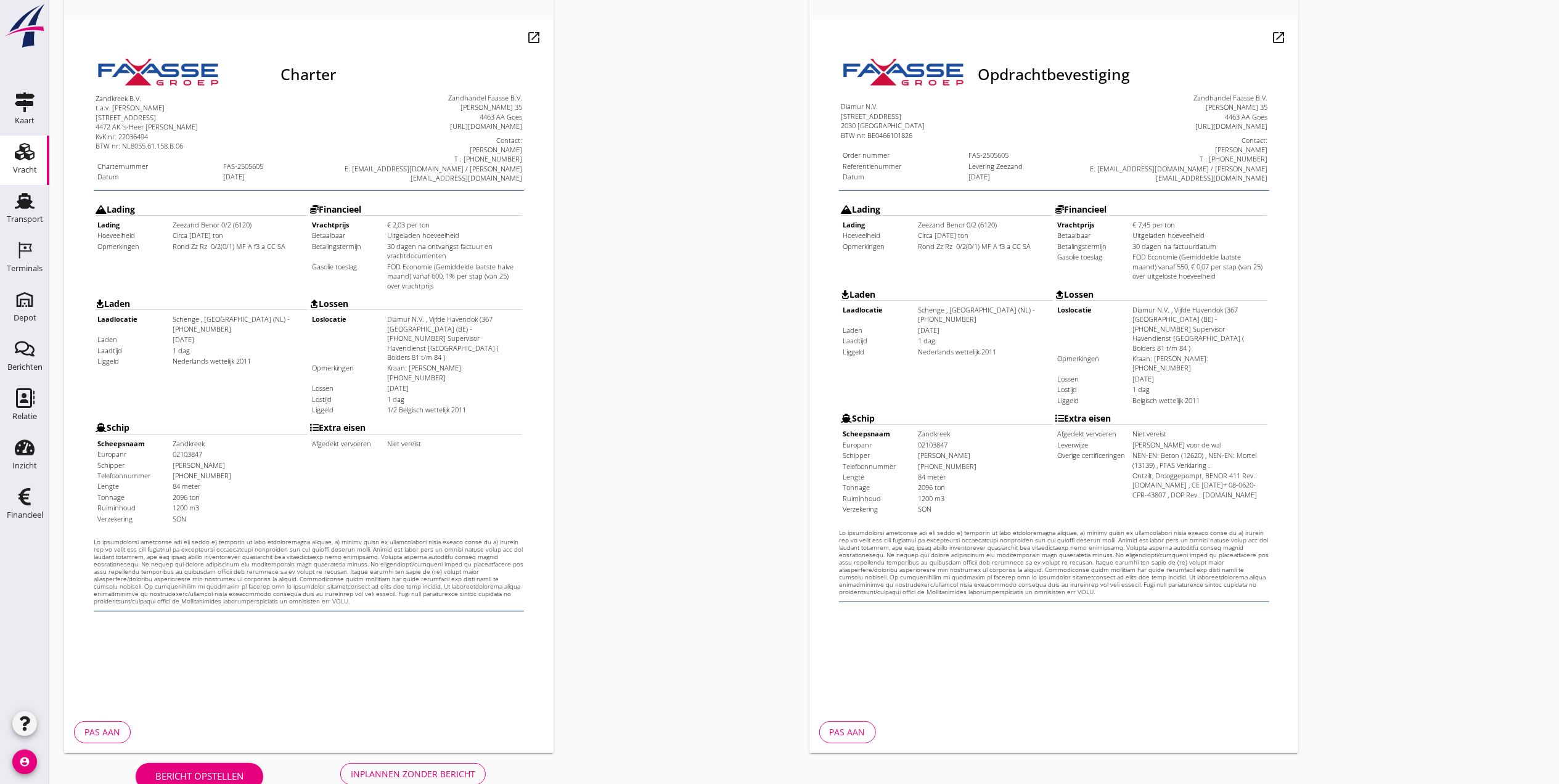
scroll to position [128, 0]
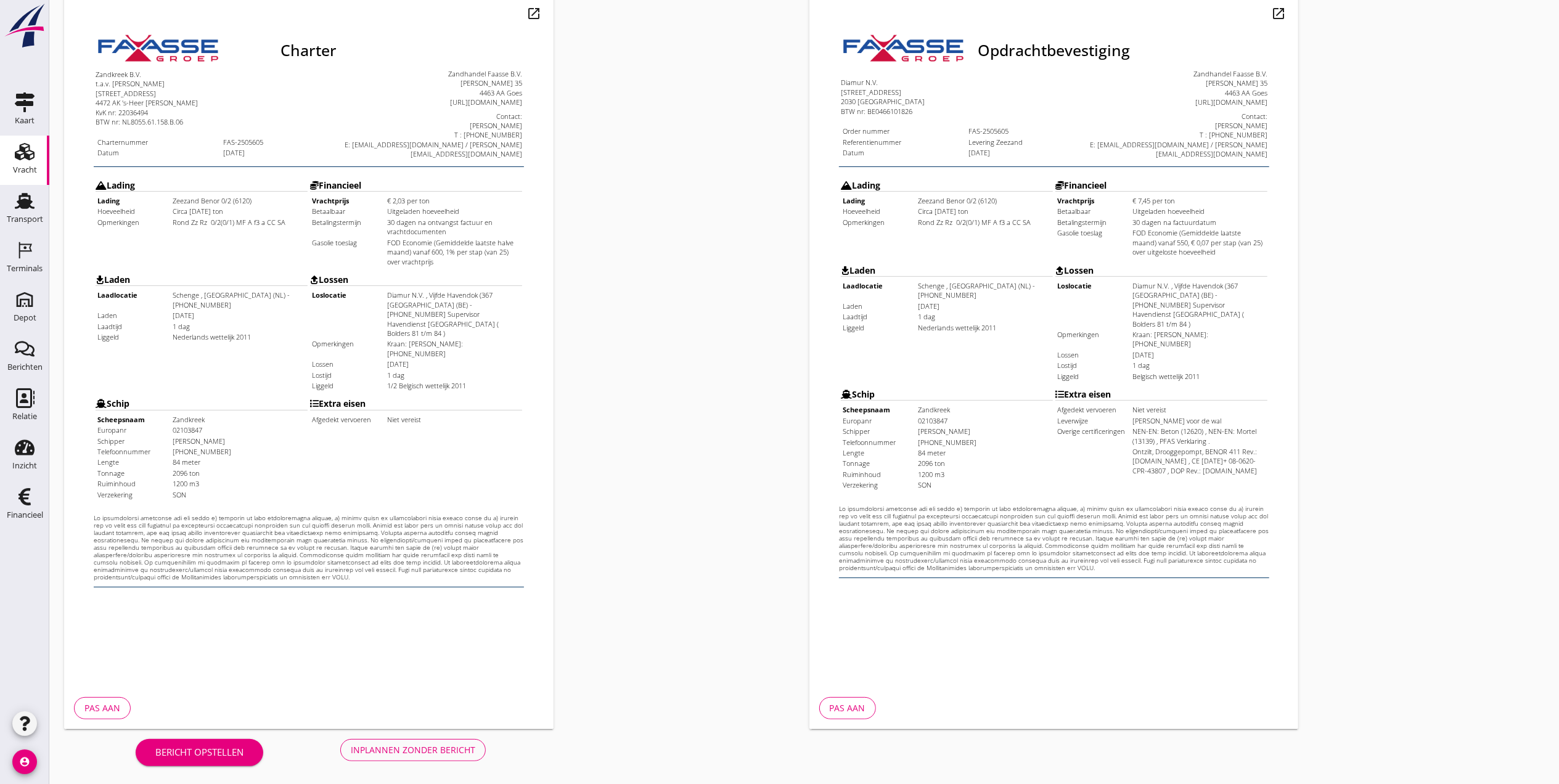
click at [388, 746] on div "Inplannen zonder bericht" at bounding box center [413, 750] width 124 height 13
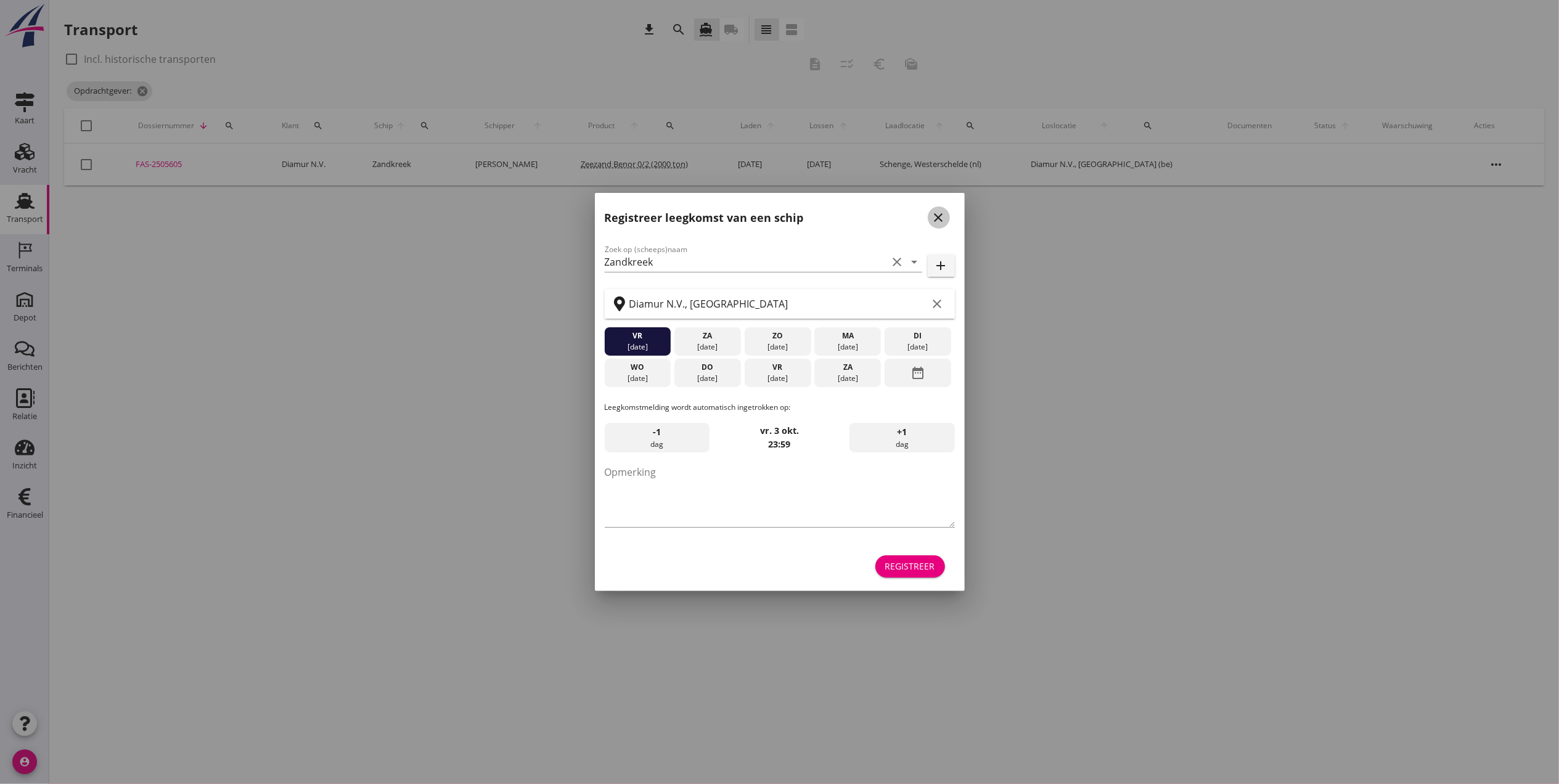
click at [938, 220] on icon "close" at bounding box center [939, 218] width 15 height 15
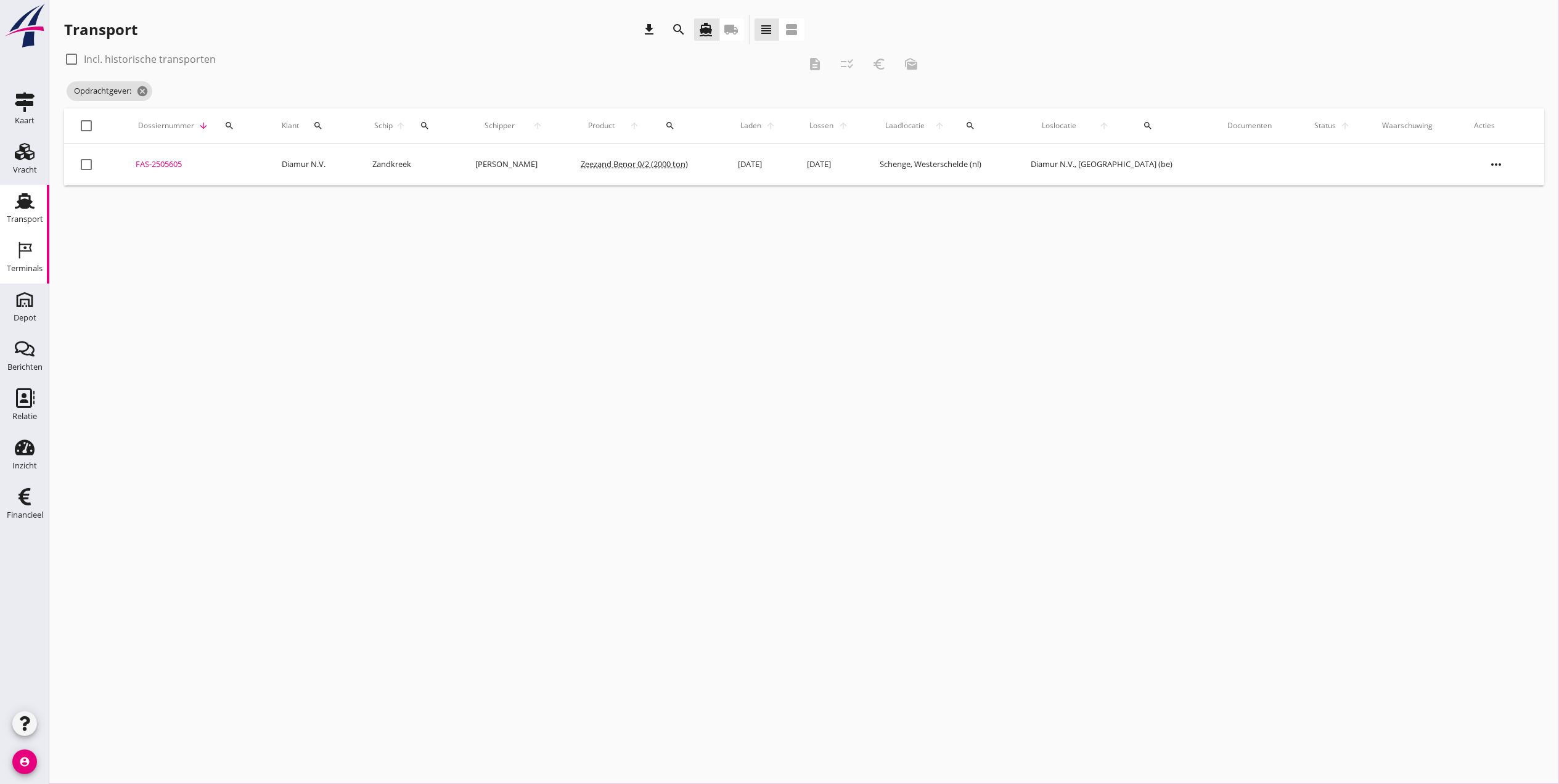
click at [19, 263] on div "Terminals" at bounding box center [24, 268] width 36 height 18
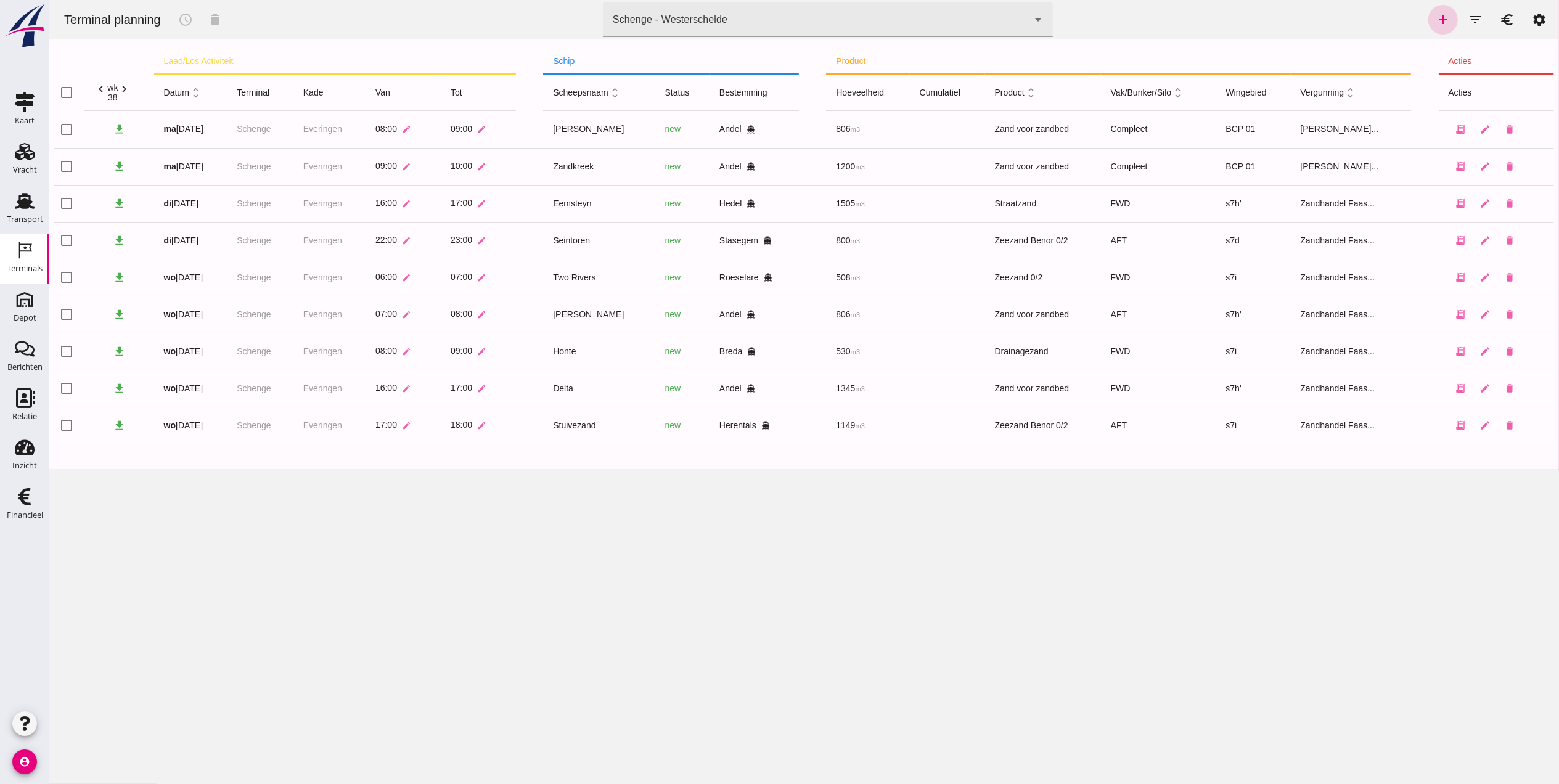
click at [1436, 18] on icon "add" at bounding box center [1443, 19] width 15 height 15
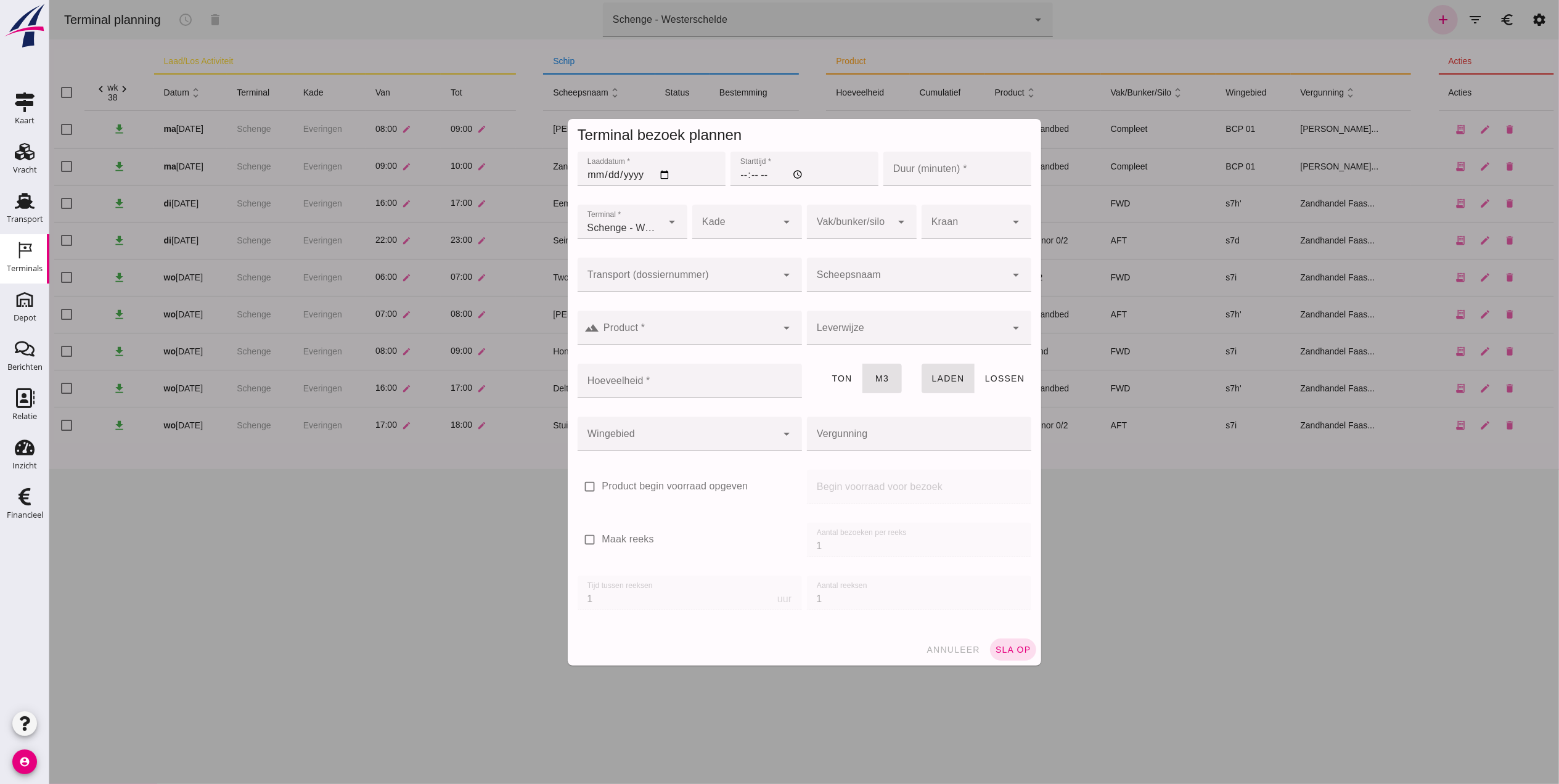
type input "Zandhandel Faasse B.V."
click at [648, 169] on input "Laaddatum *" at bounding box center [651, 168] width 148 height 34
click at [654, 173] on input "Laaddatum *" at bounding box center [651, 168] width 148 height 34
type input "2025-09-17"
click at [734, 171] on input "Starttijd *" at bounding box center [804, 168] width 148 height 34
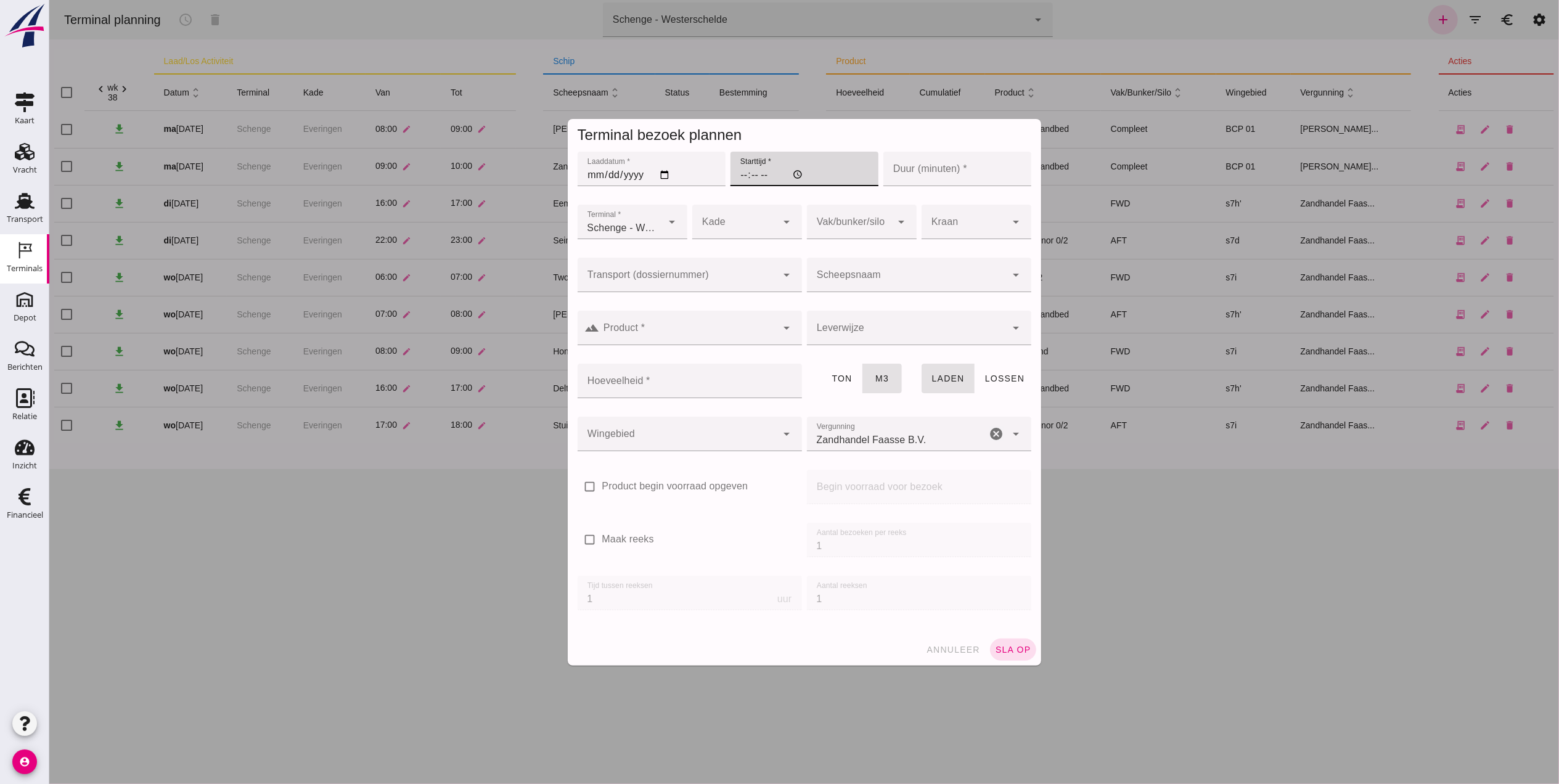
type input "07:00"
click at [932, 177] on input "Duur (minuten) *" at bounding box center [956, 168] width 148 height 34
type input "60"
click at [748, 218] on div at bounding box center [734, 222] width 85 height 34
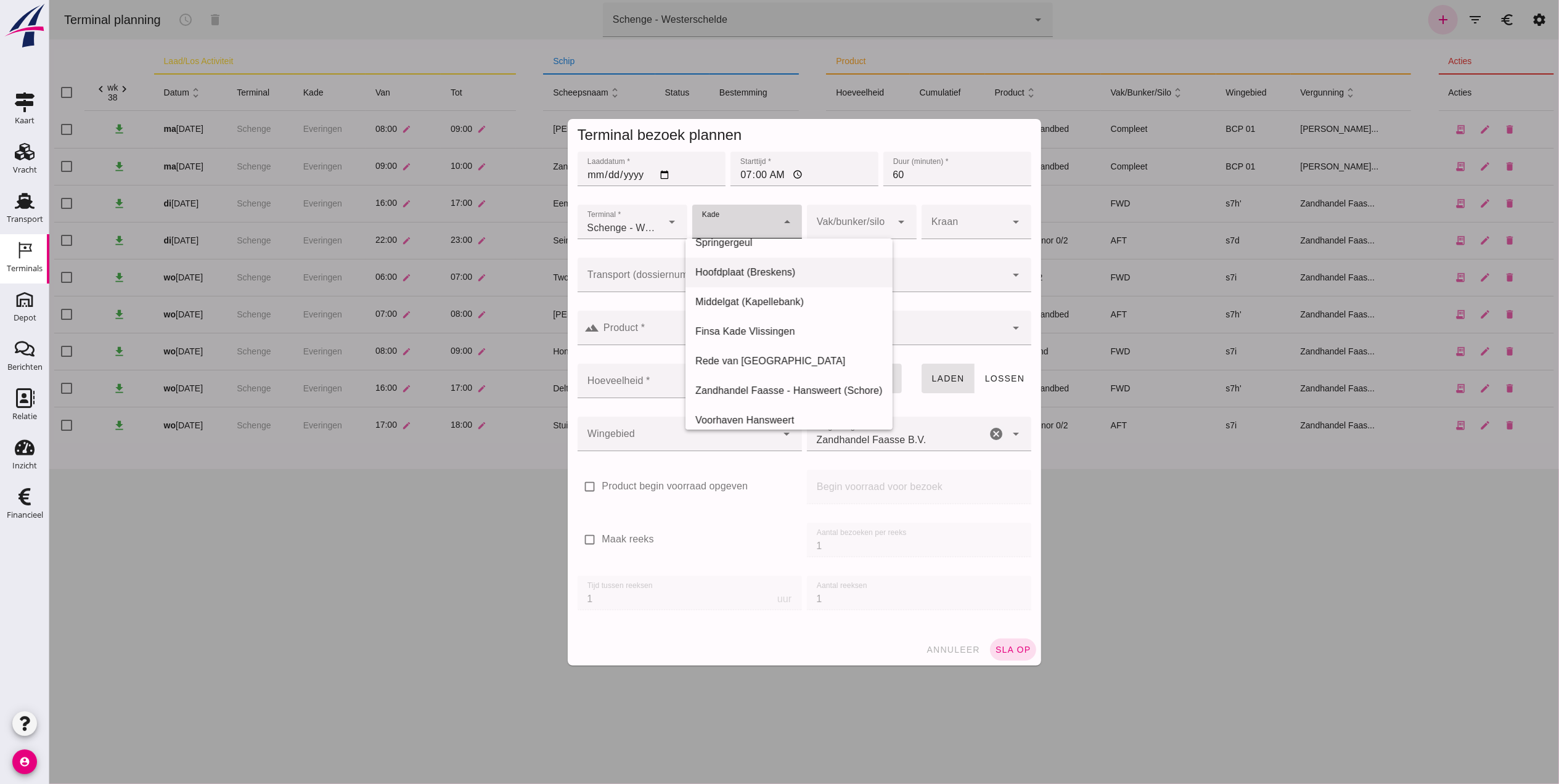
scroll to position [55, 0]
click at [622, 274] on input "Transport (dossiernummer)" at bounding box center [676, 281] width 200 height 15
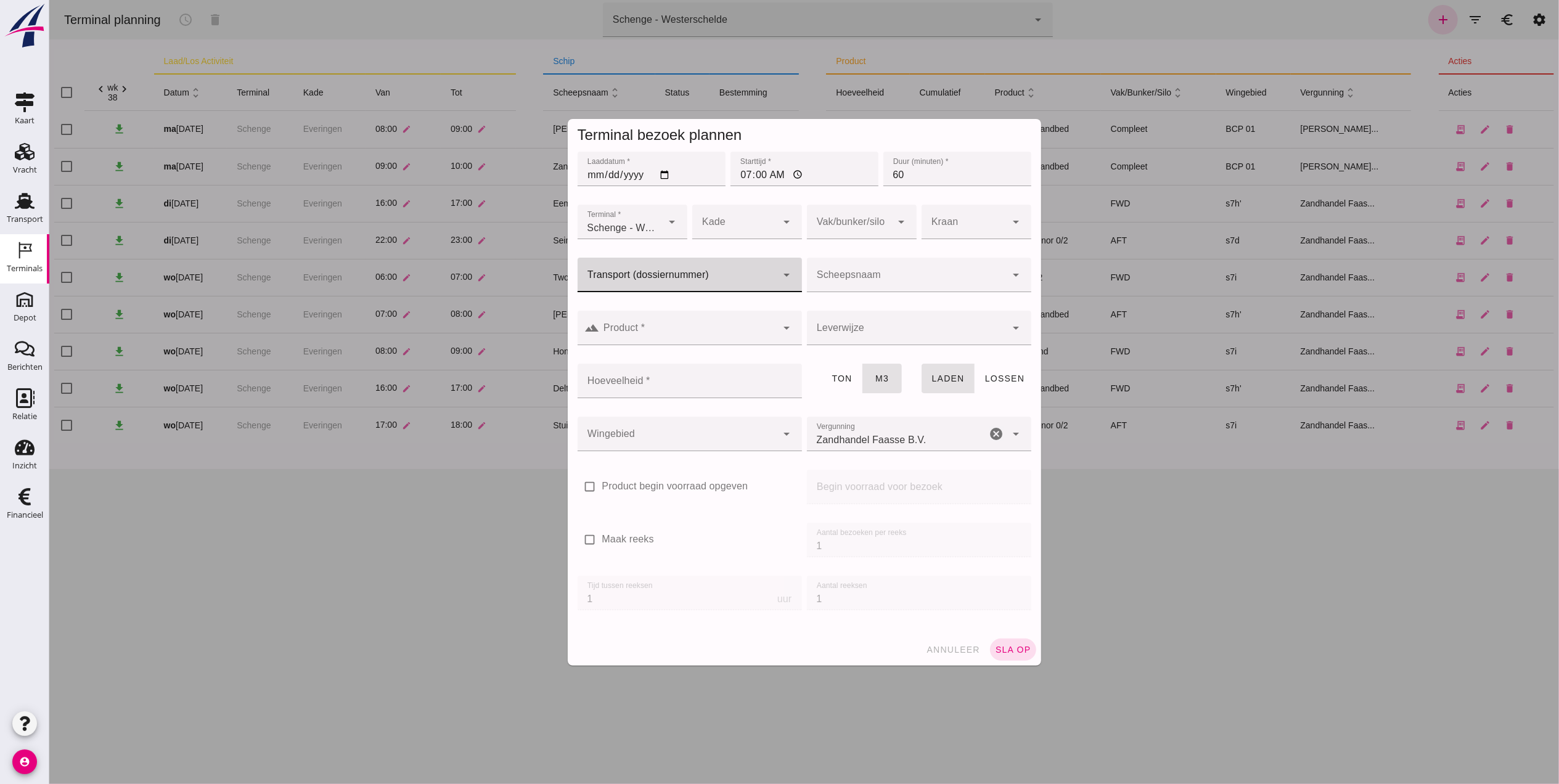
click at [698, 260] on div at bounding box center [676, 275] width 200 height 34
click at [689, 319] on div "FAS-250 5605" at bounding box center [683, 312] width 225 height 30
type input "FAS-2505605"
type input "franco_on_shore"
type input "1200"
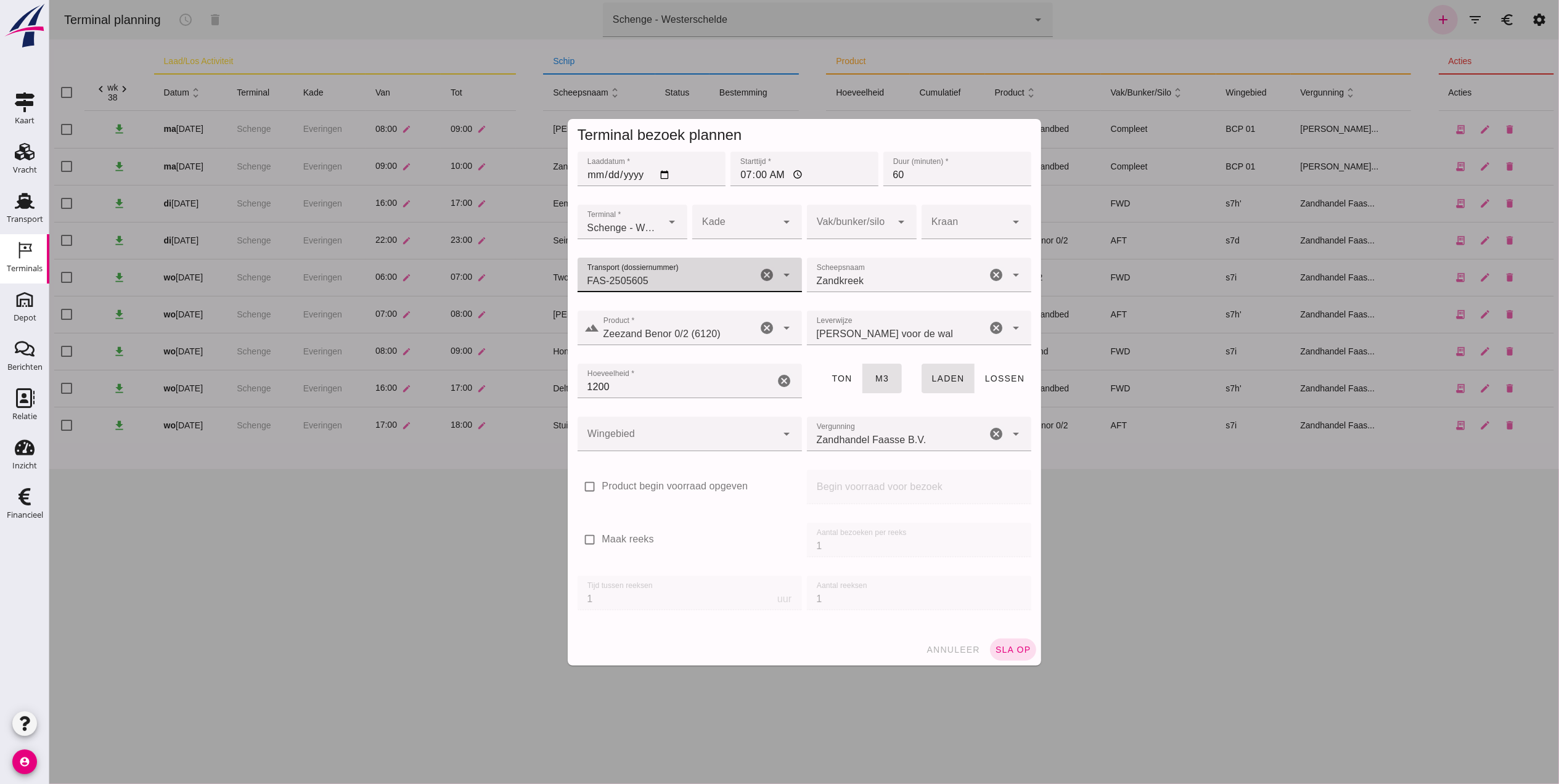
type input "FAS-2505605"
click at [749, 236] on div at bounding box center [734, 222] width 85 height 34
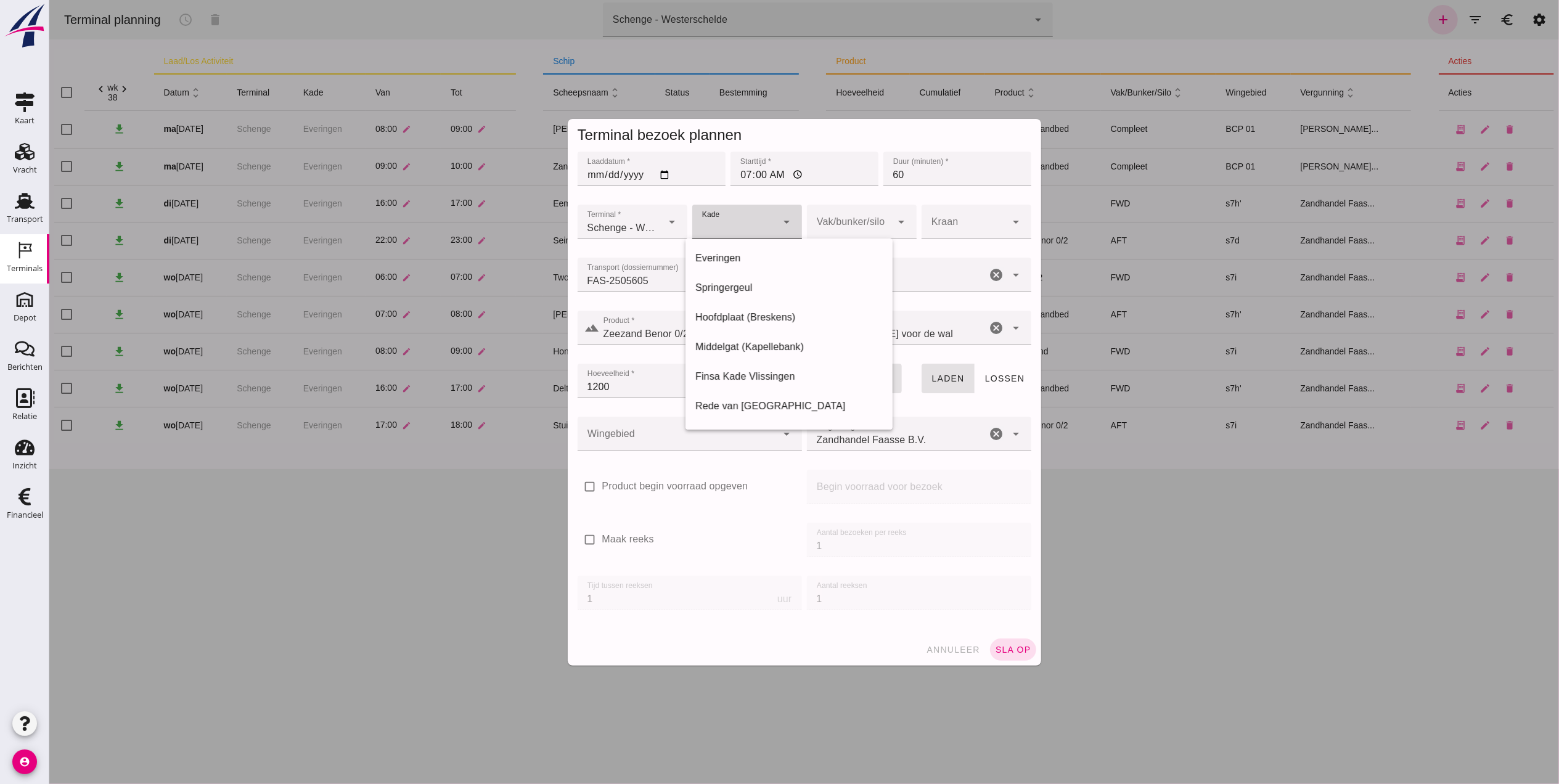
click at [749, 230] on div at bounding box center [734, 222] width 85 height 34
click at [745, 257] on div "Everingen" at bounding box center [789, 258] width 187 height 15
type input "7"
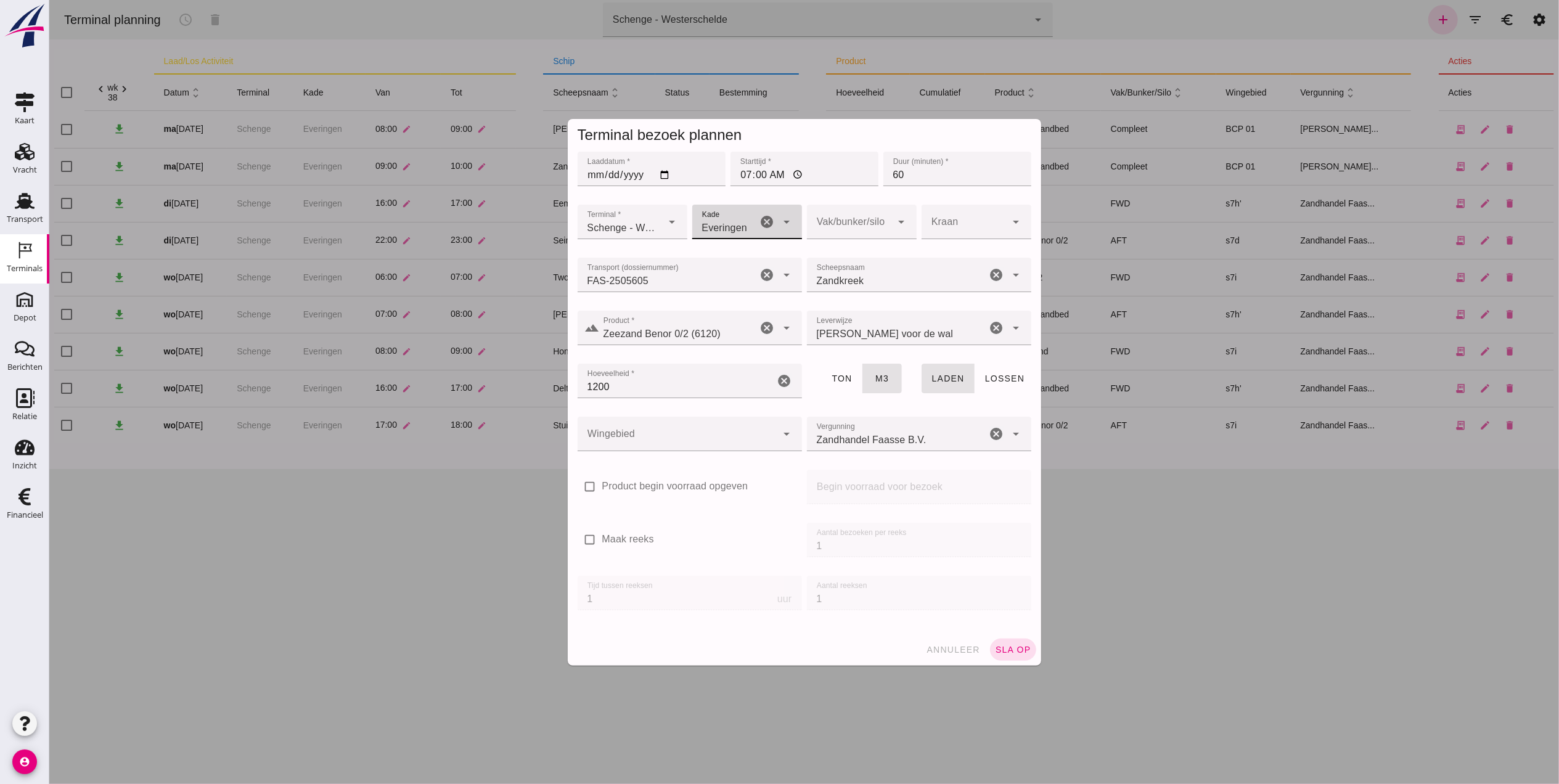
click at [860, 233] on div at bounding box center [849, 222] width 85 height 34
click at [864, 230] on div at bounding box center [849, 222] width 85 height 34
click at [861, 232] on div at bounding box center [849, 222] width 85 height 34
click at [857, 318] on div "Compleet" at bounding box center [855, 317] width 90 height 15
type input "291"
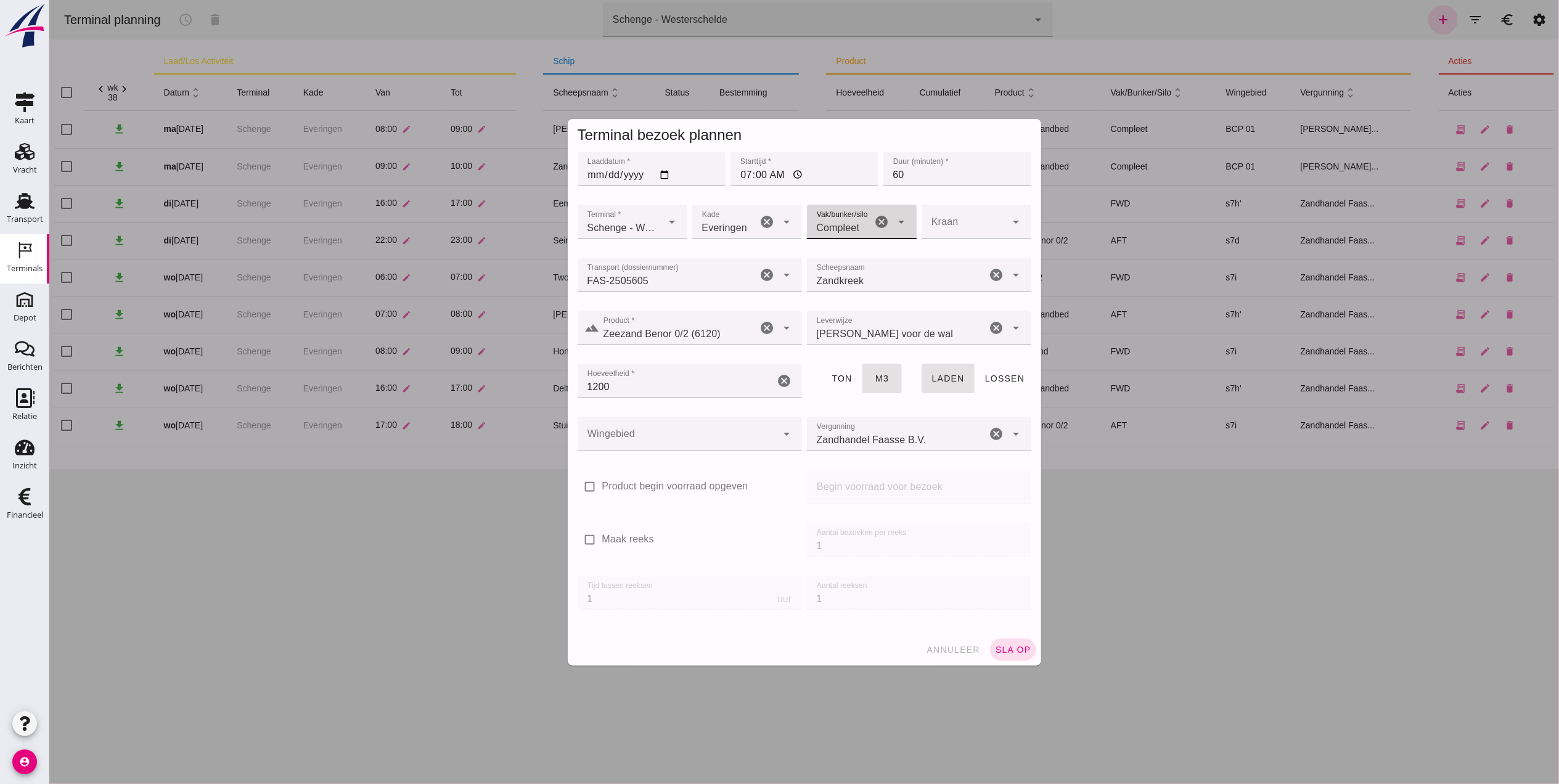
click at [951, 215] on div at bounding box center [964, 222] width 85 height 34
click at [700, 422] on div at bounding box center [676, 433] width 200 height 34
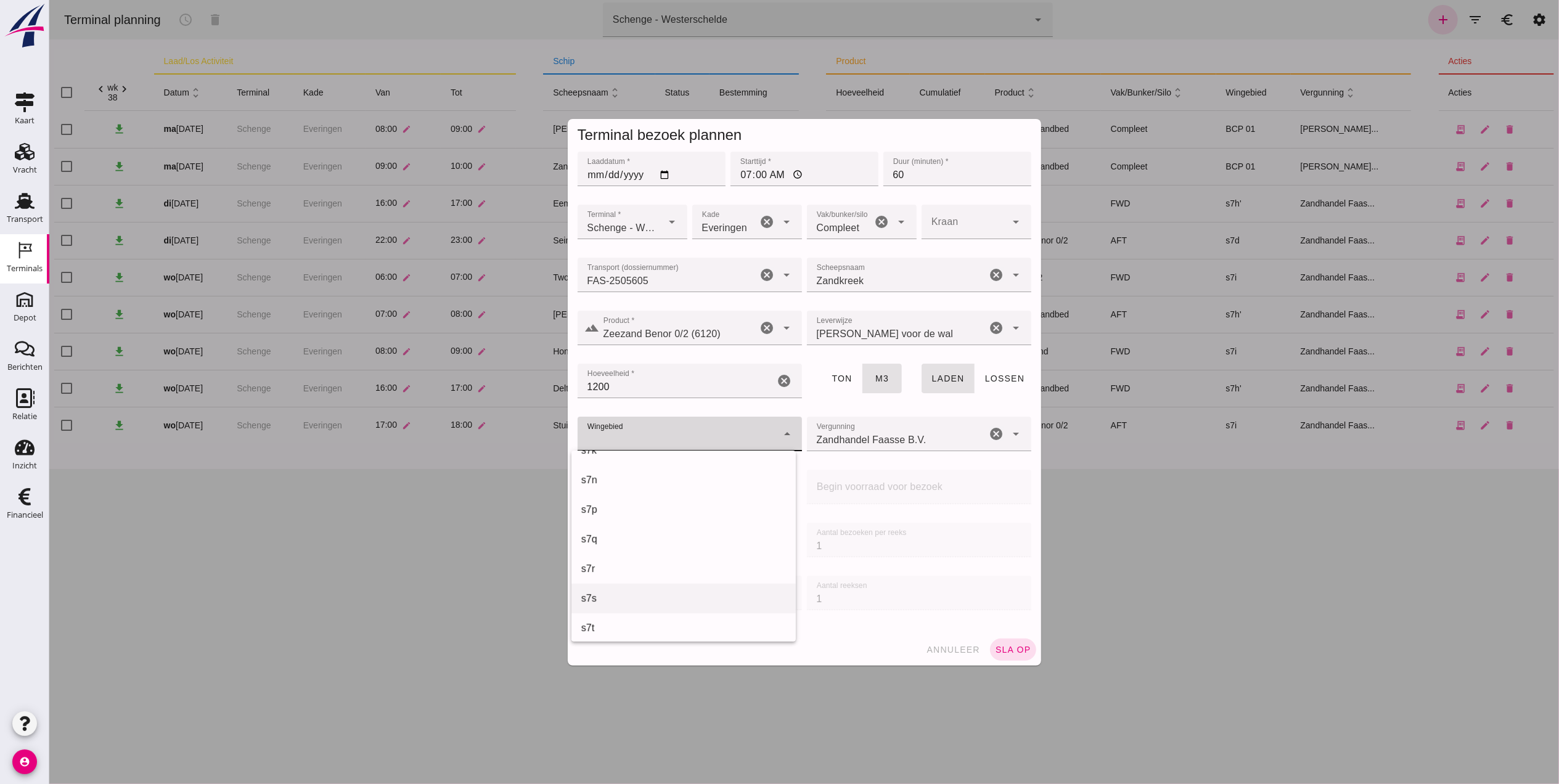
scroll to position [739, 0]
click at [619, 526] on div "s7v" at bounding box center [683, 530] width 205 height 15
type input "236"
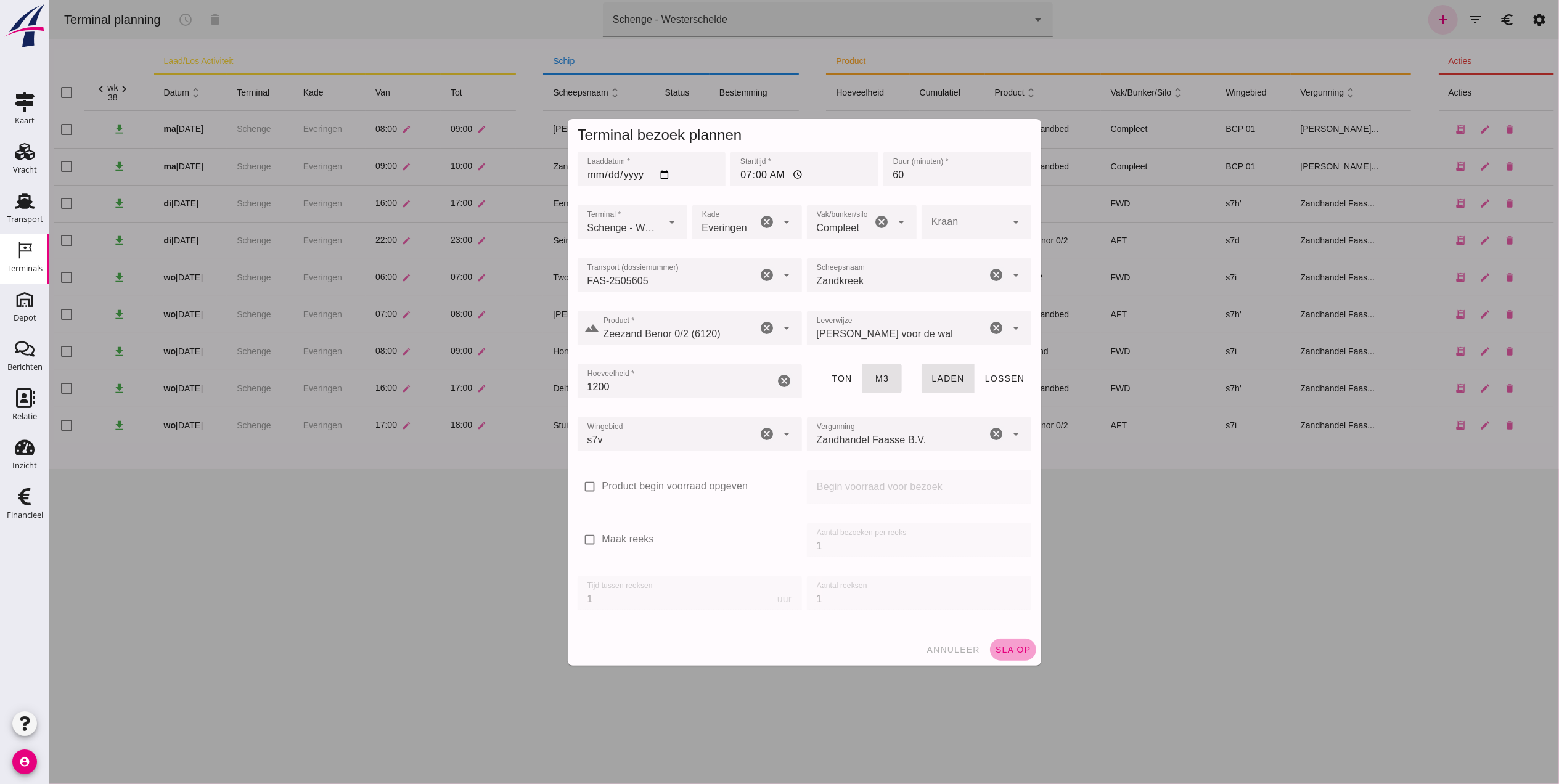
click at [1010, 655] on button "sla op" at bounding box center [1012, 649] width 46 height 22
click at [659, 172] on input "2025-09-17" at bounding box center [651, 168] width 148 height 34
type input "[DATE]"
click at [1011, 648] on span "sla op" at bounding box center [1012, 649] width 36 height 10
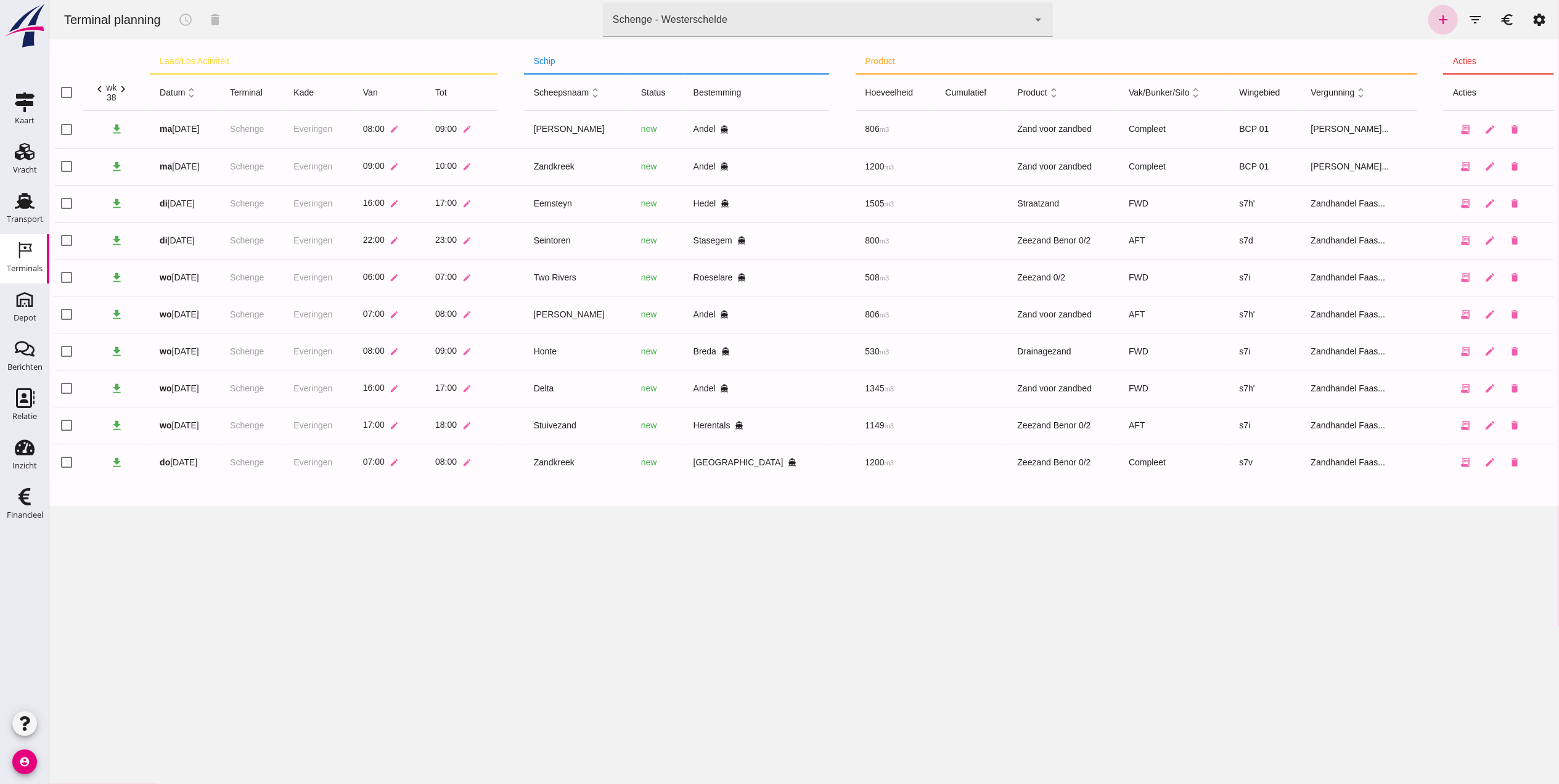
click at [1436, 15] on icon "add" at bounding box center [1443, 19] width 15 height 15
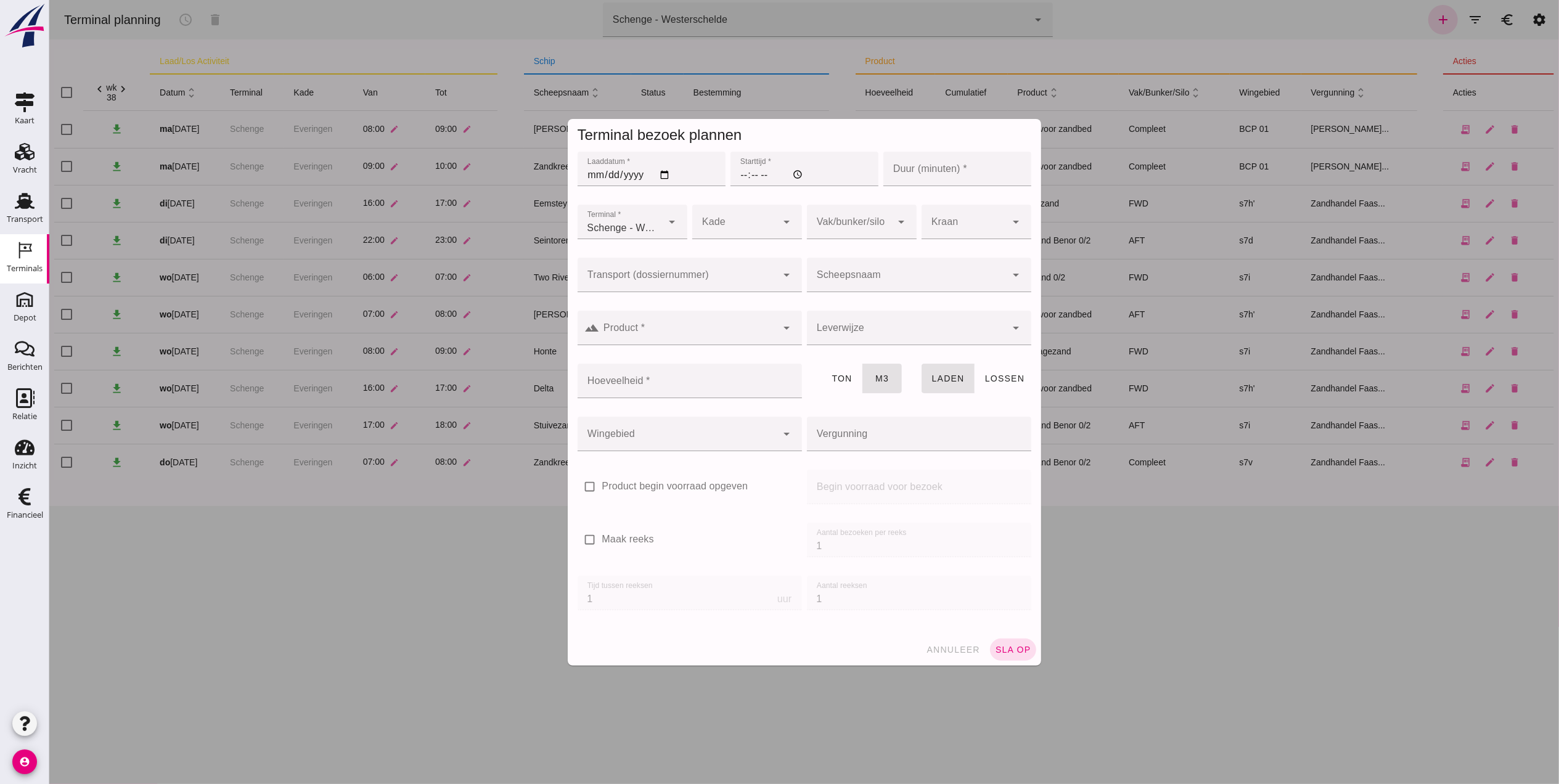
type input "Zandhandel Faasse B.V."
click at [949, 647] on span "annuleer" at bounding box center [952, 649] width 54 height 10
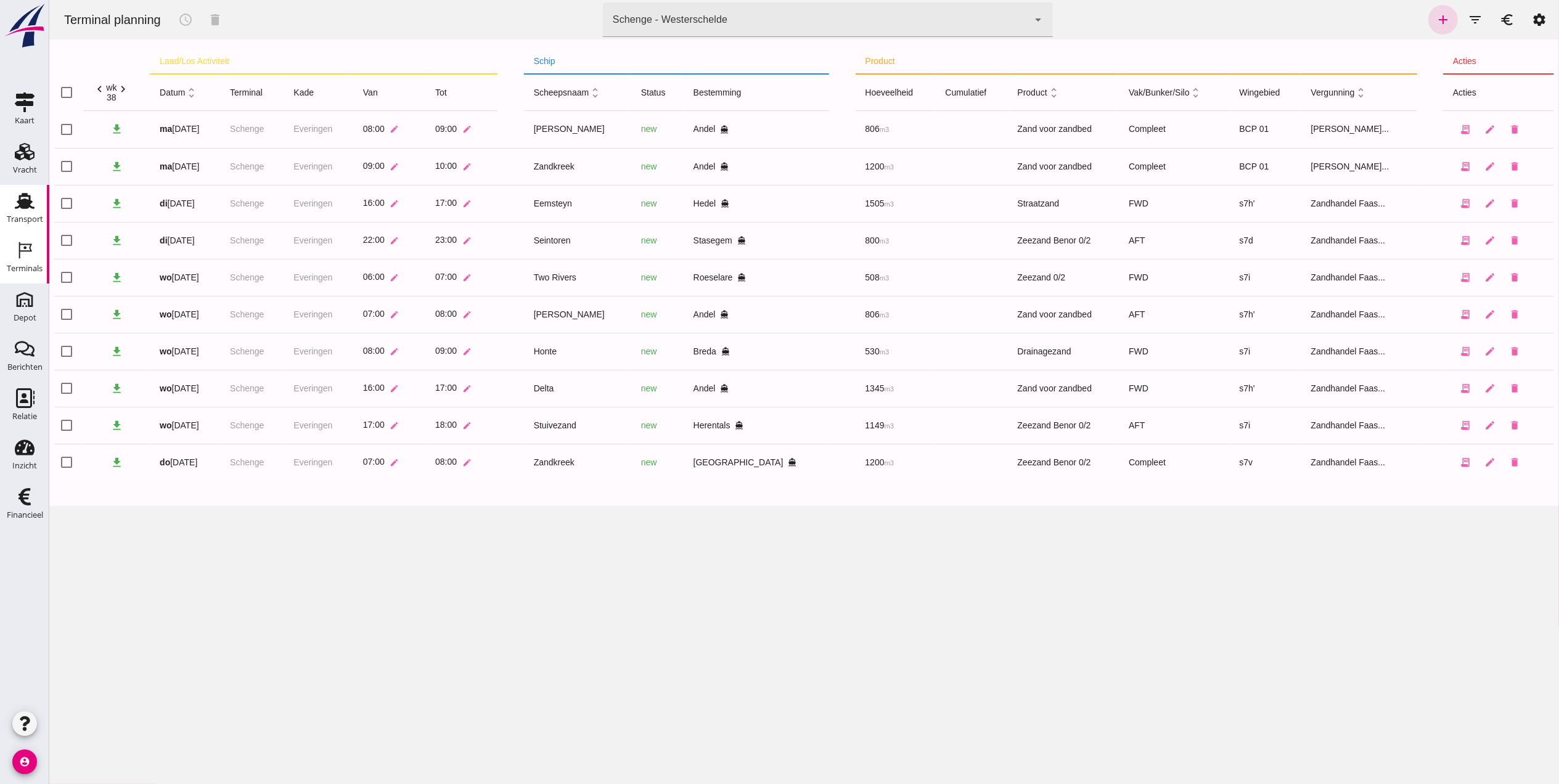
click at [27, 214] on div "Transport" at bounding box center [24, 219] width 36 height 18
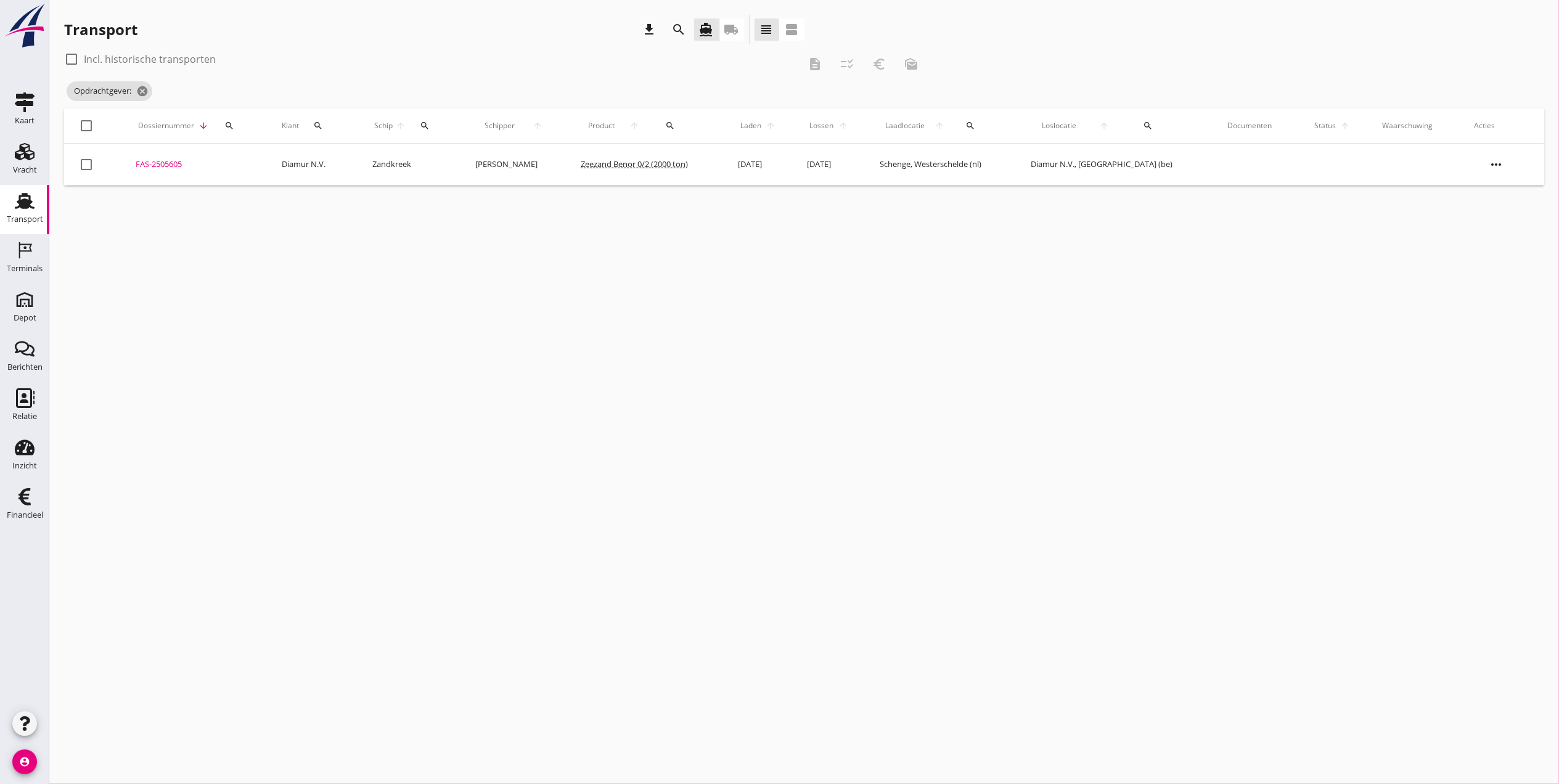
click at [148, 168] on div "FAS-2505605" at bounding box center [194, 164] width 117 height 12
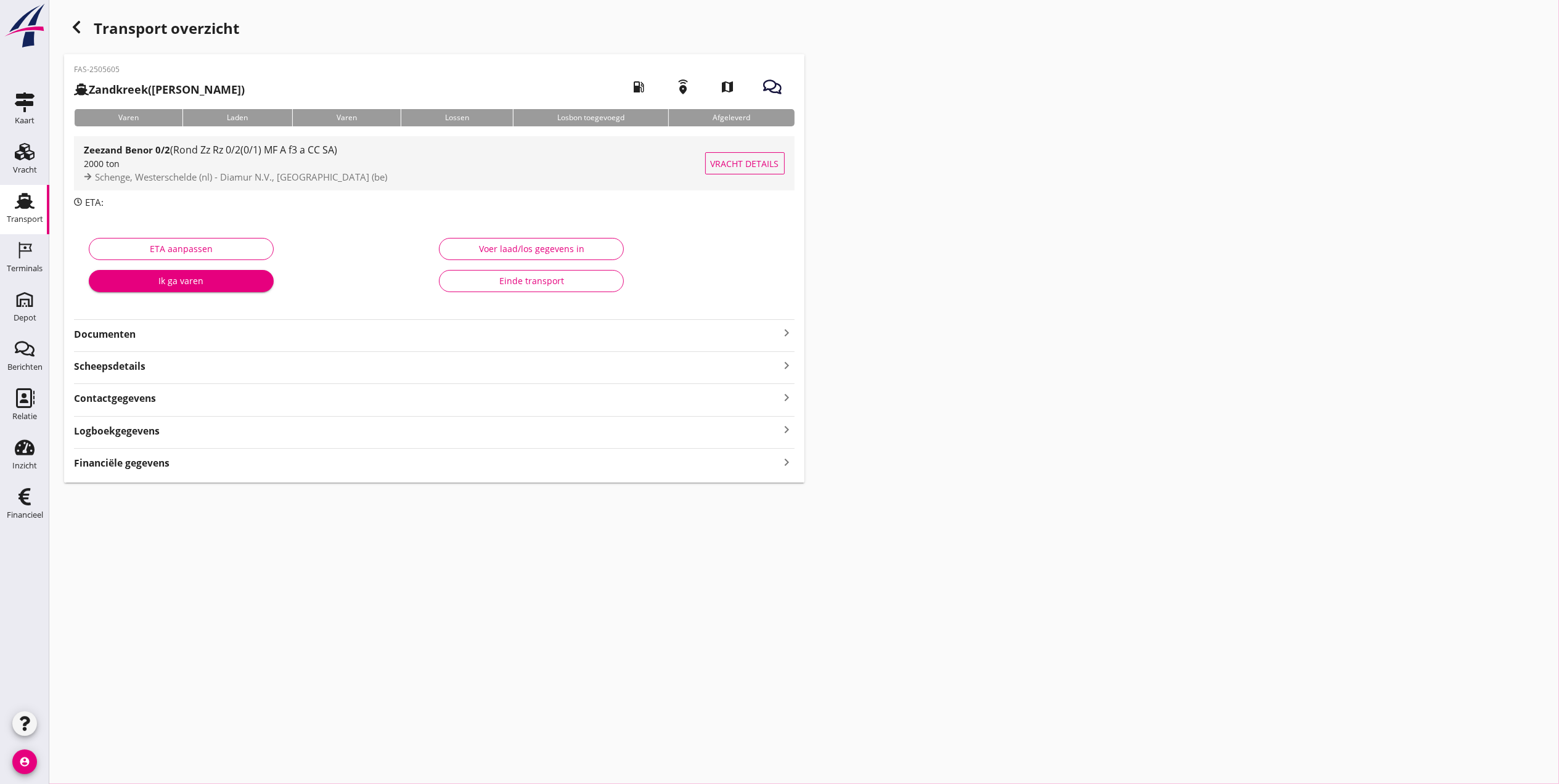
click at [196, 168] on div "2000 ton" at bounding box center [394, 163] width 622 height 13
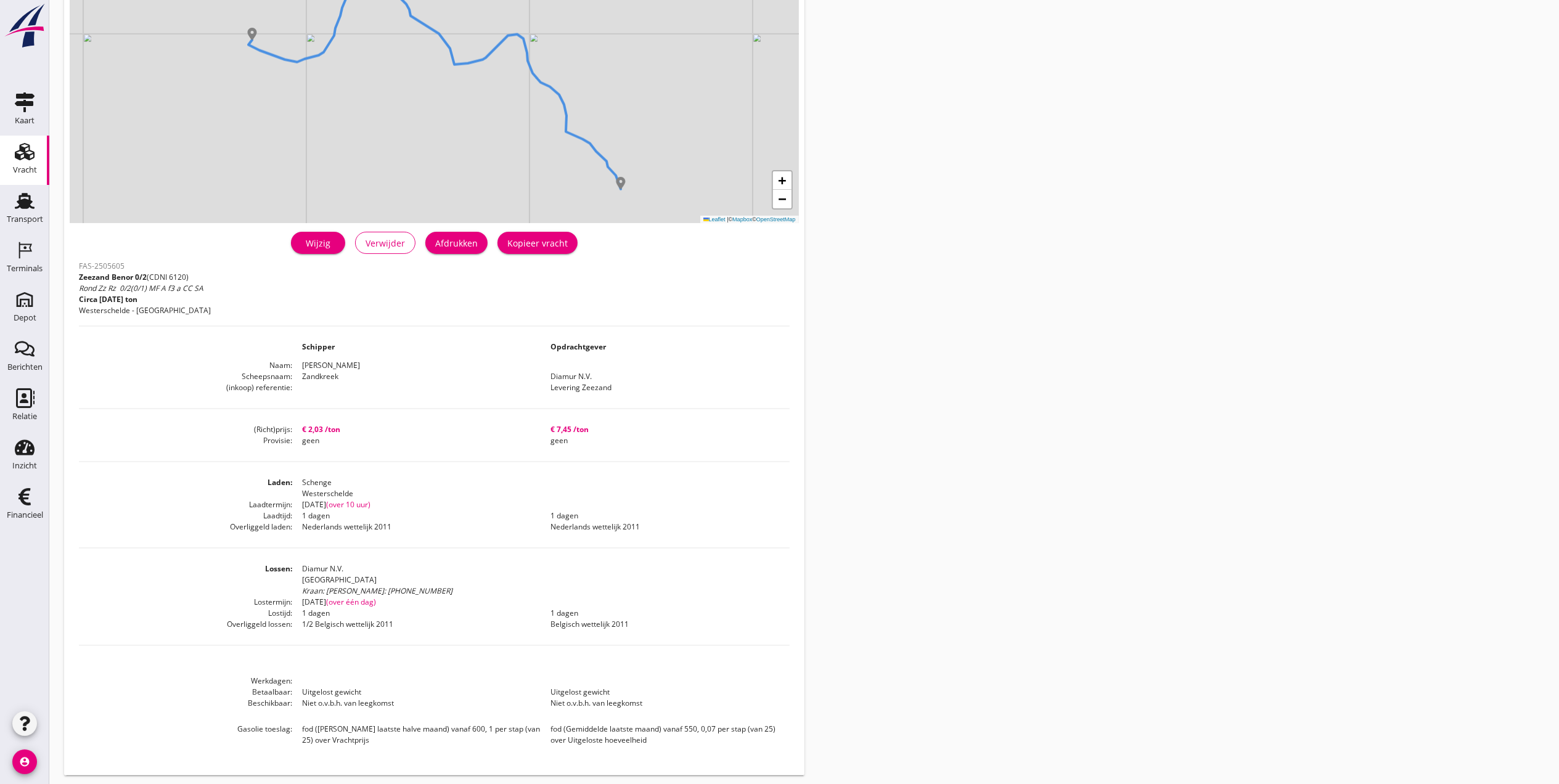
scroll to position [148, 0]
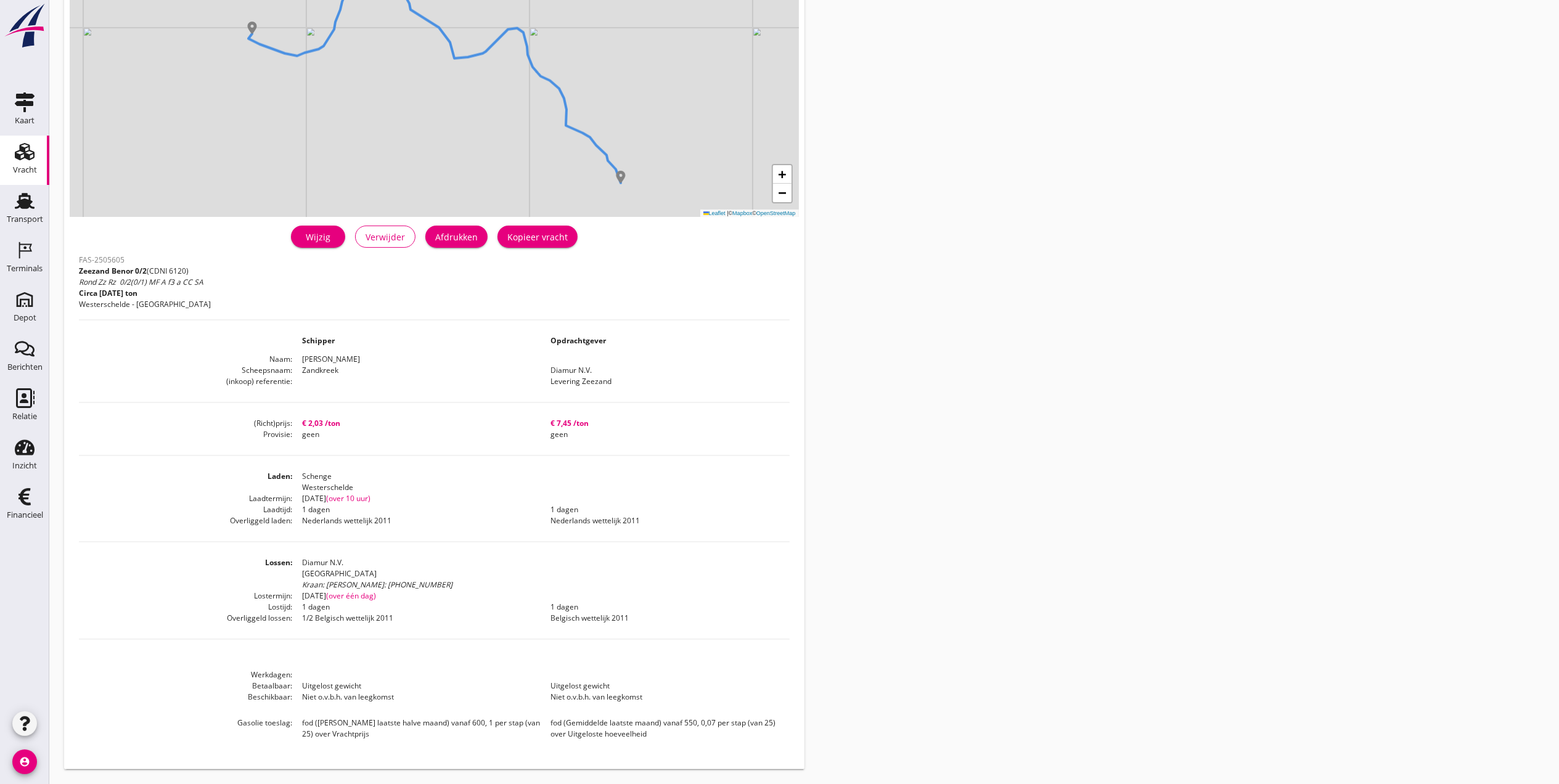
click at [334, 235] on div "Wijzig" at bounding box center [317, 237] width 34 height 13
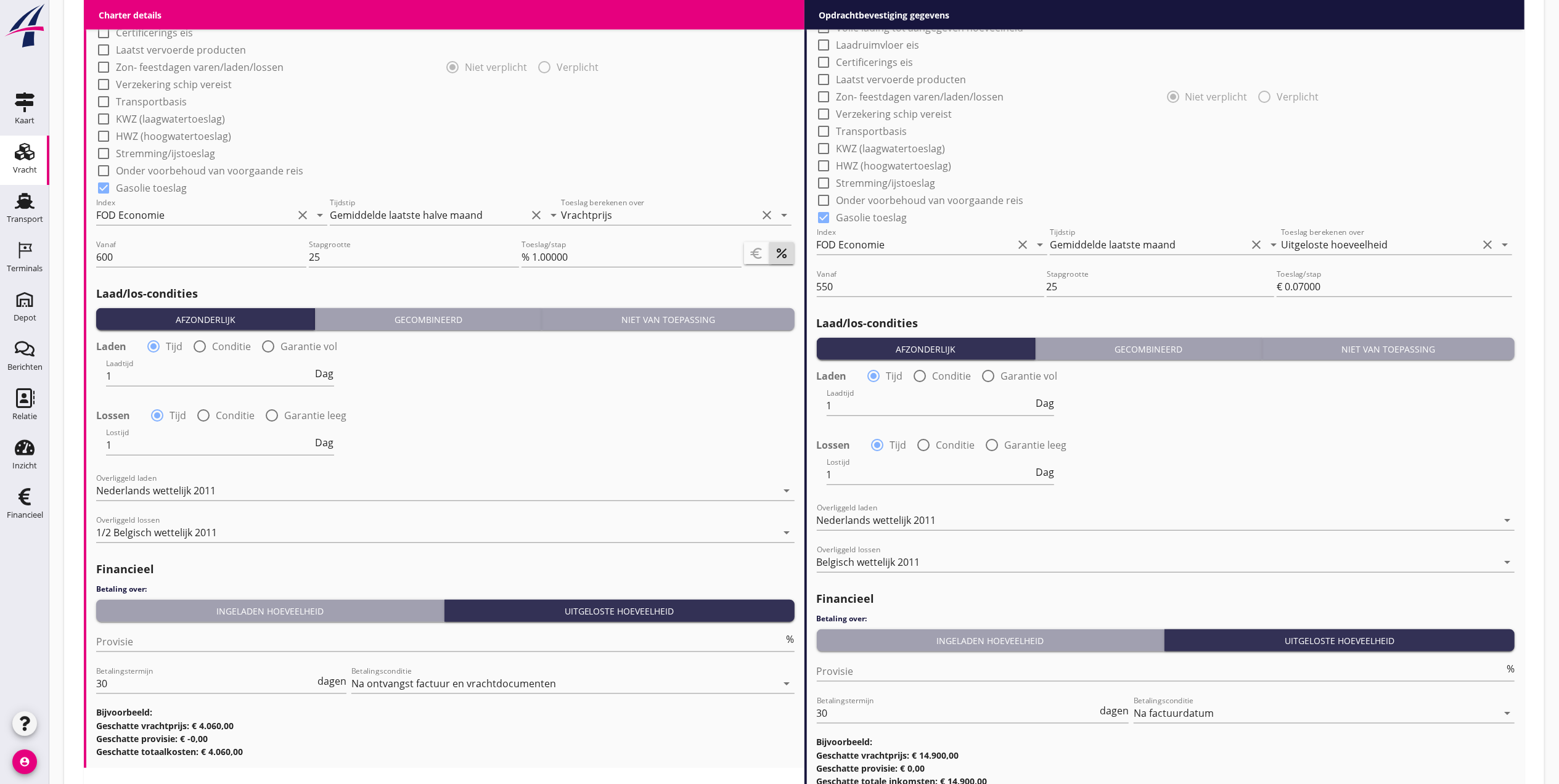
scroll to position [1206, 0]
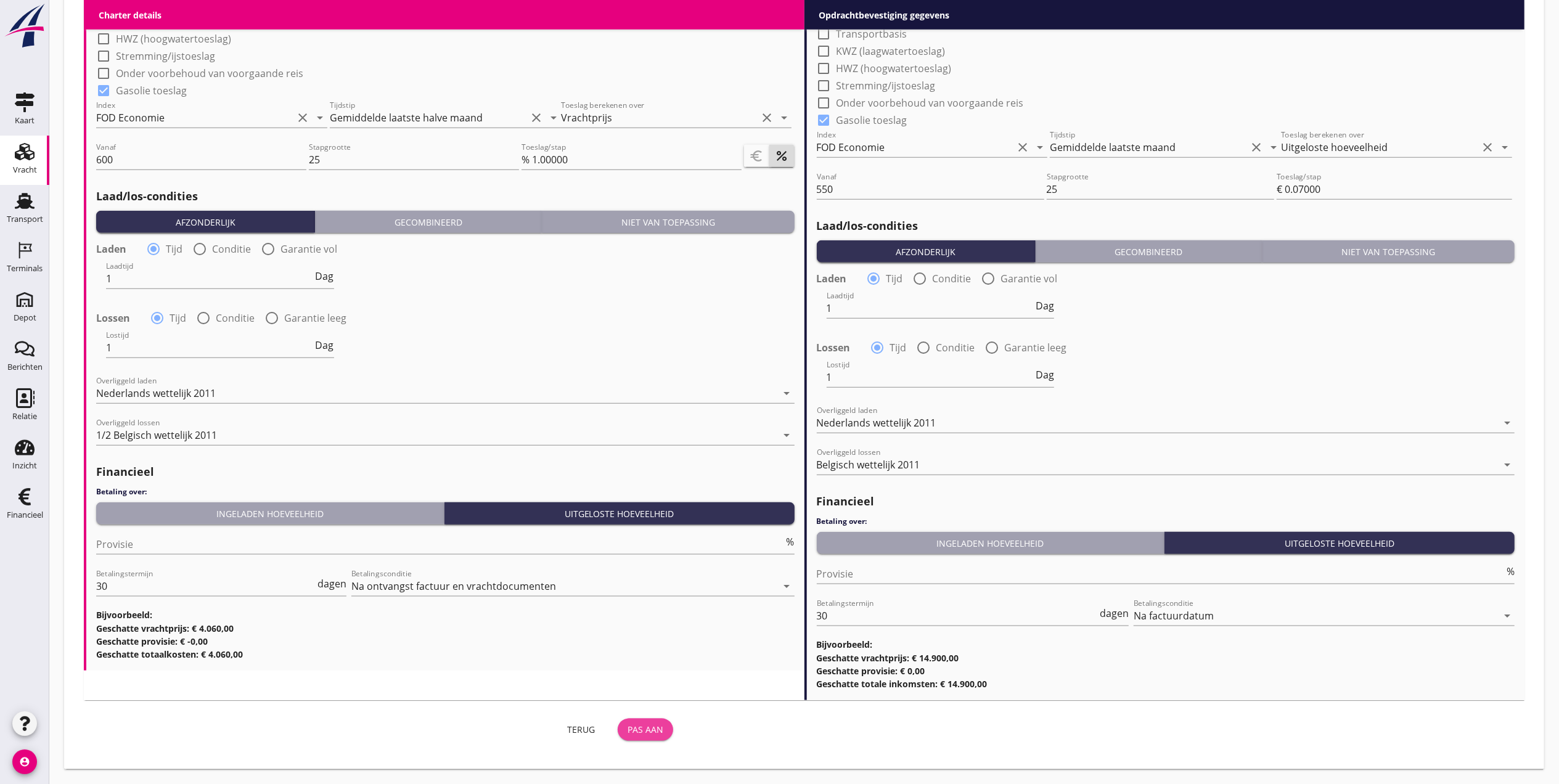
click at [663, 727] on div "Pas aan" at bounding box center [645, 729] width 36 height 13
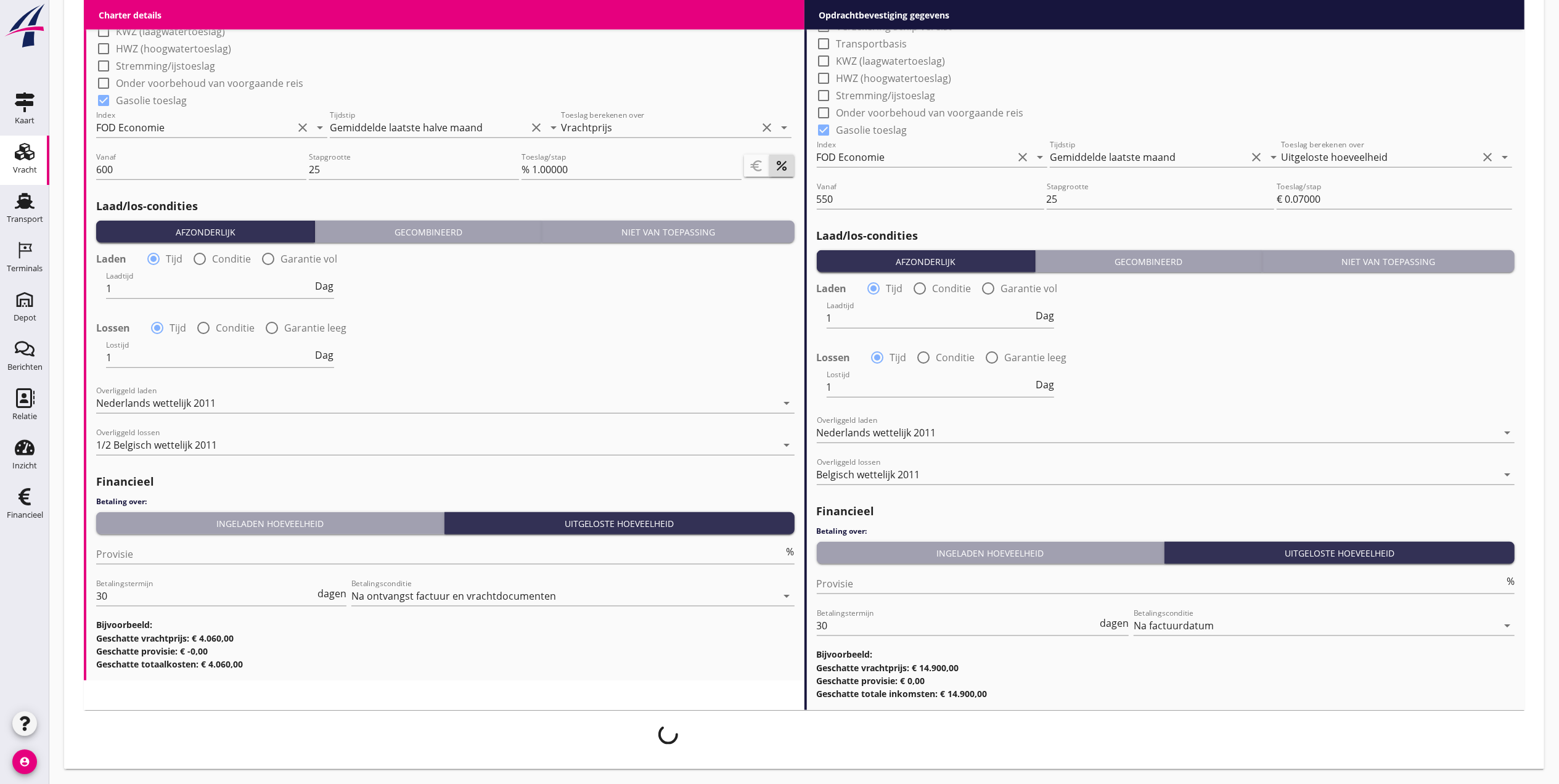
scroll to position [1196, 0]
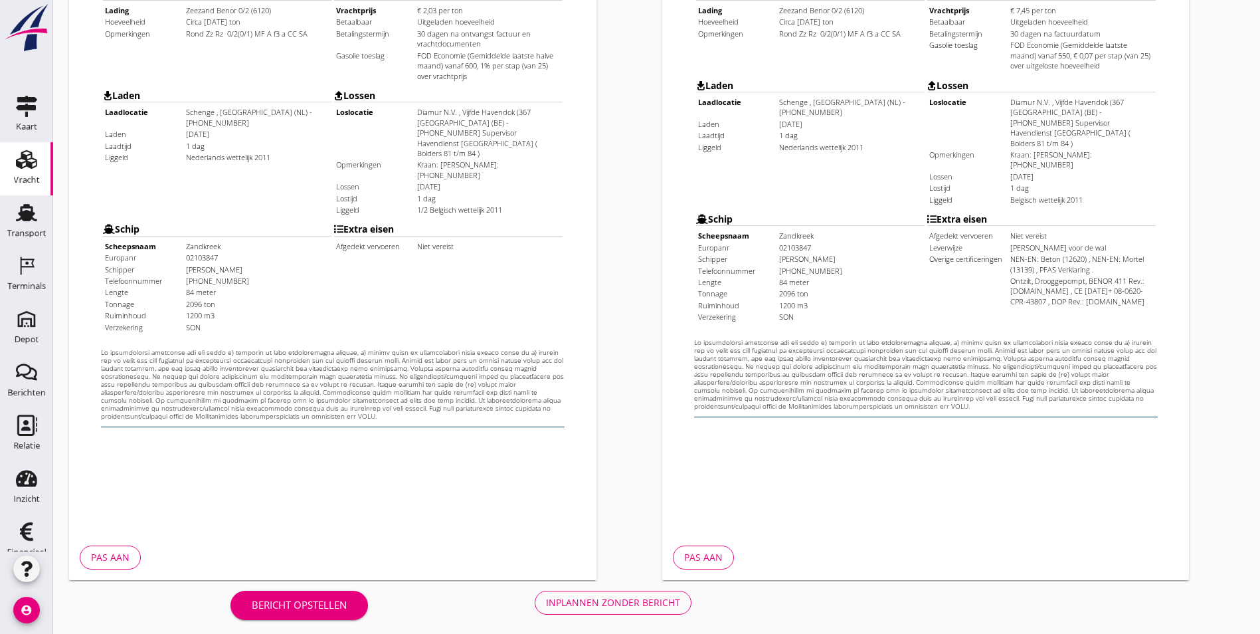
scroll to position [350, 0]
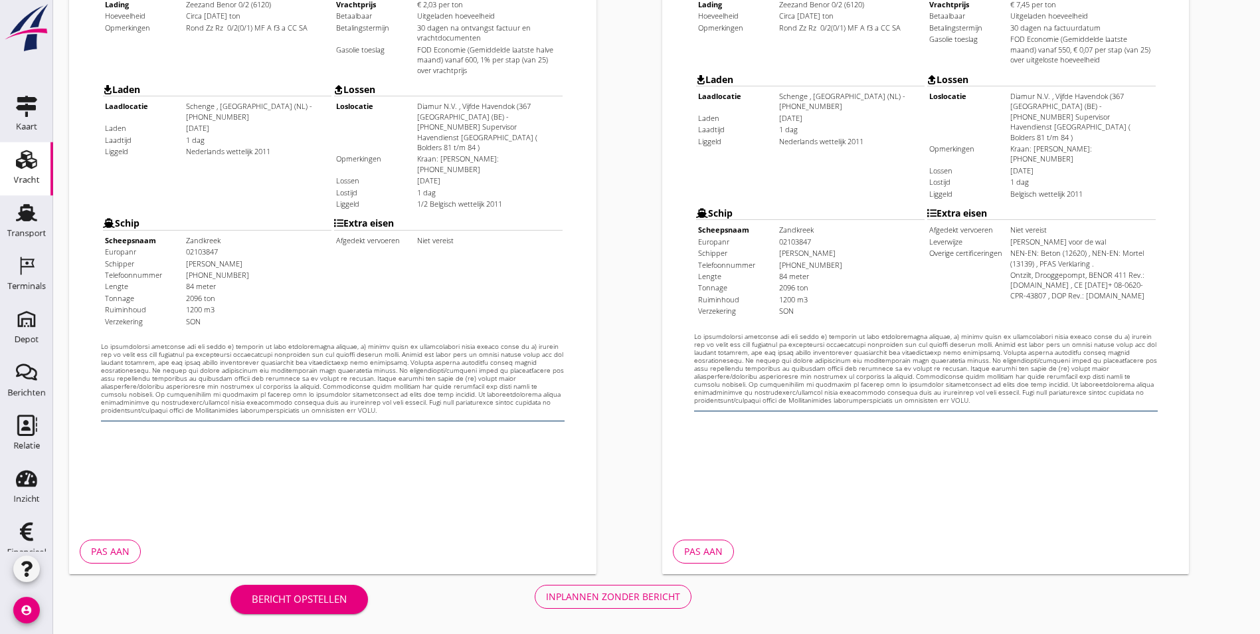
click at [546, 597] on div "Inplannen zonder bericht" at bounding box center [613, 596] width 134 height 14
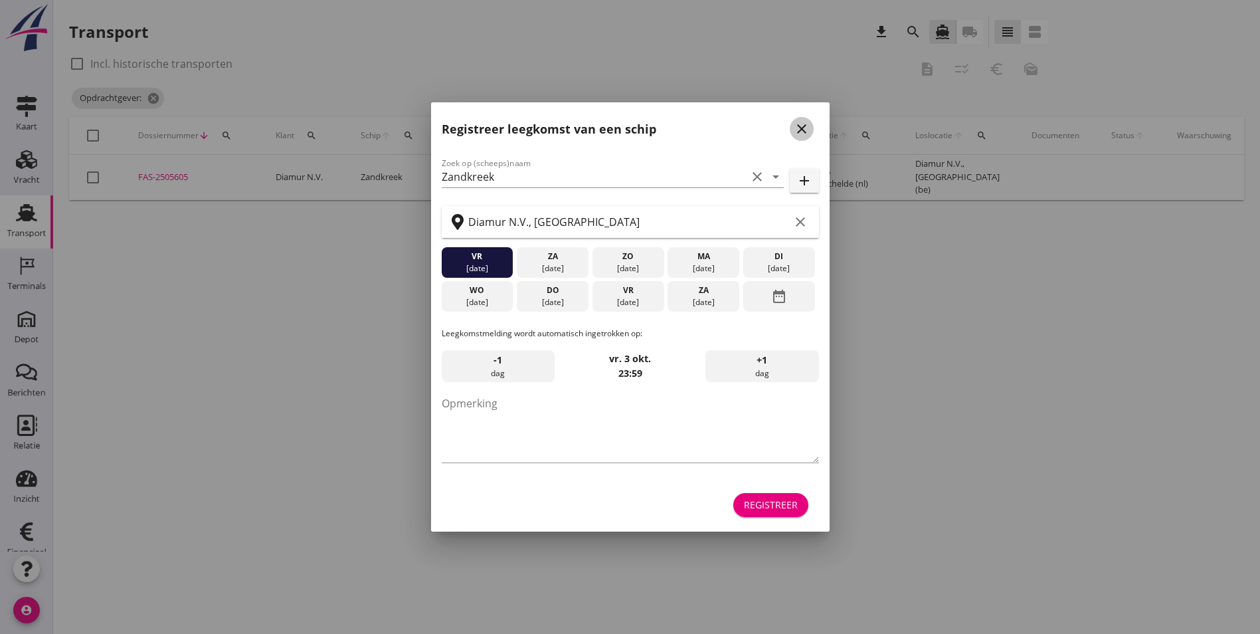
click at [803, 131] on icon "close" at bounding box center [802, 129] width 16 height 16
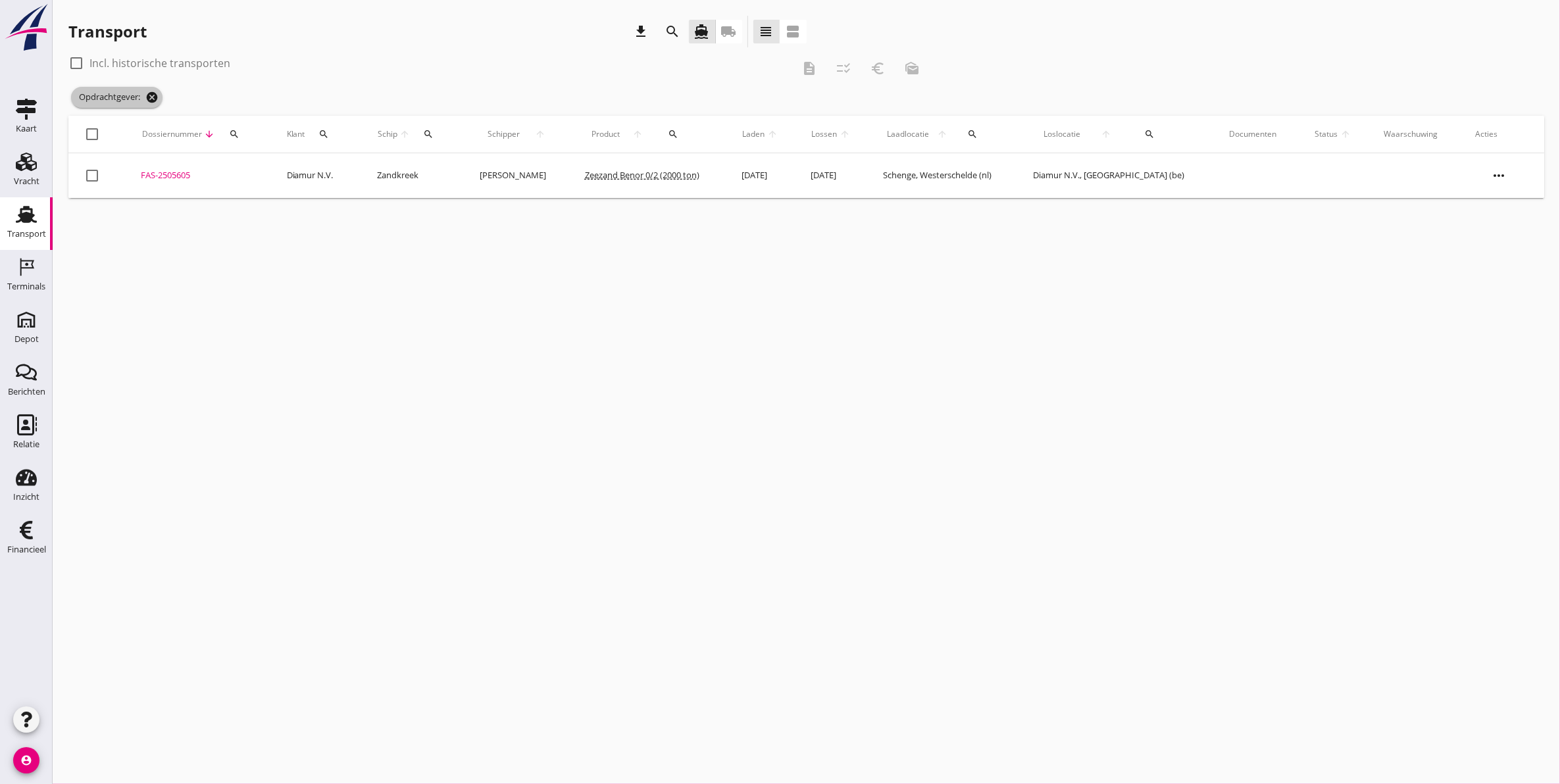
click at [153, 95] on icon "cancel" at bounding box center [152, 97] width 13 height 13
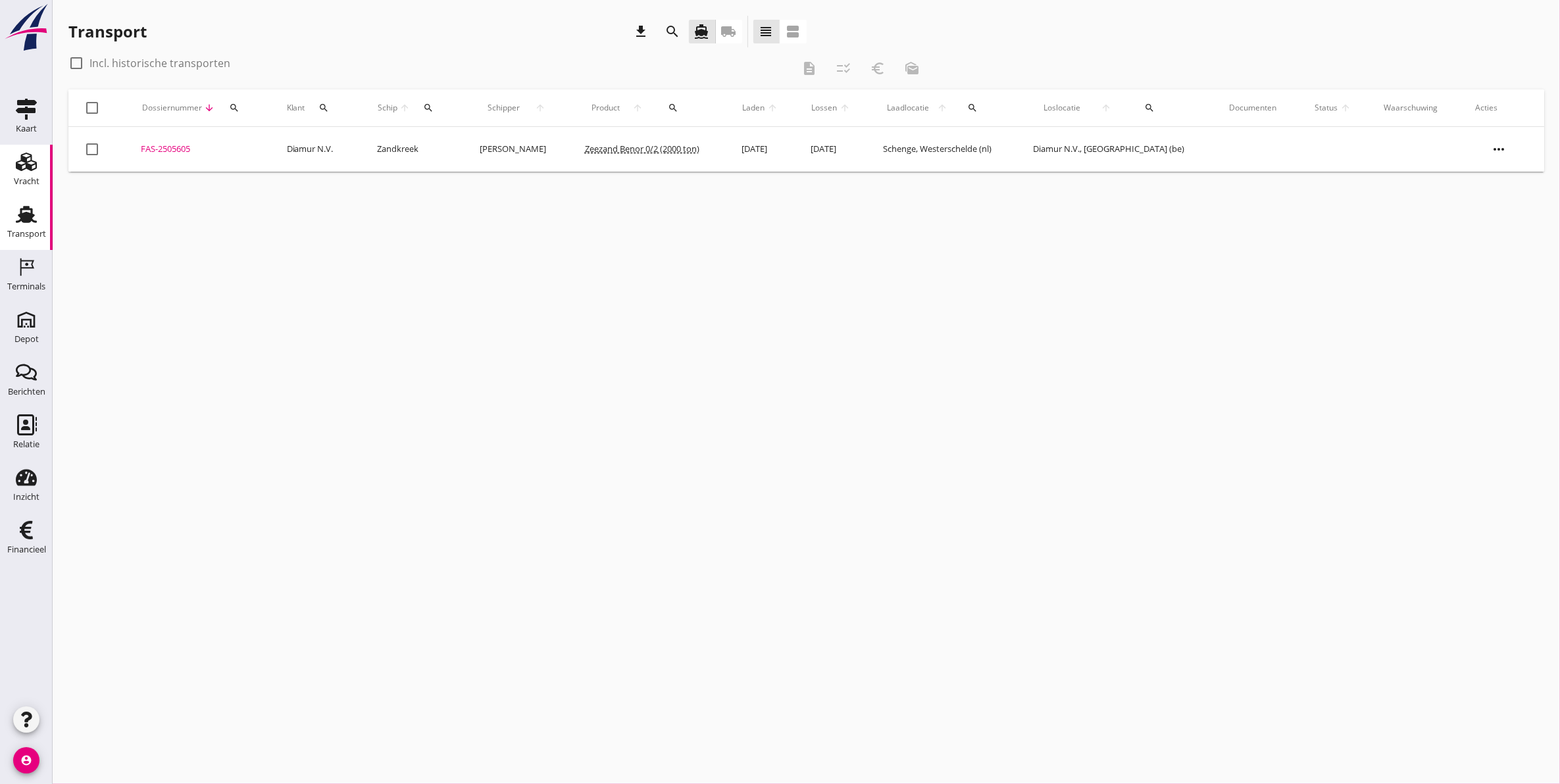
click at [31, 173] on div "Vracht" at bounding box center [27, 181] width 26 height 19
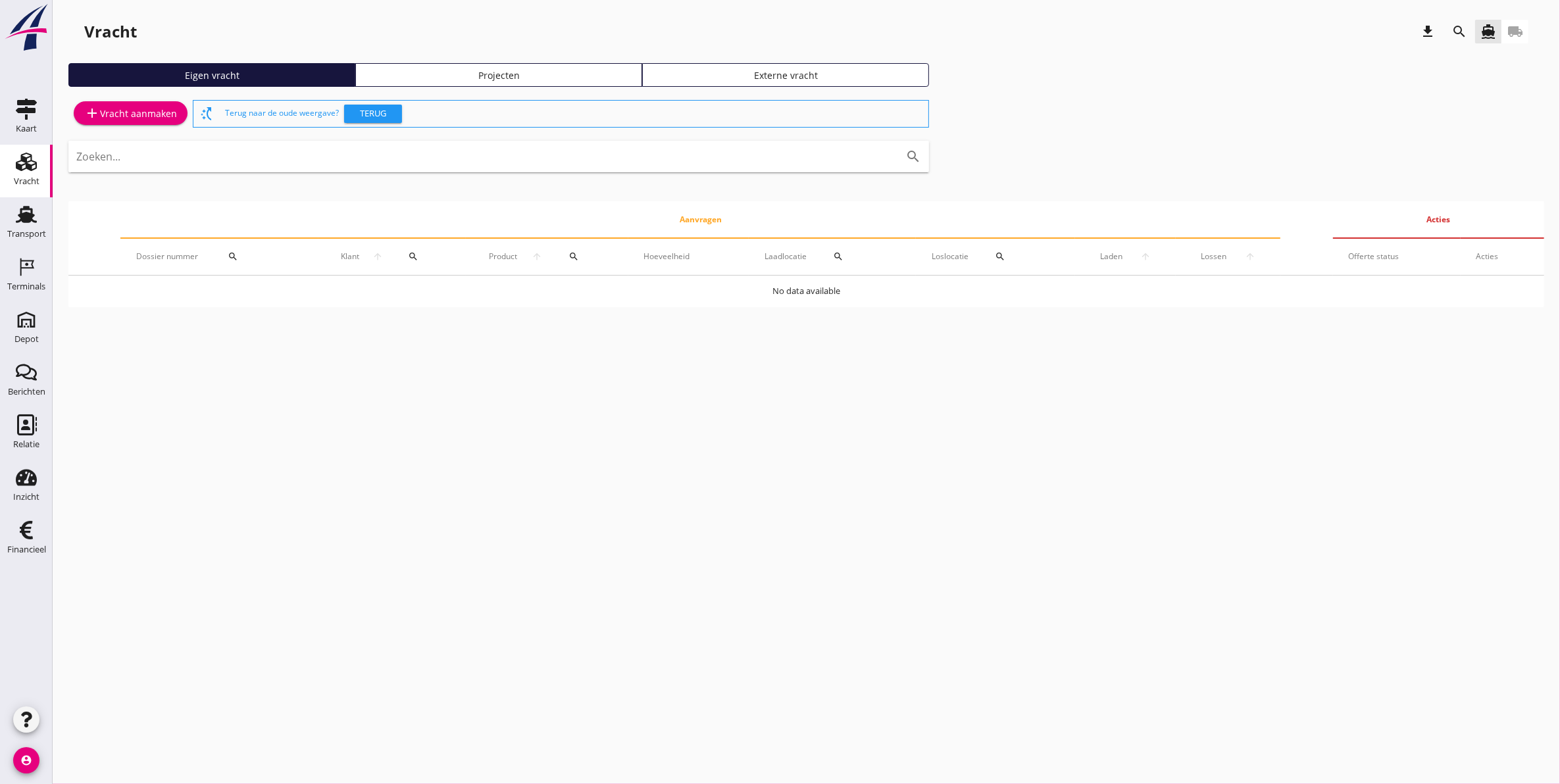
click at [557, 71] on div "Projecten" at bounding box center [499, 75] width 275 height 14
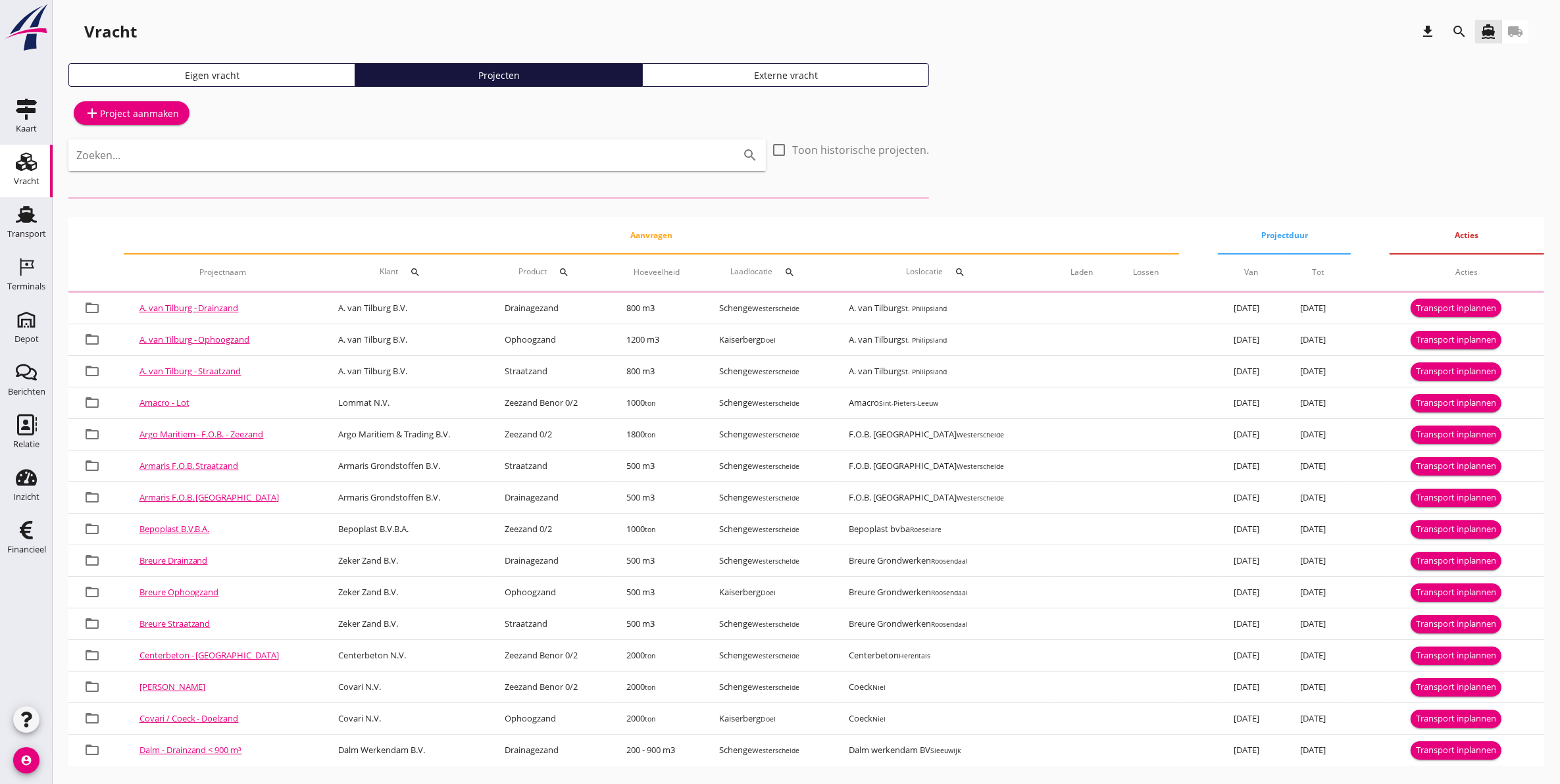
click at [1469, 30] on div "search" at bounding box center [1460, 32] width 24 height 16
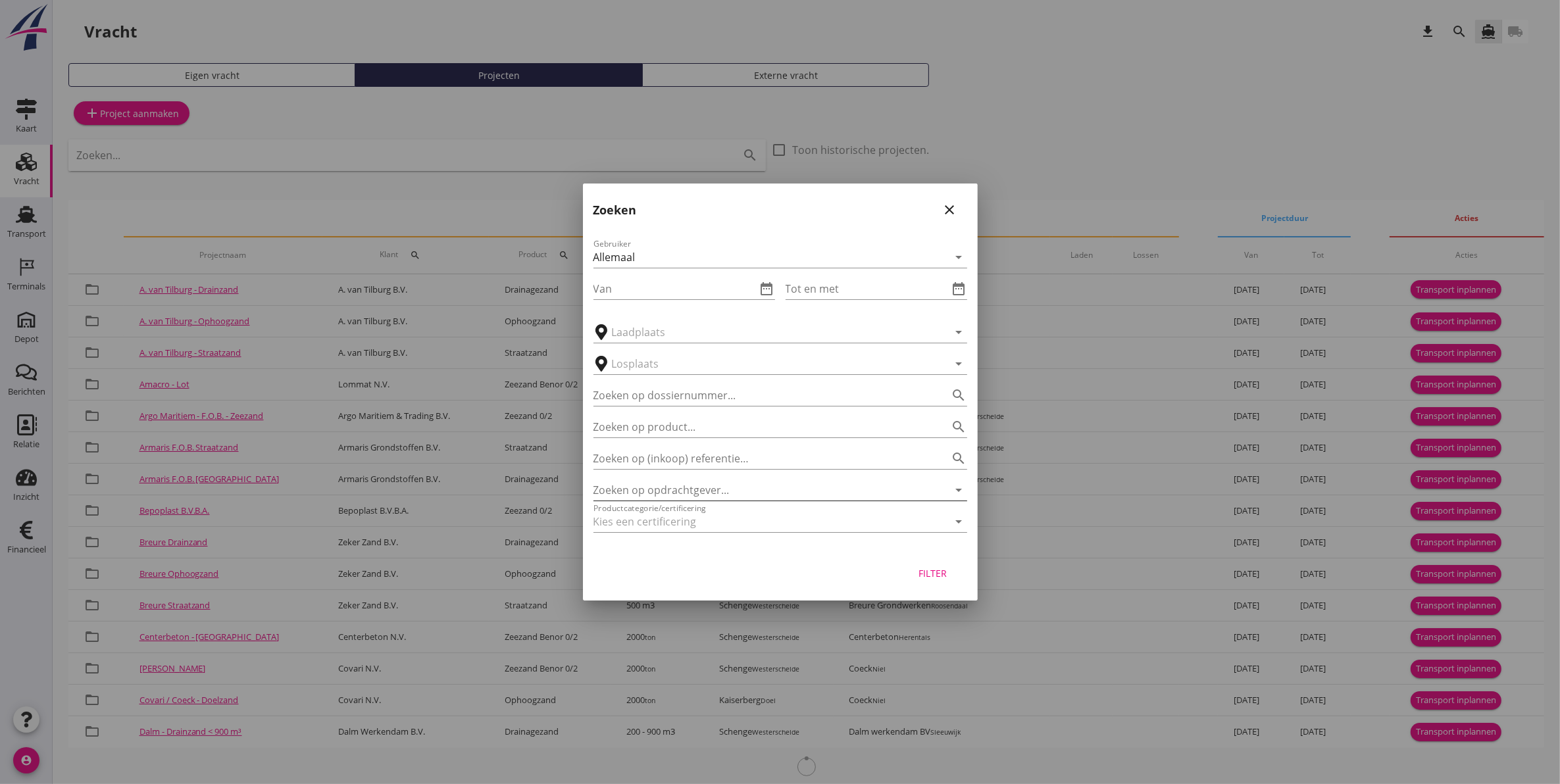
click at [717, 489] on input "Zoeken op opdrachtgever..." at bounding box center [762, 489] width 337 height 21
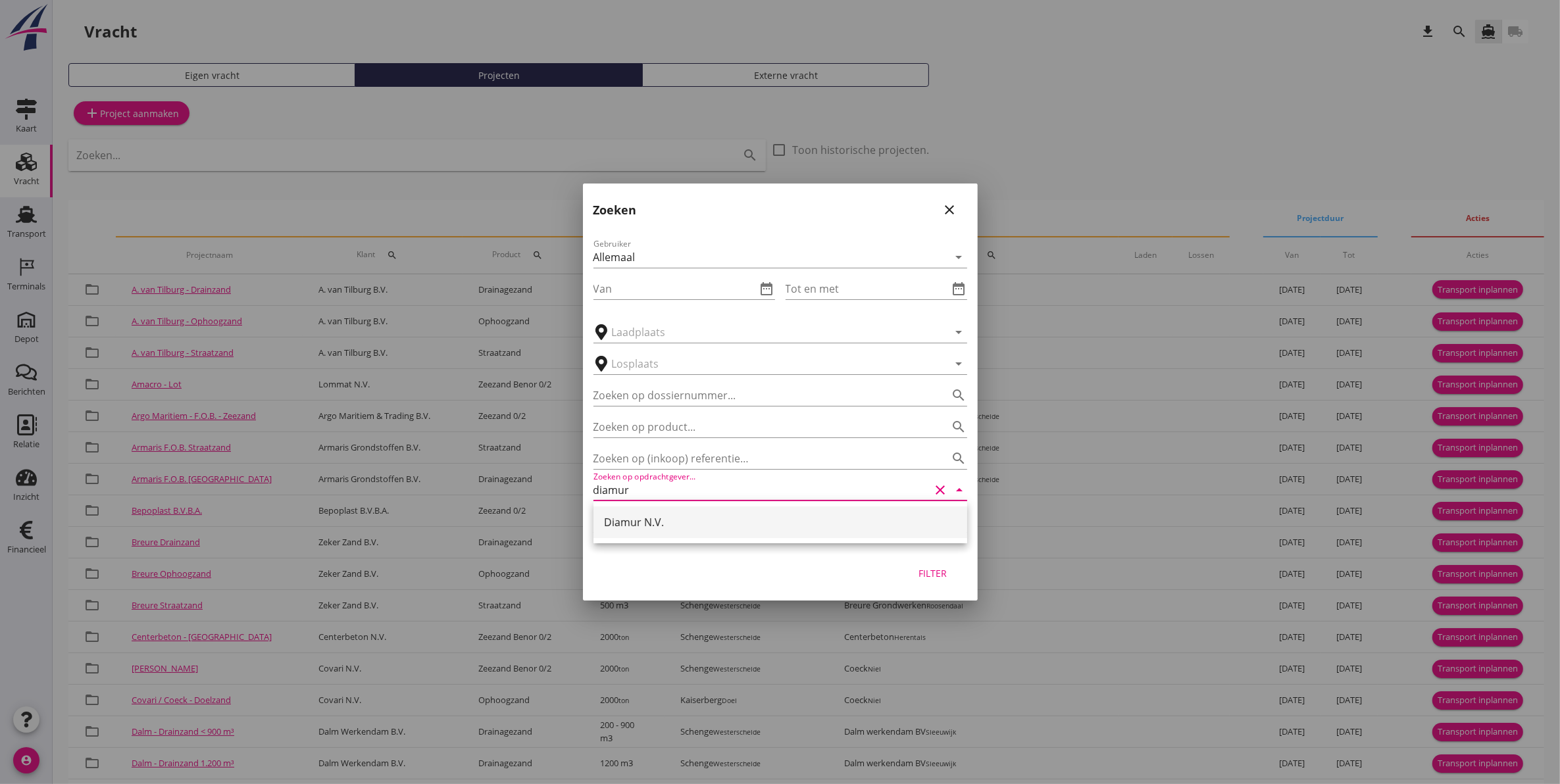
click at [681, 527] on div "Diamur N.V." at bounding box center [780, 523] width 353 height 16
type input "Diamur N.V."
click at [920, 569] on div "Filter" at bounding box center [933, 573] width 37 height 14
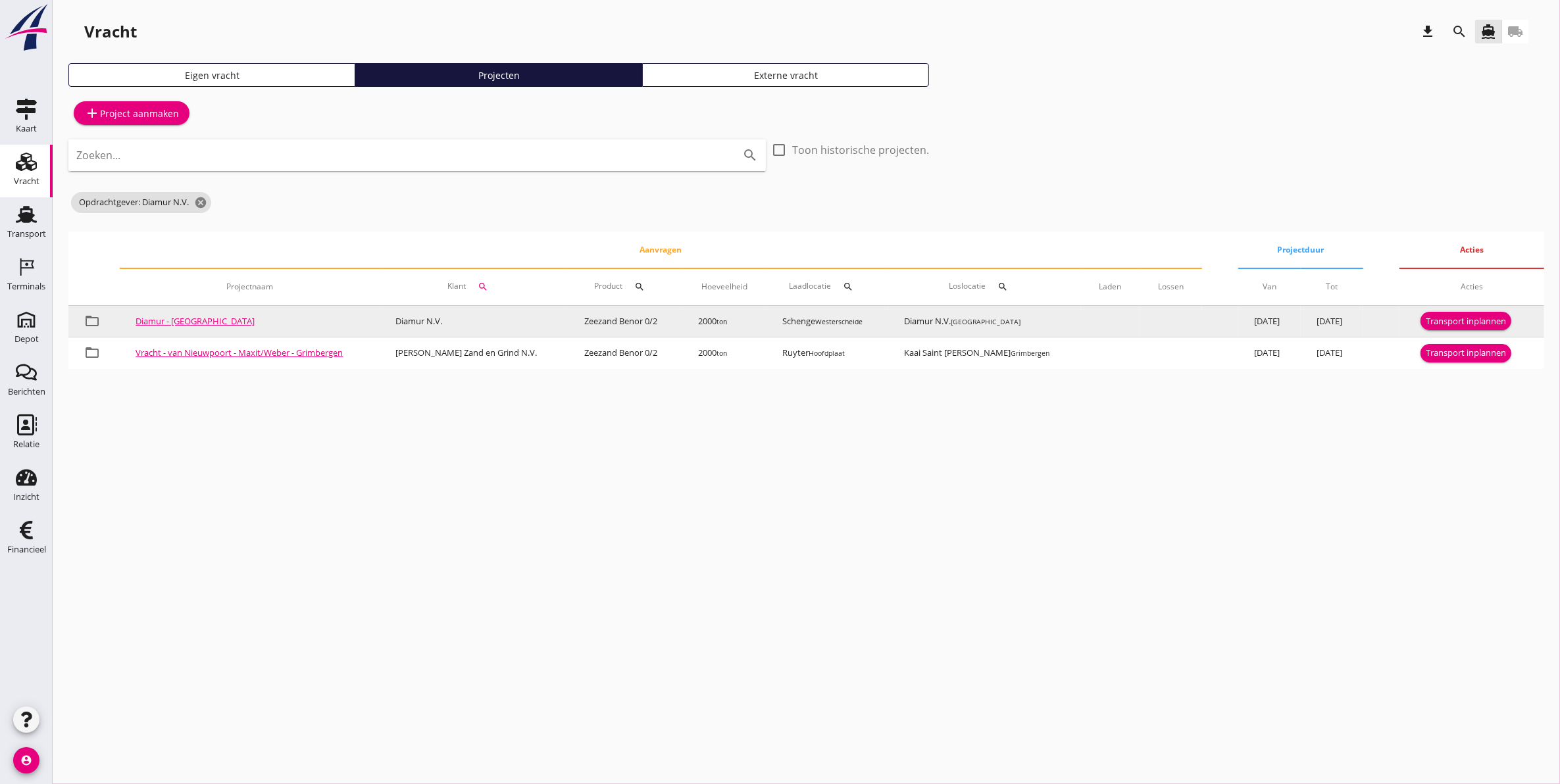
click at [1463, 313] on button "Transport inplannen" at bounding box center [1466, 321] width 91 height 19
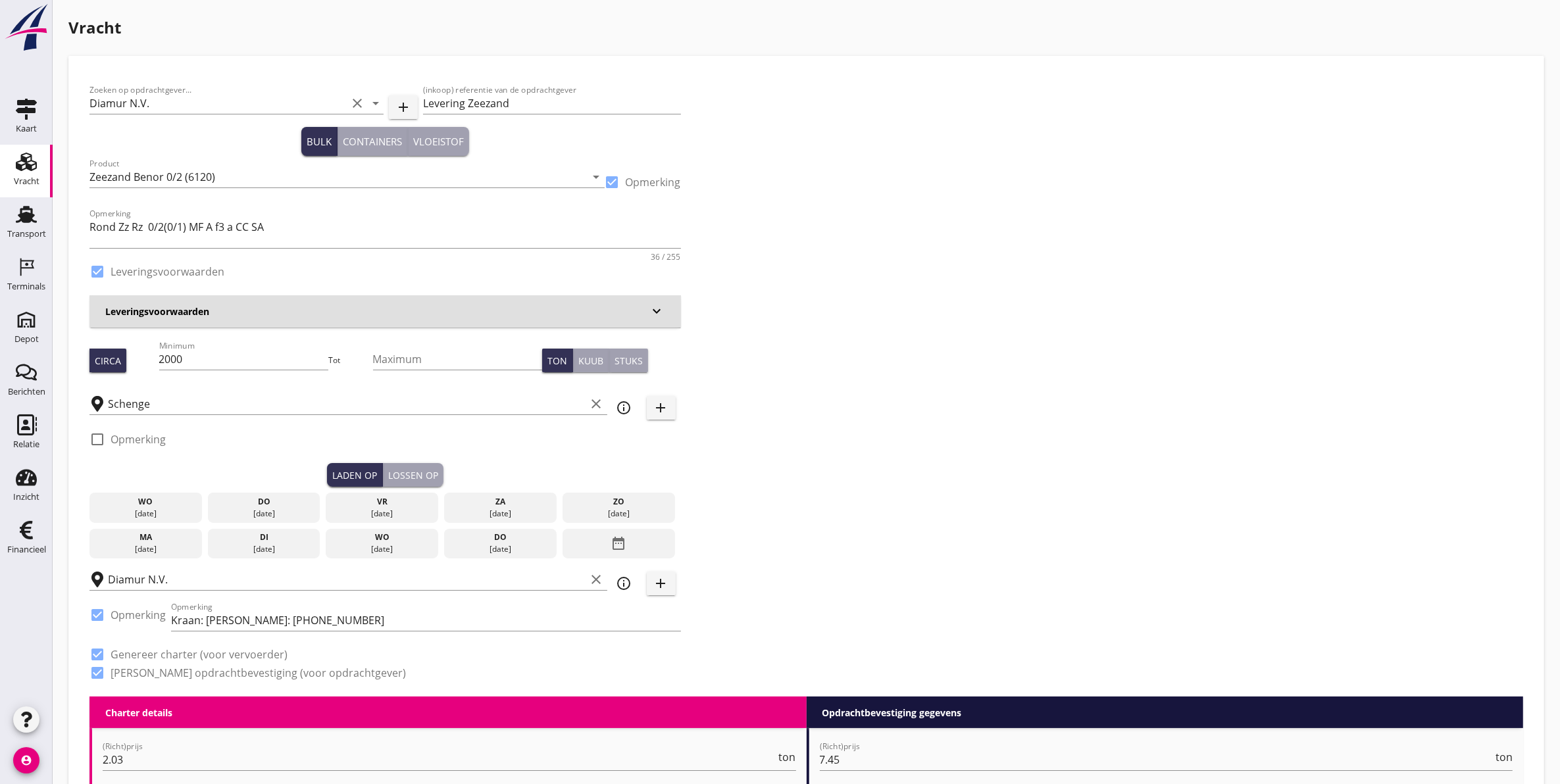
drag, startPoint x: 297, startPoint y: 512, endPoint x: 311, endPoint y: 502, distance: 17.2
click at [297, 511] on div "[DATE]" at bounding box center [263, 514] width 106 height 12
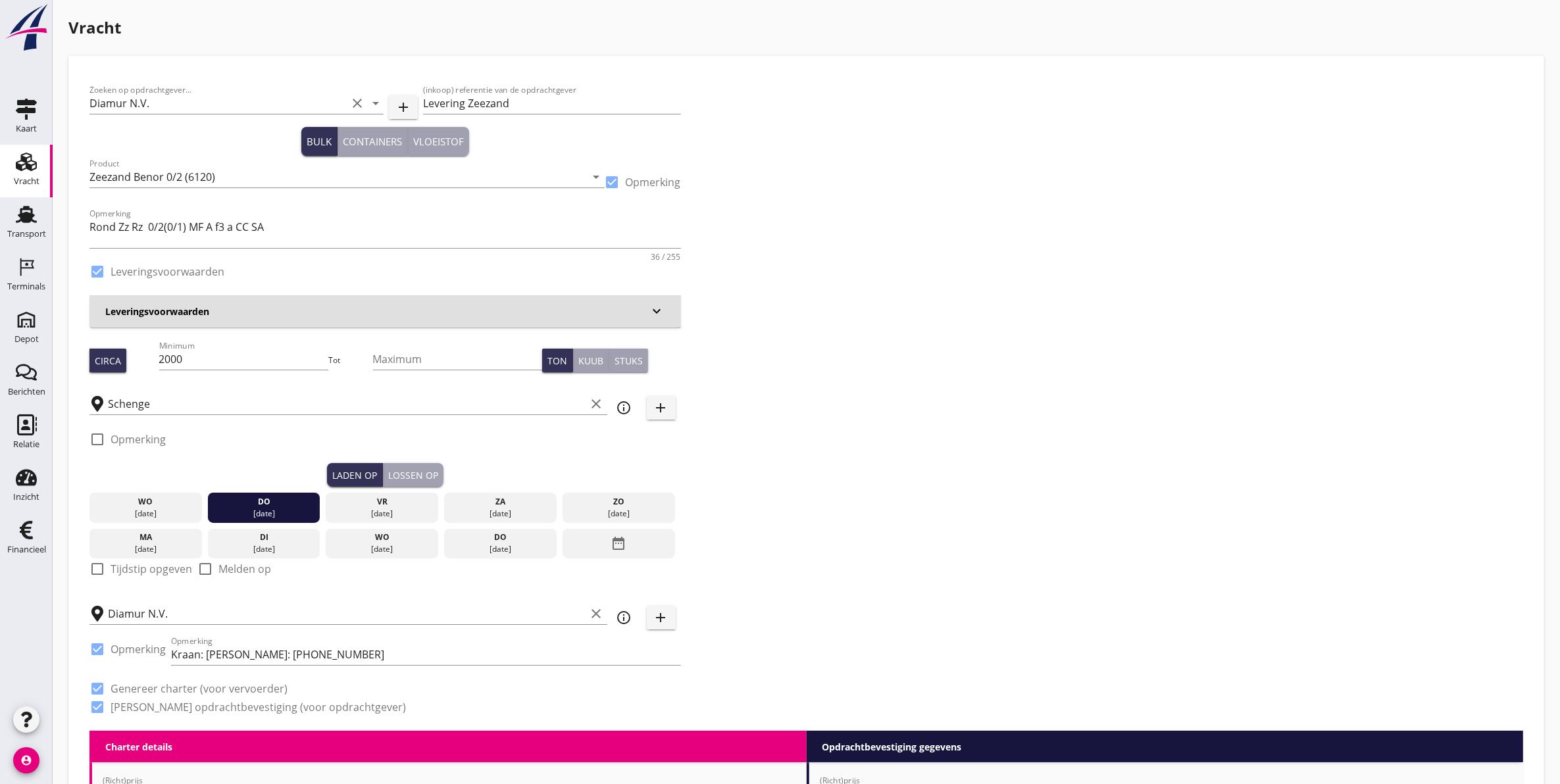
click at [425, 469] on div "Lossen op" at bounding box center [413, 475] width 50 height 14
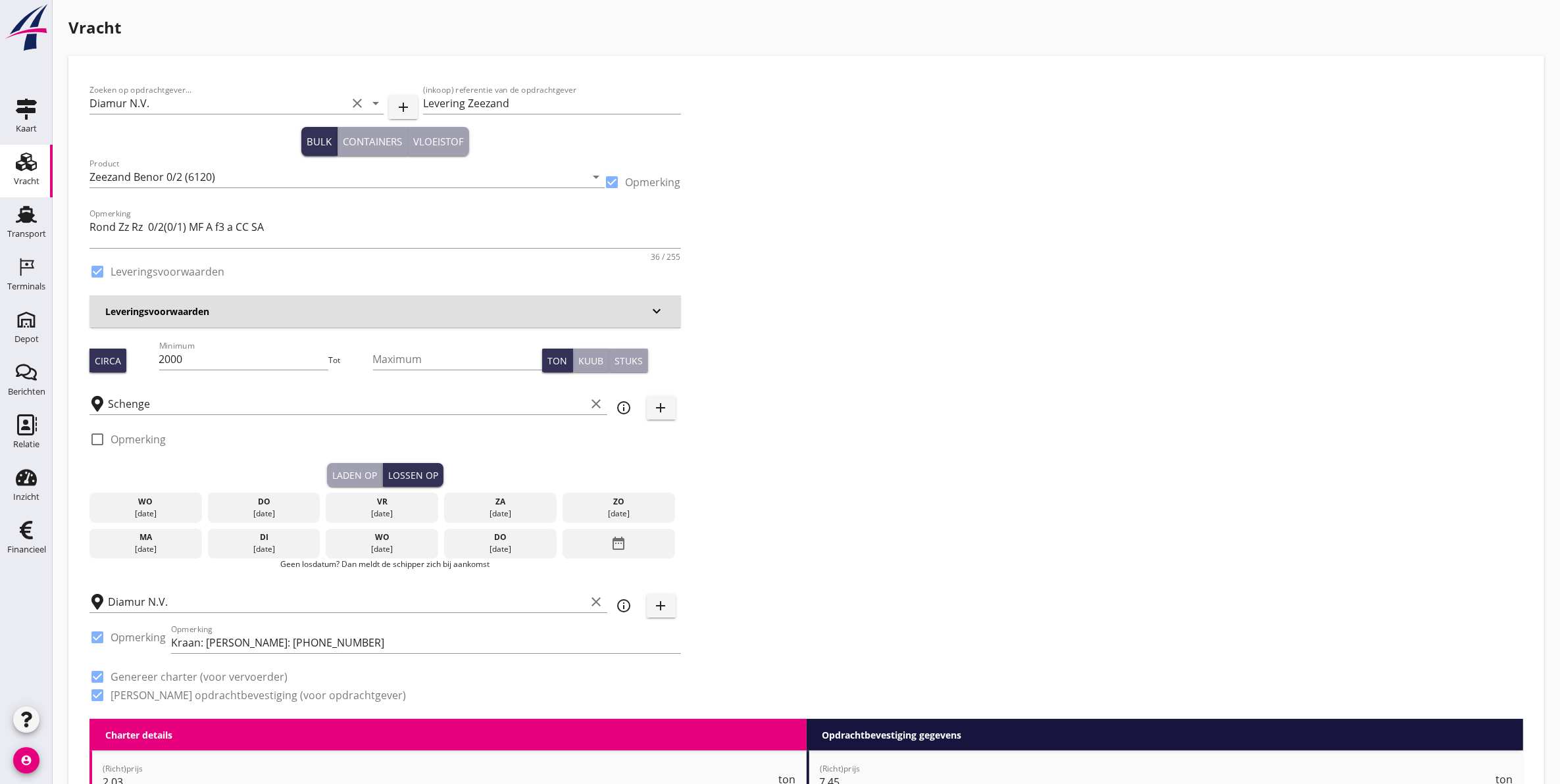
click at [391, 504] on div "vr" at bounding box center [381, 502] width 106 height 12
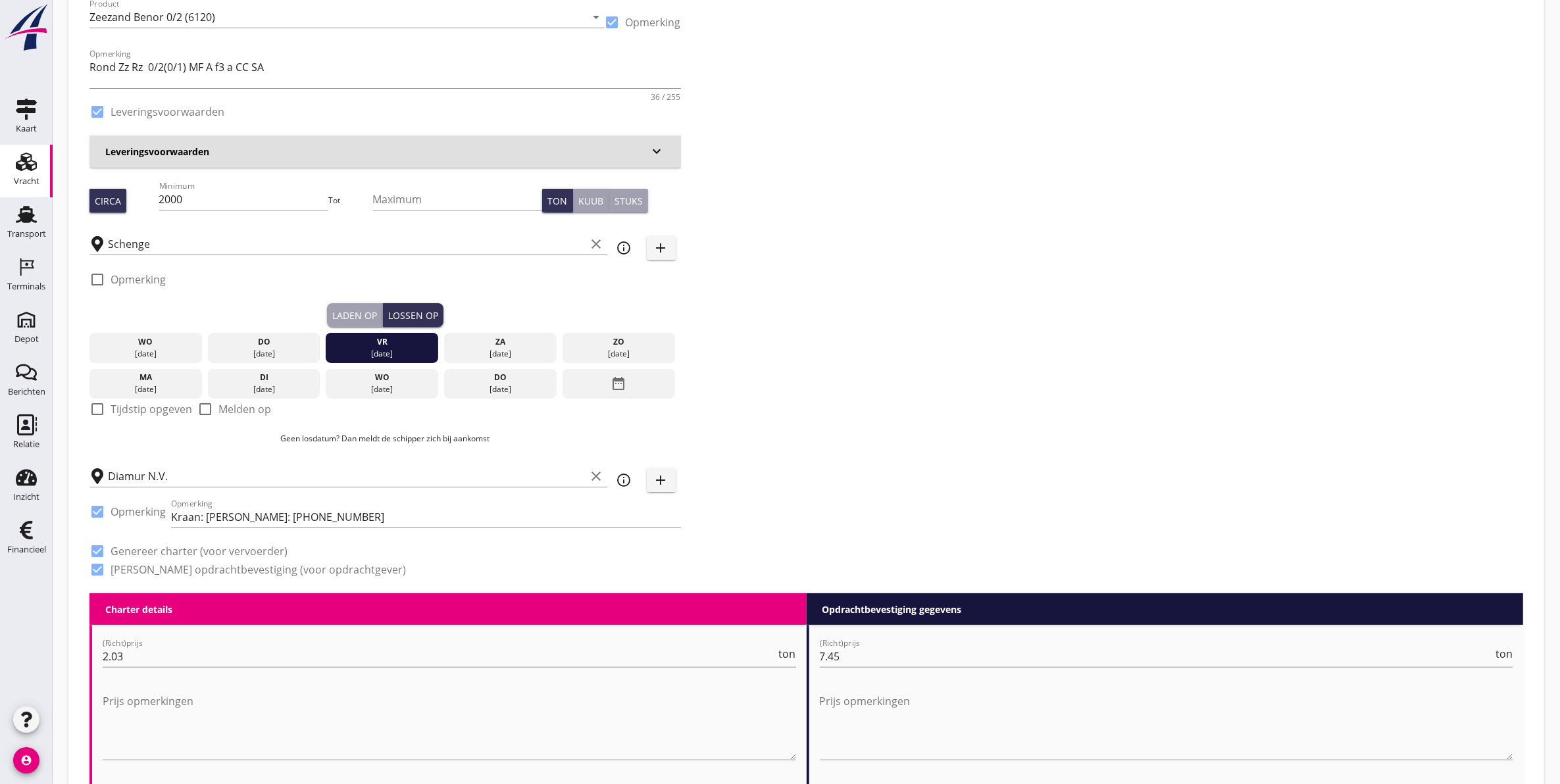
scroll to position [164, 0]
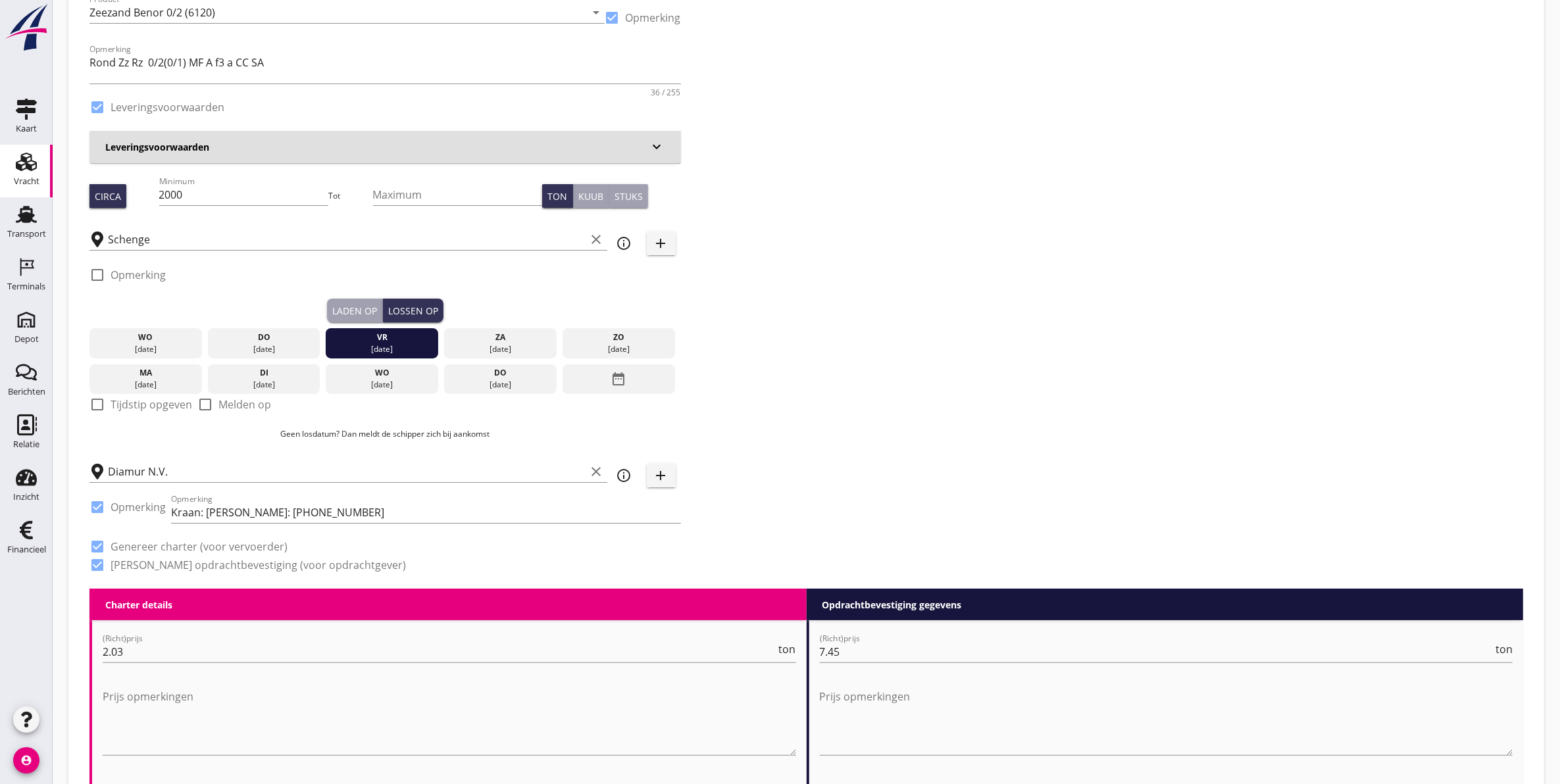
drag, startPoint x: 356, startPoint y: 308, endPoint x: 371, endPoint y: 307, distance: 15.0
click at [356, 308] on div "Laden op" at bounding box center [355, 311] width 45 height 14
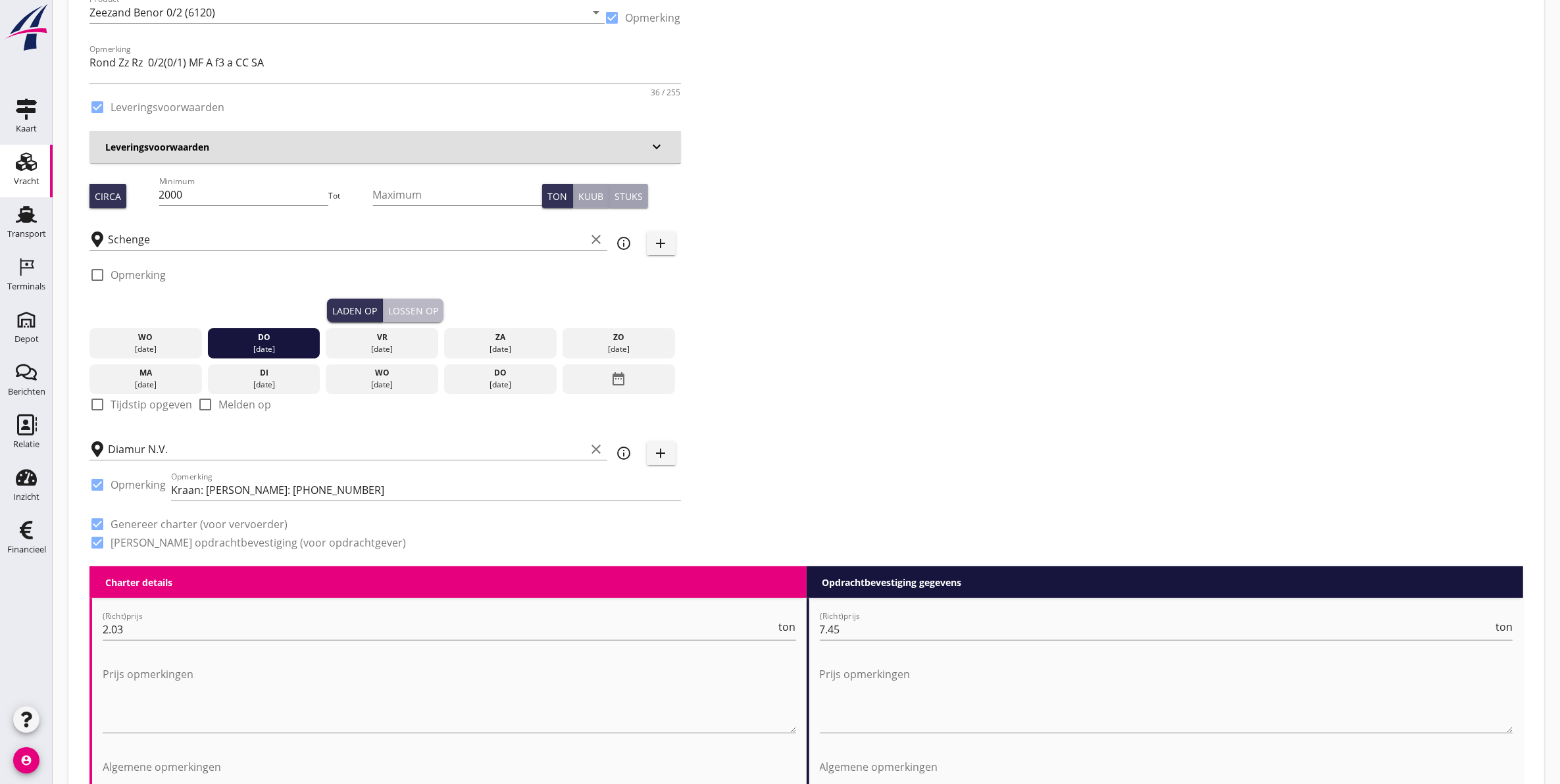
click at [403, 306] on div "Lossen op" at bounding box center [413, 311] width 50 height 14
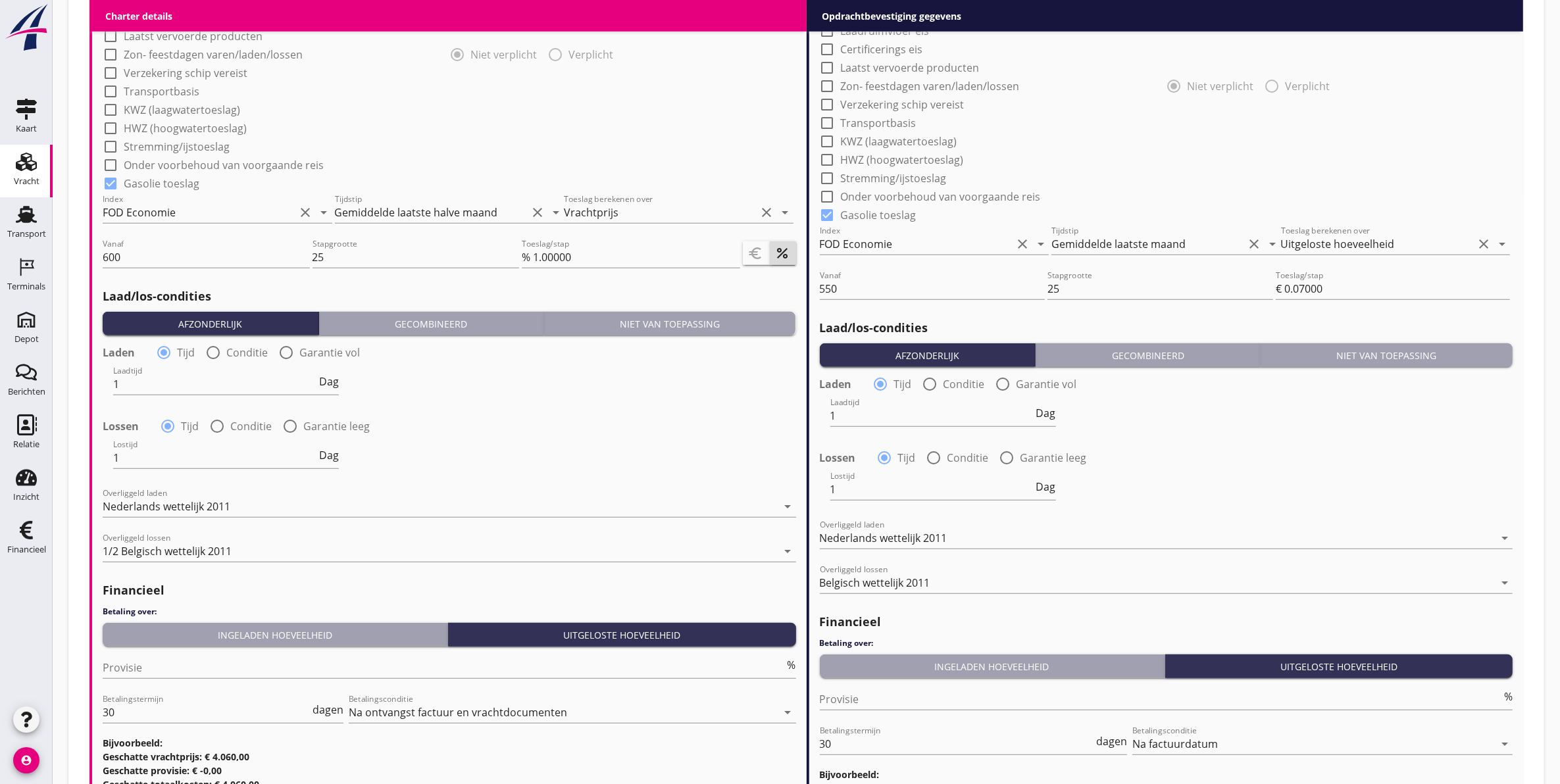
scroll to position [1399, 0]
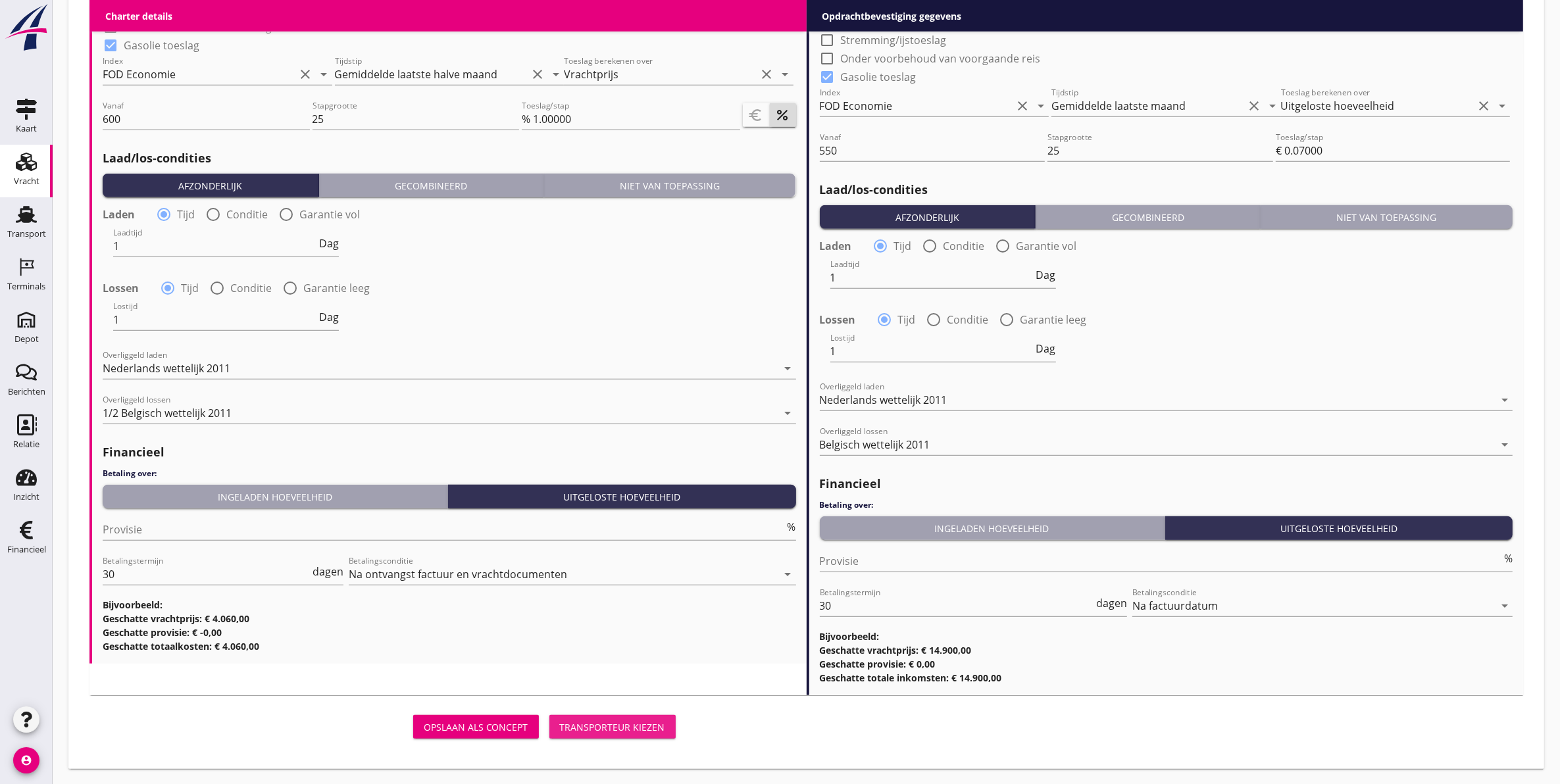
drag, startPoint x: 627, startPoint y: 722, endPoint x: 615, endPoint y: 709, distance: 17.7
click at [627, 721] on div "Transporteur kiezen" at bounding box center [612, 728] width 105 height 14
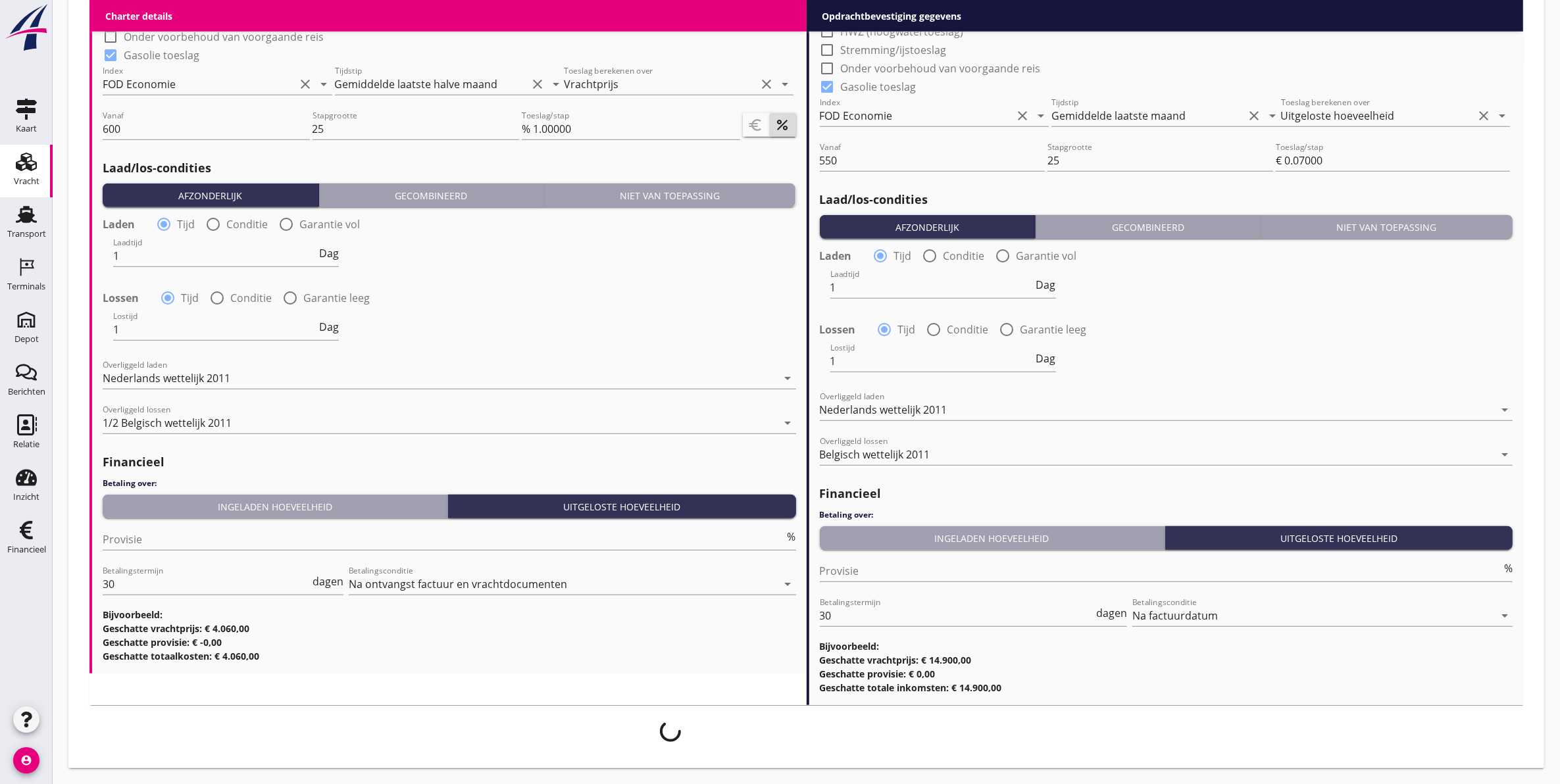
scroll to position [1389, 0]
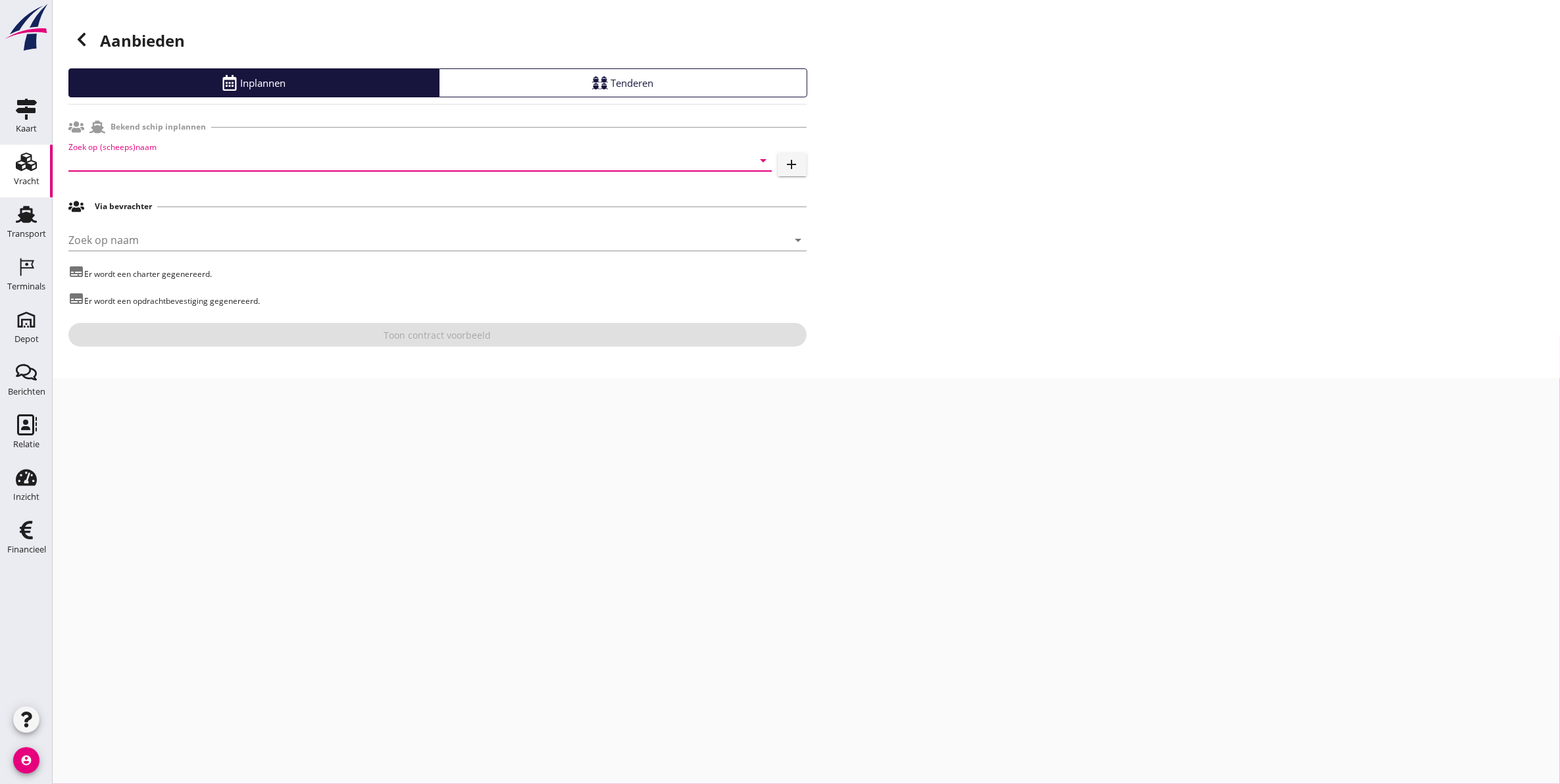
click at [148, 163] on input "Zoek op (scheeps)naam" at bounding box center [401, 159] width 667 height 21
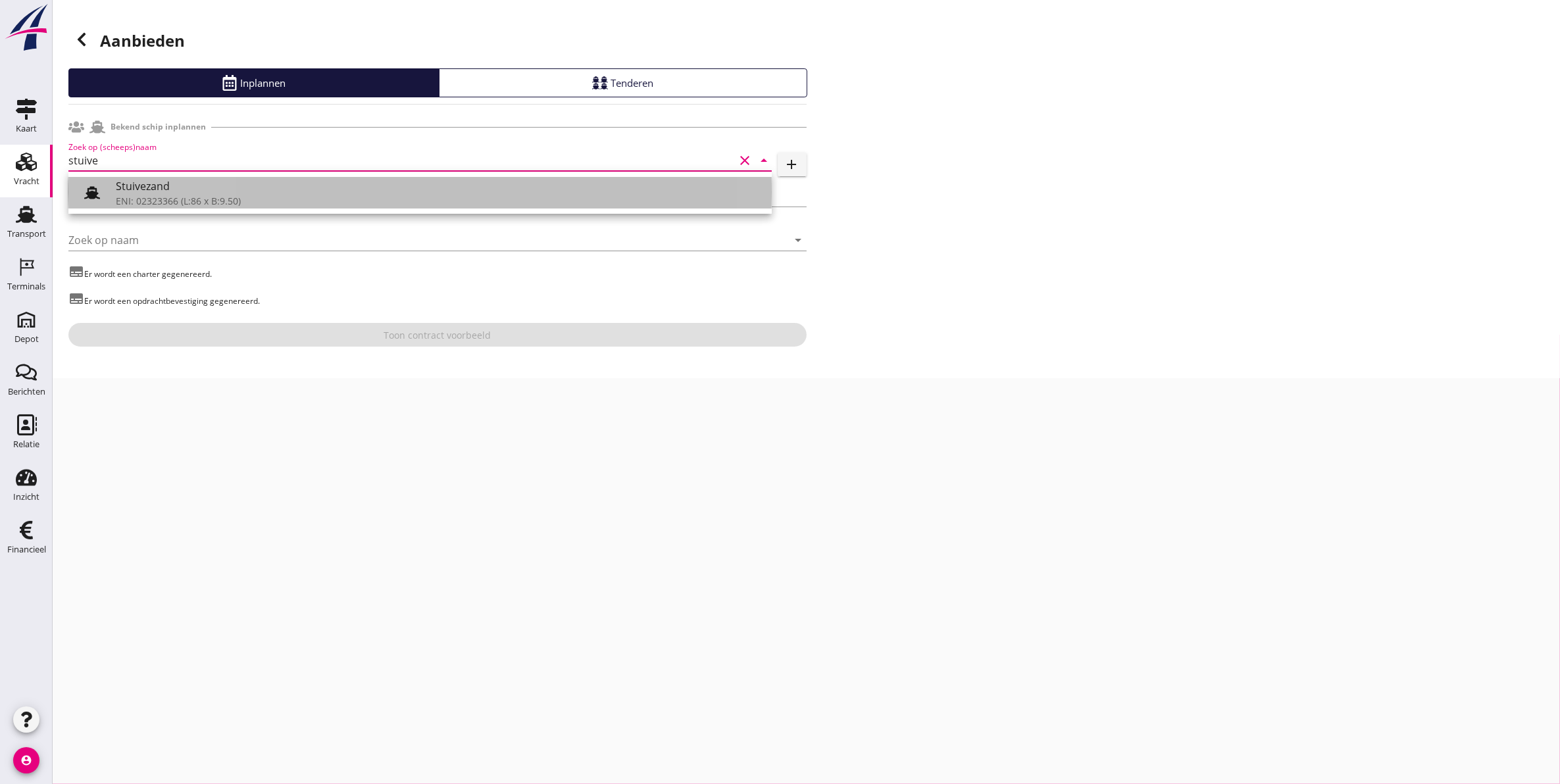
click at [166, 199] on div "ENI: 02323366 (L:86 x B:9.50)" at bounding box center [439, 201] width 646 height 14
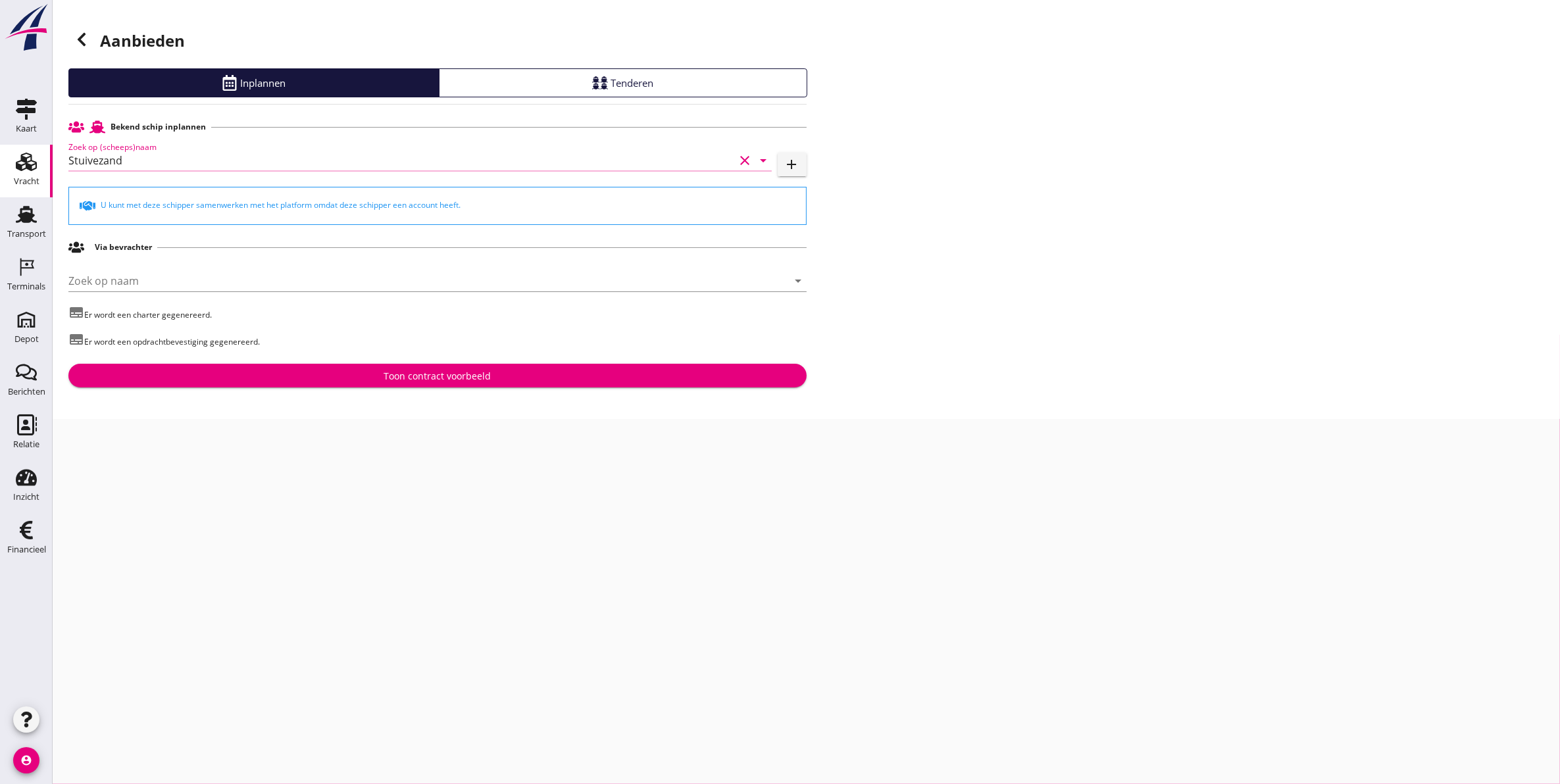
type input "Stuivezand"
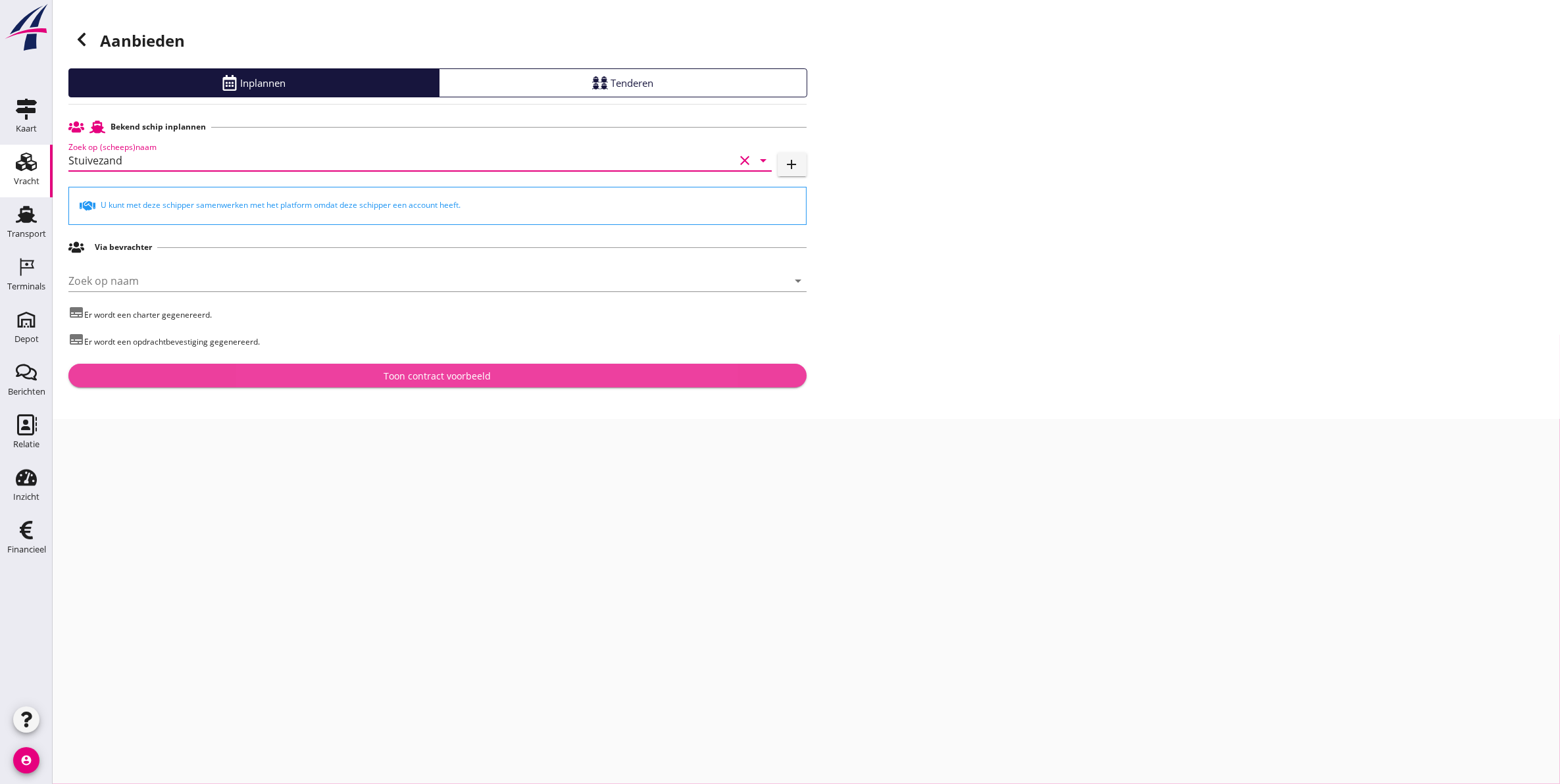
click at [372, 375] on div "Toon contract voorbeeld" at bounding box center [438, 376] width 717 height 14
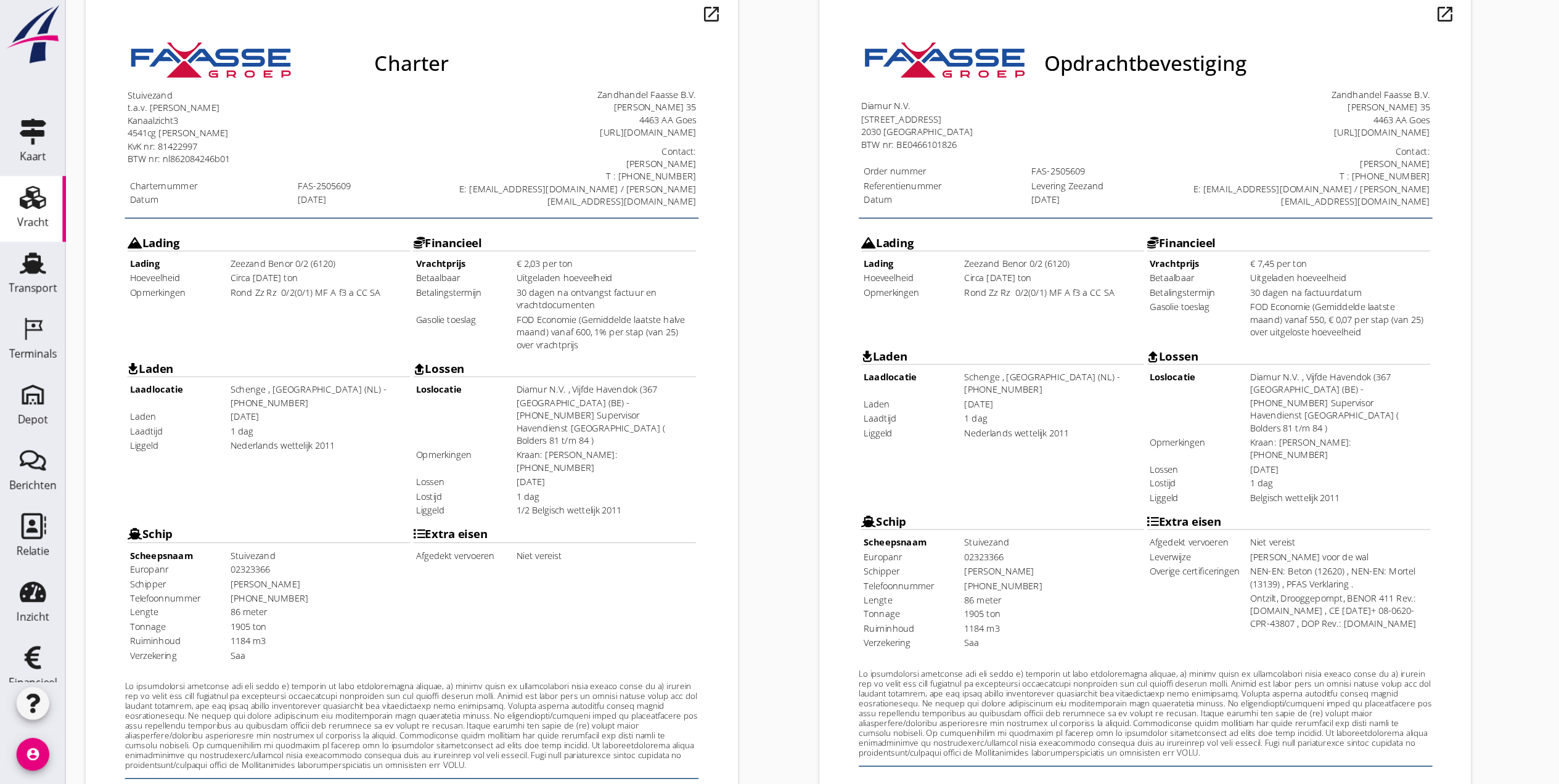
scroll to position [123, 0]
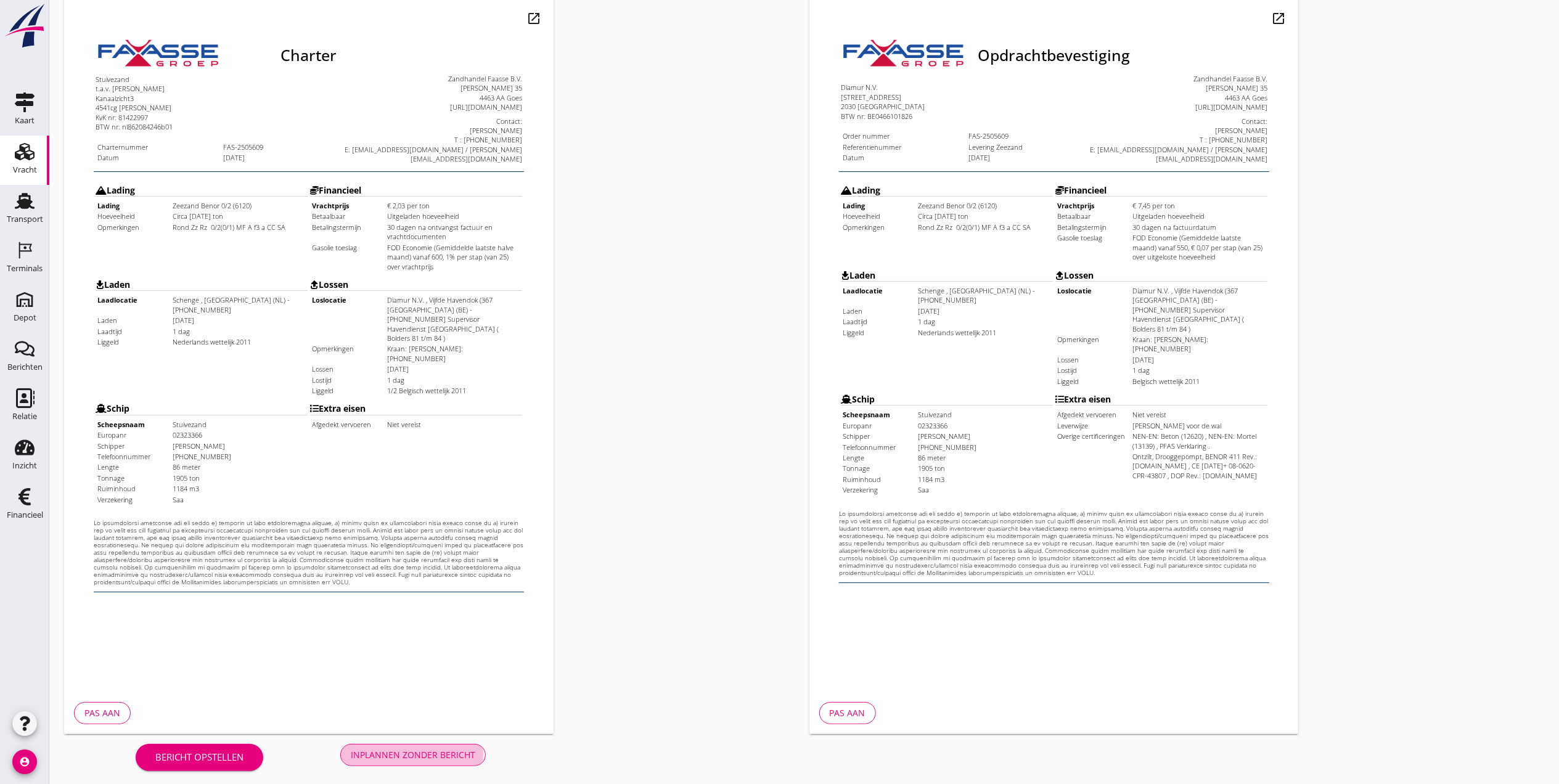
click at [416, 751] on div "Inplannen zonder bericht" at bounding box center [413, 755] width 124 height 13
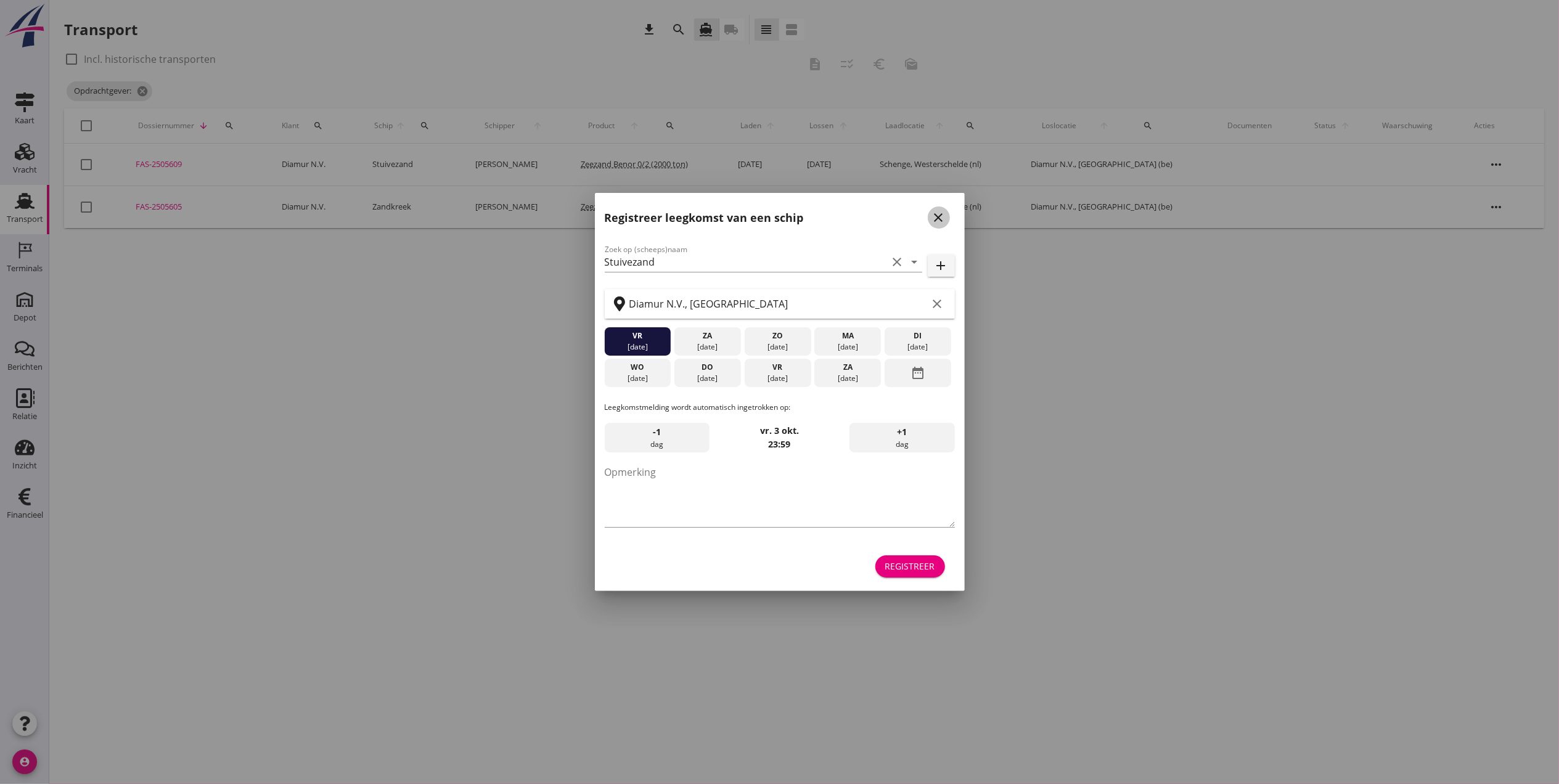
click at [940, 215] on icon "close" at bounding box center [939, 218] width 15 height 15
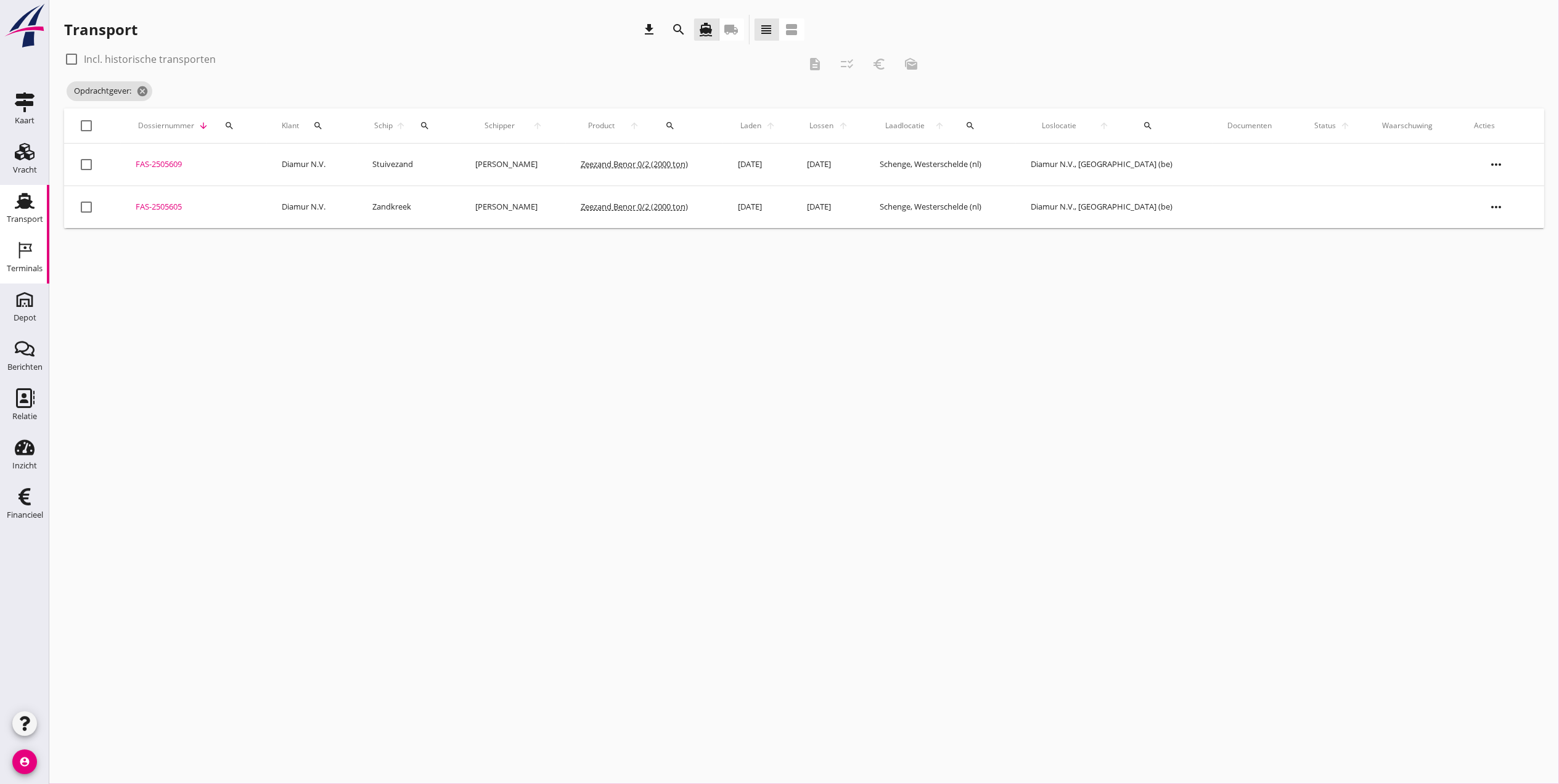
click at [27, 236] on link "Terminals Terminals" at bounding box center [24, 258] width 49 height 49
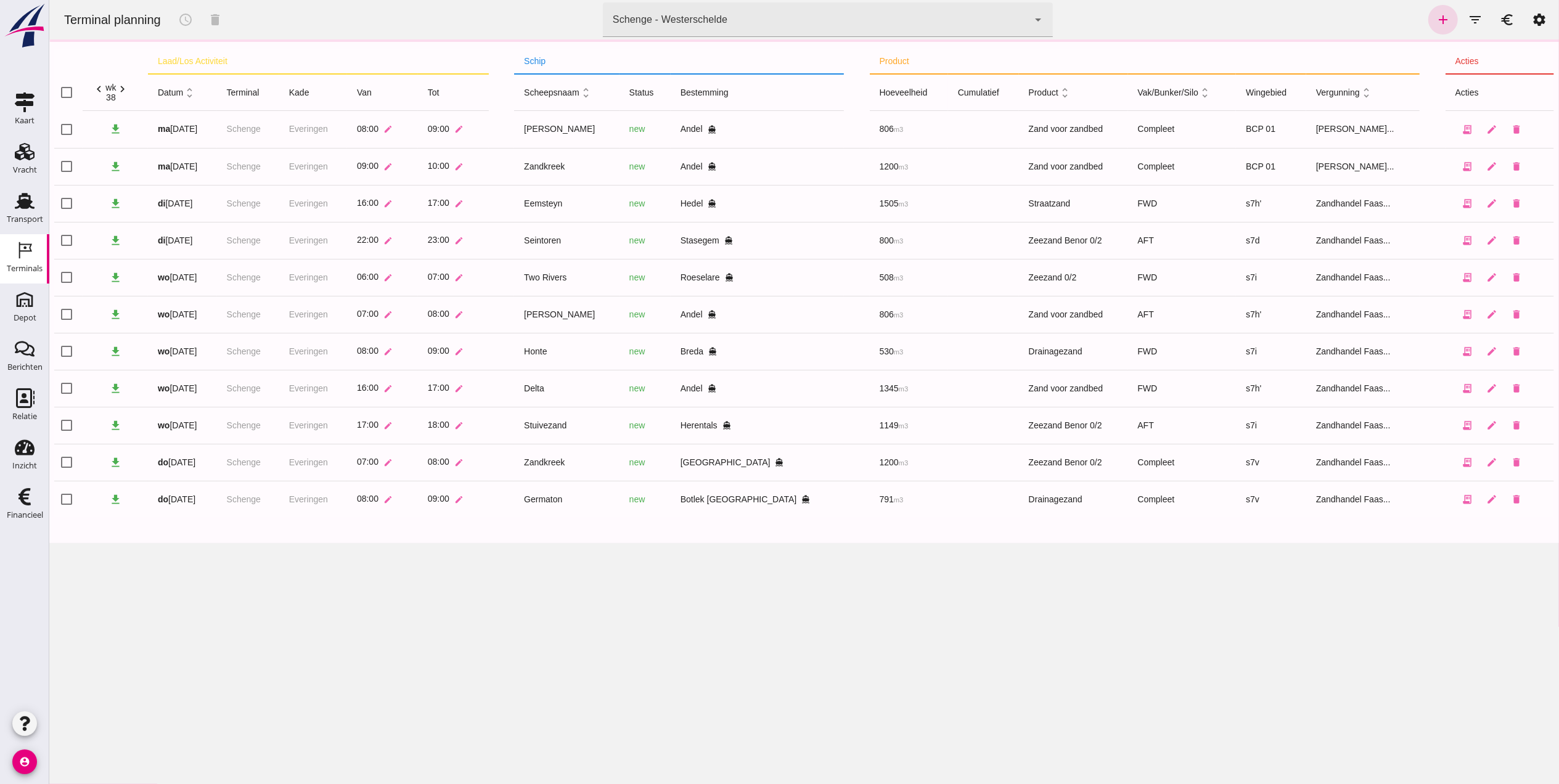
click at [802, 22] on div "Schenge - Westerschelde 9c876888-926f-4f5f-969d-c779b766b815" at bounding box center [815, 19] width 425 height 34
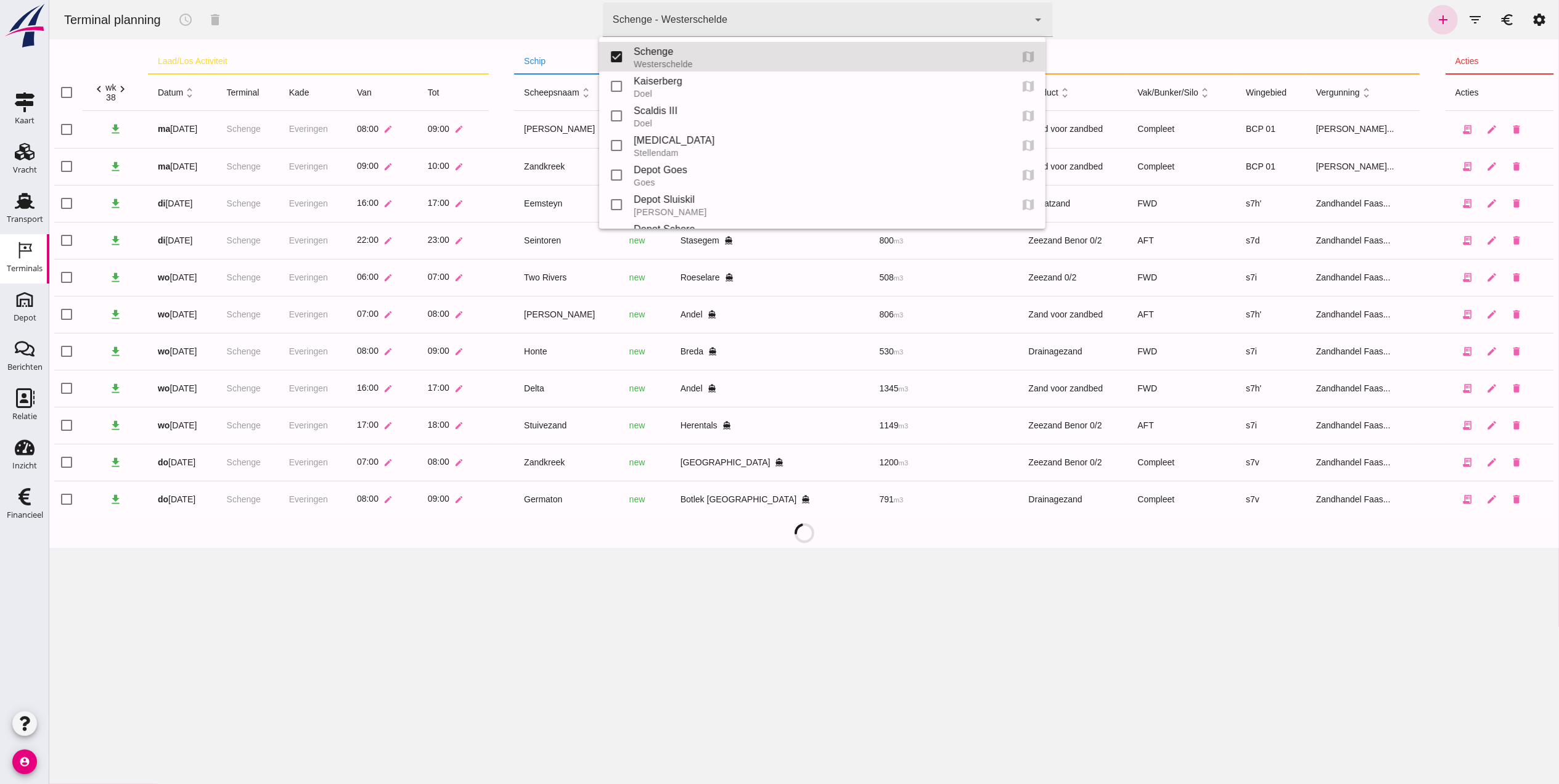
click at [1199, 6] on div "Terminal planning schedule delete terminal Schenge - Westerschelde 9c876888-926…" at bounding box center [804, 19] width 1501 height 40
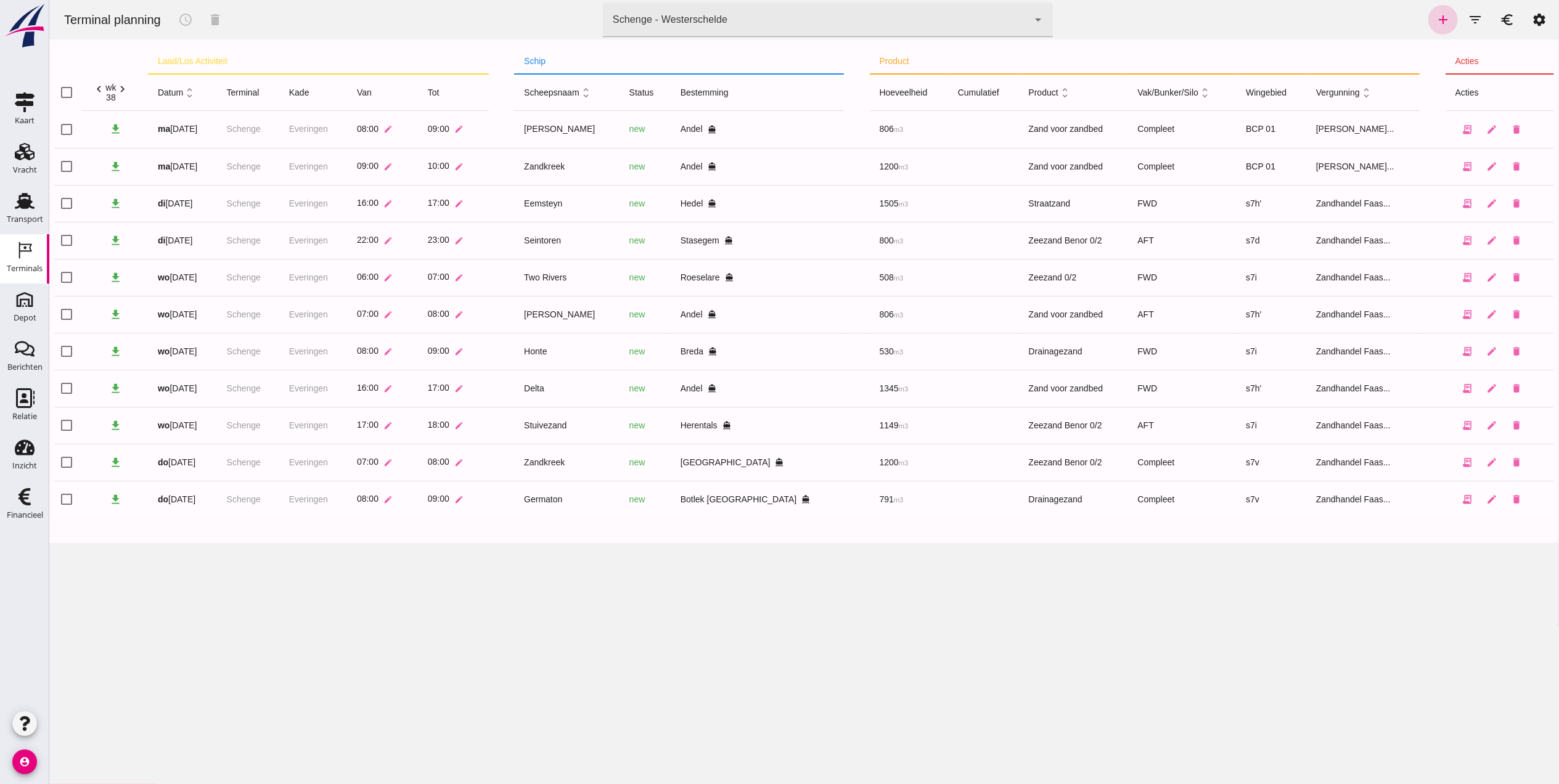
click at [1436, 15] on icon "add" at bounding box center [1443, 19] width 15 height 15
type input "Zandhandel Faasse B.V."
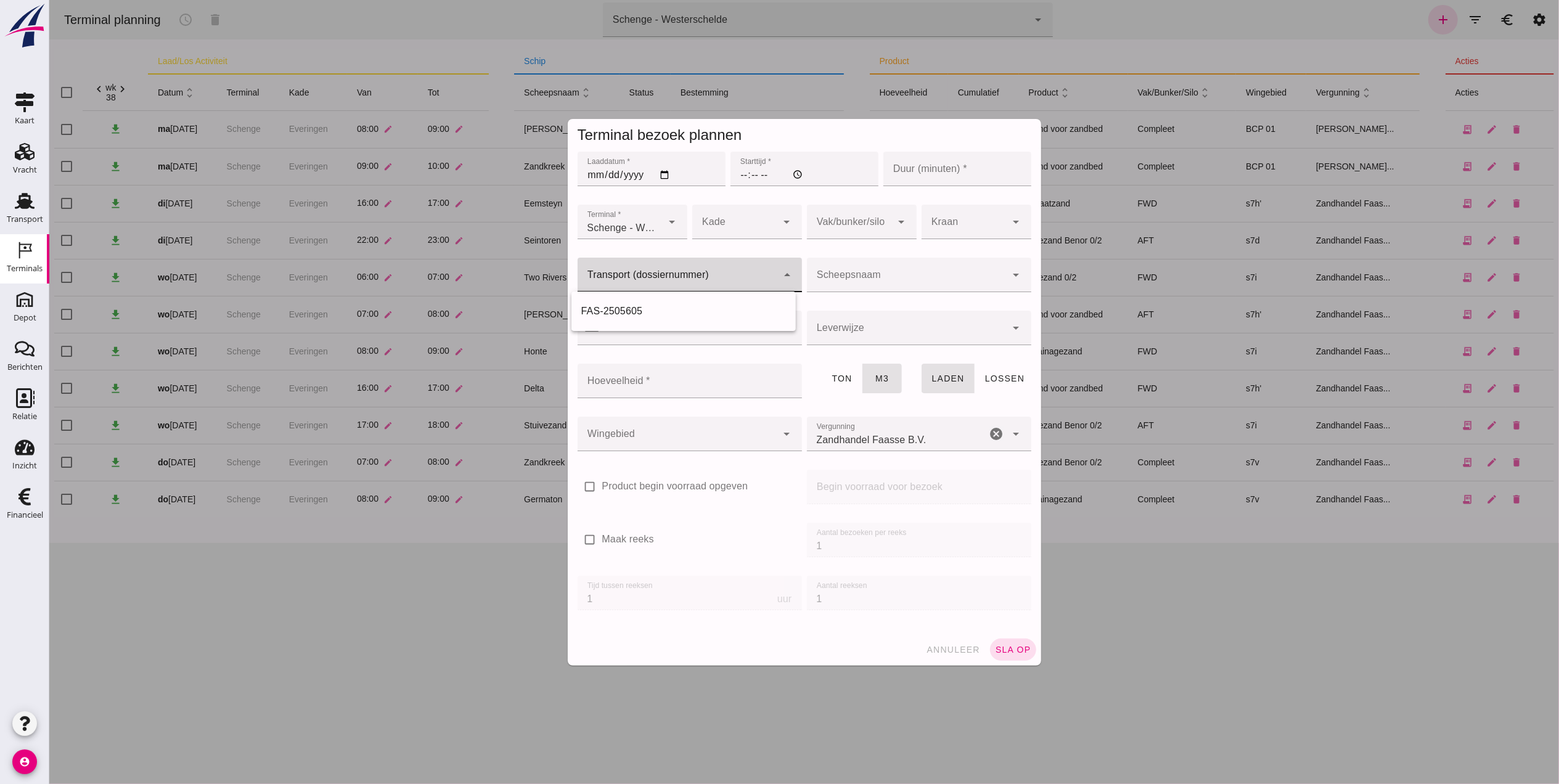
click at [659, 282] on input "Transport (dossiernummer)" at bounding box center [676, 281] width 200 height 15
click at [633, 318] on div "FAS-250 5609" at bounding box center [683, 312] width 225 height 30
type input "FAS-2505609"
type input "franco_on_shore"
type input "1184"
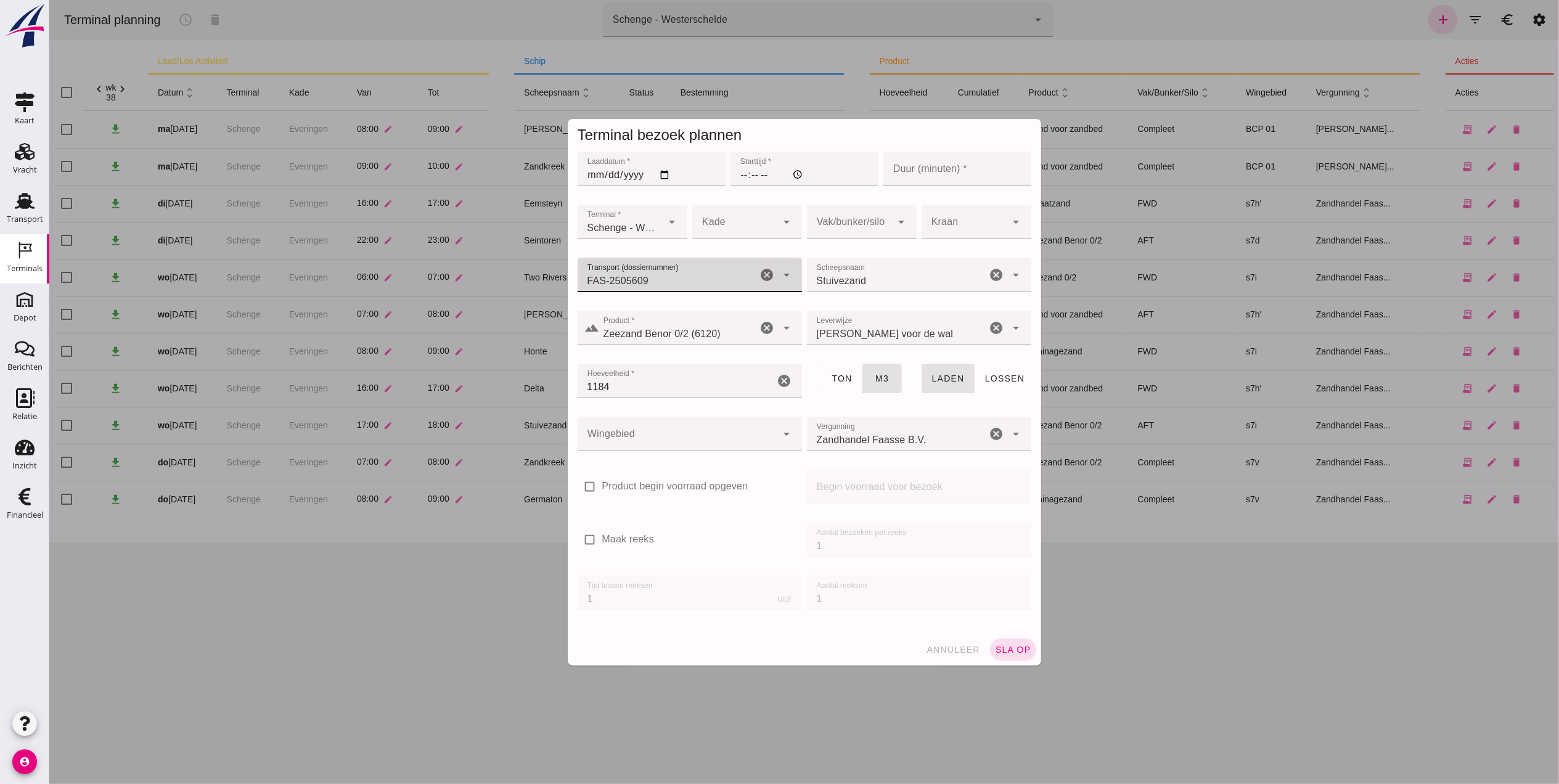
type input "FAS-2505609"
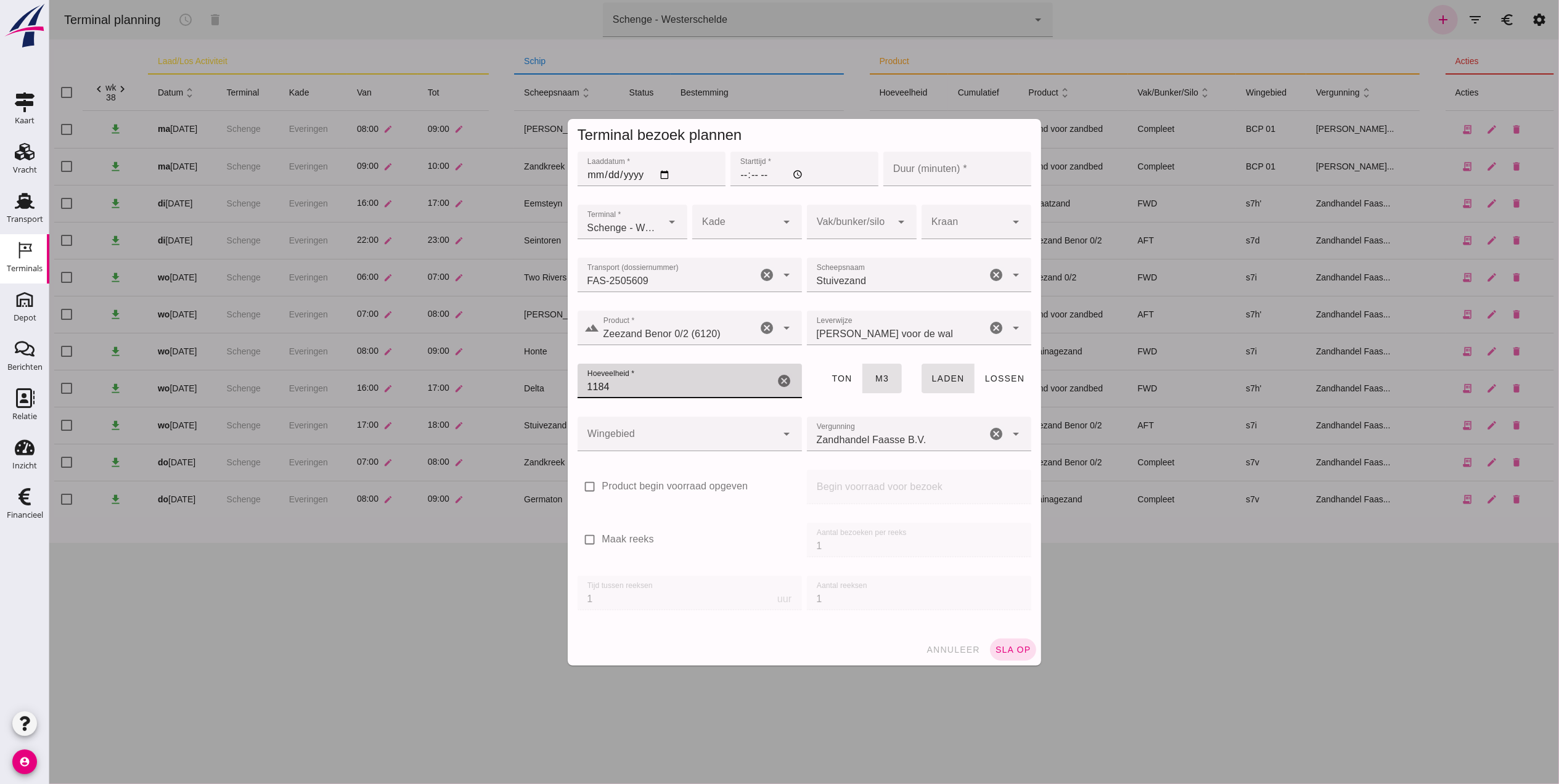
drag, startPoint x: 659, startPoint y: 388, endPoint x: 500, endPoint y: 387, distance: 159.0
click at [500, 387] on div "Terminal bezoek plannen Laaddatum * Laaddatum * Starttijd * Starttijd * Duur (m…" at bounding box center [803, 392] width 1510 height 784
type input "1149"
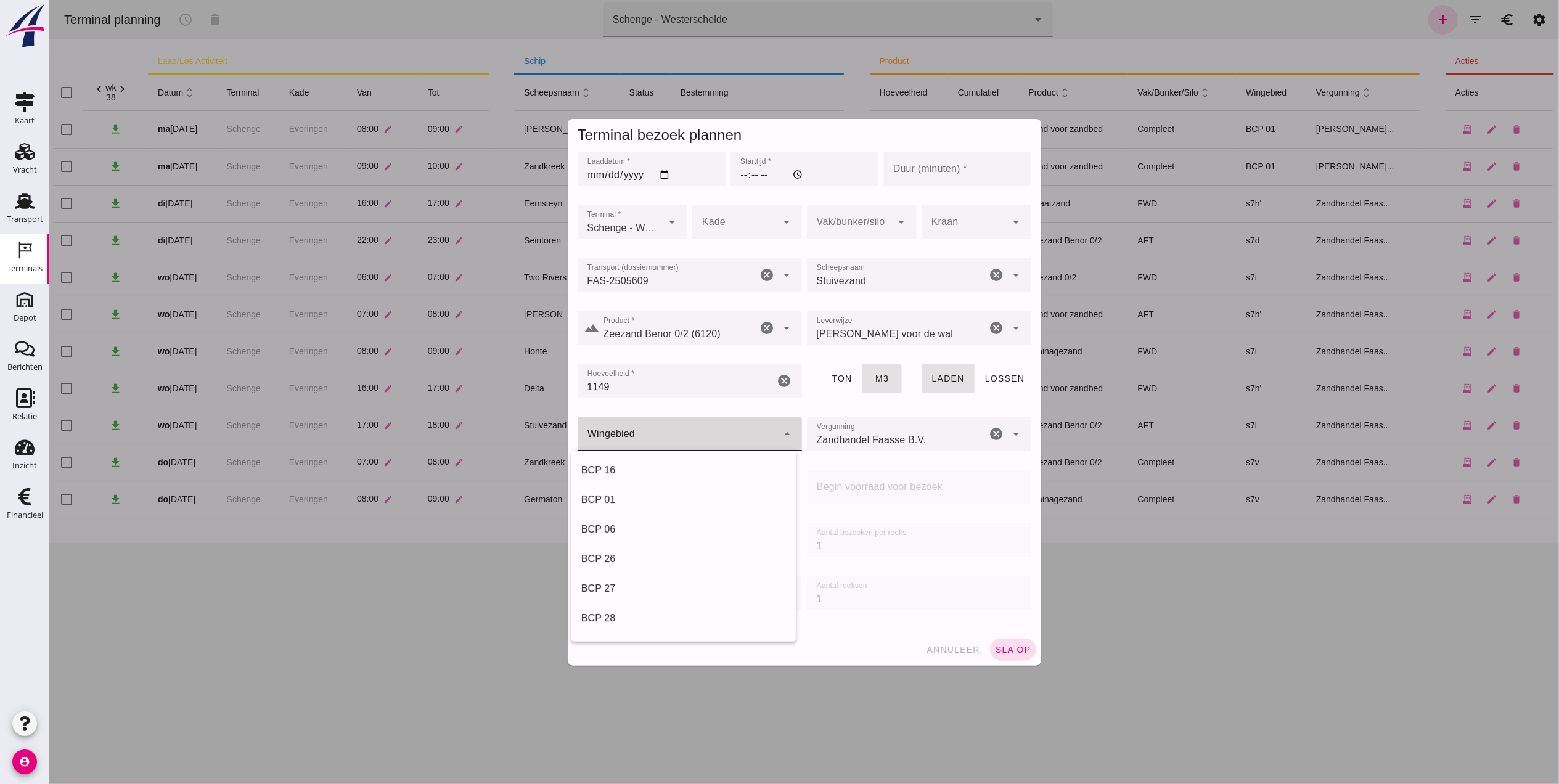
click at [666, 440] on div at bounding box center [676, 433] width 200 height 34
click at [884, 230] on div at bounding box center [849, 222] width 85 height 34
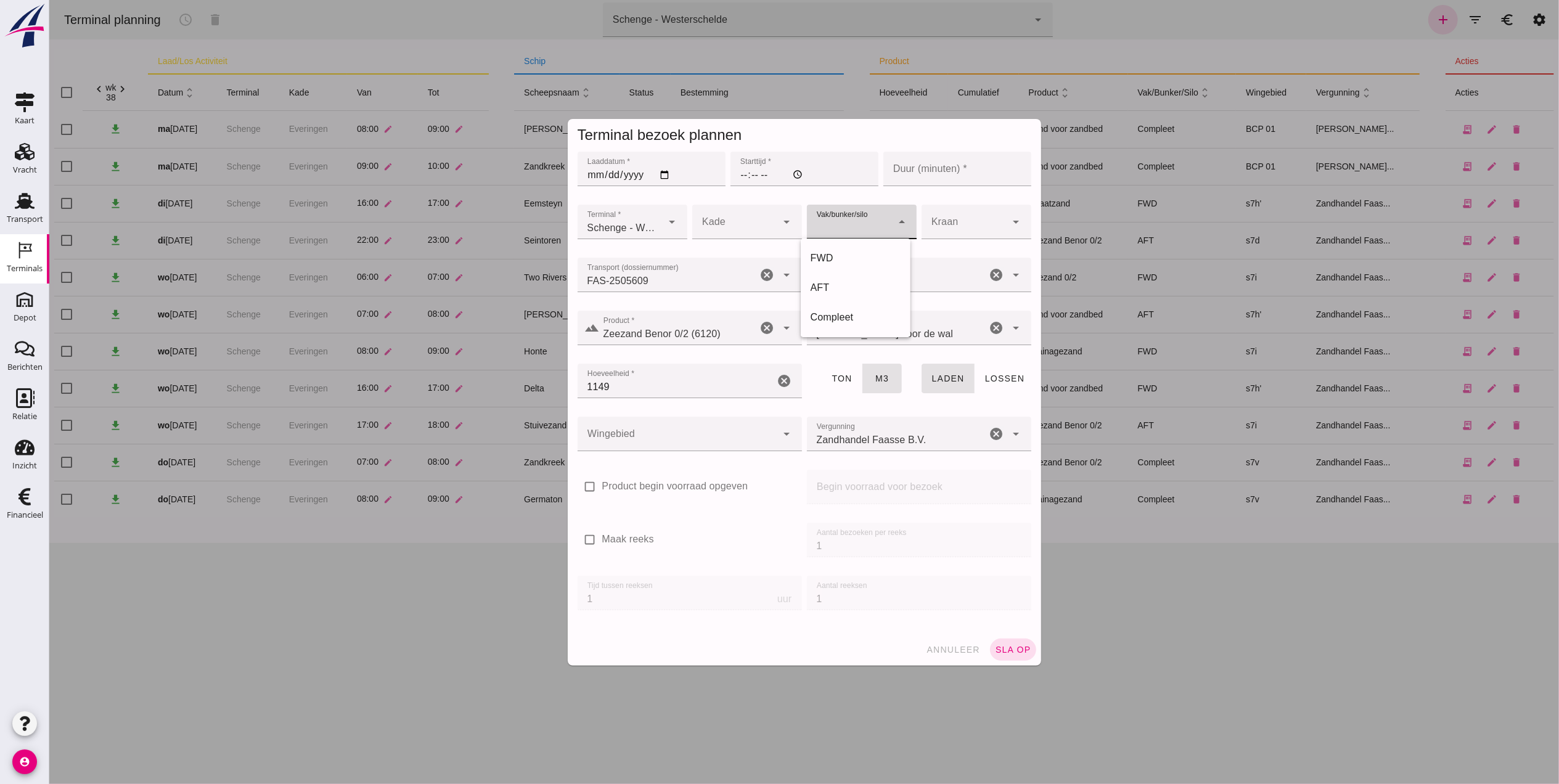
click at [837, 322] on div "Compleet" at bounding box center [855, 317] width 90 height 15
type input "291"
click at [754, 200] on div "Starttijd * Starttijd *" at bounding box center [804, 175] width 153 height 53
click at [749, 214] on div at bounding box center [734, 222] width 85 height 34
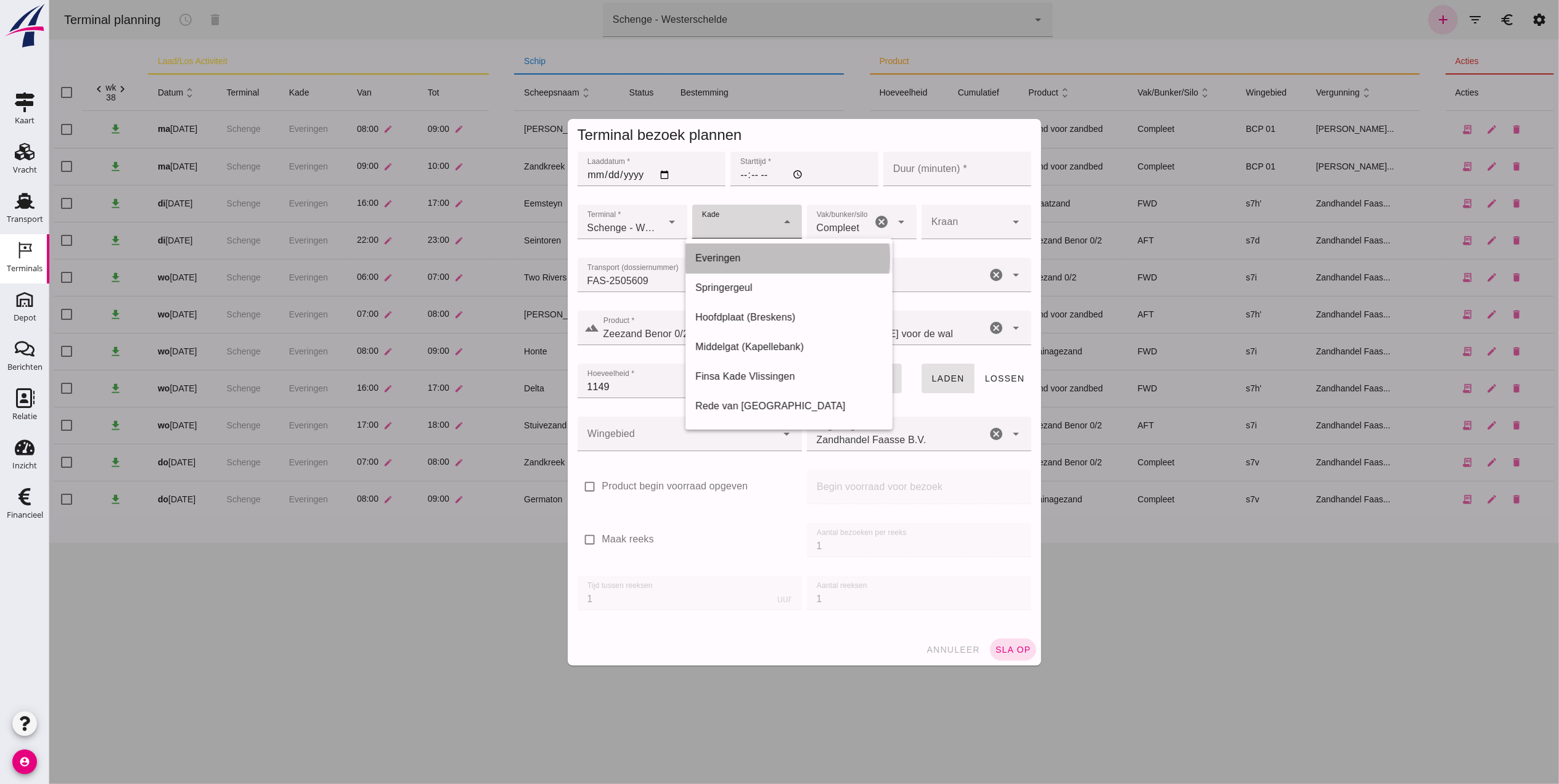
click at [752, 255] on div "Everingen" at bounding box center [789, 258] width 187 height 15
type input "7"
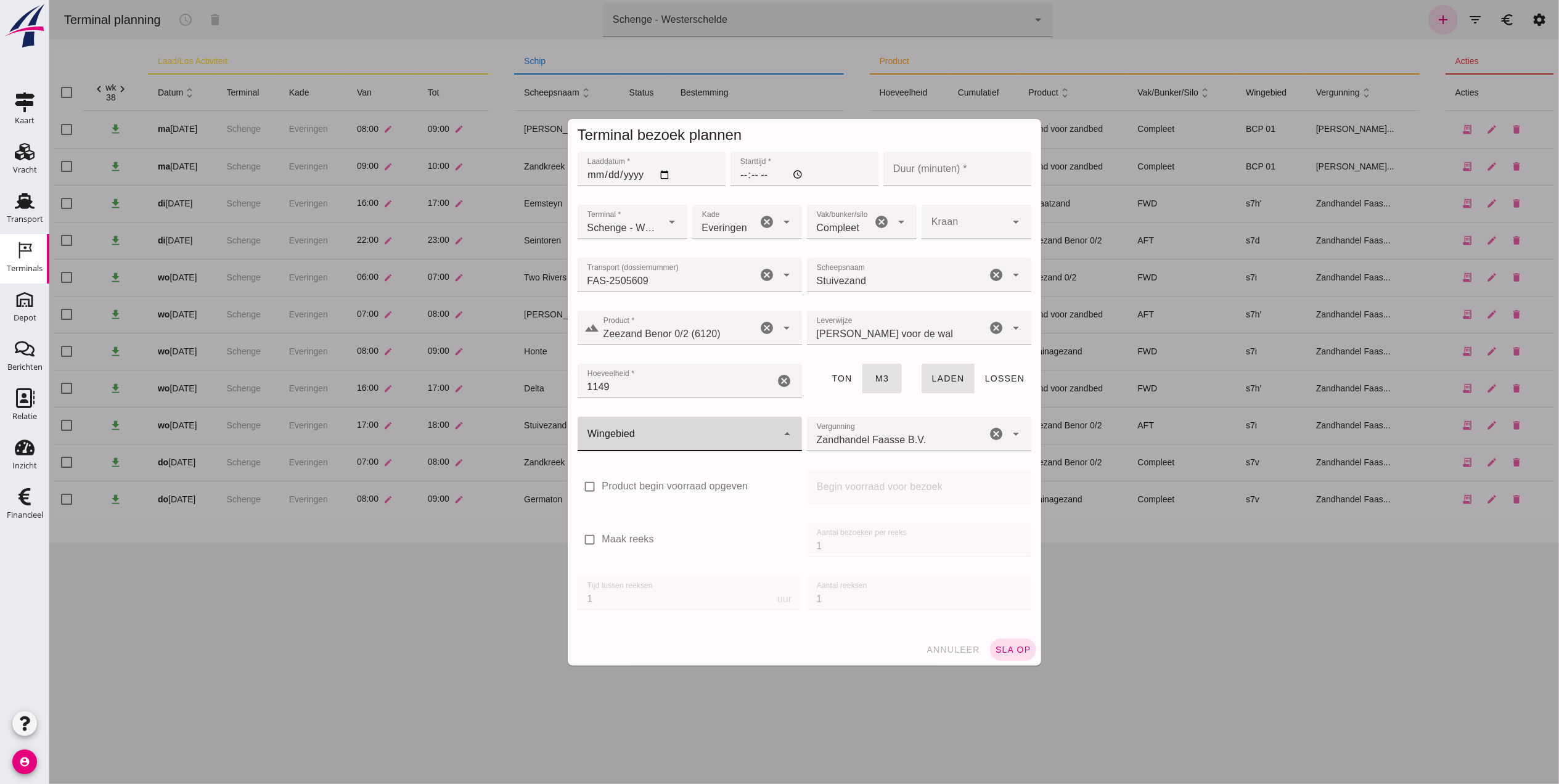
click at [676, 427] on div at bounding box center [676, 433] width 200 height 34
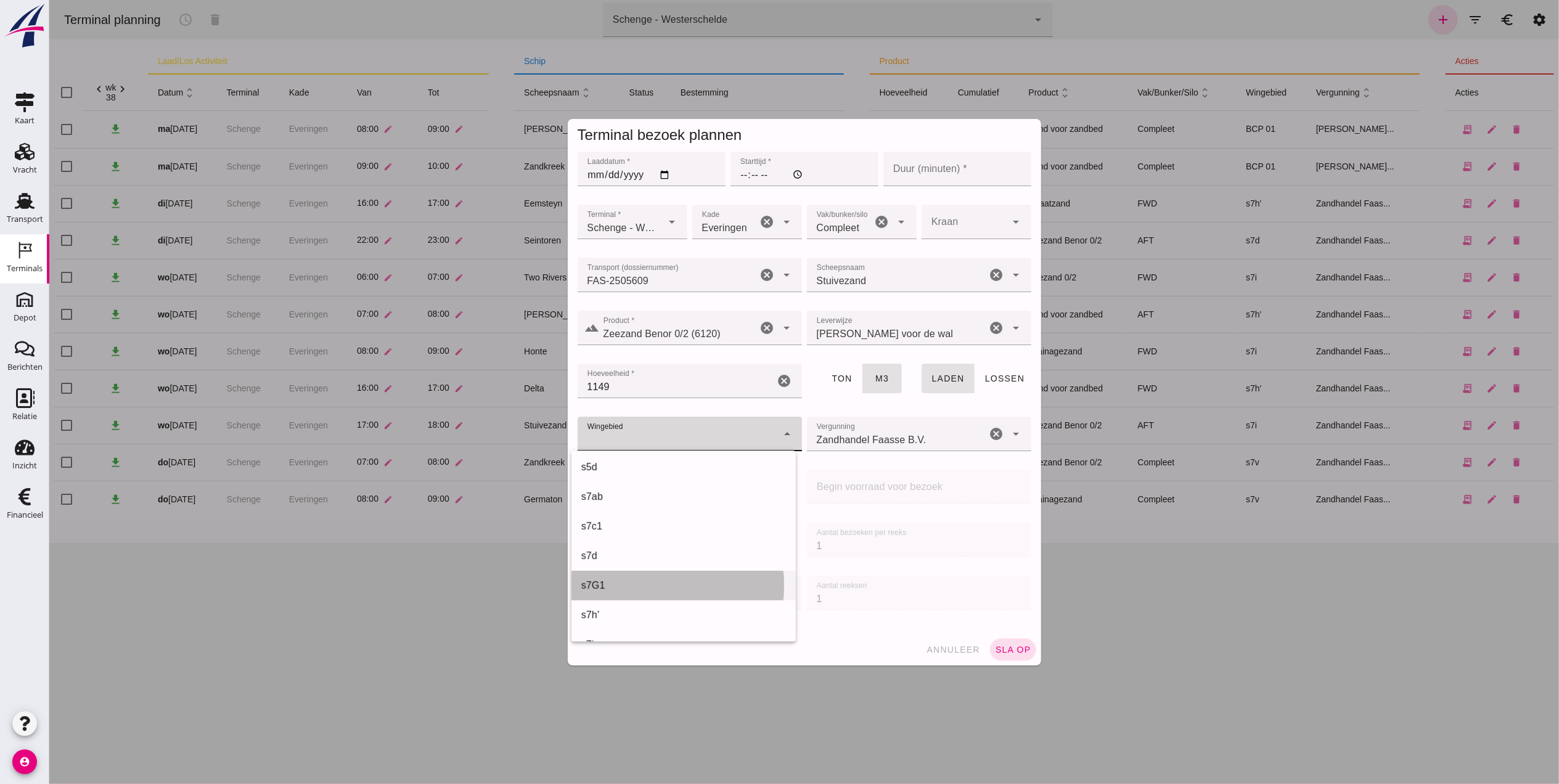
click at [629, 585] on div "s7G1" at bounding box center [683, 585] width 205 height 15
type input "224"
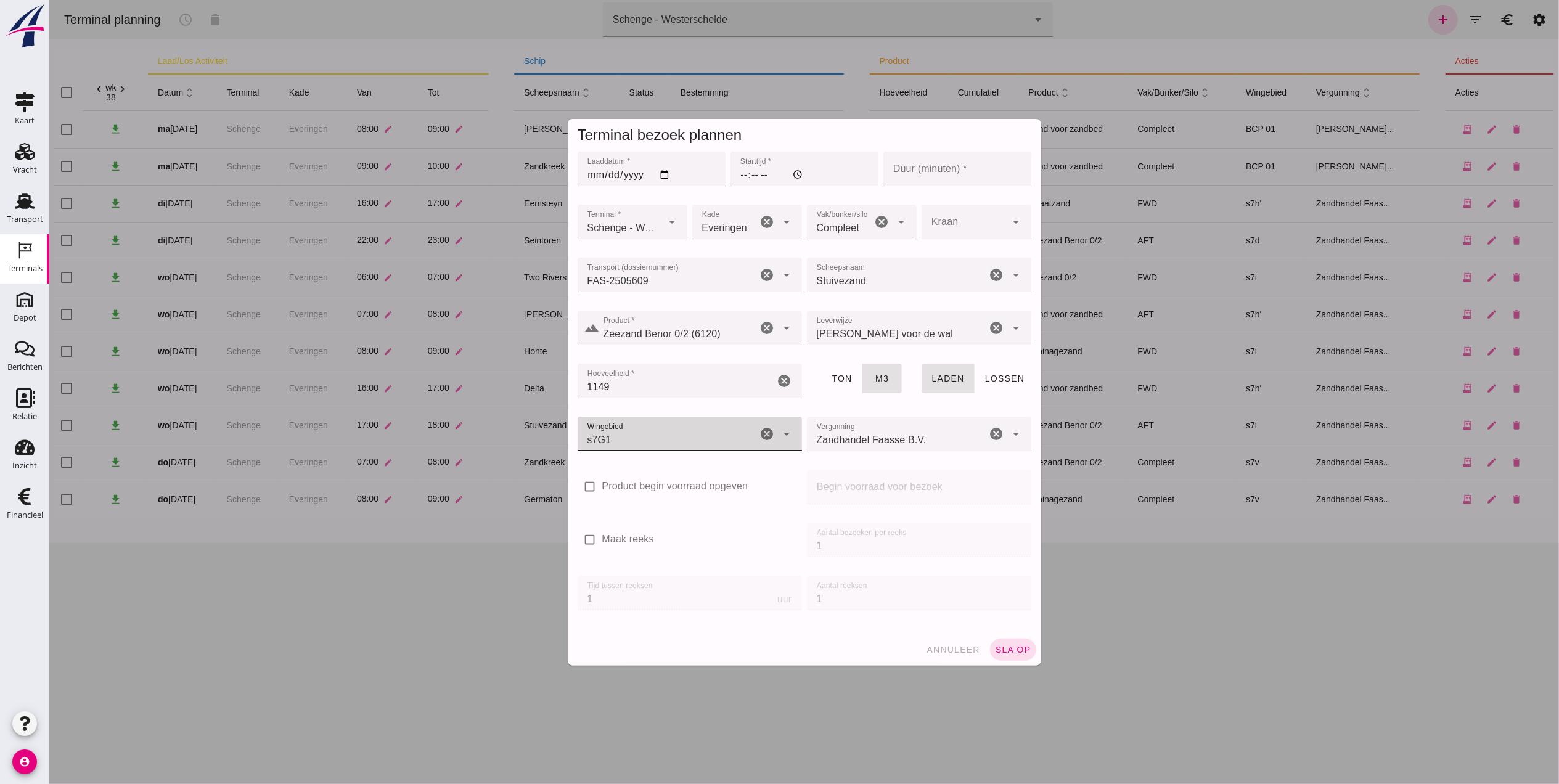
click at [933, 159] on input "Duur (minuten) *" at bounding box center [956, 168] width 148 height 34
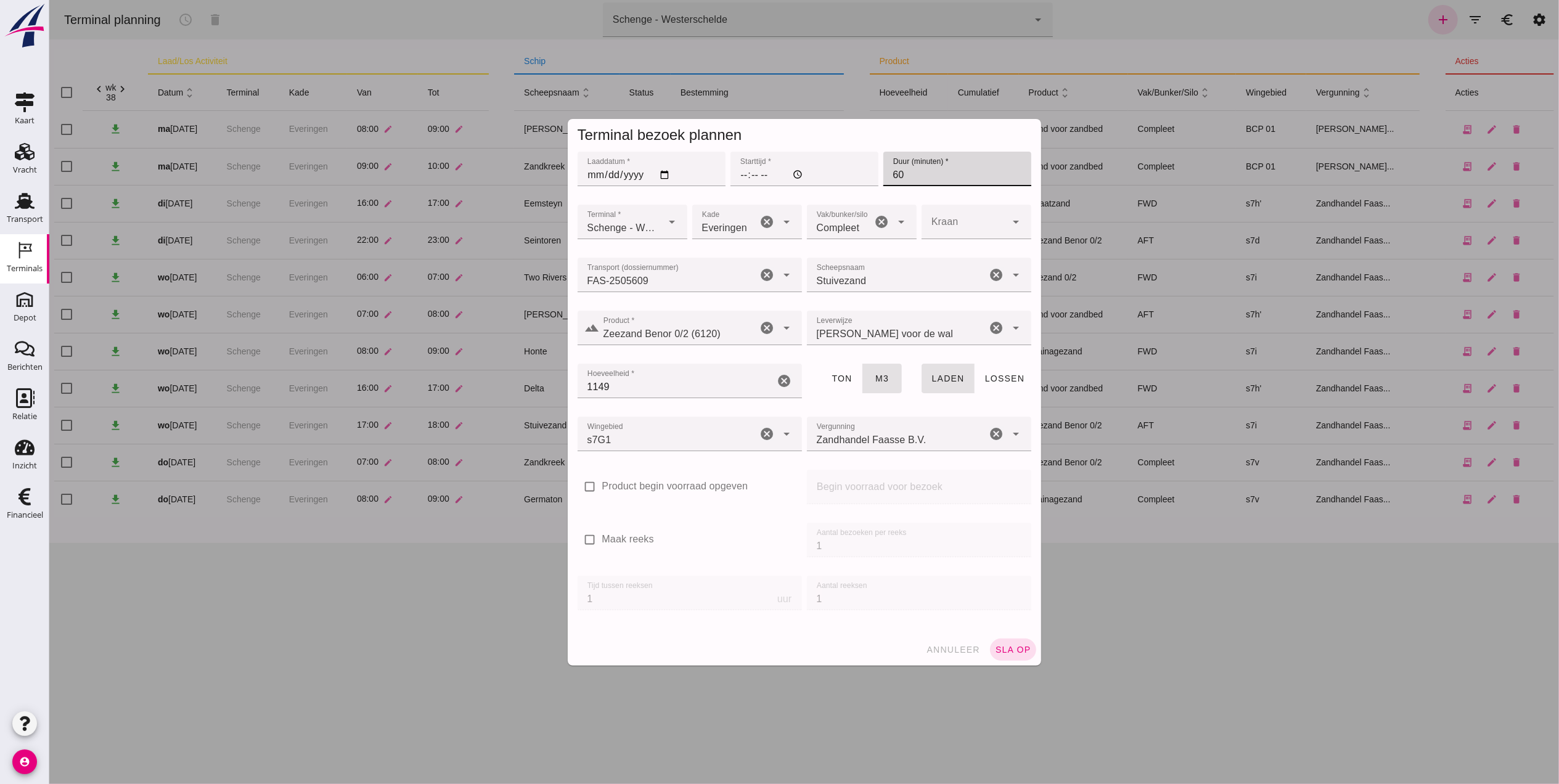
type input "60"
click at [592, 175] on input "Laaddatum *" at bounding box center [651, 168] width 148 height 34
click at [735, 174] on input "Starttijd *" at bounding box center [804, 168] width 148 height 34
type input "19:00"
click at [912, 174] on input "60" at bounding box center [956, 168] width 148 height 34
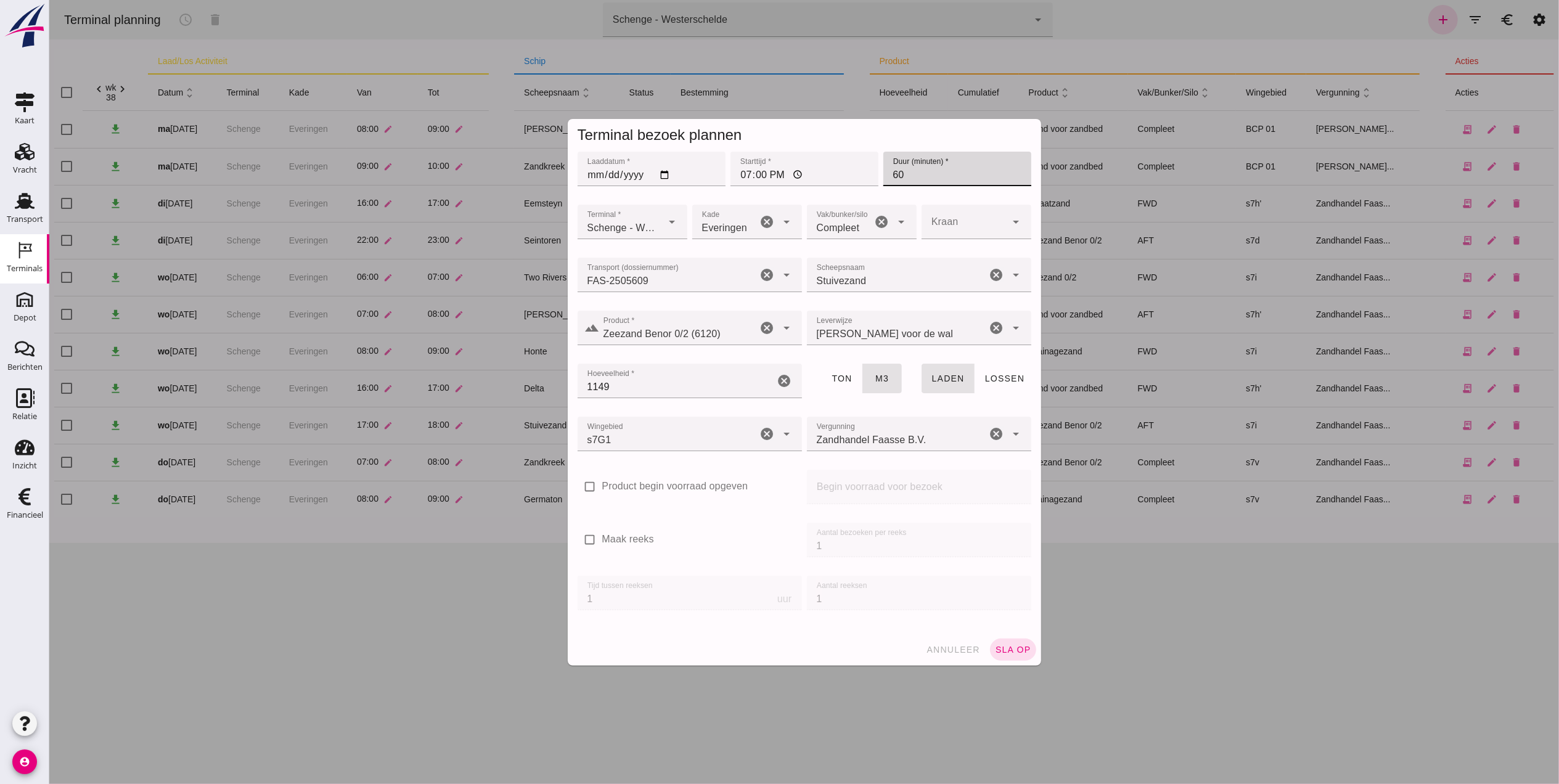
click at [622, 170] on input "Laaddatum *" at bounding box center [651, 168] width 148 height 34
type input "[DATE]"
click at [1017, 638] on button "sla op" at bounding box center [1012, 649] width 46 height 22
click at [989, 656] on button "sla op" at bounding box center [1012, 649] width 46 height 22
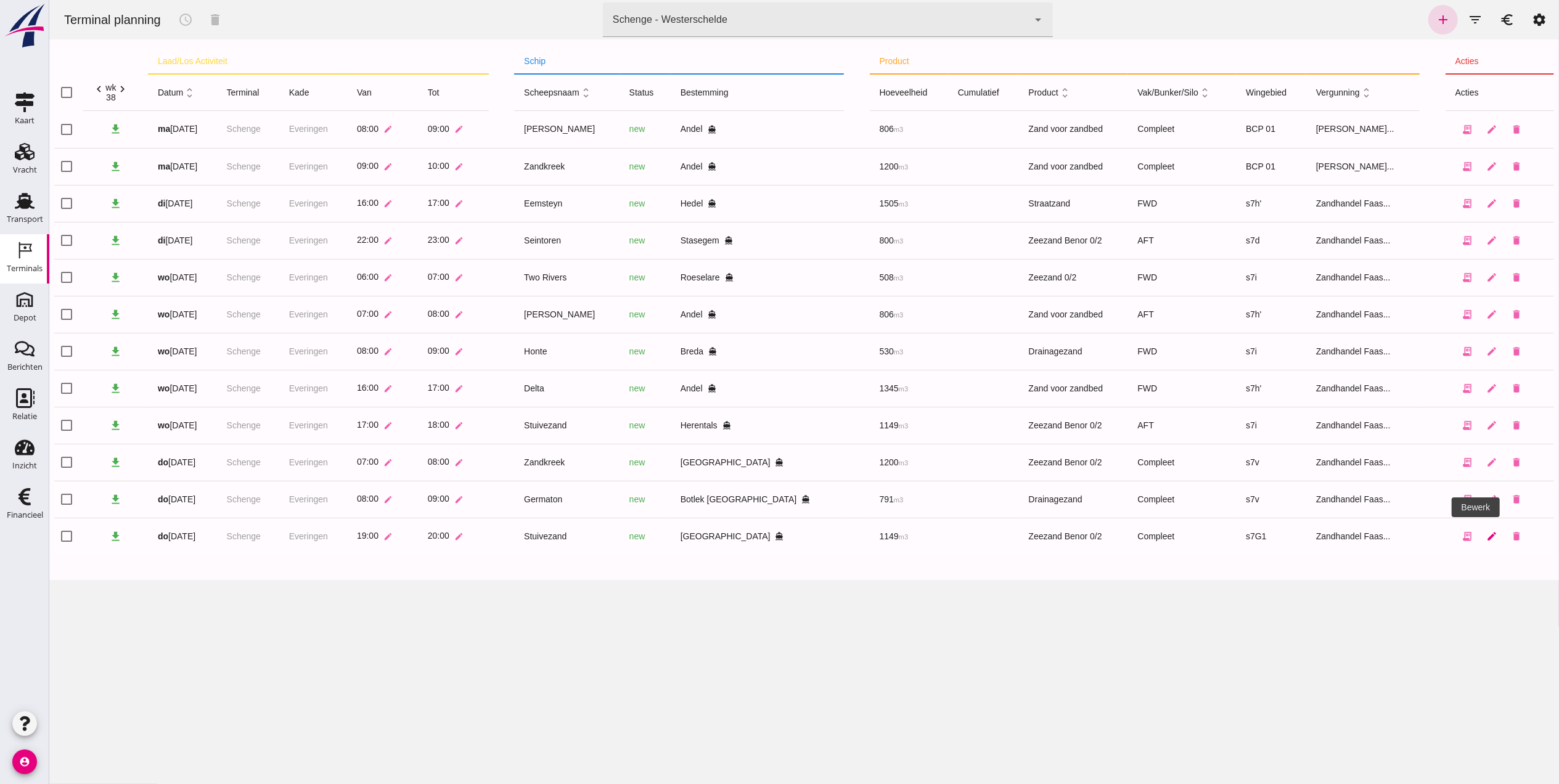
click at [1483, 533] on link "edit" at bounding box center [1492, 536] width 25 height 25
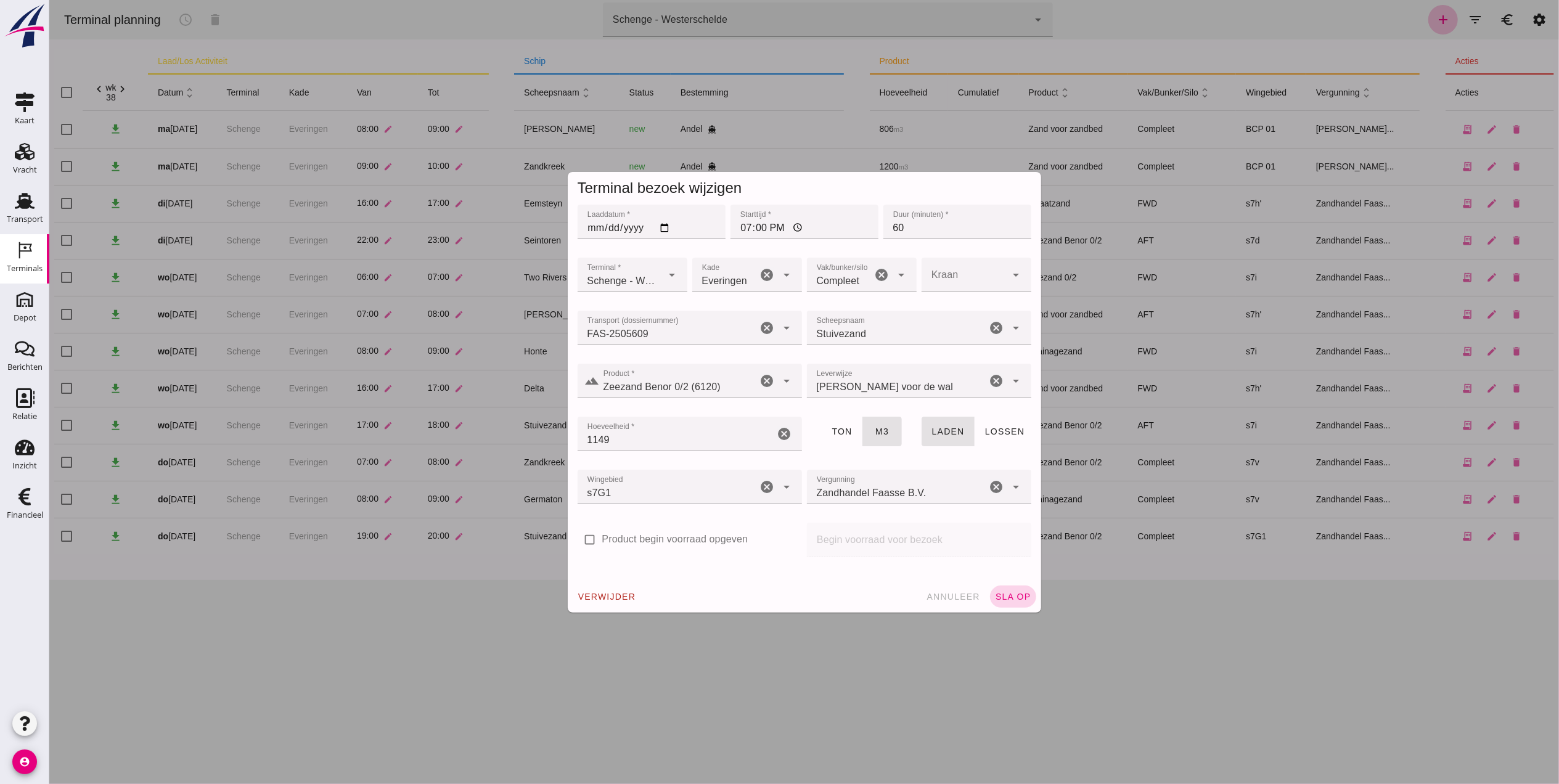
click at [1004, 598] on span "sla op" at bounding box center [1012, 597] width 36 height 10
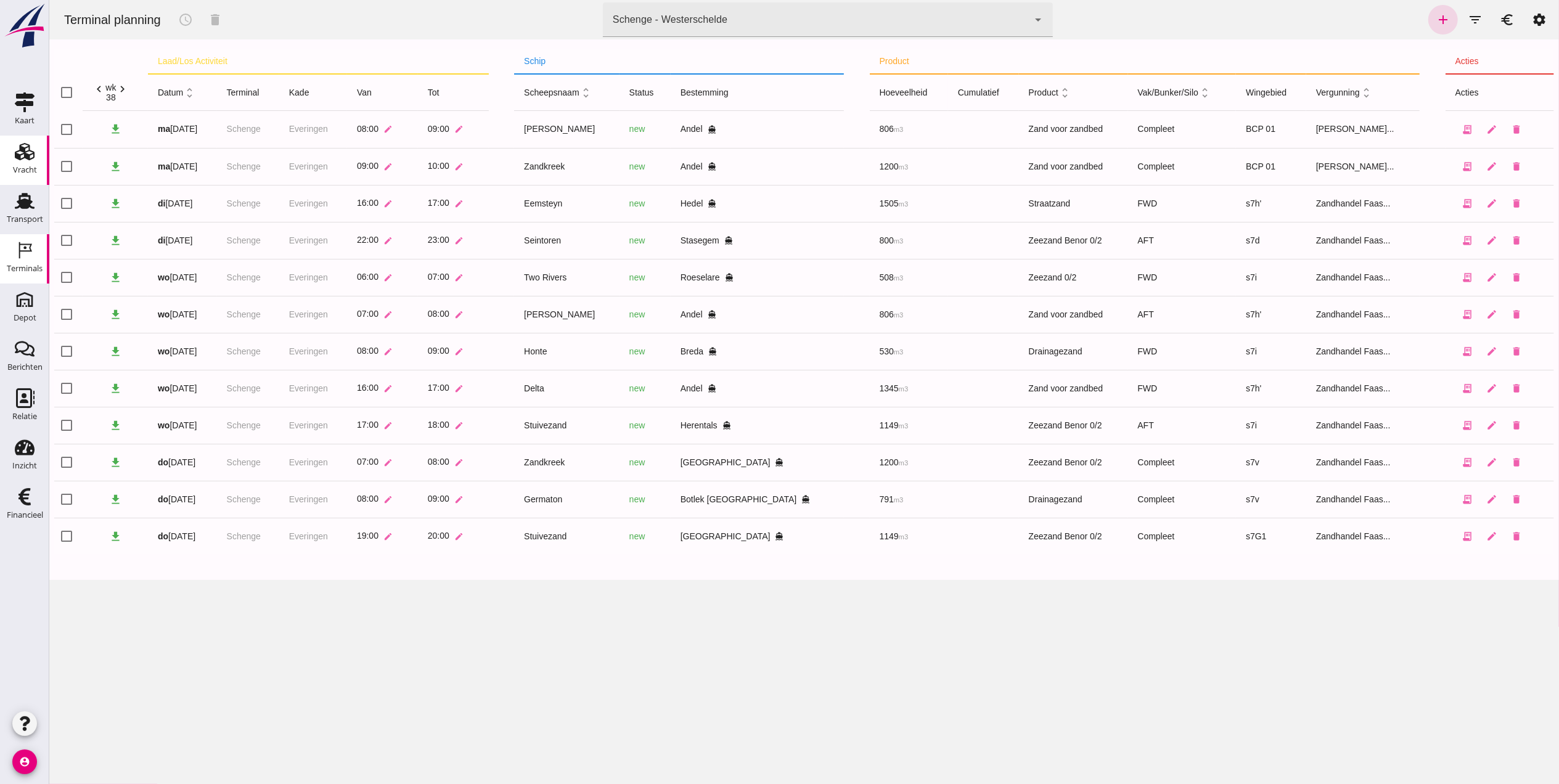
click at [29, 161] on div "Vracht" at bounding box center [25, 170] width 24 height 18
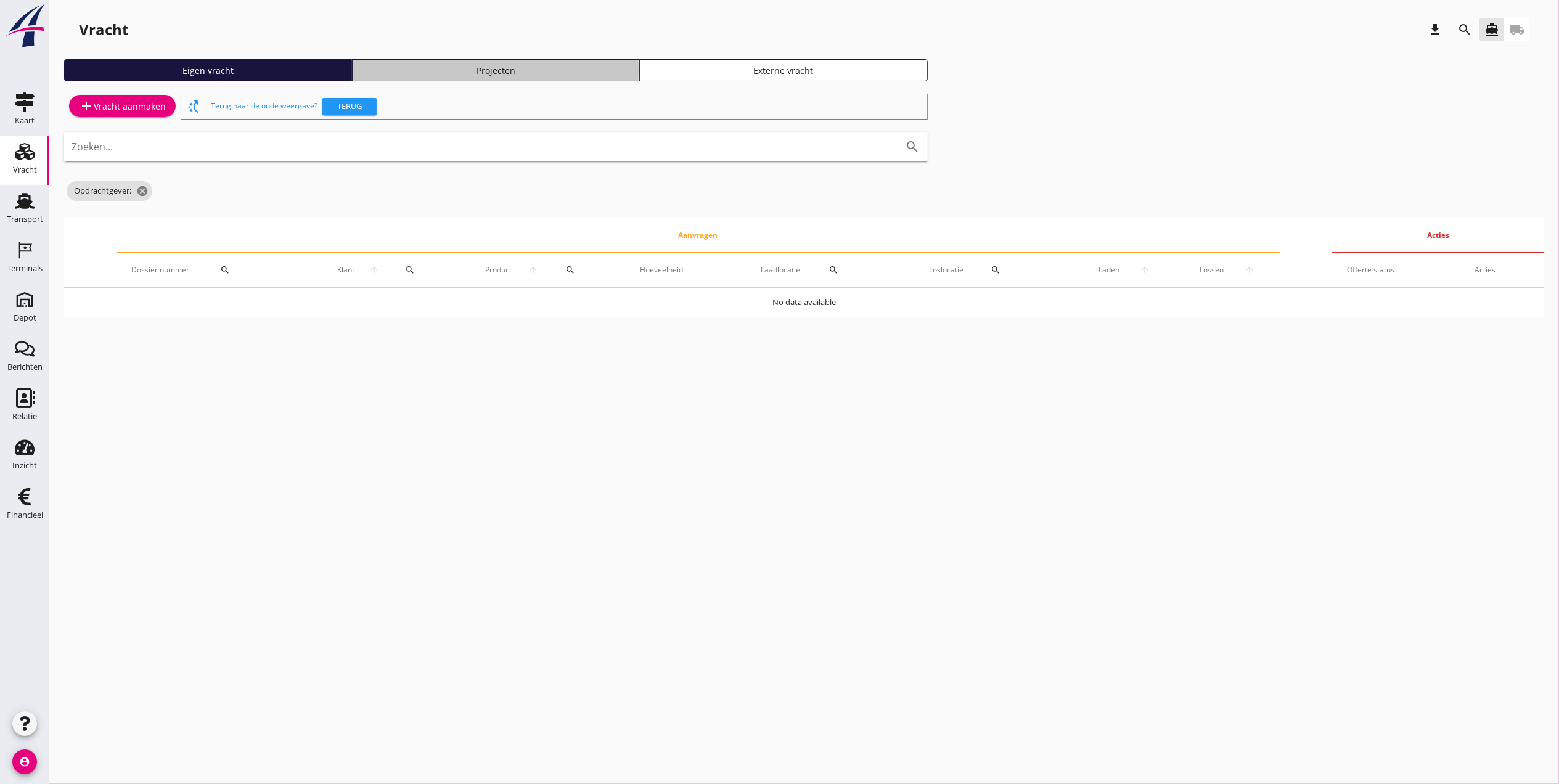
click at [534, 70] on div "Projecten" at bounding box center [496, 71] width 277 height 13
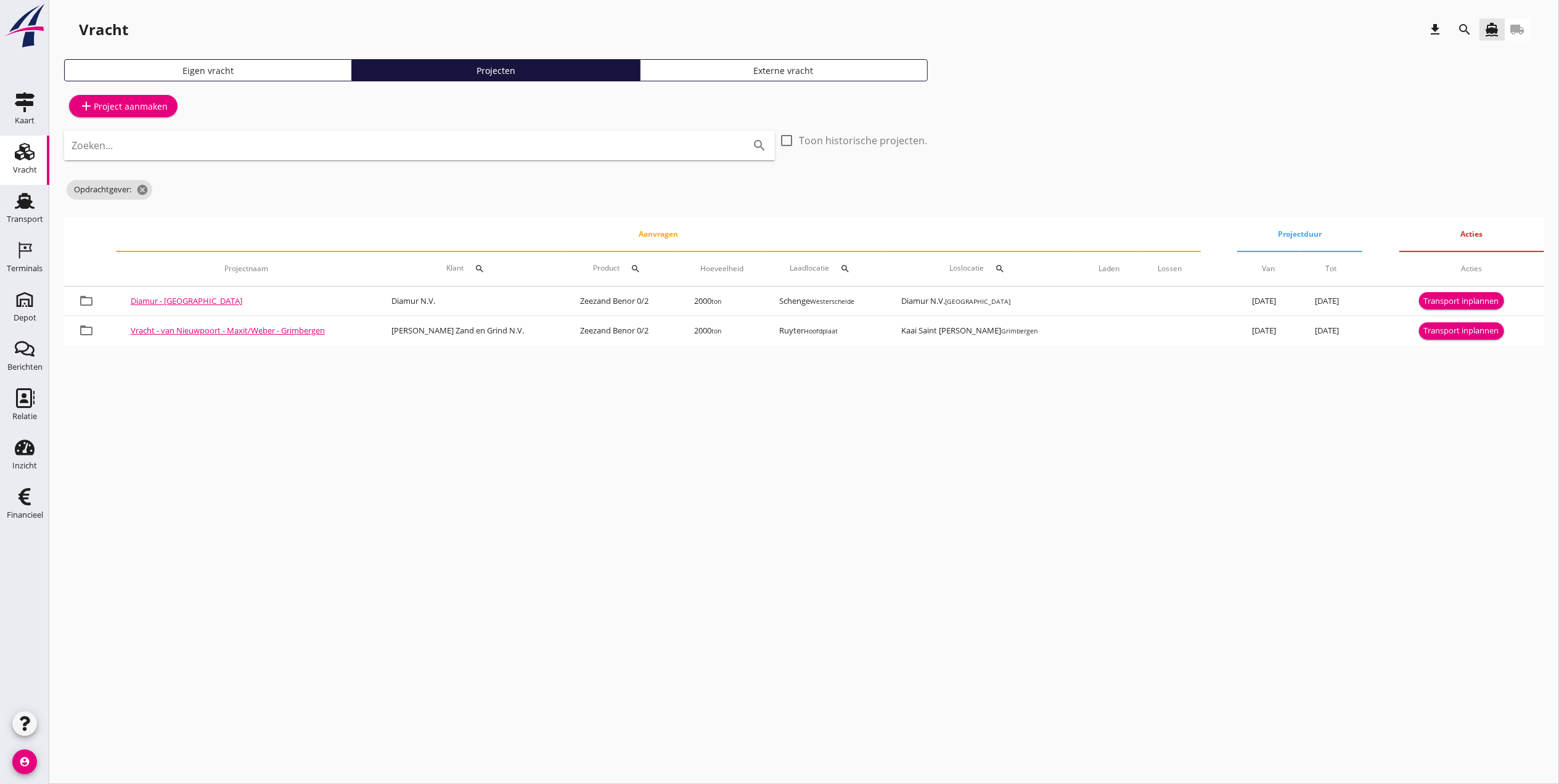
drag, startPoint x: 724, startPoint y: 458, endPoint x: 679, endPoint y: 436, distance: 50.1
click at [723, 458] on div "cancel You are impersonating another user. Vracht download search directions_bo…" at bounding box center [804, 392] width 1510 height 784
click at [1466, 21] on button "search" at bounding box center [1465, 30] width 22 height 22
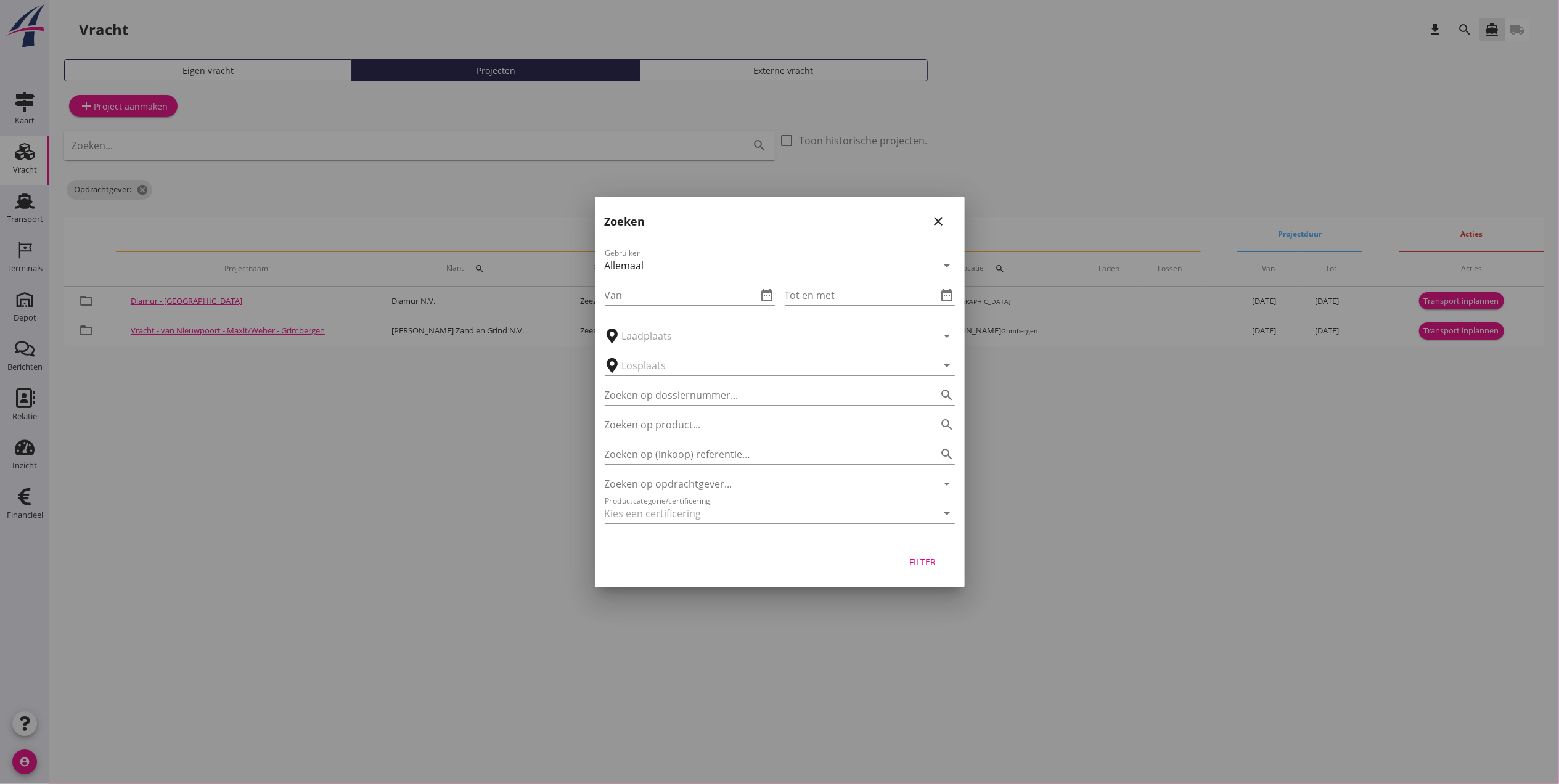
click at [938, 220] on icon "close" at bounding box center [939, 222] width 15 height 15
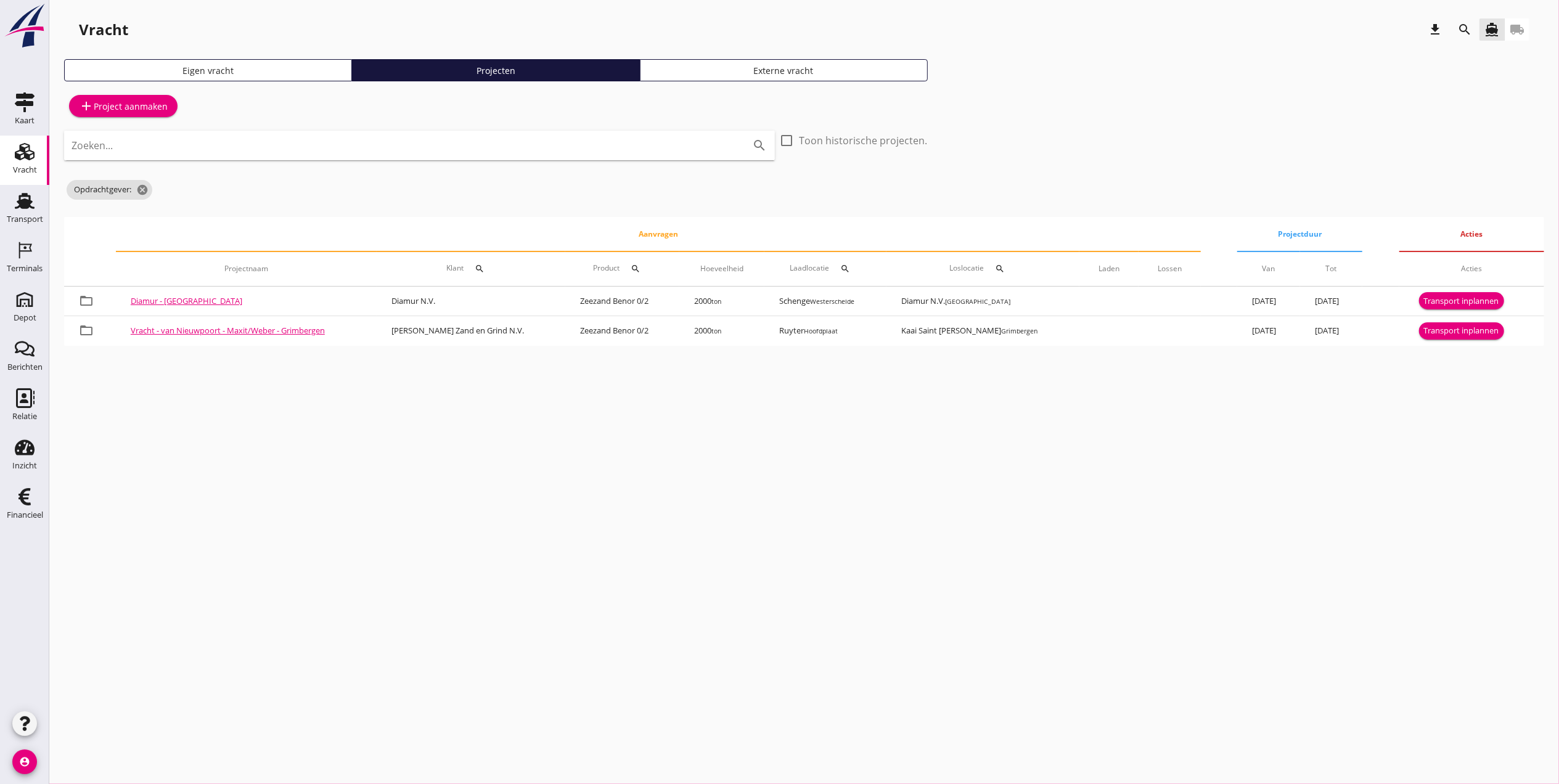
click at [1465, 31] on icon "search" at bounding box center [1465, 30] width 15 height 15
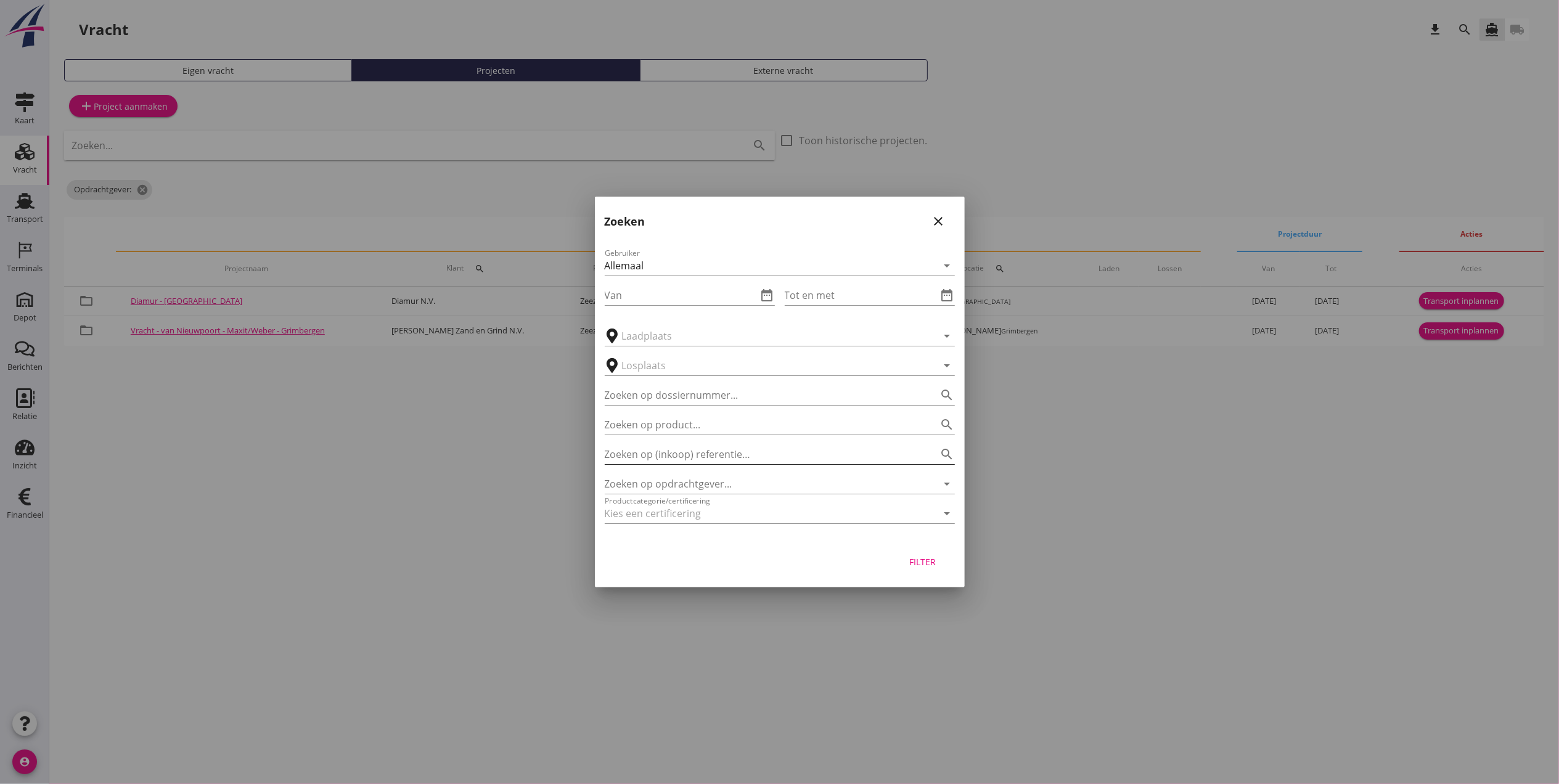
click at [655, 455] on input "Zoeken op (inkoop) referentie…" at bounding box center [763, 454] width 316 height 19
click at [679, 496] on div "Productcategorie/certificering arrow_drop_down" at bounding box center [780, 516] width 350 height 40
click at [682, 484] on input "Zoeken op opdrachtgever..." at bounding box center [763, 483] width 316 height 19
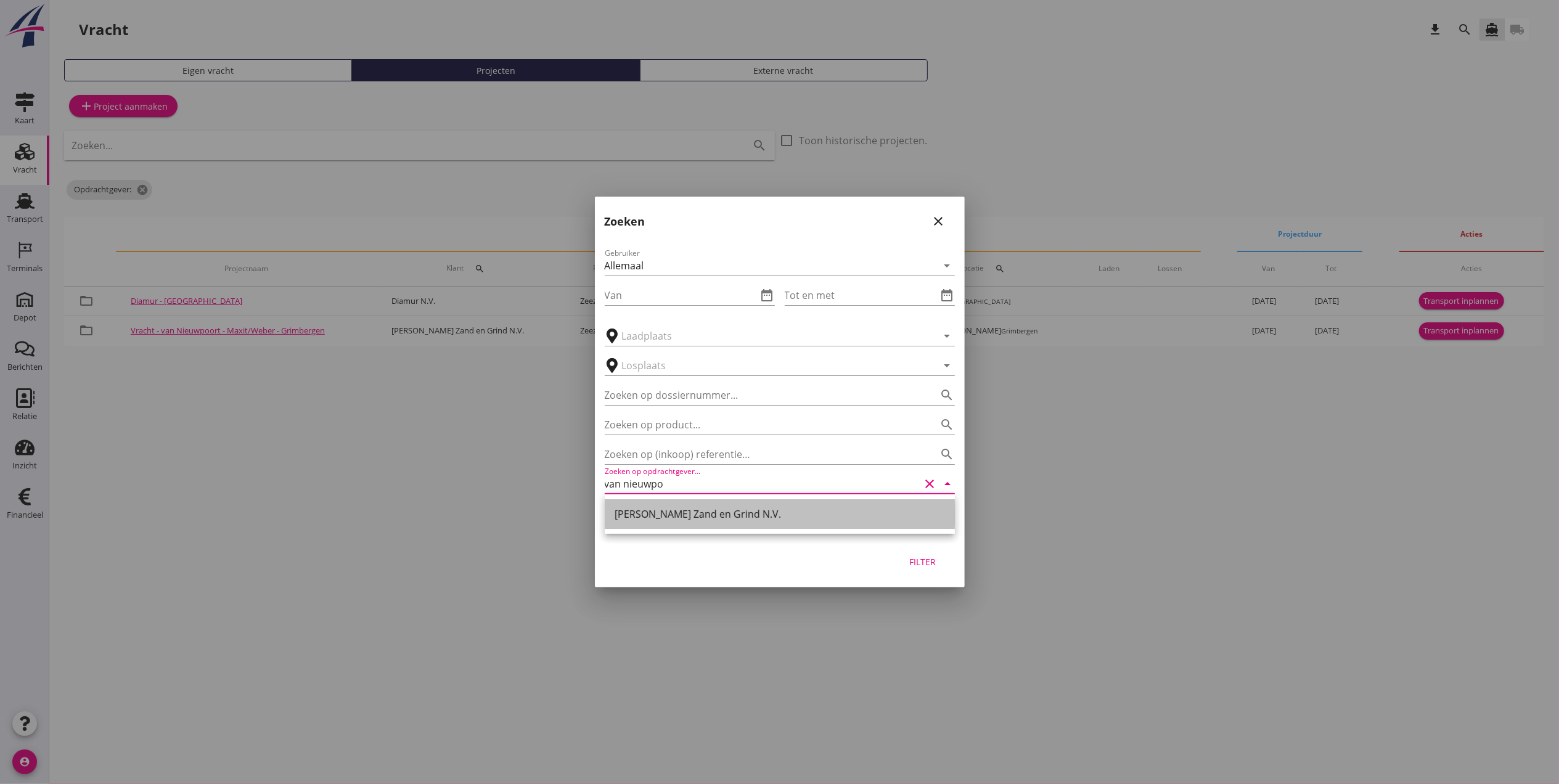
click at [704, 519] on div "[PERSON_NAME] Zand en Grind N.V." at bounding box center [780, 514] width 330 height 15
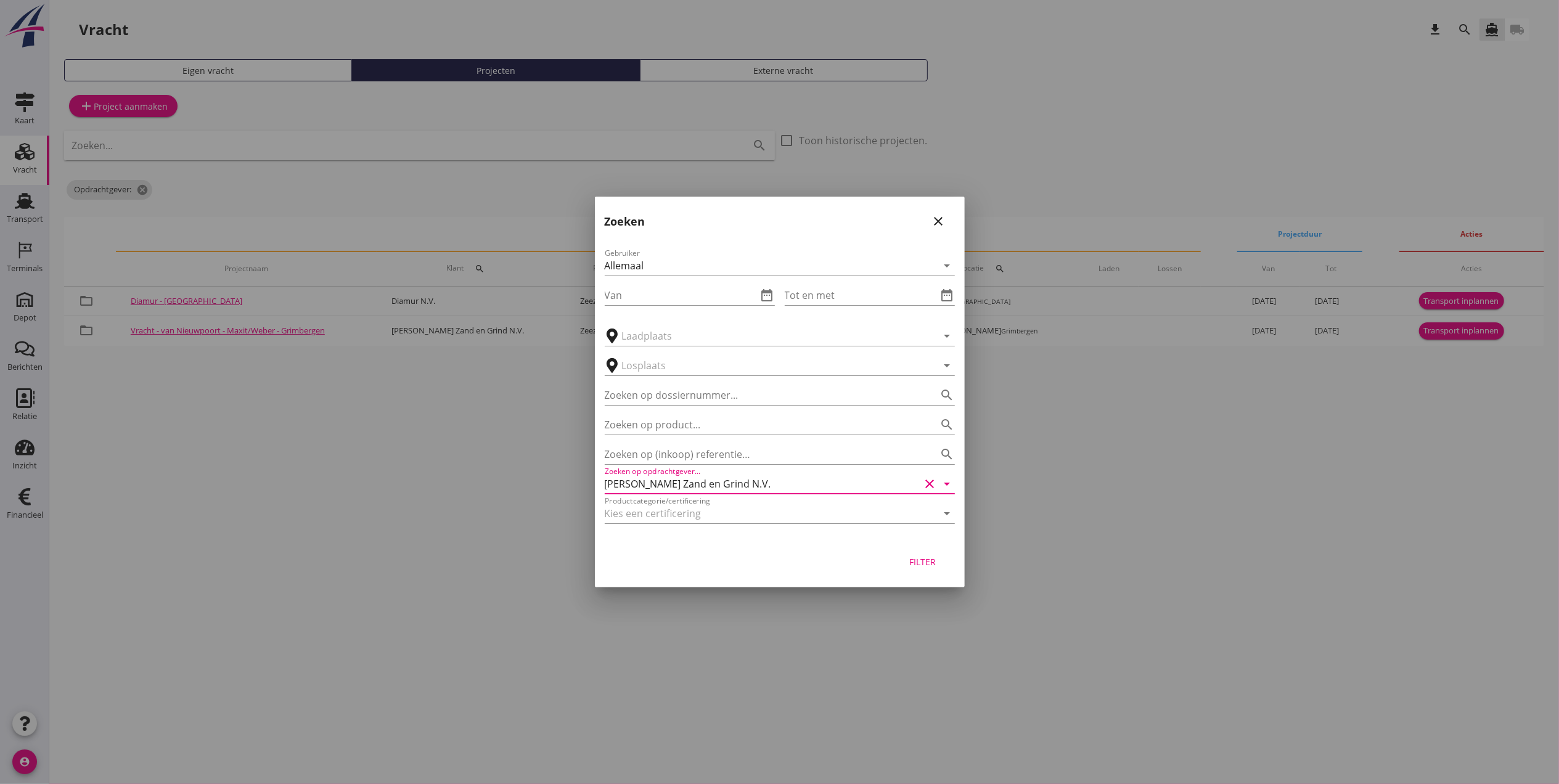
type input "[PERSON_NAME] Zand en Grind N.V."
click at [922, 568] on div "Filter" at bounding box center [922, 562] width 34 height 13
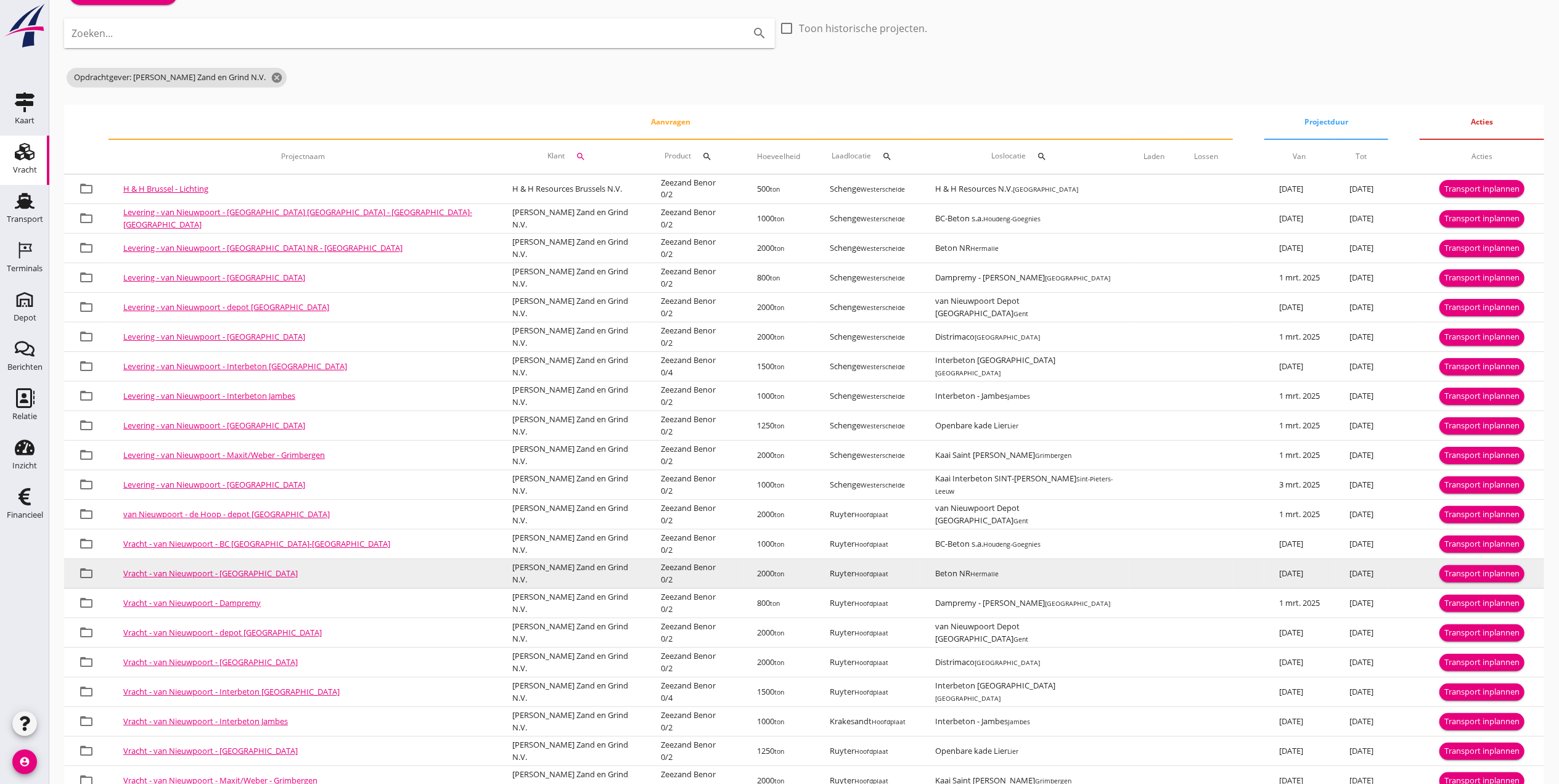
scroll to position [178, 0]
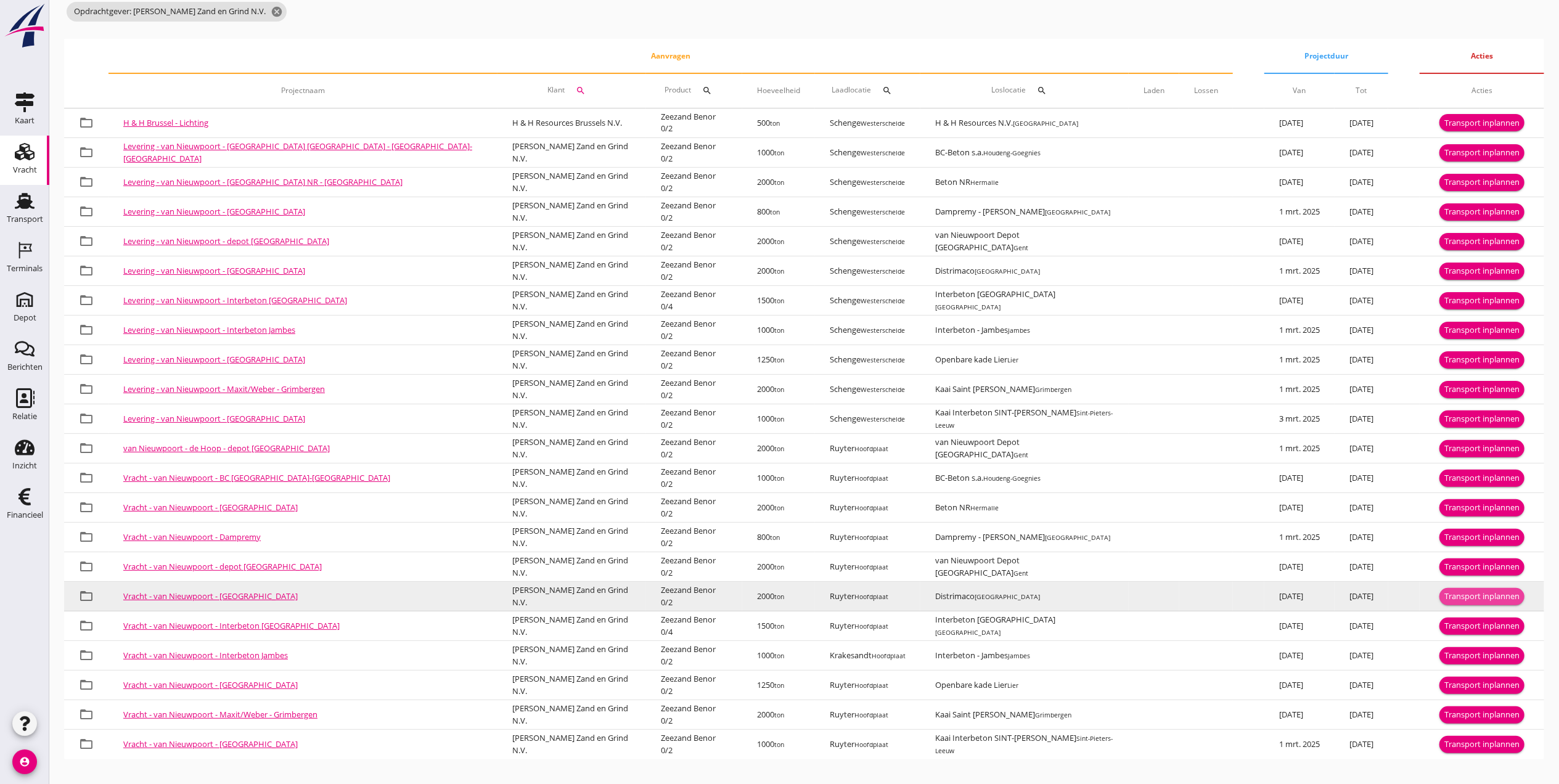
click at [1473, 597] on div "Transport inplannen" at bounding box center [1482, 597] width 75 height 12
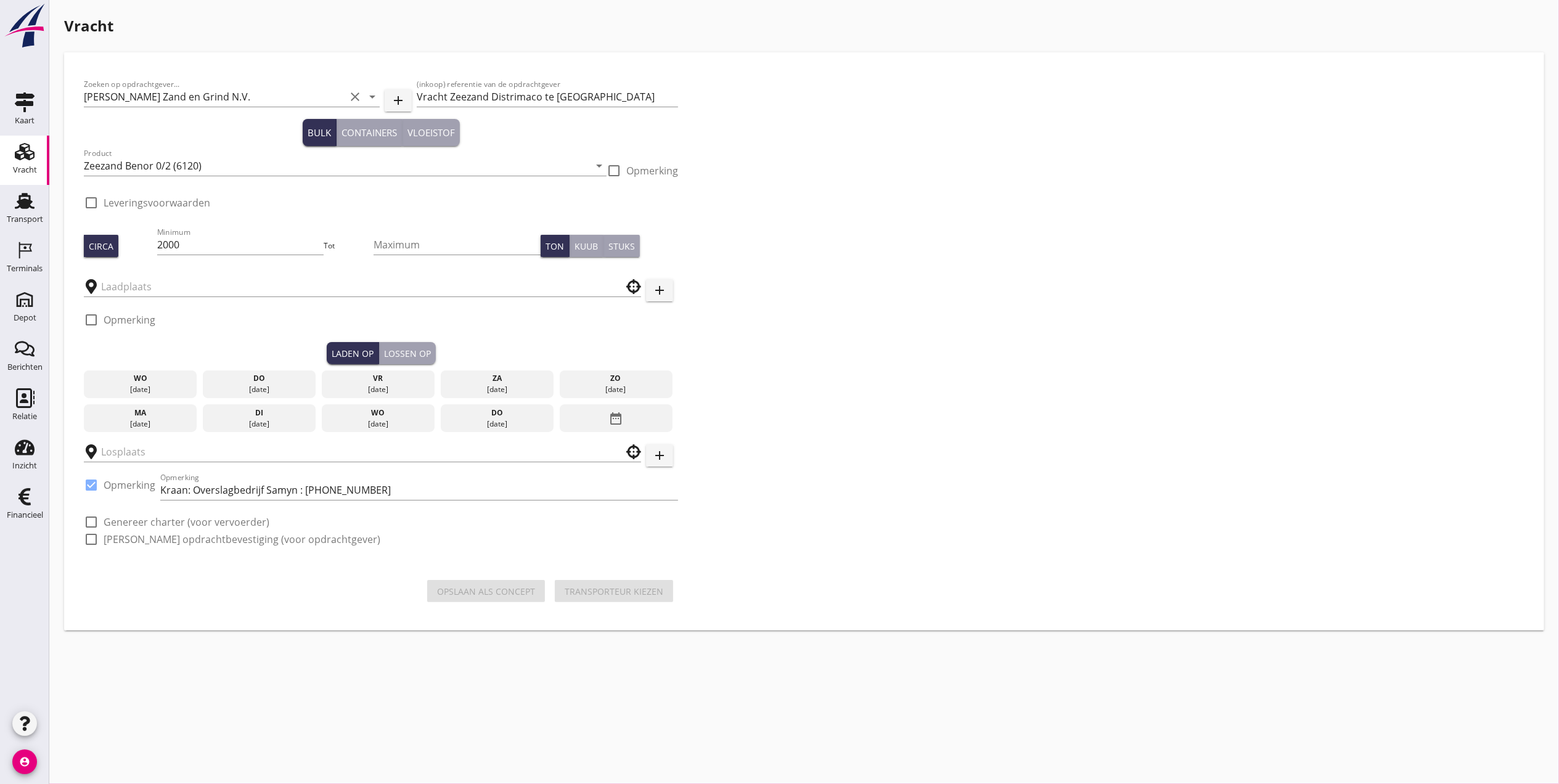
type input "Ruyter"
type input "Distrimaco"
checkbox input "true"
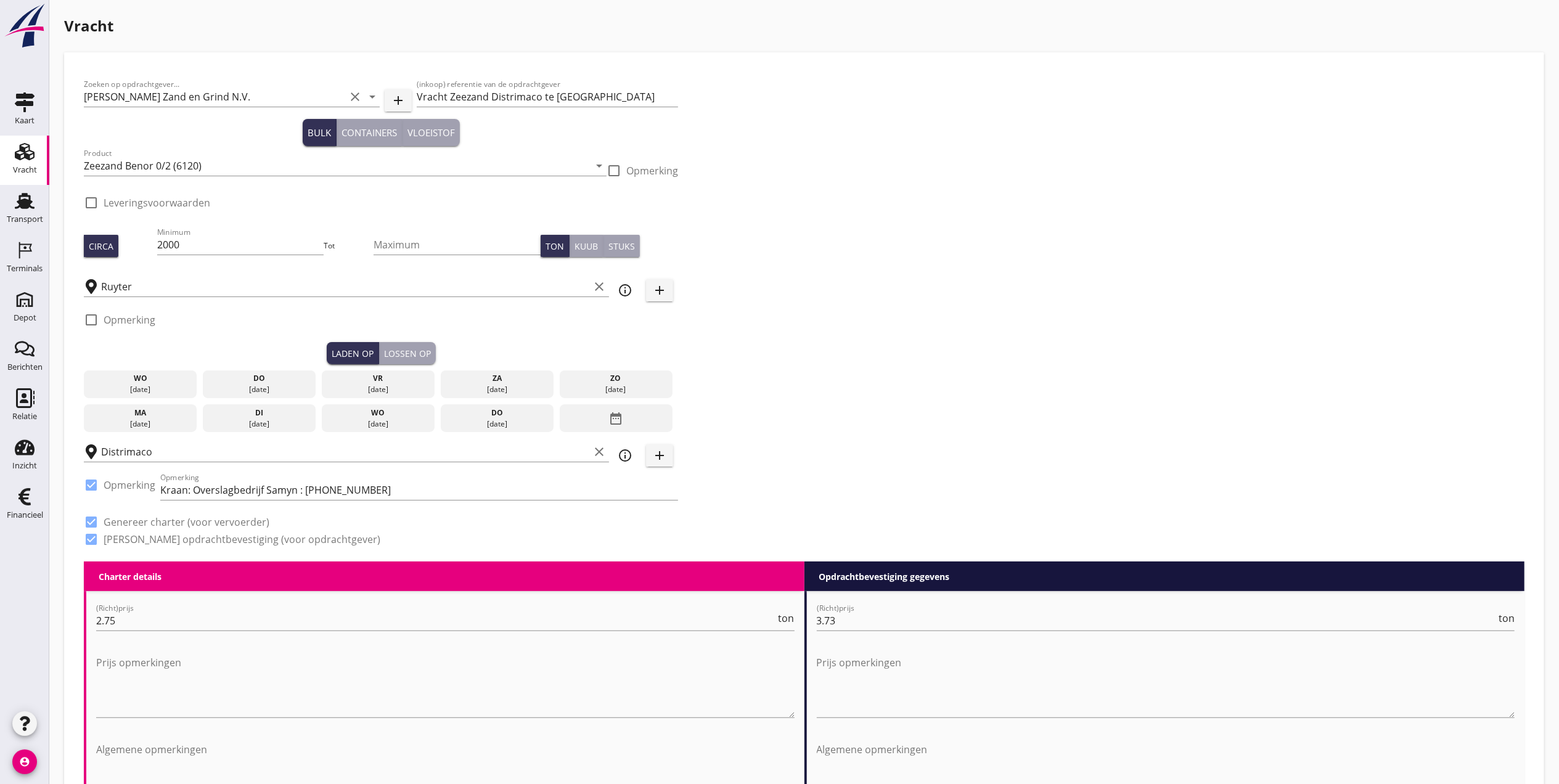
click at [274, 390] on div "[DATE]" at bounding box center [260, 390] width 108 height 11
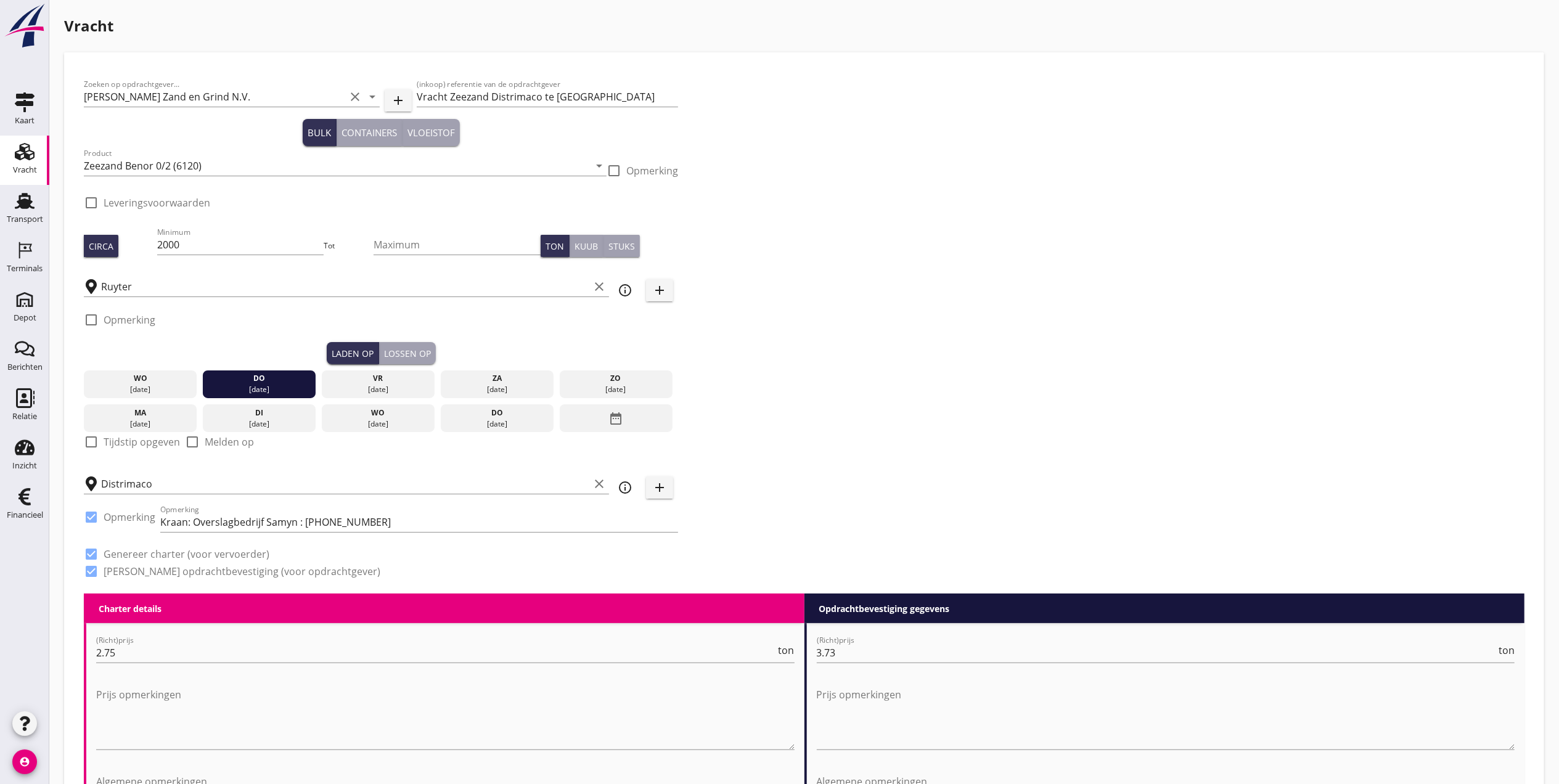
click at [415, 353] on div "Lossen op" at bounding box center [407, 353] width 46 height 13
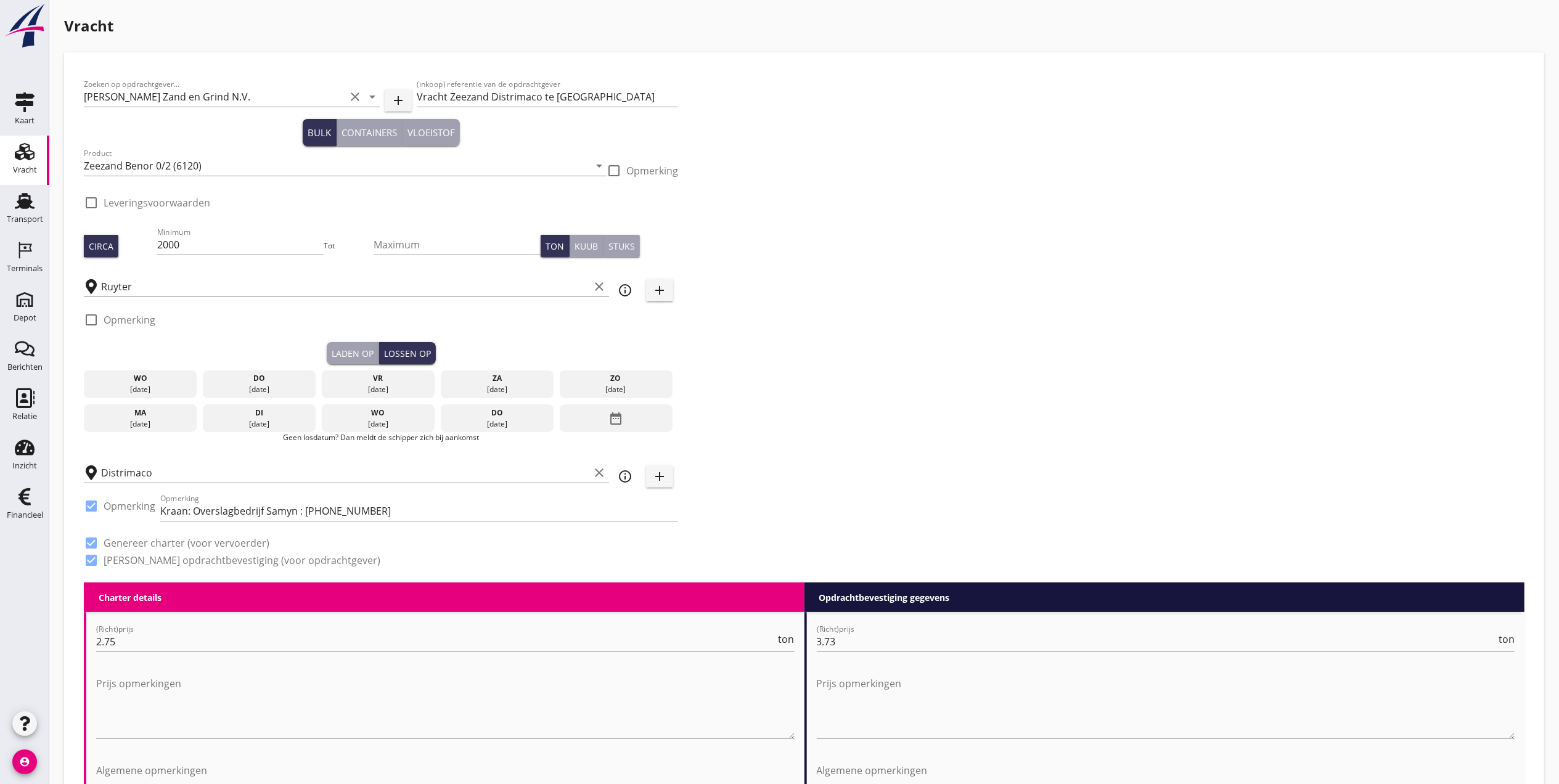
click at [389, 376] on div "vr" at bounding box center [379, 379] width 108 height 11
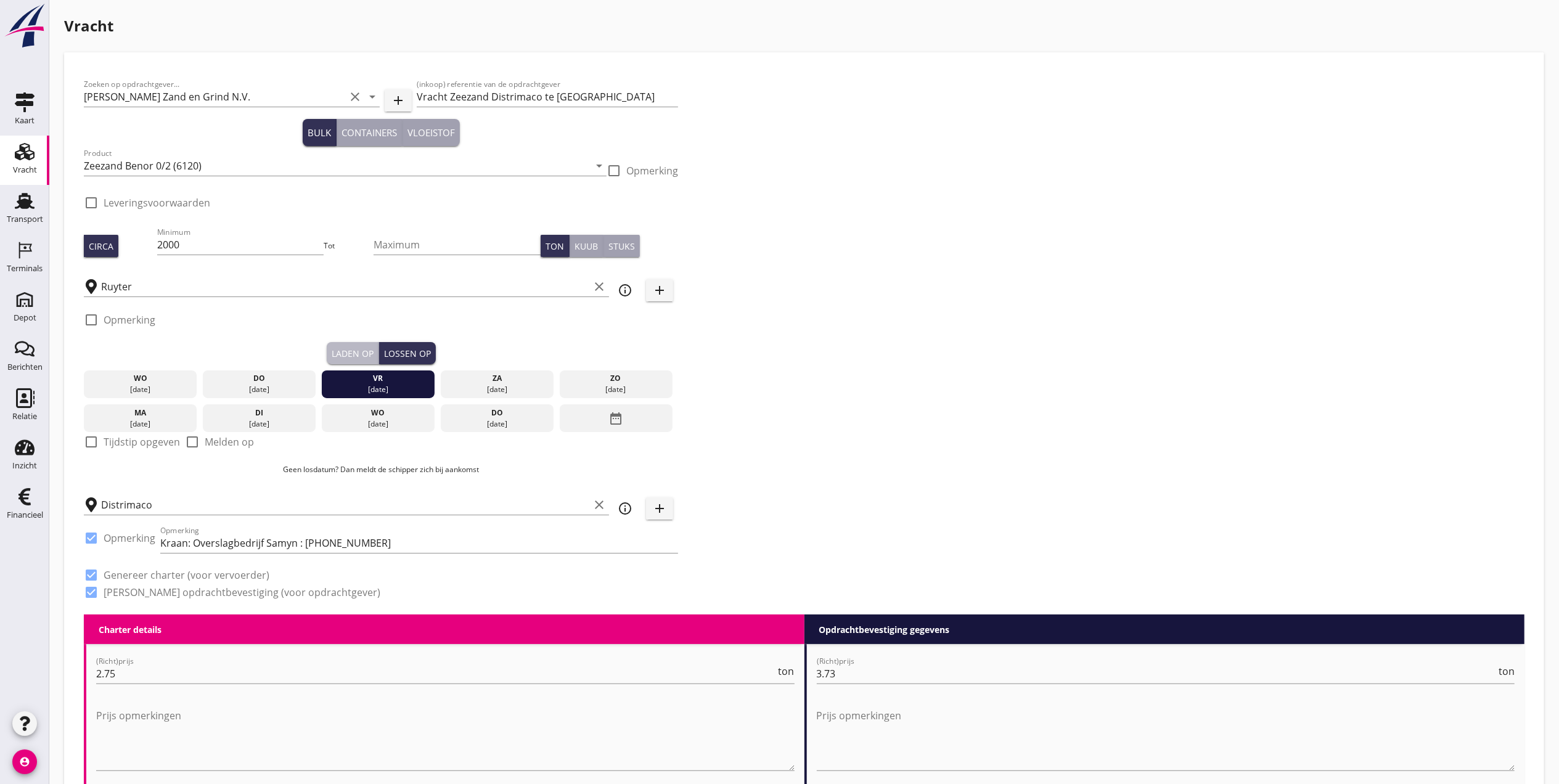
click at [349, 344] on button "Laden op" at bounding box center [353, 353] width 52 height 22
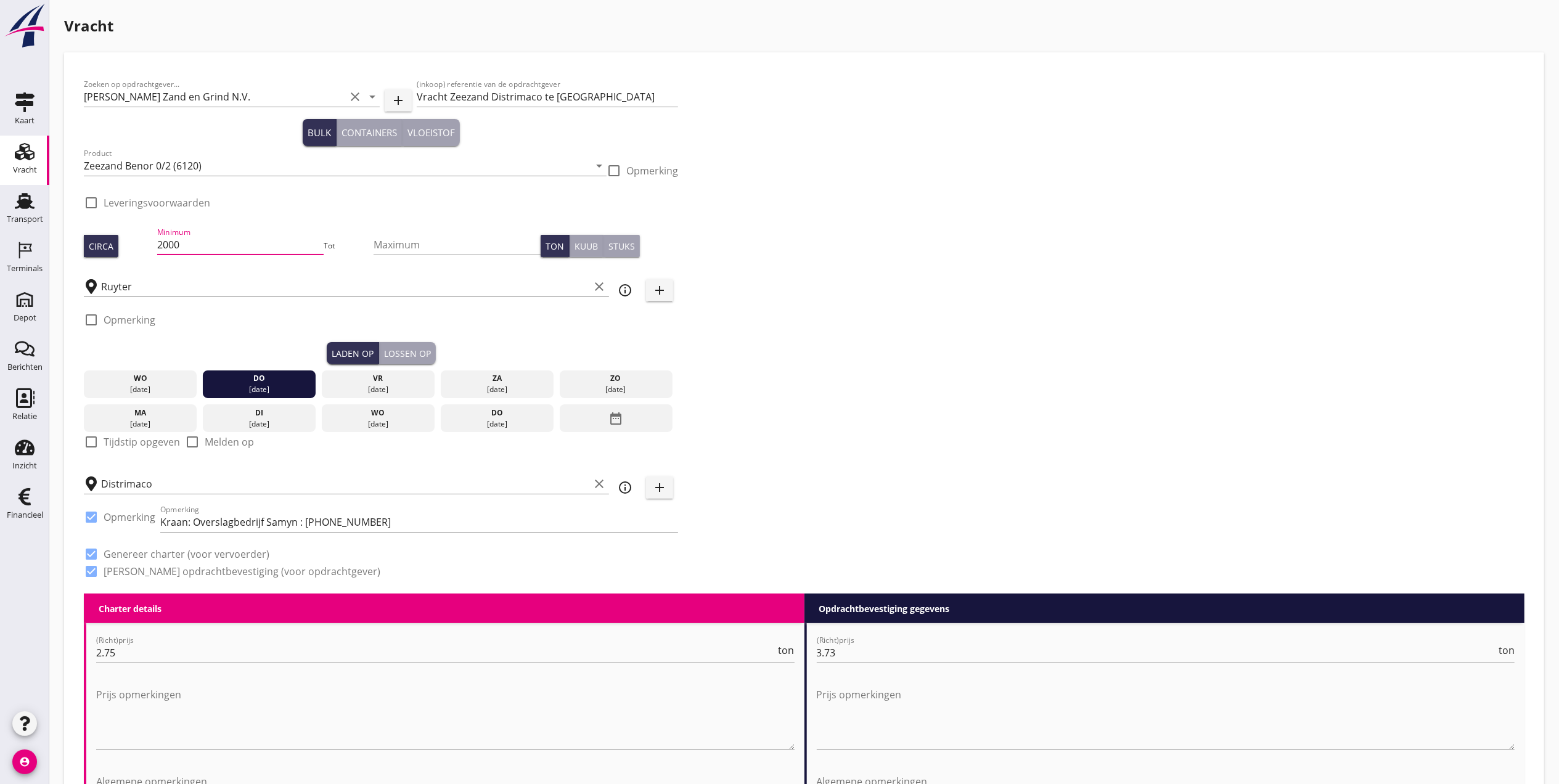
drag, startPoint x: 241, startPoint y: 248, endPoint x: 67, endPoint y: 249, distance: 174.0
type input "1500"
click at [1017, 327] on div "Zoeken op opdrachtgever... Van Nieuwpoort Zand en Grind N.V. clear arrow_drop_d…" at bounding box center [804, 333] width 1450 height 521
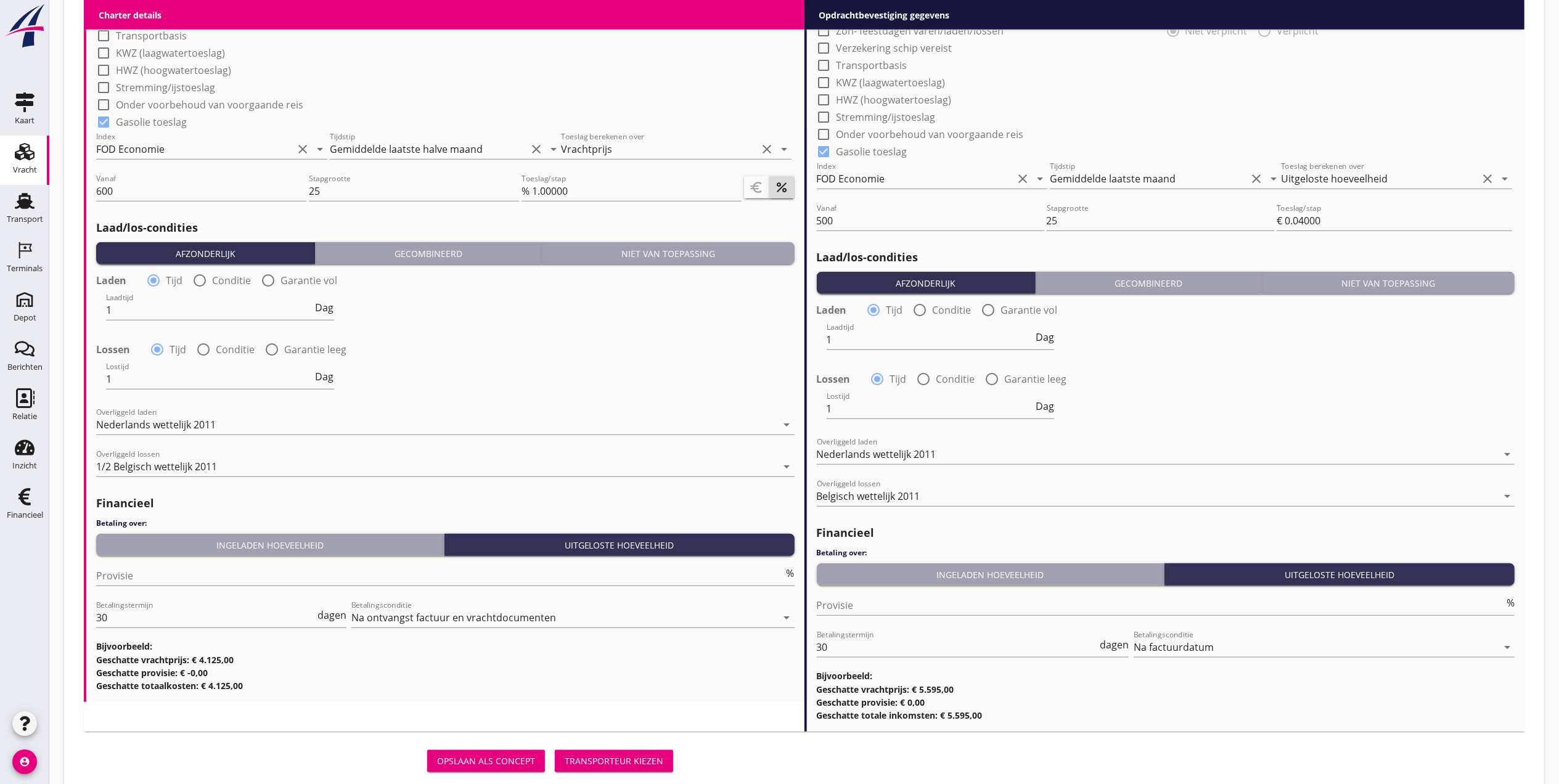
scroll to position [1151, 0]
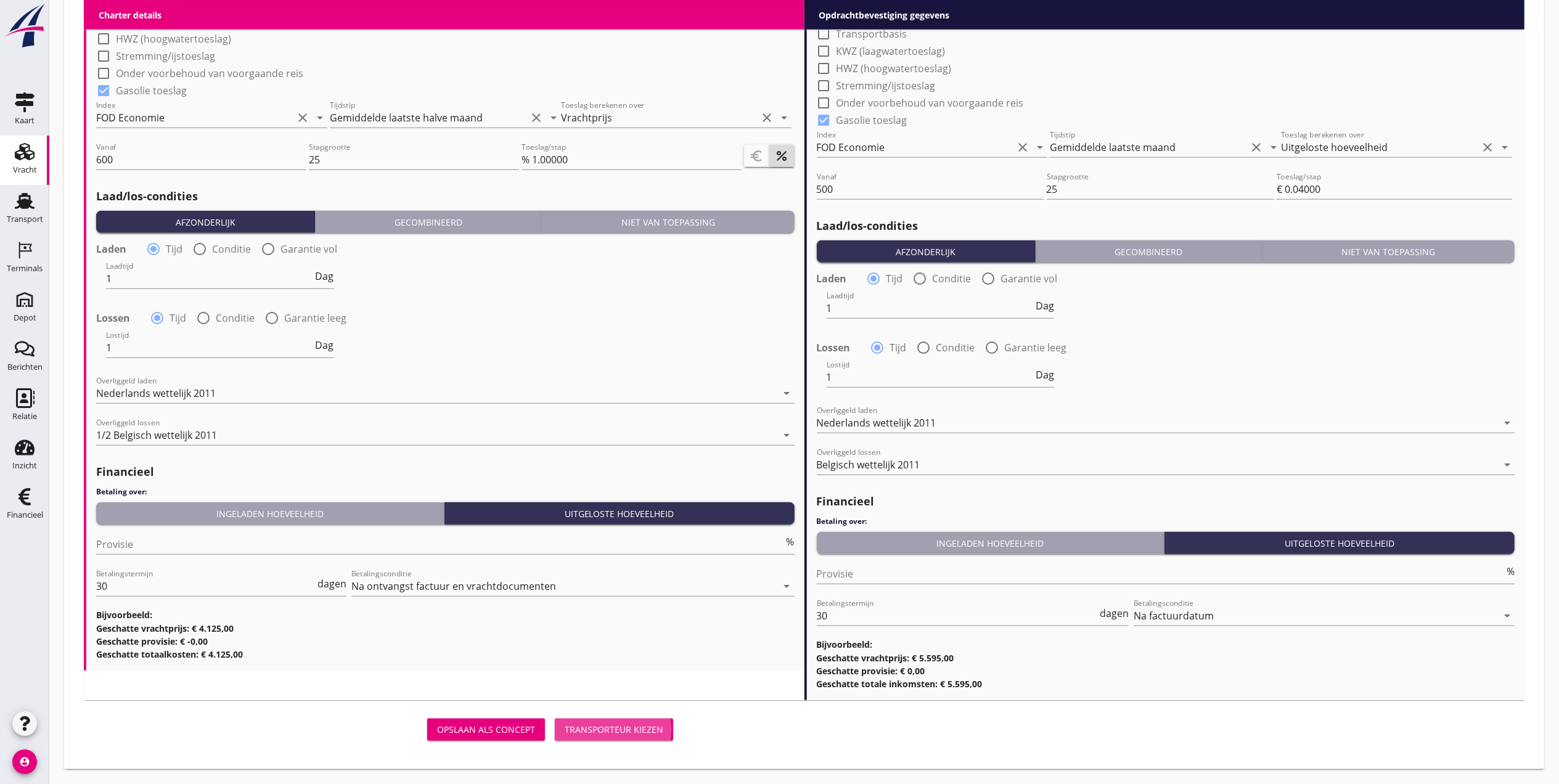
click at [616, 723] on div "Transporteur kiezen" at bounding box center [614, 729] width 98 height 13
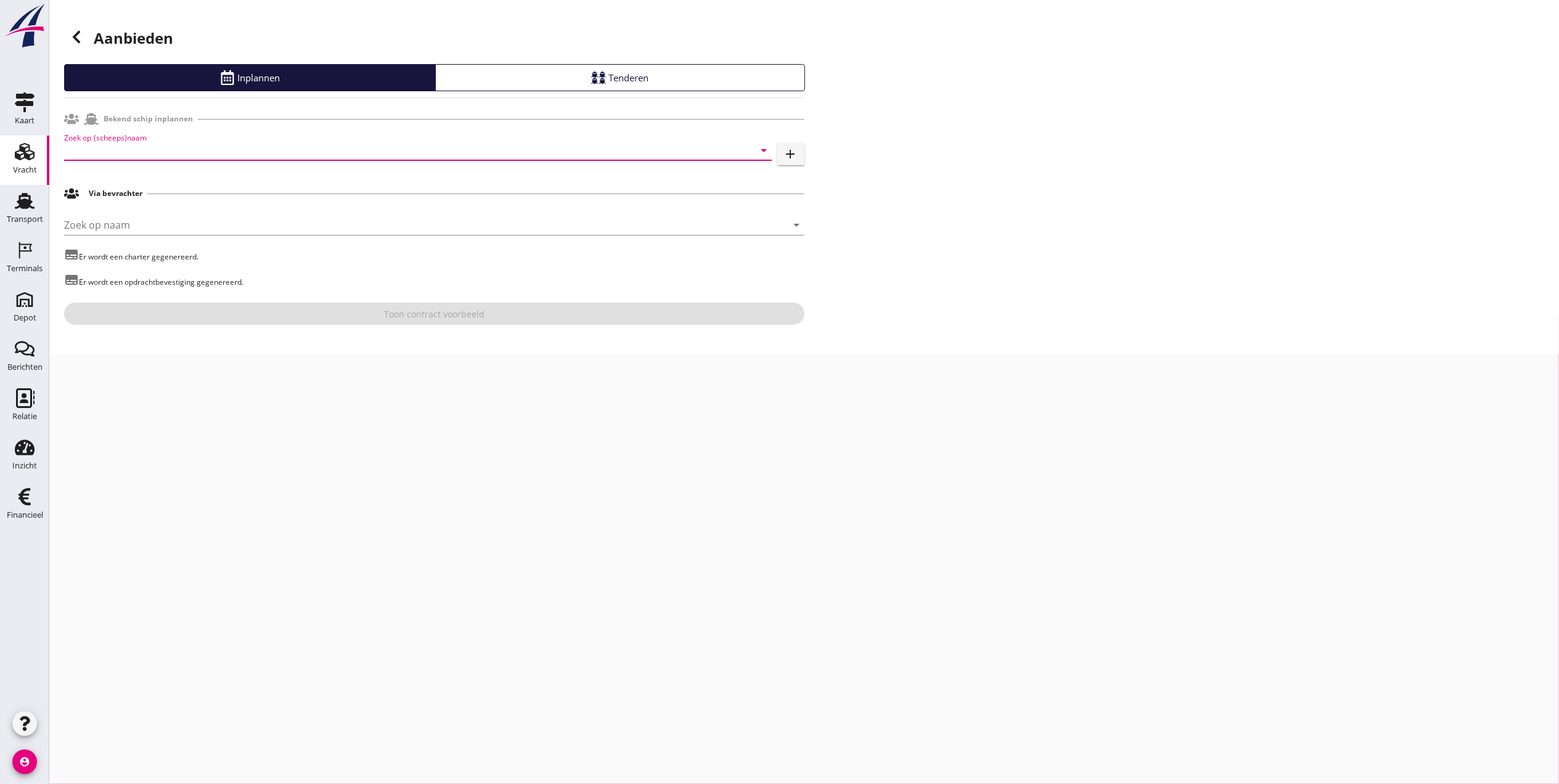
click at [170, 158] on input "Zoek op (scheeps)naam" at bounding box center [401, 149] width 674 height 19
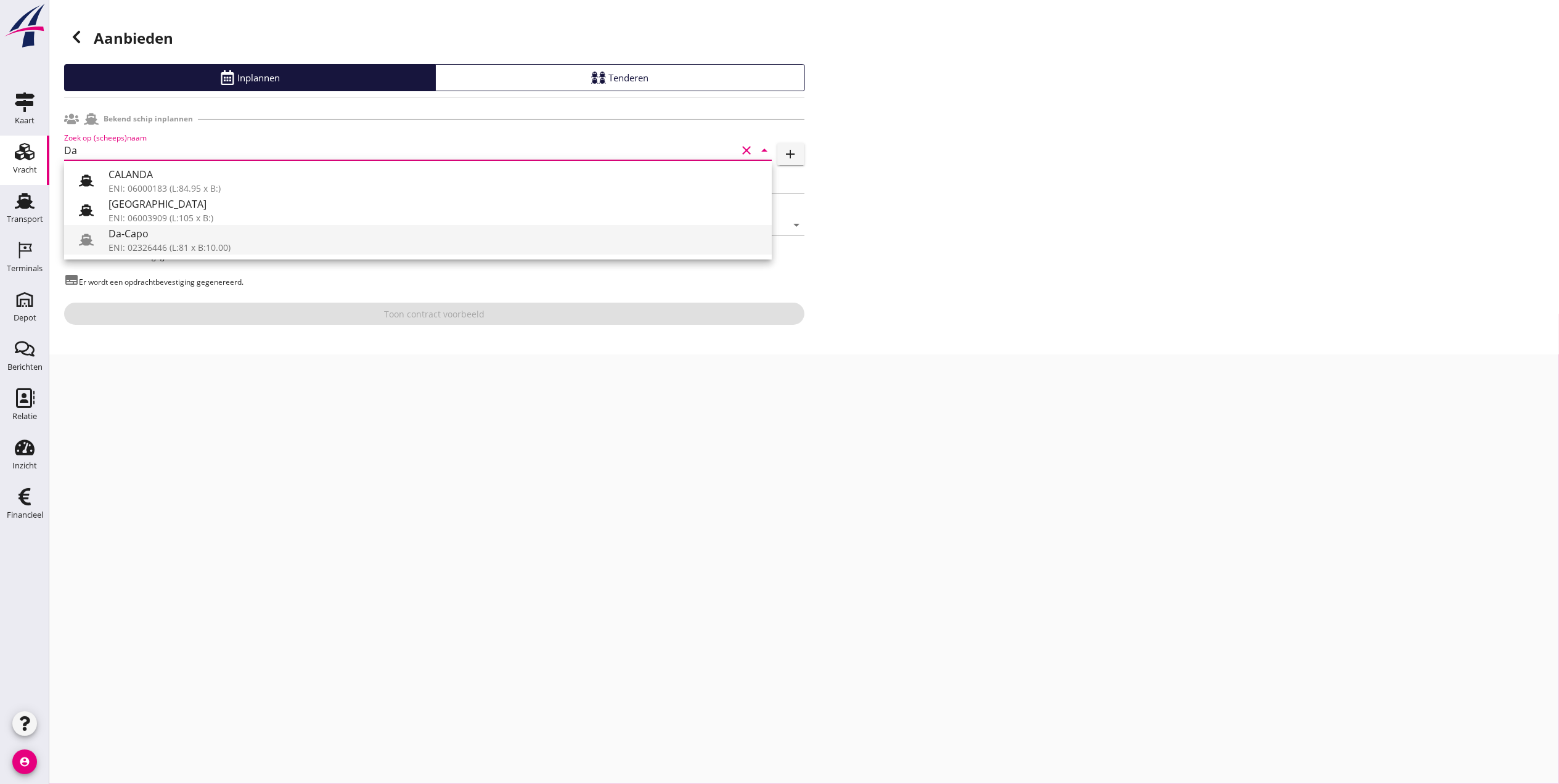
click at [165, 247] on div "ENI: 02326446 (L:81 x B:10.00)" at bounding box center [435, 248] width 653 height 13
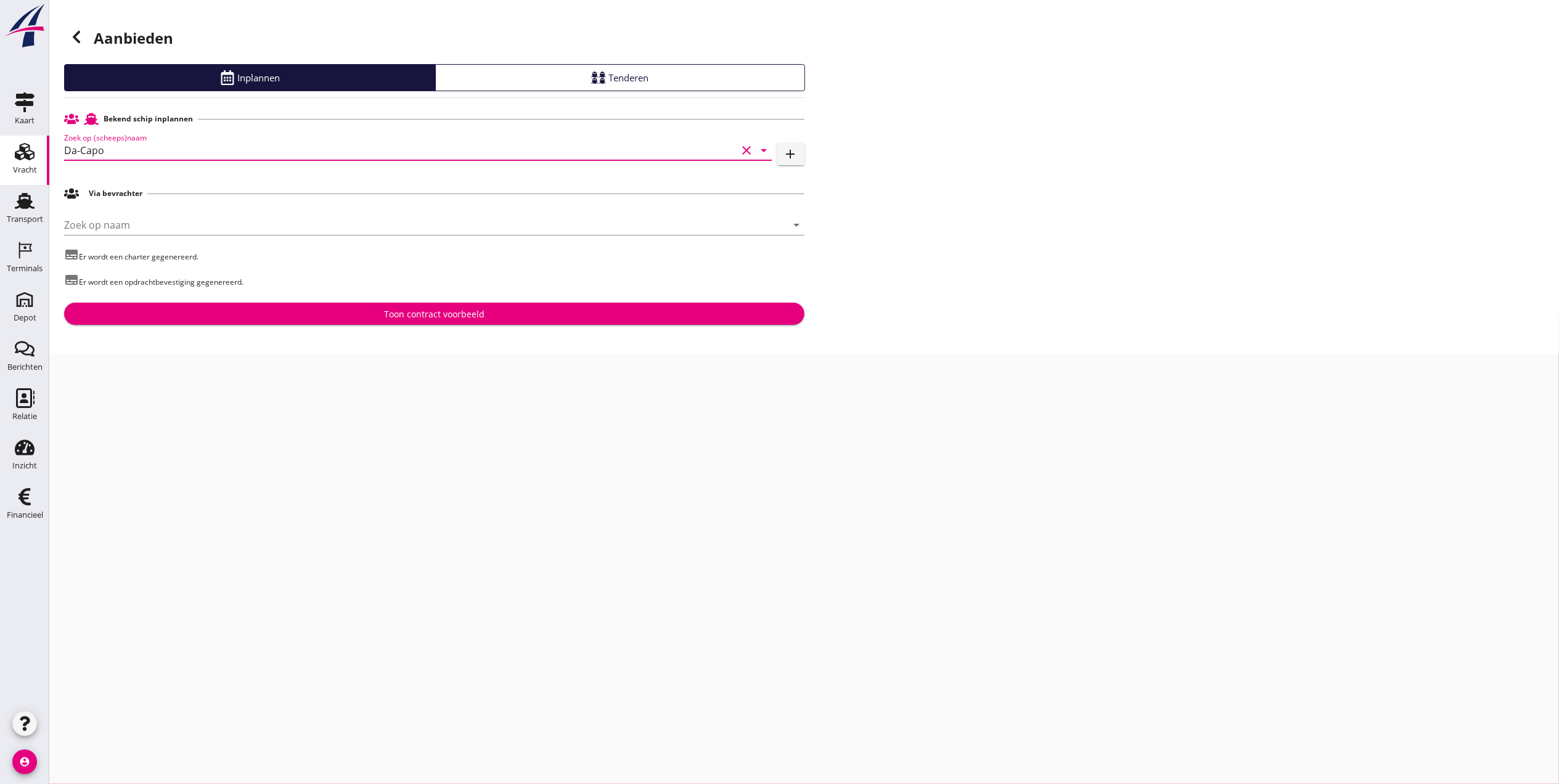
type input "Da-Capo"
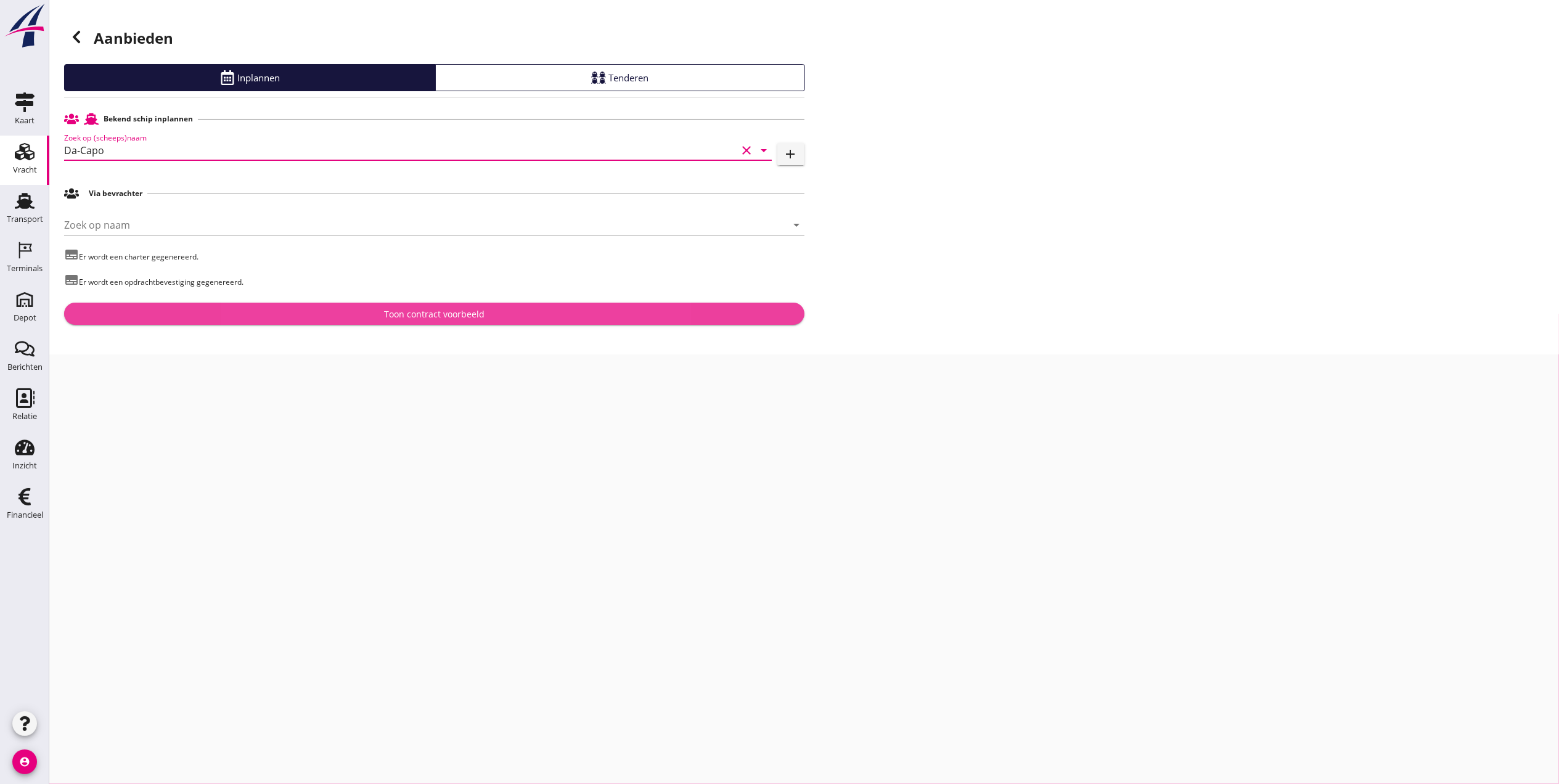
click at [442, 318] on div "Toon contract voorbeeld" at bounding box center [434, 315] width 100 height 13
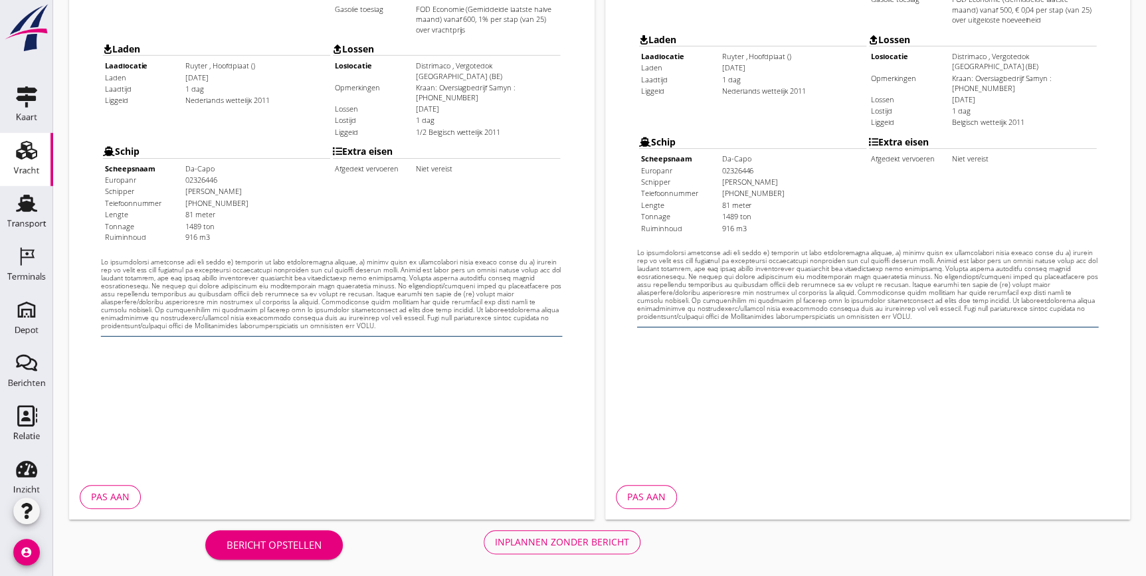
scroll to position [404, 0]
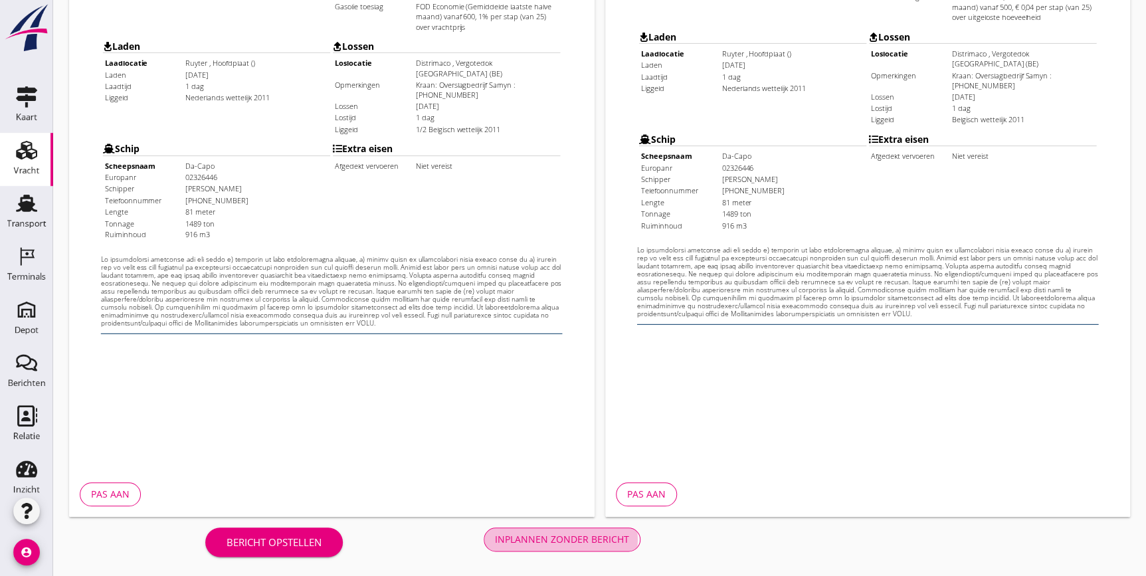
click at [621, 541] on div "Inplannen zonder bericht" at bounding box center [562, 539] width 134 height 14
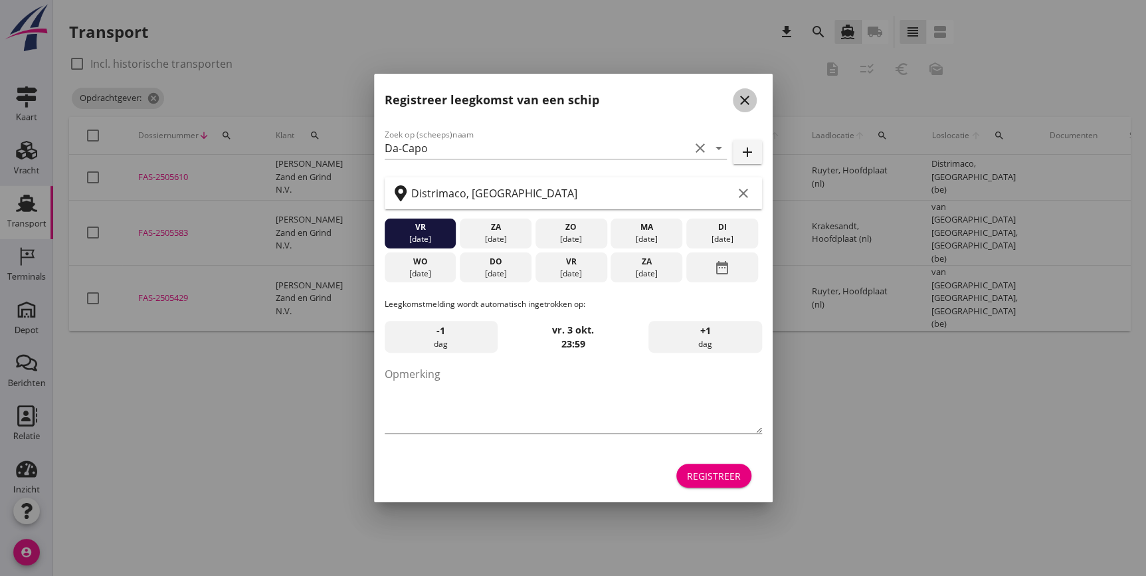
click at [737, 97] on icon "close" at bounding box center [745, 100] width 16 height 16
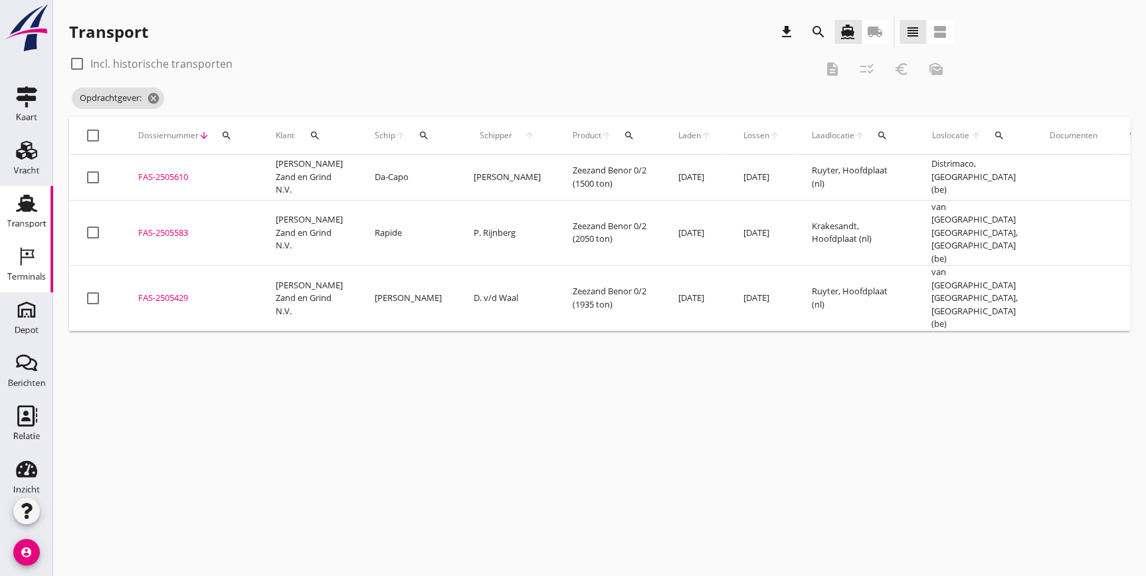
click at [24, 248] on icon "Terminals" at bounding box center [26, 256] width 21 height 21
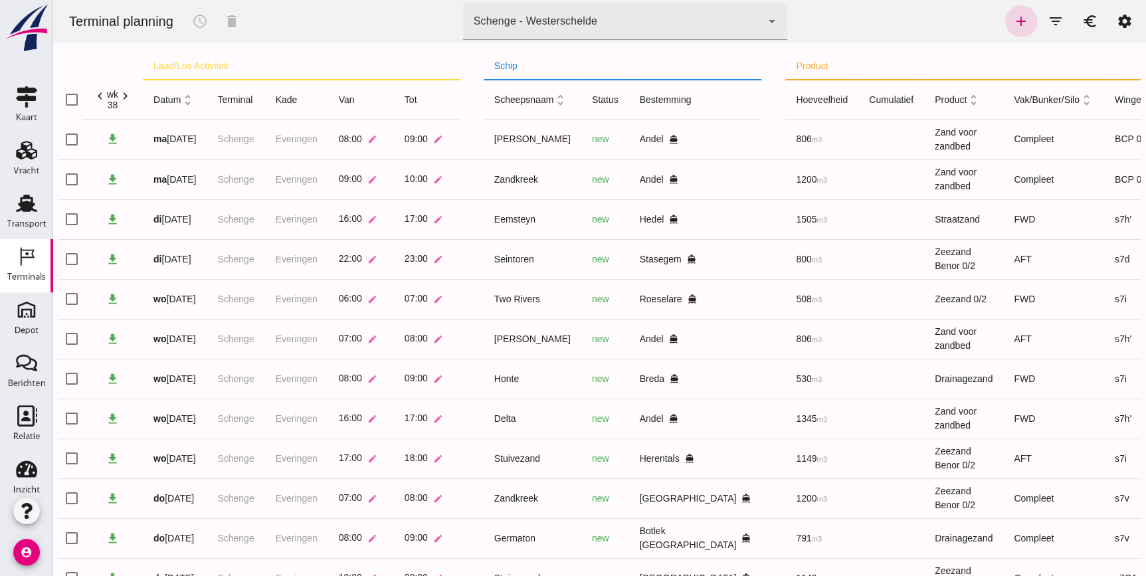
click at [571, 28] on div "Schenge - Westerschelde" at bounding box center [536, 21] width 124 height 16
click at [25, 211] on use at bounding box center [26, 203] width 21 height 17
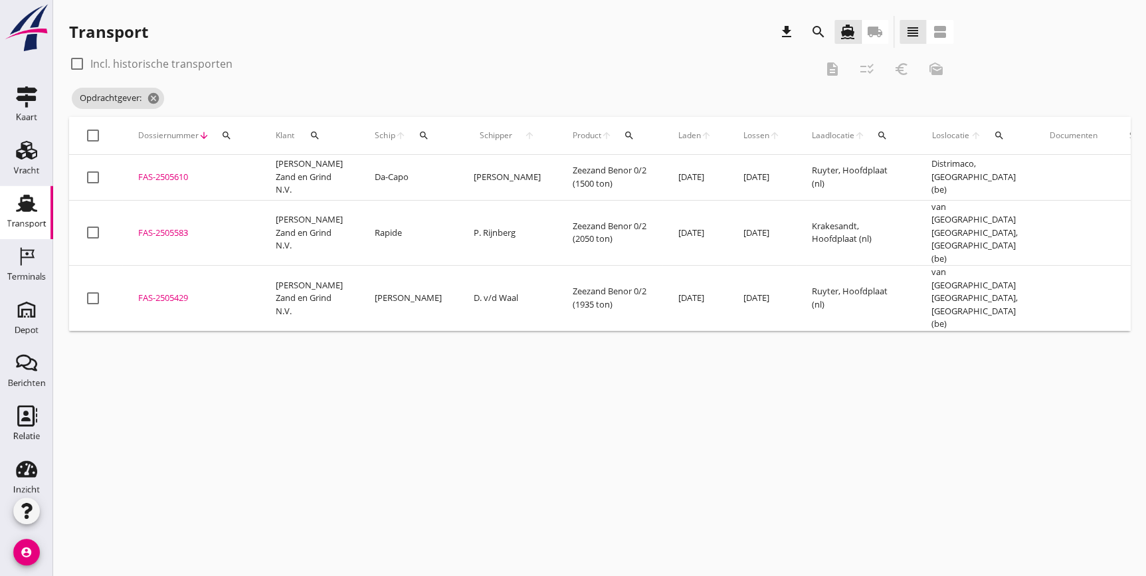
click at [156, 183] on div "FAS-2505610" at bounding box center [191, 177] width 106 height 13
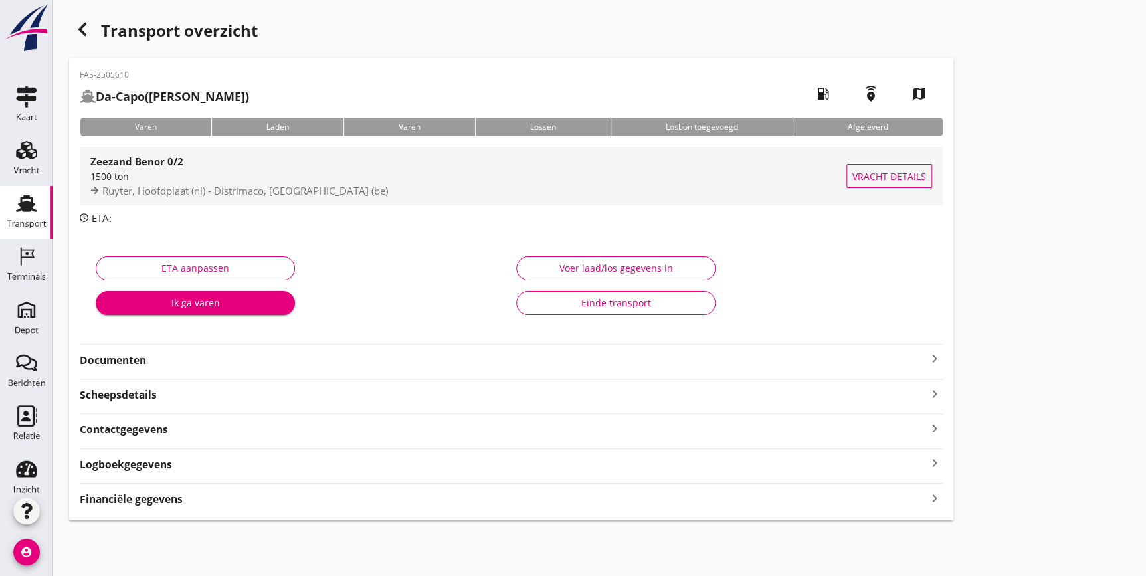
click at [226, 178] on div "1500 ton" at bounding box center [468, 176] width 756 height 14
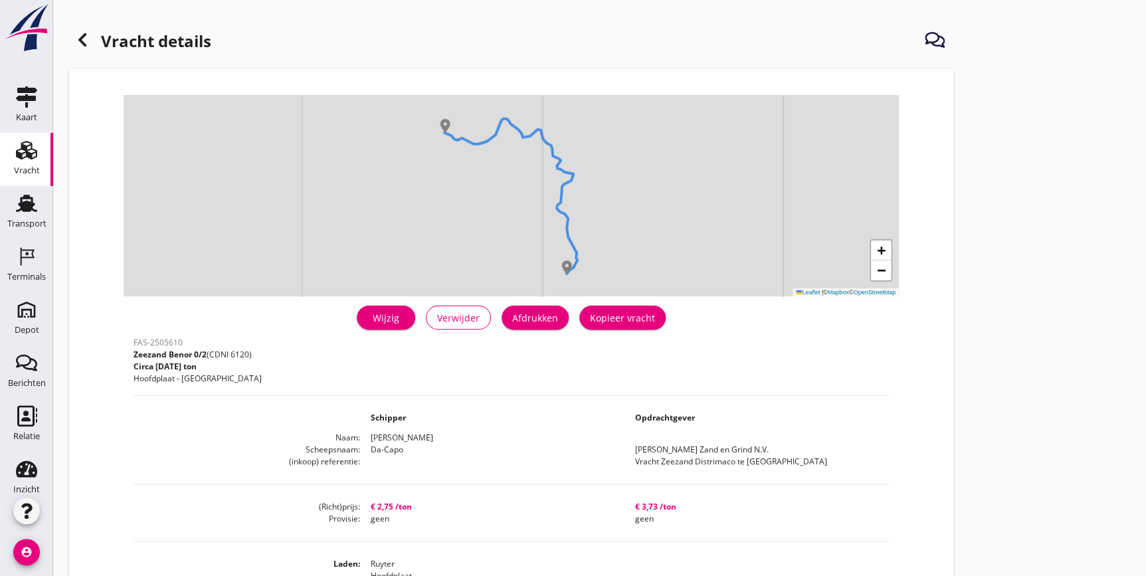
click at [376, 311] on div "Wijzig" at bounding box center [385, 318] width 37 height 14
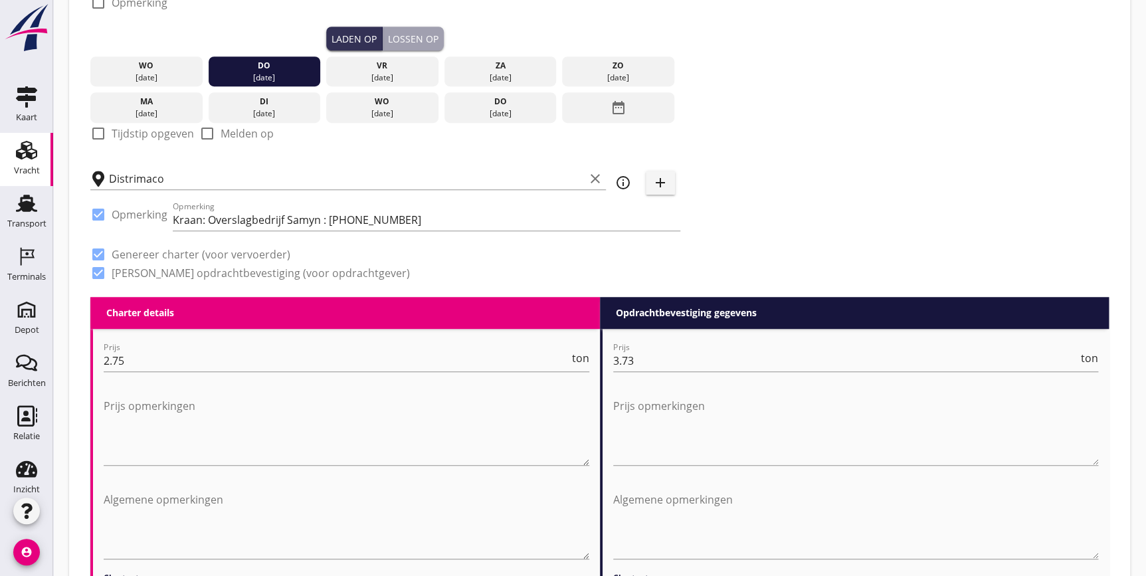
click at [318, 344] on div "Prijs 2.75 ton" at bounding box center [347, 363] width 486 height 43
click at [285, 362] on input "2.75" at bounding box center [337, 360] width 466 height 21
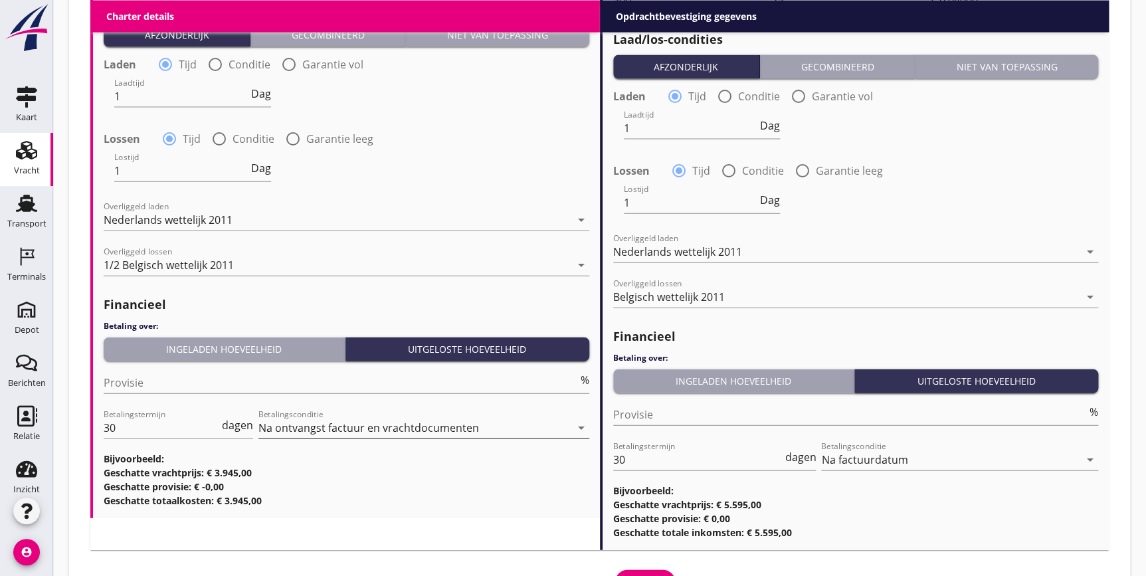
scroll to position [1478, 0]
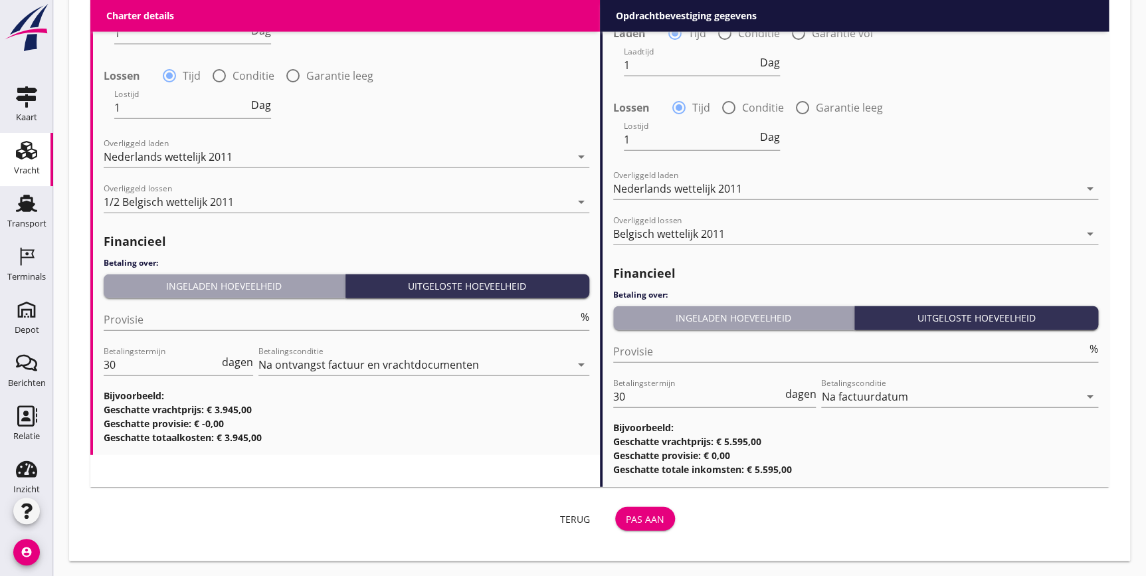
type input "2.63"
click at [643, 522] on div "Pas aan" at bounding box center [645, 519] width 39 height 14
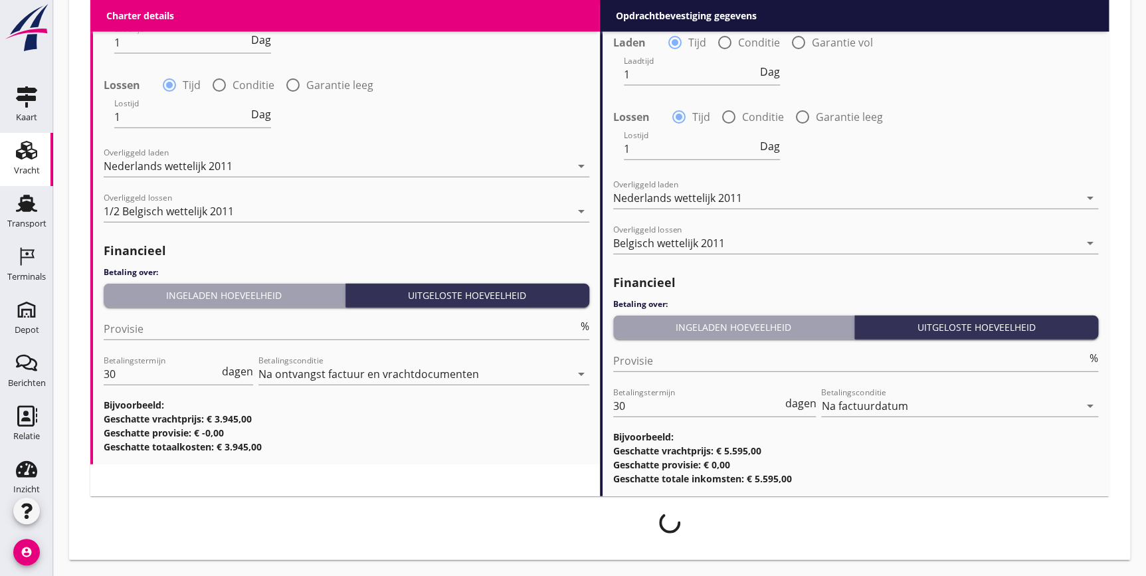
scroll to position [1468, 0]
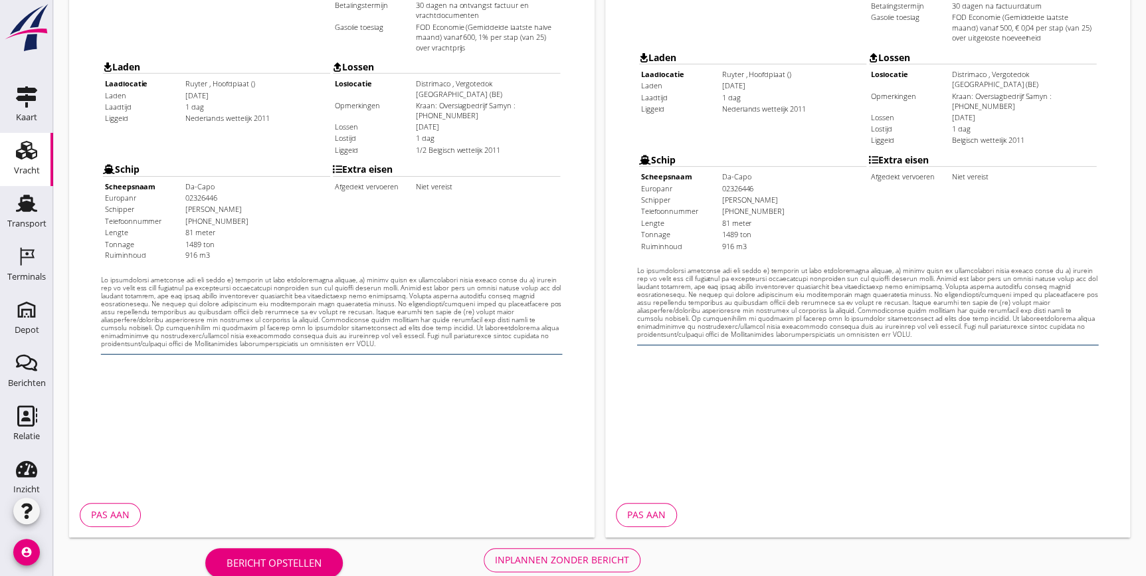
scroll to position [404, 0]
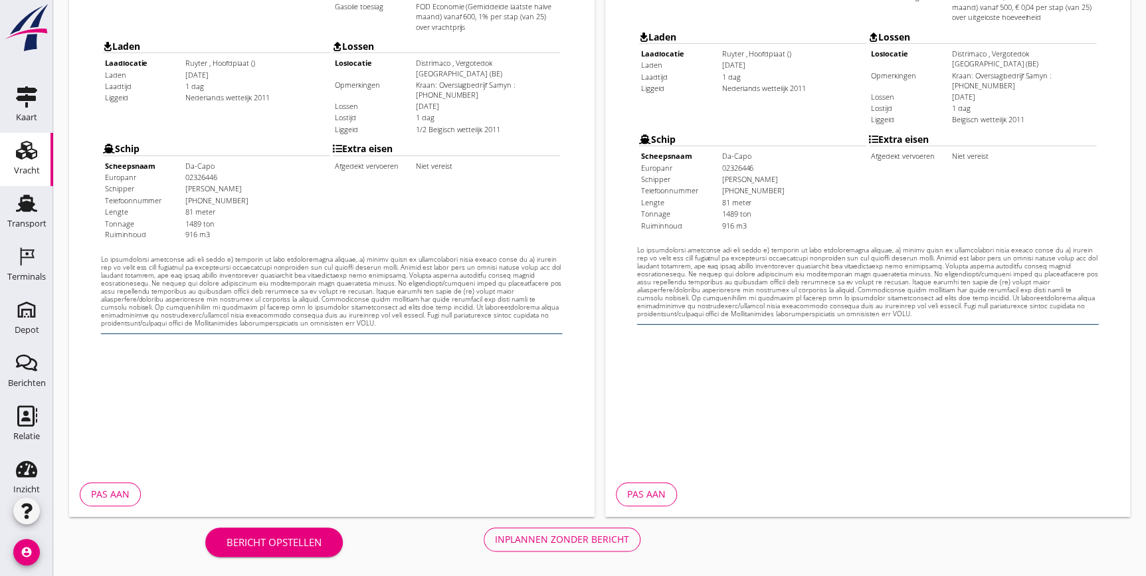
click at [564, 533] on div "Inplannen zonder bericht" at bounding box center [562, 539] width 134 height 14
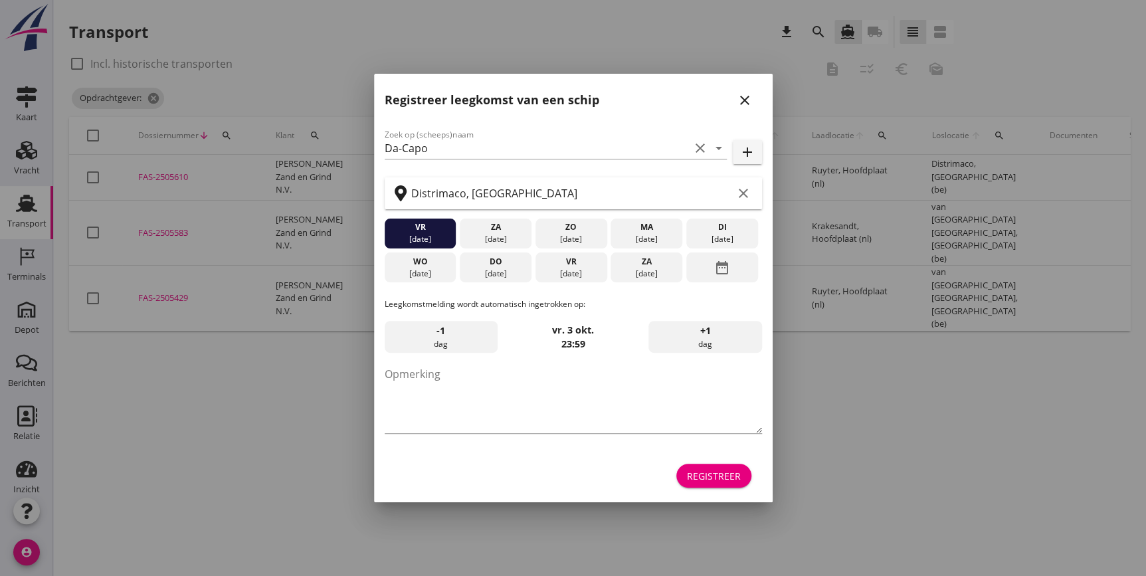
click at [752, 109] on div "Registreer leegkomst van een schip close" at bounding box center [573, 95] width 399 height 43
click at [741, 106] on icon "close" at bounding box center [745, 100] width 16 height 16
